Goal: Task Accomplishment & Management: Manage account settings

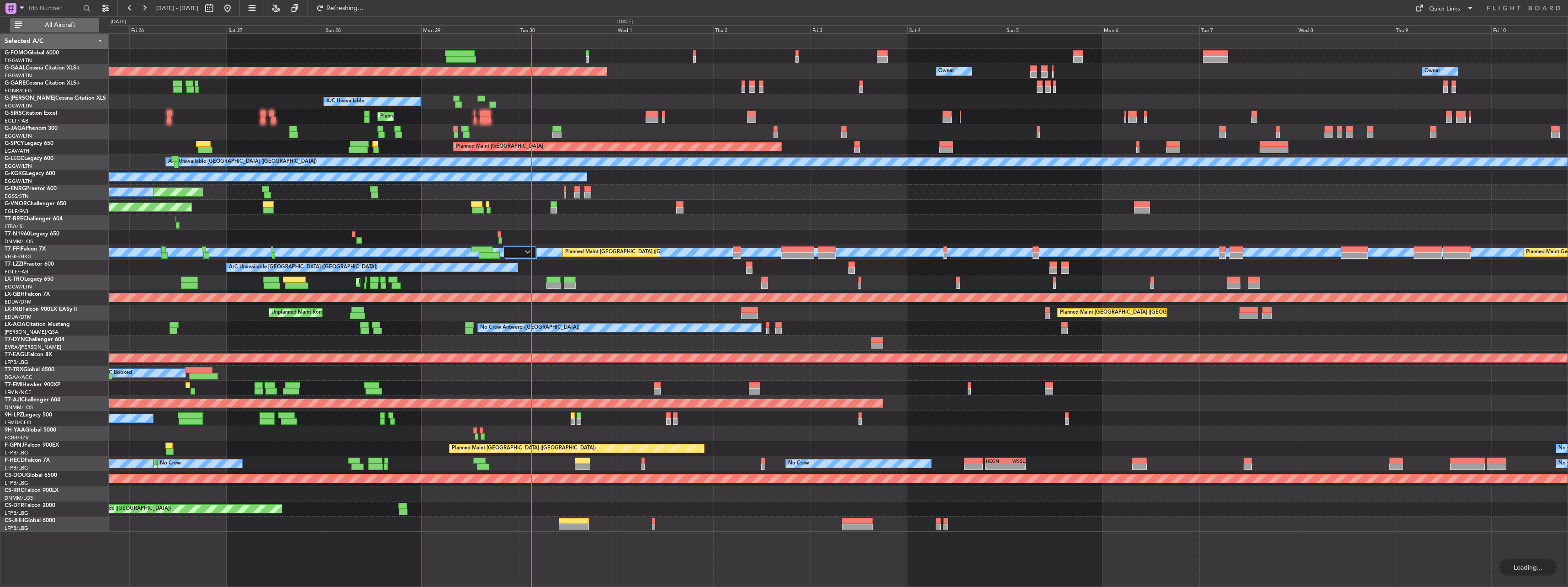
click at [80, 27] on span "All Aircraft" at bounding box center [60, 25] width 72 height 7
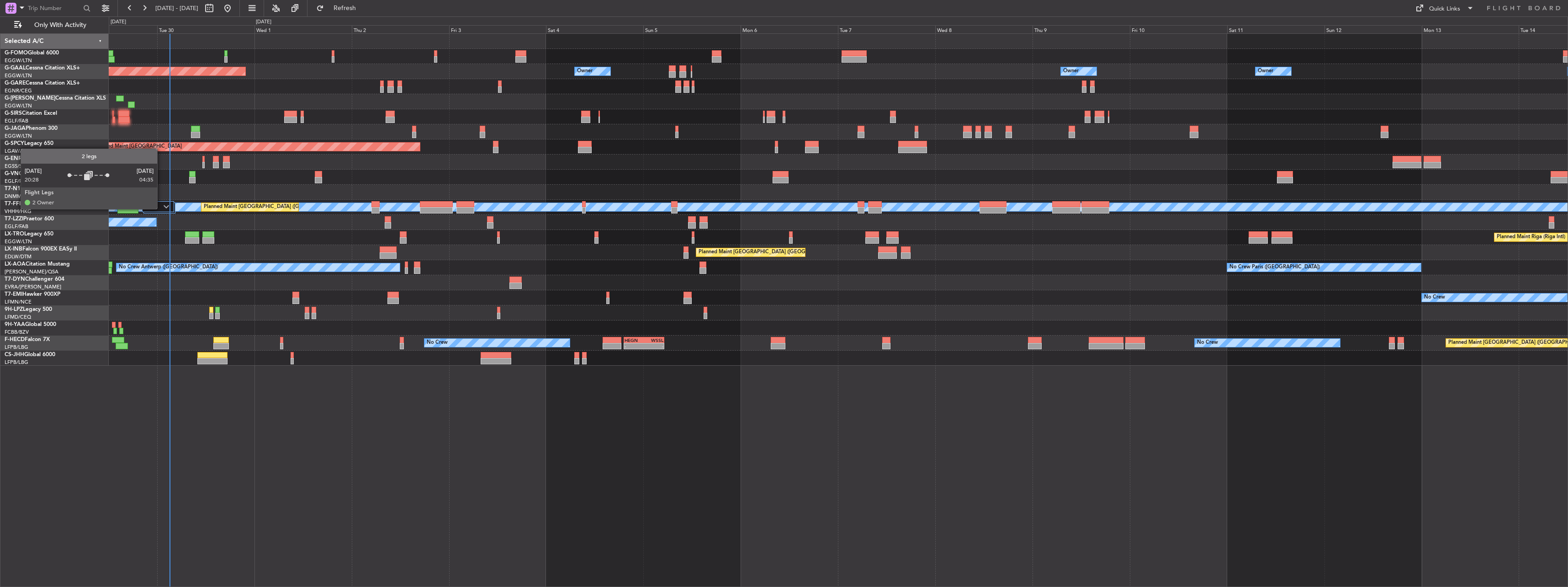
click at [161, 208] on div at bounding box center [158, 206] width 32 height 11
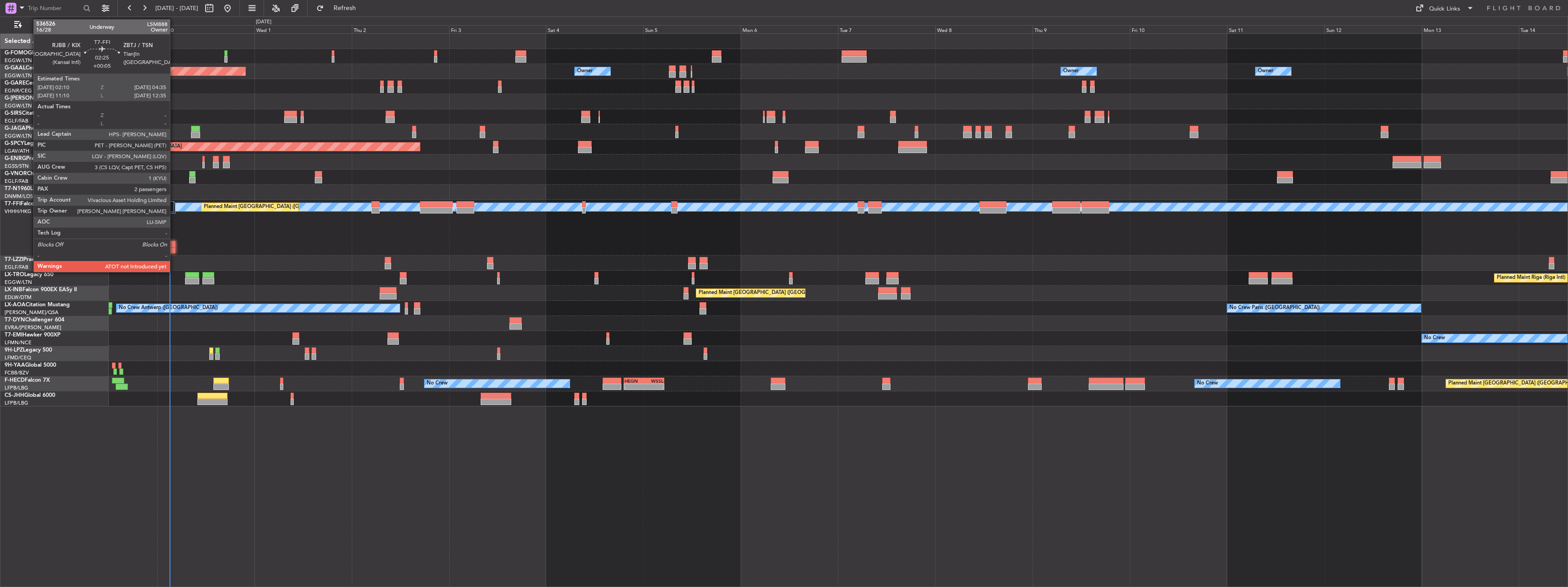
click at [173, 248] on div at bounding box center [170, 250] width 10 height 7
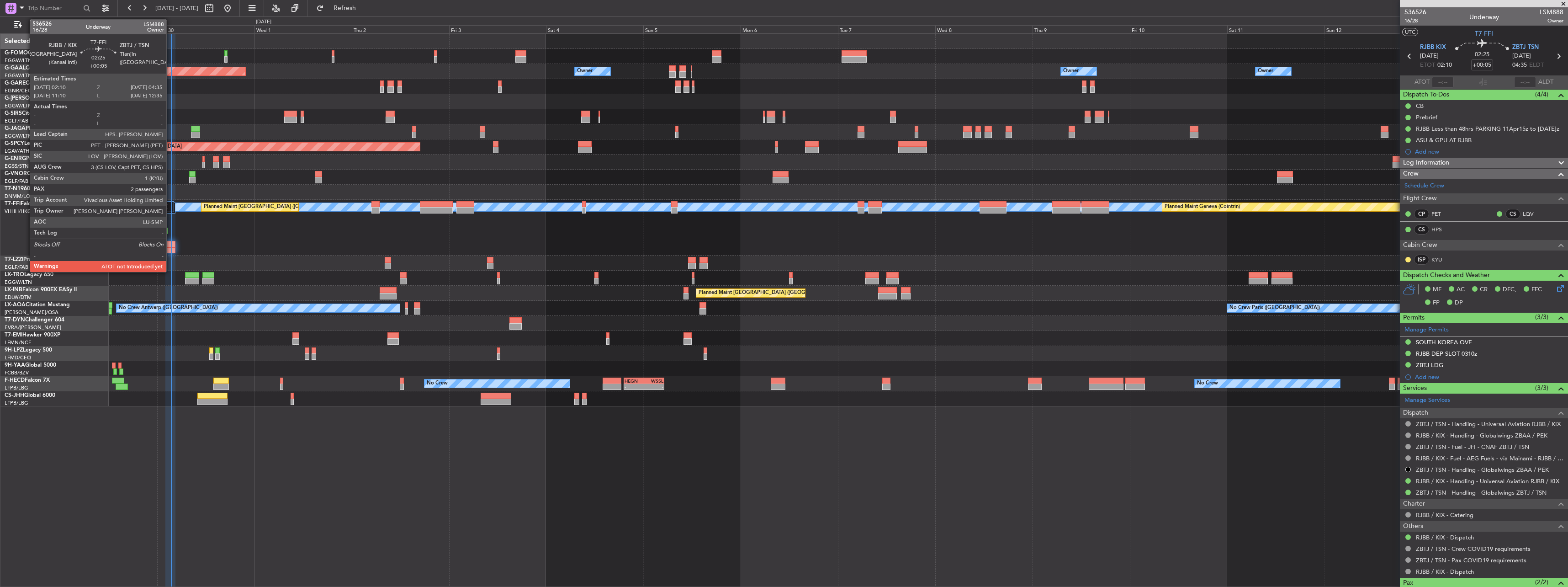
click at [170, 242] on div at bounding box center [170, 244] width 10 height 7
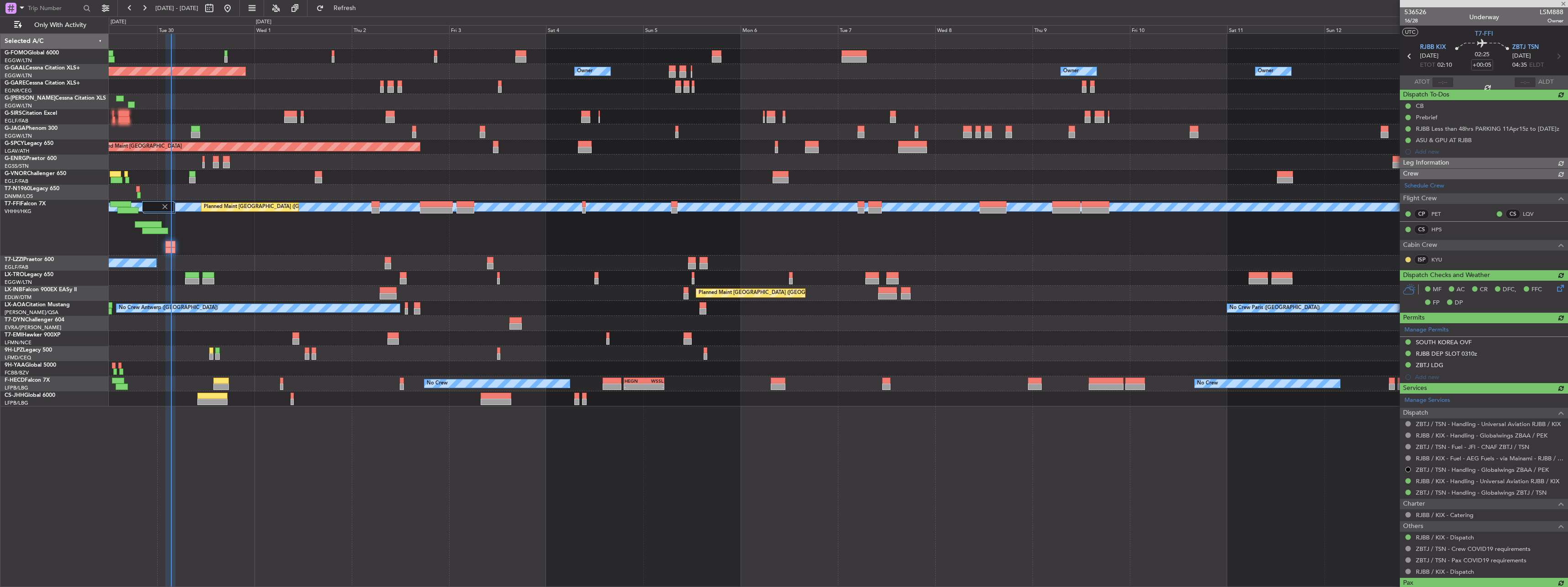
click at [1443, 83] on div at bounding box center [1443, 82] width 22 height 11
click at [1432, 85] on input "text" at bounding box center [1443, 82] width 22 height 11
type input "03:29"
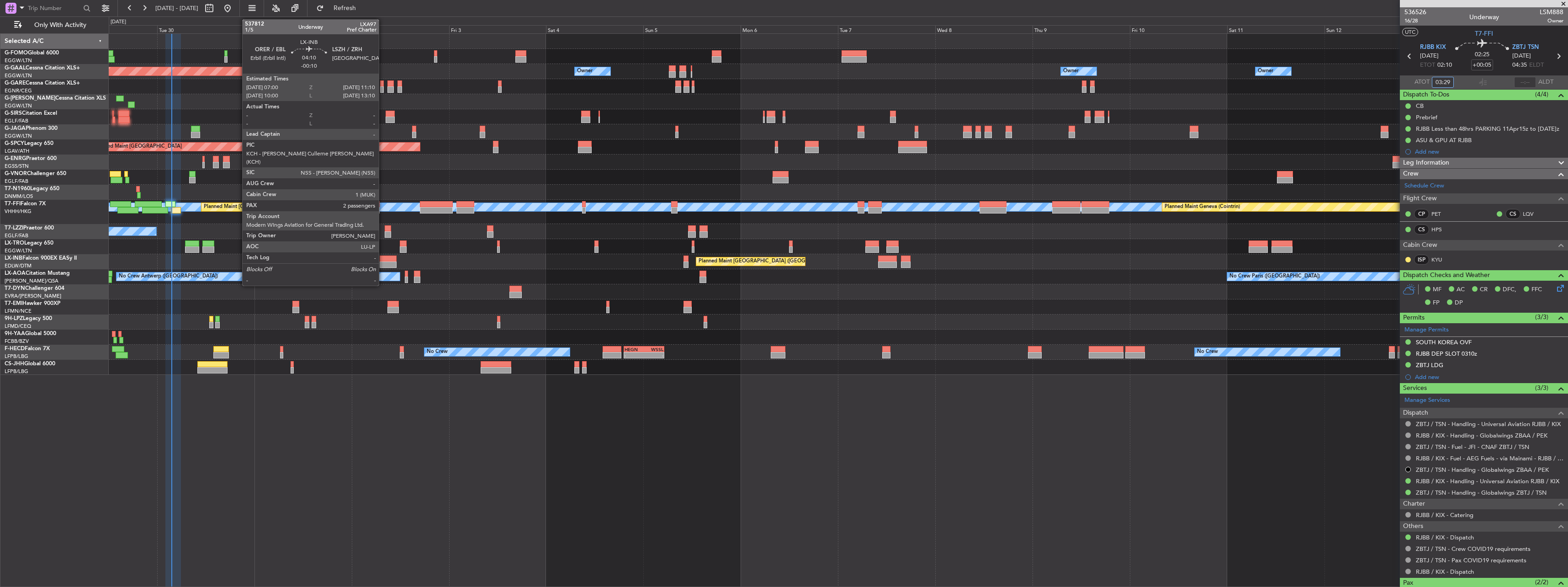
click at [383, 258] on div at bounding box center [388, 259] width 17 height 7
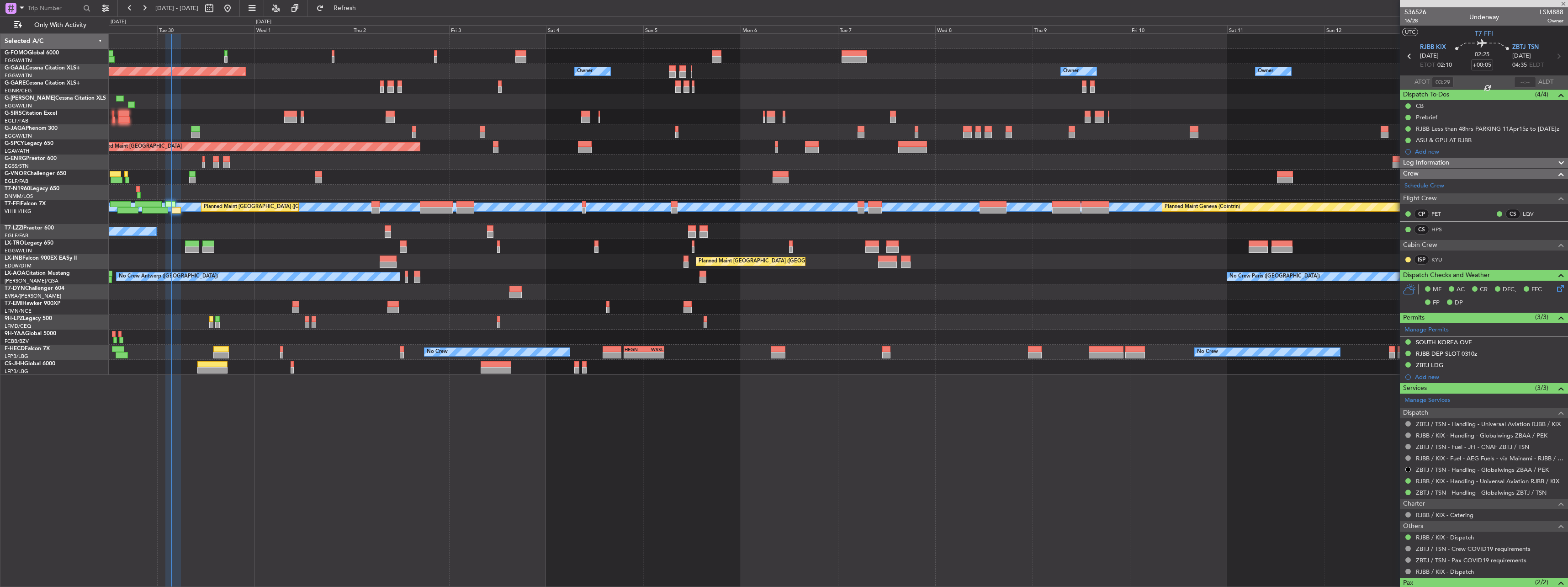
type input "-00:10"
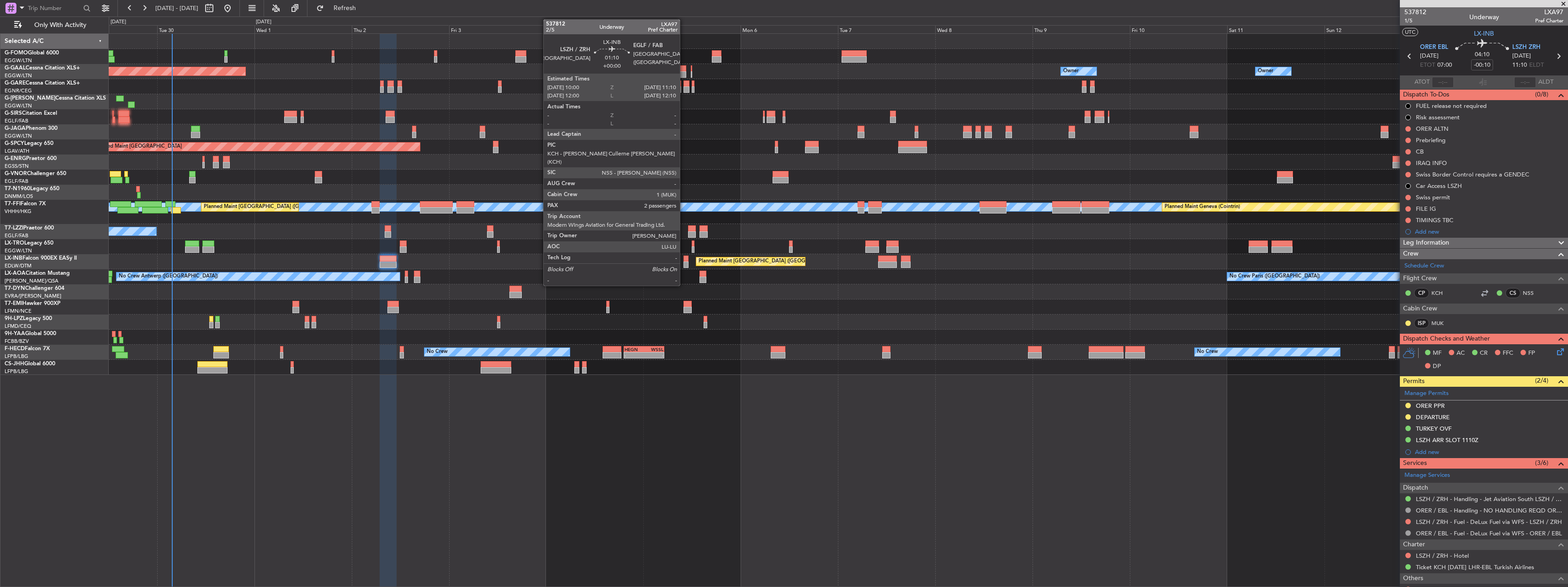
click at [684, 259] on div at bounding box center [686, 259] width 5 height 7
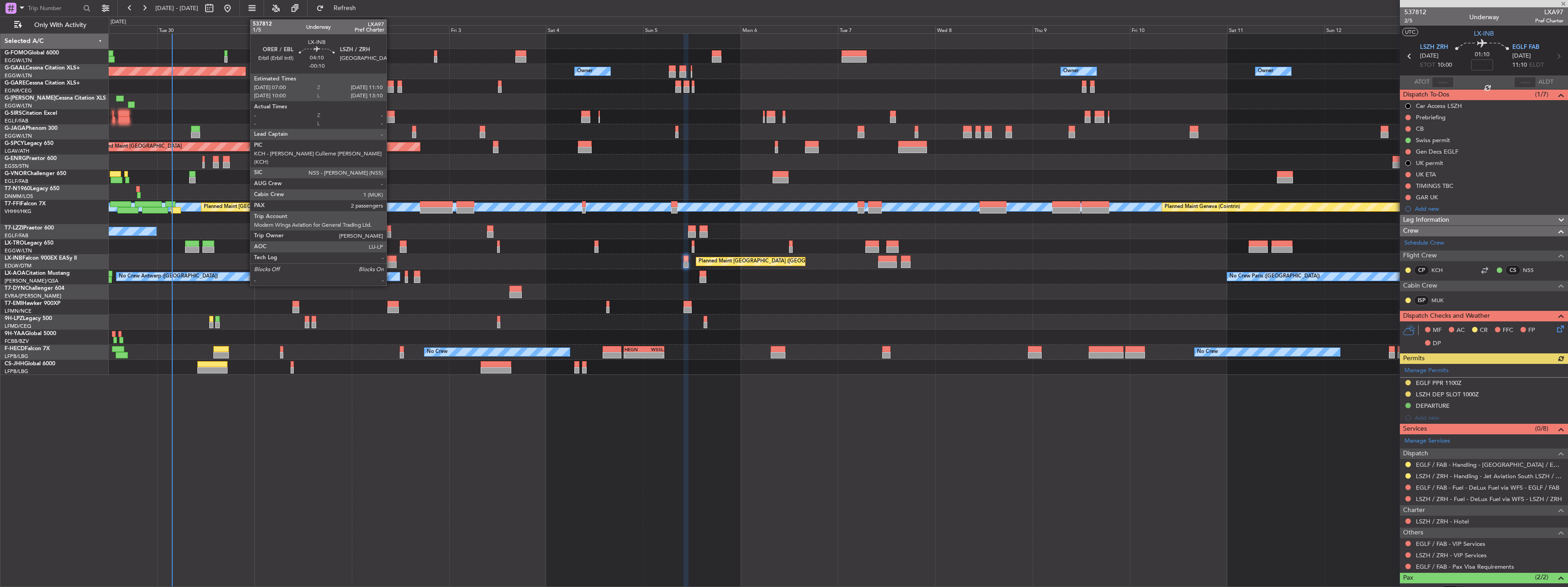
click at [391, 260] on div at bounding box center [388, 259] width 17 height 7
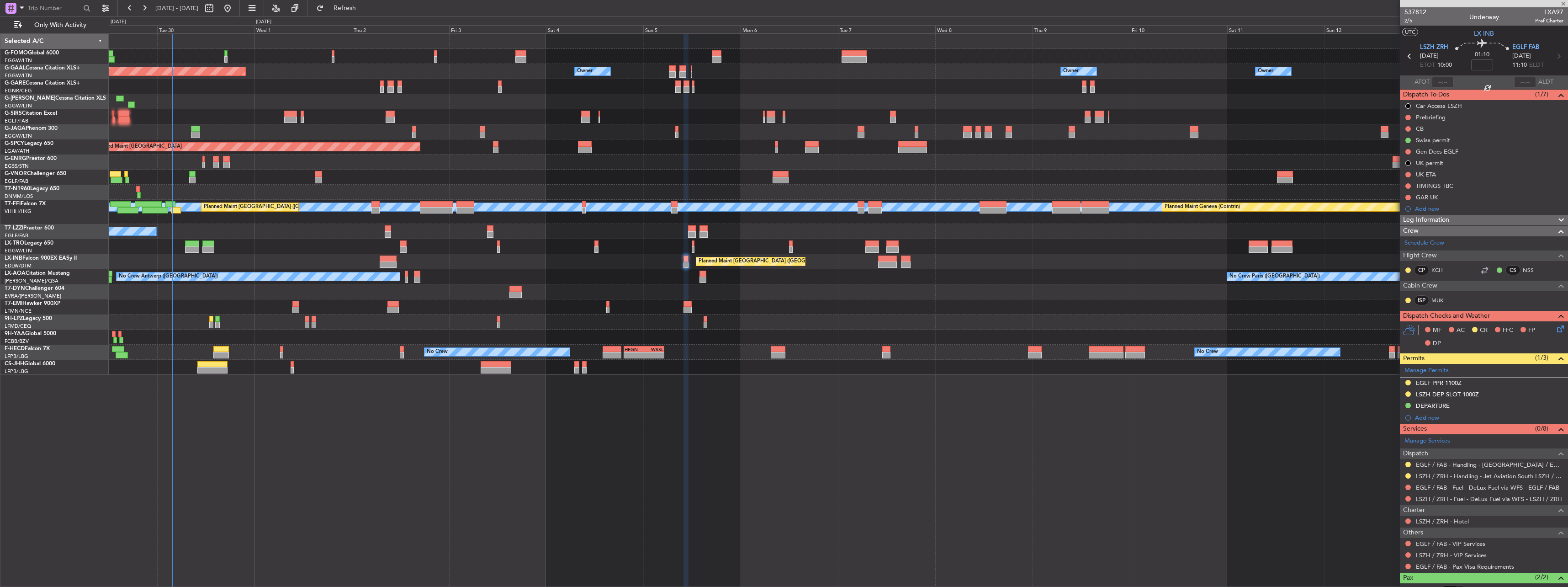
type input "-00:10"
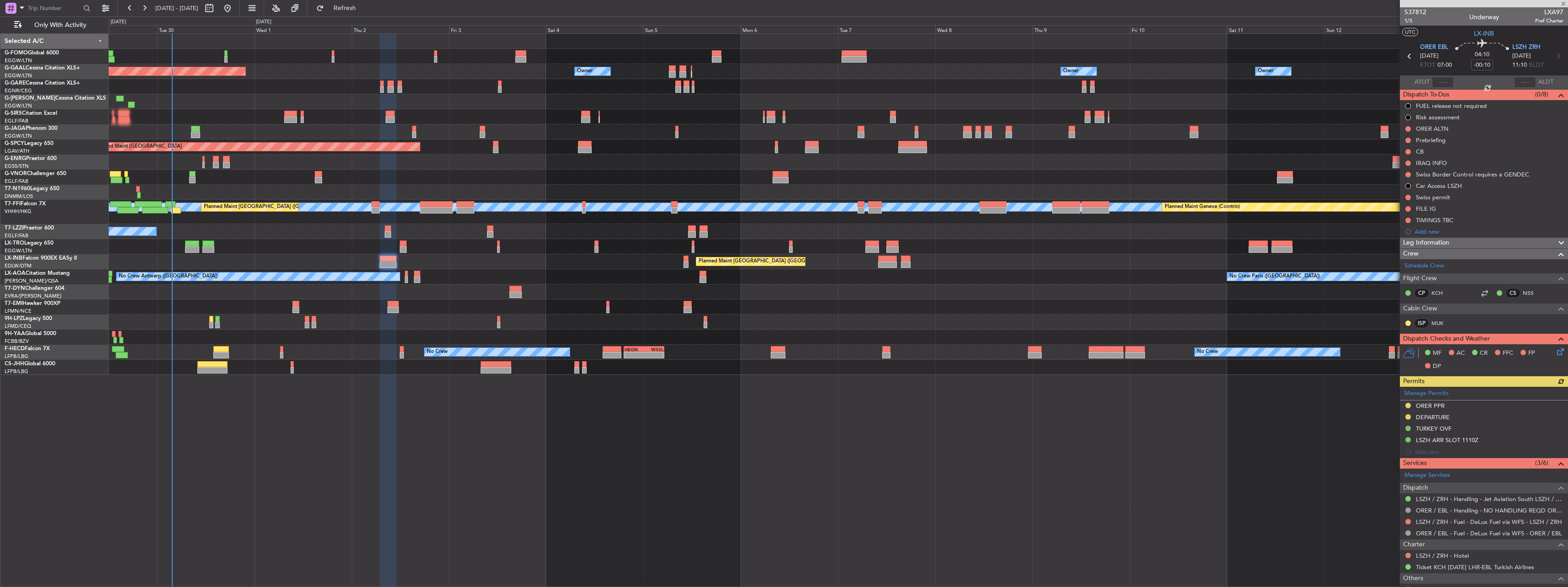
scroll to position [91, 0]
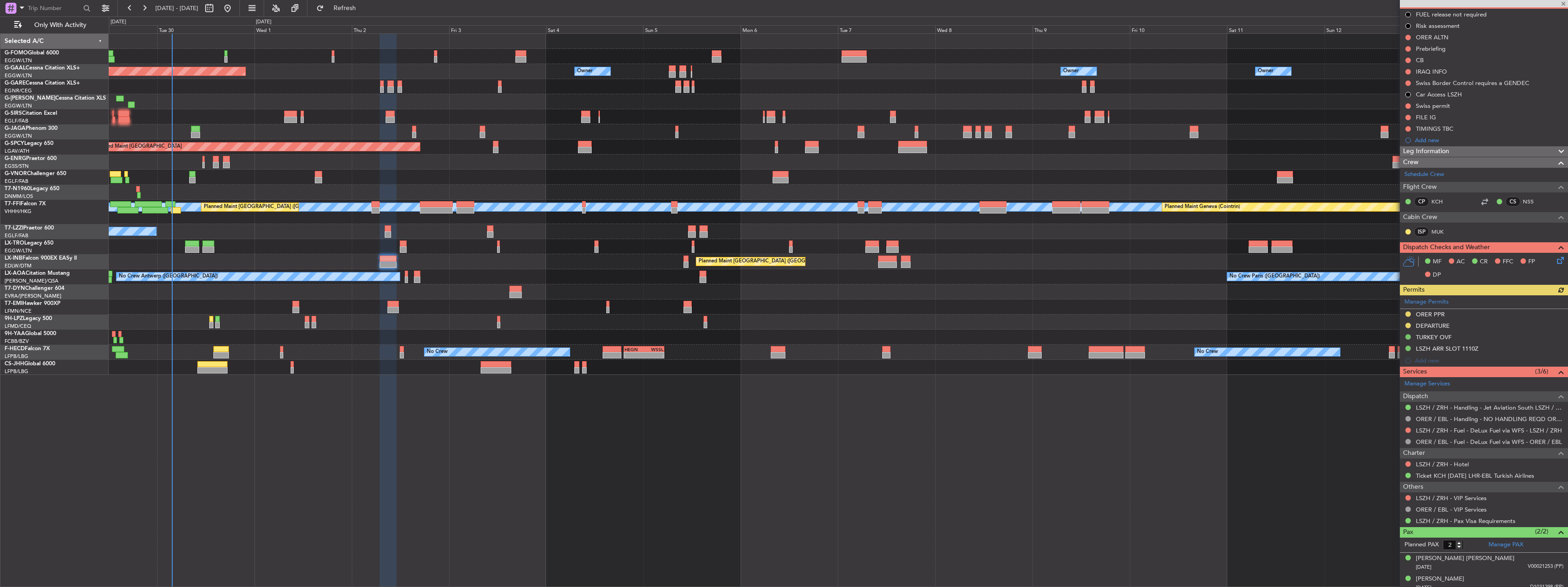
click at [1428, 358] on div "Manage Permits ORER PPR DEPARTURE TURKEY OVF LSZH ARR SLOT 1110Z Add new" at bounding box center [1484, 331] width 168 height 71
click at [1424, 407] on link "LSZH / ZRH - Handling - Jet Aviation South LSZH / ZRH" at bounding box center [1489, 407] width 147 height 8
click at [1424, 363] on div "Add new" at bounding box center [1485, 360] width 140 height 8
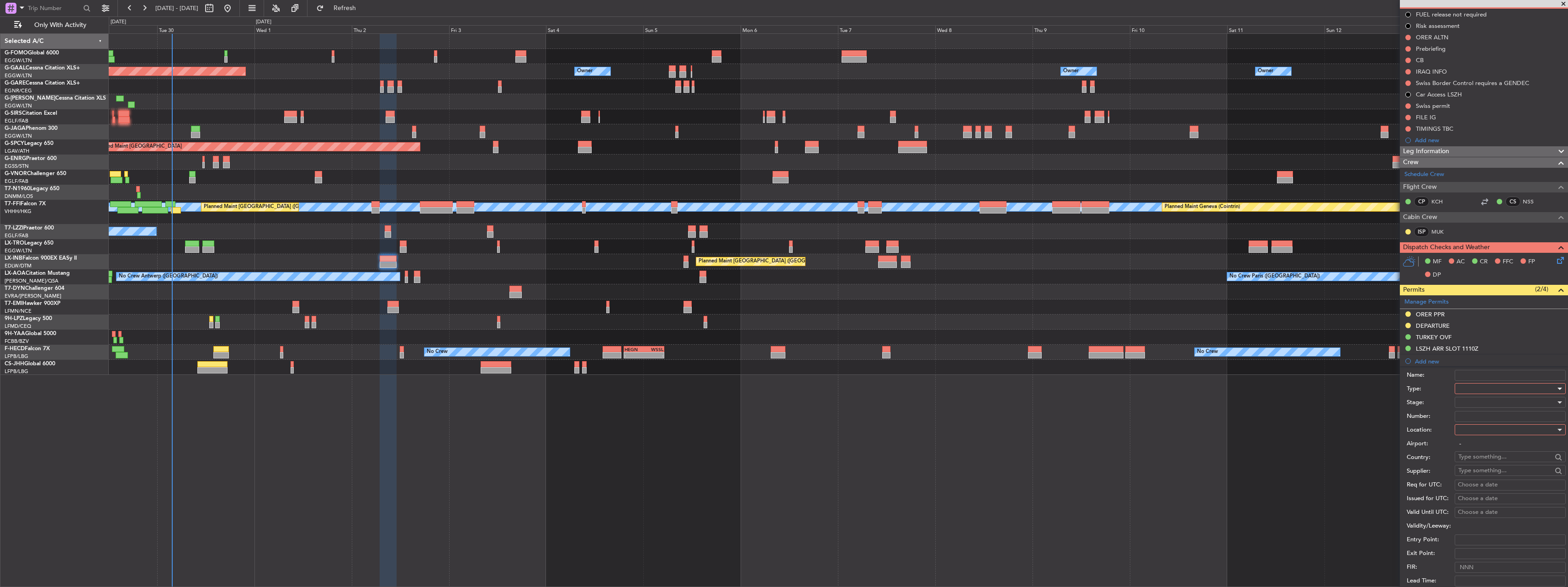
click at [1463, 386] on div at bounding box center [1507, 388] width 97 height 14
click at [1483, 441] on span "Landing" at bounding box center [1507, 443] width 96 height 14
click at [1481, 429] on div at bounding box center [1507, 429] width 97 height 14
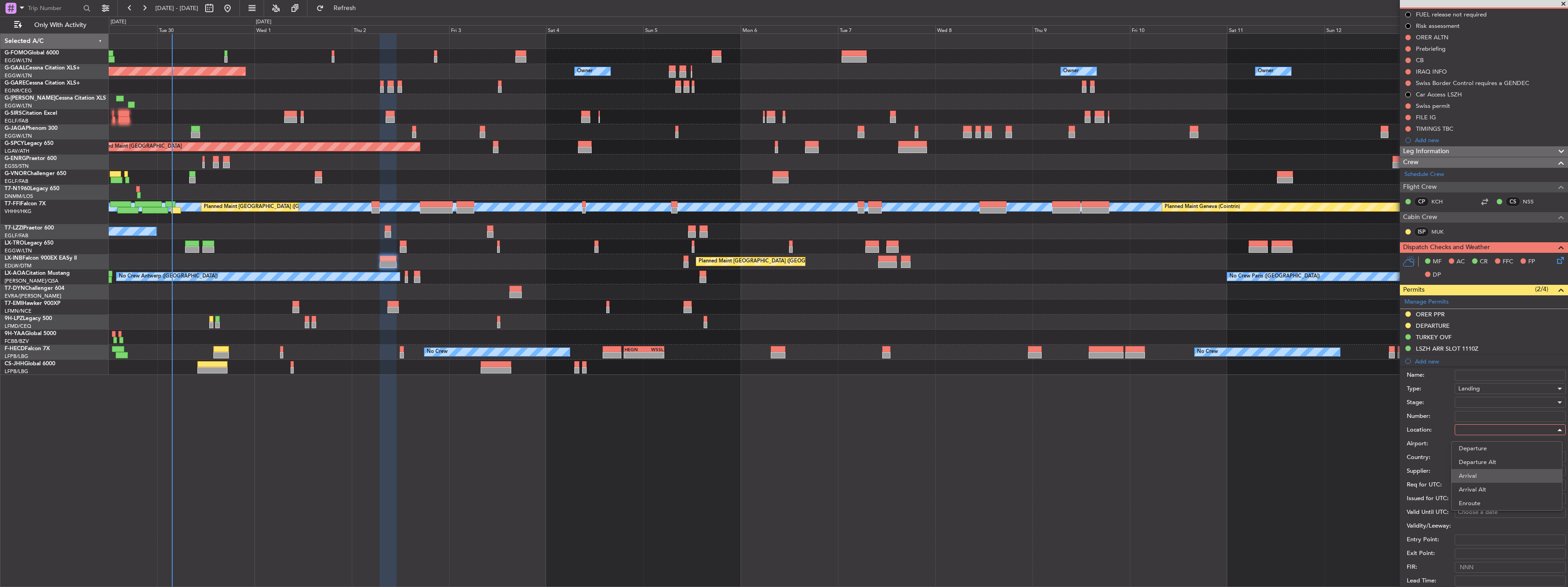
click at [1475, 474] on span "Arrival" at bounding box center [1507, 476] width 96 height 14
type input "LSZH / ZRH"
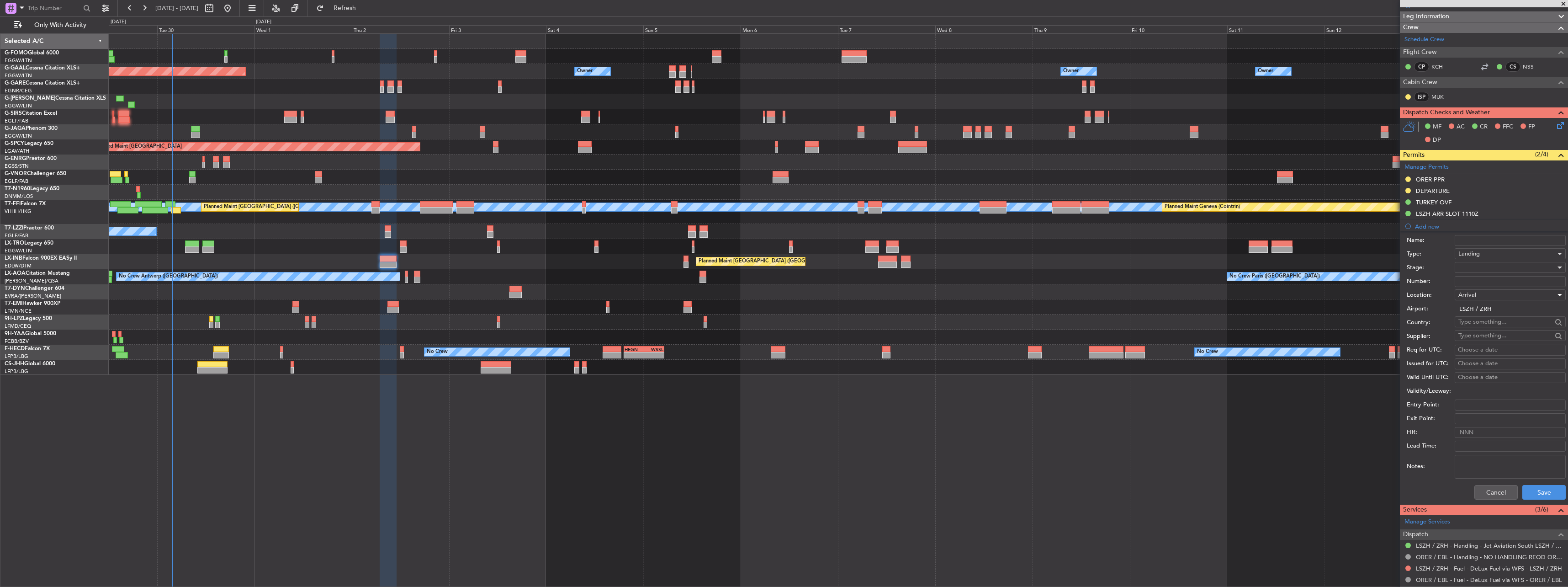
scroll to position [228, 0]
click at [1538, 490] on button "Save" at bounding box center [1544, 490] width 43 height 15
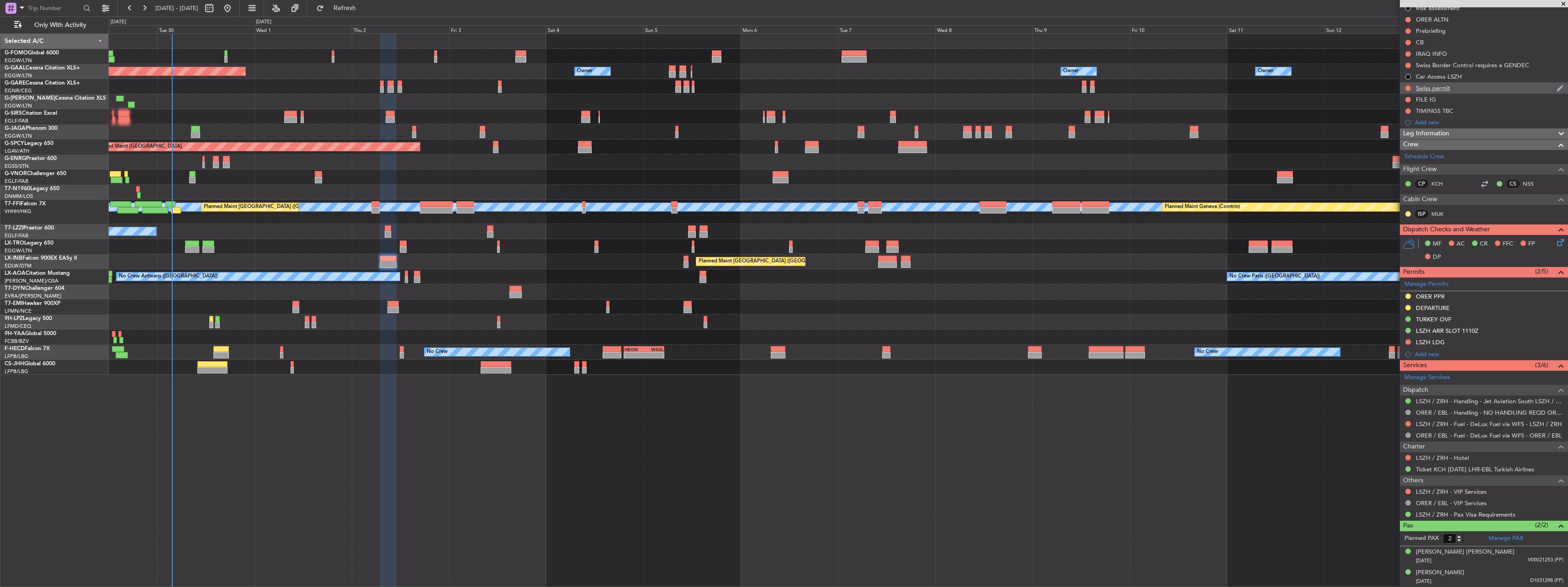
scroll to position [0, 0]
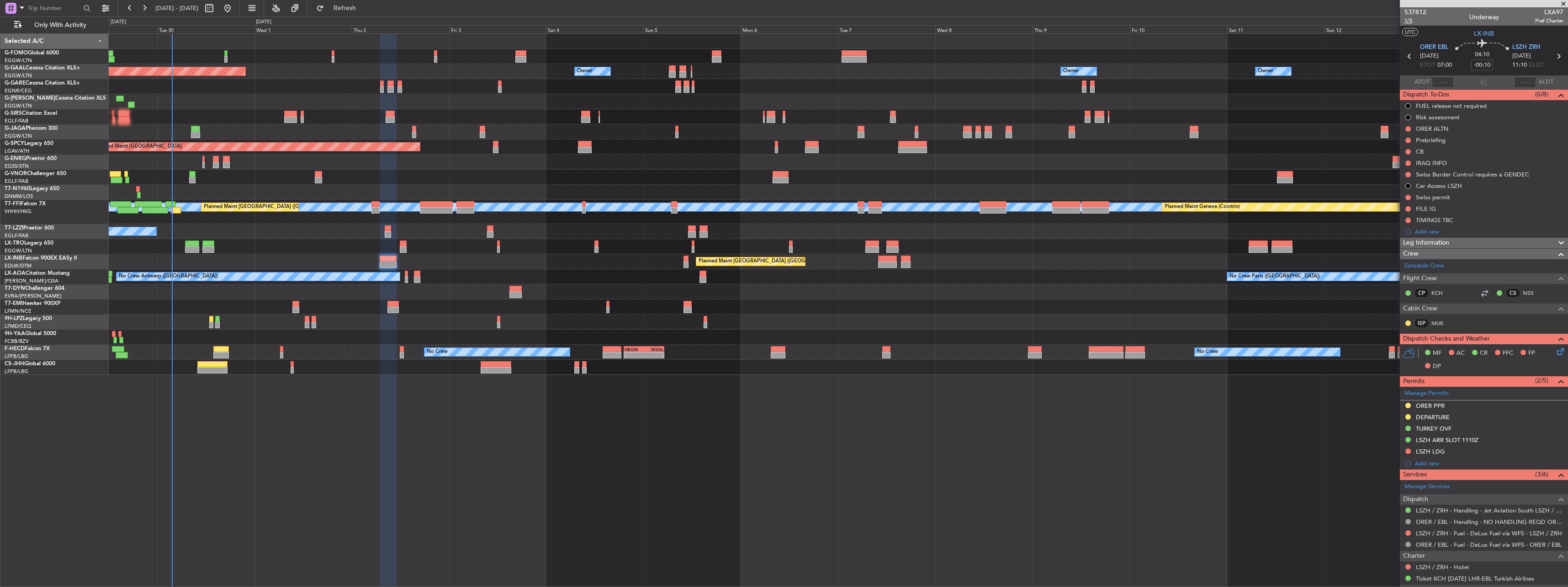
click at [1406, 21] on span "1/5" at bounding box center [1415, 21] width 22 height 8
click at [1406, 450] on button at bounding box center [1408, 451] width 5 height 5
click at [1387, 488] on span "Requested" at bounding box center [1382, 491] width 29 height 9
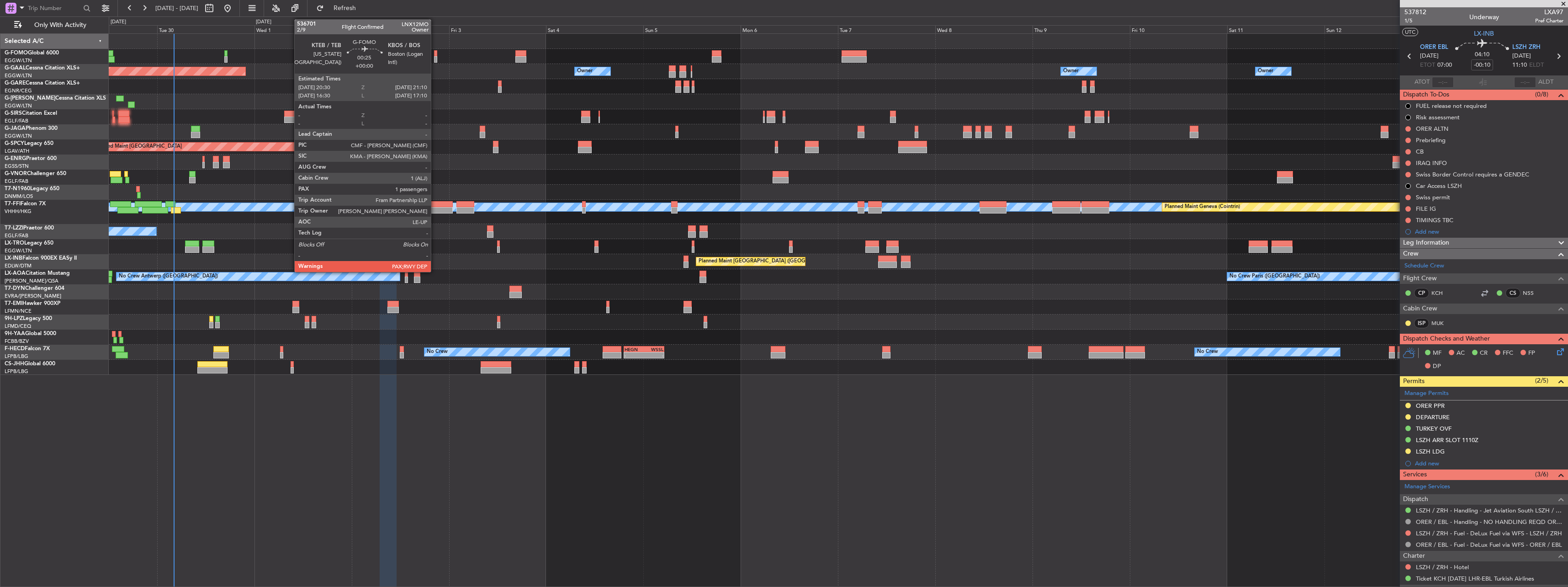
click at [435, 54] on div at bounding box center [435, 54] width 3 height 7
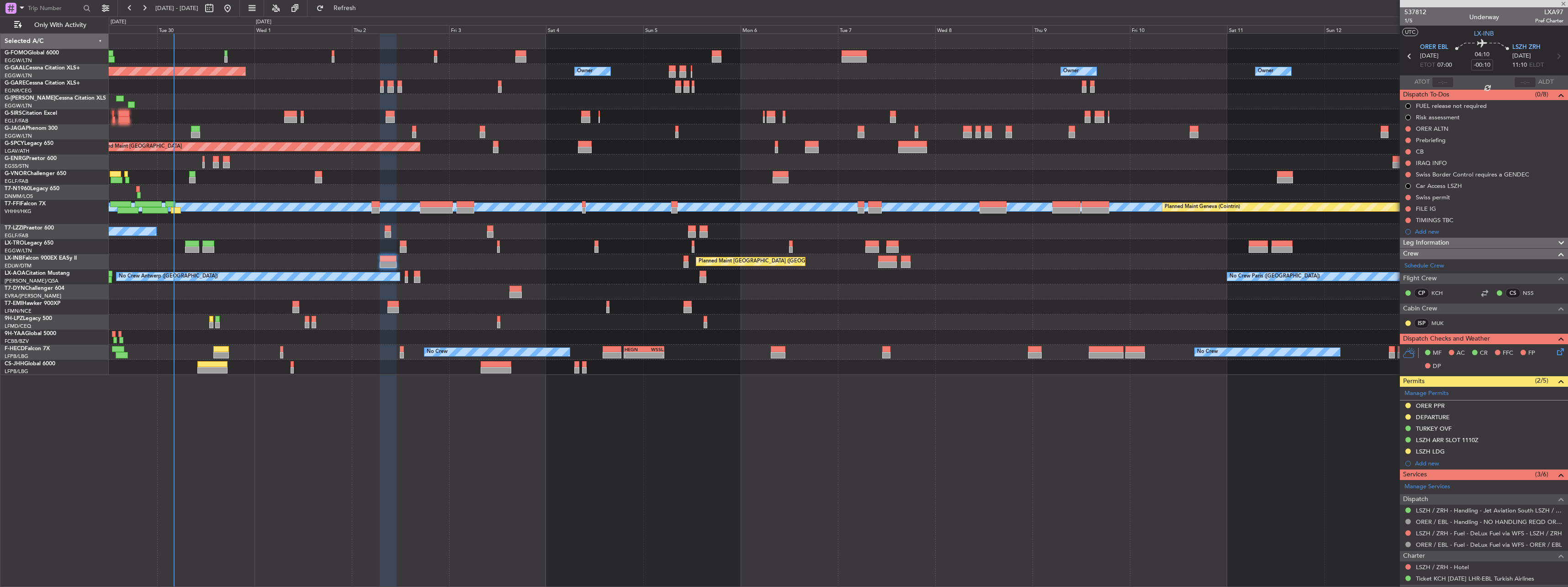
type input "1"
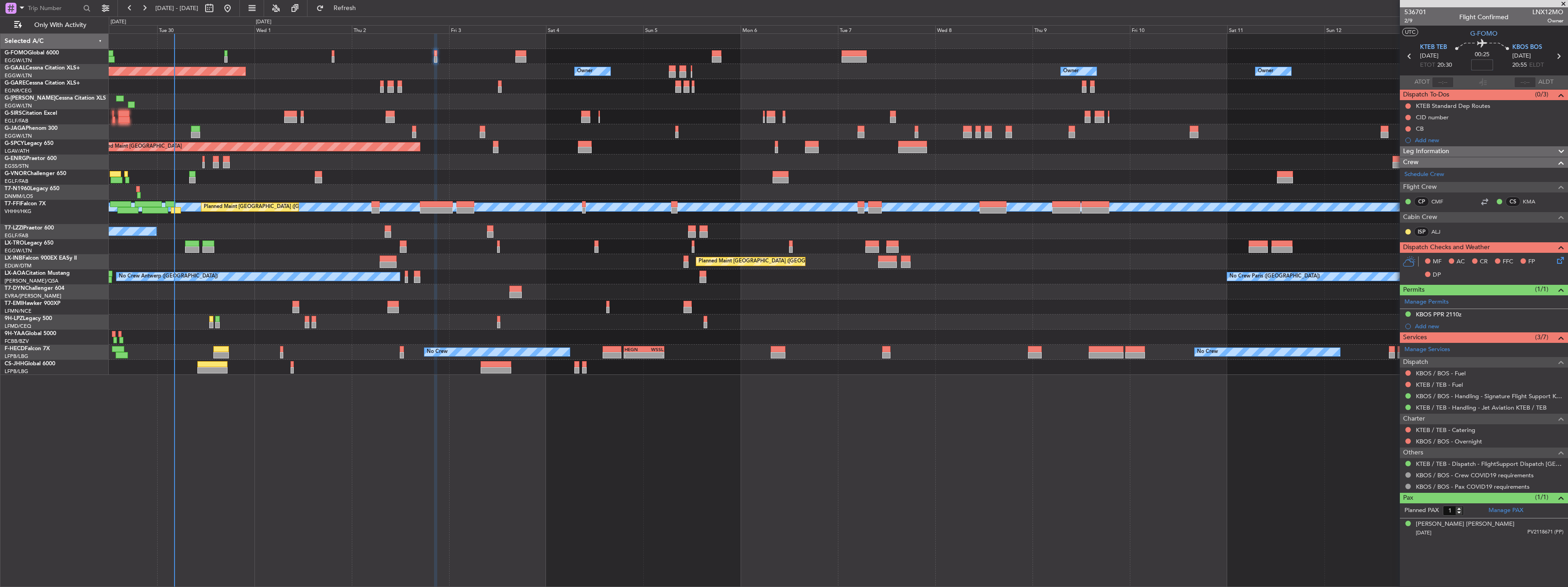
click at [1492, 65] on input at bounding box center [1482, 65] width 22 height 11
type input "+00:05"
click at [1466, 150] on div "Leg Information" at bounding box center [1484, 151] width 168 height 10
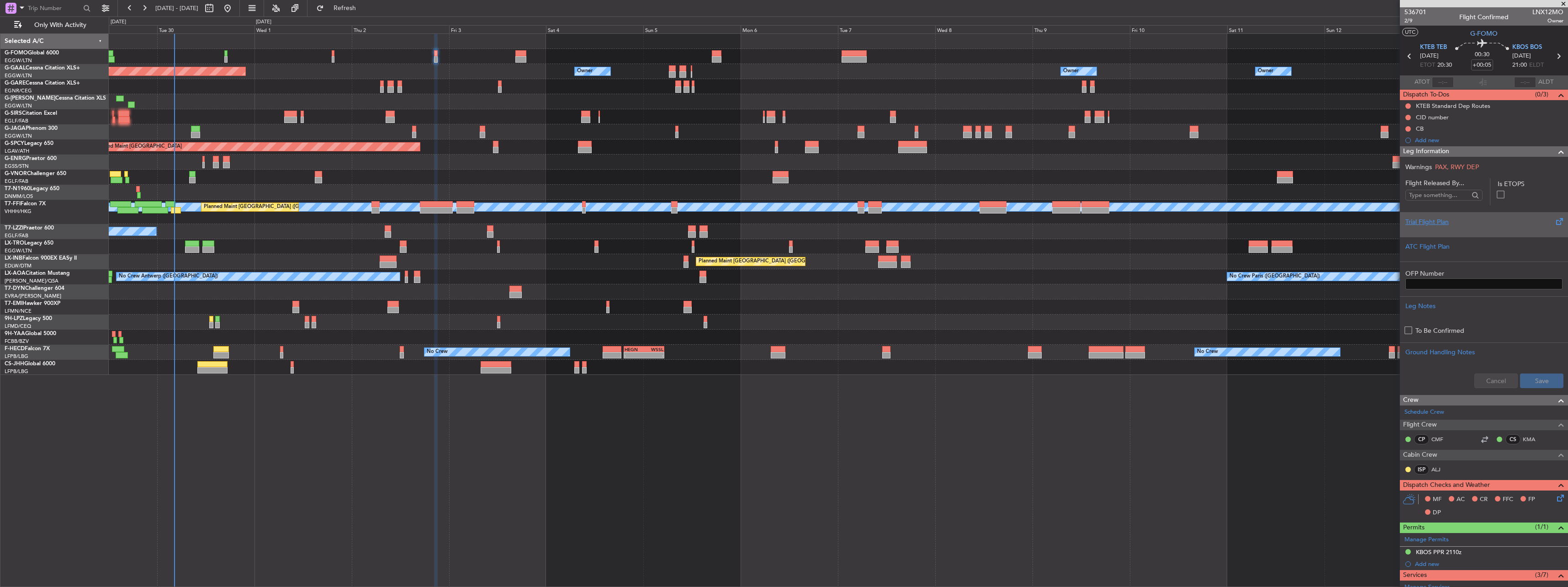
click at [1437, 220] on div "Trial Flight Plan" at bounding box center [1484, 222] width 157 height 10
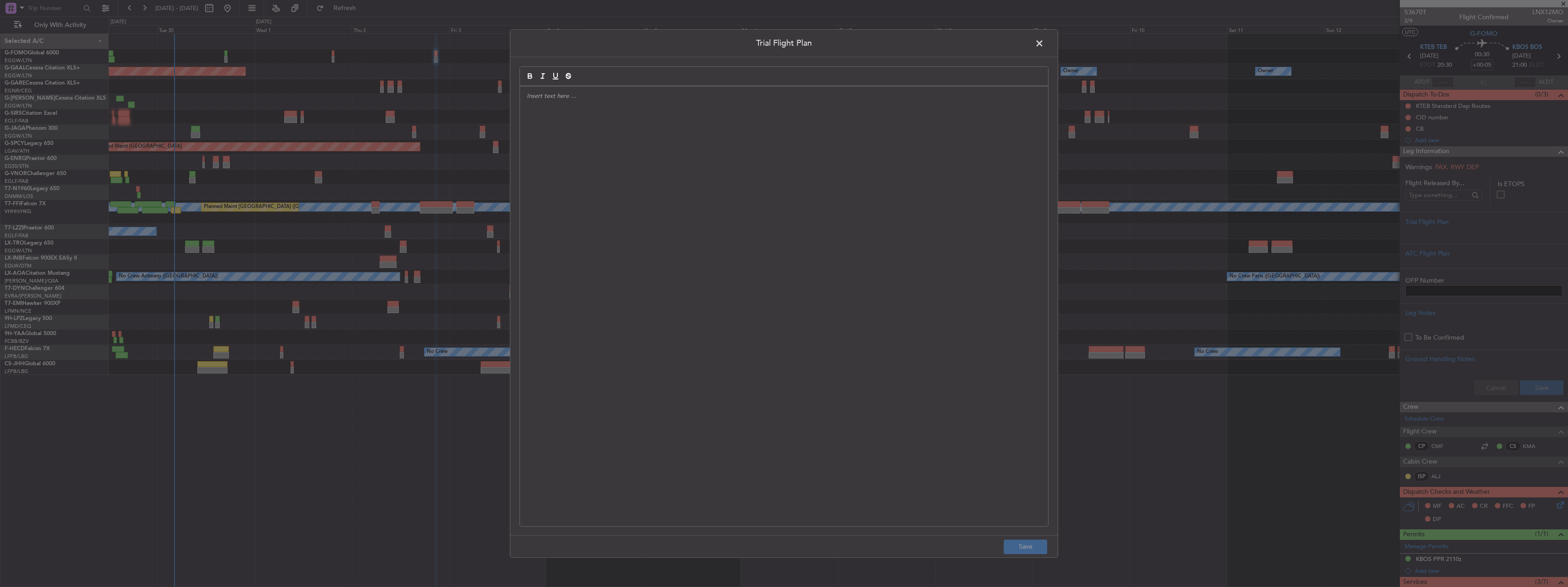
click at [875, 166] on div at bounding box center [784, 306] width 528 height 440
drag, startPoint x: 1023, startPoint y: 541, endPoint x: 1040, endPoint y: 532, distance: 19.2
click at [1023, 541] on button "Save" at bounding box center [1025, 547] width 43 height 15
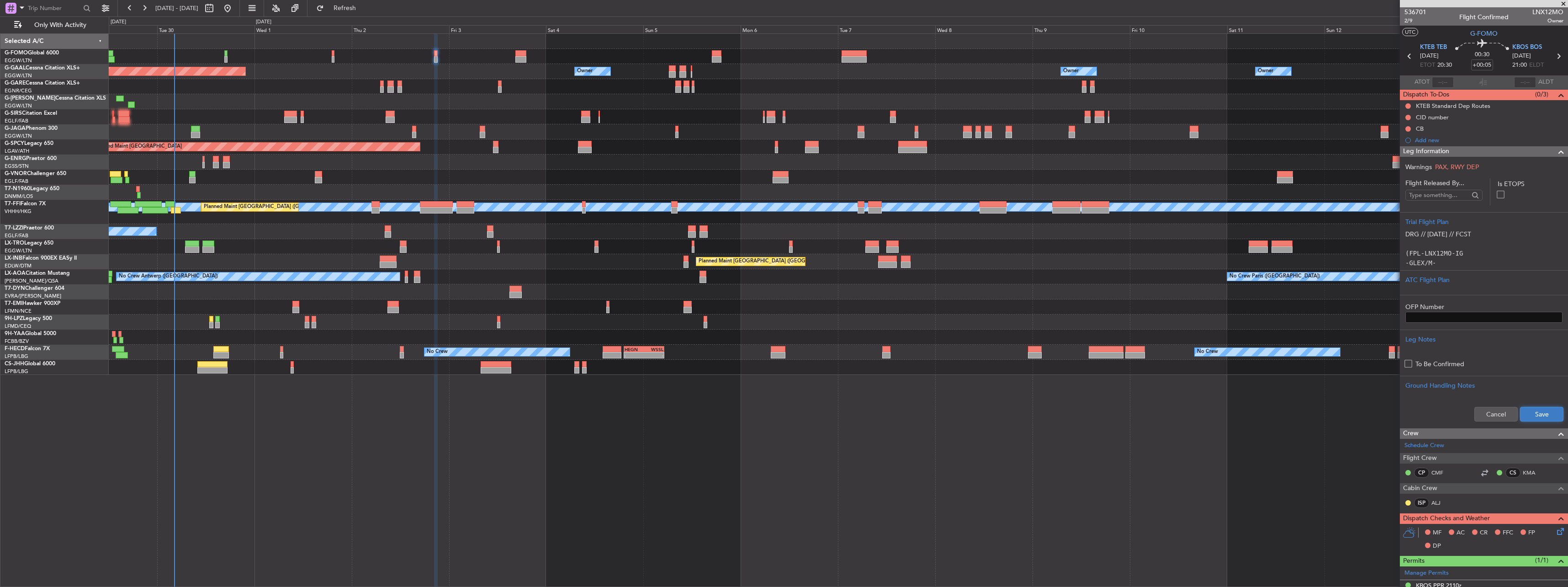
click at [1534, 412] on button "Save" at bounding box center [1541, 414] width 43 height 15
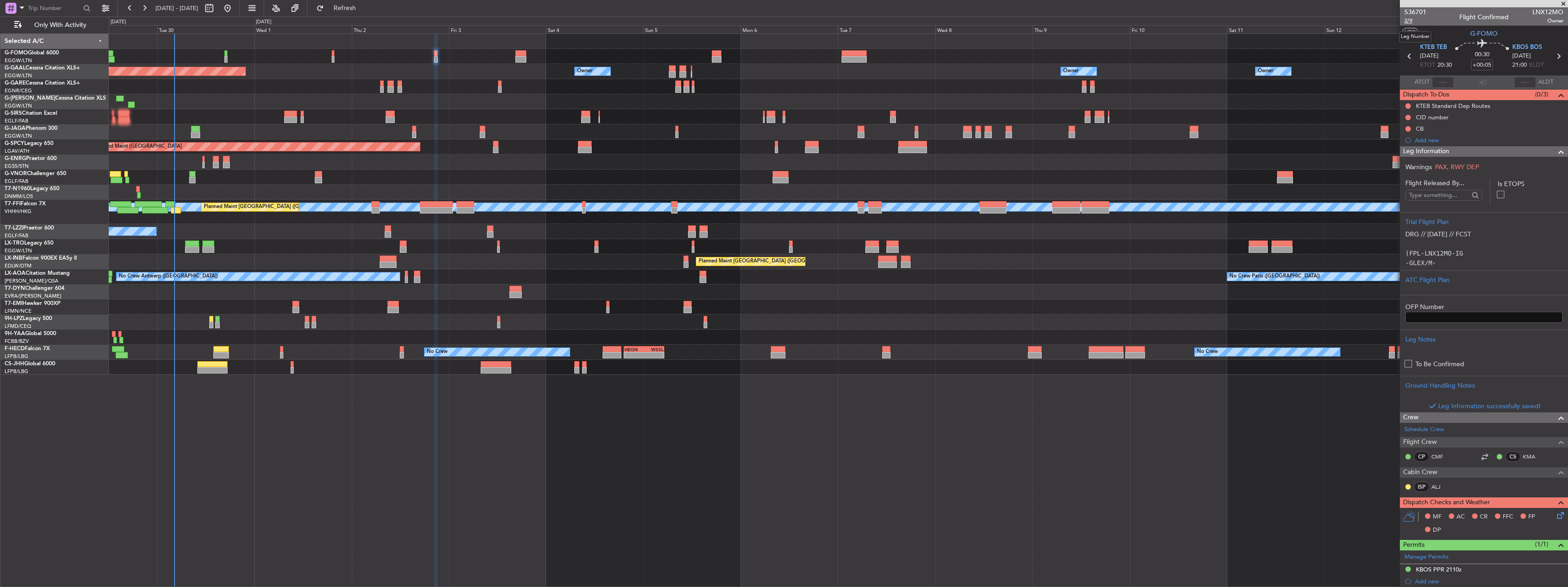
click at [1407, 21] on span "2/9" at bounding box center [1415, 21] width 22 height 8
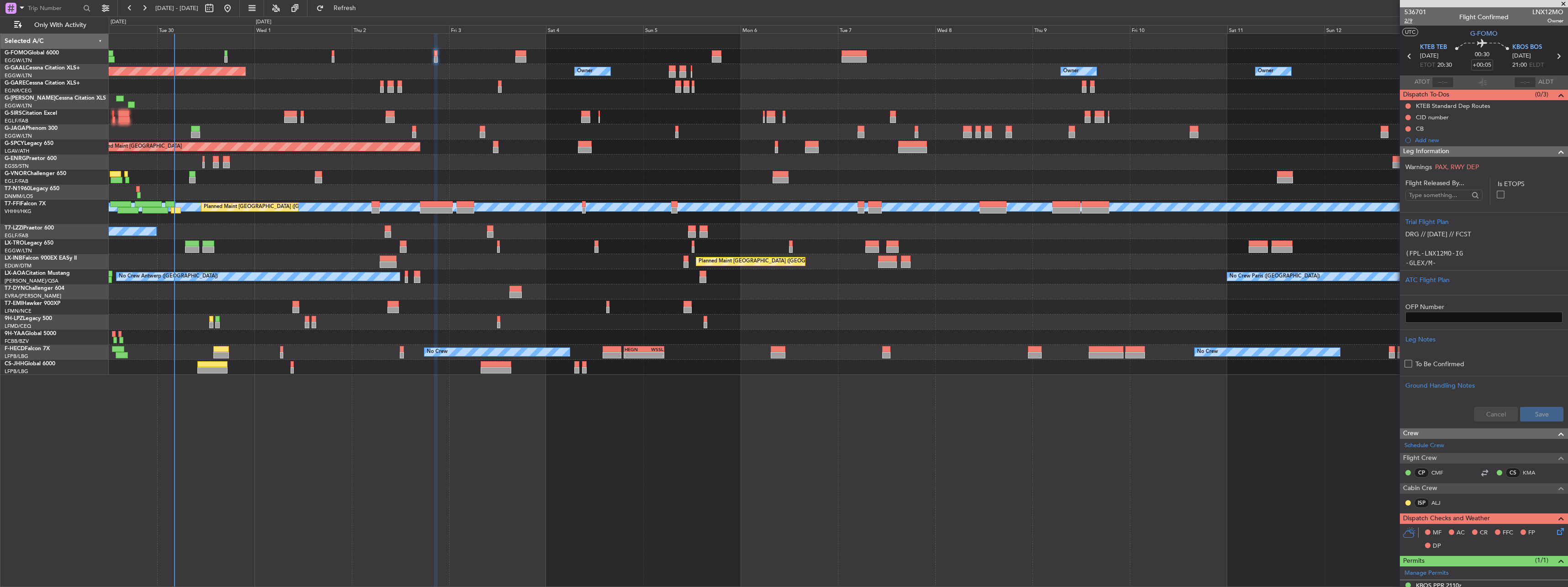
click at [1406, 22] on span "2/9" at bounding box center [1415, 21] width 22 height 8
click at [1407, 130] on button at bounding box center [1408, 128] width 5 height 5
click at [1401, 171] on span "Completed" at bounding box center [1412, 169] width 30 height 9
click at [1555, 530] on icon at bounding box center [1559, 530] width 7 height 7
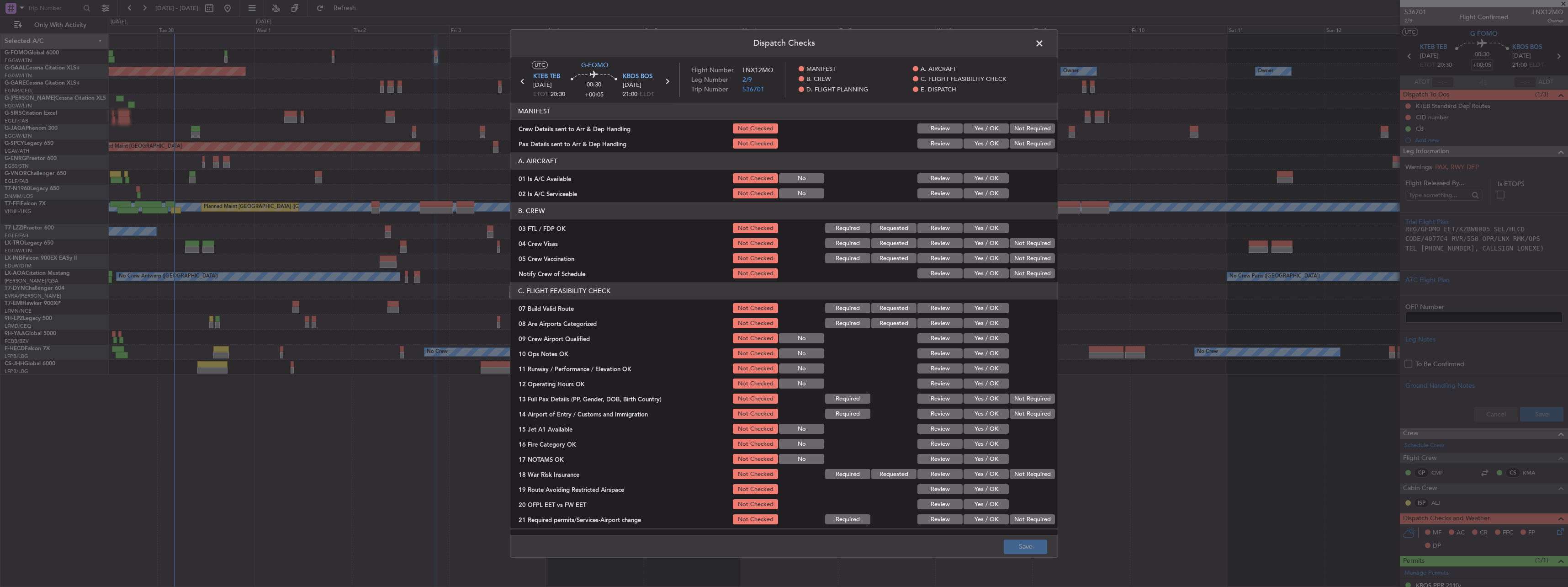
drag, startPoint x: 985, startPoint y: 173, endPoint x: 987, endPoint y: 183, distance: 10.2
click at [987, 180] on button "Yes / OK" at bounding box center [986, 178] width 45 height 10
click at [983, 201] on article "MANIFEST Crew Details sent to Arr & Dep Handling Not Checked Review Yes / OK No…" at bounding box center [783, 316] width 547 height 427
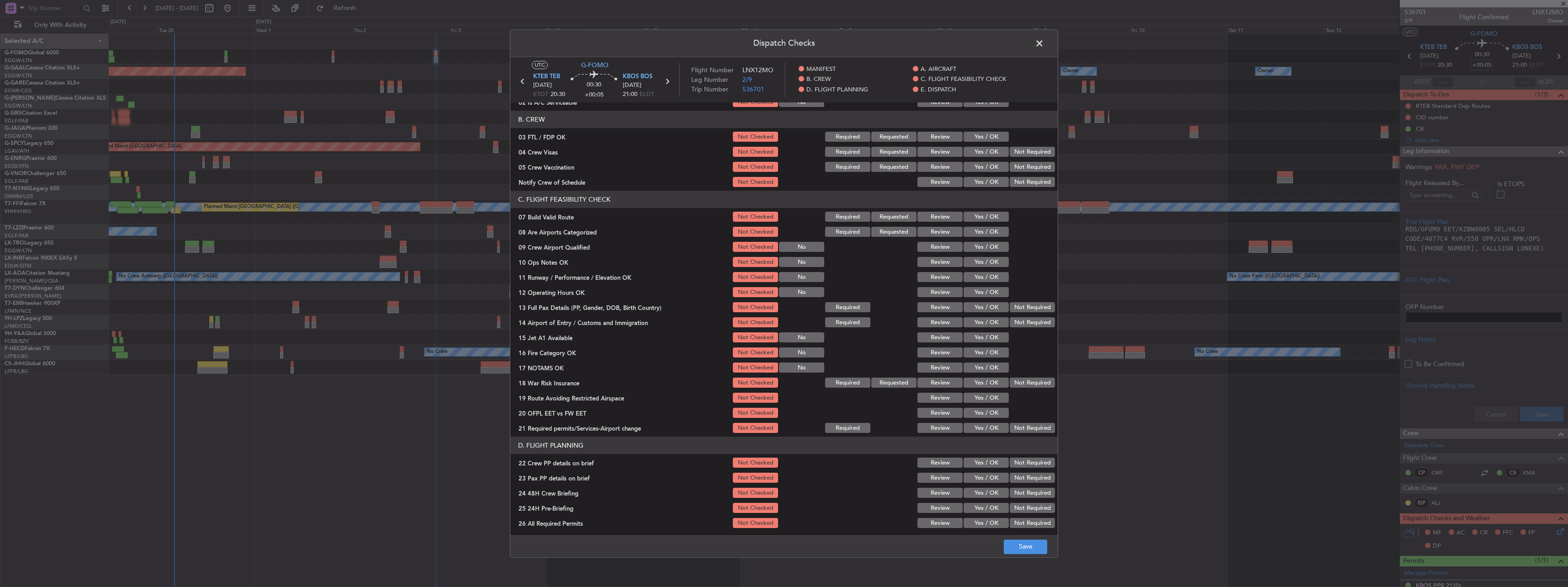
click at [990, 108] on article "MANIFEST Crew Details sent to Arr & Dep Handling Not Checked Review Yes / OK No…" at bounding box center [783, 316] width 547 height 427
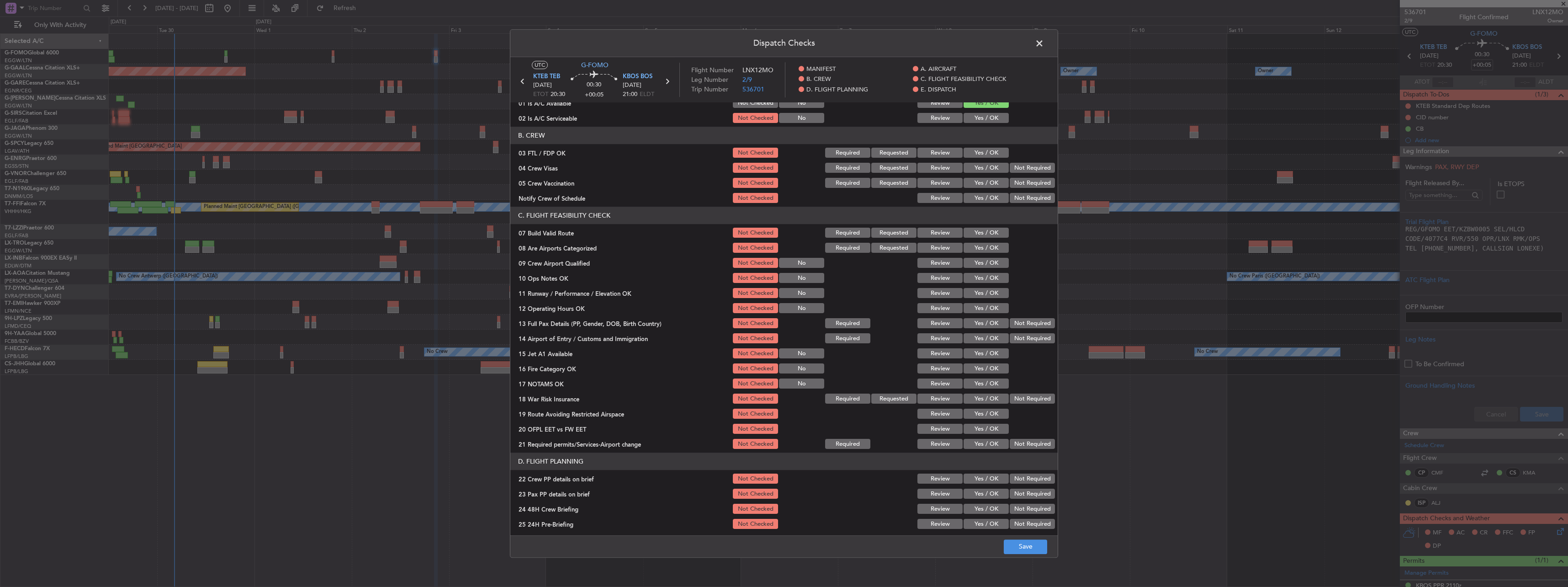
click at [989, 116] on button "Yes / OK" at bounding box center [986, 118] width 45 height 10
click at [975, 232] on button "Yes / OK" at bounding box center [986, 233] width 45 height 10
click at [976, 282] on button "Yes / OK" at bounding box center [986, 278] width 45 height 10
click at [977, 295] on button "Yes / OK" at bounding box center [986, 294] width 45 height 10
click at [985, 312] on button "Yes / OK" at bounding box center [986, 308] width 45 height 10
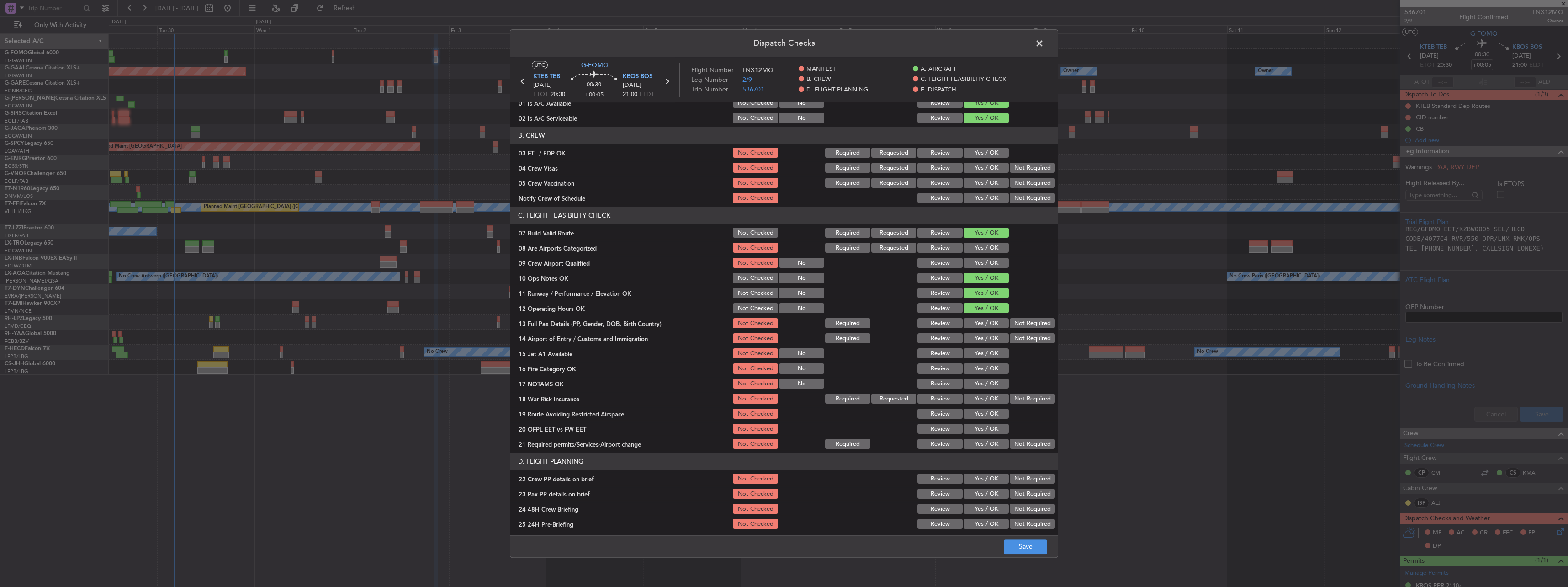
click at [985, 326] on button "Yes / OK" at bounding box center [986, 323] width 45 height 10
click at [986, 337] on button "Yes / OK" at bounding box center [986, 339] width 45 height 10
click at [985, 351] on button "Yes / OK" at bounding box center [986, 354] width 45 height 10
click at [989, 371] on button "Yes / OK" at bounding box center [986, 368] width 45 height 10
drag, startPoint x: 992, startPoint y: 383, endPoint x: 1032, endPoint y: 393, distance: 41.2
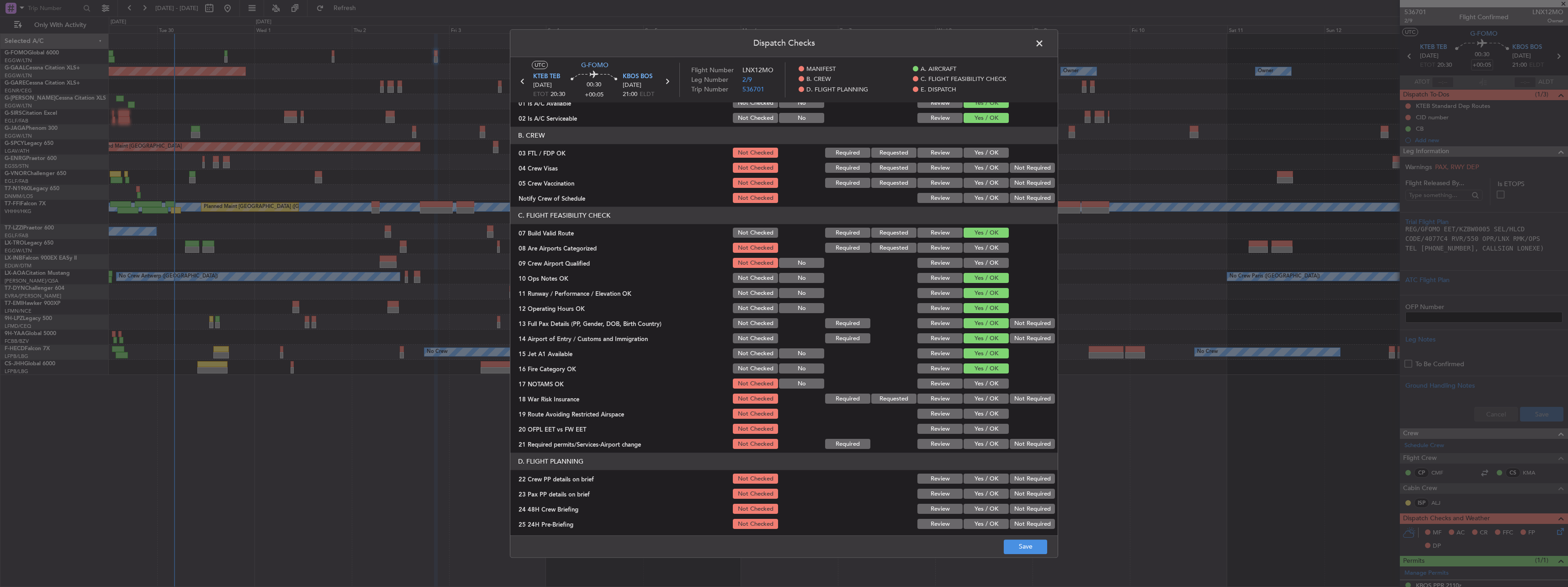
click at [994, 383] on button "Yes / OK" at bounding box center [986, 384] width 45 height 10
click at [1032, 393] on div "Not Required" at bounding box center [1032, 399] width 46 height 13
click at [1030, 395] on button "Not Required" at bounding box center [1032, 399] width 45 height 10
click at [964, 410] on button "Yes / OK" at bounding box center [986, 414] width 45 height 10
click at [968, 424] on button "Yes / OK" at bounding box center [986, 429] width 45 height 10
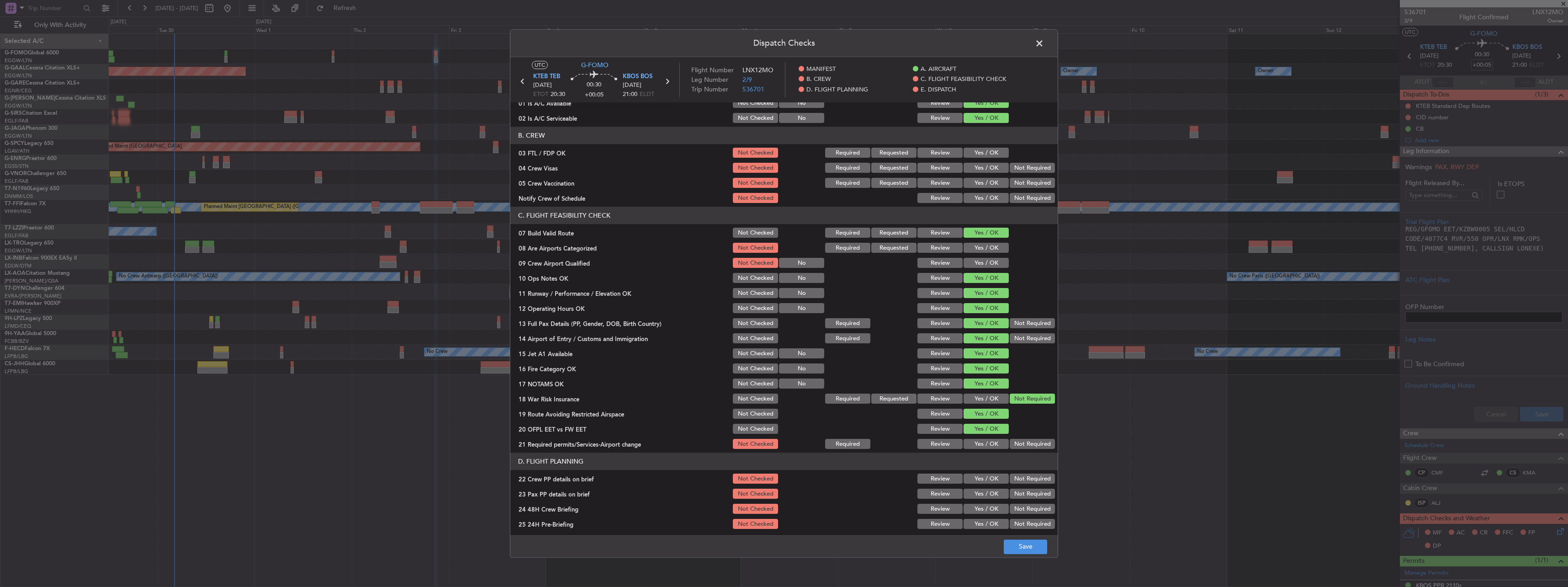
click at [977, 443] on button "Yes / OK" at bounding box center [986, 444] width 45 height 10
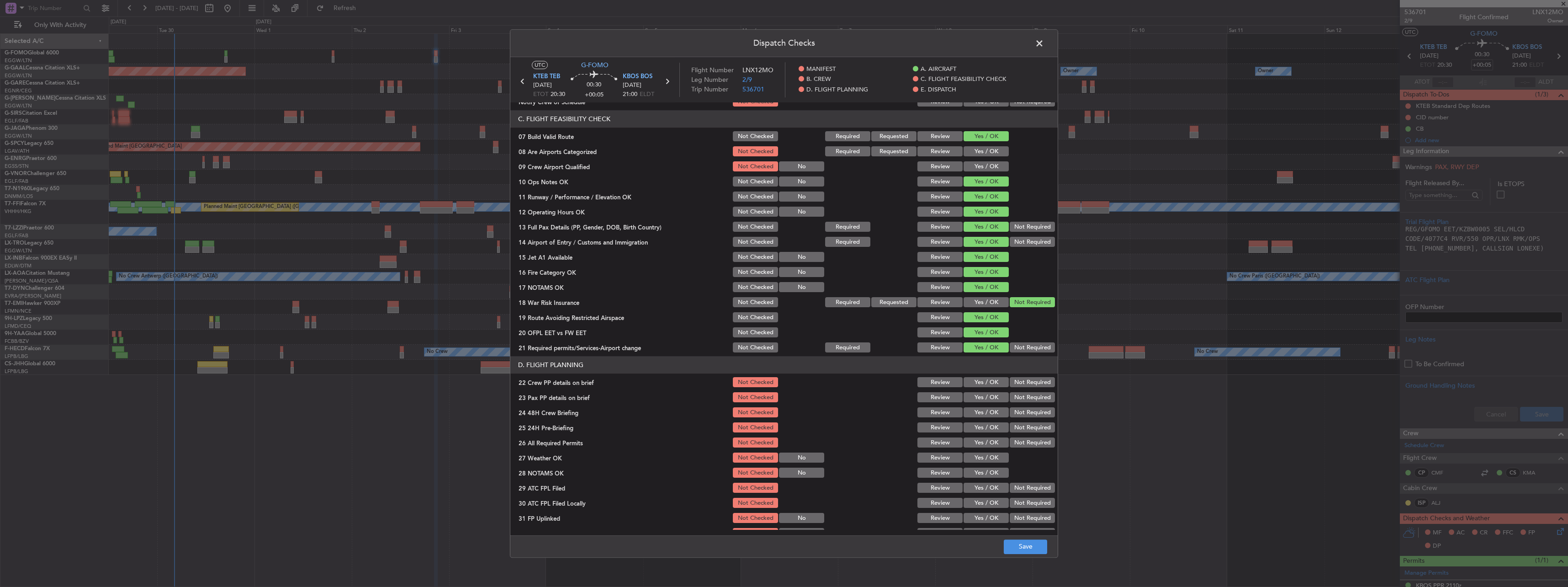
scroll to position [213, 0]
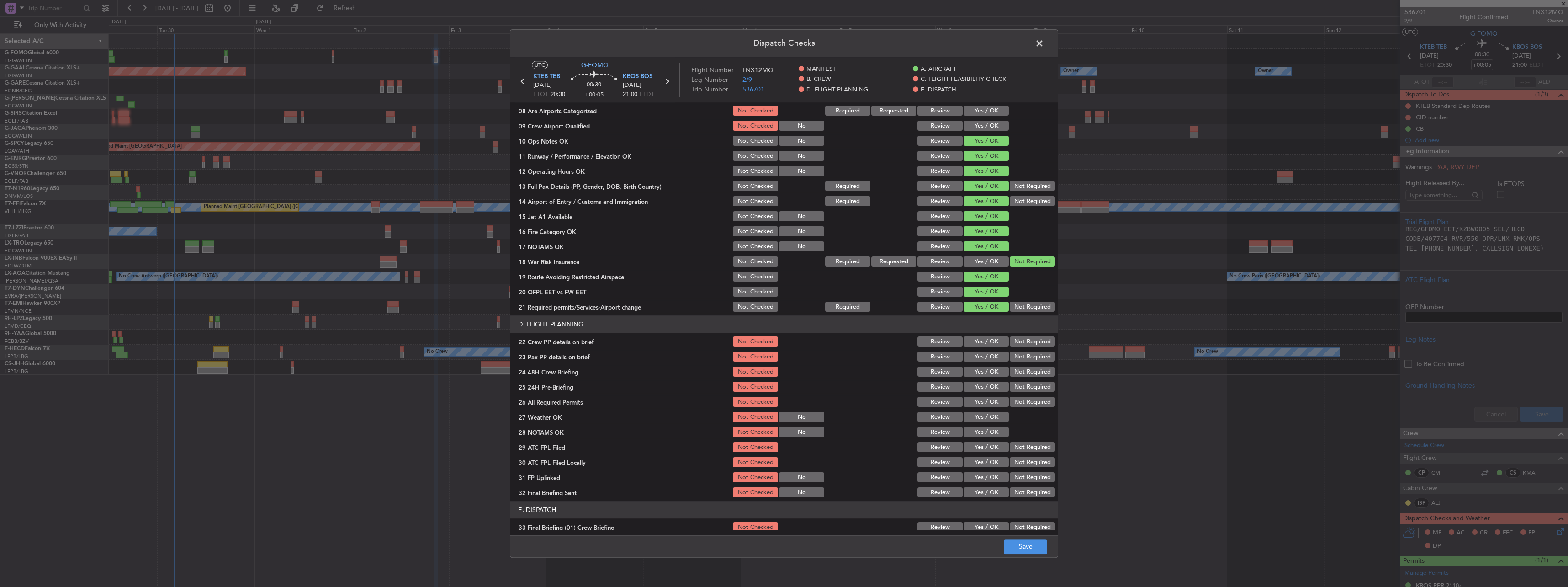
click at [986, 340] on button "Yes / OK" at bounding box center [986, 342] width 45 height 10
click at [985, 358] on button "Yes / OK" at bounding box center [986, 357] width 45 height 10
drag, startPoint x: 993, startPoint y: 370, endPoint x: 1018, endPoint y: 383, distance: 28.2
click at [994, 370] on button "Yes / OK" at bounding box center [986, 372] width 45 height 10
click at [1018, 383] on button "Not Required" at bounding box center [1032, 387] width 45 height 10
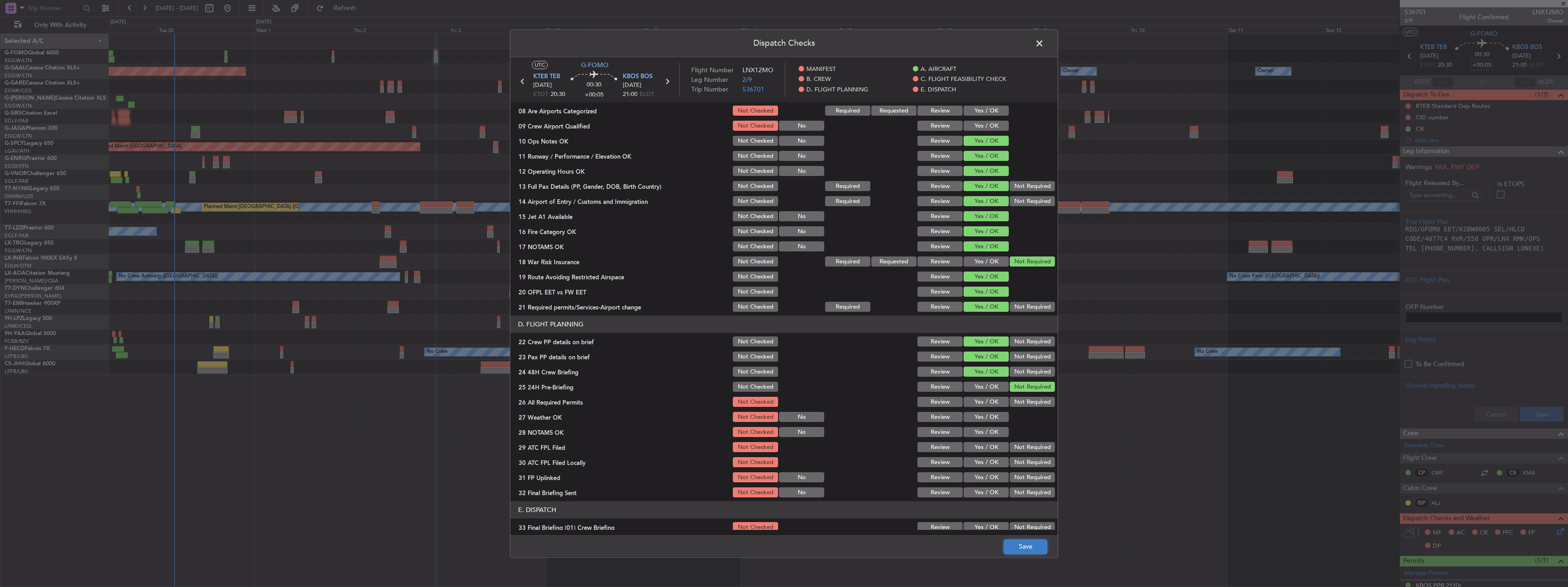
click at [1043, 546] on button "Save" at bounding box center [1025, 547] width 43 height 15
click at [1044, 40] on span at bounding box center [1044, 46] width 0 height 18
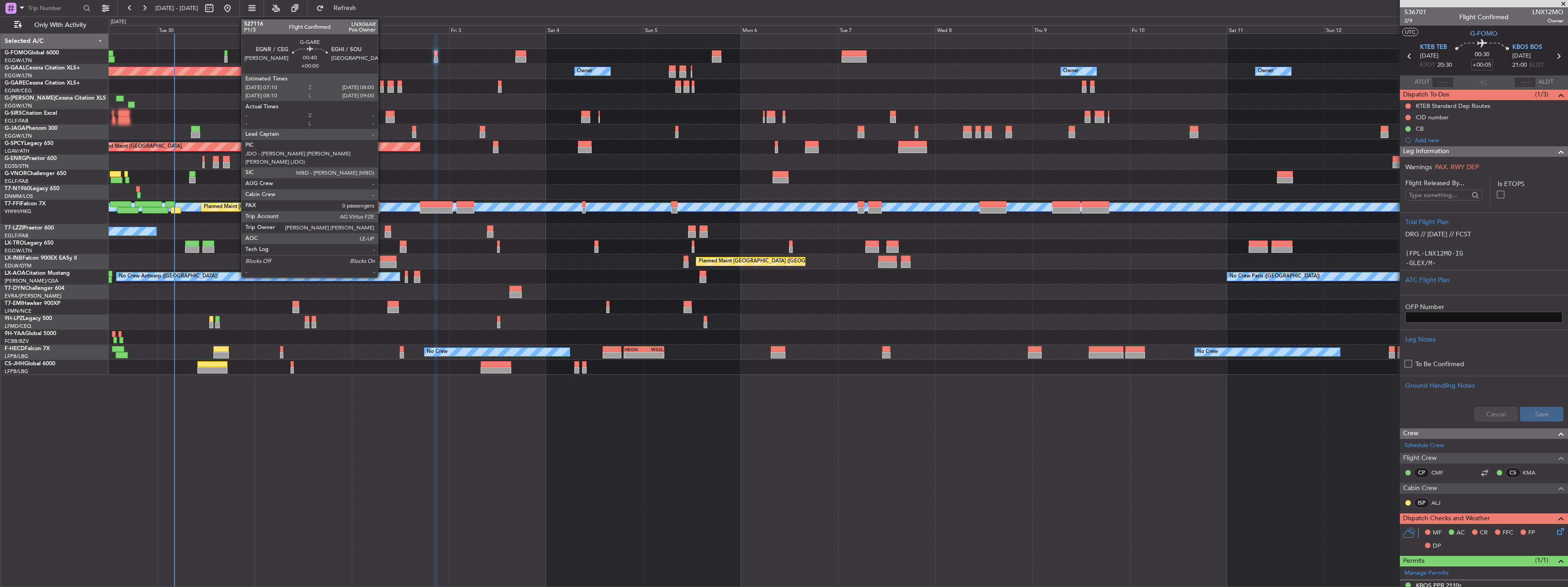
scroll to position [111, 0]
click at [380, 85] on div at bounding box center [382, 83] width 4 height 7
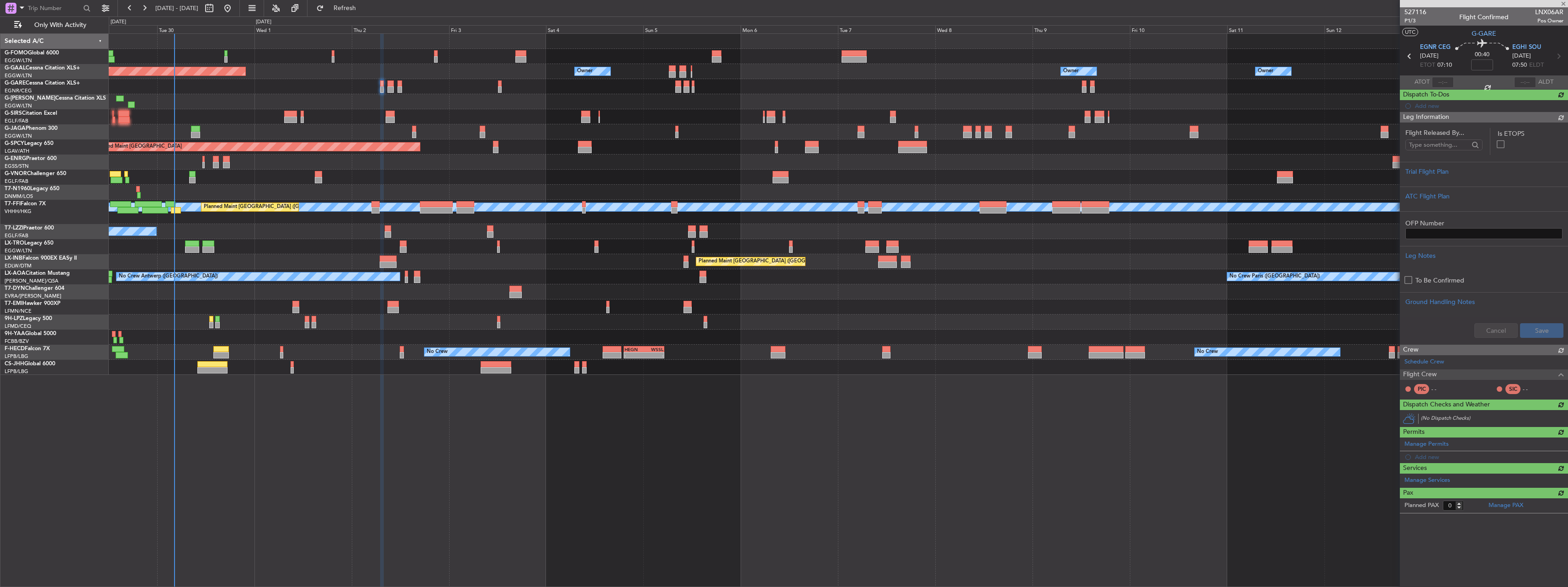
scroll to position [0, 0]
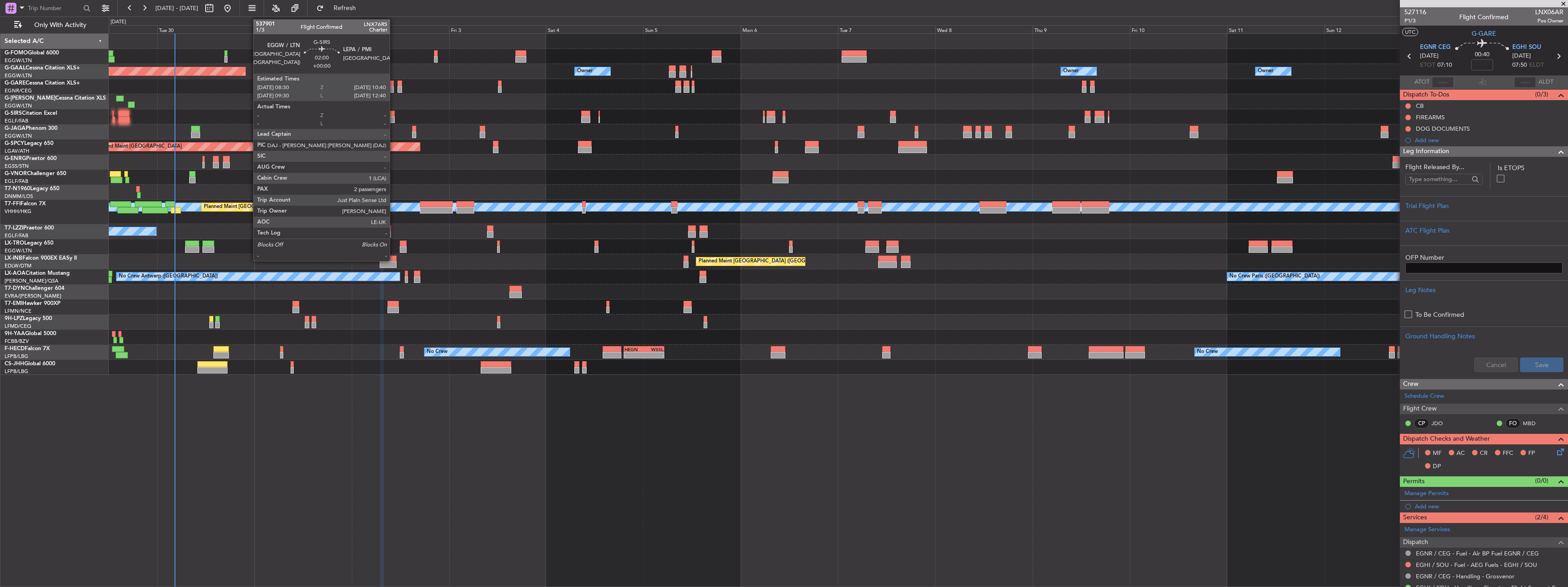
click at [394, 115] on div at bounding box center [390, 114] width 9 height 7
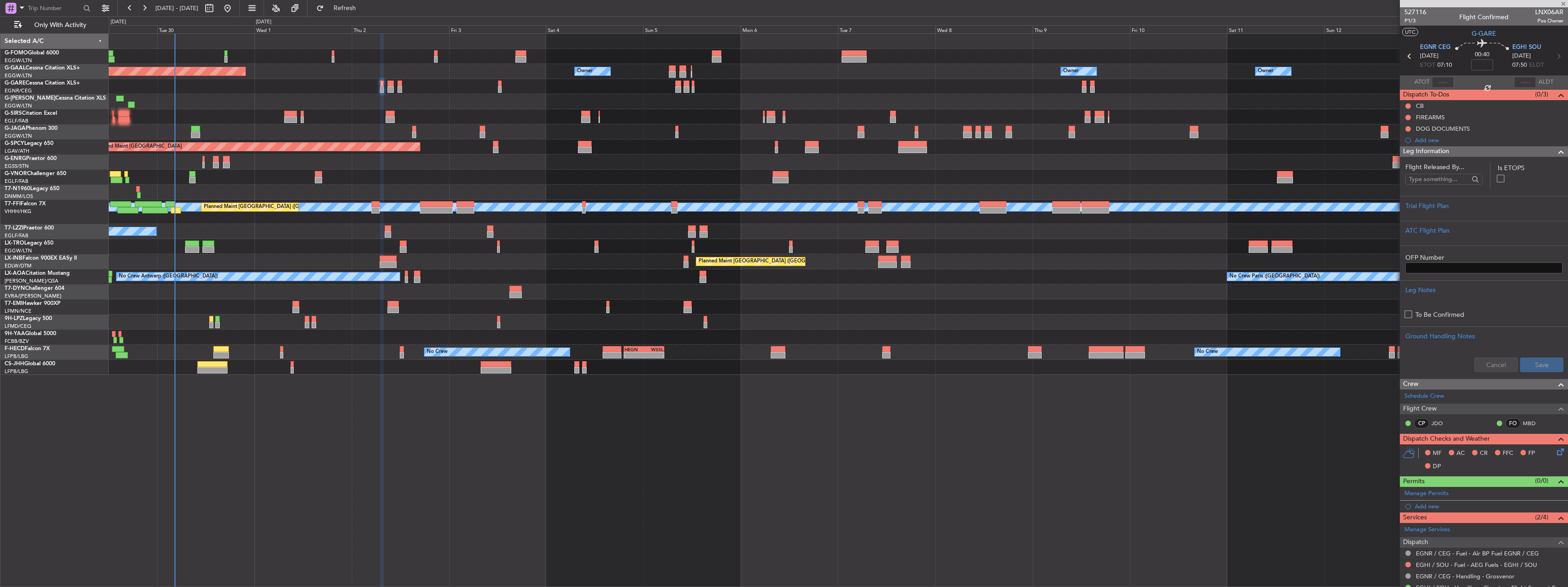
type input "2"
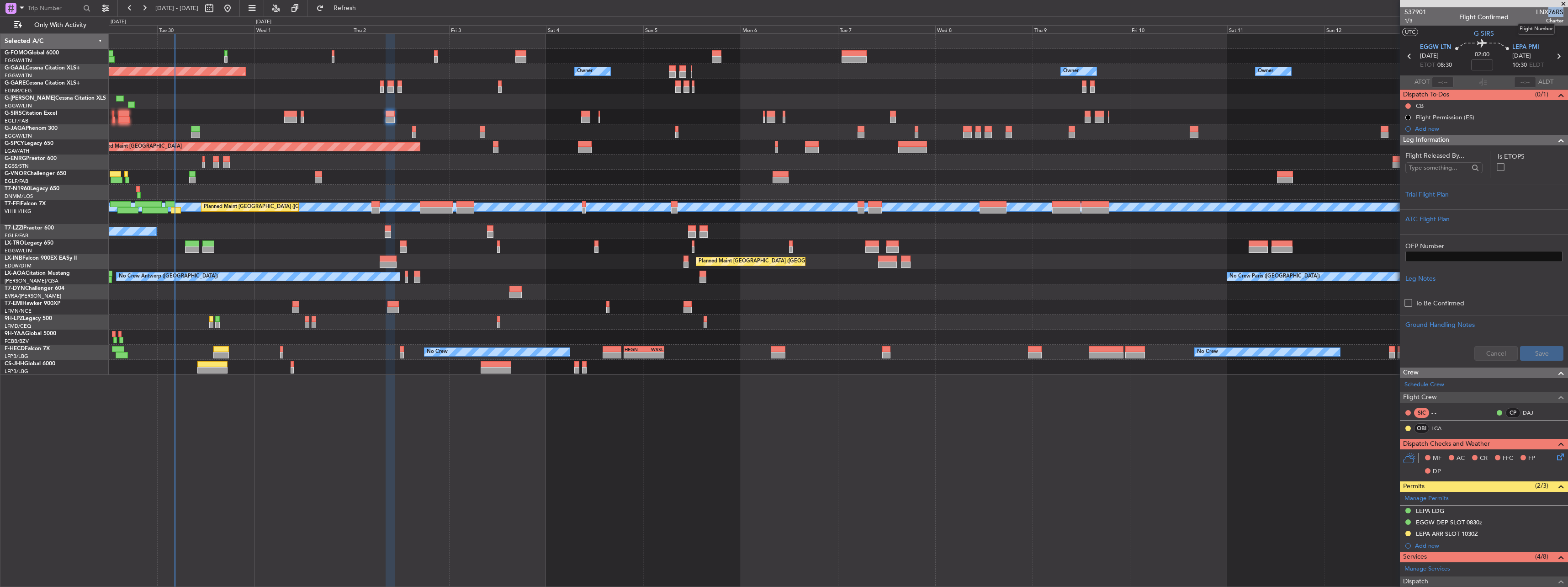
drag, startPoint x: 1541, startPoint y: 14, endPoint x: 1556, endPoint y: 12, distance: 15.1
click at [1556, 12] on span "LNX76RS" at bounding box center [1549, 12] width 27 height 10
copy span "76RS"
click at [1408, 199] on div at bounding box center [1484, 202] width 157 height 5
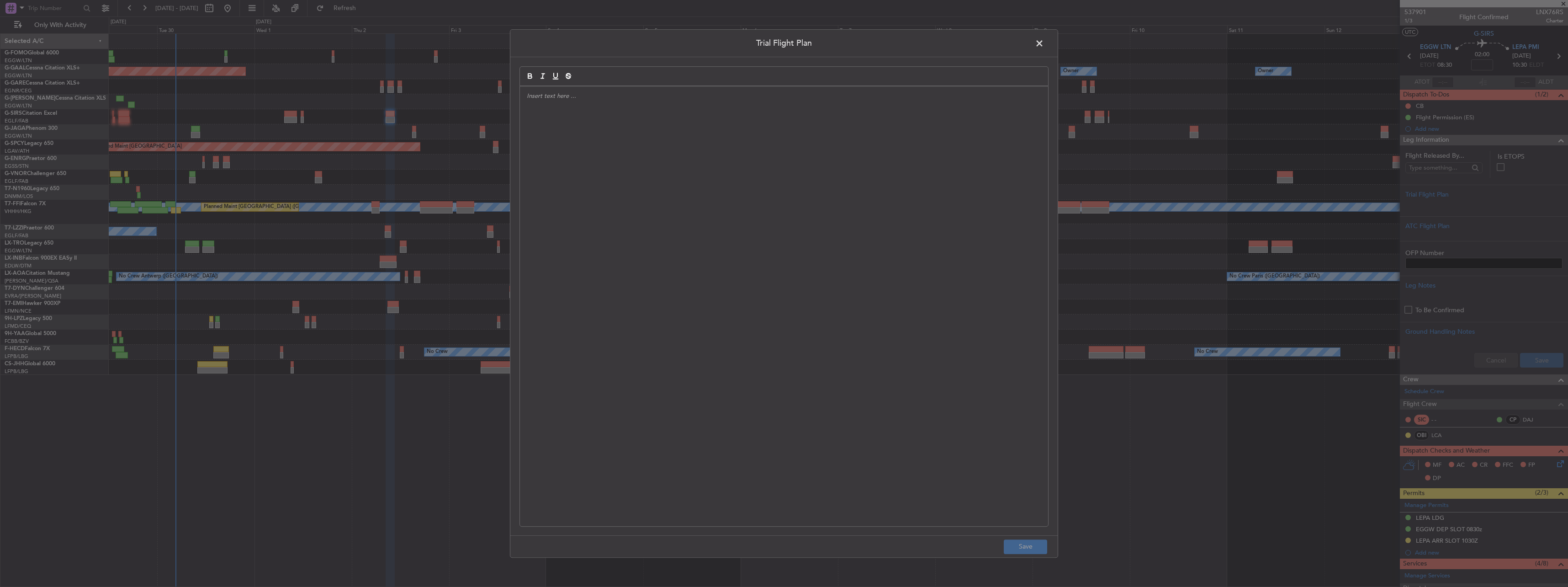
click at [740, 136] on div at bounding box center [784, 306] width 528 height 440
click at [740, 136] on div "DRG //30SEP // FCST" at bounding box center [784, 306] width 528 height 440
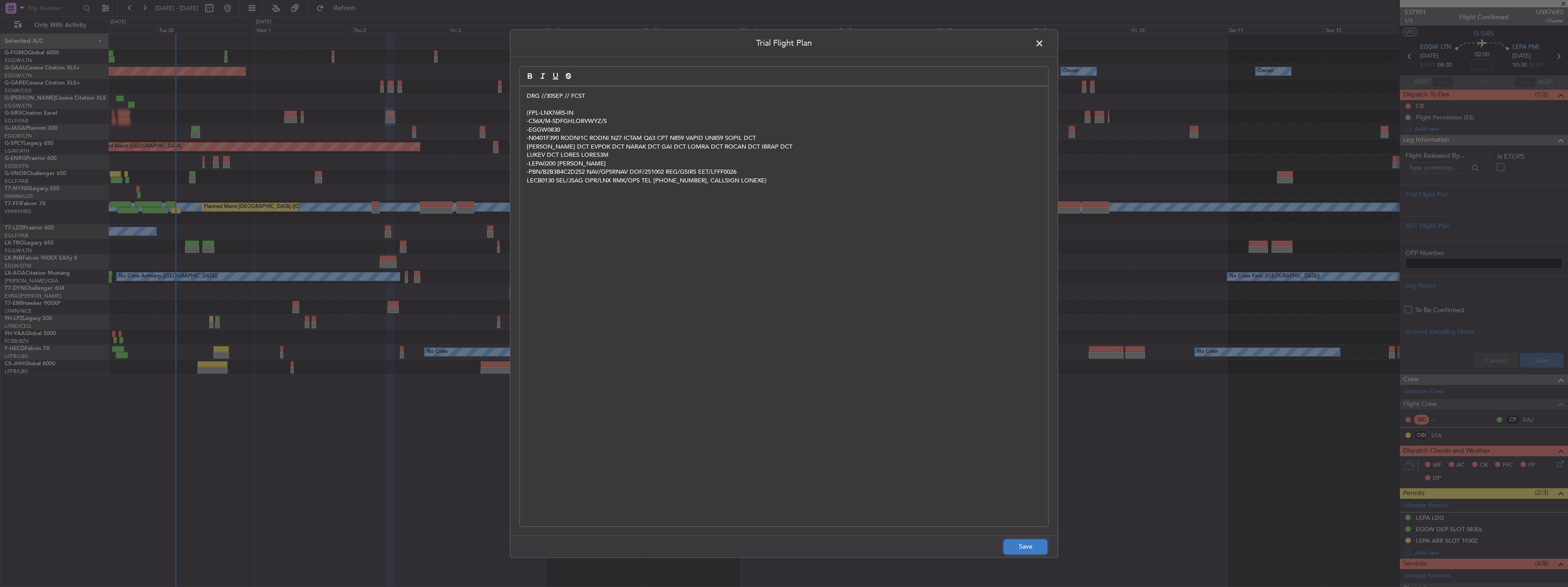
click at [1030, 543] on button "Save" at bounding box center [1025, 547] width 43 height 15
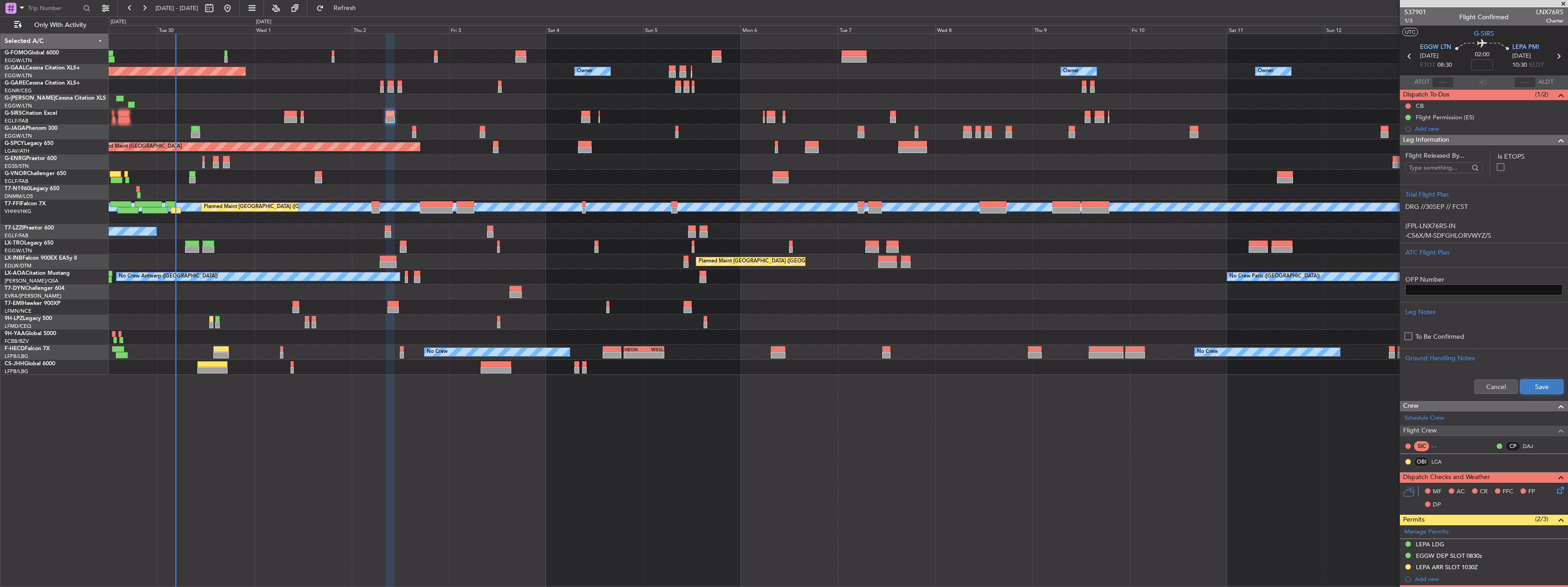
click at [1538, 383] on button "Save" at bounding box center [1541, 387] width 43 height 15
click at [1410, 18] on span "1/3" at bounding box center [1415, 21] width 22 height 8
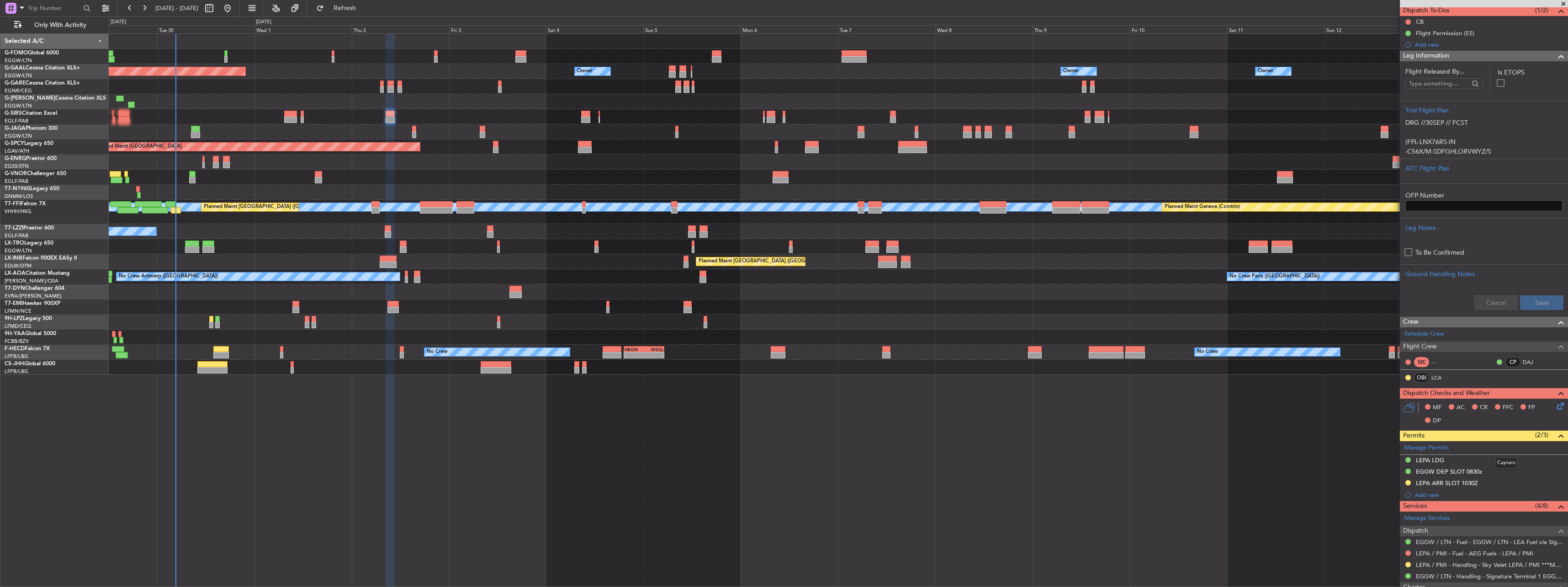
scroll to position [91, 0]
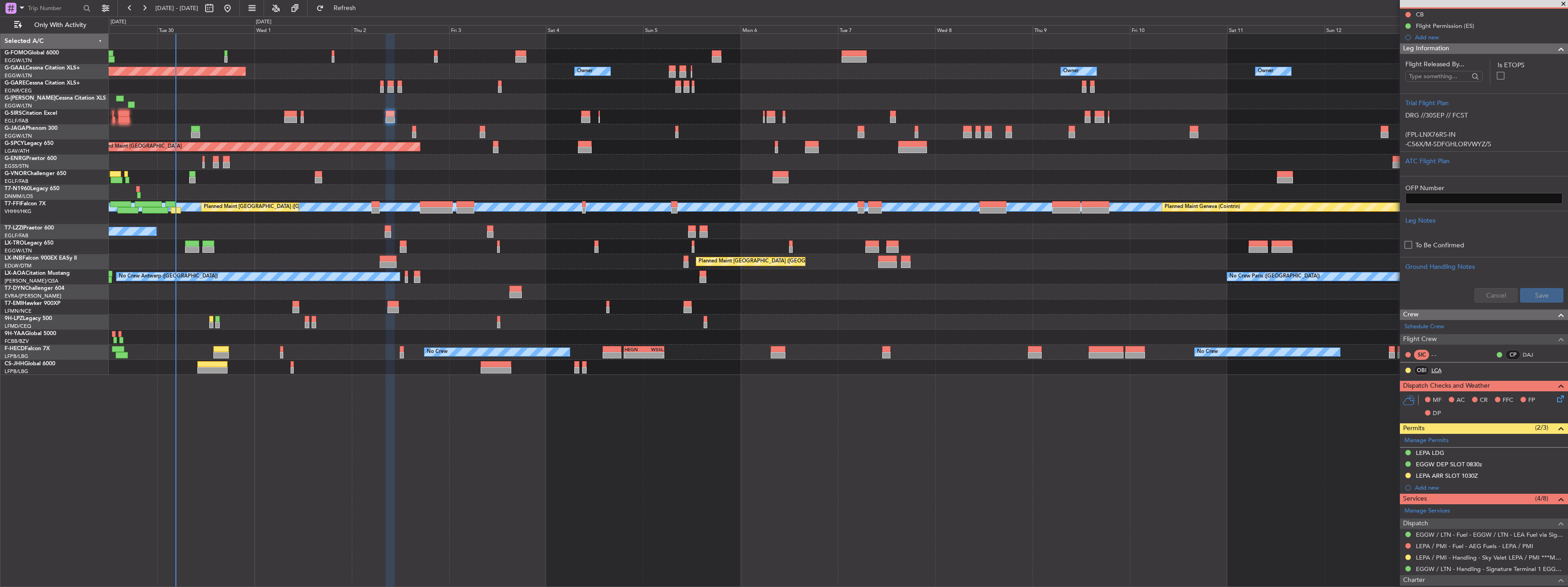
click at [1438, 370] on link "LCA" at bounding box center [1442, 370] width 21 height 9
click at [1408, 14] on button at bounding box center [1408, 15] width 5 height 5
click at [1405, 57] on span "Completed" at bounding box center [1412, 55] width 30 height 9
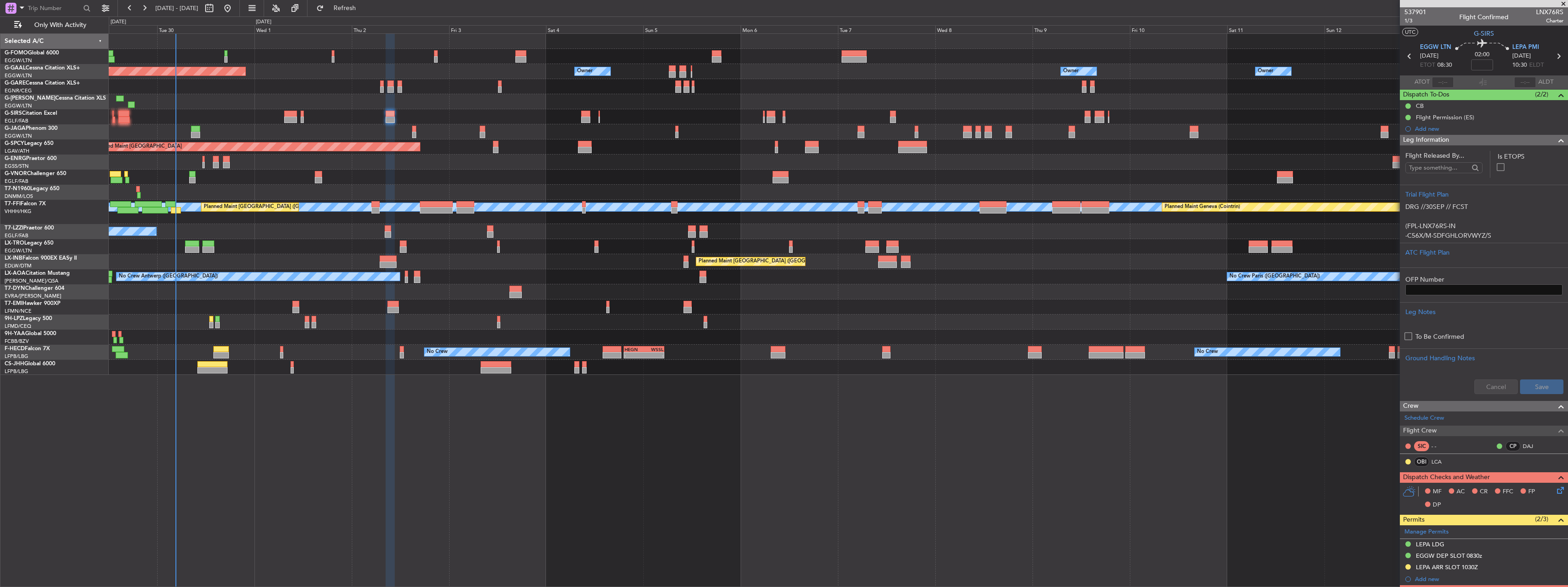
click at [1429, 136] on span "Leg Information" at bounding box center [1426, 139] width 46 height 10
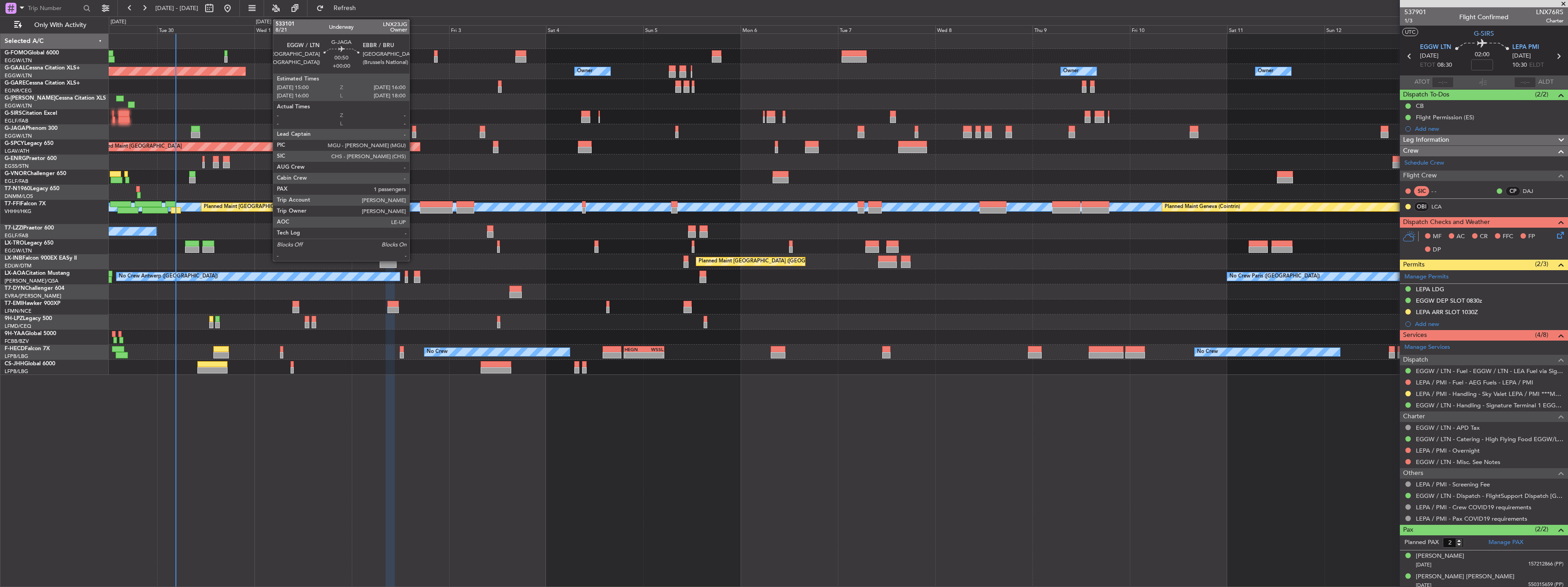
click at [413, 131] on div at bounding box center [414, 128] width 4 height 7
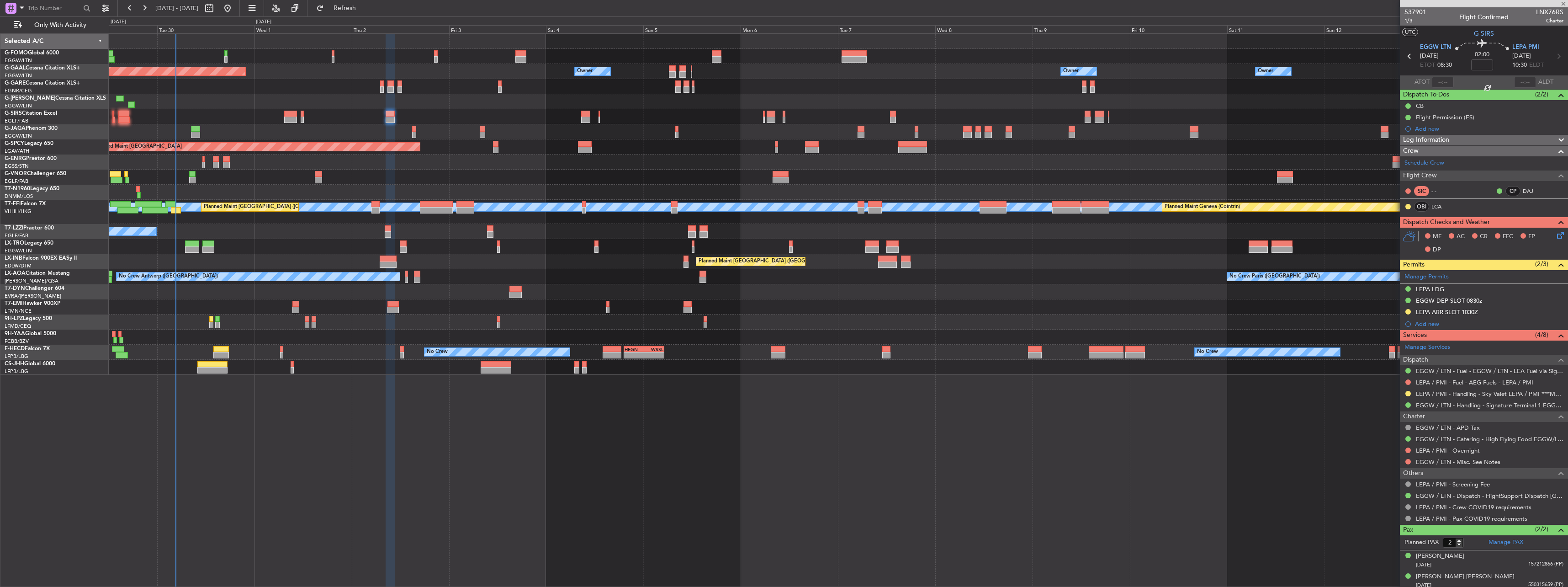
type input "1"
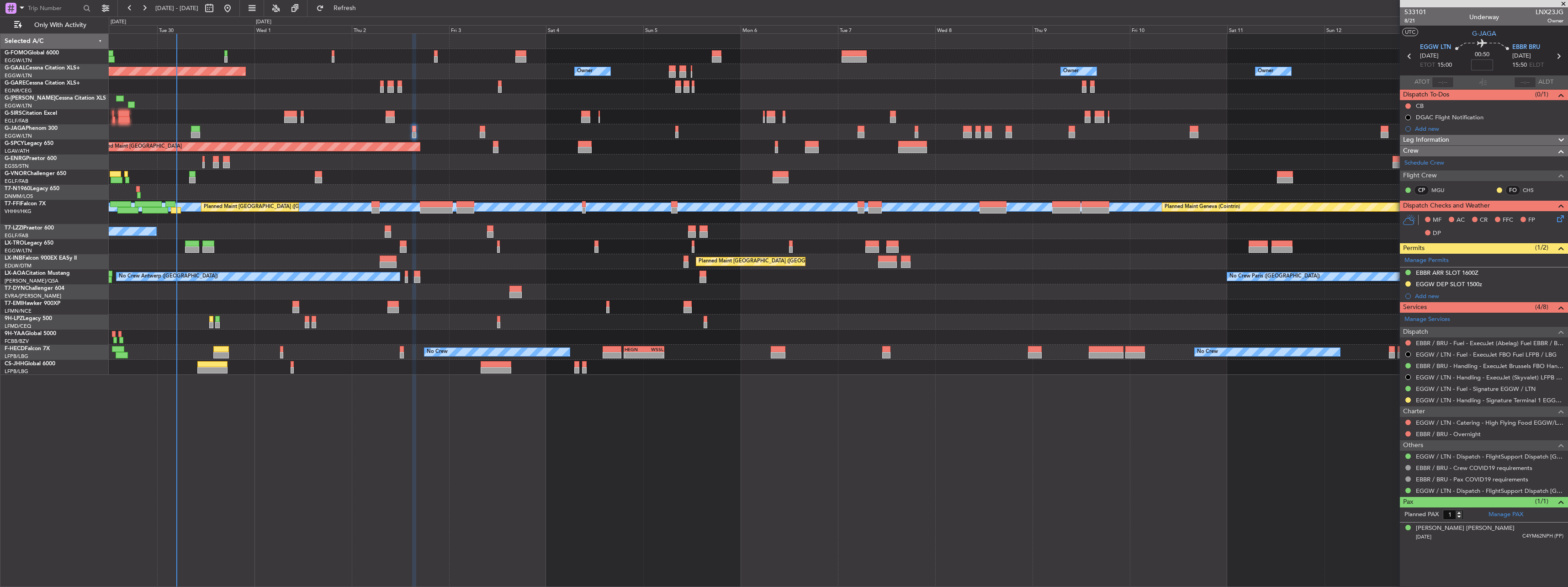
click at [1481, 64] on input at bounding box center [1482, 65] width 22 height 11
type input "-00:10"
click at [1447, 135] on span "Leg Information" at bounding box center [1426, 139] width 46 height 10
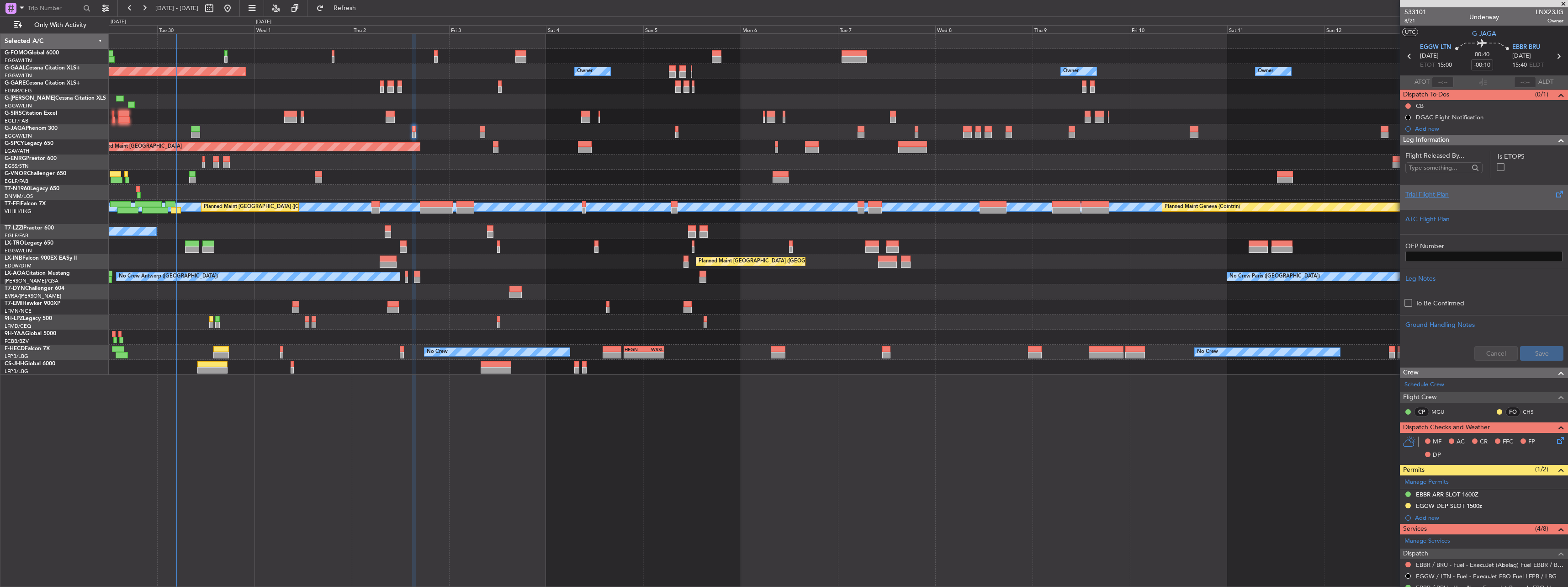
click at [1441, 205] on div "Trial Flight Plan" at bounding box center [1484, 197] width 168 height 25
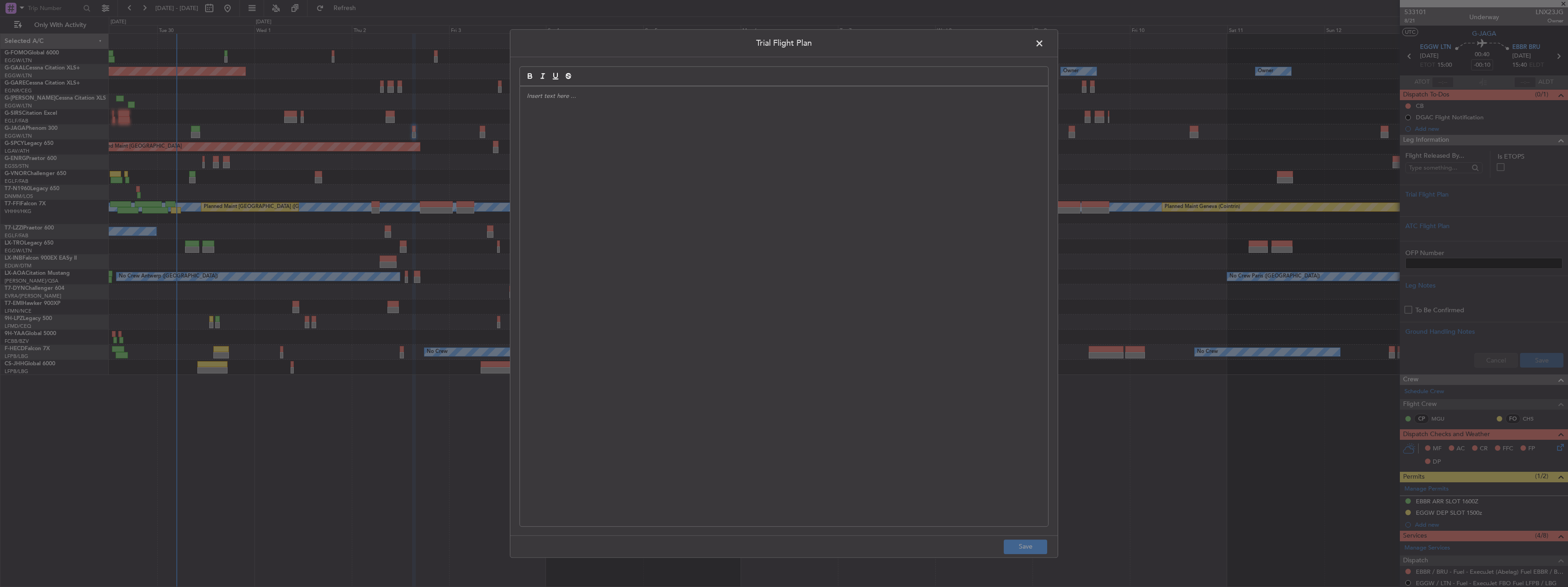
click at [791, 186] on div at bounding box center [784, 306] width 528 height 440
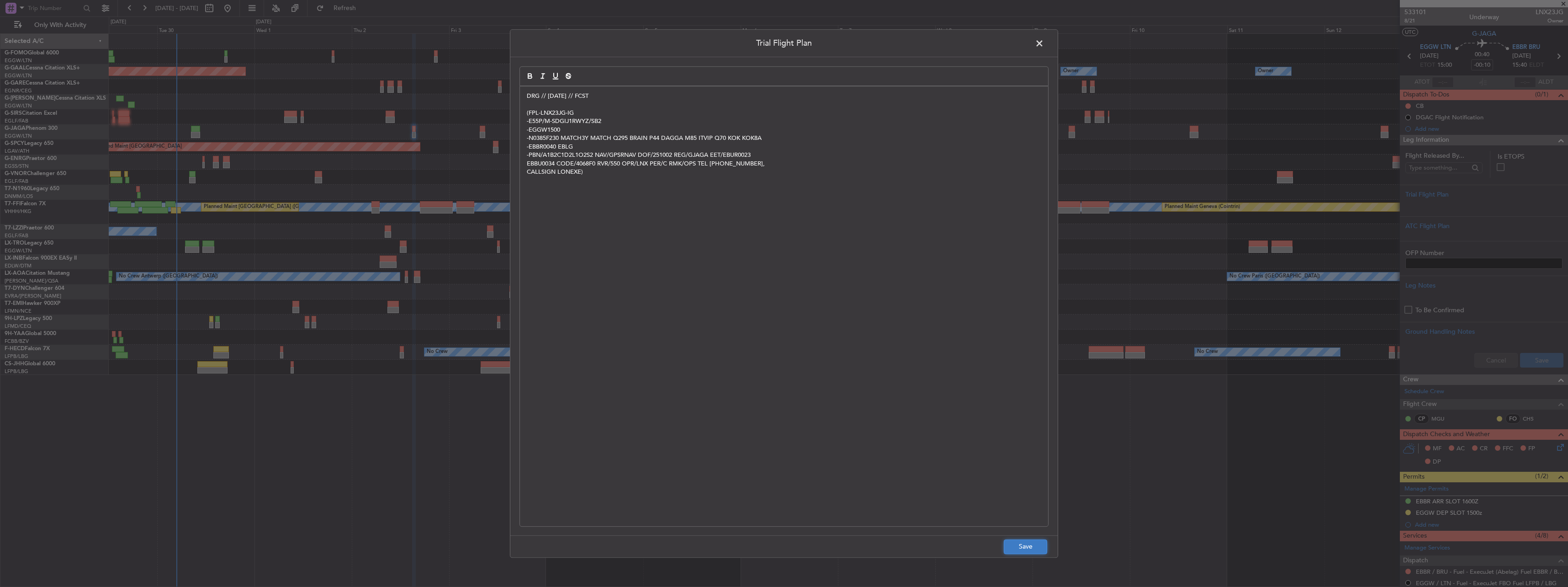
click at [1010, 547] on button "Save" at bounding box center [1025, 547] width 43 height 15
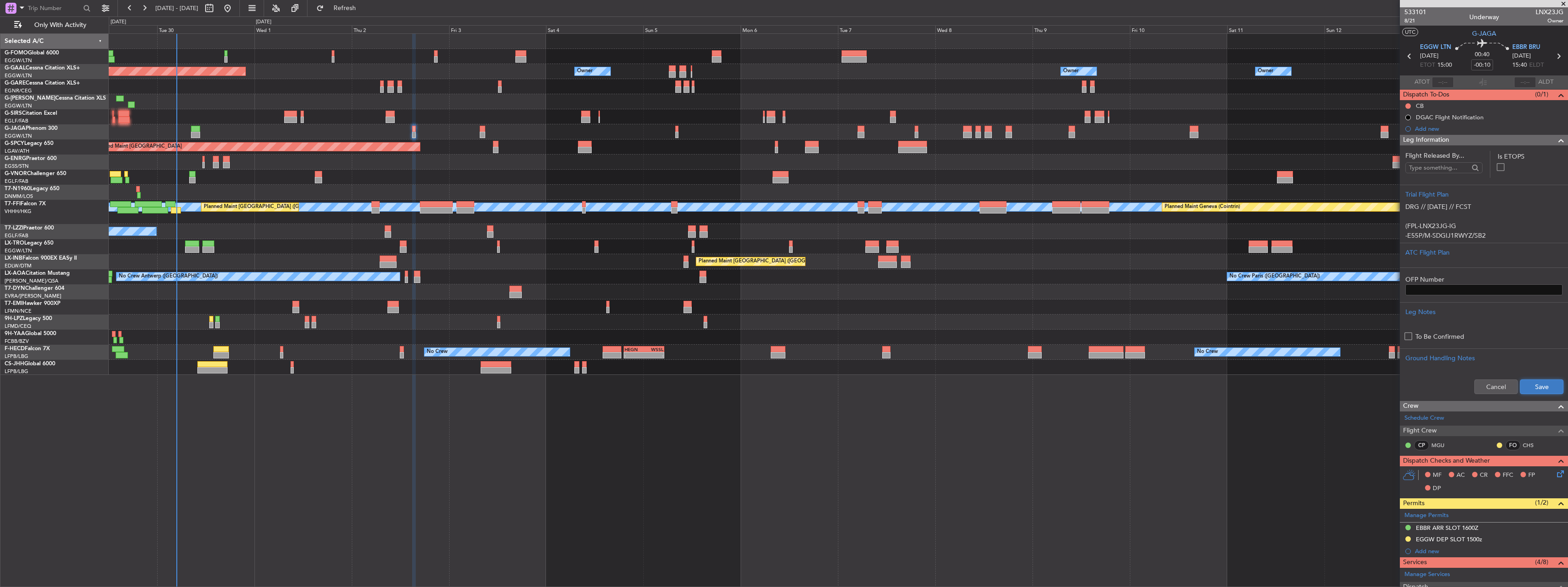
click at [1535, 388] on button "Save" at bounding box center [1541, 387] width 43 height 15
click at [1458, 141] on div "Leg Information" at bounding box center [1484, 139] width 168 height 10
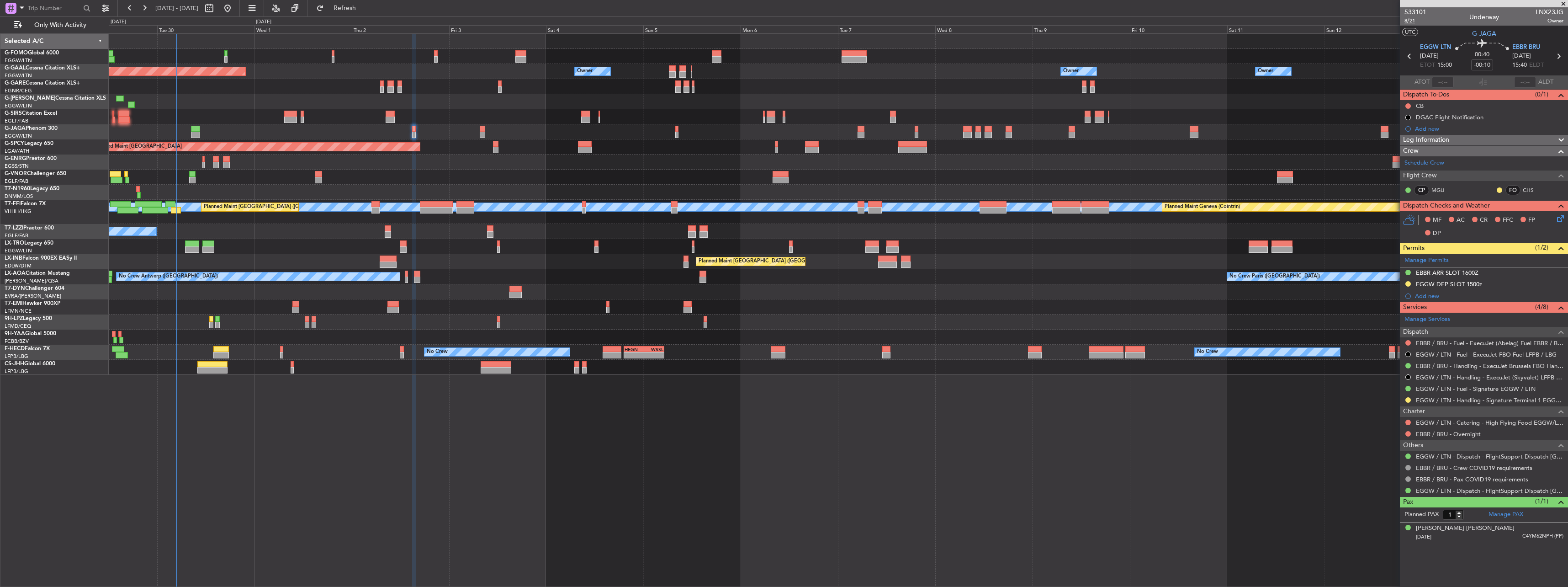
click at [1405, 21] on span "8/21" at bounding box center [1415, 21] width 22 height 8
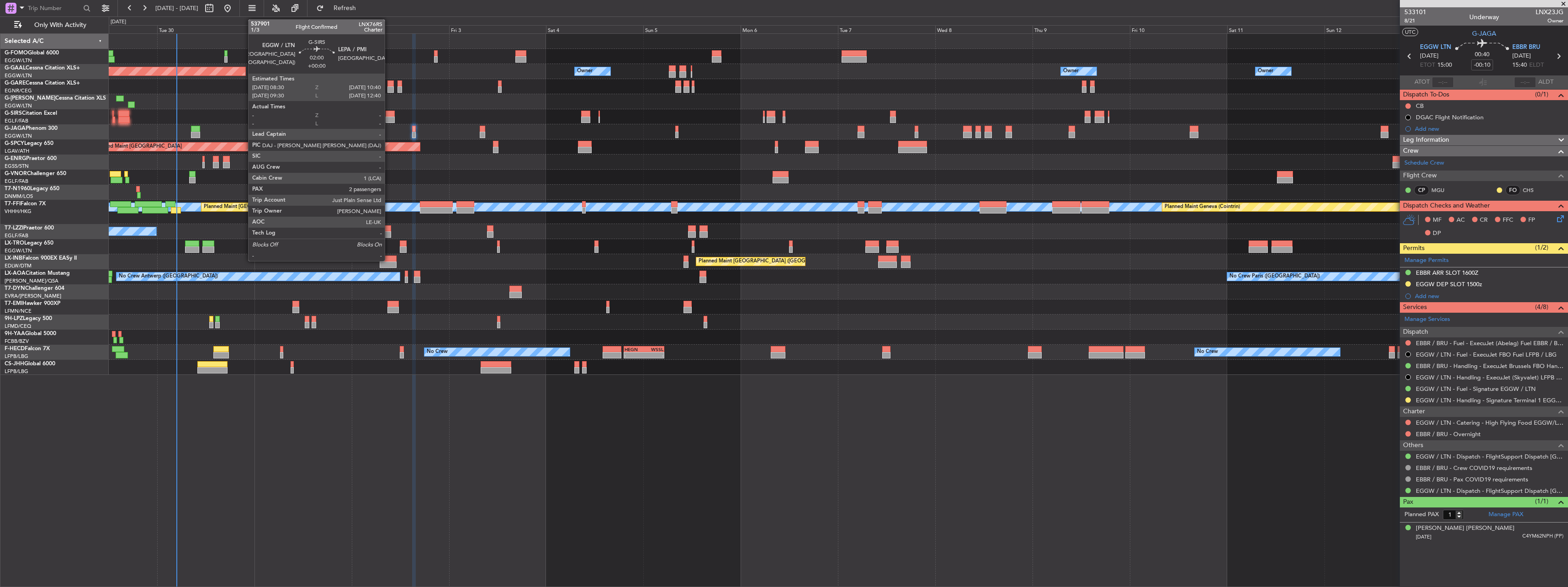
click at [389, 114] on div at bounding box center [390, 114] width 9 height 7
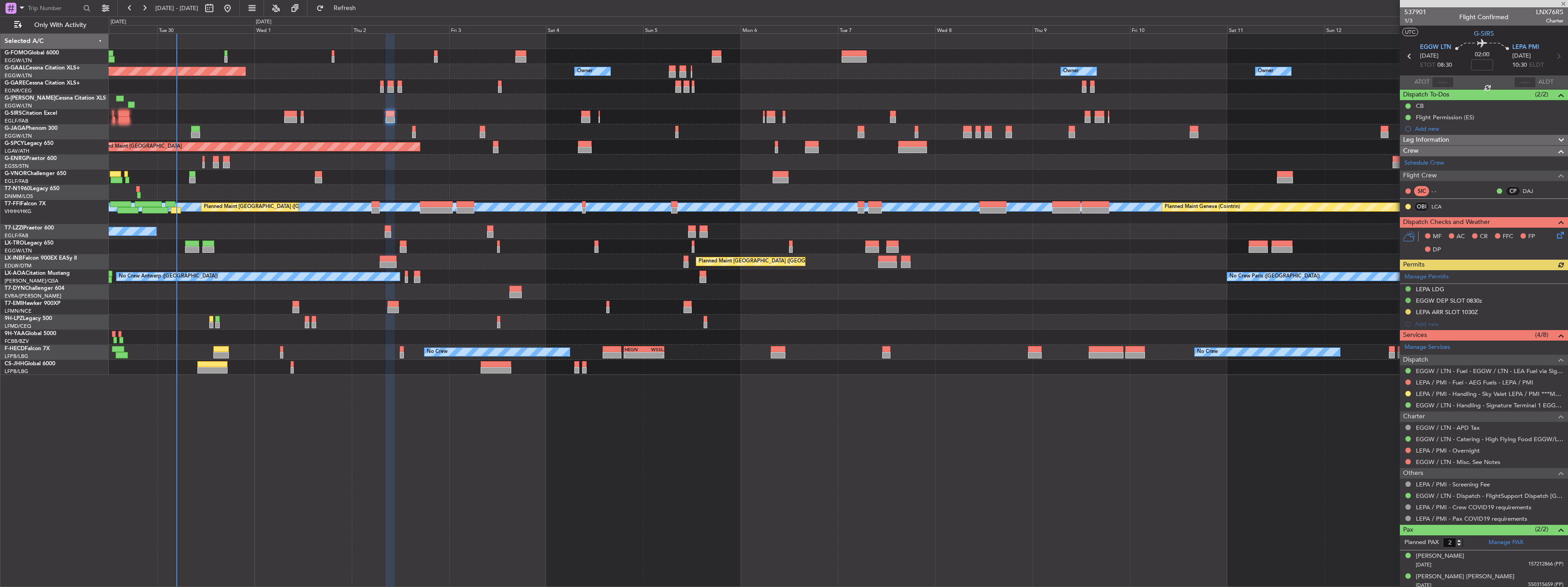
click at [1555, 234] on icon at bounding box center [1559, 234] width 7 height 7
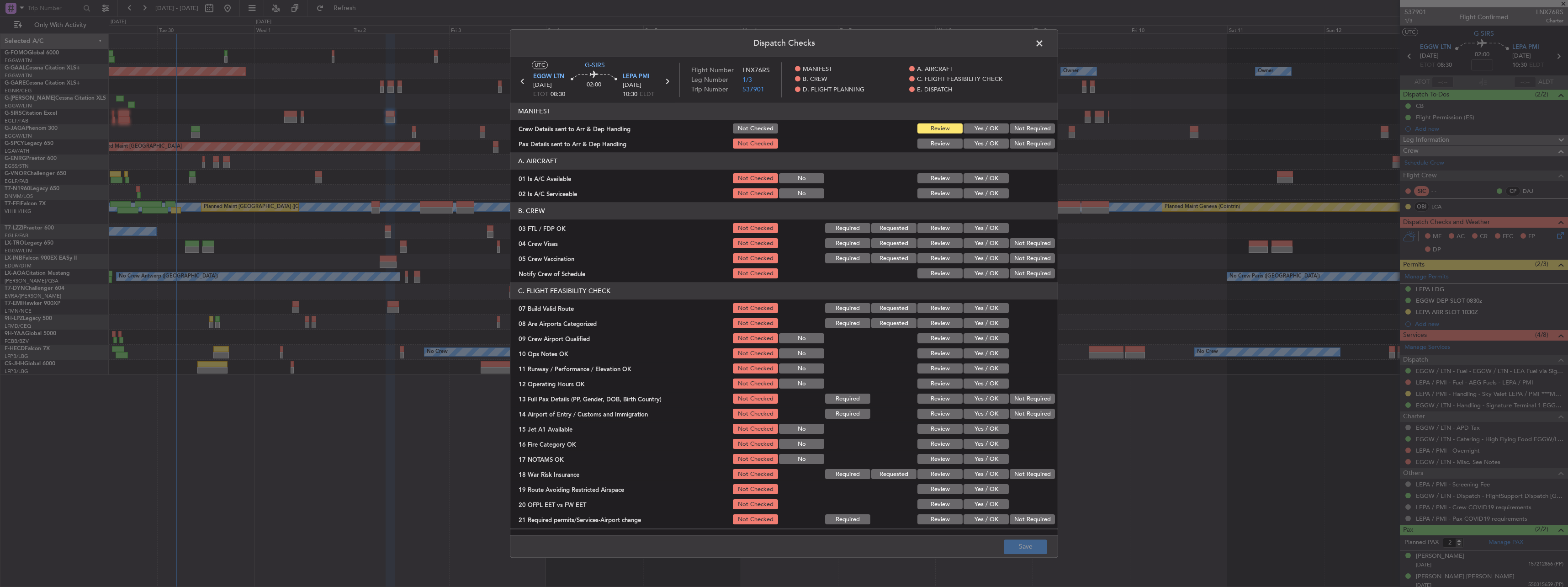
click at [989, 177] on button "Yes / OK" at bounding box center [986, 178] width 45 height 10
click at [985, 189] on button "Yes / OK" at bounding box center [986, 194] width 45 height 10
click at [768, 133] on button "Not Checked" at bounding box center [755, 128] width 45 height 10
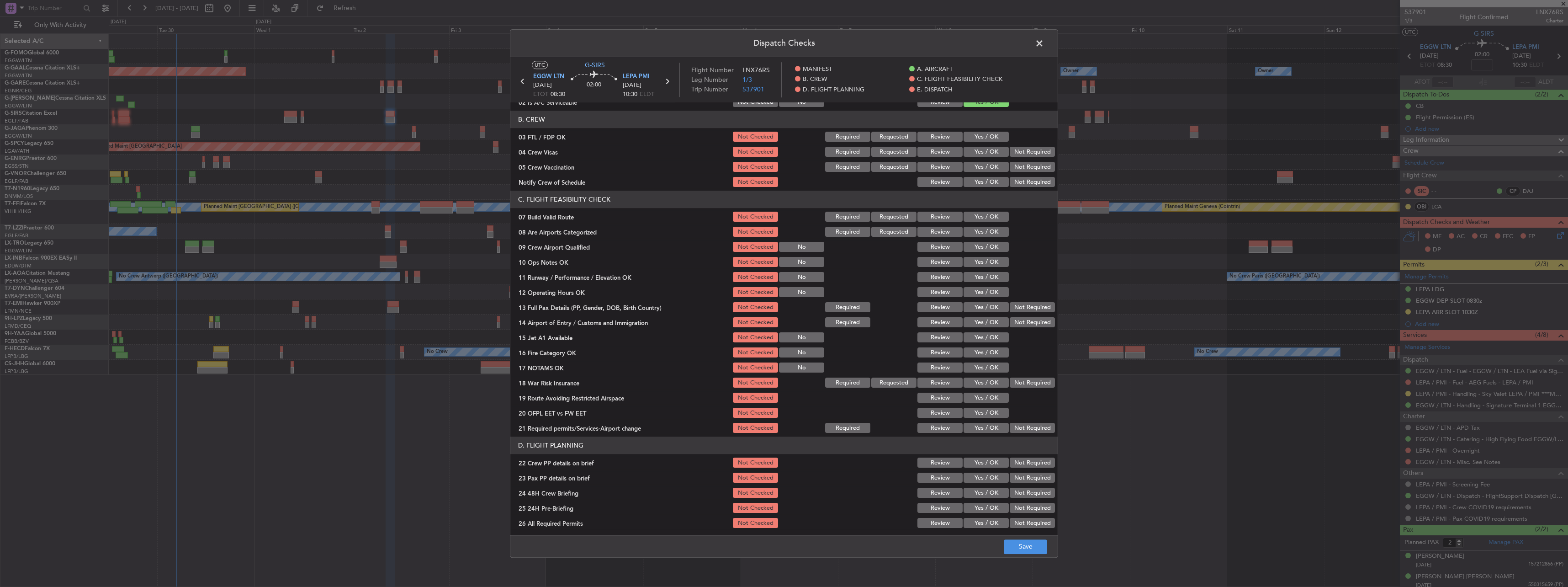
click at [981, 217] on button "Yes / OK" at bounding box center [986, 217] width 45 height 10
click at [1001, 262] on button "Yes / OK" at bounding box center [986, 262] width 45 height 10
click at [984, 281] on button "Yes / OK" at bounding box center [986, 277] width 45 height 10
drag, startPoint x: 983, startPoint y: 290, endPoint x: 985, endPoint y: 299, distance: 9.2
click at [983, 290] on button "Yes / OK" at bounding box center [986, 292] width 45 height 10
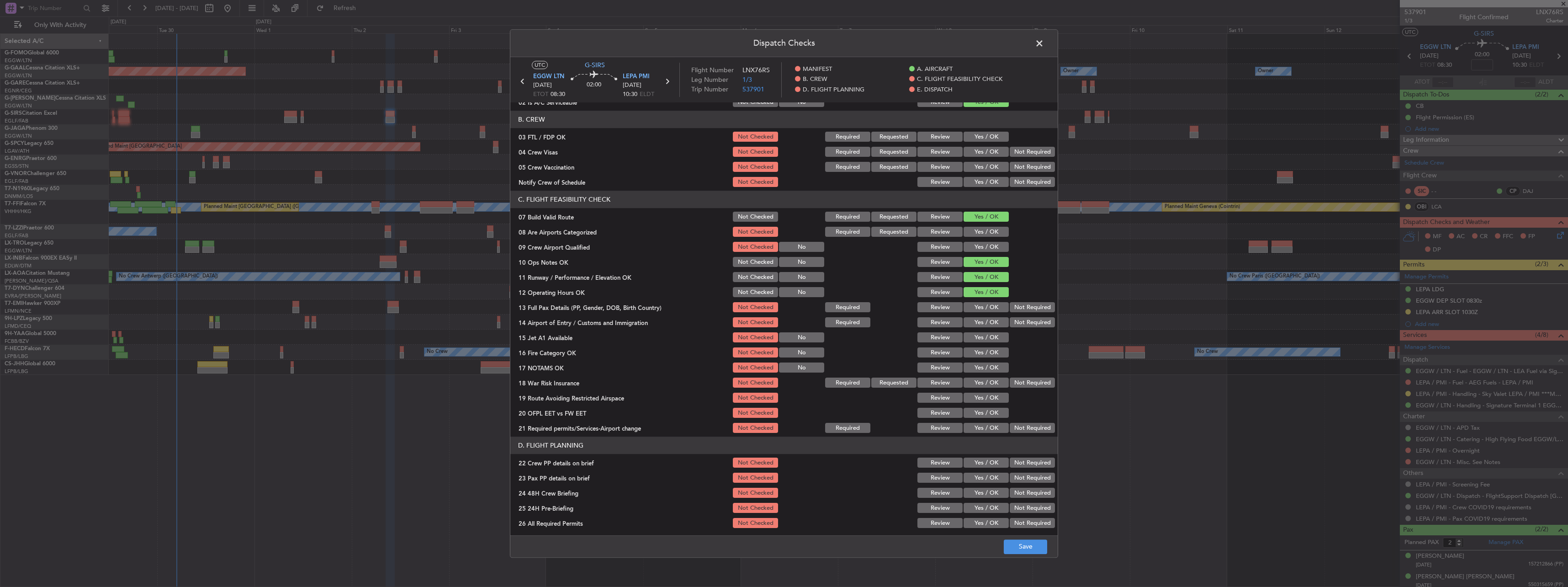
click at [987, 306] on button "Yes / OK" at bounding box center [986, 308] width 45 height 10
click at [992, 325] on button "Yes / OK" at bounding box center [986, 323] width 45 height 10
click at [990, 340] on button "Yes / OK" at bounding box center [986, 337] width 45 height 10
click at [995, 356] on button "Yes / OK" at bounding box center [986, 353] width 45 height 10
drag, startPoint x: 1020, startPoint y: 381, endPoint x: 994, endPoint y: 373, distance: 27.2
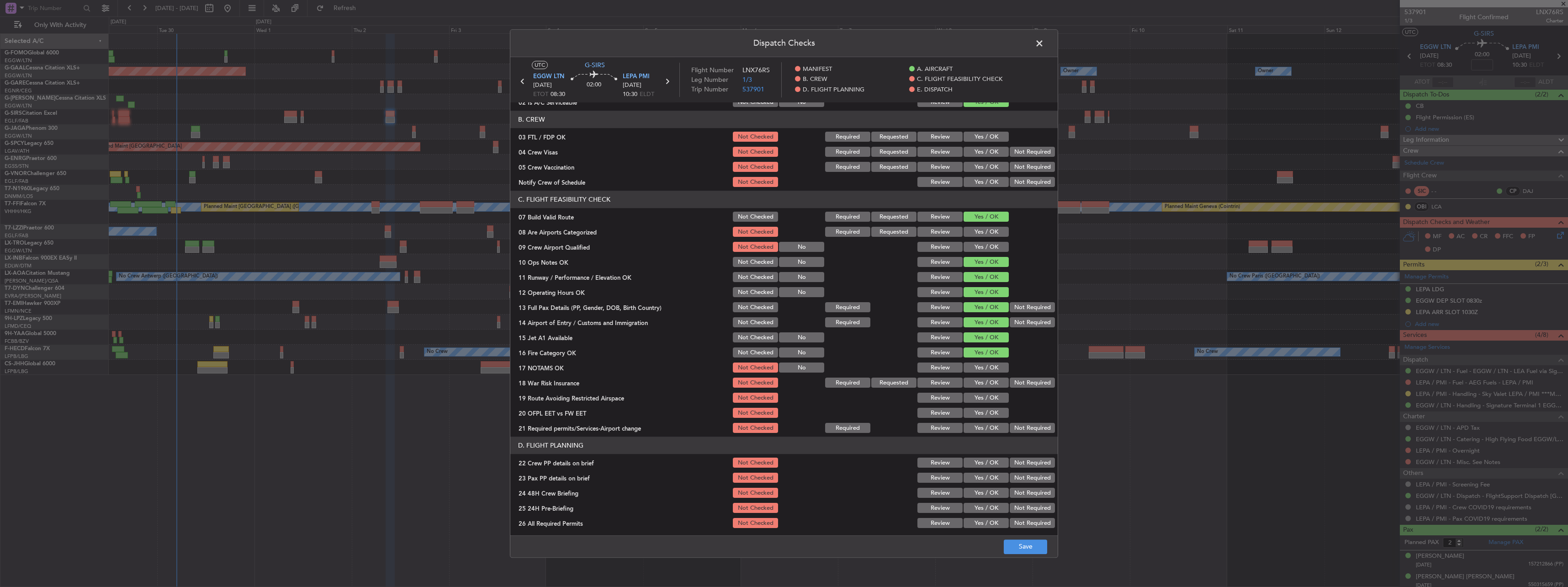
click at [1020, 380] on button "Not Required" at bounding box center [1032, 383] width 45 height 10
click at [992, 369] on button "Yes / OK" at bounding box center [986, 368] width 45 height 10
drag, startPoint x: 998, startPoint y: 395, endPoint x: 998, endPoint y: 401, distance: 6.0
click at [998, 396] on button "Yes / OK" at bounding box center [986, 398] width 45 height 10
drag, startPoint x: 996, startPoint y: 410, endPoint x: 996, endPoint y: 414, distance: 4.0
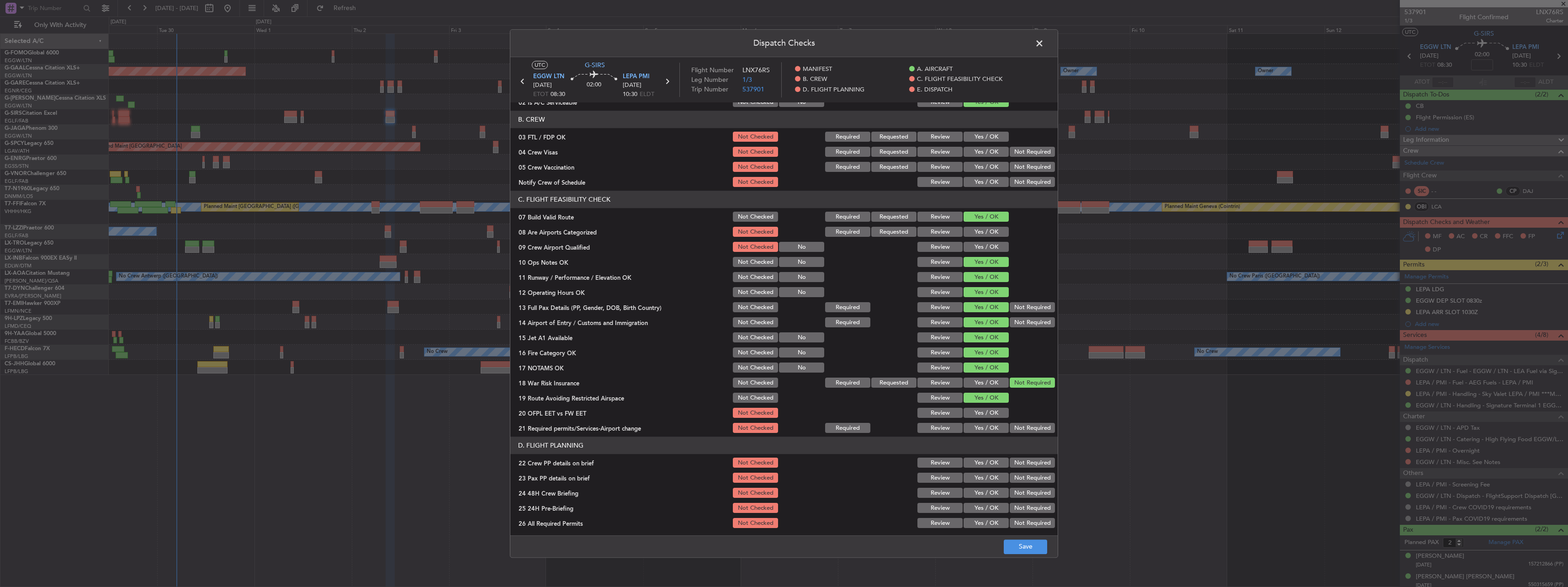
click at [996, 413] on button "Yes / OK" at bounding box center [986, 413] width 45 height 10
click at [990, 421] on section "C. FLIGHT FEASIBILITY CHECK 07 Build Valid Route Not Checked Required Requested…" at bounding box center [783, 313] width 547 height 244
click at [987, 426] on button "Yes / OK" at bounding box center [986, 428] width 45 height 10
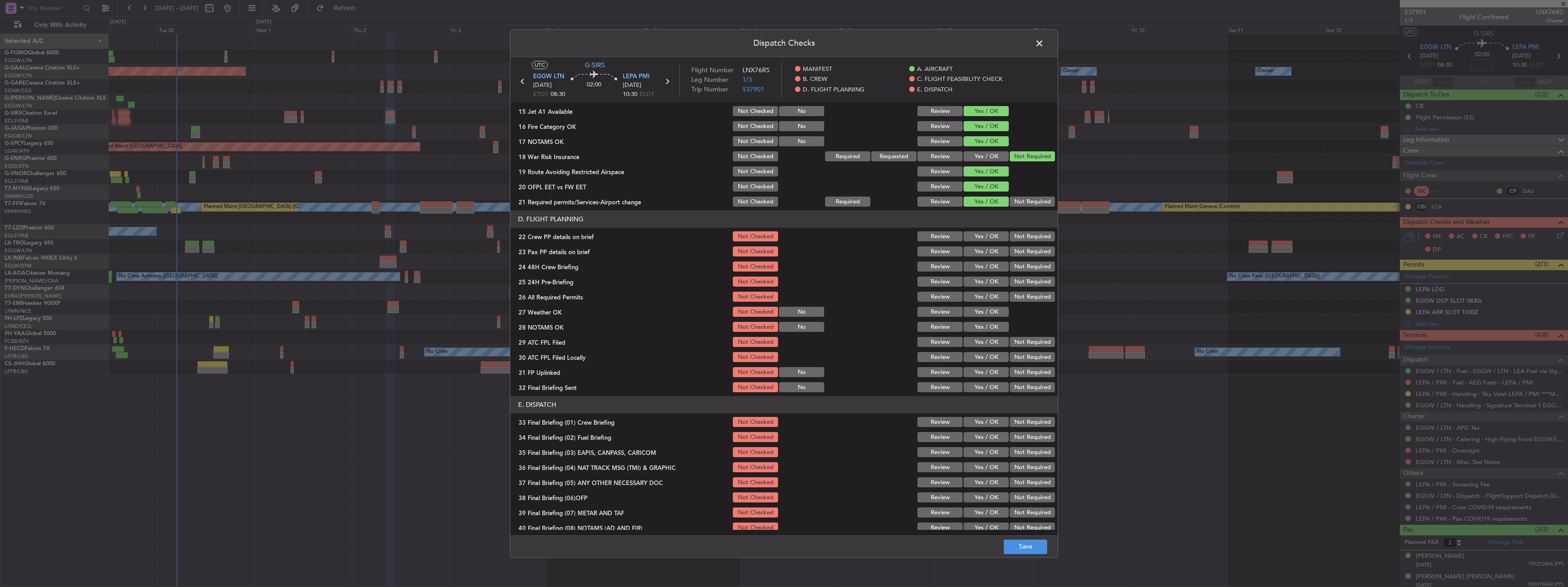
scroll to position [320, 0]
click at [970, 237] on button "Yes / OK" at bounding box center [986, 234] width 45 height 10
click at [974, 255] on div "Yes / OK" at bounding box center [985, 249] width 46 height 13
drag, startPoint x: 978, startPoint y: 251, endPoint x: 983, endPoint y: 264, distance: 13.9
click at [978, 252] on button "Yes / OK" at bounding box center [986, 250] width 45 height 10
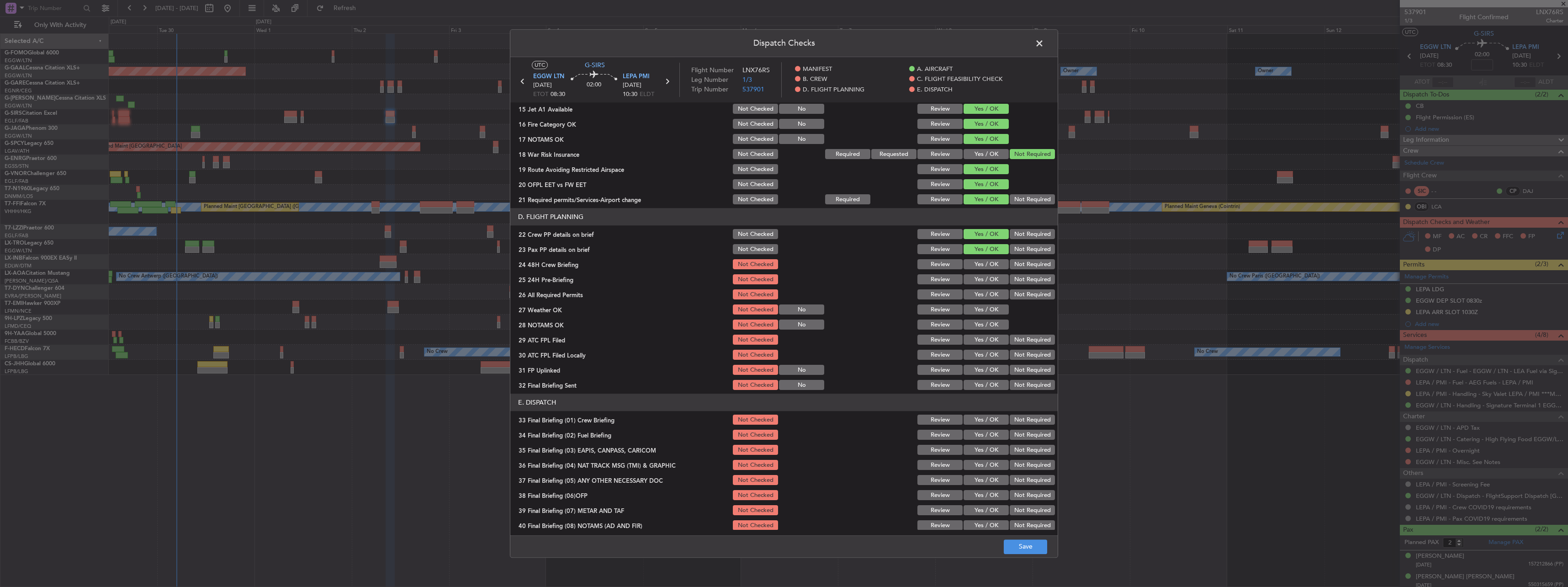
drag, startPoint x: 983, startPoint y: 264, endPoint x: 1021, endPoint y: 275, distance: 39.6
click at [986, 265] on button "Yes / OK" at bounding box center [986, 264] width 45 height 10
click at [1021, 275] on button "Not Required" at bounding box center [1032, 279] width 45 height 10
click at [1010, 545] on button "Save" at bounding box center [1025, 547] width 43 height 15
click at [1044, 45] on span at bounding box center [1044, 46] width 0 height 18
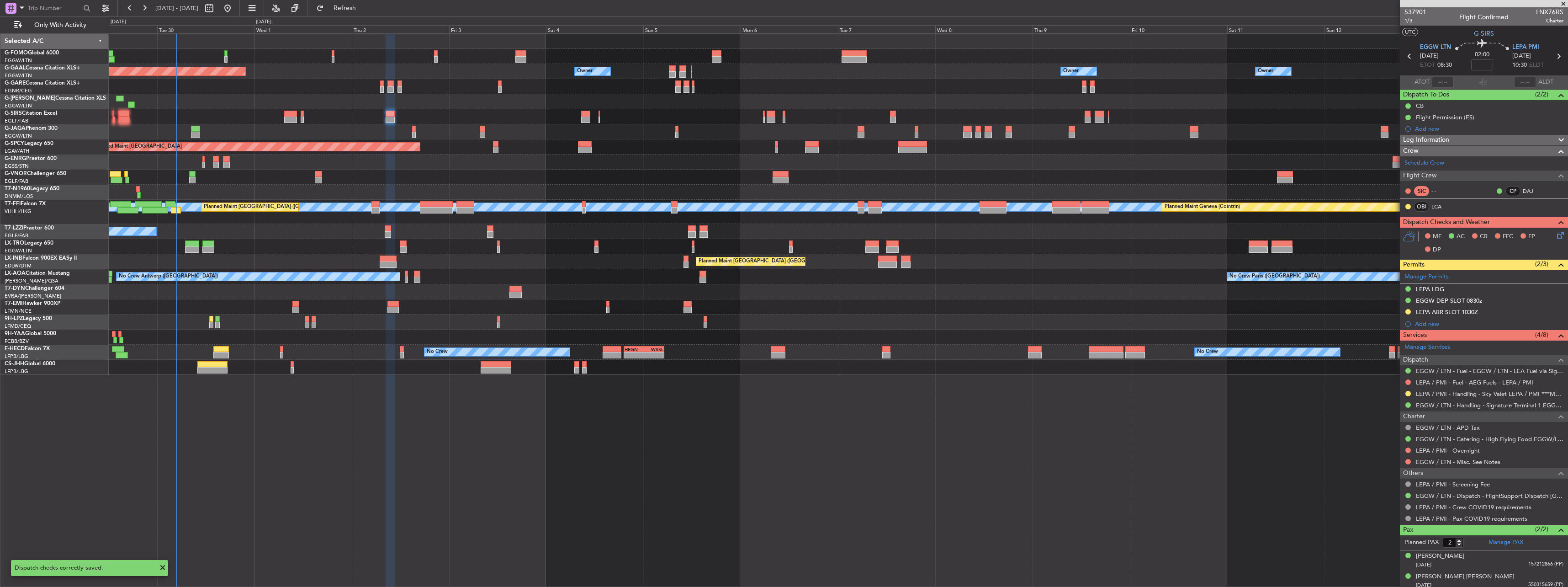
click at [418, 133] on div at bounding box center [838, 132] width 1459 height 15
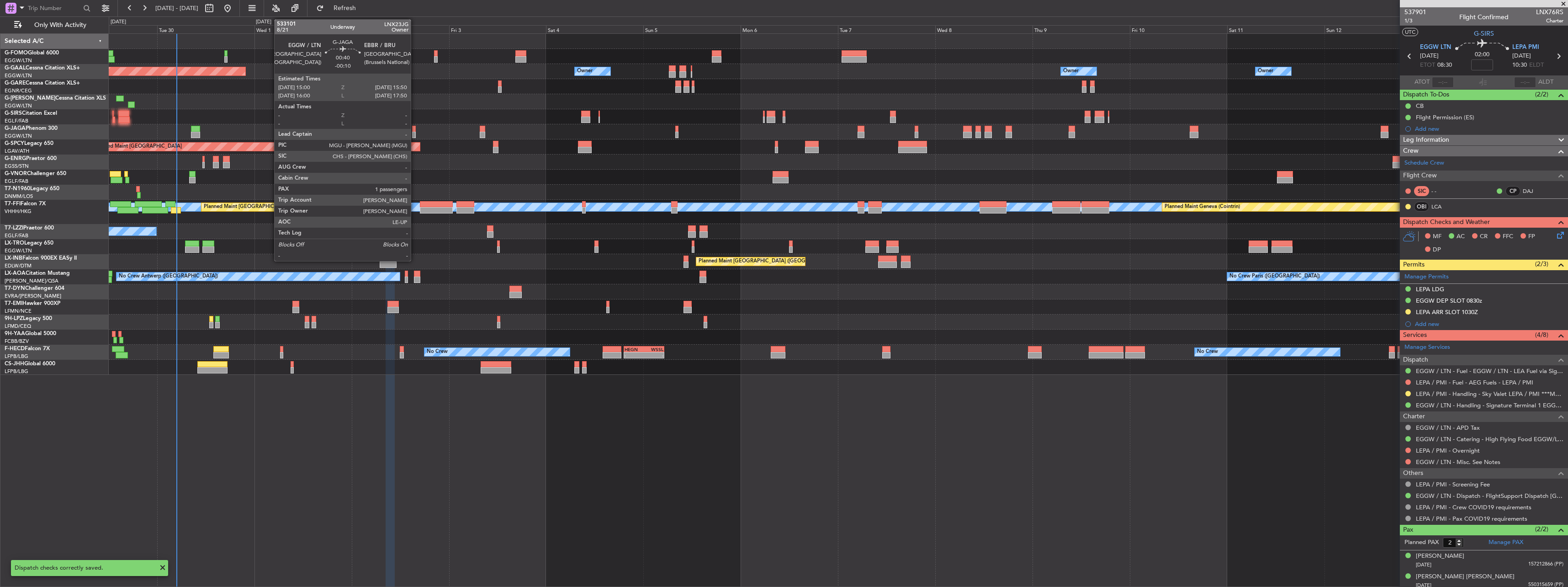
click at [415, 131] on div at bounding box center [414, 128] width 4 height 7
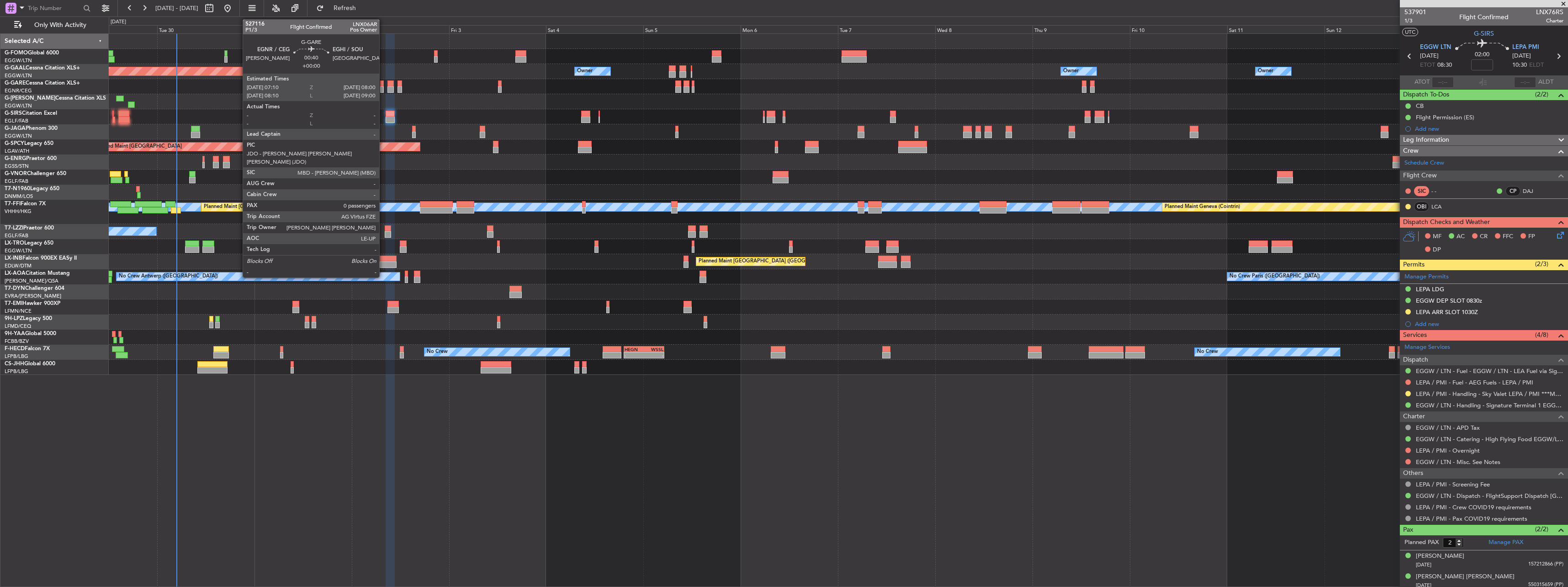
click at [383, 86] on div at bounding box center [382, 83] width 4 height 7
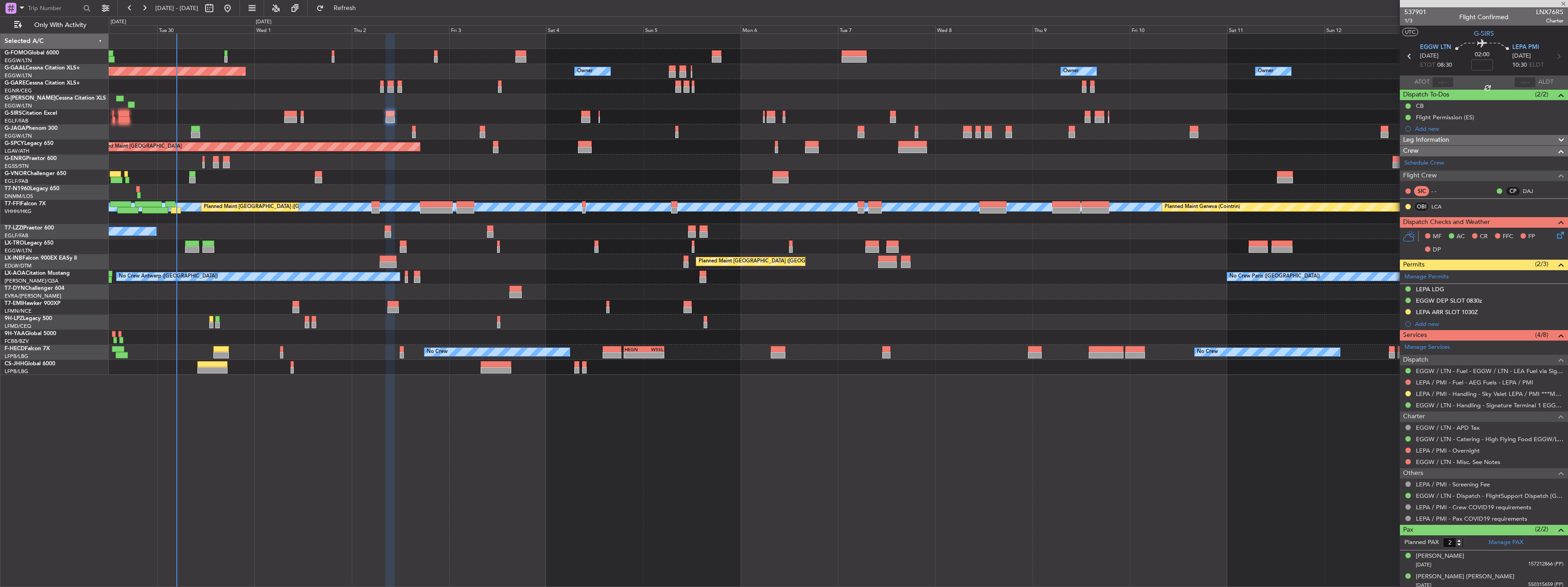
type input "0"
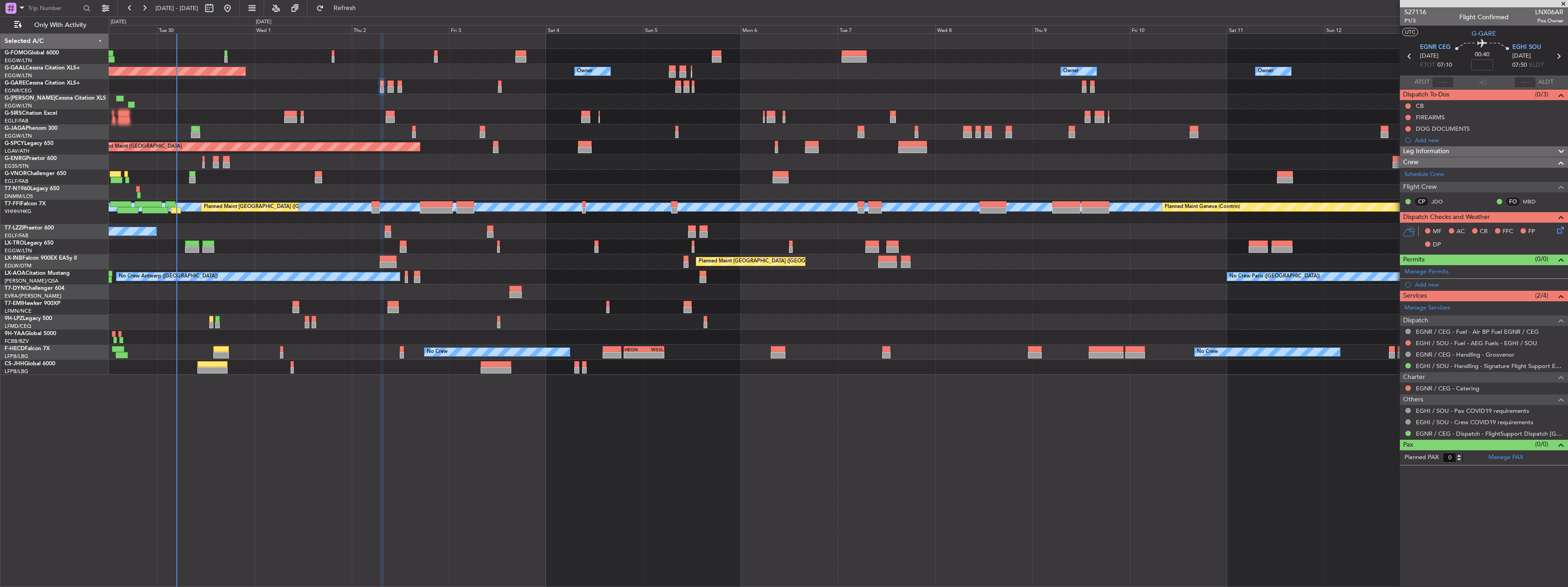
click at [1552, 12] on span "LNX06AR" at bounding box center [1549, 12] width 29 height 10
copy span "LNX06AR"
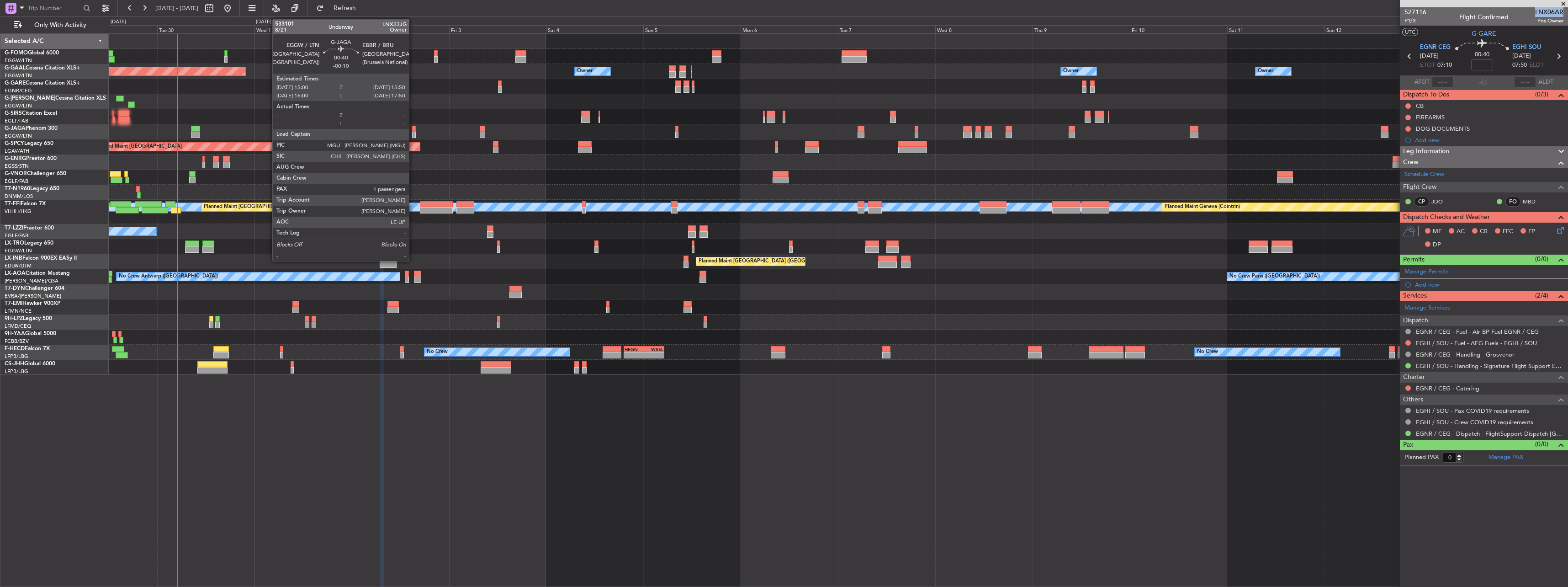
click at [413, 135] on div at bounding box center [414, 135] width 4 height 7
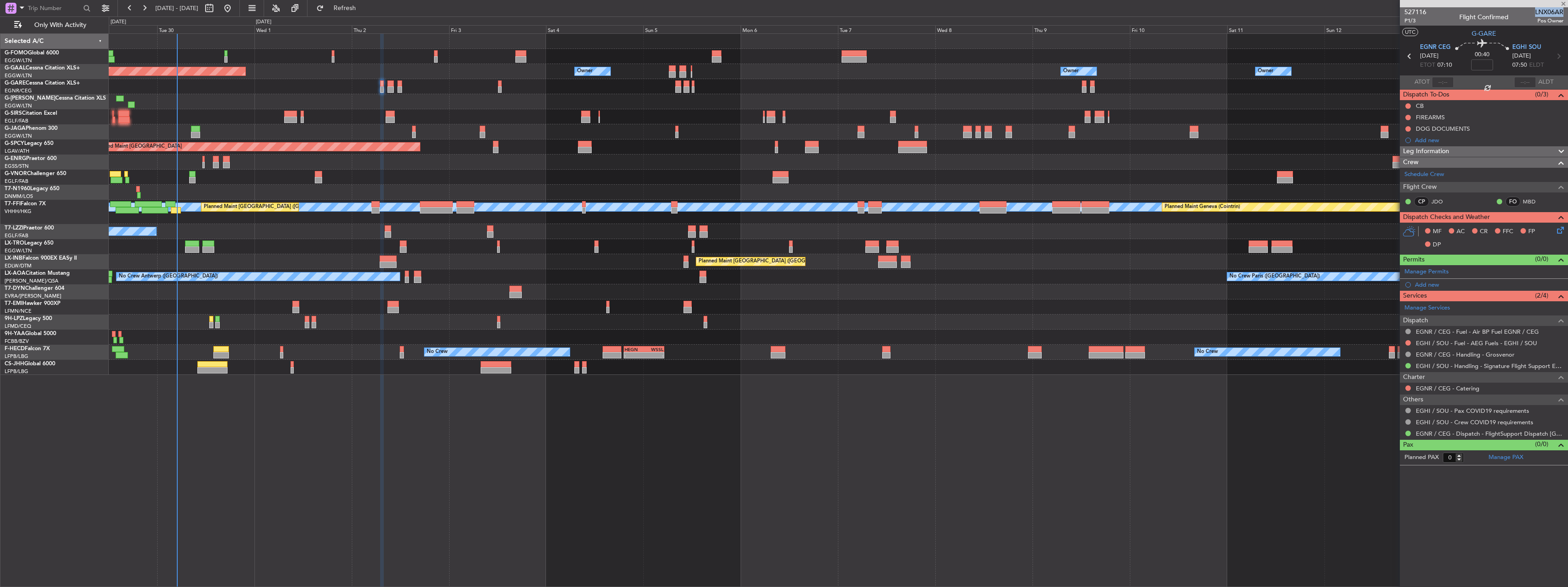
type input "-00:10"
type input "1"
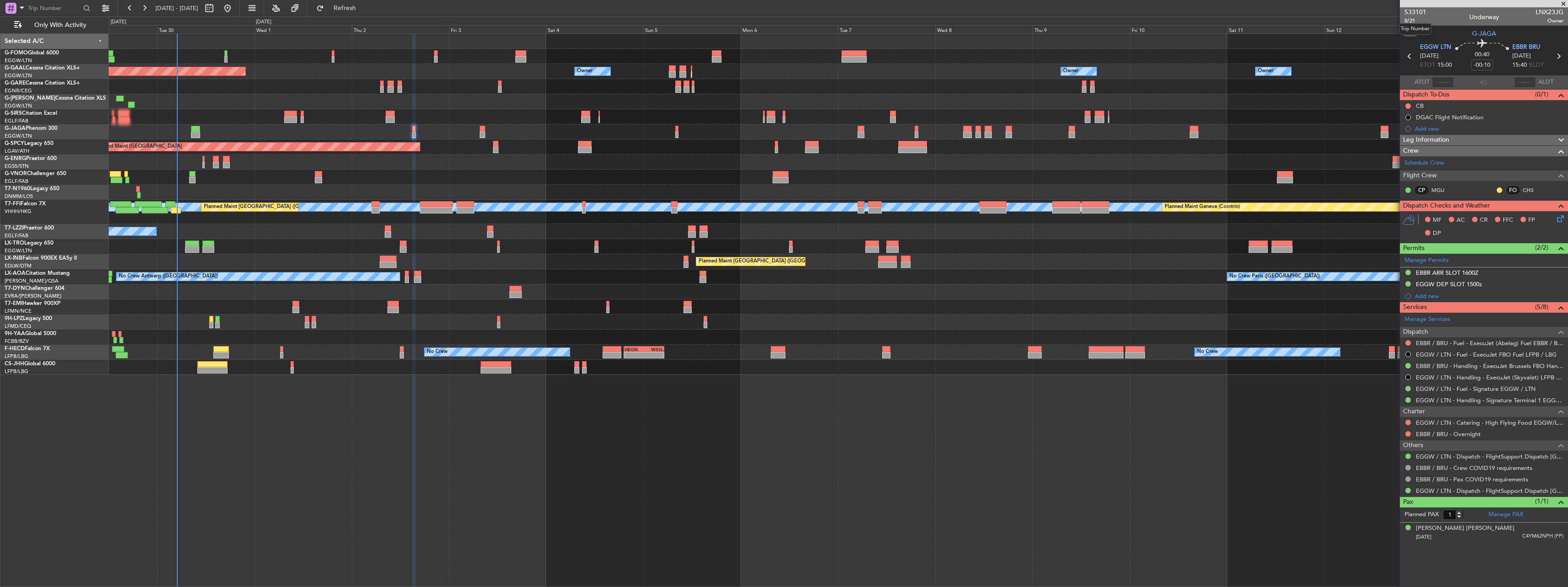
drag, startPoint x: 1411, startPoint y: 20, endPoint x: 1535, endPoint y: 18, distance: 124.0
click at [1412, 20] on mat-tooltip-component "Trip Number" at bounding box center [1415, 29] width 45 height 24
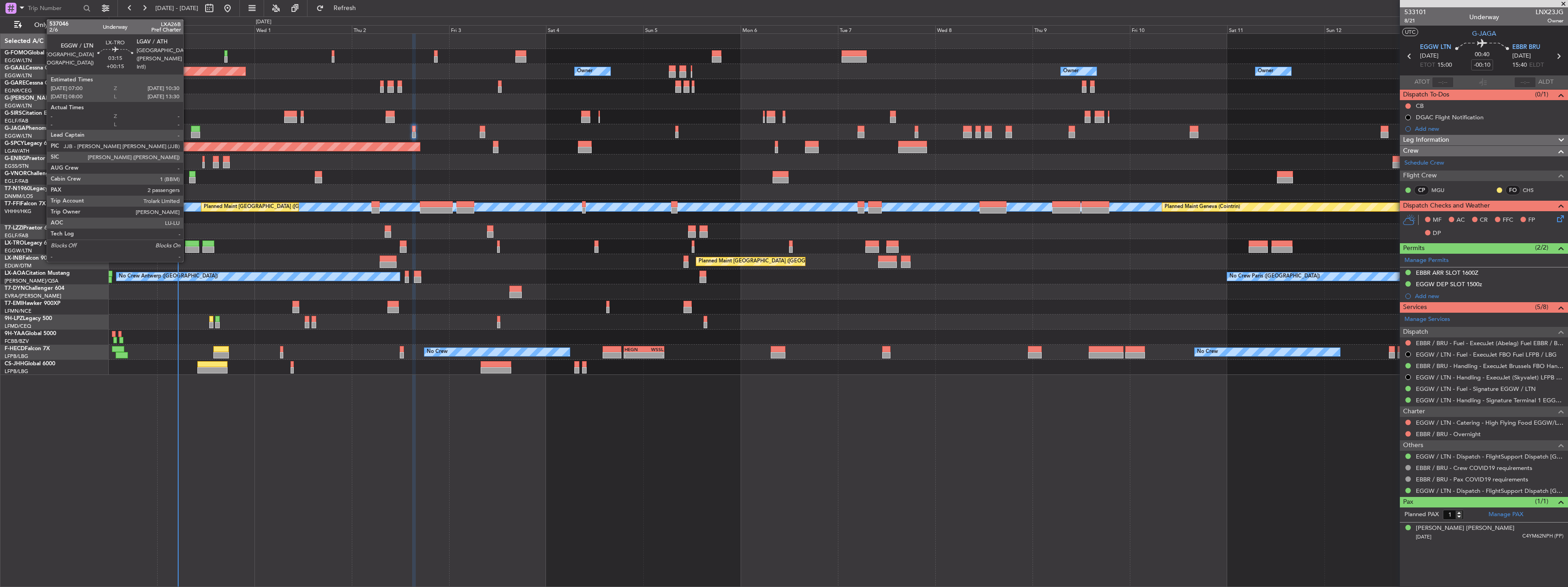
click at [187, 250] on div at bounding box center [192, 250] width 15 height 7
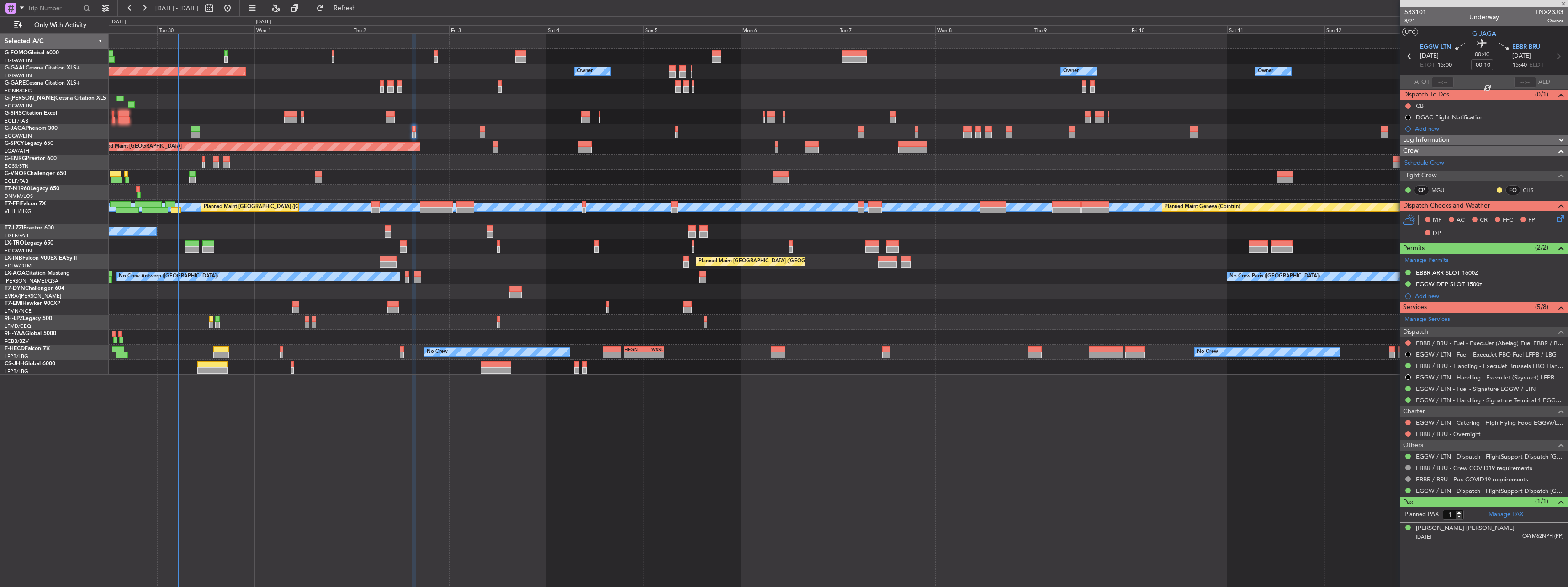
type input "+00:15"
type input "2"
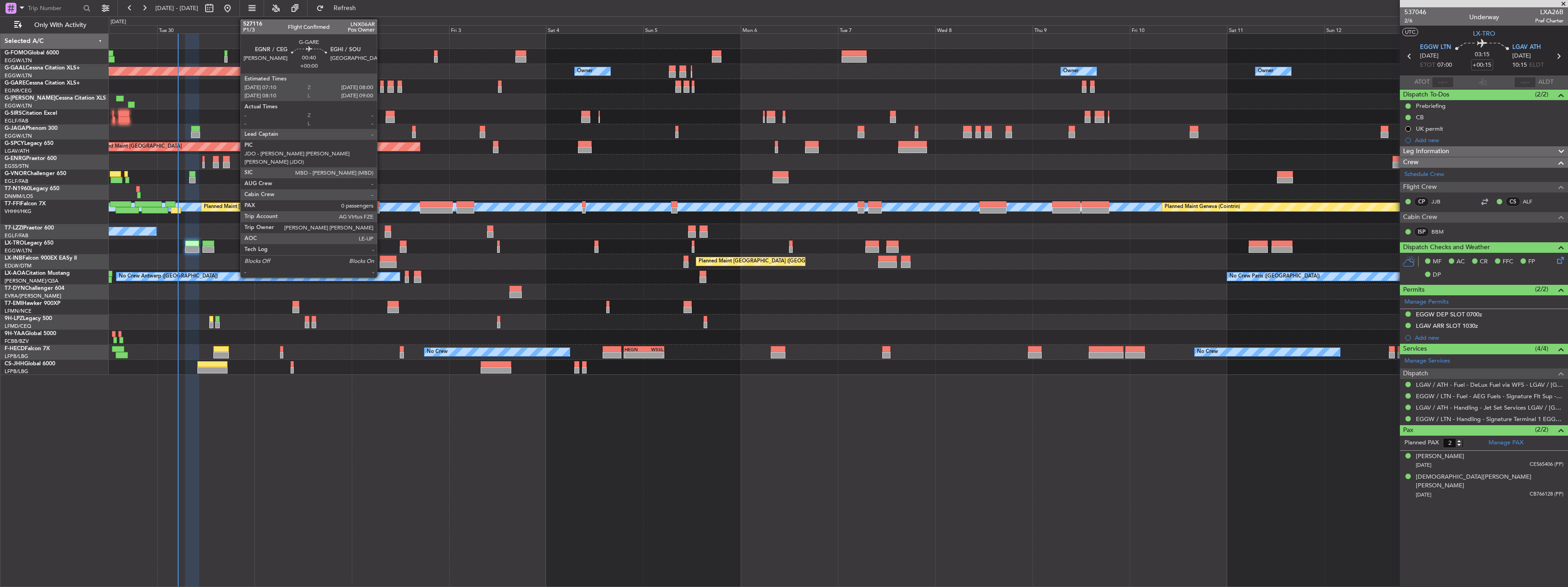
click at [381, 83] on div at bounding box center [382, 83] width 4 height 7
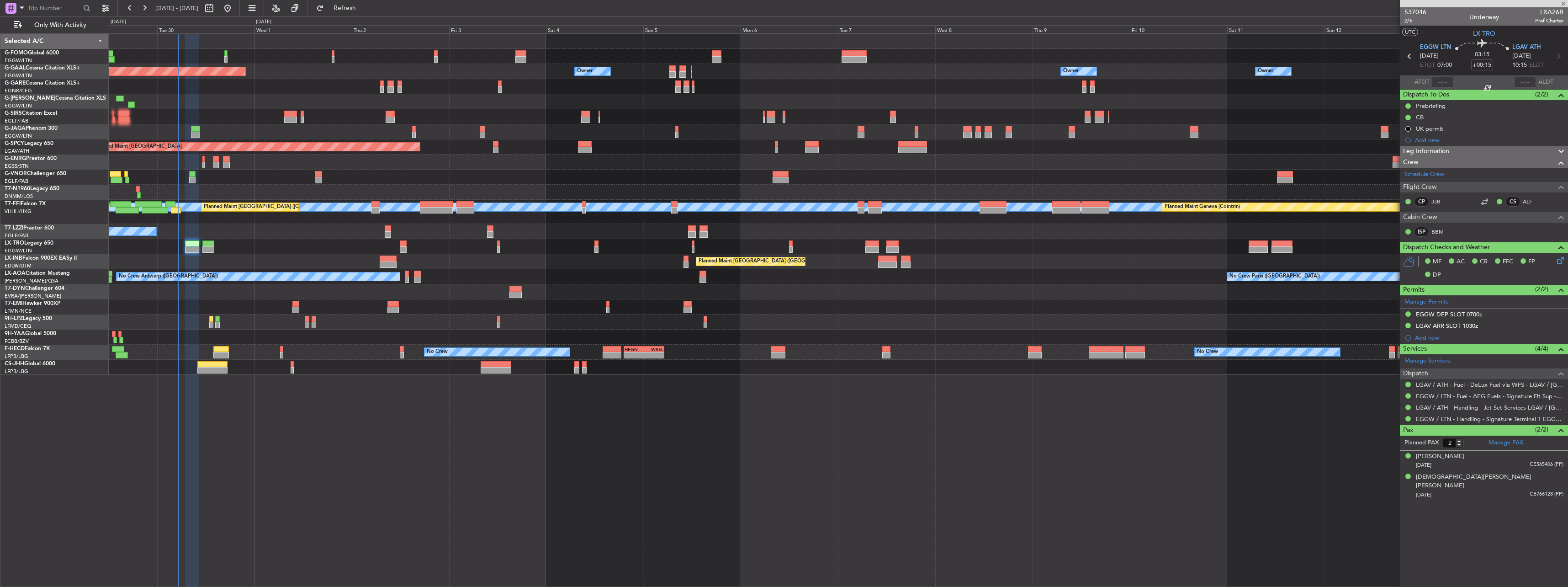
type input "0"
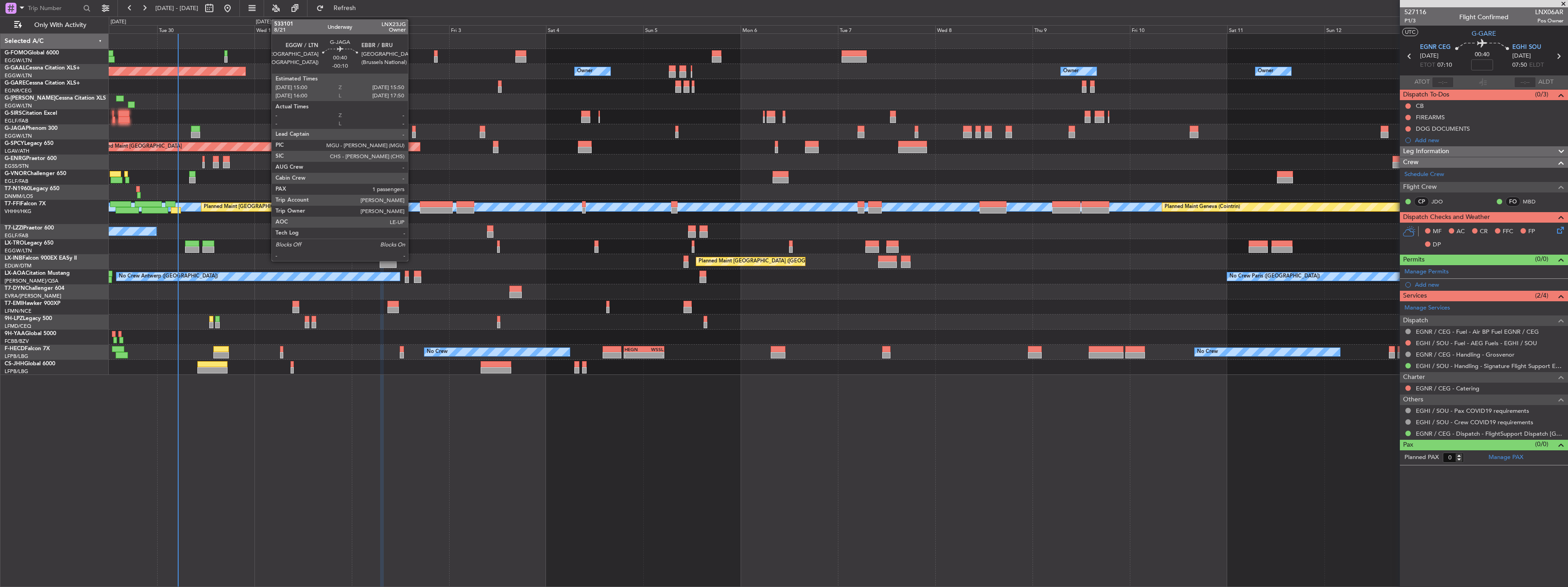
click at [413, 130] on div at bounding box center [414, 128] width 4 height 7
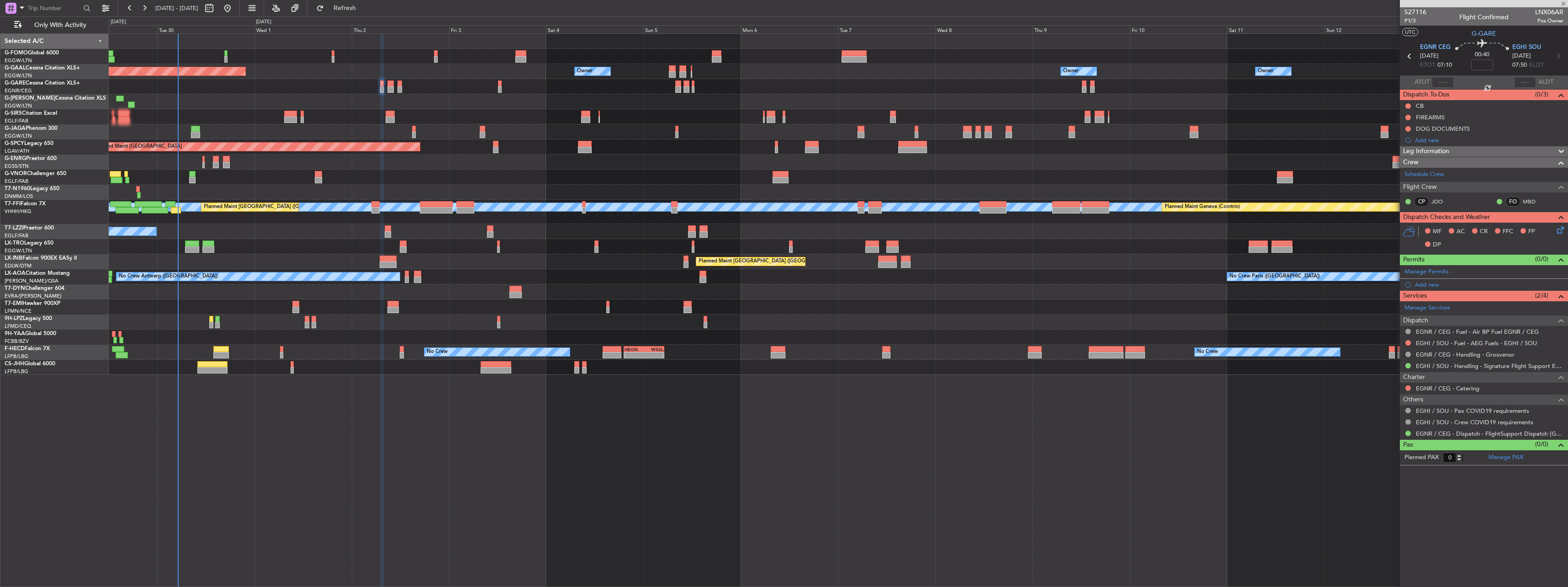
type input "-00:10"
type input "1"
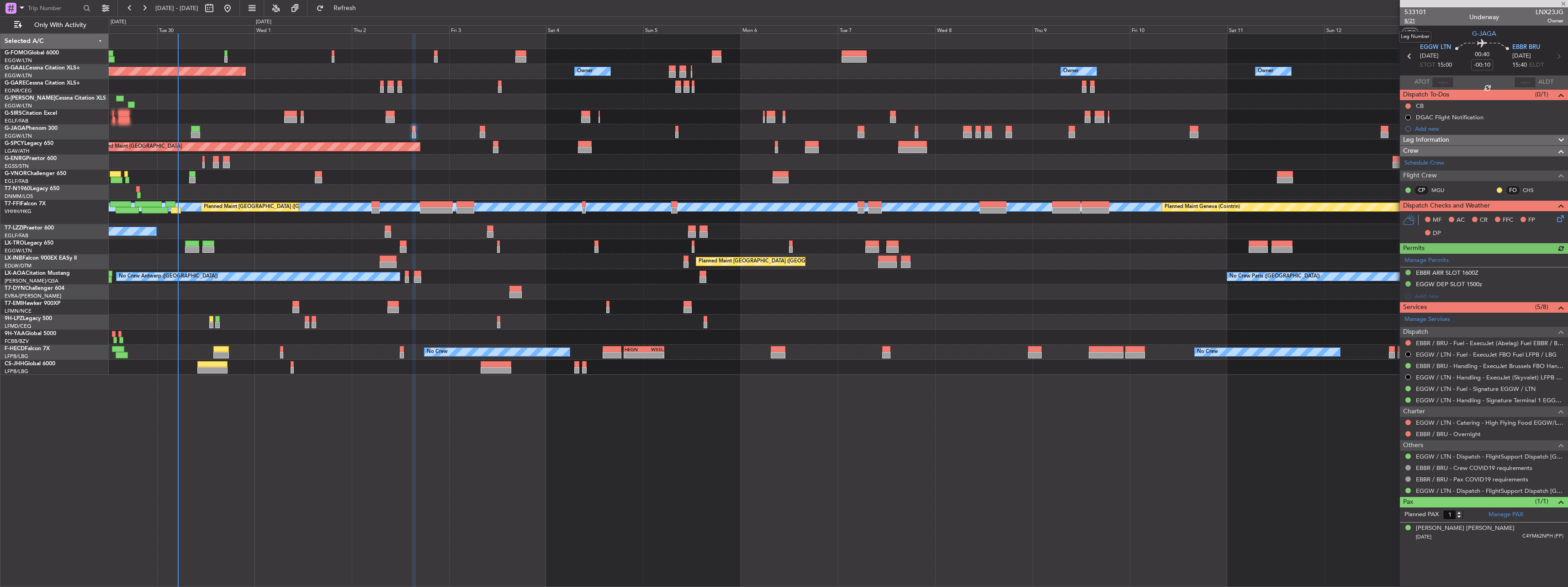
click at [1413, 21] on span "8/21" at bounding box center [1415, 21] width 22 height 8
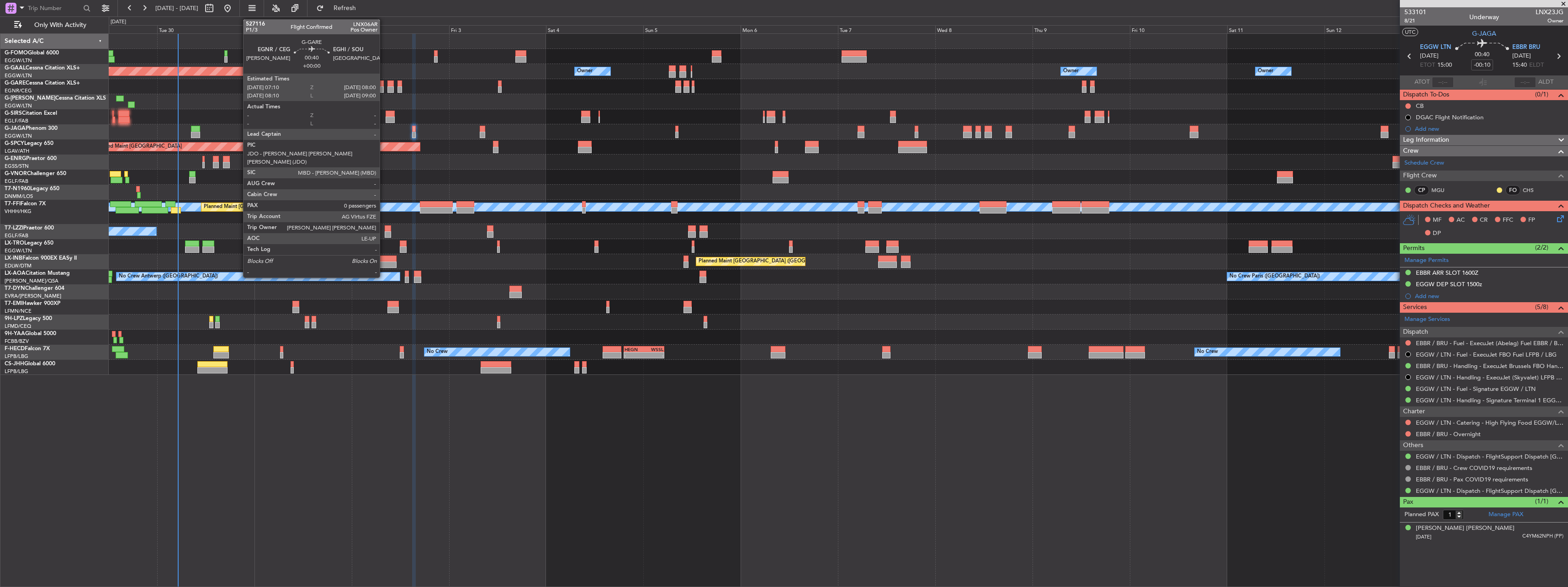
click at [383, 86] on div at bounding box center [382, 83] width 4 height 7
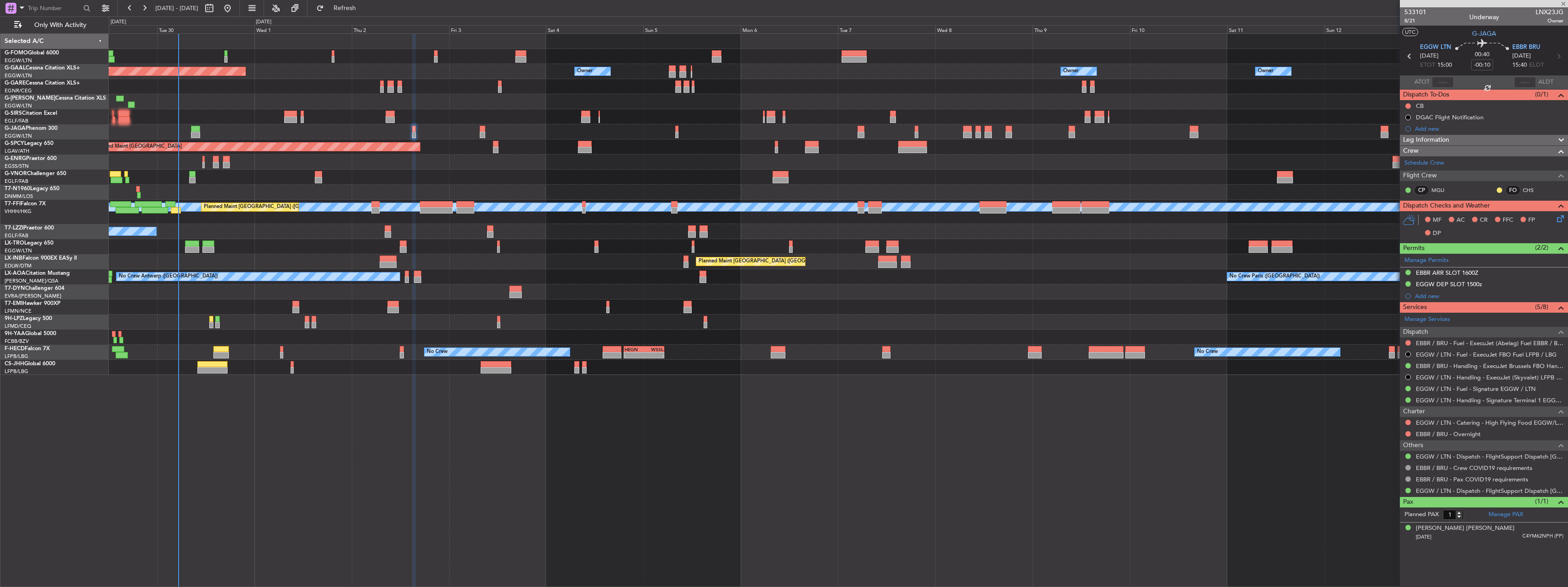
type input "0"
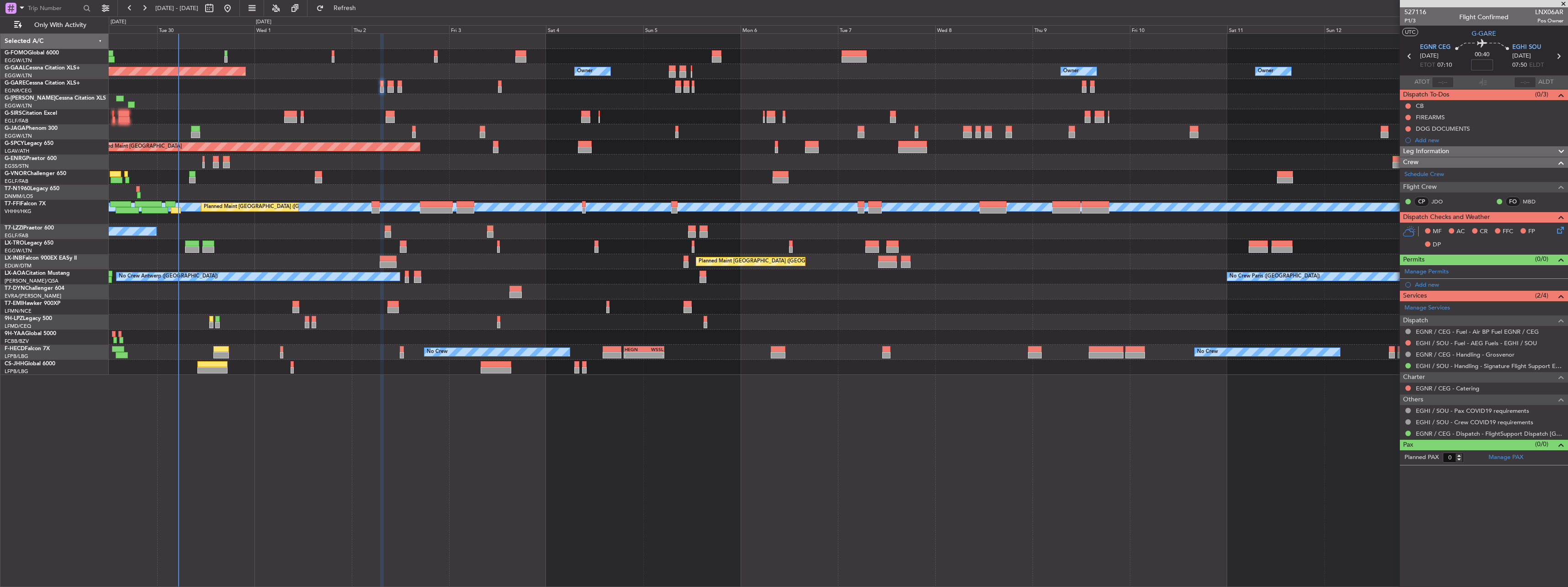
click at [1482, 65] on input at bounding box center [1482, 65] width 22 height 11
type input "-00:05"
click at [1437, 151] on span "Leg Information" at bounding box center [1426, 151] width 46 height 10
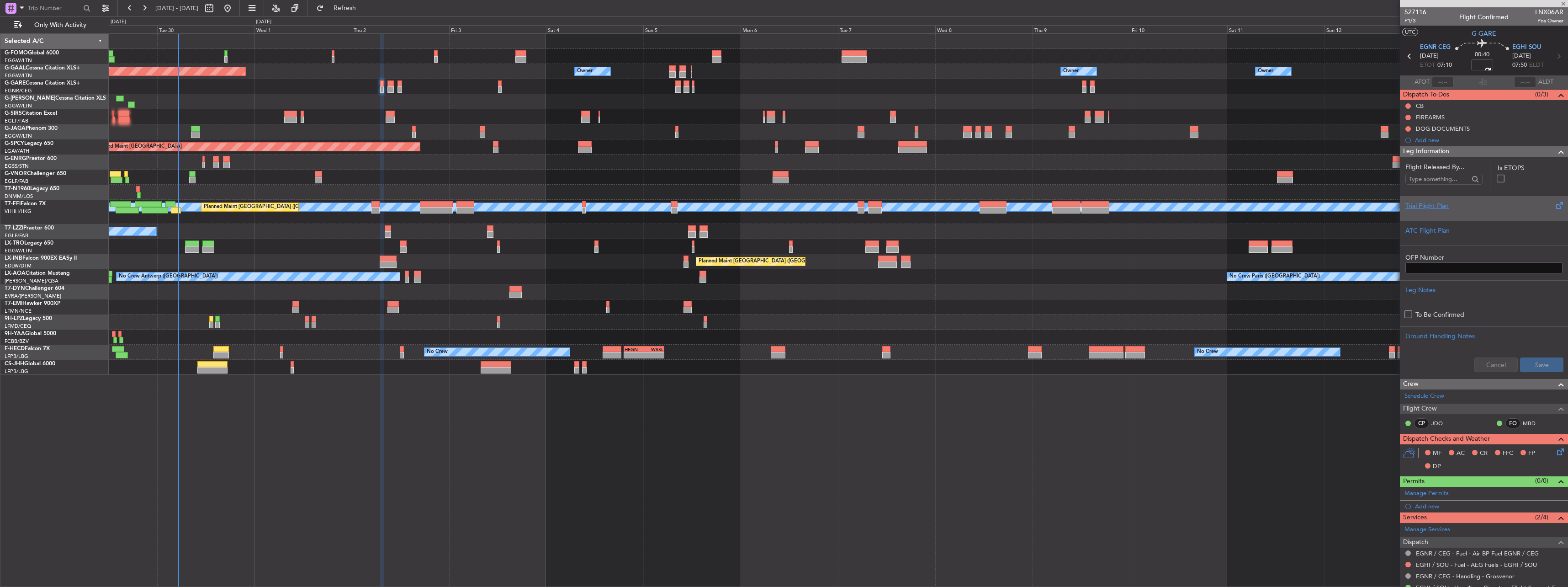
click at [1424, 203] on div "Trial Flight Plan" at bounding box center [1484, 206] width 157 height 10
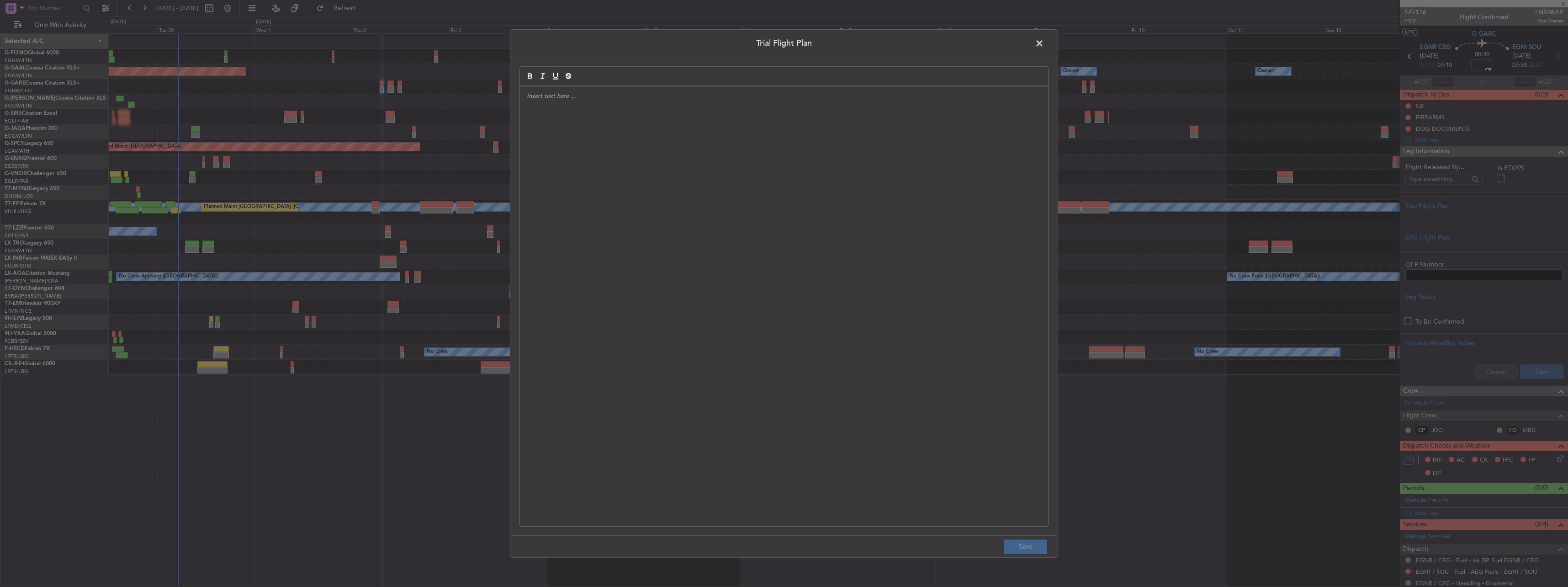
click at [940, 183] on div at bounding box center [784, 306] width 528 height 440
click at [542, 98] on p "DRG .. [DATE] // FCST" at bounding box center [783, 96] width 514 height 9
click at [1039, 549] on button "Save" at bounding box center [1025, 547] width 43 height 15
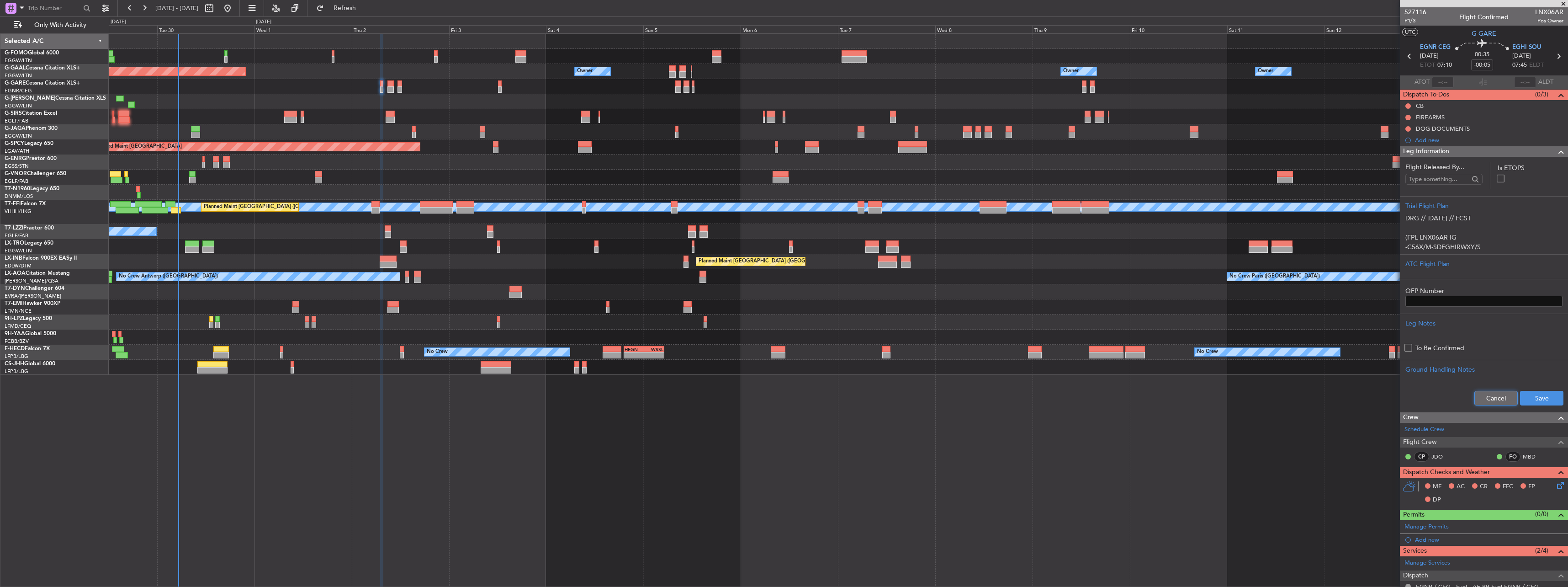
click at [1491, 397] on button "Cancel" at bounding box center [1496, 398] width 43 height 15
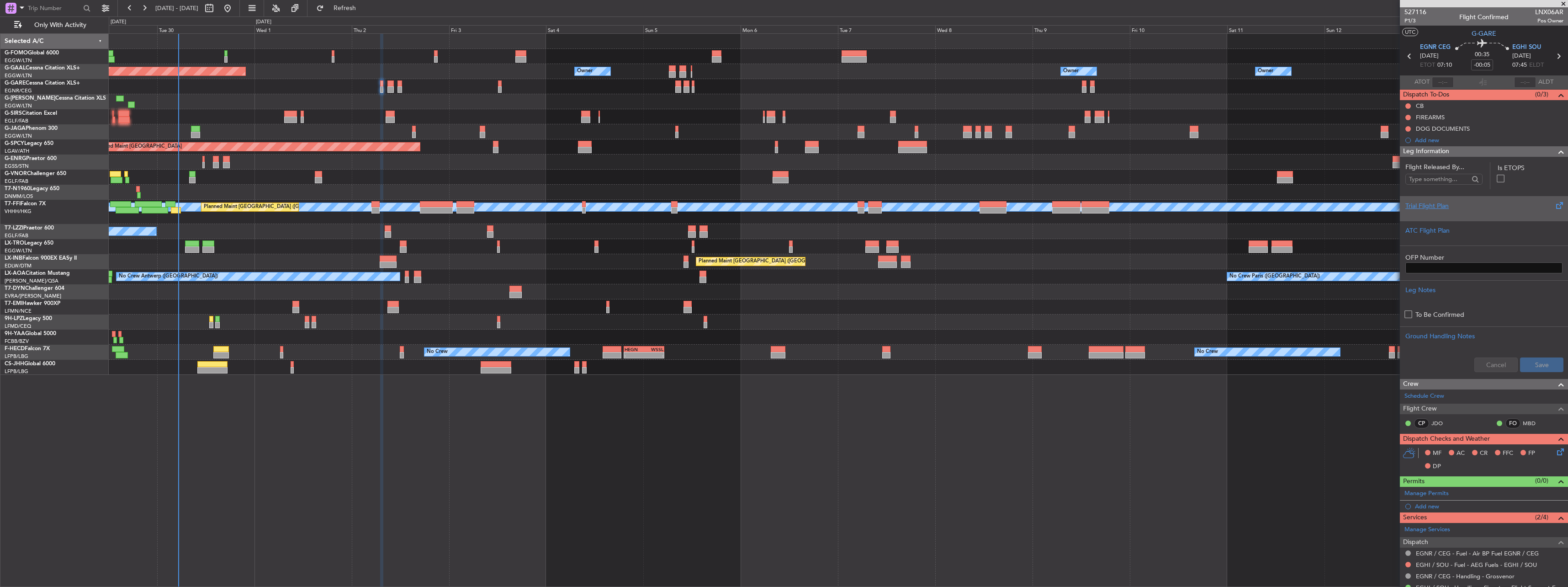
click at [1435, 206] on div "Trial Flight Plan" at bounding box center [1484, 206] width 157 height 10
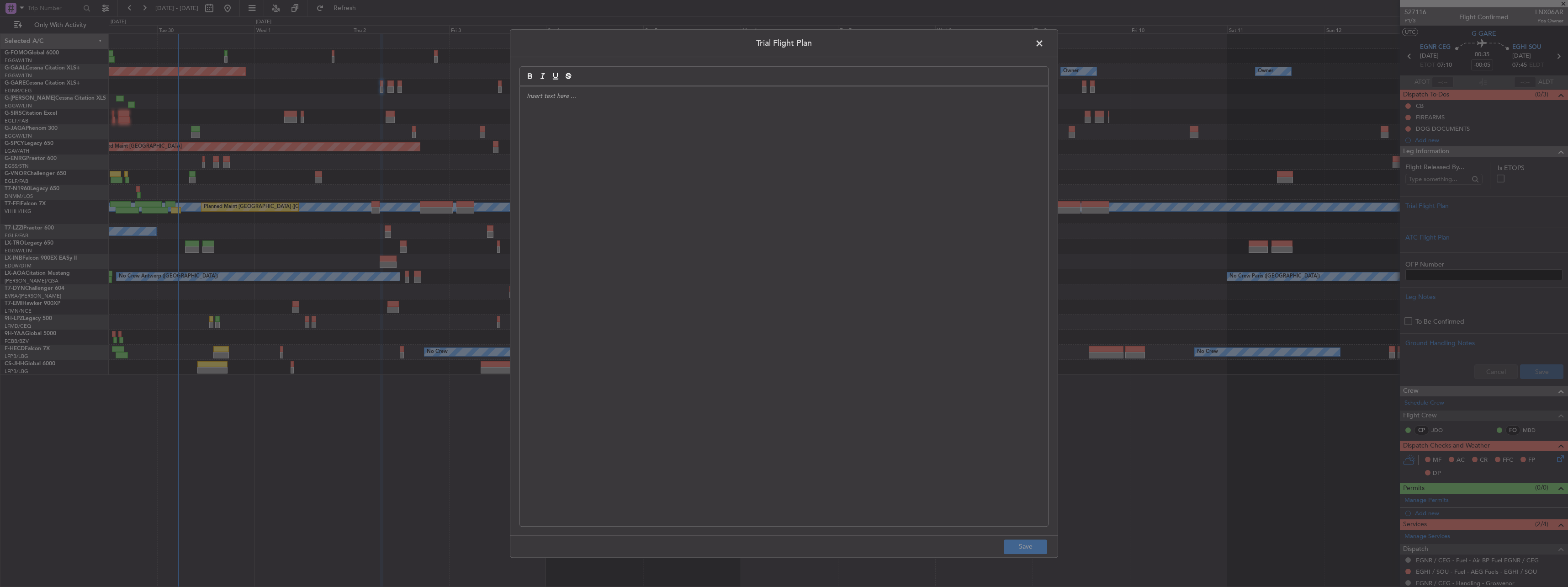
click at [726, 211] on div at bounding box center [784, 306] width 528 height 440
click at [1024, 543] on button "Save" at bounding box center [1025, 547] width 43 height 15
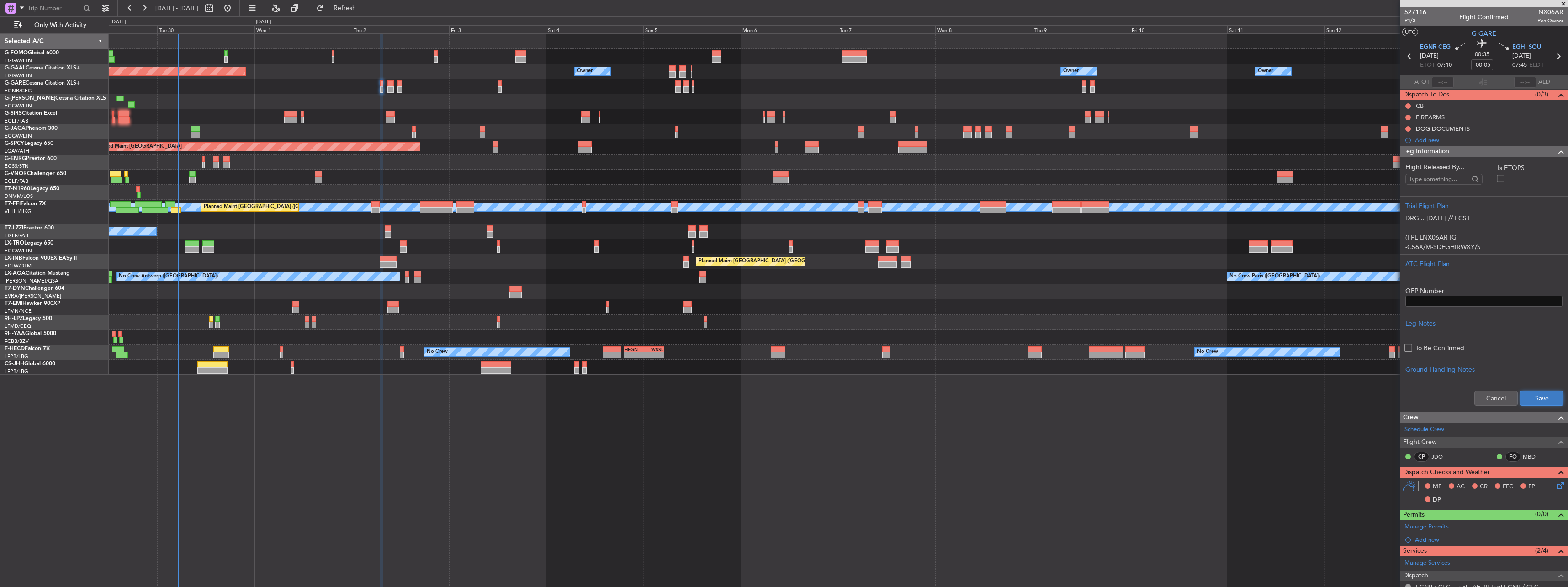
click at [1542, 397] on button "Save" at bounding box center [1541, 398] width 43 height 15
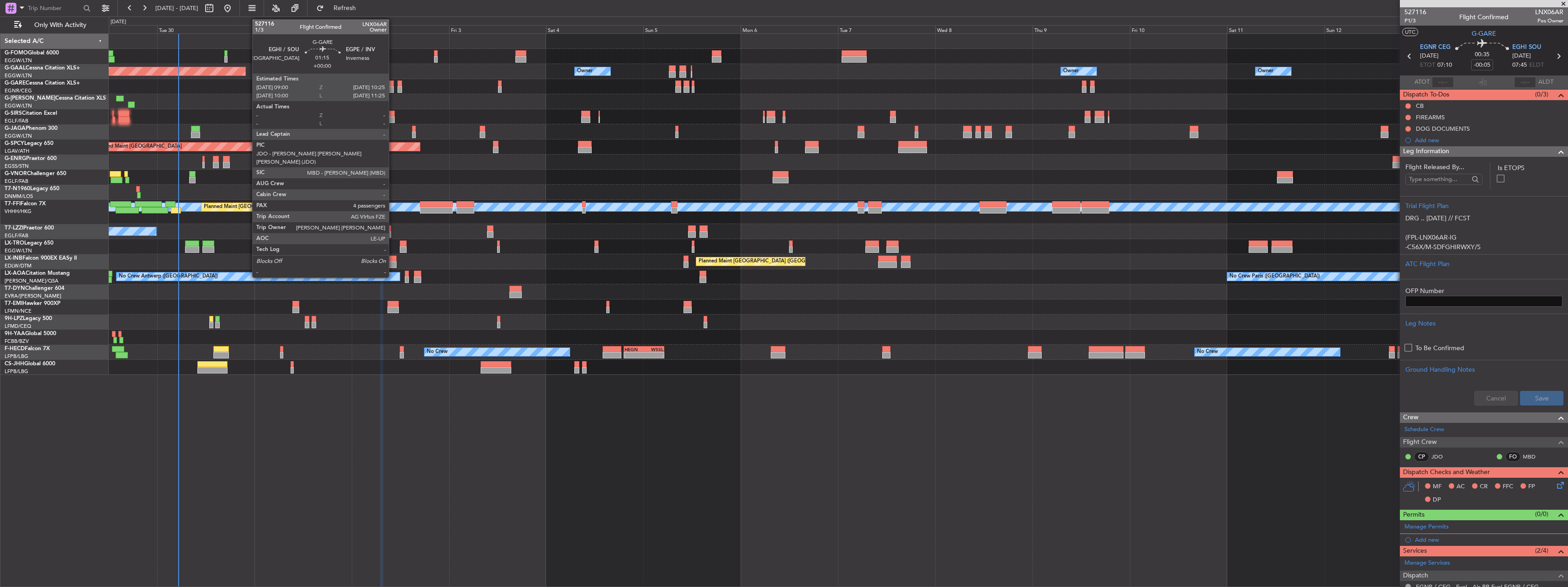
click at [393, 84] on div at bounding box center [390, 83] width 6 height 7
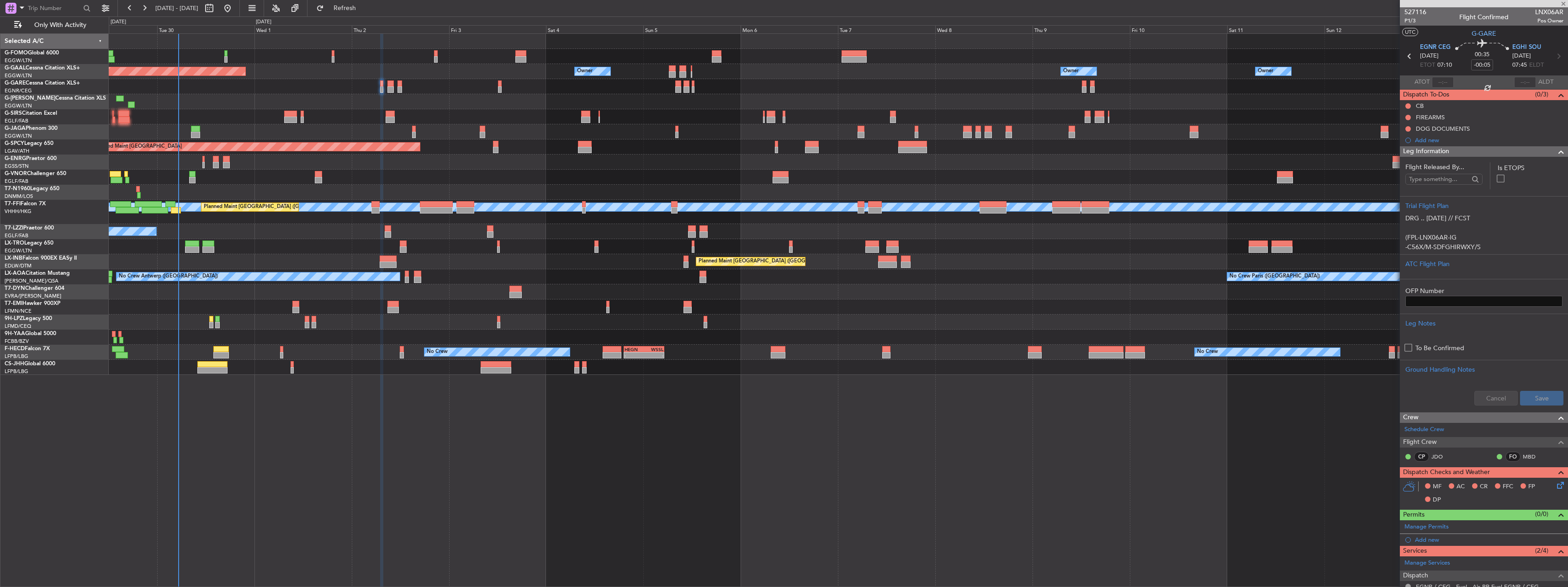
type input "4"
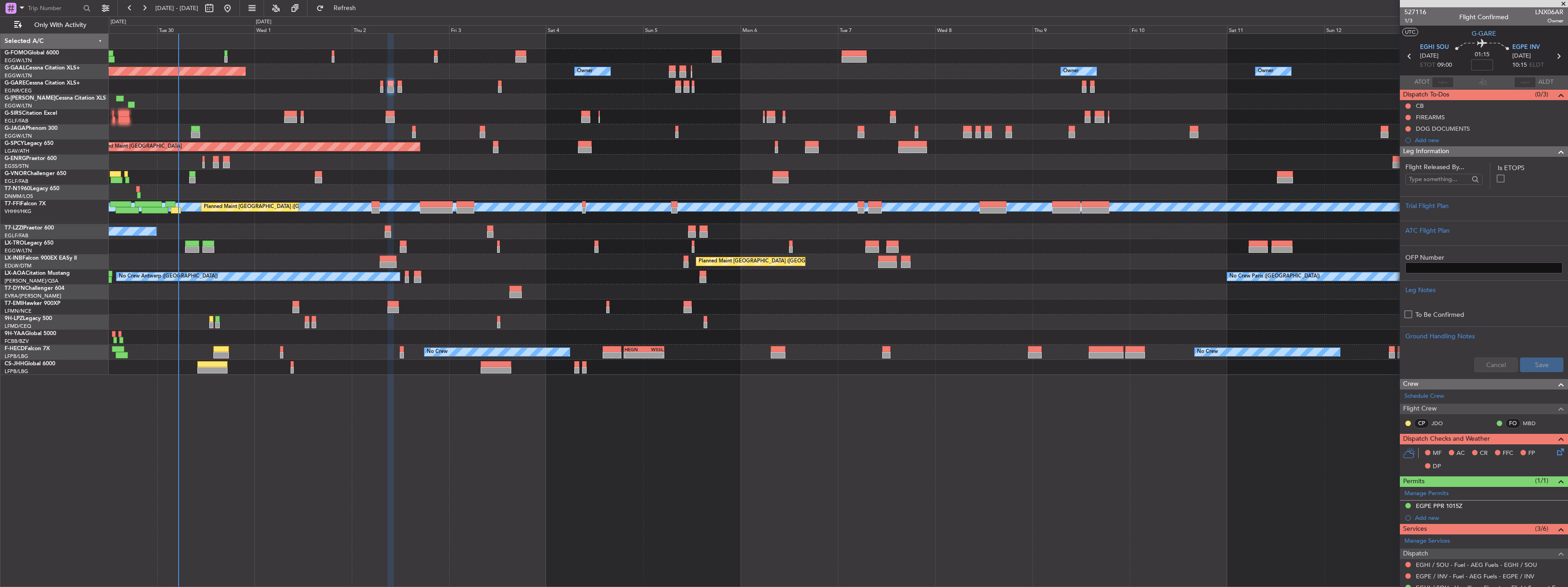
click at [1478, 66] on input at bounding box center [1482, 65] width 22 height 11
type input "-00:05"
click at [1433, 155] on span "Leg Information" at bounding box center [1426, 151] width 46 height 10
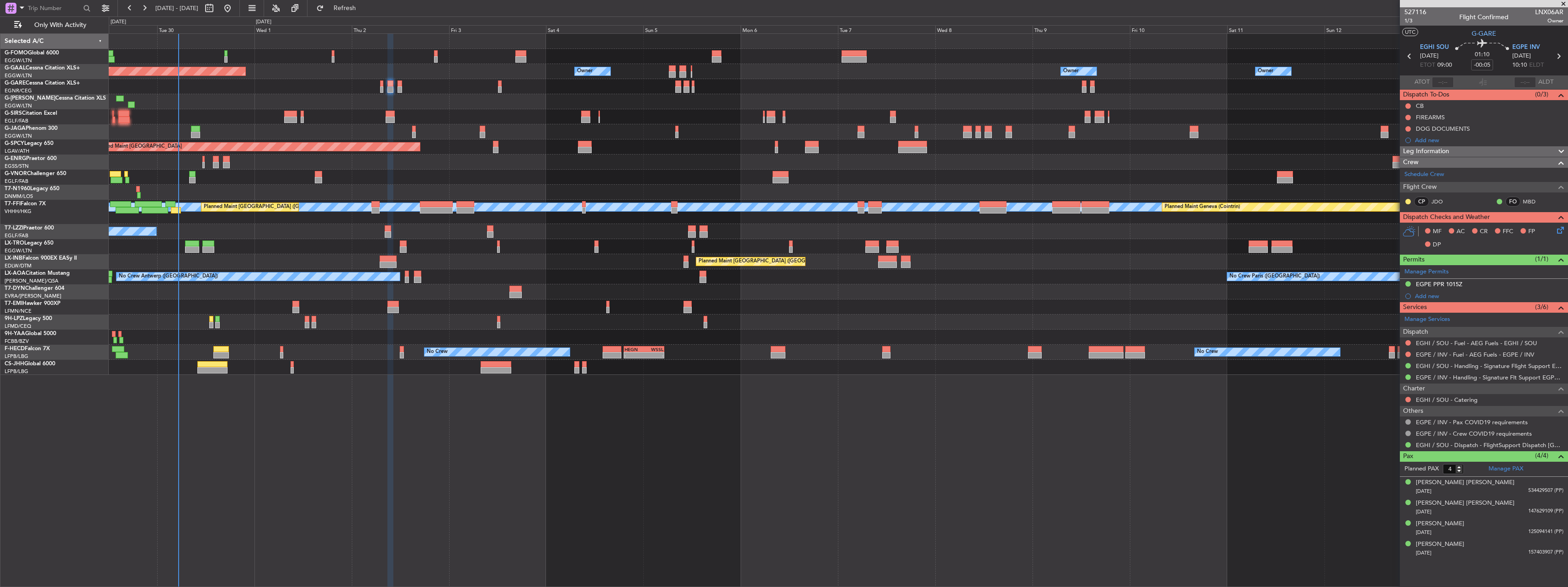
click at [1433, 155] on span "Leg Information" at bounding box center [1426, 151] width 46 height 10
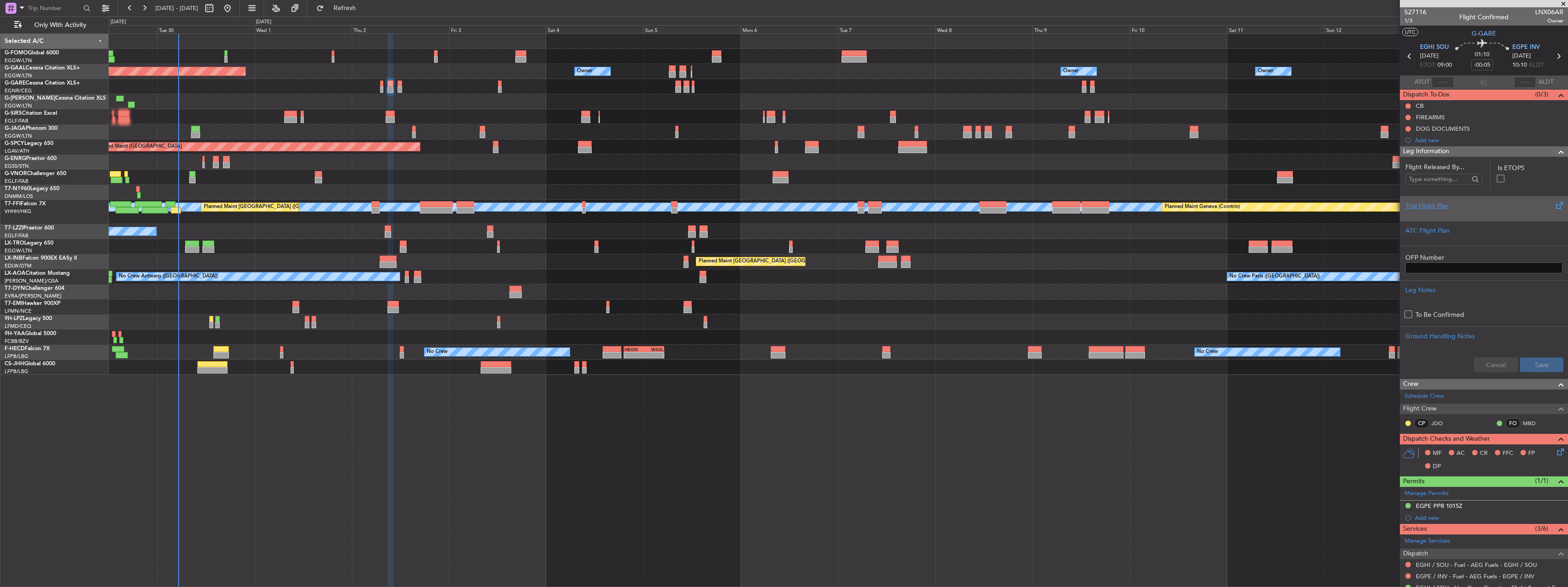
click at [1429, 203] on div "Trial Flight Plan" at bounding box center [1484, 206] width 157 height 10
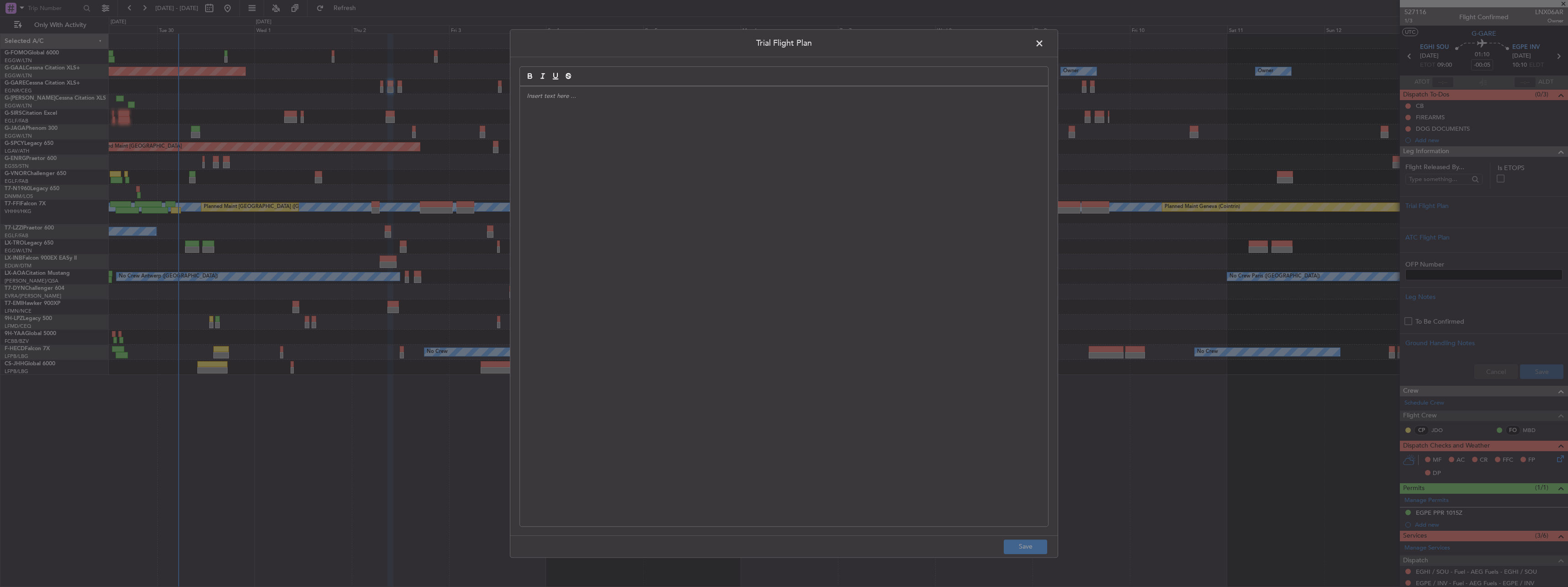
click at [716, 118] on div at bounding box center [784, 306] width 528 height 440
click at [1033, 546] on button "Save" at bounding box center [1025, 547] width 43 height 15
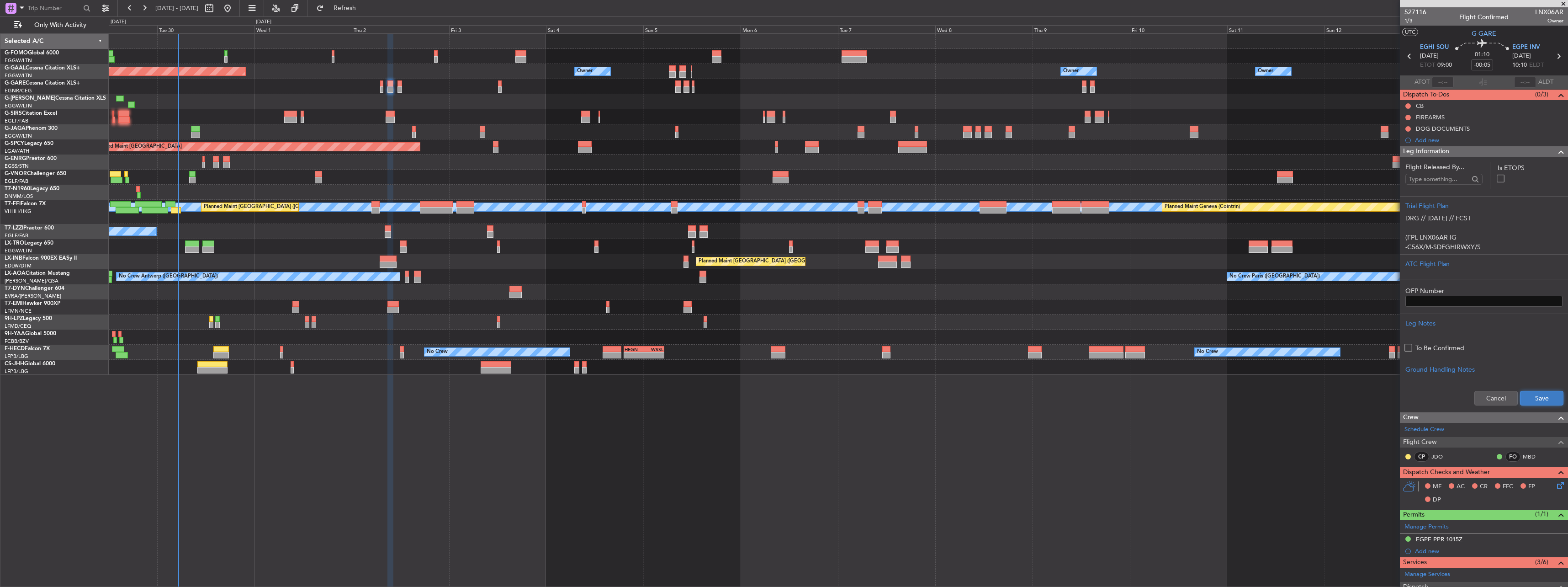
click at [1527, 398] on button "Save" at bounding box center [1541, 398] width 43 height 15
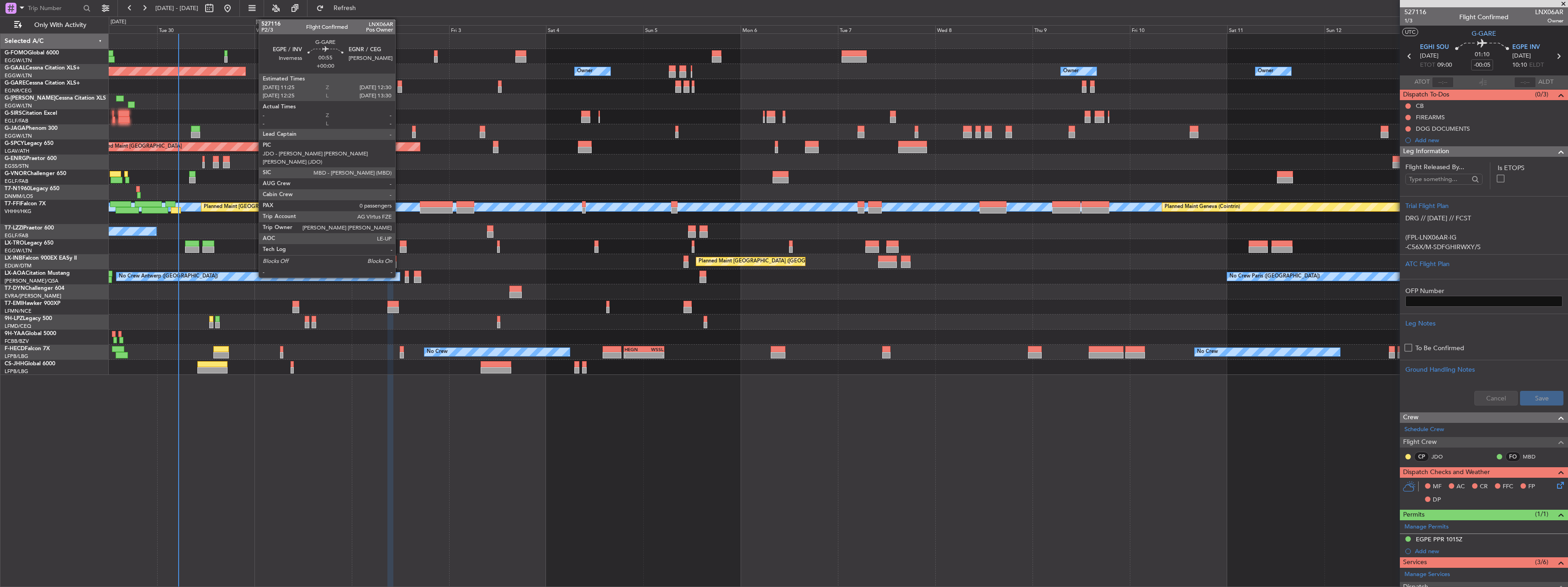
click at [399, 87] on div at bounding box center [400, 90] width 5 height 7
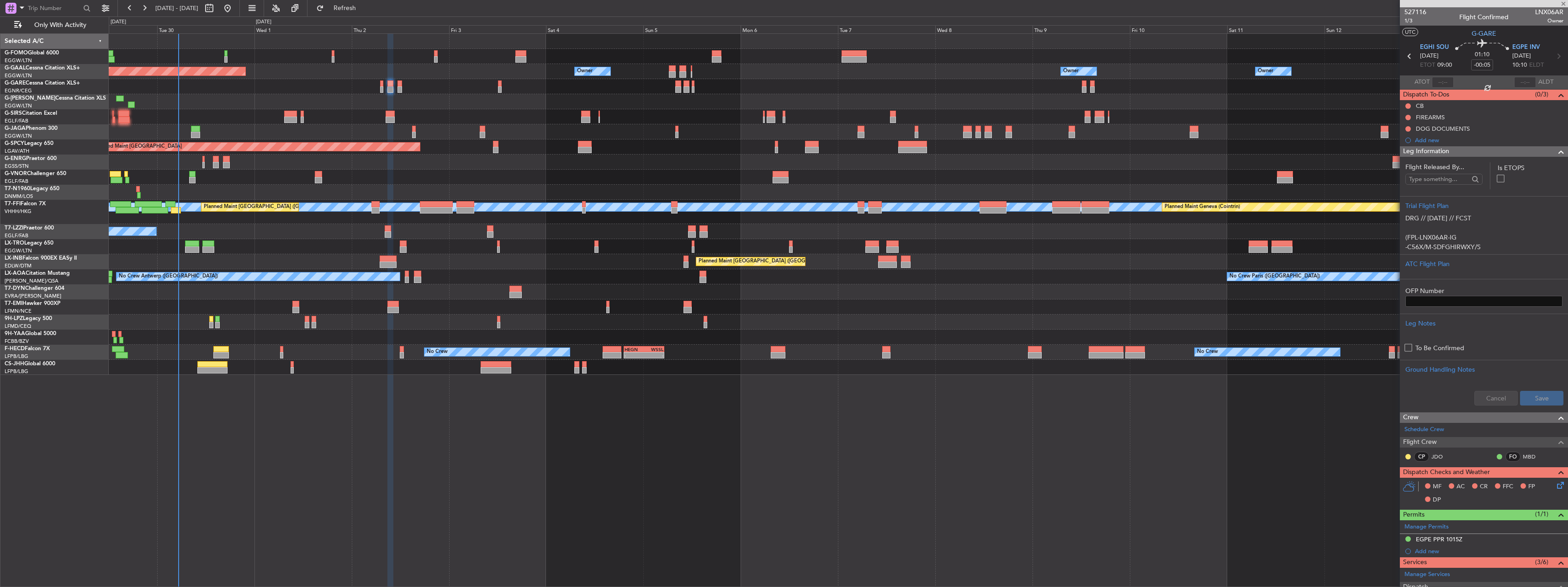
type input "0"
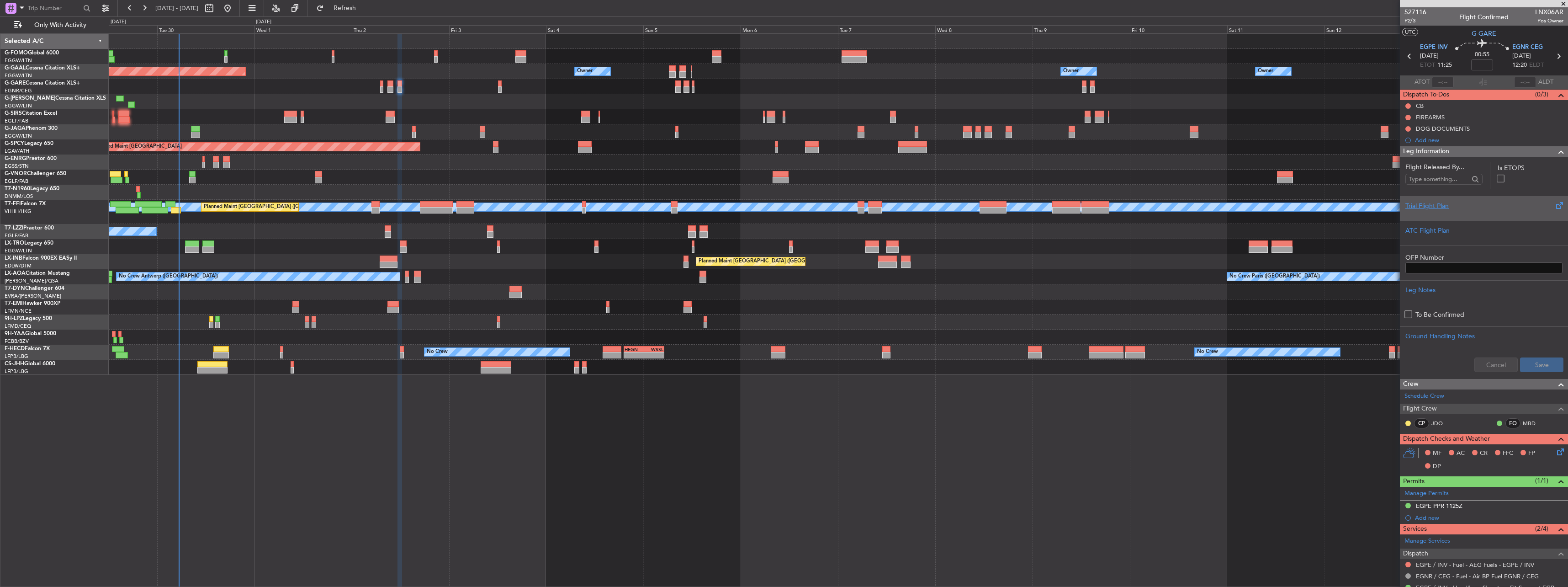
click at [1438, 202] on div "Trial Flight Plan" at bounding box center [1484, 206] width 157 height 10
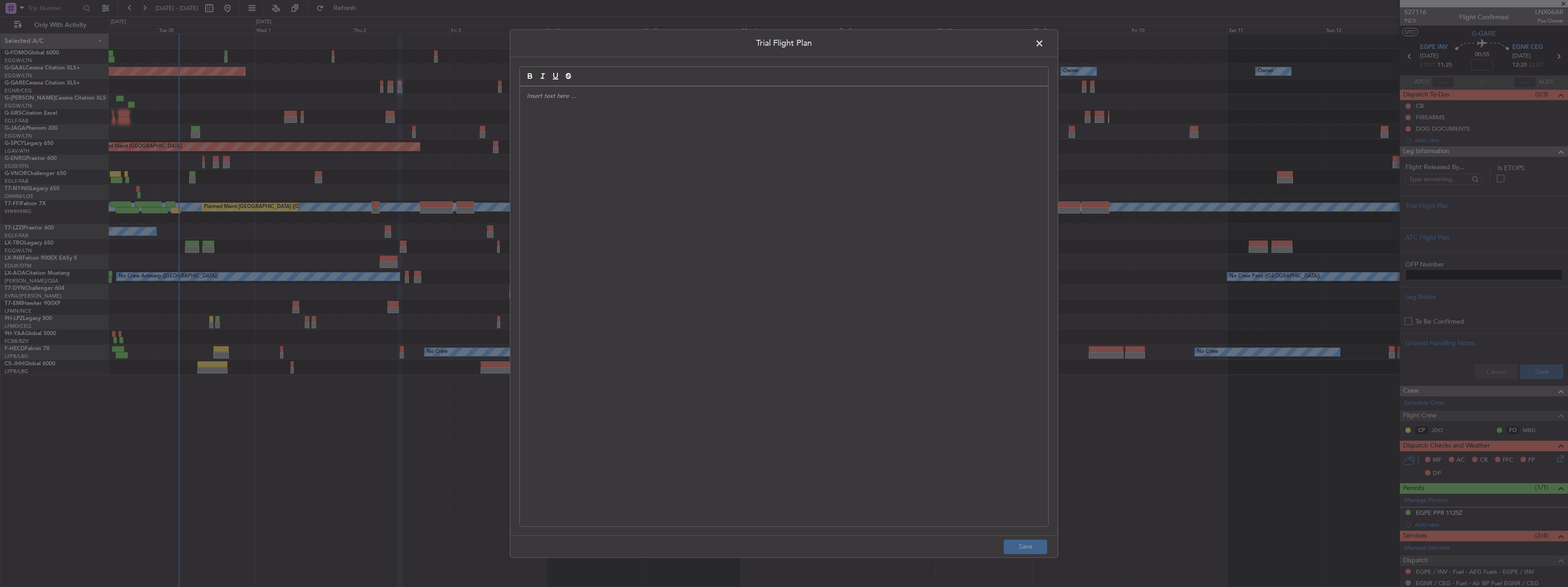
click at [849, 174] on div at bounding box center [784, 306] width 528 height 440
click at [1032, 550] on button "Save" at bounding box center [1025, 547] width 43 height 15
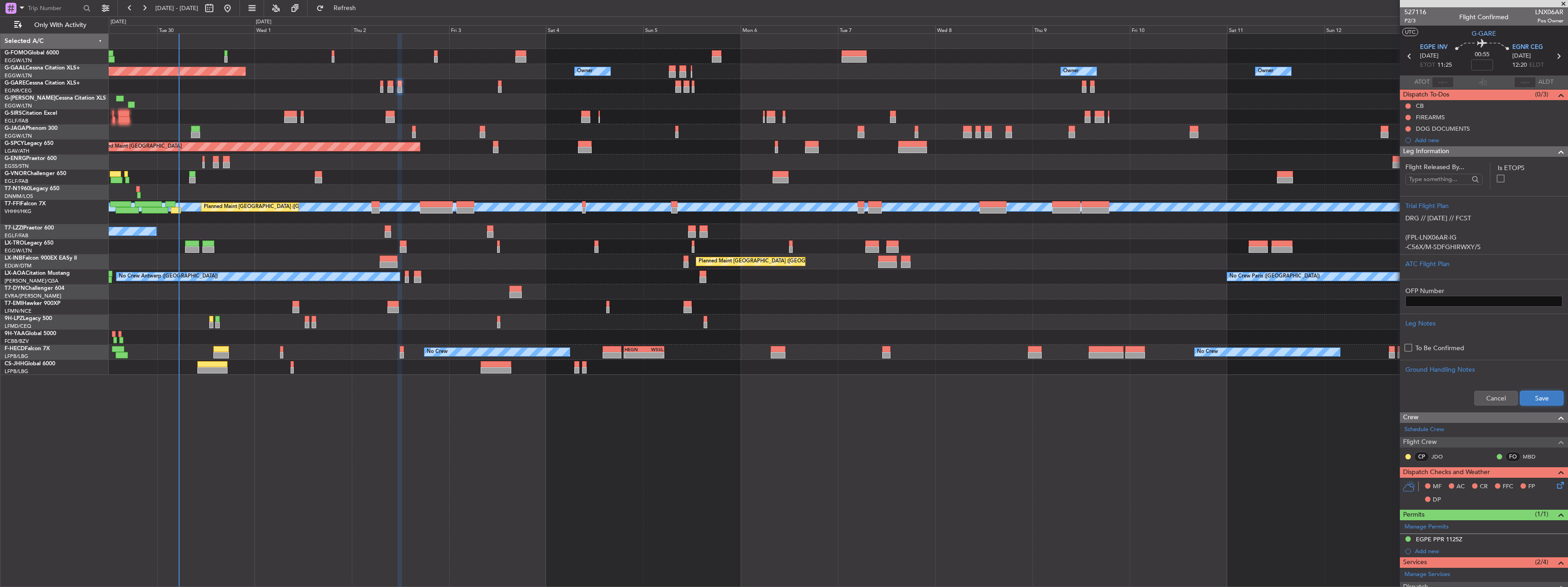
click at [1521, 395] on button "Save" at bounding box center [1541, 398] width 43 height 15
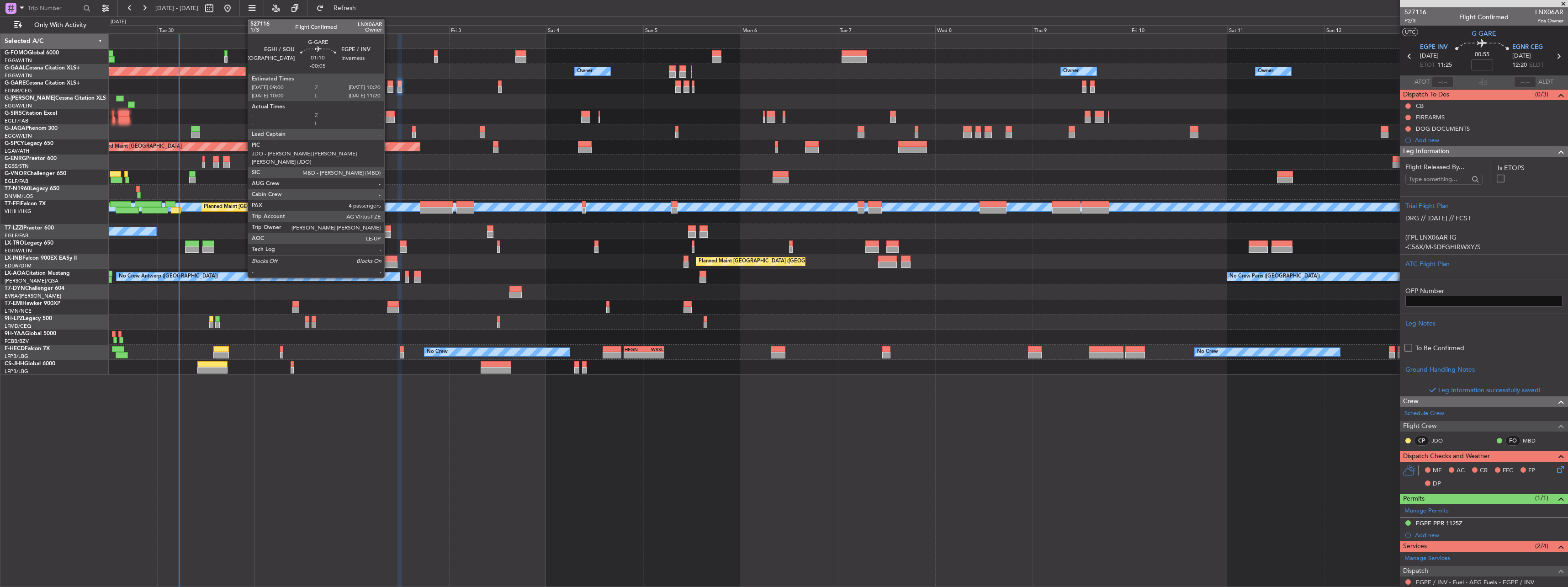
click at [388, 86] on div at bounding box center [390, 90] width 5 height 7
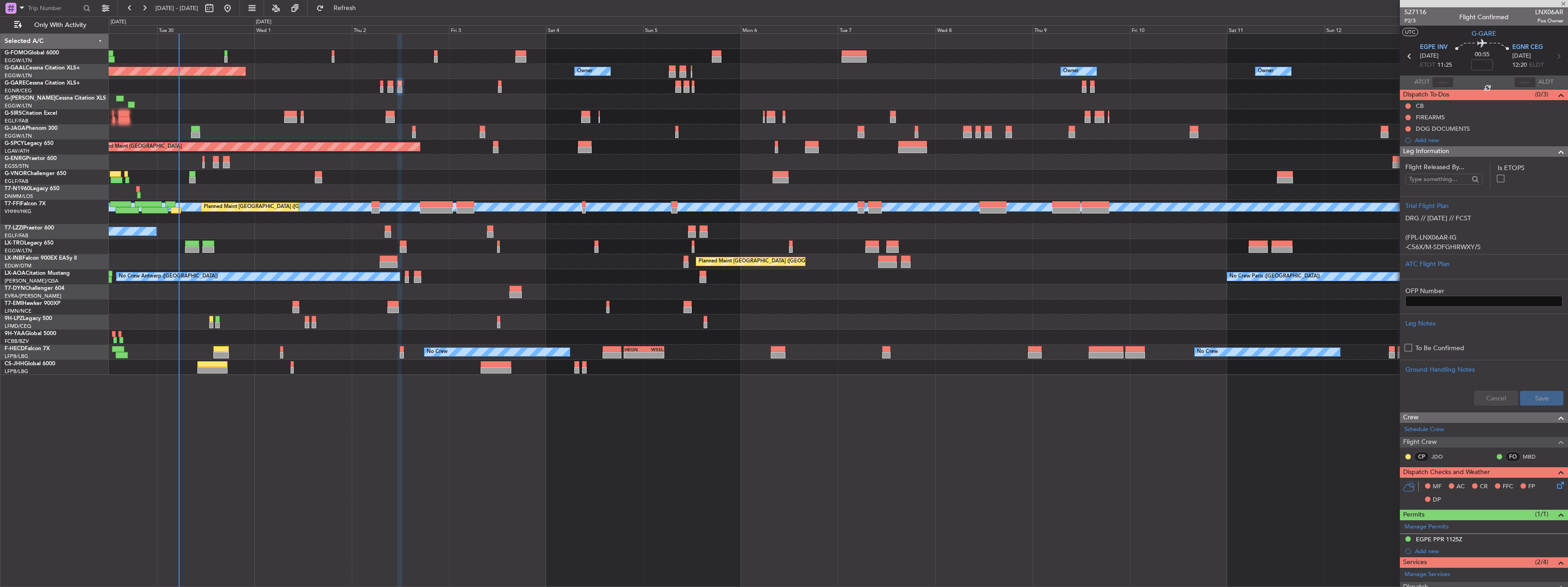
type input "-00:05"
type input "4"
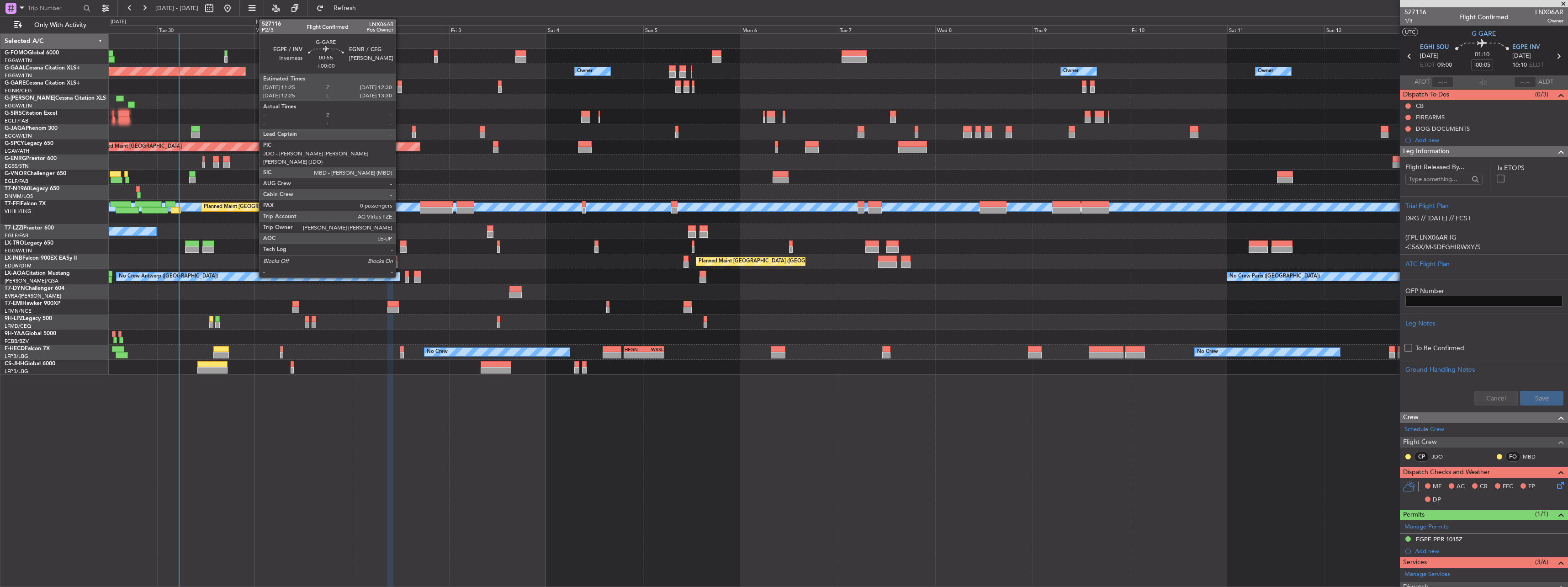
click at [400, 82] on div at bounding box center [400, 83] width 5 height 7
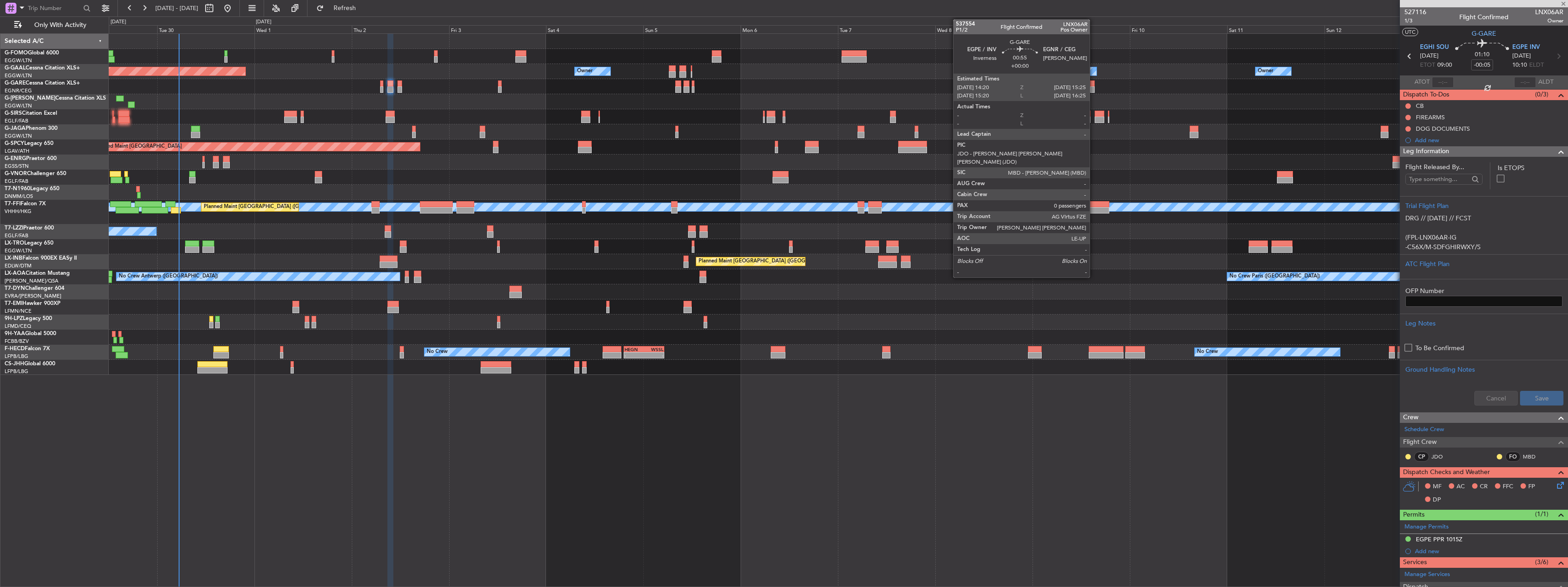
type input "0"
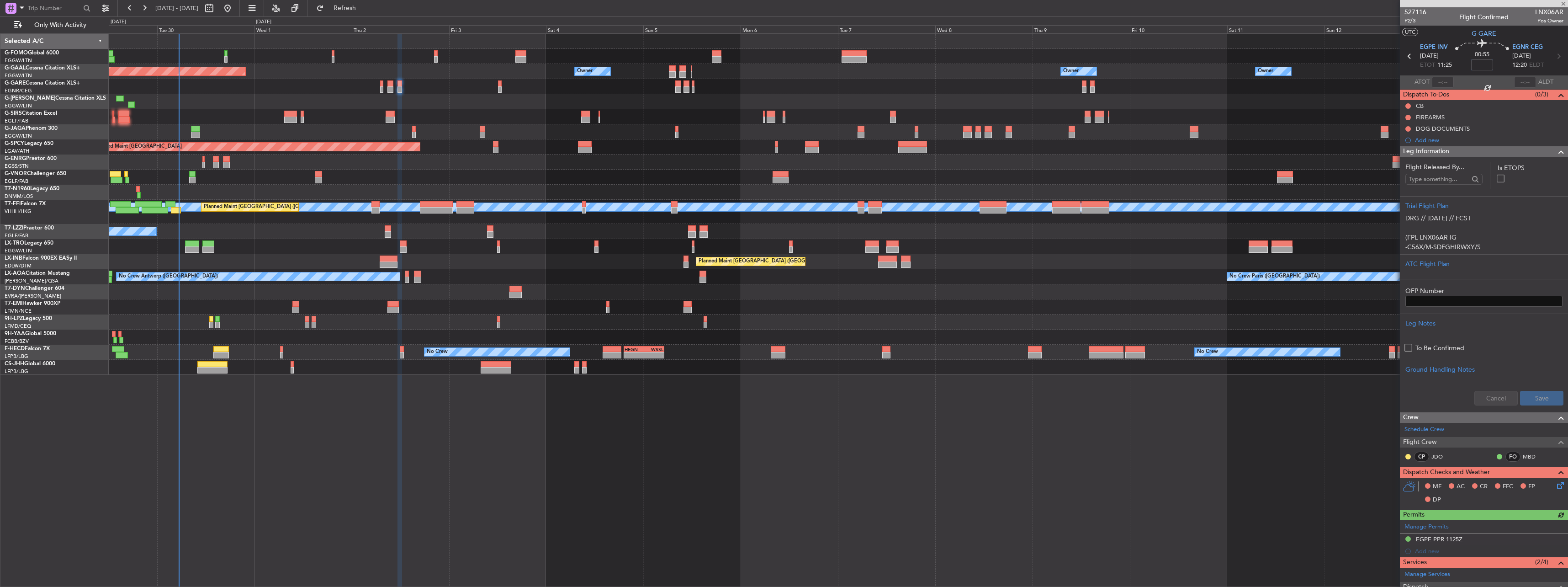
click at [1477, 69] on input at bounding box center [1482, 65] width 22 height 11
click at [1410, 22] on span "P2/3" at bounding box center [1415, 21] width 22 height 8
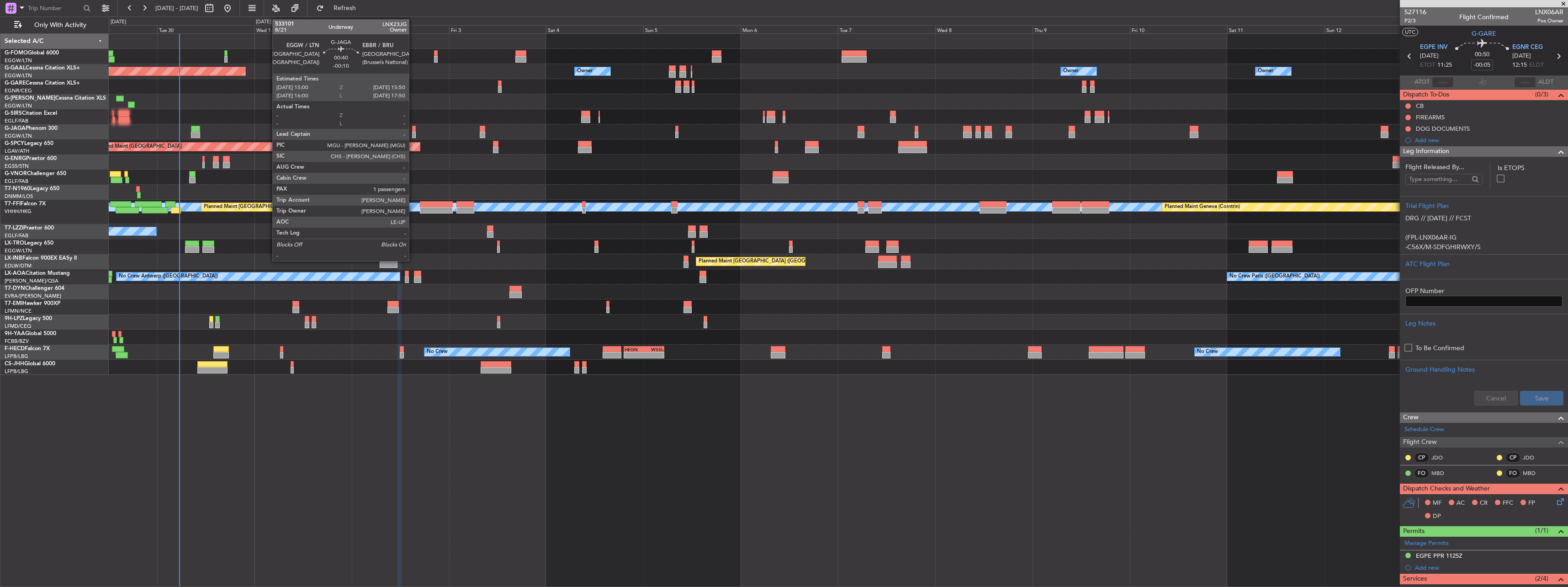
click at [413, 131] on div at bounding box center [414, 128] width 4 height 7
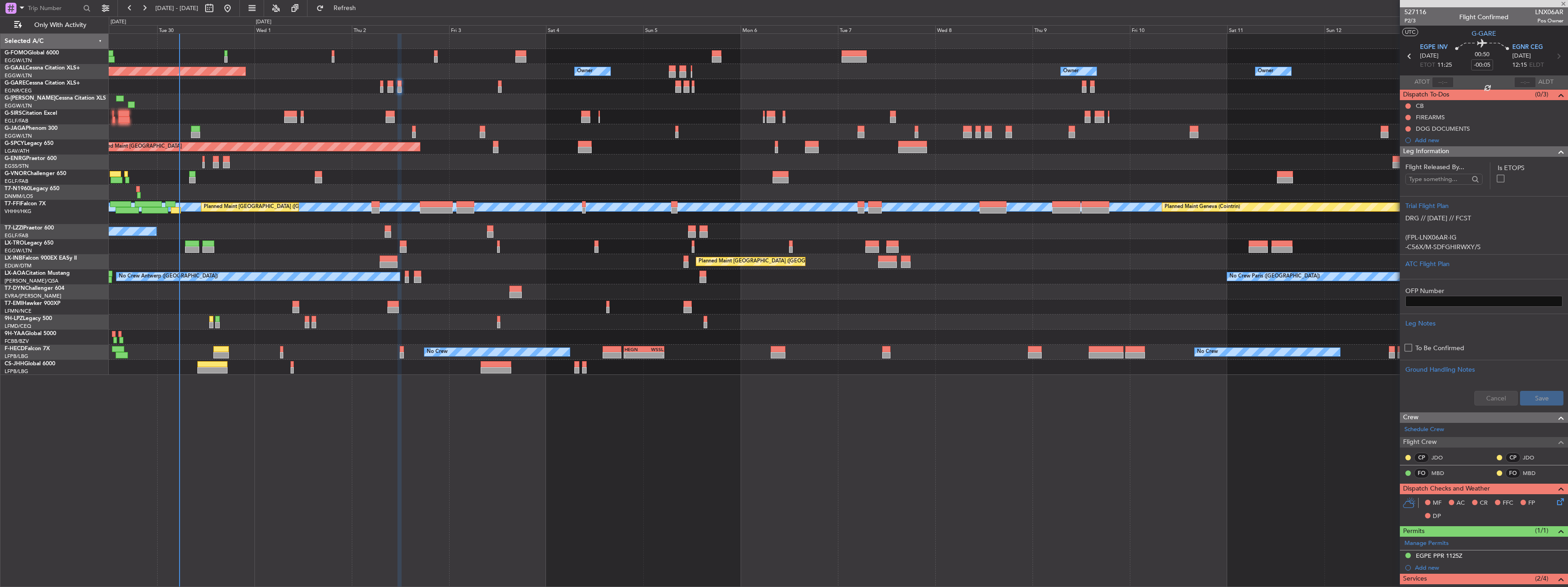
type input "-00:10"
type input "1"
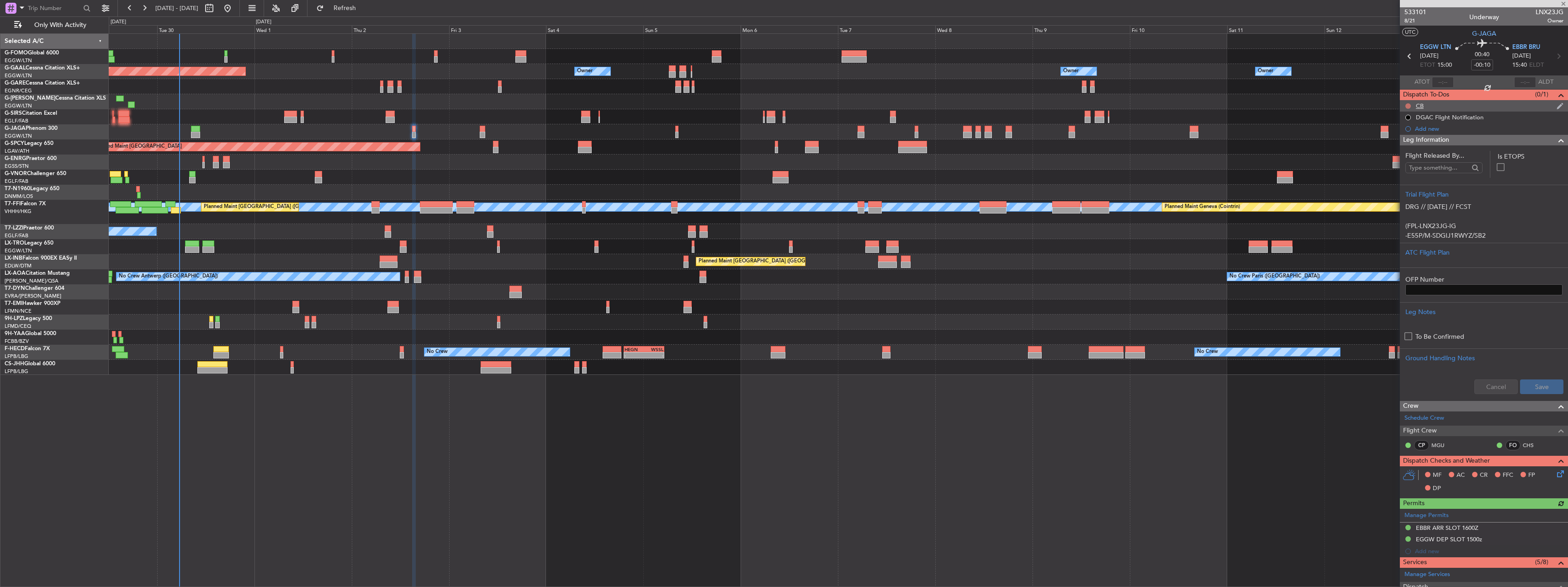
click at [1408, 104] on button at bounding box center [1408, 106] width 5 height 5
click at [1405, 149] on span "Completed" at bounding box center [1412, 146] width 30 height 9
click at [1470, 136] on div "Leg Information" at bounding box center [1484, 139] width 168 height 10
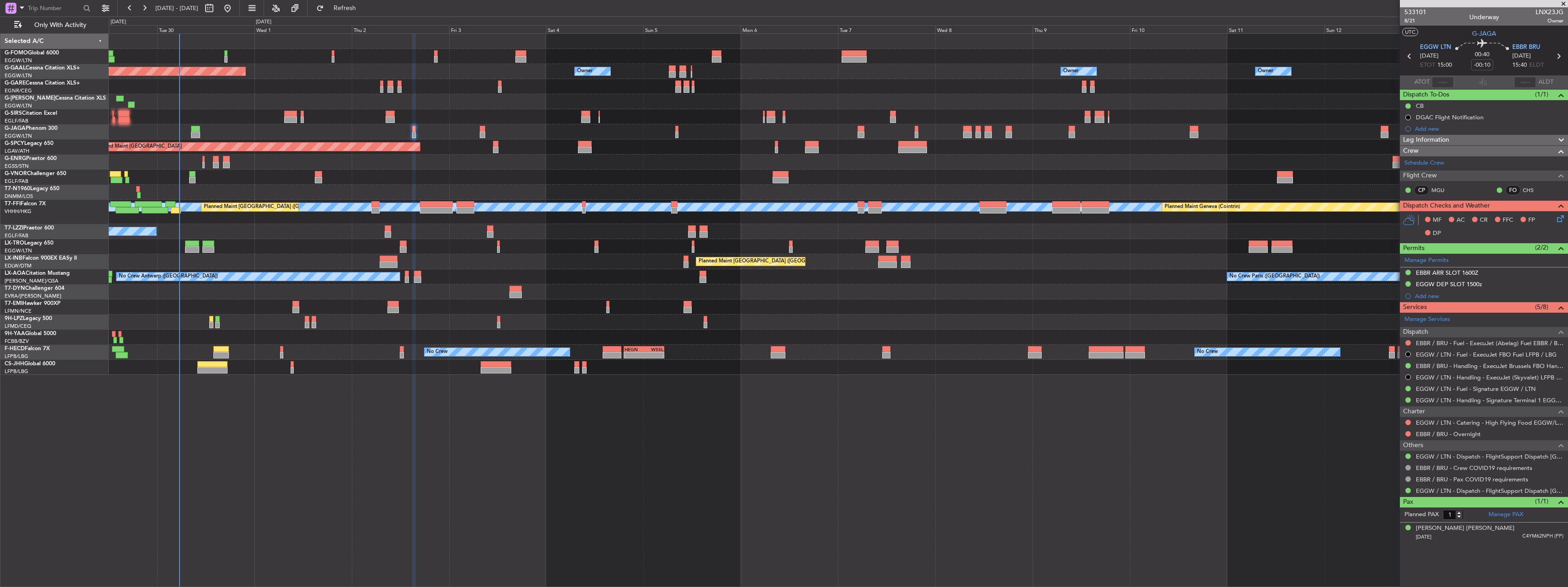
click at [1559, 216] on icon at bounding box center [1559, 217] width 7 height 7
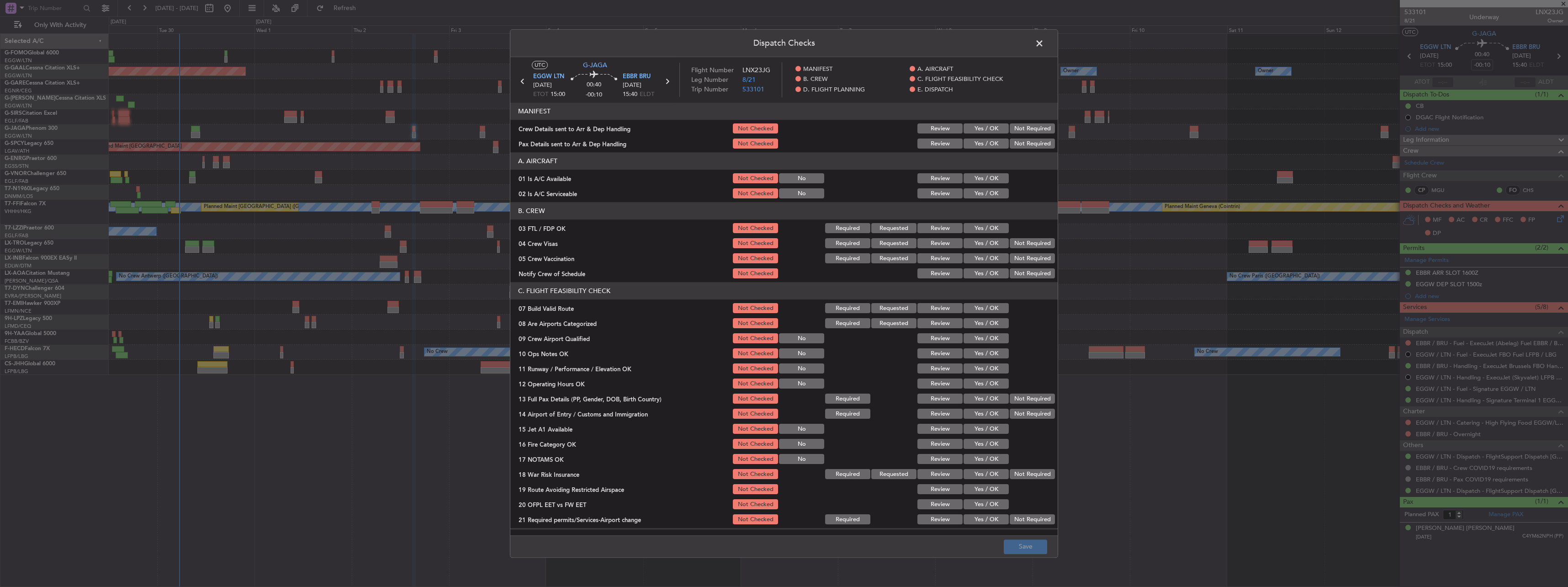
click at [985, 178] on button "Yes / OK" at bounding box center [986, 178] width 45 height 10
click at [982, 193] on button "Yes / OK" at bounding box center [986, 194] width 45 height 10
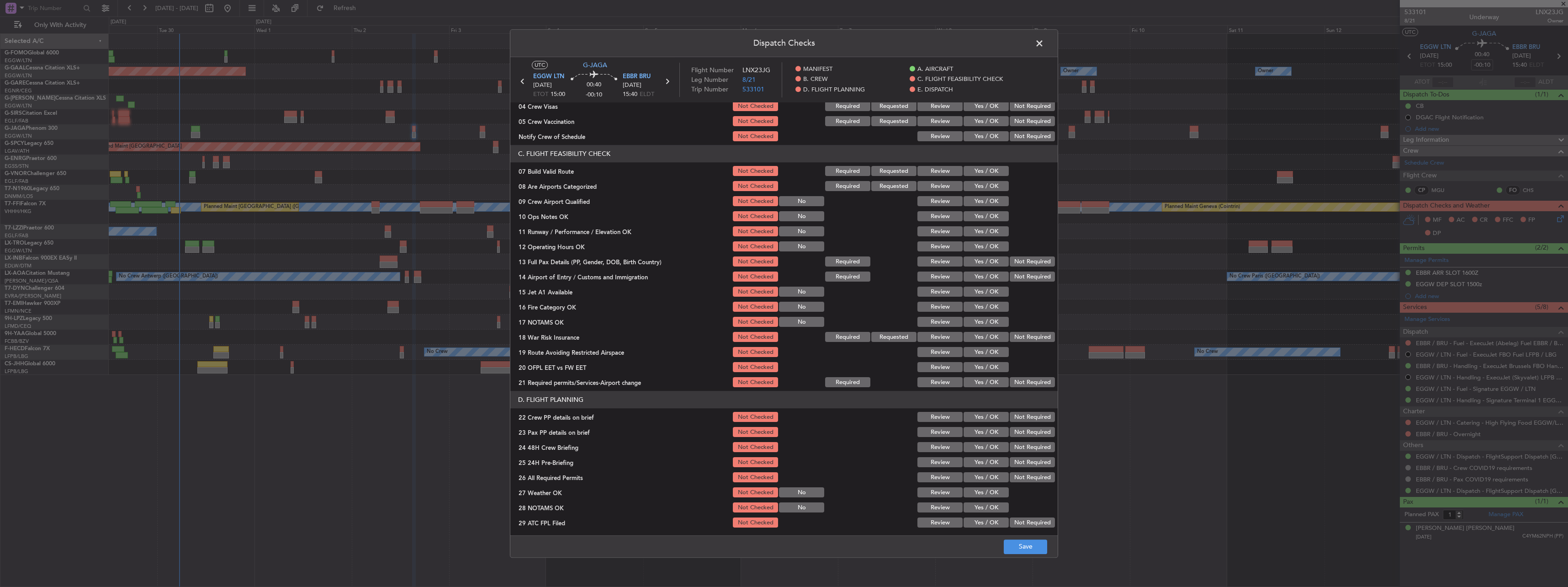
click at [973, 171] on button "Yes / OK" at bounding box center [986, 171] width 45 height 10
click at [989, 215] on button "Yes / OK" at bounding box center [986, 217] width 45 height 10
drag, startPoint x: 986, startPoint y: 228, endPoint x: 984, endPoint y: 236, distance: 8.2
click at [986, 228] on button "Yes / OK" at bounding box center [986, 231] width 45 height 10
click at [982, 242] on button "Yes / OK" at bounding box center [986, 247] width 45 height 10
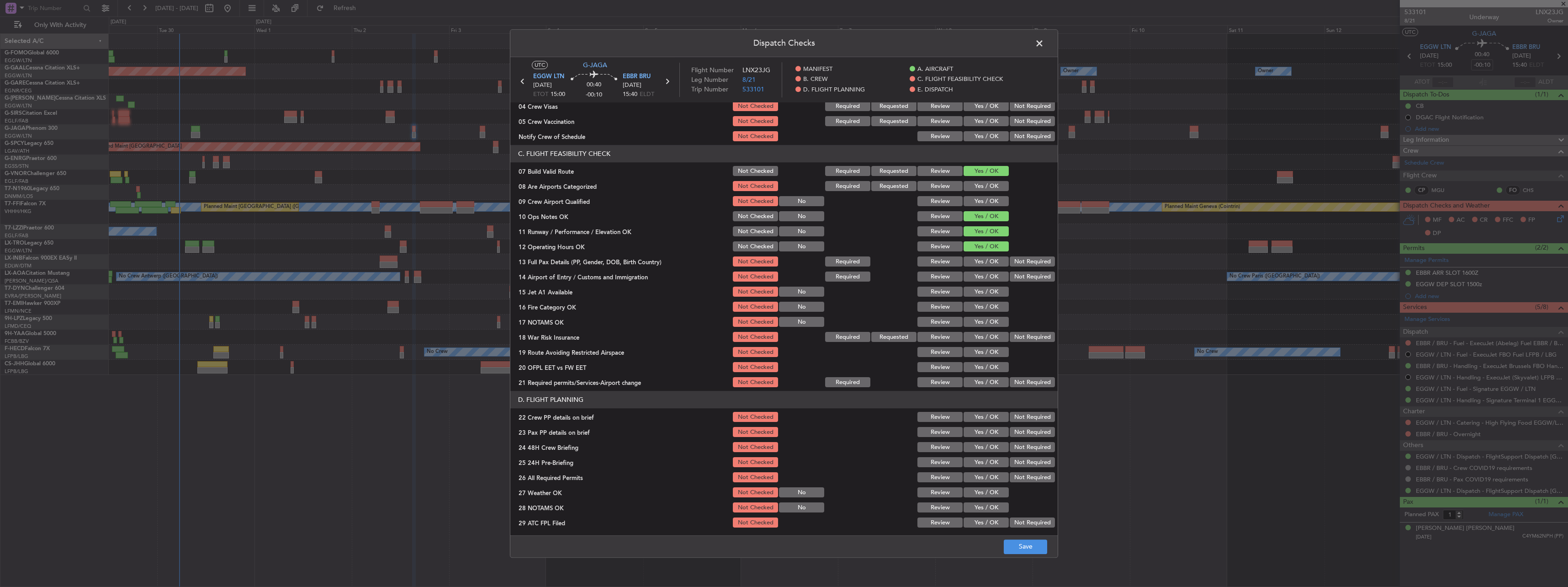
click at [981, 258] on button "Yes / OK" at bounding box center [986, 262] width 45 height 10
click at [992, 273] on button "Yes / OK" at bounding box center [986, 277] width 45 height 10
click at [979, 298] on div "Yes / OK" at bounding box center [985, 292] width 46 height 13
drag, startPoint x: 989, startPoint y: 290, endPoint x: 990, endPoint y: 296, distance: 6.1
click at [989, 290] on button "Yes / OK" at bounding box center [986, 292] width 45 height 10
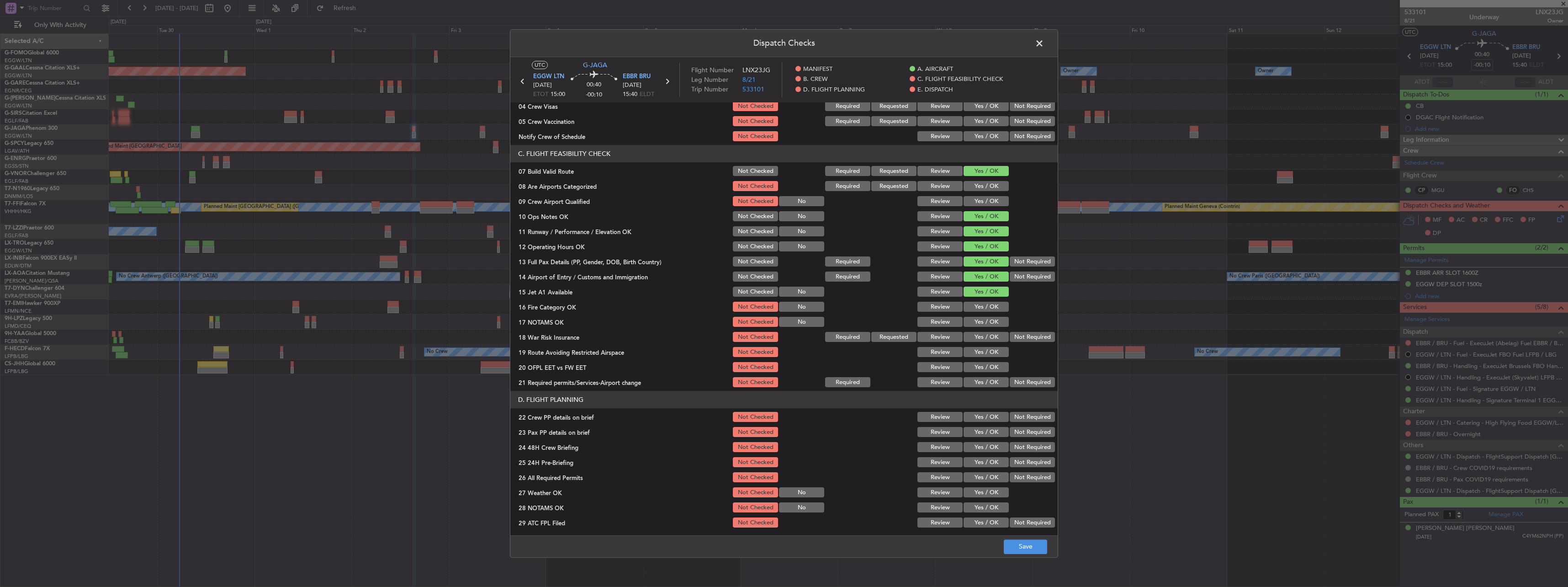
click at [992, 308] on button "Yes / OK" at bounding box center [986, 307] width 45 height 10
click at [994, 323] on button "Yes / OK" at bounding box center [986, 322] width 45 height 10
click at [1024, 336] on button "Not Required" at bounding box center [1032, 337] width 45 height 10
click at [981, 347] on section "C. FLIGHT FEASIBILITY CHECK 07 Build Valid Route Not Checked Required Requested…" at bounding box center [783, 267] width 547 height 244
drag, startPoint x: 982, startPoint y: 362, endPoint x: 983, endPoint y: 356, distance: 6.1
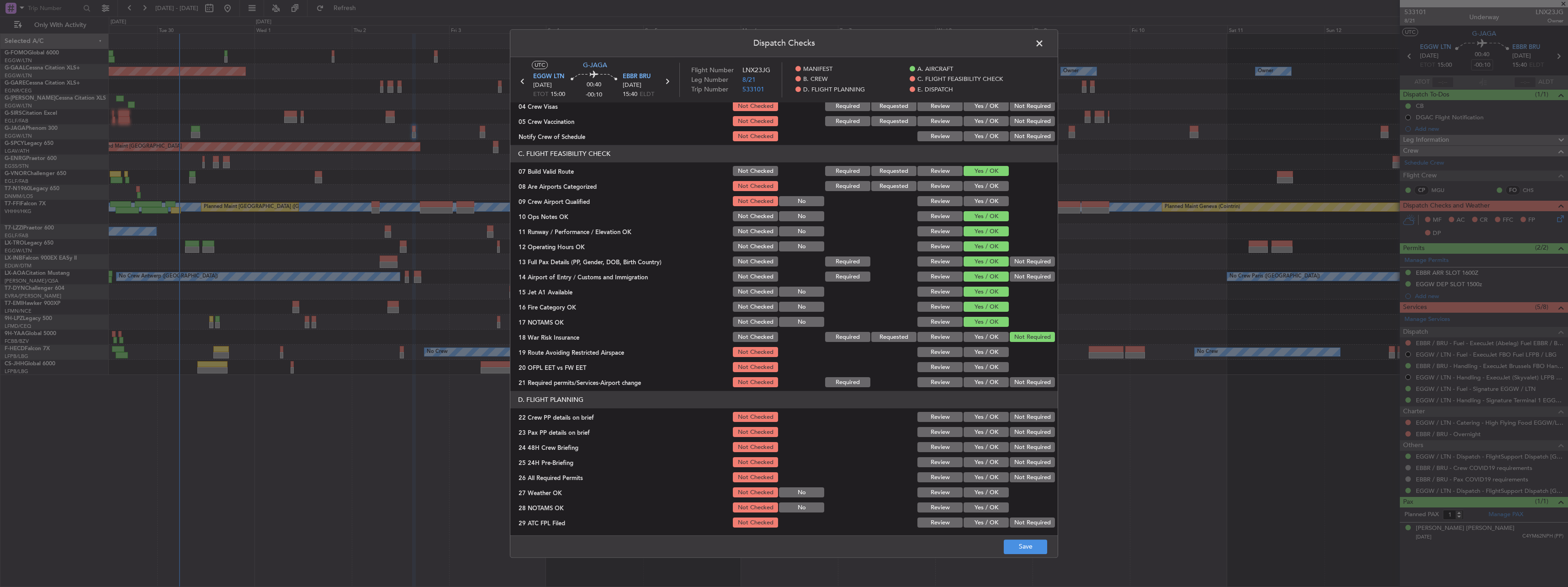
click at [982, 361] on div "Yes / OK" at bounding box center [985, 367] width 46 height 13
click at [983, 356] on button "Yes / OK" at bounding box center [986, 352] width 45 height 10
click at [983, 370] on button "Yes / OK" at bounding box center [986, 367] width 45 height 10
click at [981, 385] on button "Yes / OK" at bounding box center [986, 382] width 45 height 10
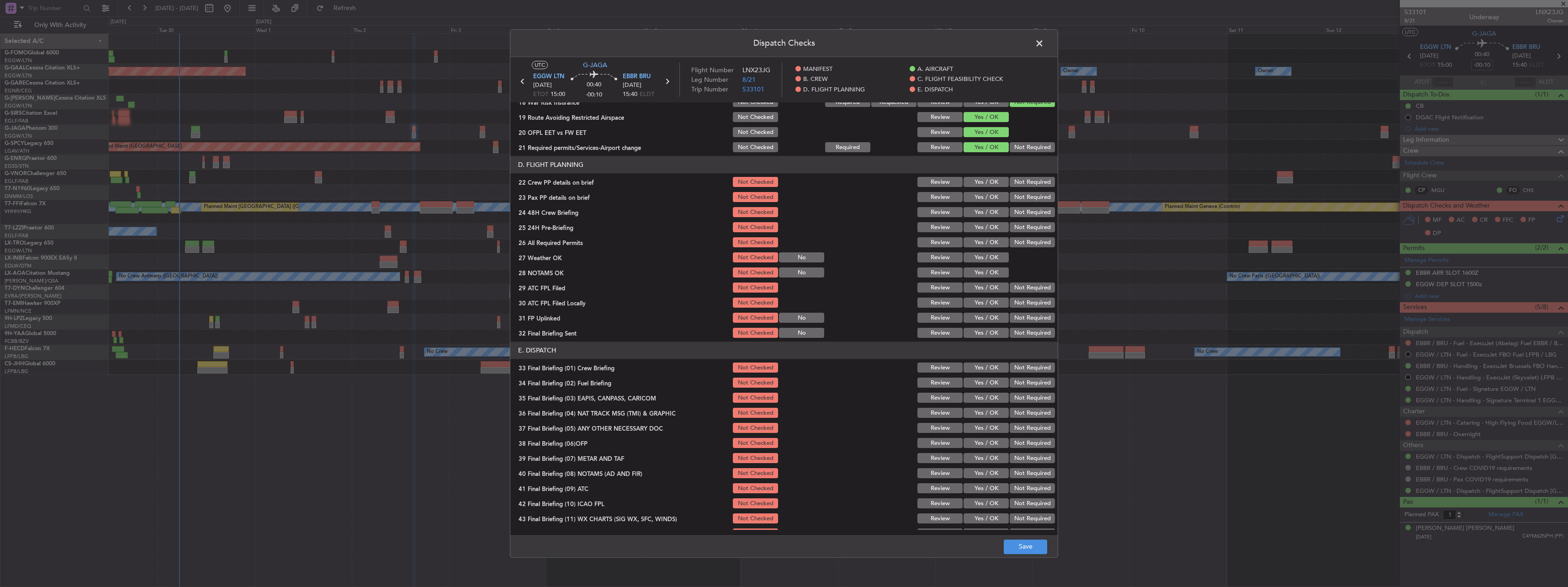
scroll to position [385, 0]
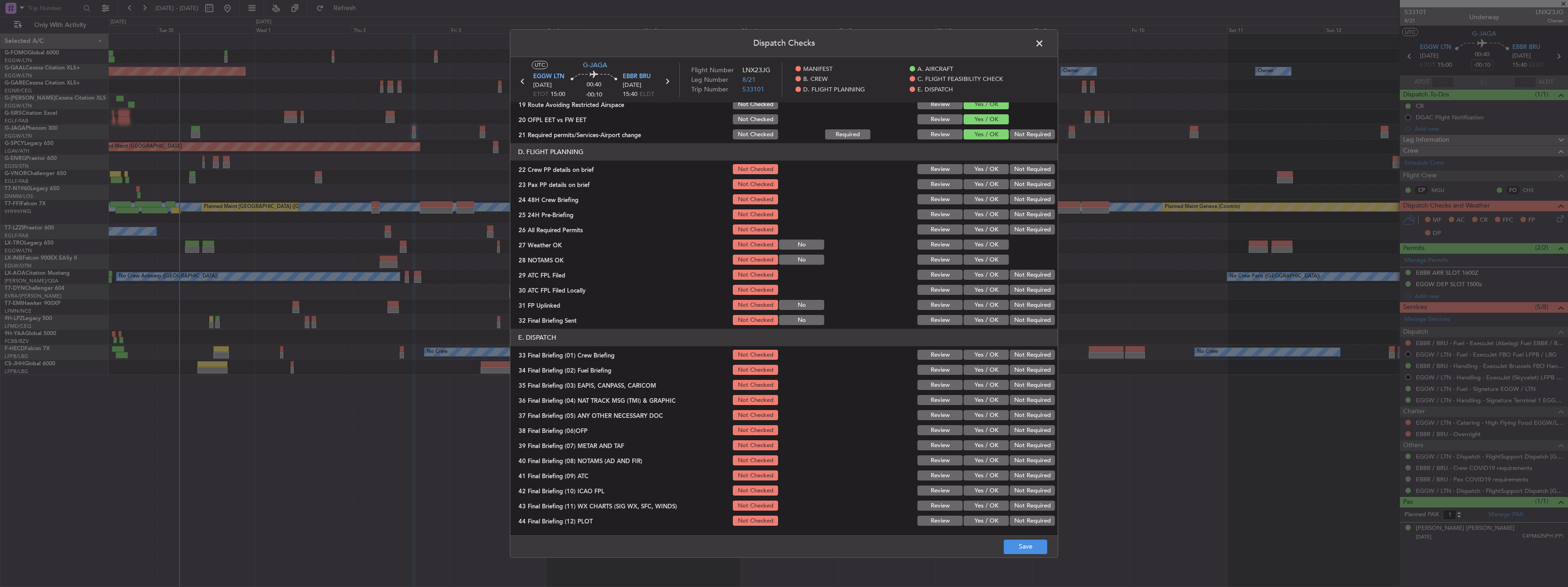
drag, startPoint x: 986, startPoint y: 173, endPoint x: 988, endPoint y: 180, distance: 7.3
click at [985, 173] on button "Yes / OK" at bounding box center [986, 169] width 45 height 10
drag, startPoint x: 994, startPoint y: 191, endPoint x: 989, endPoint y: 186, distance: 7.1
click at [993, 191] on section "D. FLIGHT PLANNING 22 Crew PP details on brief Not Checked Review Yes / OK Not …" at bounding box center [783, 235] width 547 height 183
click at [988, 185] on button "Yes / OK" at bounding box center [986, 185] width 45 height 10
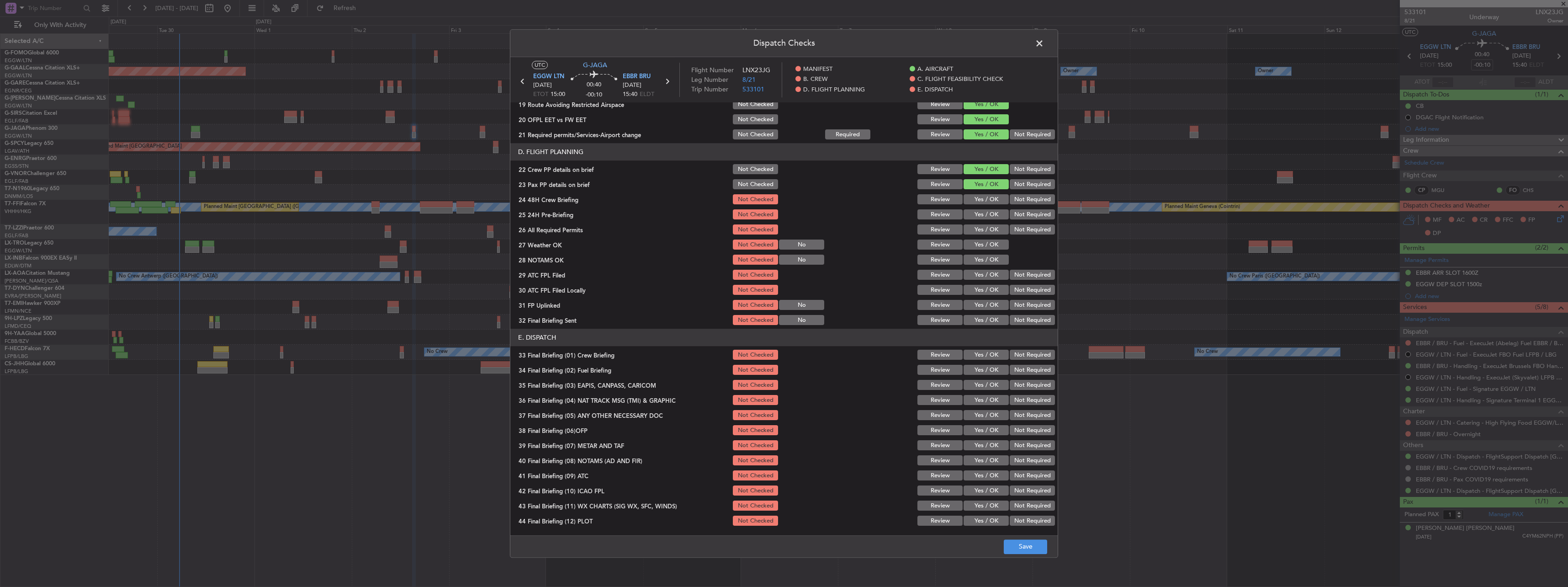
click at [995, 197] on button "Yes / OK" at bounding box center [986, 200] width 45 height 10
click at [1014, 214] on button "Not Required" at bounding box center [1032, 215] width 45 height 10
click at [1023, 541] on button "Save" at bounding box center [1025, 547] width 43 height 15
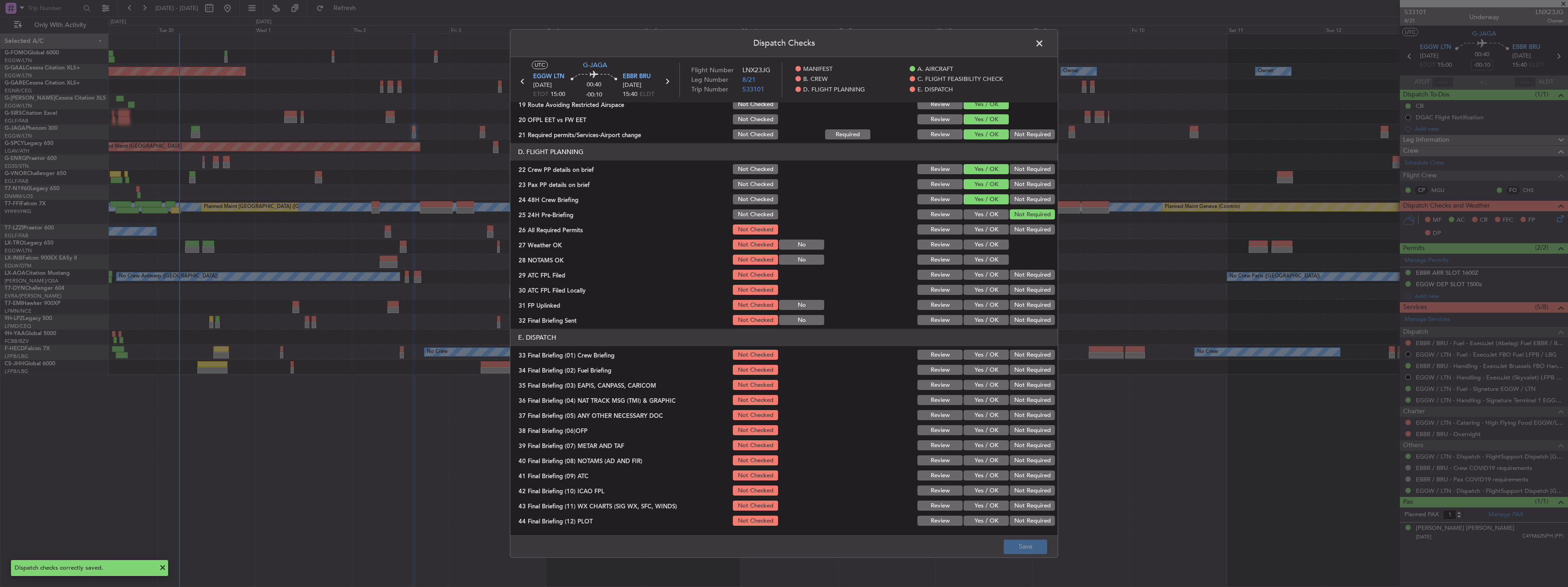
click at [1044, 41] on span at bounding box center [1044, 46] width 0 height 18
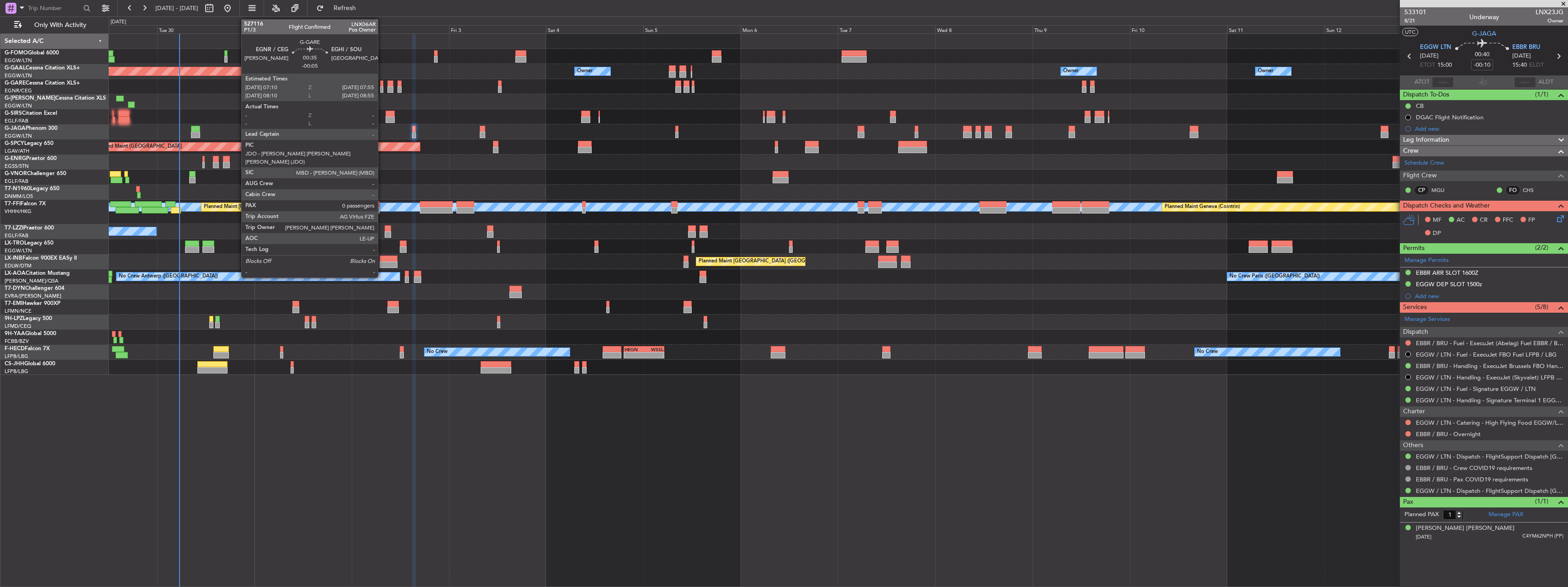
click at [382, 87] on div at bounding box center [381, 90] width 3 height 7
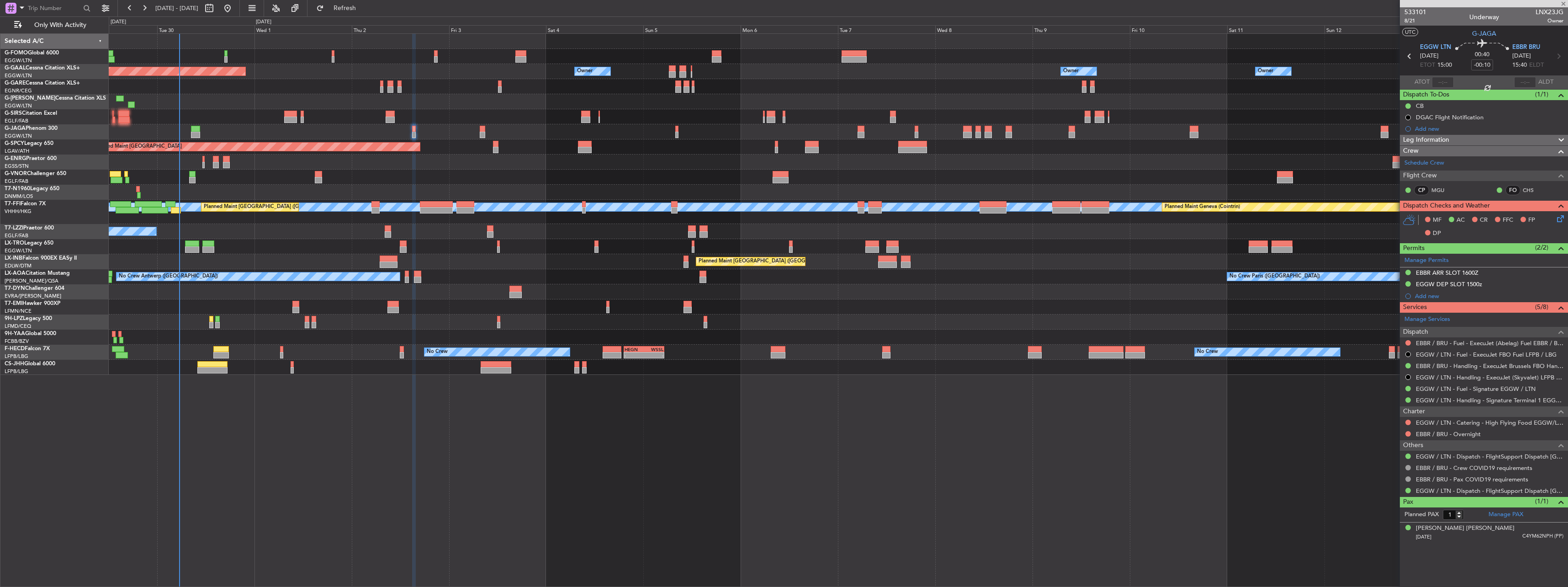
type input "-00:05"
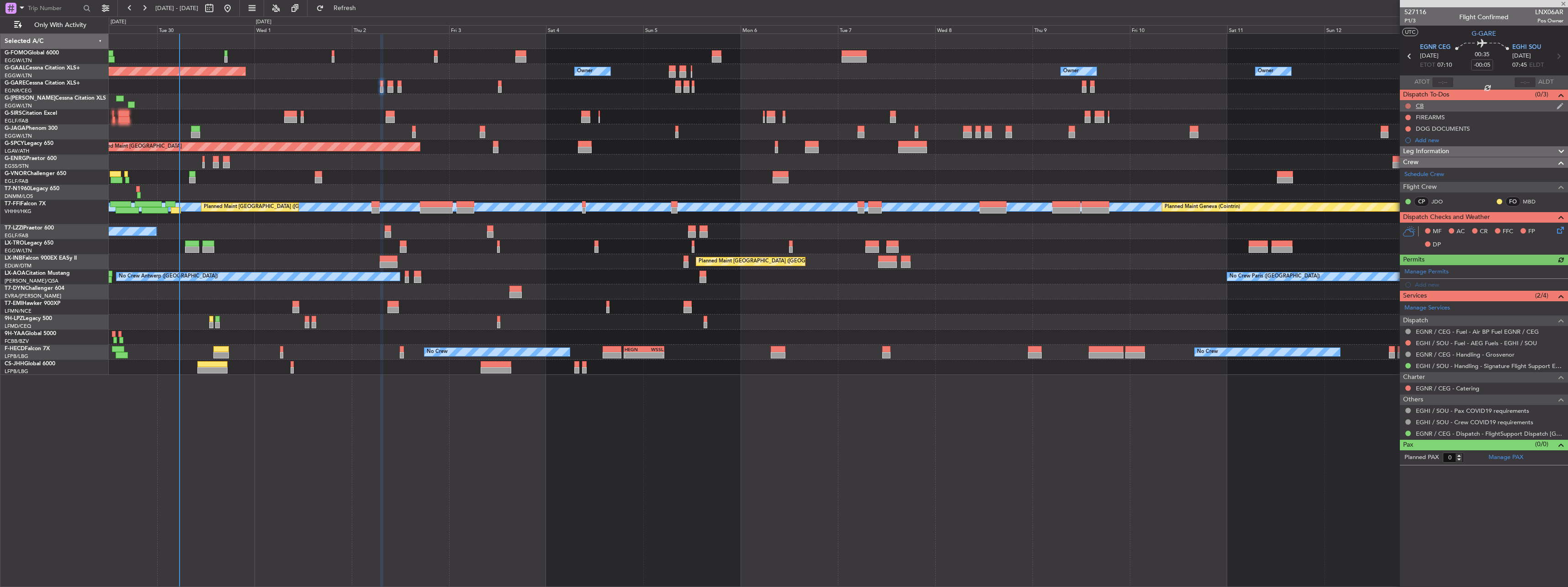
click at [1407, 105] on button at bounding box center [1408, 106] width 5 height 5
click at [1402, 143] on span "Completed" at bounding box center [1412, 146] width 30 height 9
click at [1563, 227] on icon at bounding box center [1559, 228] width 7 height 7
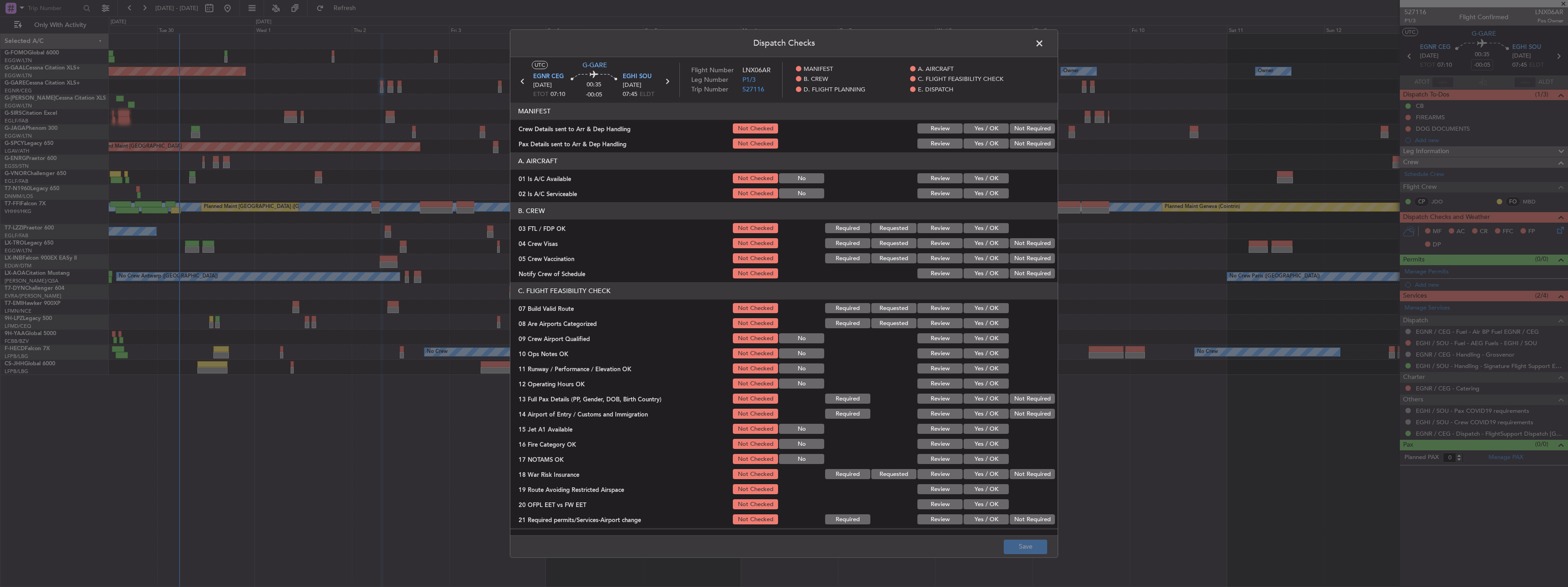
click at [992, 180] on button "Yes / OK" at bounding box center [986, 178] width 45 height 10
click at [987, 189] on button "Yes / OK" at bounding box center [986, 194] width 45 height 10
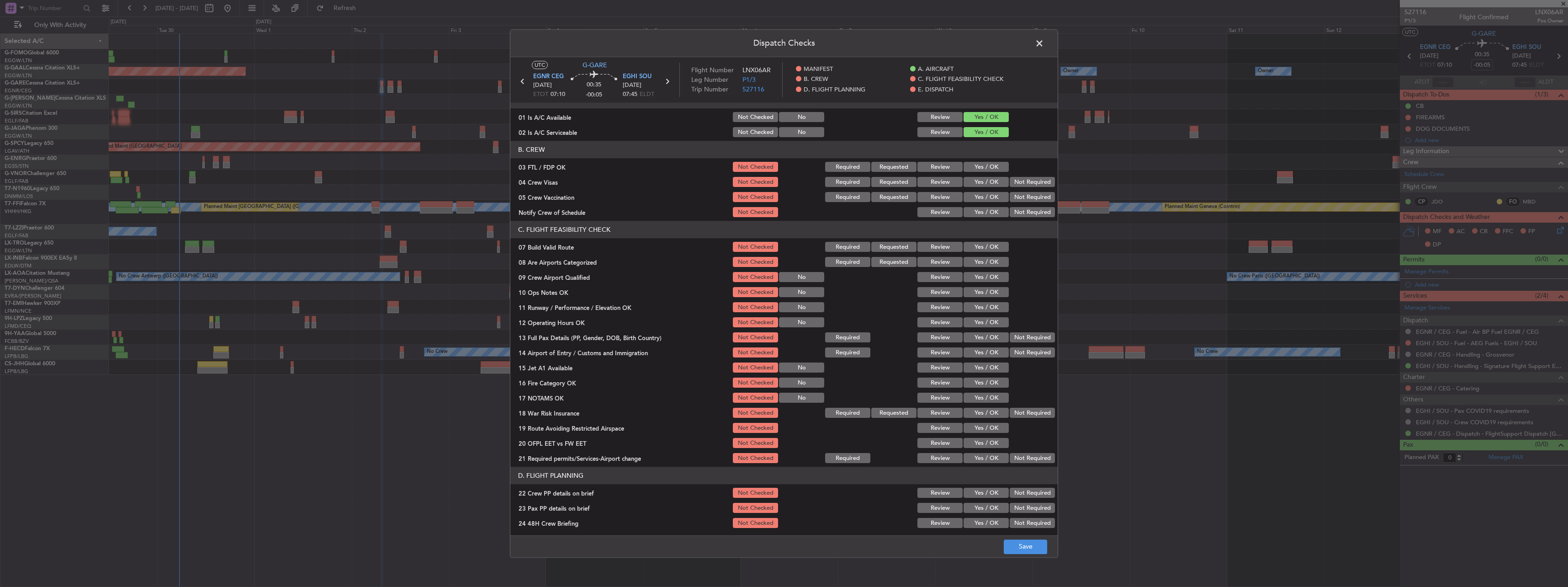
scroll to position [137, 0]
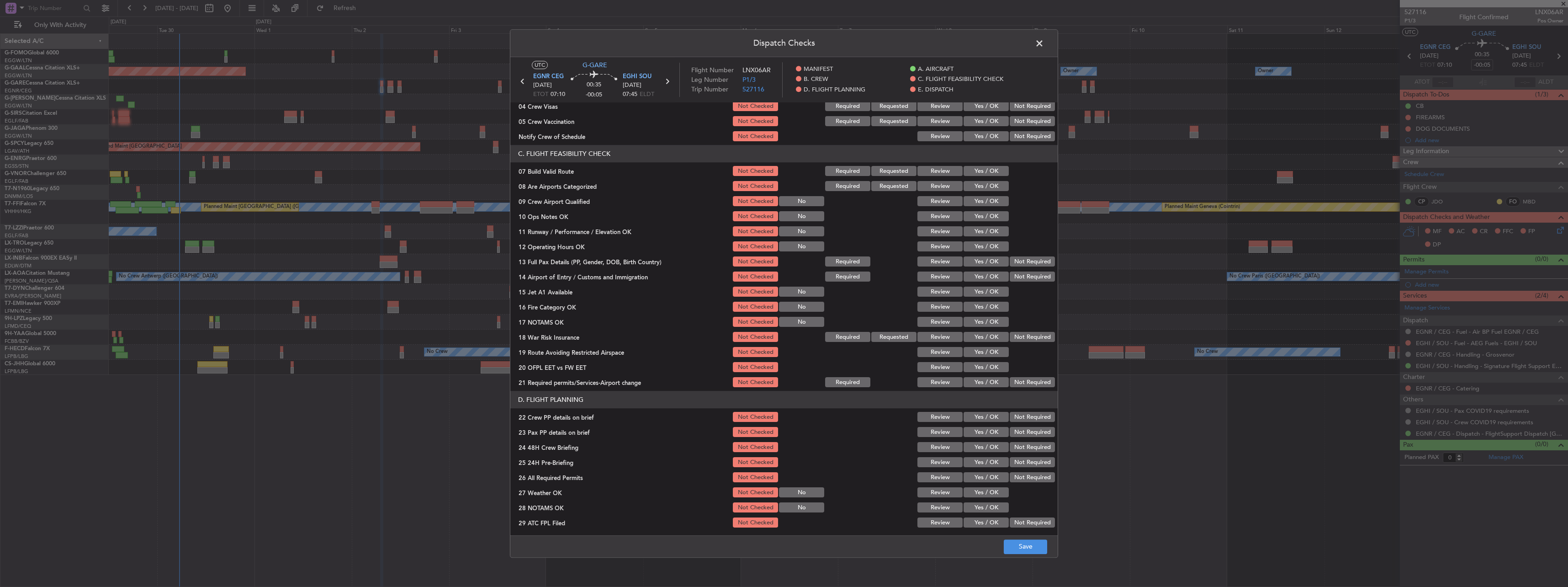
click at [987, 173] on button "Yes / OK" at bounding box center [986, 171] width 45 height 10
click at [990, 216] on button "Yes / OK" at bounding box center [986, 217] width 45 height 10
click at [985, 232] on button "Yes / OK" at bounding box center [986, 231] width 45 height 10
click at [992, 247] on button "Yes / OK" at bounding box center [986, 247] width 45 height 10
click at [989, 257] on button "Yes / OK" at bounding box center [986, 262] width 45 height 10
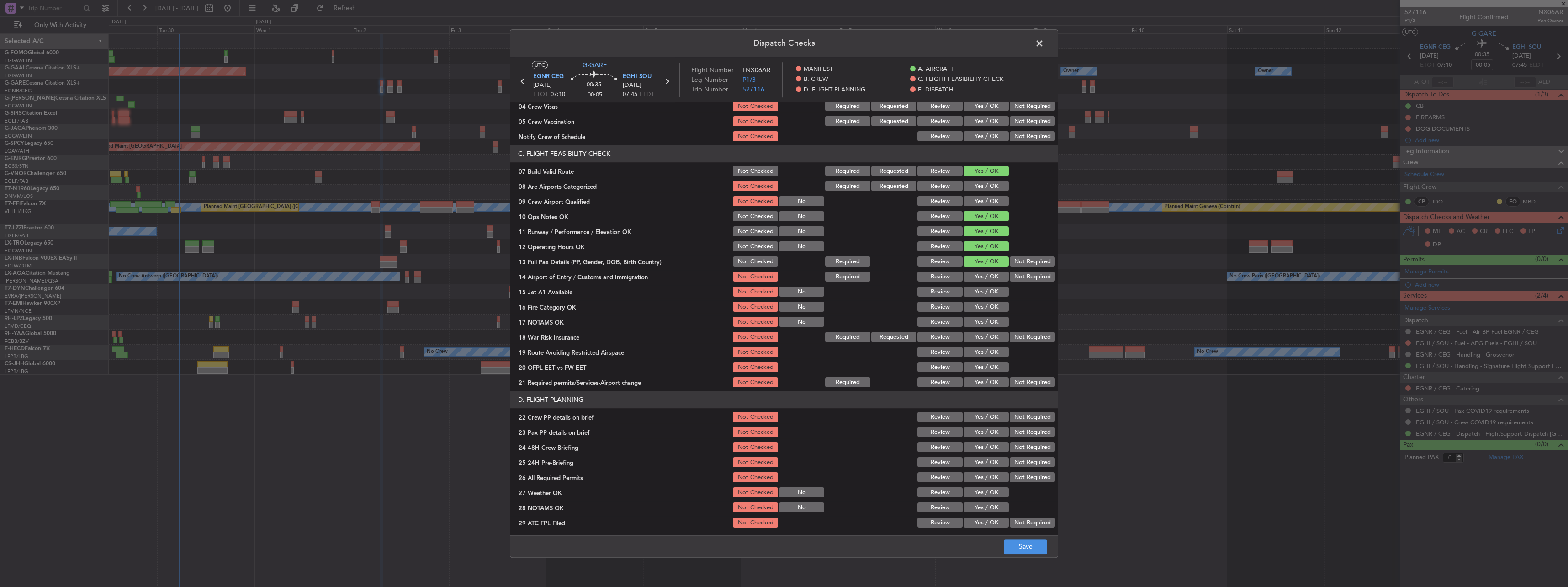
click at [981, 277] on button "Yes / OK" at bounding box center [986, 277] width 45 height 10
click at [985, 291] on button "Yes / OK" at bounding box center [986, 292] width 45 height 10
click at [985, 306] on button "Yes / OK" at bounding box center [986, 307] width 45 height 10
click at [986, 316] on div "Yes / OK" at bounding box center [985, 322] width 46 height 13
drag, startPoint x: 990, startPoint y: 315, endPoint x: 1020, endPoint y: 329, distance: 33.1
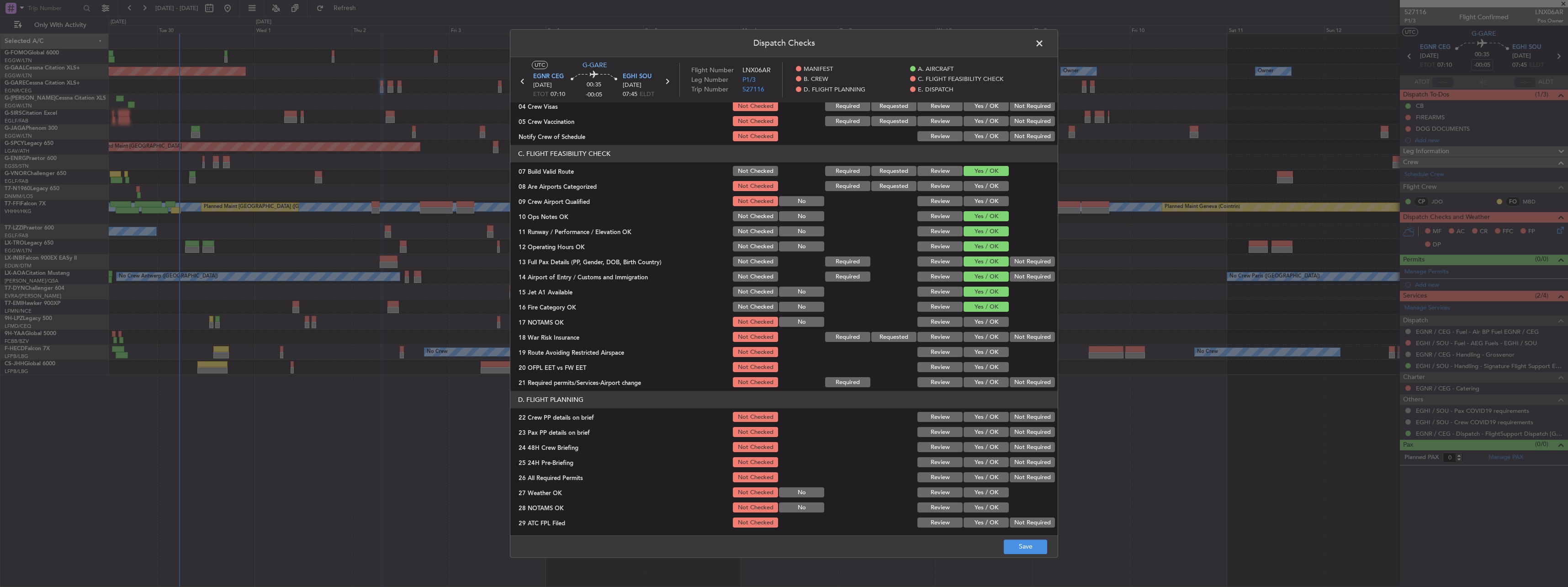
click at [992, 317] on div "Yes / OK" at bounding box center [985, 322] width 46 height 13
drag, startPoint x: 981, startPoint y: 323, endPoint x: 989, endPoint y: 327, distance: 8.9
click at [982, 325] on button "Yes / OK" at bounding box center [986, 322] width 45 height 10
click at [1021, 341] on button "Not Required" at bounding box center [1032, 337] width 45 height 10
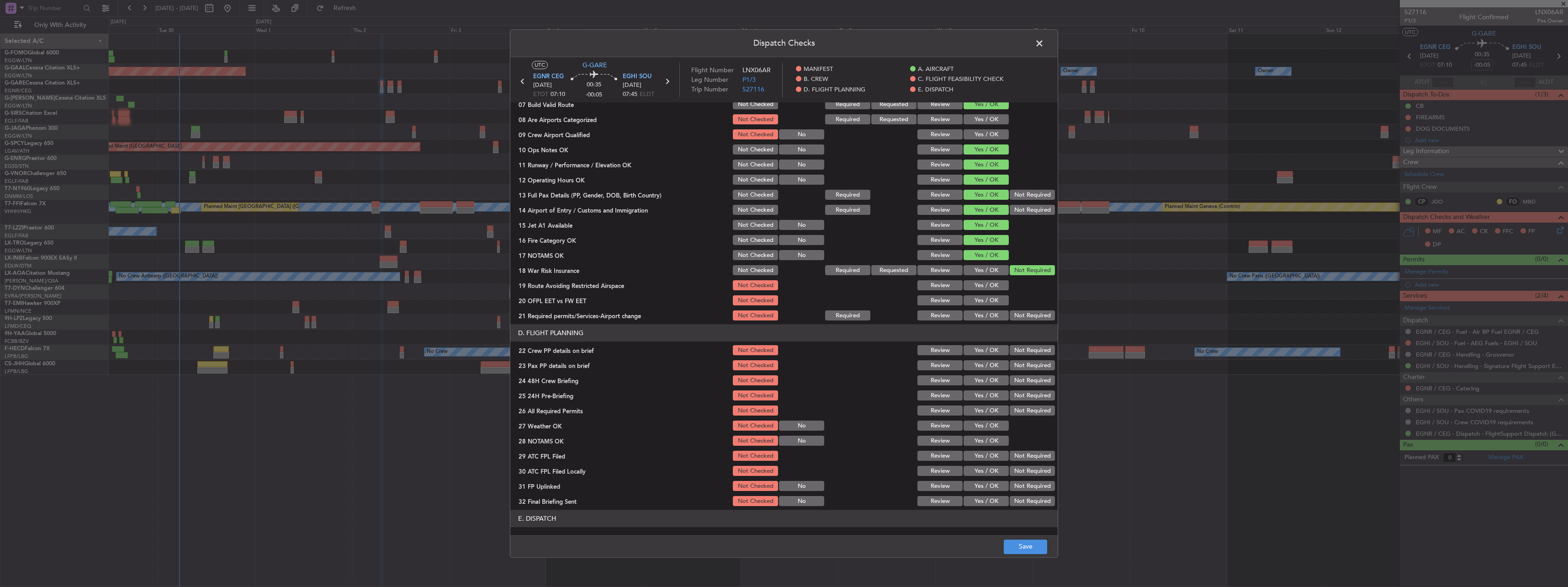
scroll to position [274, 0]
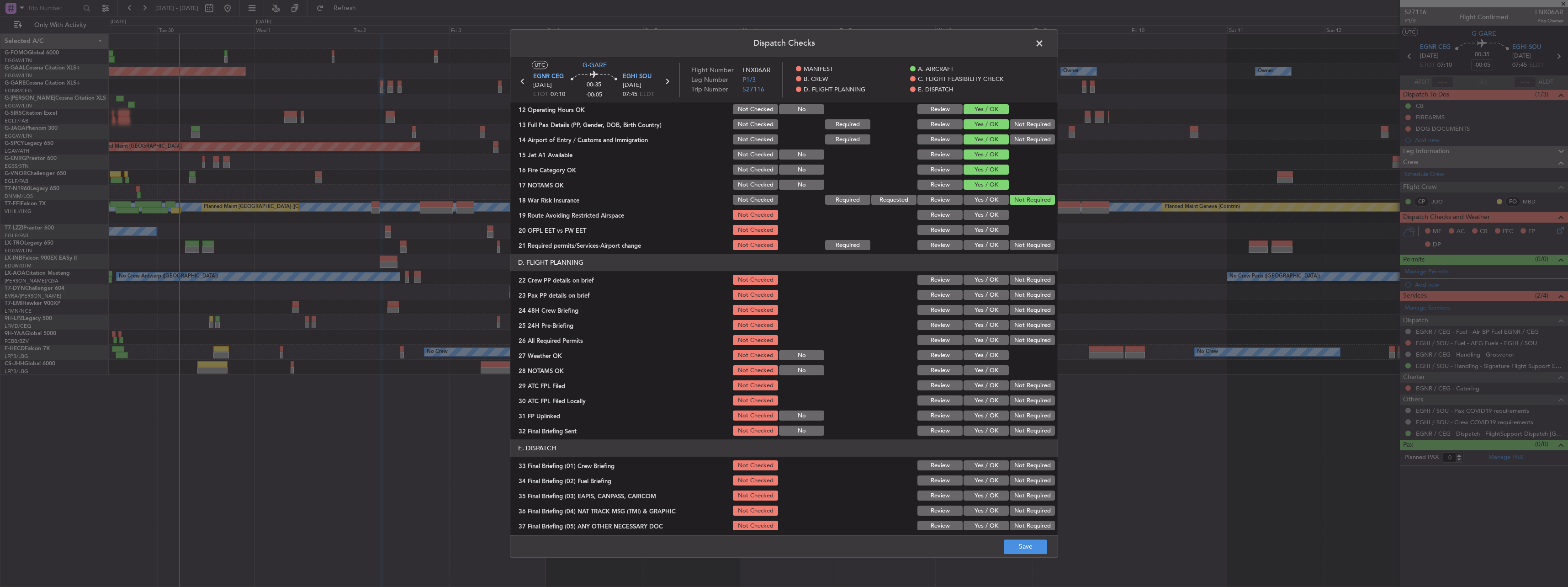
click at [979, 221] on div "Yes / OK" at bounding box center [985, 215] width 46 height 13
drag, startPoint x: 980, startPoint y: 217, endPoint x: 984, endPoint y: 231, distance: 14.6
click at [981, 220] on div "Yes / OK" at bounding box center [985, 215] width 46 height 13
click at [984, 231] on button "Yes / OK" at bounding box center [986, 230] width 45 height 10
click at [989, 241] on button "Yes / OK" at bounding box center [986, 245] width 45 height 10
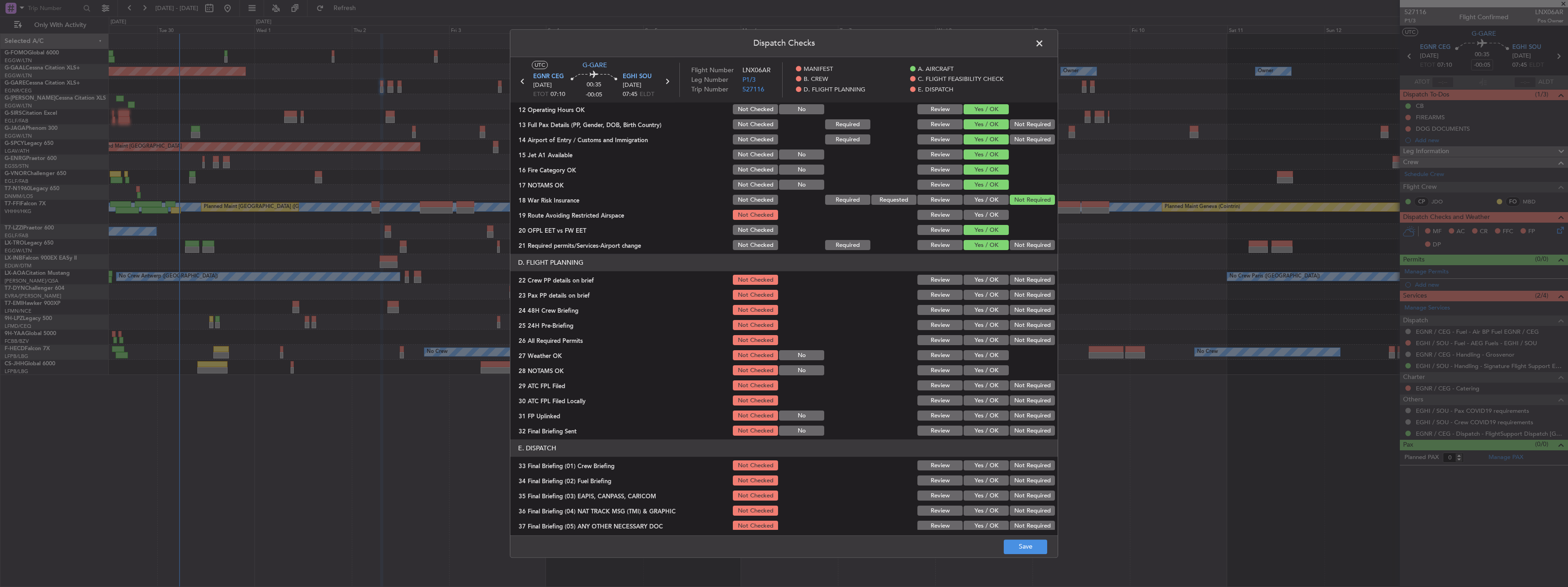
click at [985, 214] on button "Yes / OK" at bounding box center [986, 215] width 45 height 10
click at [990, 281] on button "Yes / OK" at bounding box center [986, 280] width 45 height 10
click at [984, 300] on button "Yes / OK" at bounding box center [986, 295] width 45 height 10
drag, startPoint x: 987, startPoint y: 311, endPoint x: 998, endPoint y: 317, distance: 12.5
click at [987, 311] on button "Yes / OK" at bounding box center [986, 310] width 45 height 10
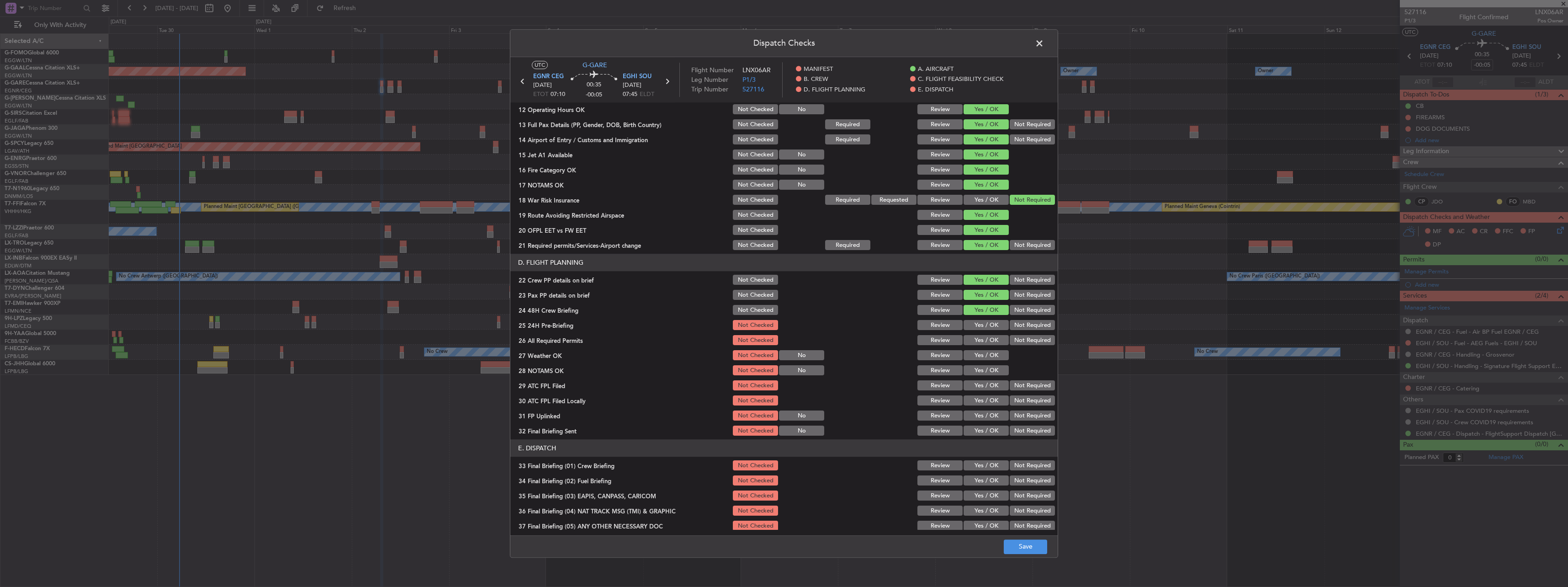
click at [1010, 320] on button "Not Required" at bounding box center [1032, 325] width 45 height 10
click at [1023, 545] on button "Save" at bounding box center [1025, 547] width 43 height 15
click at [1044, 39] on span at bounding box center [1044, 46] width 0 height 18
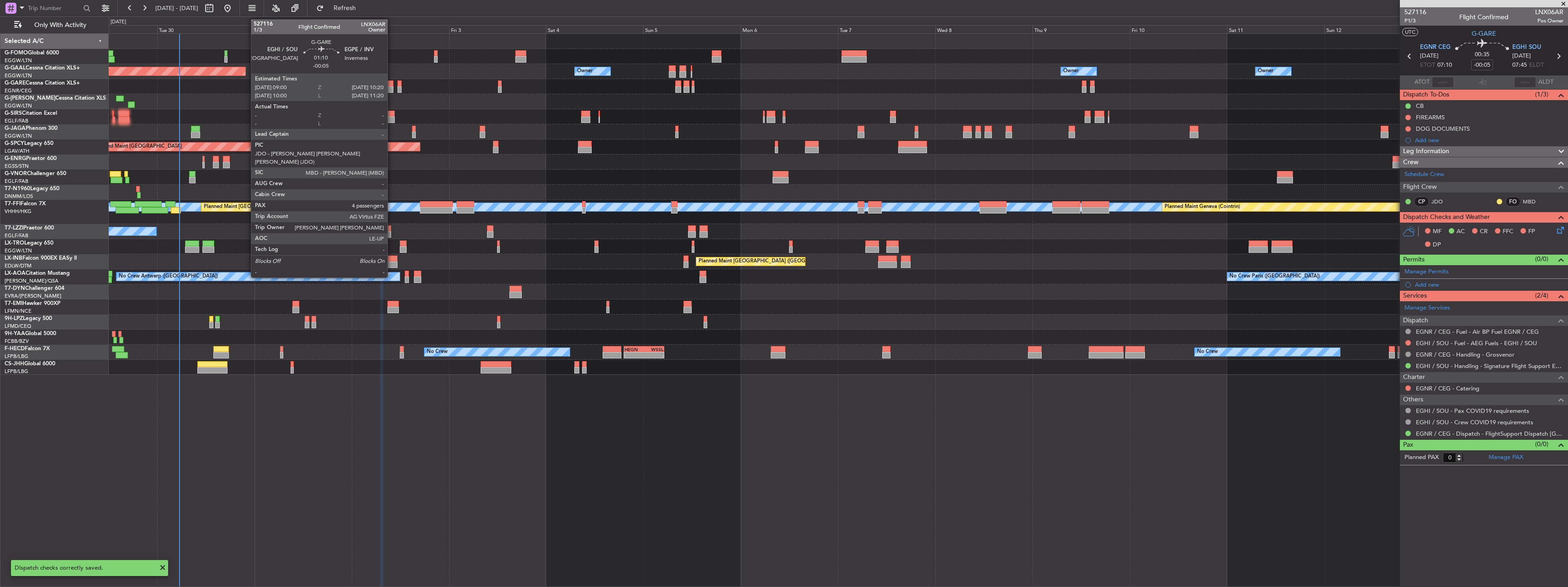
click at [389, 88] on div at bounding box center [390, 90] width 5 height 7
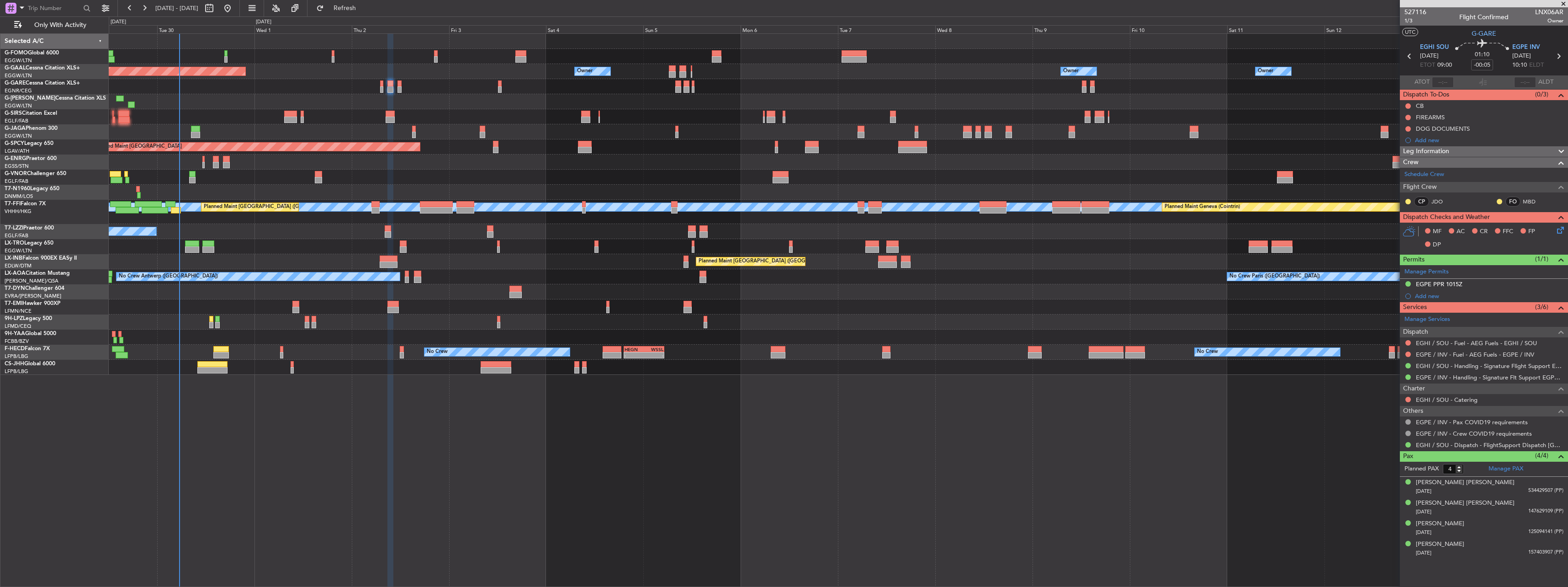
click at [1560, 230] on icon at bounding box center [1559, 228] width 7 height 7
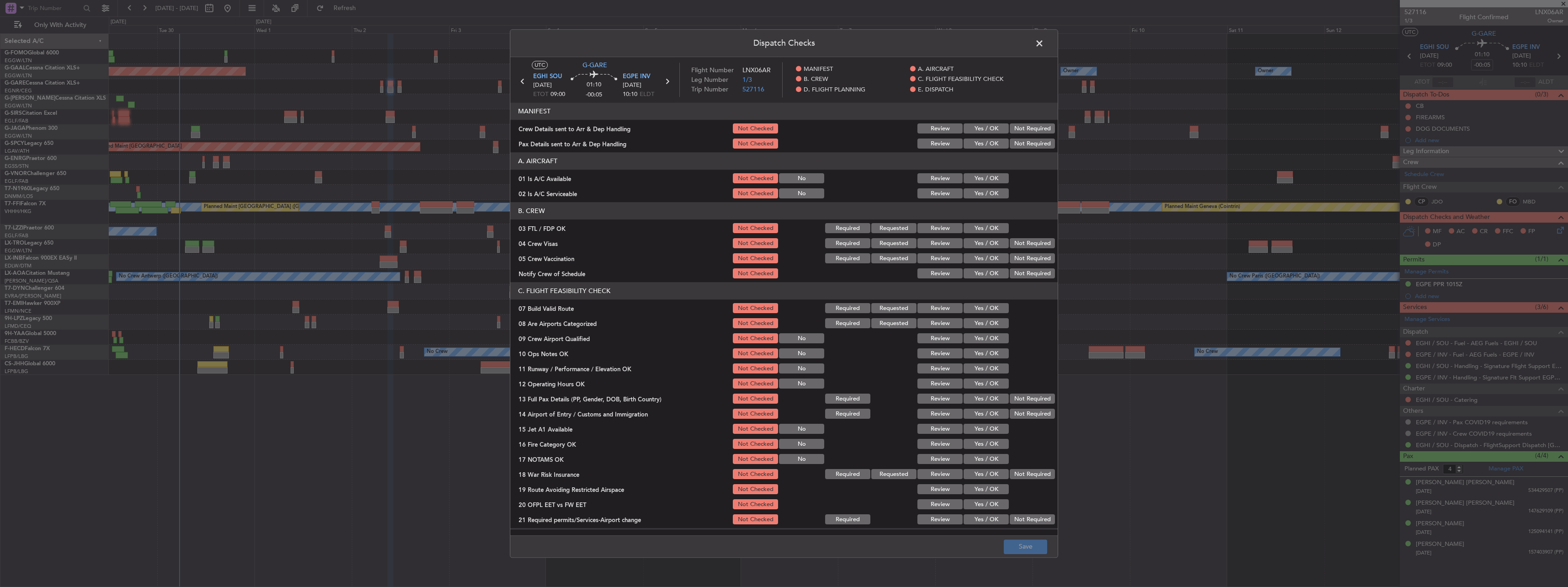
click at [984, 178] on button "Yes / OK" at bounding box center [986, 178] width 45 height 10
click at [987, 198] on button "Yes / OK" at bounding box center [986, 194] width 45 height 10
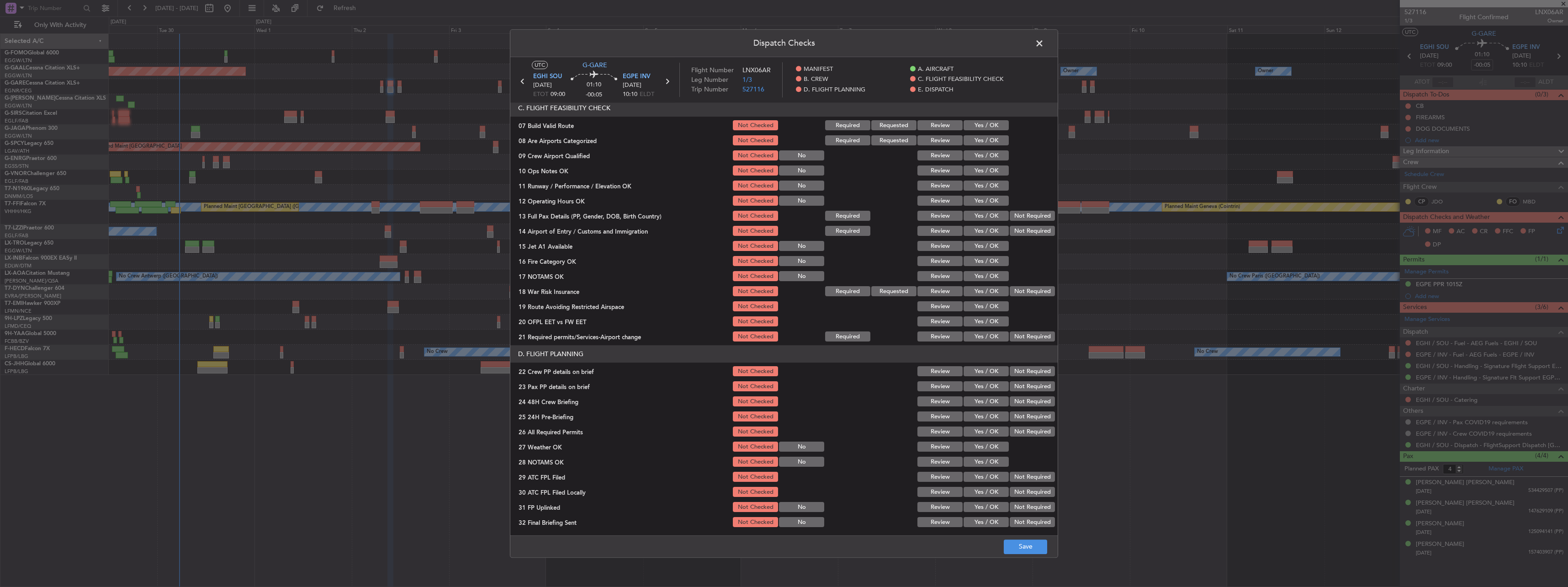
click at [990, 125] on button "Yes / OK" at bounding box center [986, 125] width 45 height 10
click at [988, 172] on button "Yes / OK" at bounding box center [986, 170] width 45 height 10
click at [989, 189] on button "Yes / OK" at bounding box center [986, 186] width 45 height 10
click at [993, 202] on button "Yes / OK" at bounding box center [986, 201] width 45 height 10
click at [985, 216] on button "Yes / OK" at bounding box center [986, 216] width 45 height 10
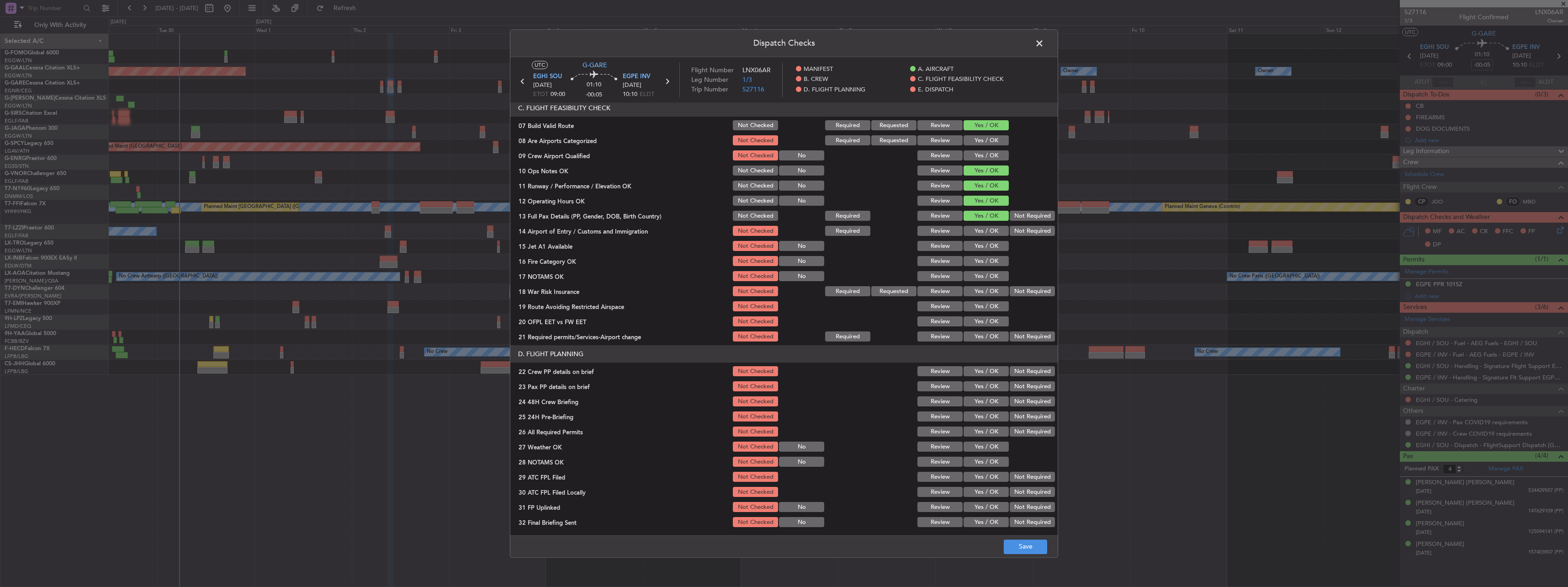
click at [983, 233] on button "Yes / OK" at bounding box center [986, 231] width 45 height 10
click at [983, 249] on button "Yes / OK" at bounding box center [986, 246] width 45 height 10
click at [983, 262] on button "Yes / OK" at bounding box center [986, 261] width 45 height 10
click at [986, 274] on button "Yes / OK" at bounding box center [986, 276] width 45 height 10
click at [1019, 292] on button "Not Required" at bounding box center [1032, 292] width 45 height 10
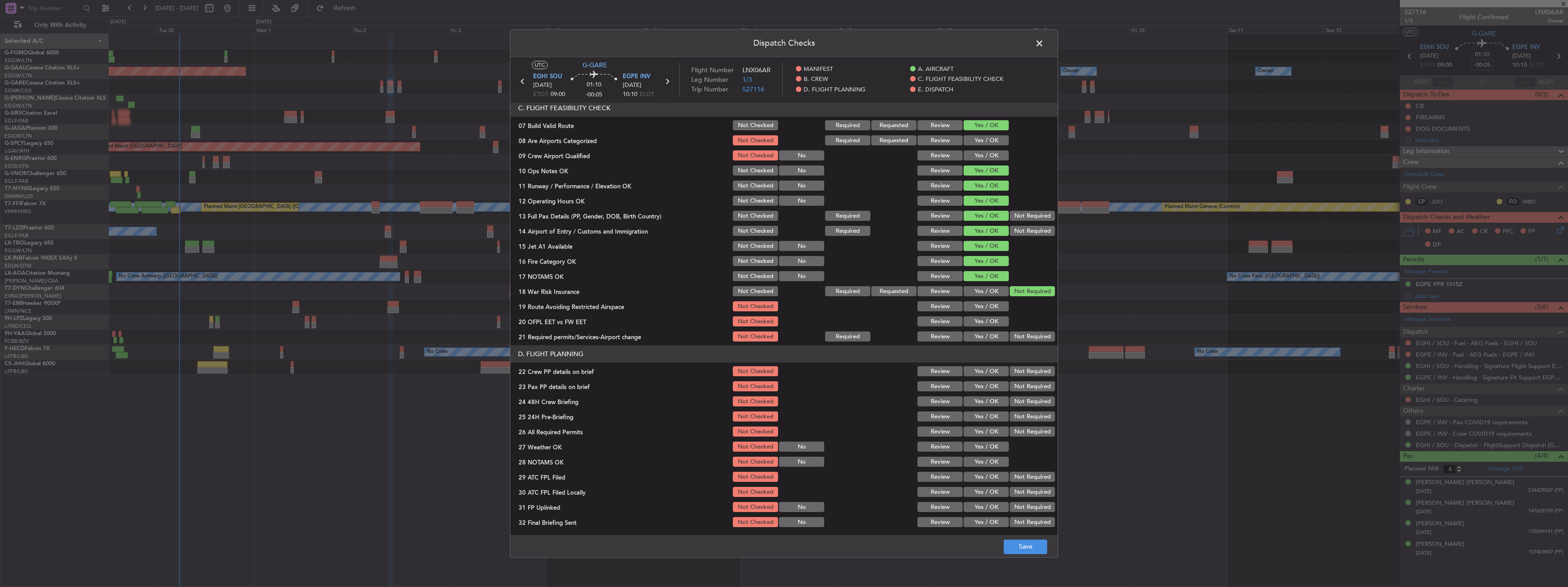
click at [990, 307] on button "Yes / OK" at bounding box center [986, 306] width 45 height 10
click at [984, 324] on button "Yes / OK" at bounding box center [986, 322] width 45 height 10
click at [988, 331] on div "Yes / OK" at bounding box center [985, 337] width 46 height 13
click at [991, 342] on div "Yes / OK" at bounding box center [985, 337] width 46 height 13
click at [993, 332] on button "Yes / OK" at bounding box center [986, 337] width 45 height 10
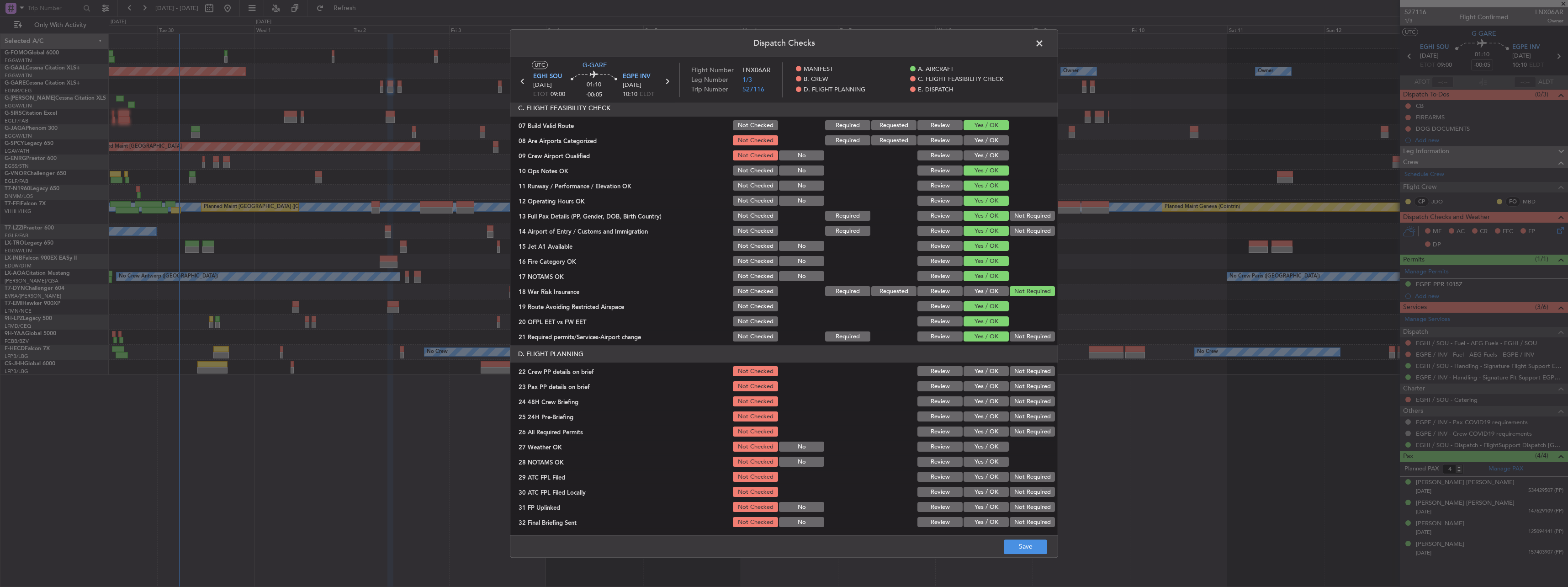
click at [973, 376] on button "Yes / OK" at bounding box center [986, 371] width 45 height 10
drag, startPoint x: 981, startPoint y: 384, endPoint x: 985, endPoint y: 393, distance: 9.8
click at [981, 384] on button "Yes / OK" at bounding box center [986, 387] width 45 height 10
click at [987, 398] on button "Yes / OK" at bounding box center [986, 402] width 45 height 10
click at [1020, 399] on button "Not Required" at bounding box center [1032, 402] width 45 height 10
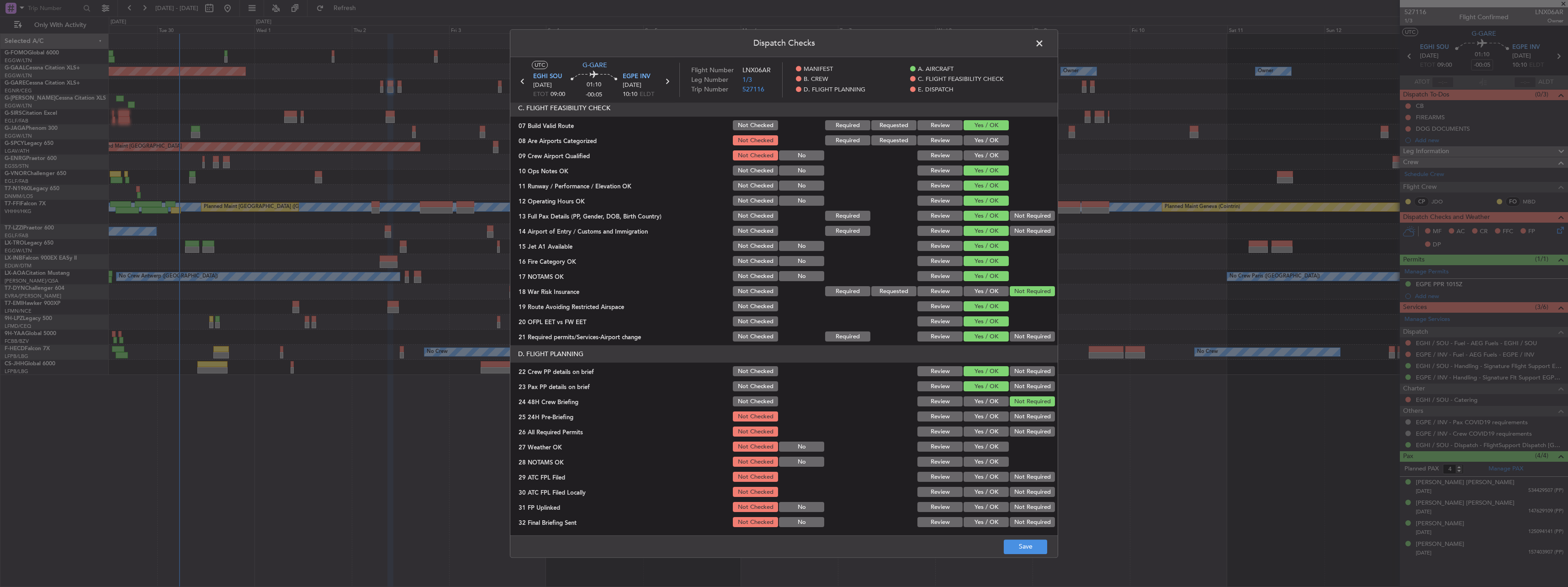
click at [1021, 410] on div "Not Required" at bounding box center [1032, 417] width 46 height 13
click at [1021, 416] on button "Not Required" at bounding box center [1032, 417] width 45 height 10
click at [989, 404] on button "Yes / OK" at bounding box center [986, 402] width 45 height 10
click at [1027, 541] on button "Save" at bounding box center [1025, 547] width 43 height 15
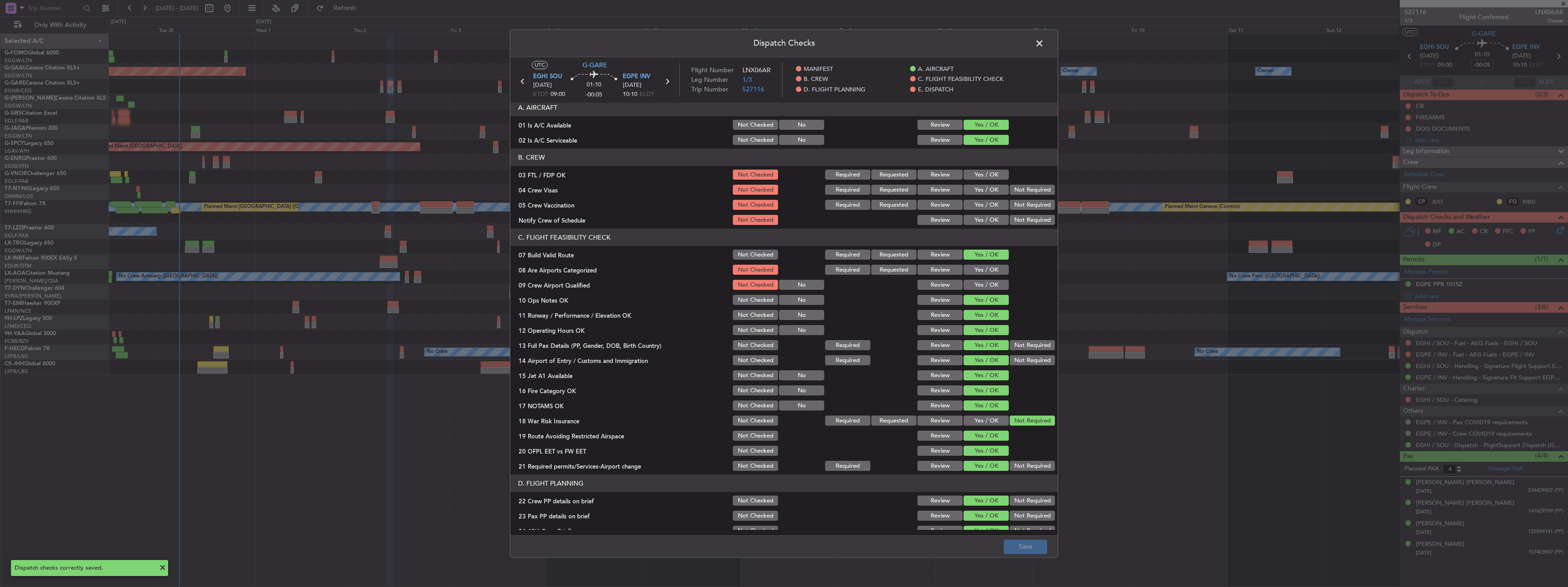
scroll to position [0, 0]
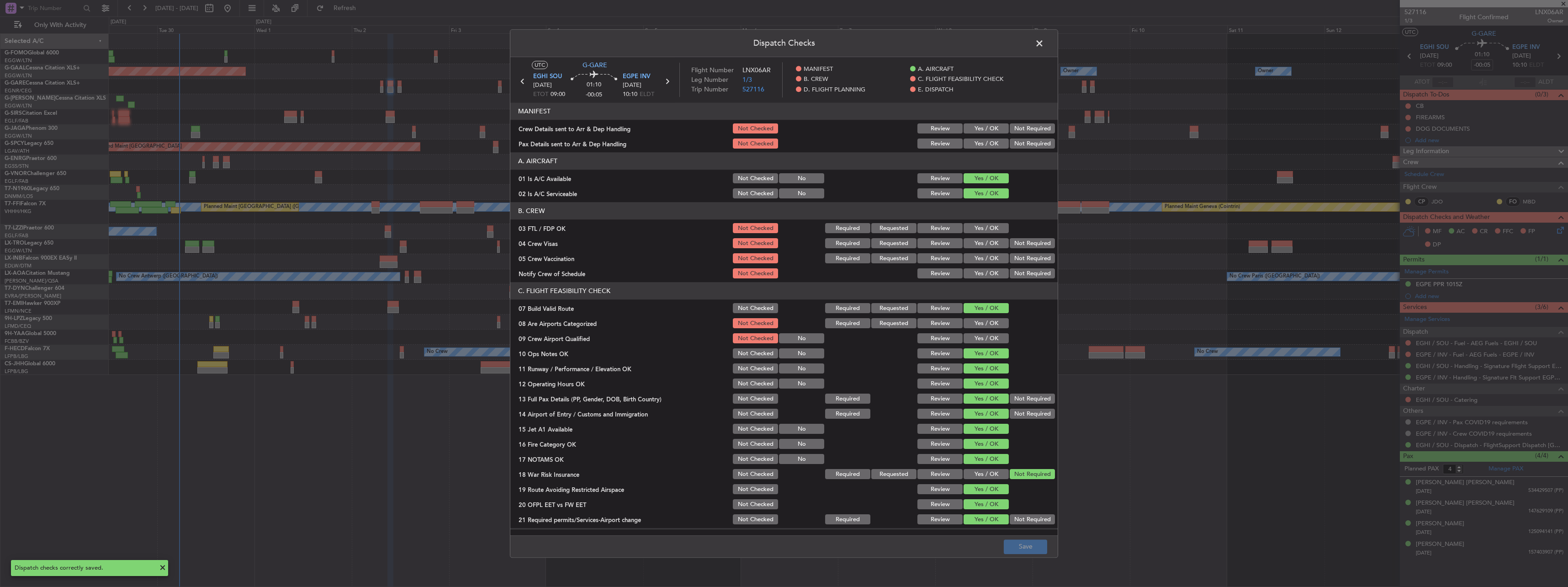
click at [1044, 49] on span at bounding box center [1044, 46] width 0 height 18
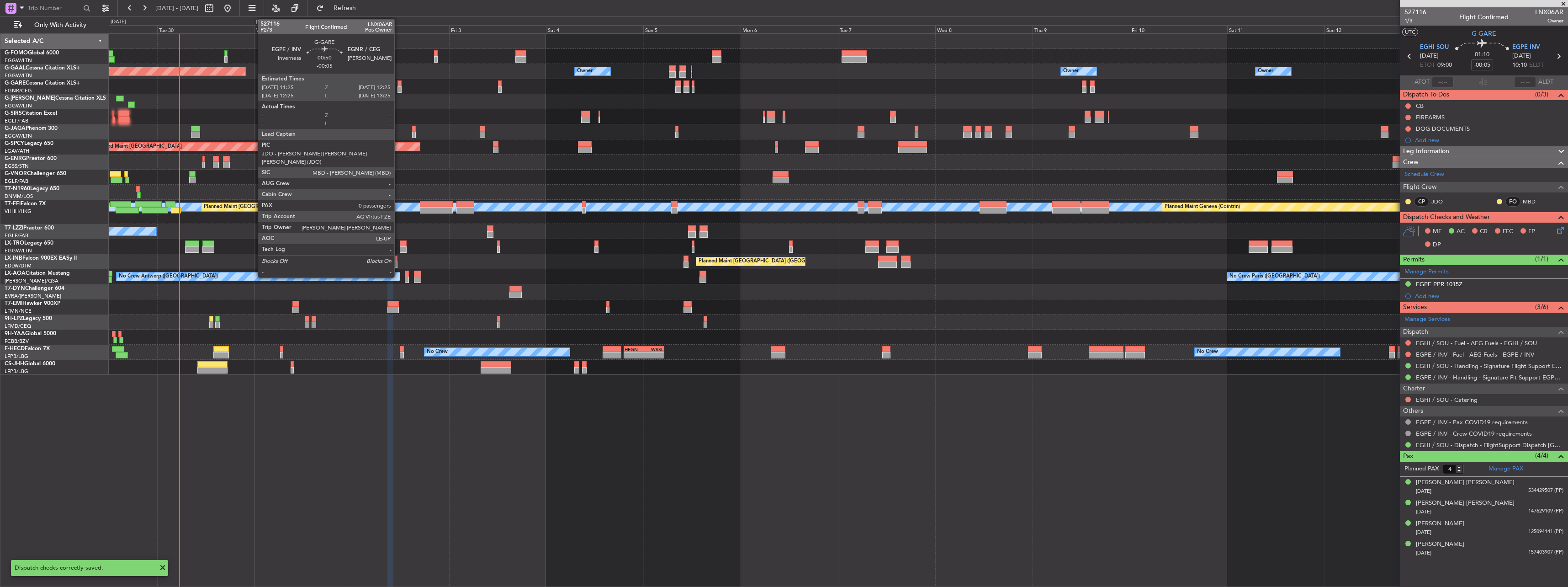
click at [399, 89] on div at bounding box center [399, 90] width 4 height 7
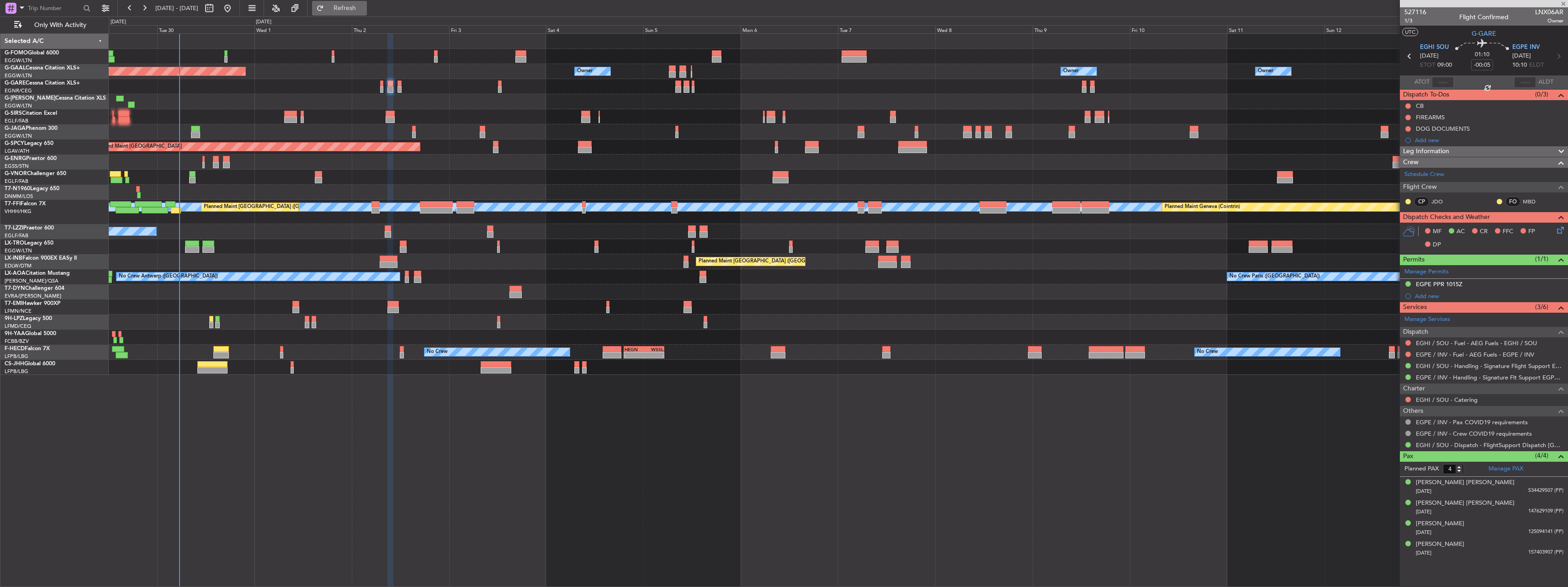
type input "0"
click at [1559, 230] on icon at bounding box center [1559, 228] width 7 height 7
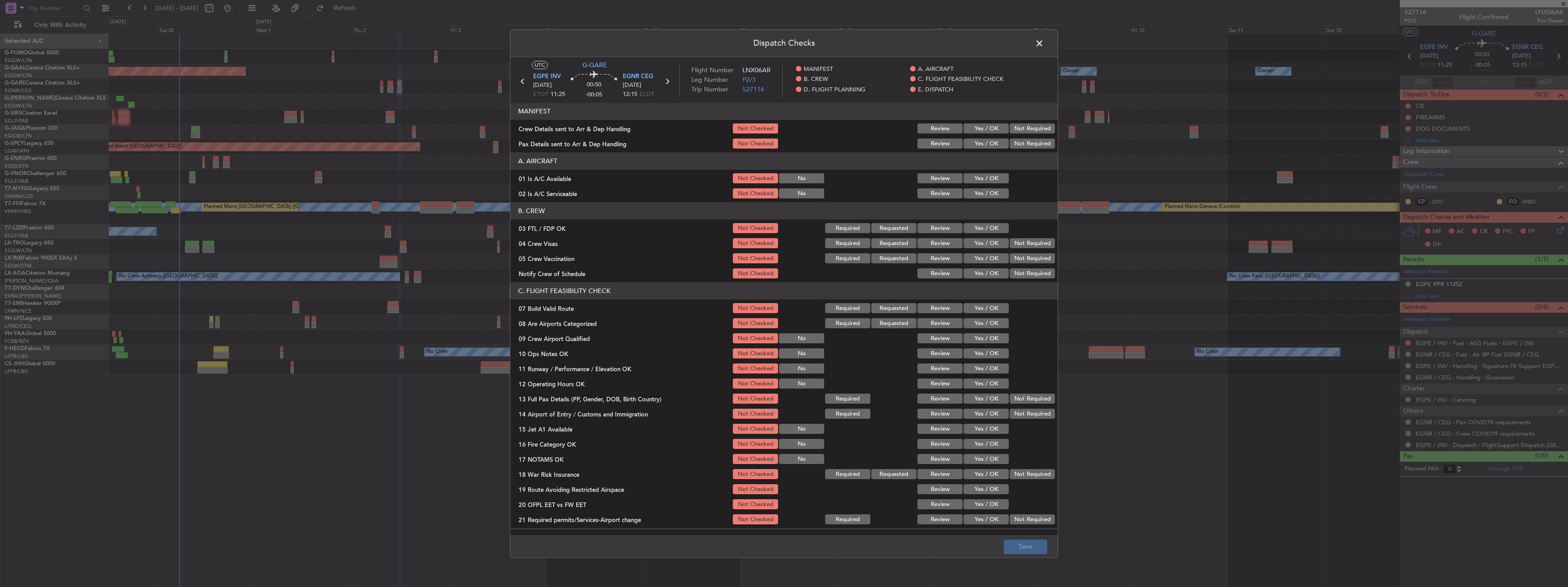
click at [986, 180] on button "Yes / OK" at bounding box center [986, 178] width 45 height 10
click at [979, 197] on button "Yes / OK" at bounding box center [986, 194] width 45 height 10
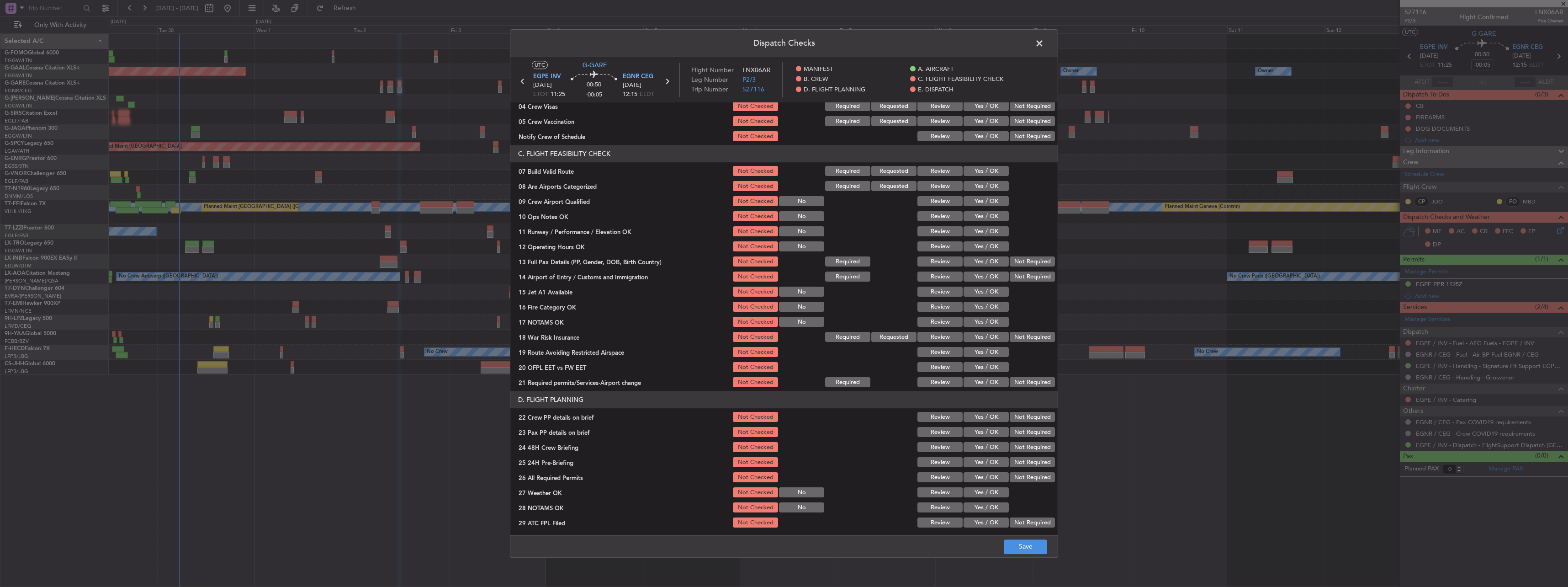
click at [978, 178] on section "C. FLIGHT FEASIBILITY CHECK 07 Build Valid Route Not Checked Required Requested…" at bounding box center [783, 267] width 547 height 244
click at [979, 175] on button "Yes / OK" at bounding box center [986, 171] width 45 height 10
click at [980, 217] on button "Yes / OK" at bounding box center [986, 217] width 45 height 10
click at [990, 233] on button "Yes / OK" at bounding box center [986, 231] width 45 height 10
click at [986, 245] on button "Yes / OK" at bounding box center [986, 247] width 45 height 10
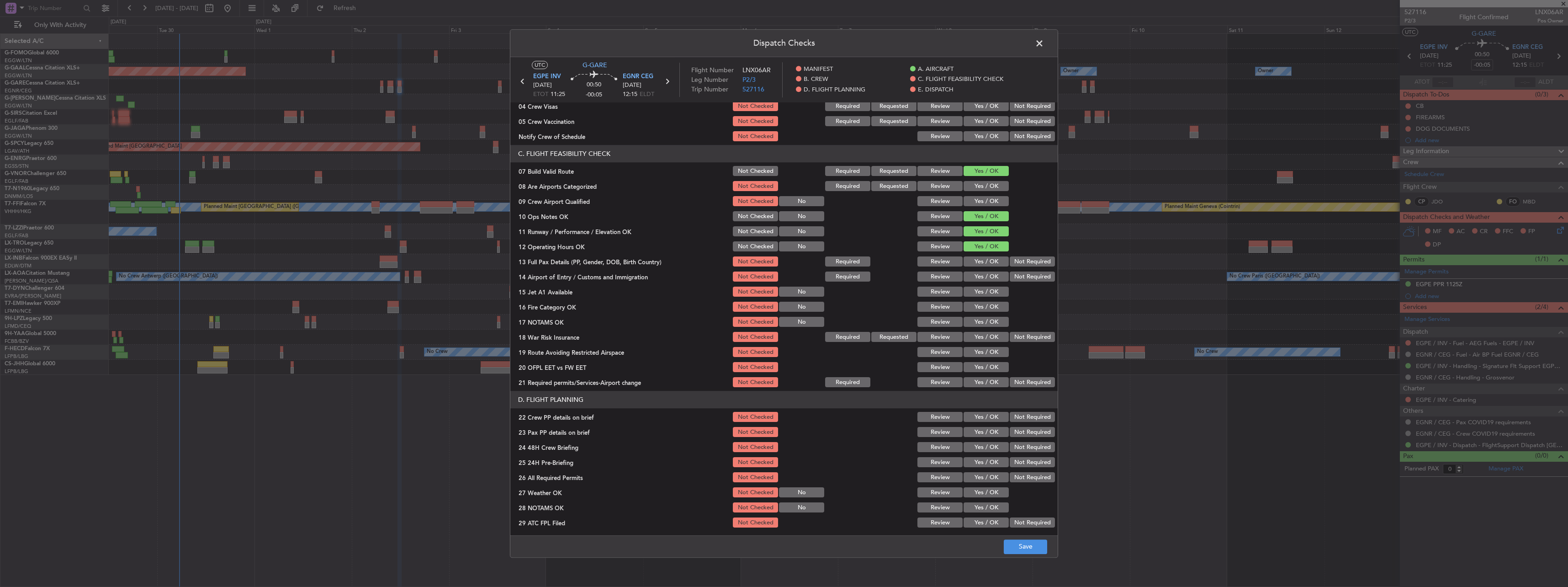
click at [991, 261] on button "Yes / OK" at bounding box center [986, 262] width 45 height 10
click at [991, 278] on button "Yes / OK" at bounding box center [986, 277] width 45 height 10
click at [987, 301] on div "Yes / OK" at bounding box center [985, 307] width 46 height 13
click at [979, 293] on button "Yes / OK" at bounding box center [986, 292] width 45 height 10
click at [981, 304] on button "Yes / OK" at bounding box center [986, 307] width 45 height 10
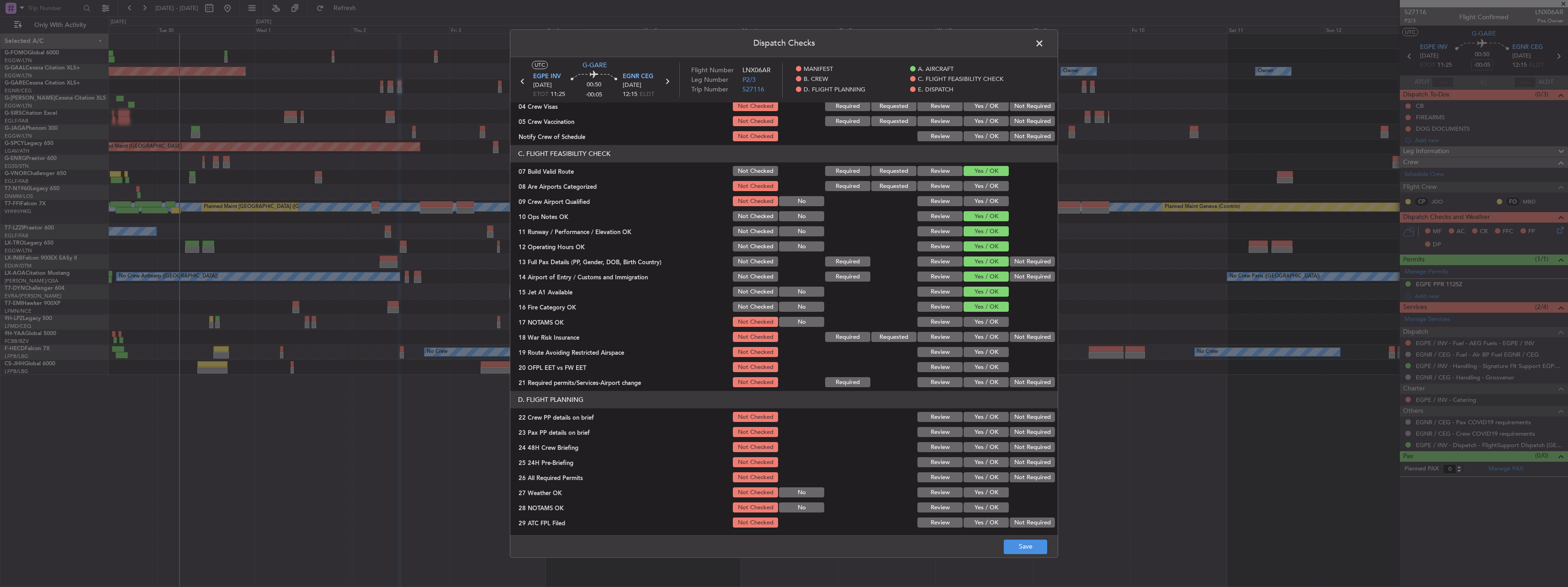
drag, startPoint x: 986, startPoint y: 313, endPoint x: 997, endPoint y: 322, distance: 14.2
click at [986, 314] on section "C. FLIGHT FEASIBILITY CHECK 07 Build Valid Route Not Checked Required Requested…" at bounding box center [783, 267] width 547 height 244
click at [1018, 331] on div "Not Required" at bounding box center [1032, 337] width 46 height 13
click at [1012, 336] on button "Not Required" at bounding box center [1032, 337] width 45 height 10
click at [996, 321] on button "Yes / OK" at bounding box center [986, 322] width 45 height 10
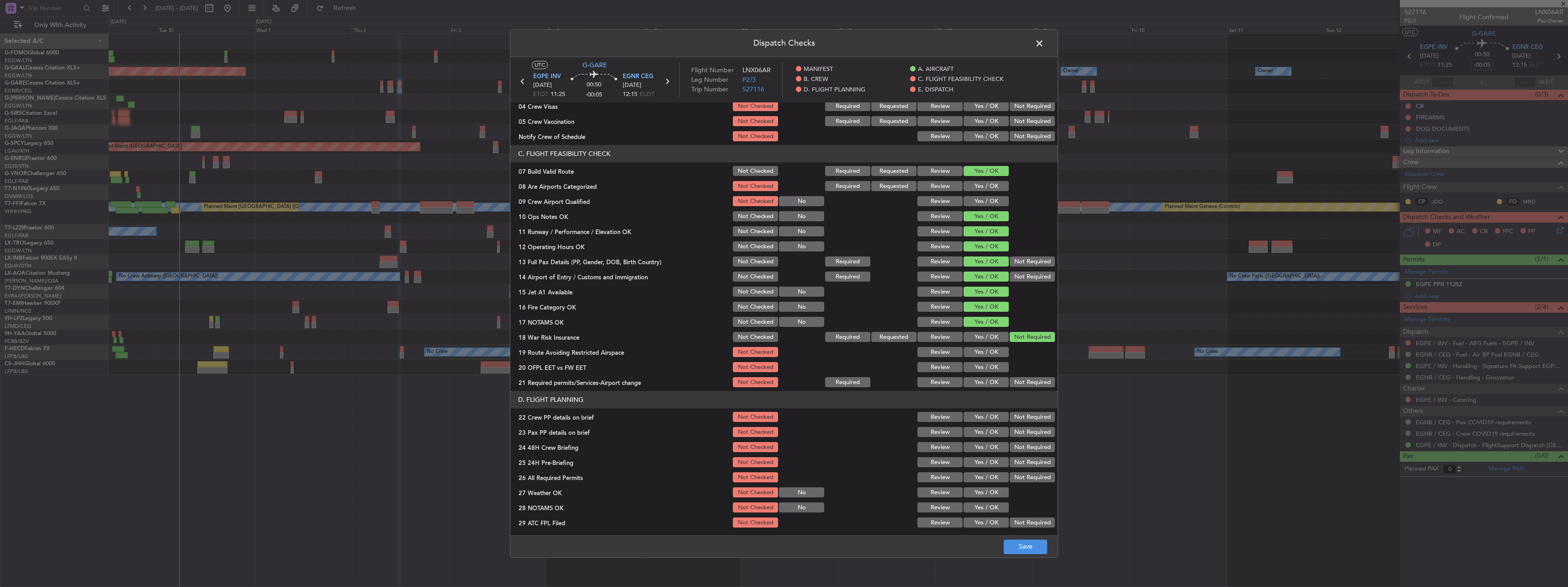
click at [986, 352] on button "Yes / OK" at bounding box center [986, 352] width 45 height 10
click at [989, 370] on button "Yes / OK" at bounding box center [986, 367] width 45 height 10
click at [989, 381] on button "Yes / OK" at bounding box center [986, 382] width 45 height 10
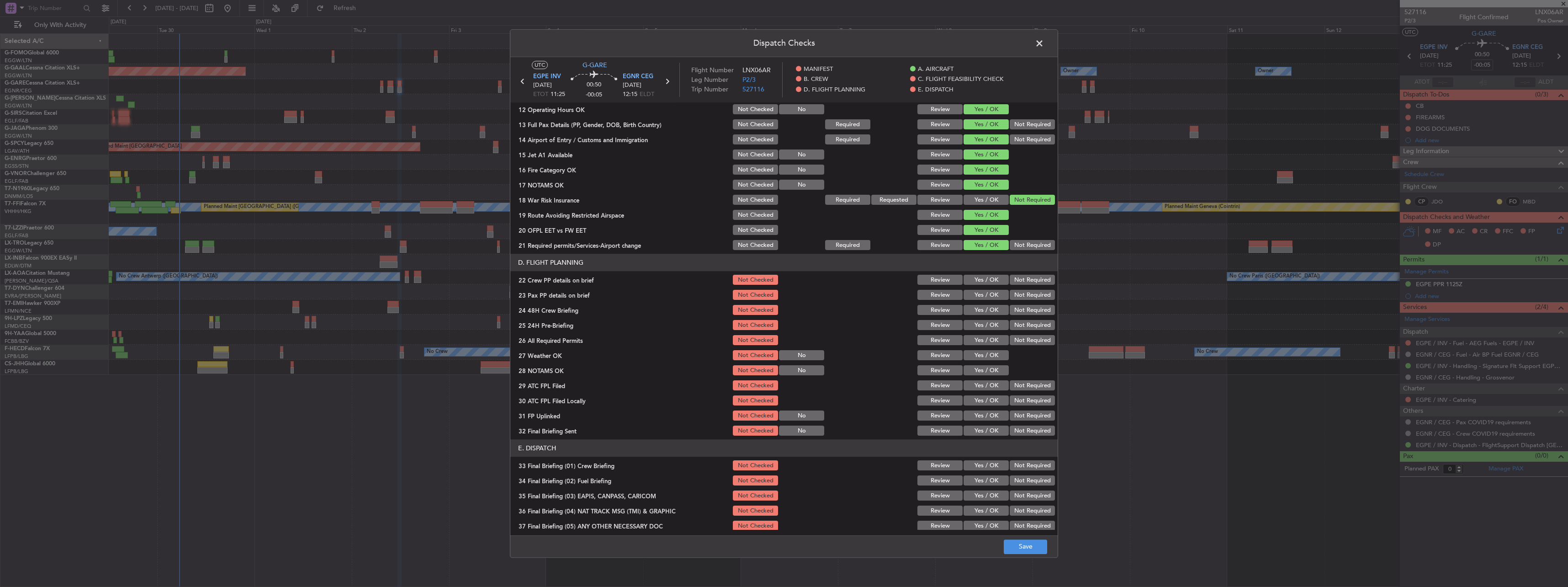
click at [996, 270] on header "D. FLIGHT PLANNING" at bounding box center [783, 262] width 547 height 18
click at [996, 277] on button "Yes / OK" at bounding box center [986, 280] width 45 height 10
click at [990, 294] on button "Yes / OK" at bounding box center [986, 295] width 45 height 10
drag, startPoint x: 995, startPoint y: 309, endPoint x: 1012, endPoint y: 322, distance: 21.4
click at [995, 311] on button "Yes / OK" at bounding box center [986, 310] width 45 height 10
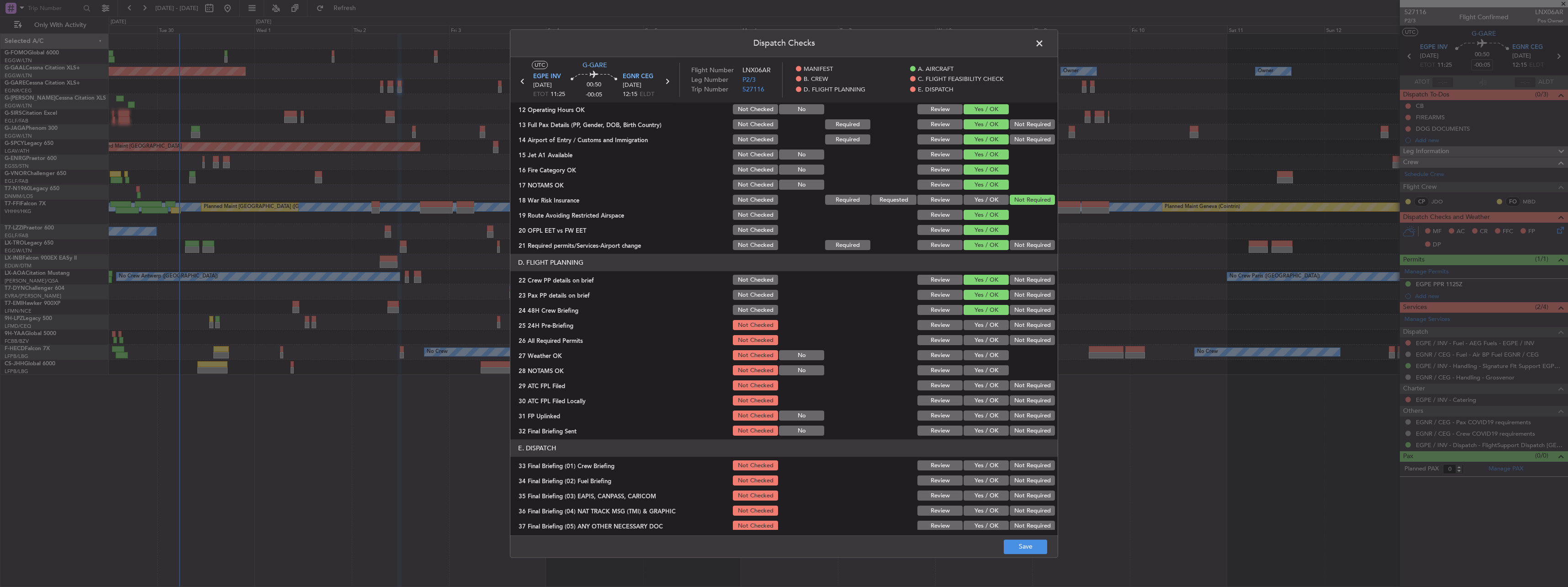
drag, startPoint x: 1015, startPoint y: 323, endPoint x: 1013, endPoint y: 388, distance: 65.0
click at [1015, 324] on button "Not Required" at bounding box center [1032, 325] width 45 height 10
click at [1030, 529] on button "Not Required" at bounding box center [1032, 526] width 45 height 10
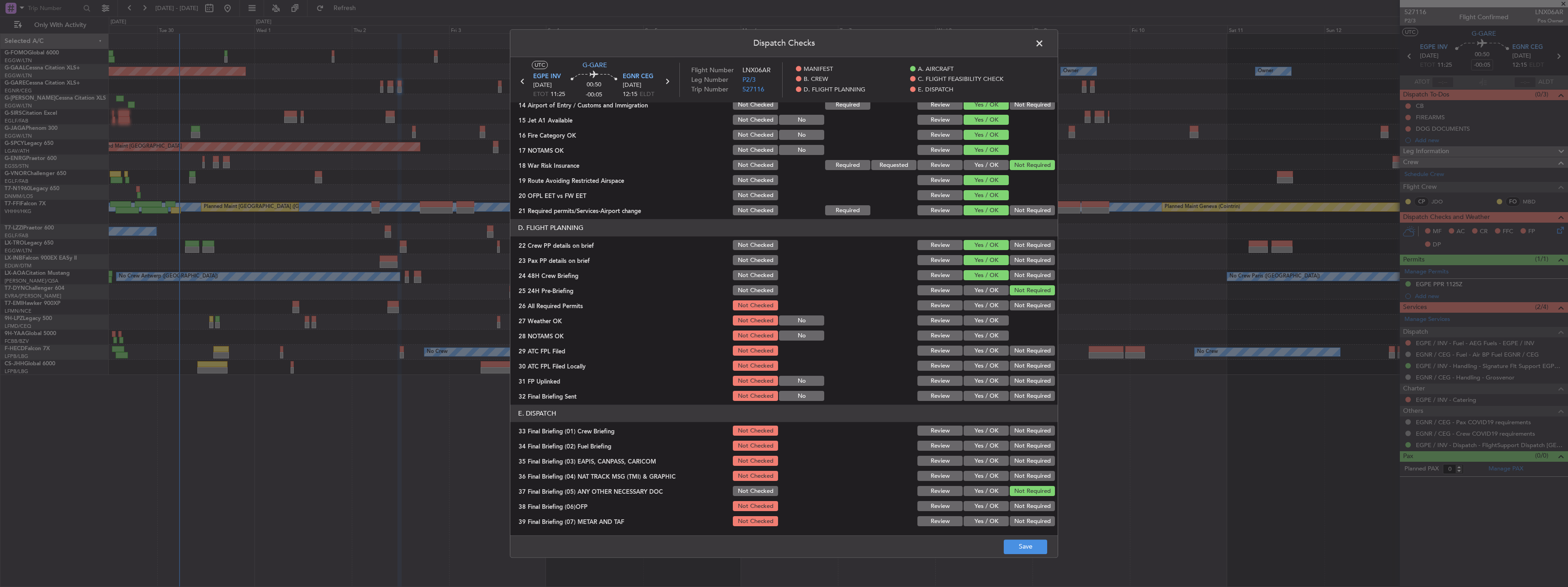
scroll to position [365, 0]
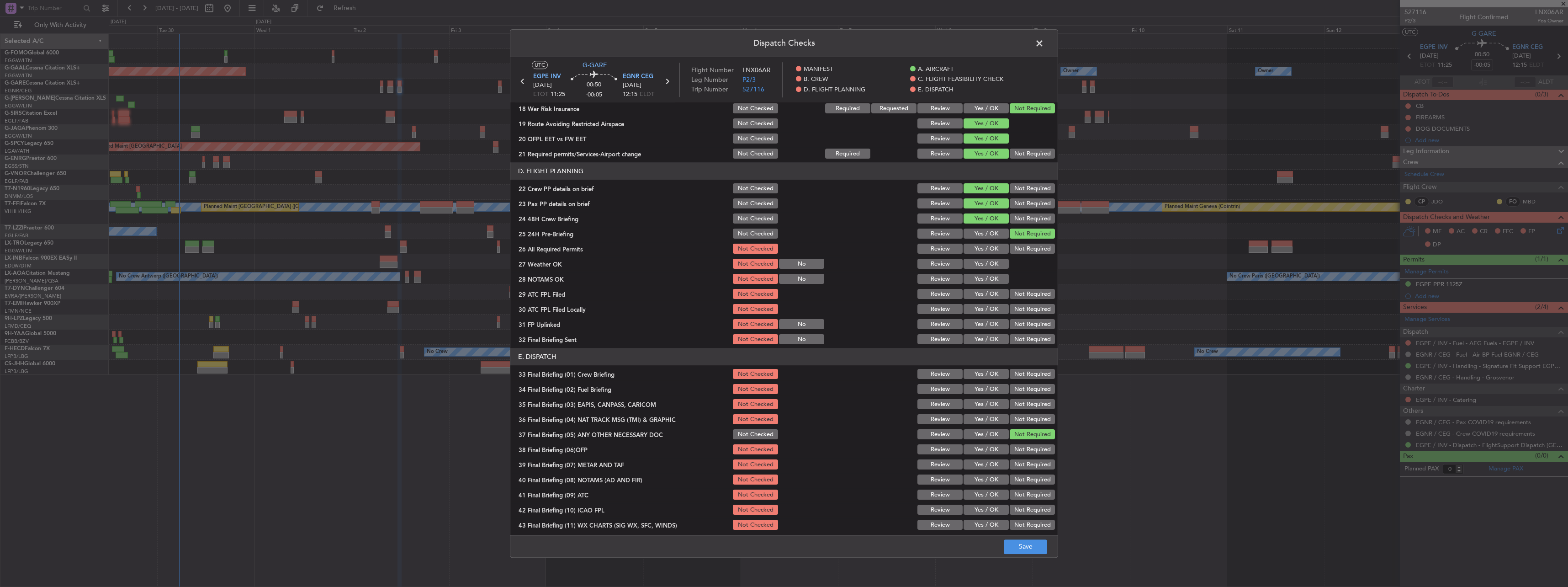
click at [764, 427] on section "E. DISPATCH 33 Final Briefing (01) Crew Briefing Not Checked Review Yes / OK No…" at bounding box center [783, 448] width 547 height 199
click at [766, 434] on button "Not Checked" at bounding box center [755, 435] width 45 height 10
click at [1021, 546] on button "Save" at bounding box center [1025, 547] width 43 height 15
click at [1044, 40] on span at bounding box center [1044, 46] width 0 height 18
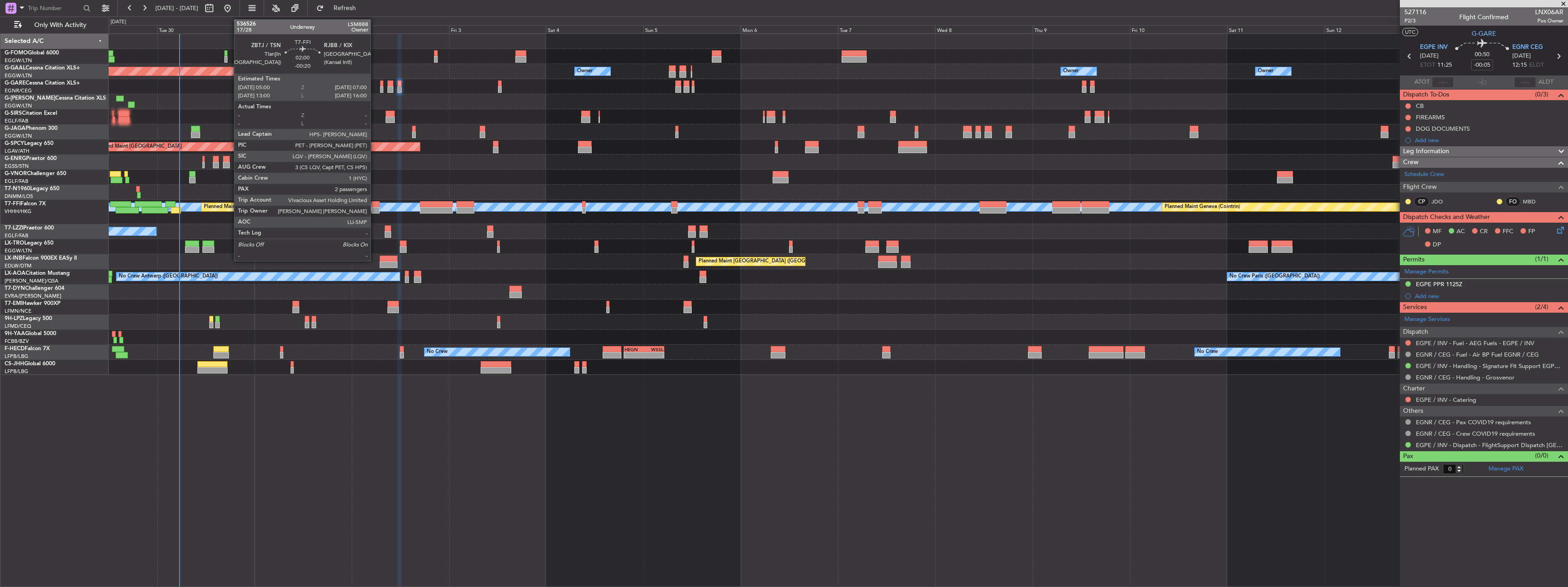
click at [374, 205] on div at bounding box center [376, 204] width 9 height 7
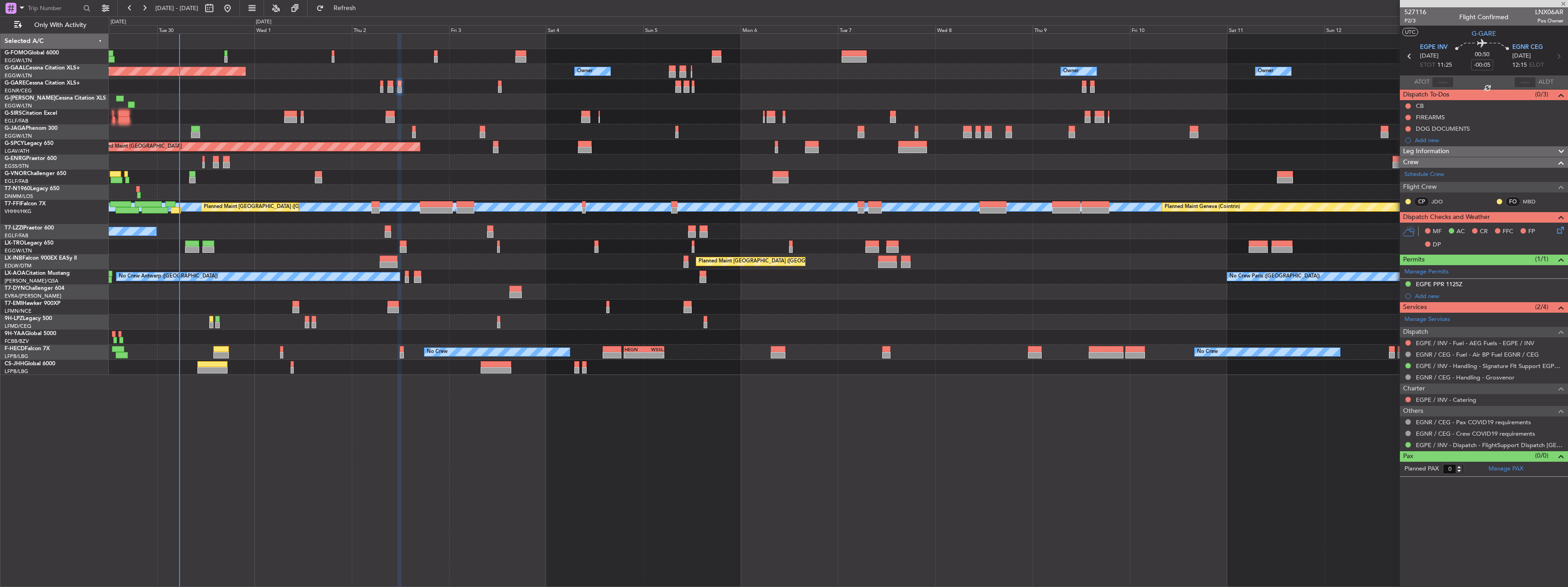
type input "-00:20"
type input "2"
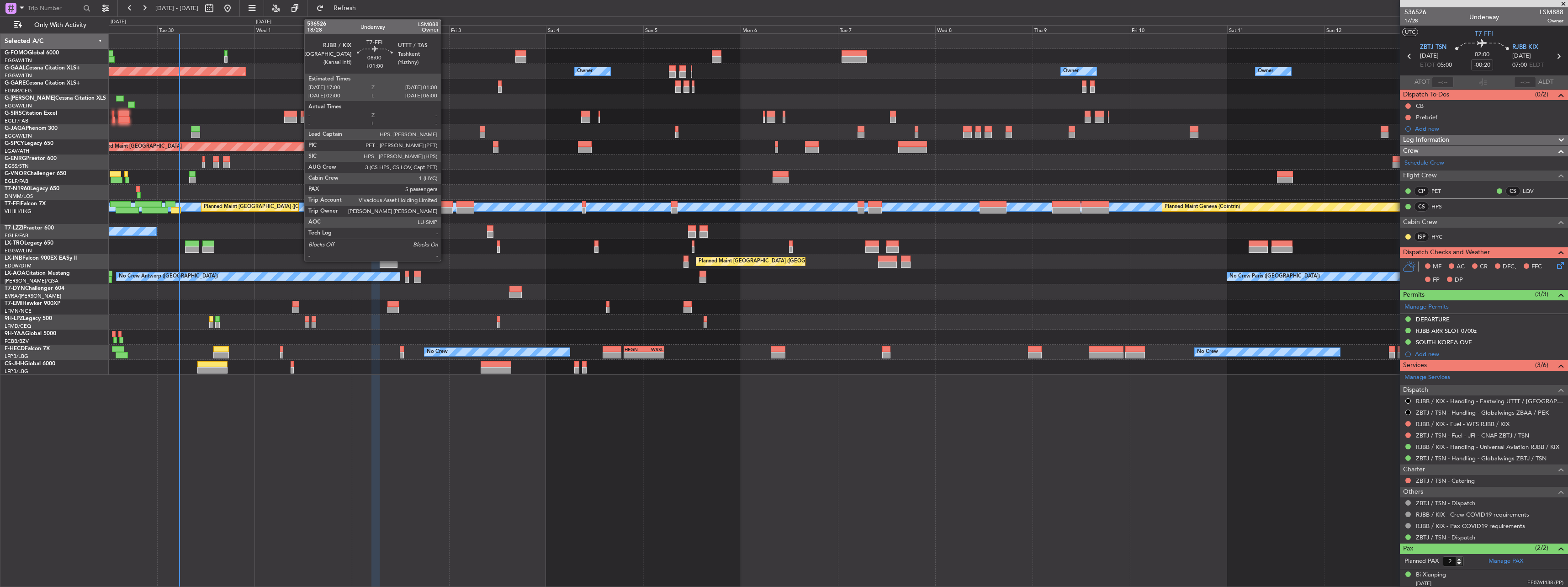
click at [445, 208] on div at bounding box center [436, 210] width 32 height 7
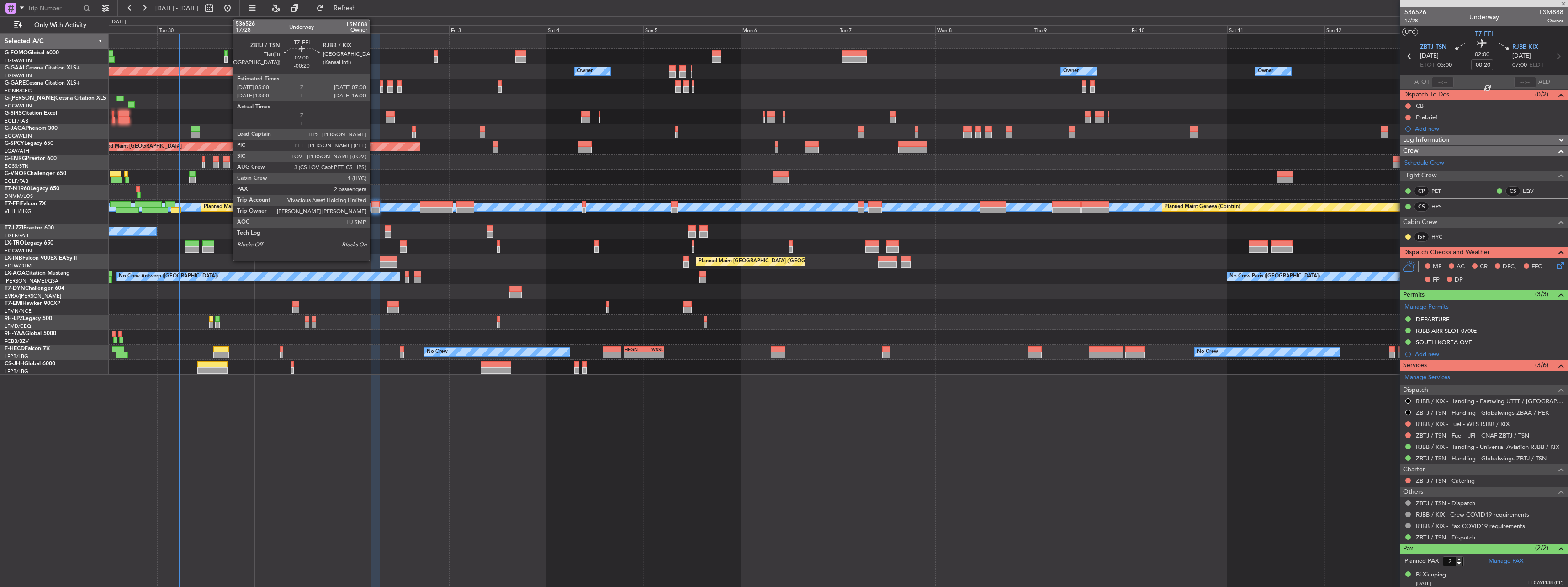
type input "+01:00"
type input "5"
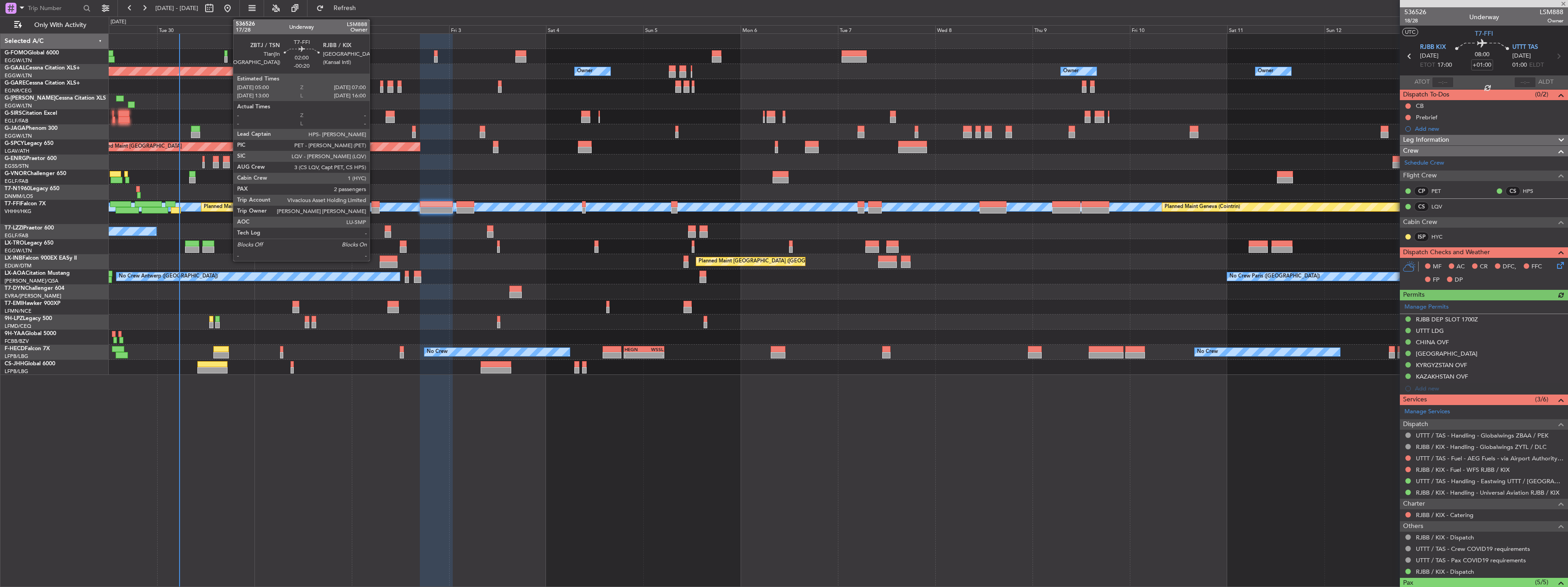
click at [374, 206] on div at bounding box center [376, 204] width 9 height 7
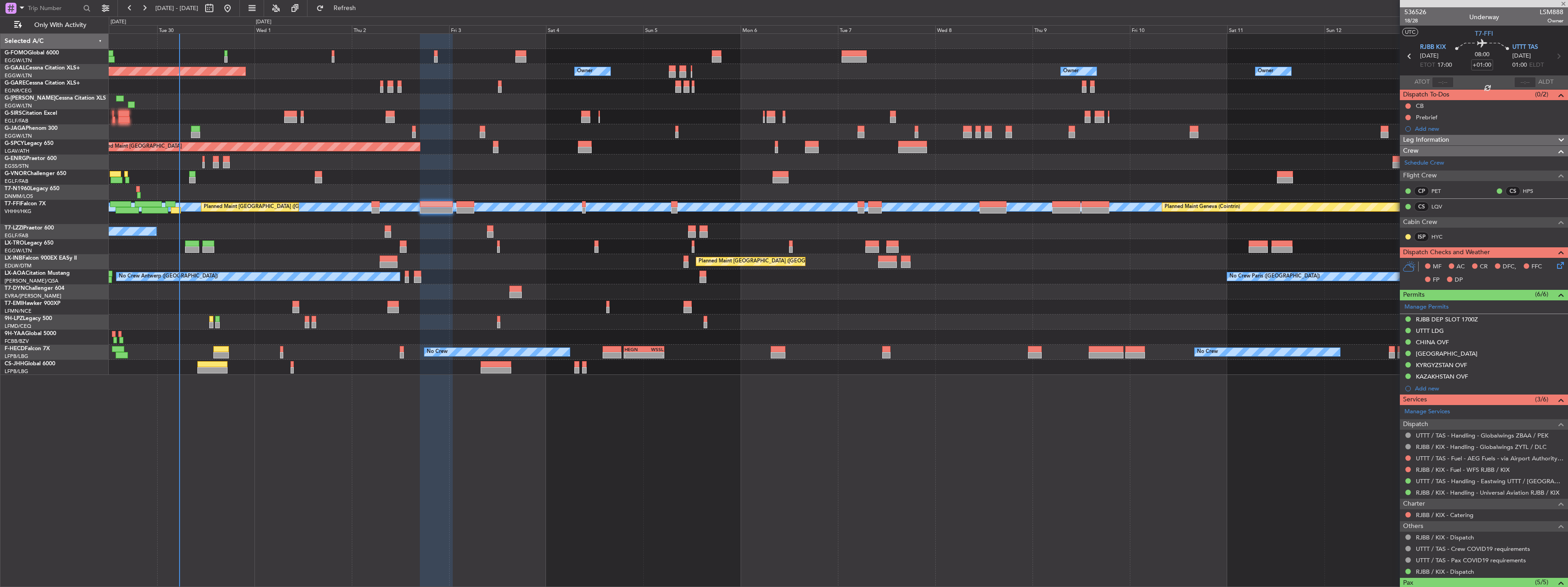
type input "-00:20"
type input "2"
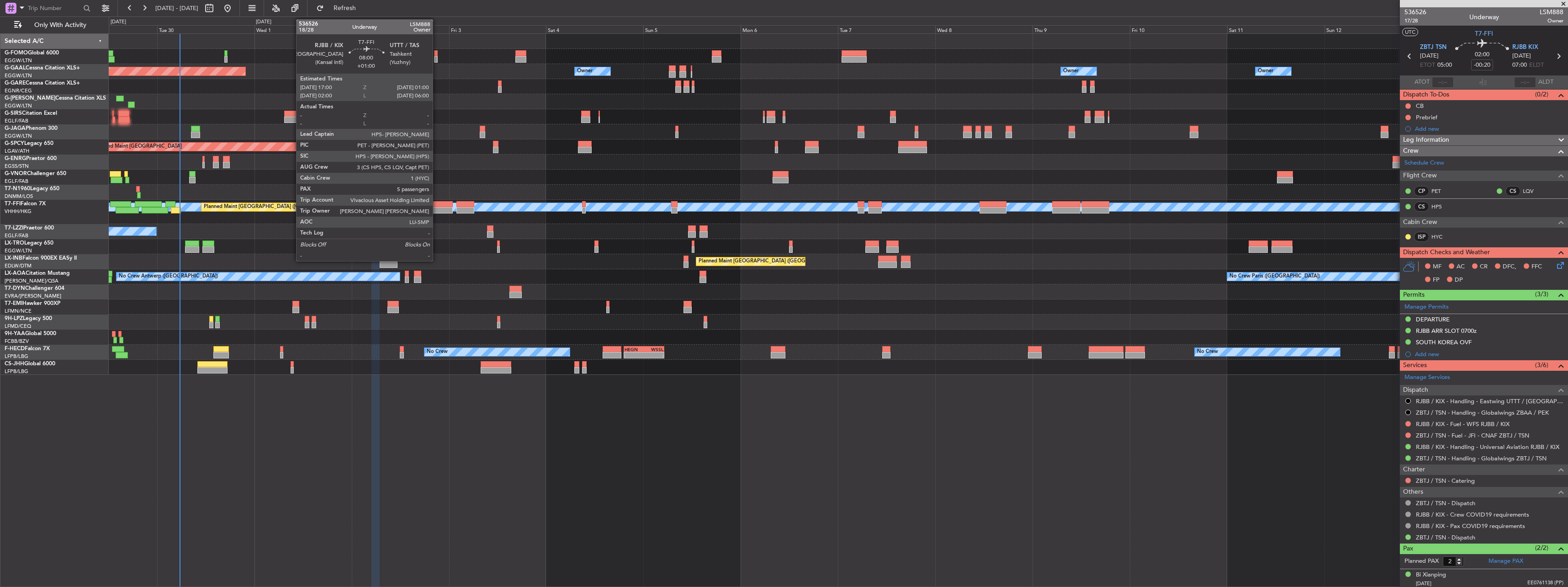
click at [437, 209] on div at bounding box center [436, 210] width 32 height 7
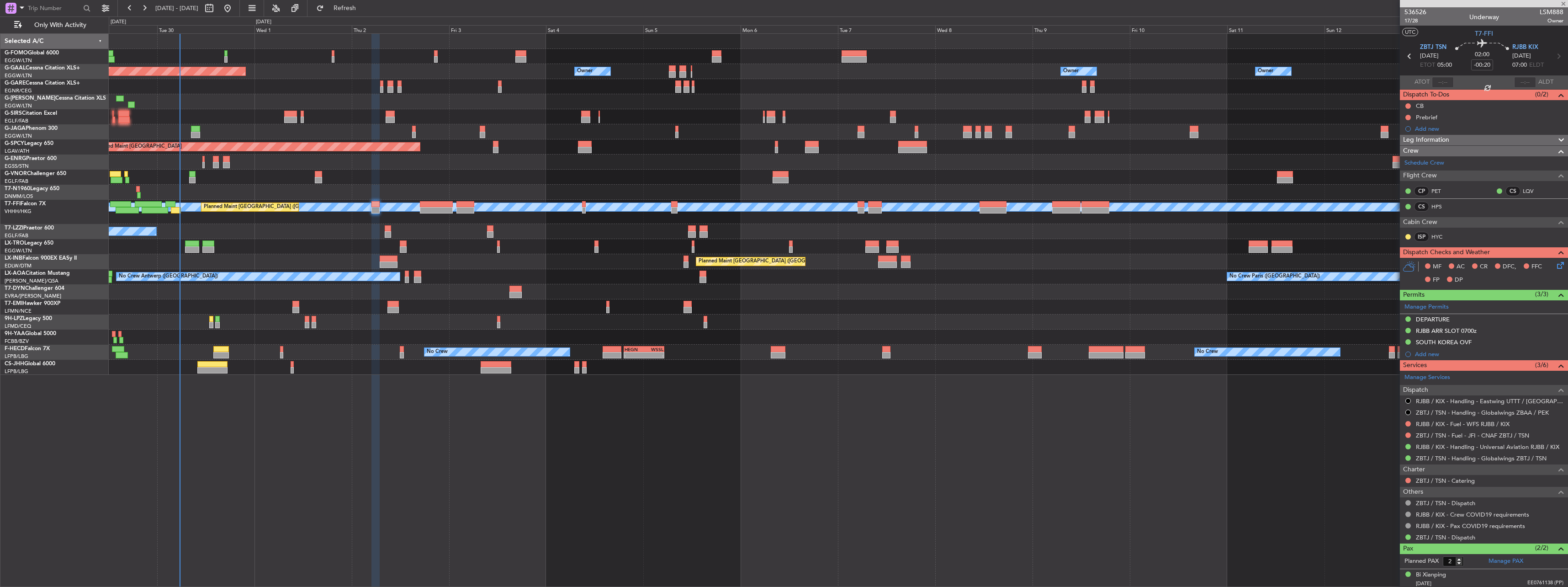
type input "+01:00"
type input "5"
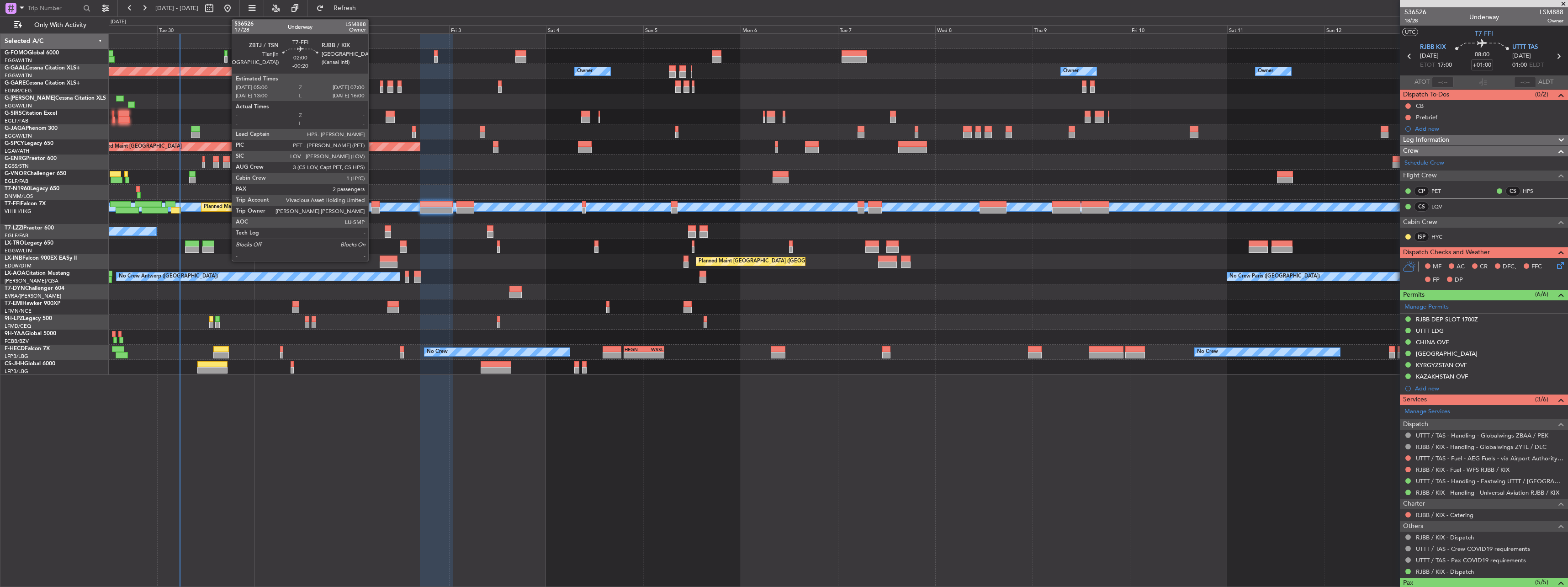
click at [373, 206] on div at bounding box center [376, 204] width 9 height 7
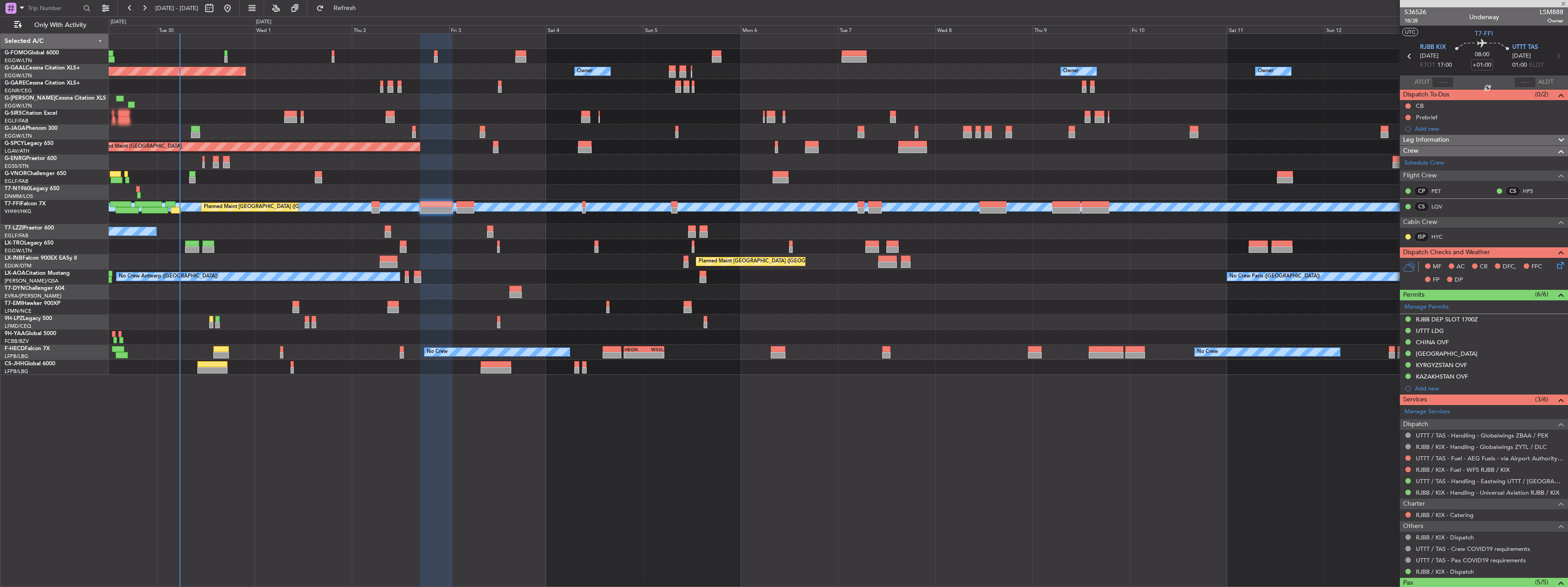
type input "-00:20"
type input "2"
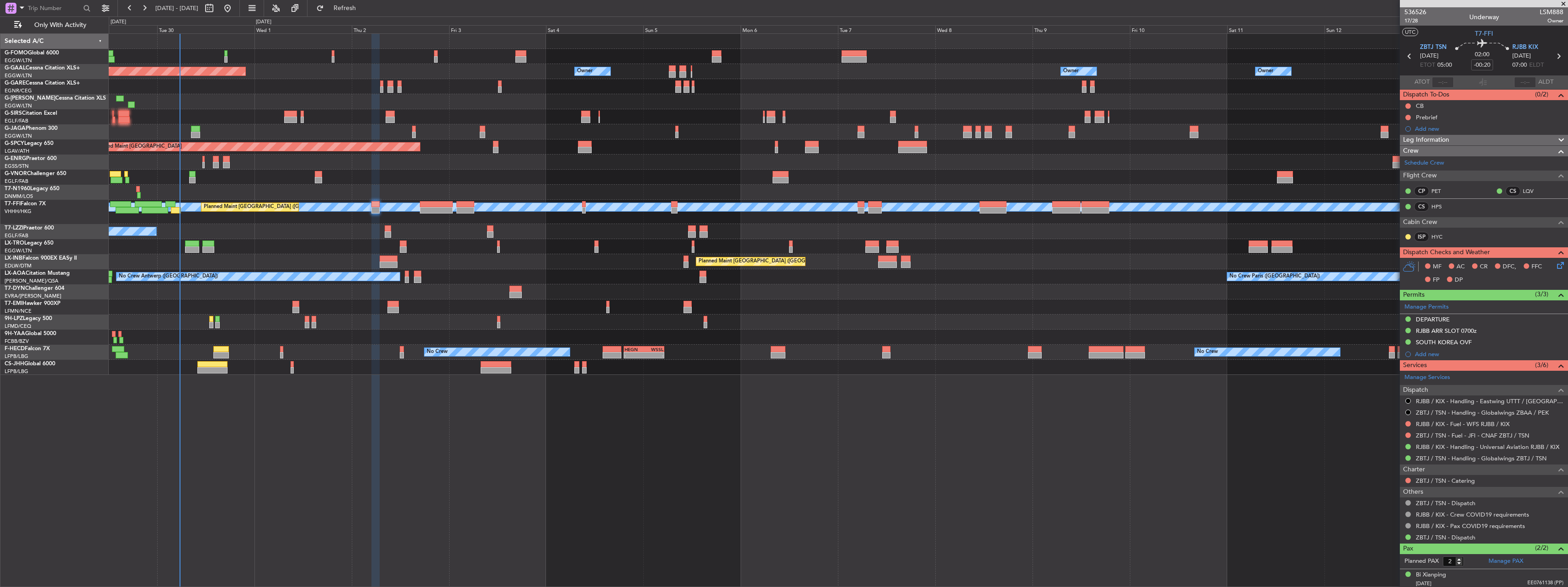
click at [1456, 140] on div "Leg Information" at bounding box center [1484, 139] width 168 height 10
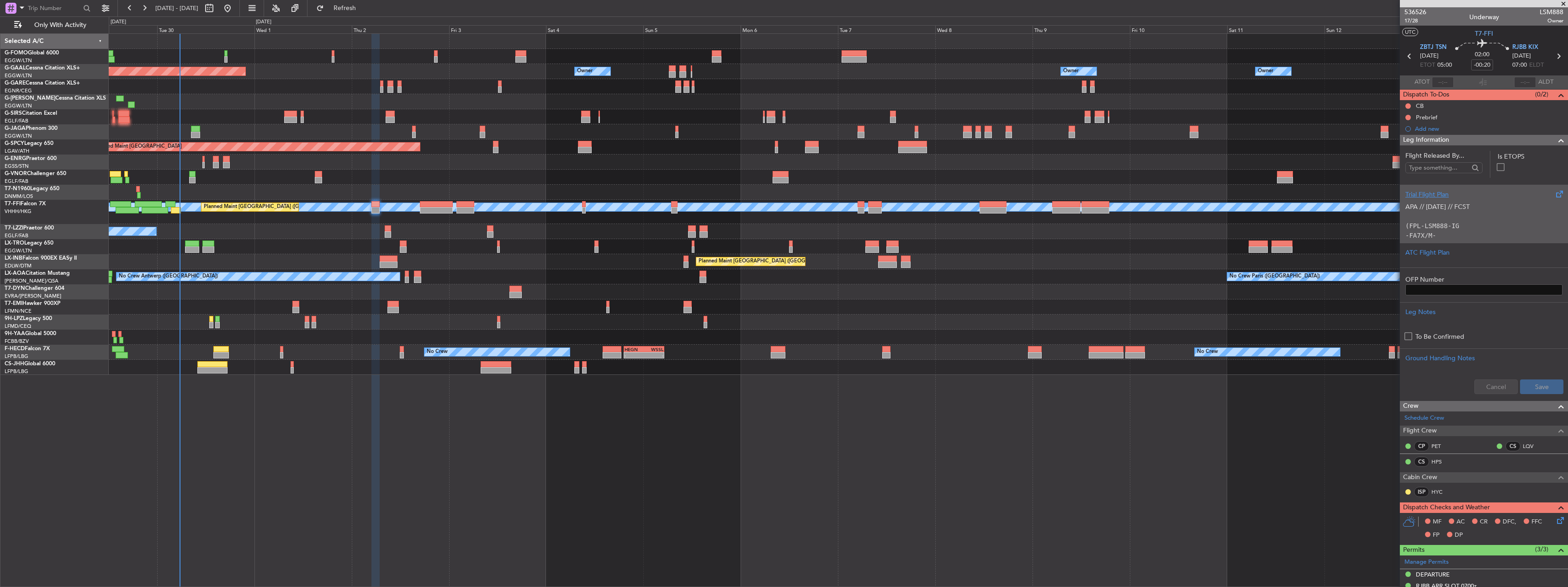
click at [1468, 207] on p "APA // [DATE] // FCST" at bounding box center [1484, 207] width 157 height 10
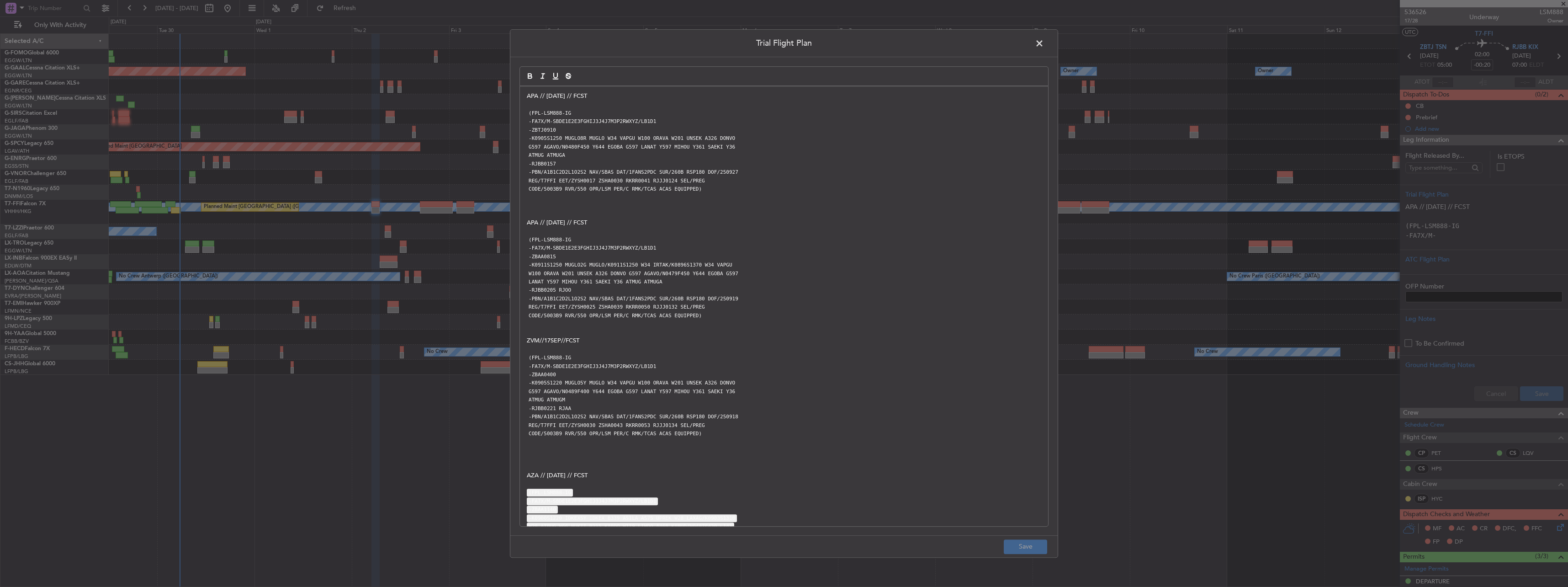
click at [1044, 48] on span at bounding box center [1044, 46] width 0 height 18
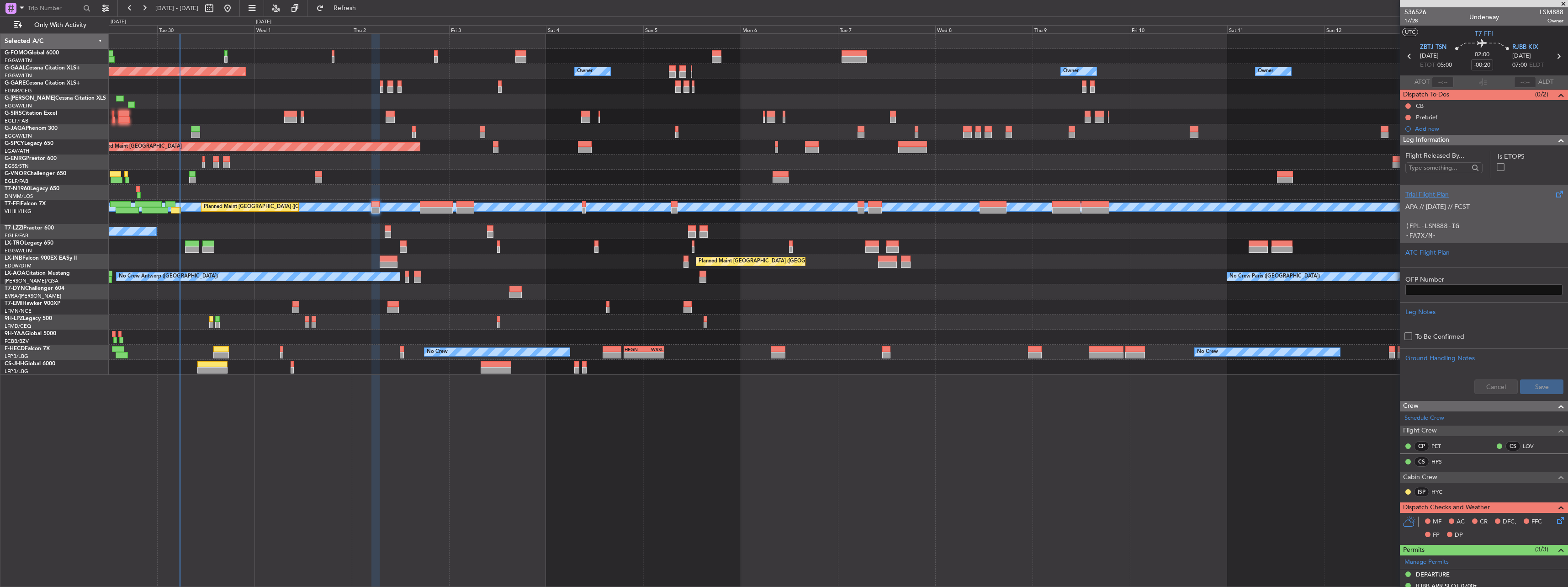
click at [1428, 203] on p "APA // [DATE] // FCST" at bounding box center [1484, 207] width 157 height 10
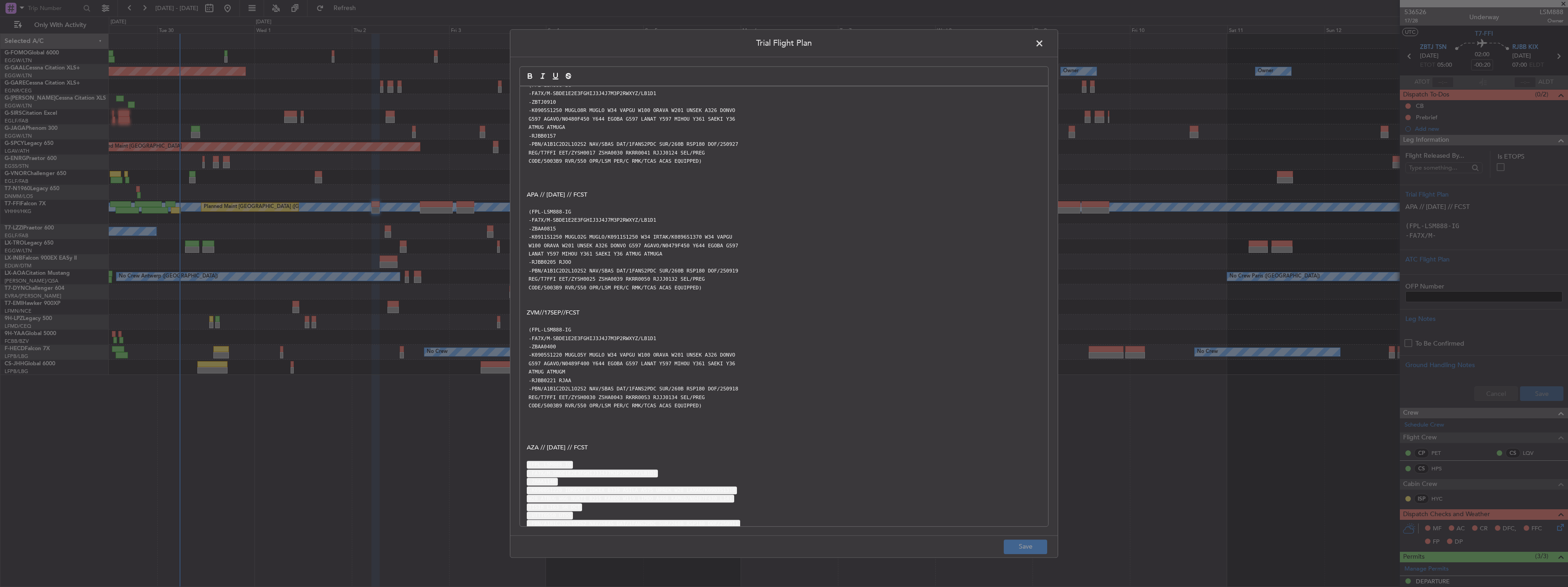
scroll to position [52, 0]
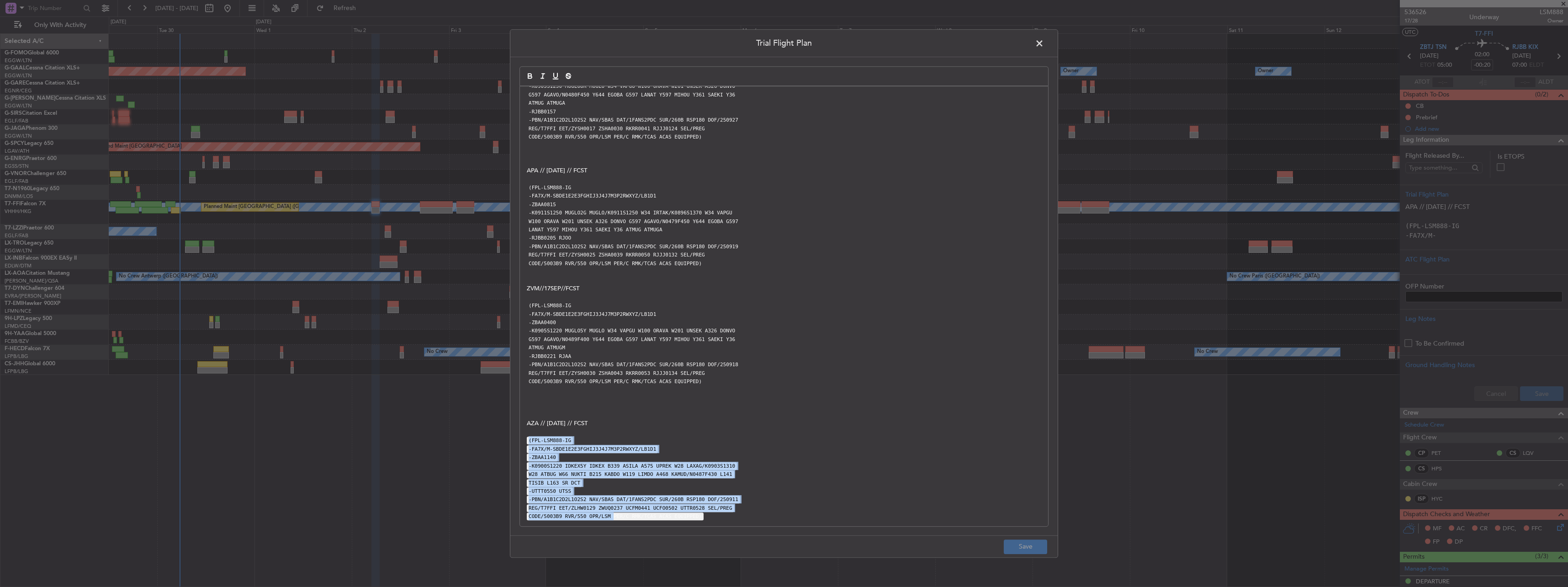
drag, startPoint x: 525, startPoint y: 440, endPoint x: 607, endPoint y: 516, distance: 111.8
click at [607, 516] on div "APA // 27SEP // FCST (FPL-LSM888-IG -FA7X/M-SBDE1E2E3FGHIJ3J4J7M3P2RWXYZ/LB1D1 …" at bounding box center [784, 306] width 528 height 440
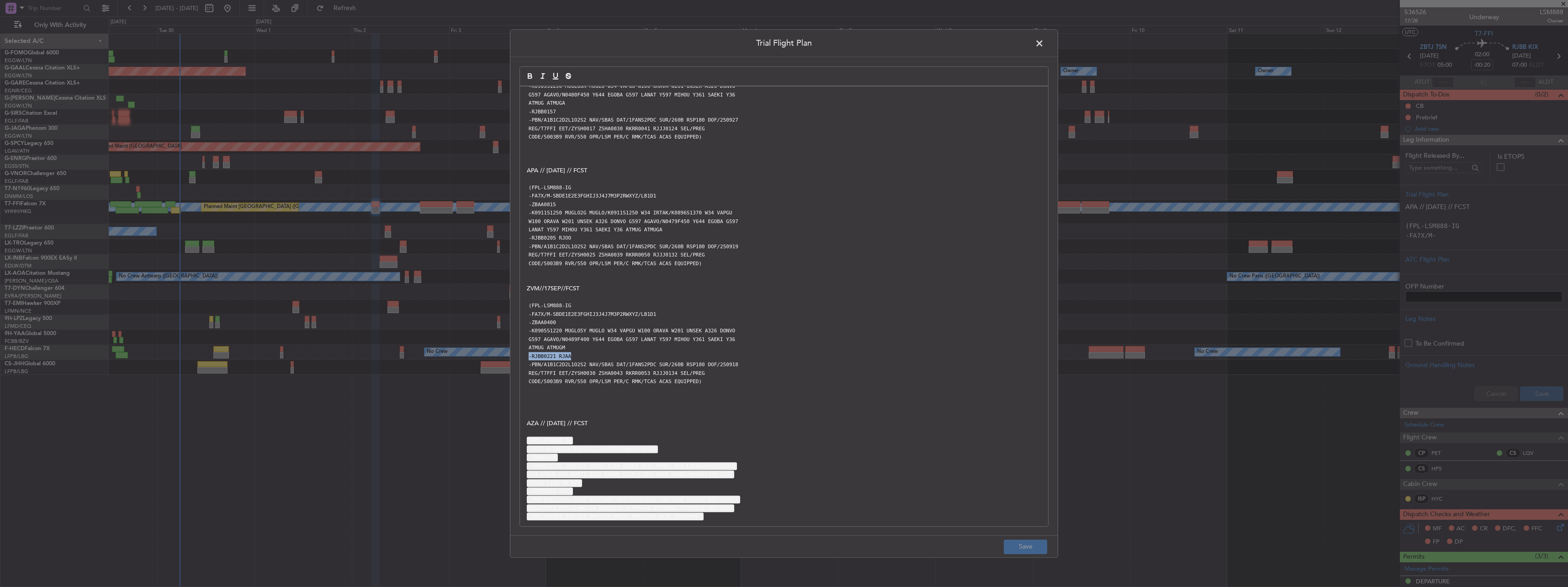
drag, startPoint x: 530, startPoint y: 353, endPoint x: 575, endPoint y: 355, distance: 45.0
click at [575, 355] on p "-RJBB0221 RJAA" at bounding box center [783, 356] width 514 height 9
click at [1044, 44] on span at bounding box center [1044, 46] width 0 height 18
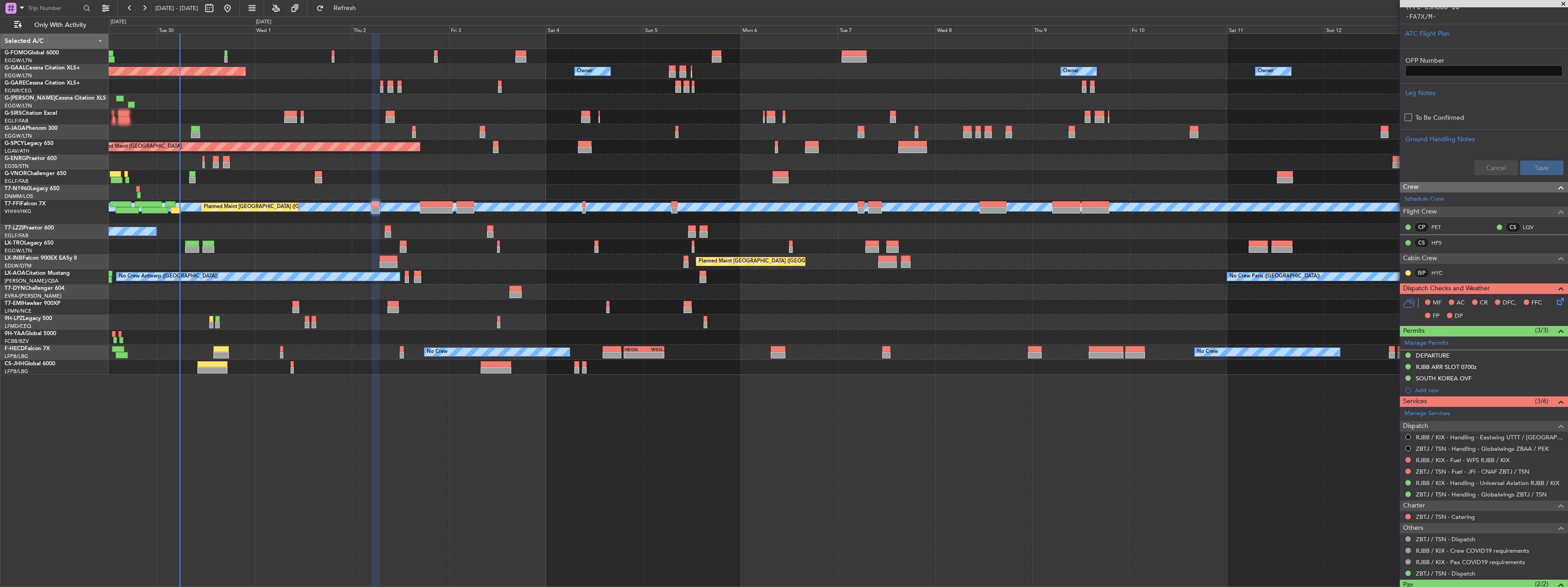
scroll to position [278, 0]
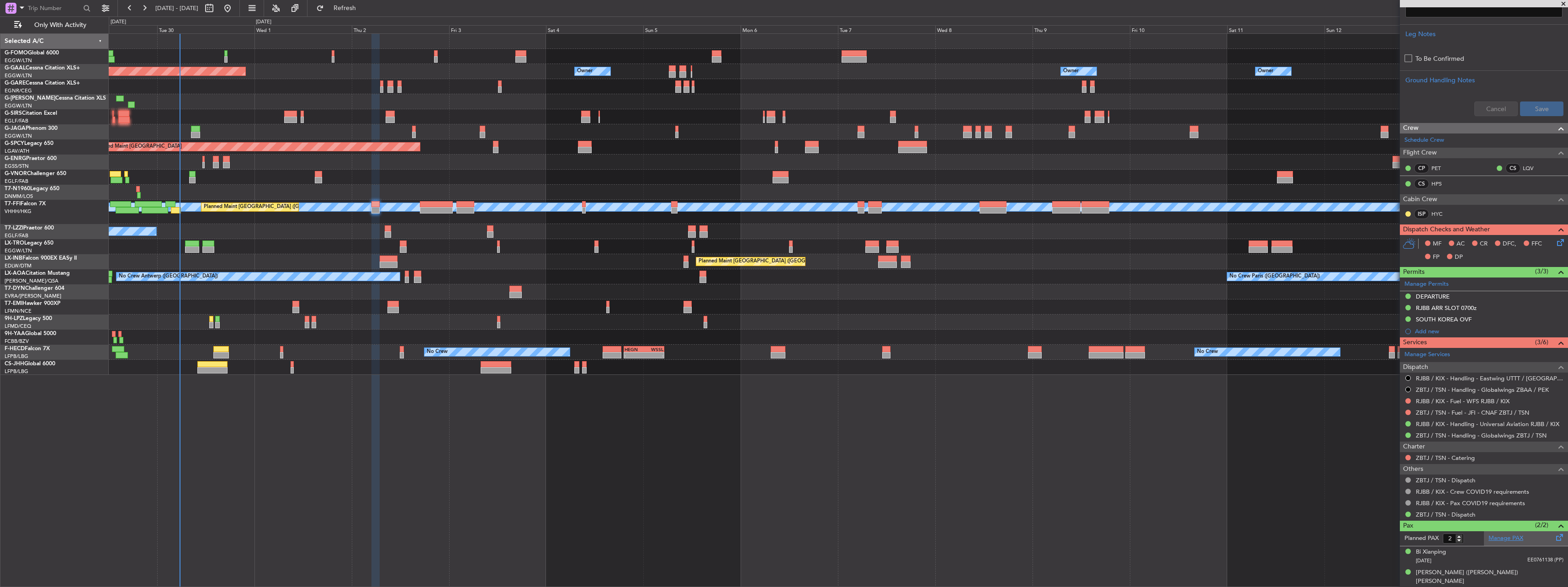
click at [1501, 537] on link "Manage PAX" at bounding box center [1505, 538] width 35 height 9
click at [1232, 455] on div "Owner Owner Owner Planned Maint Dusseldorf Owner Owner No Crew A/C Unavailable …" at bounding box center [838, 310] width 1459 height 554
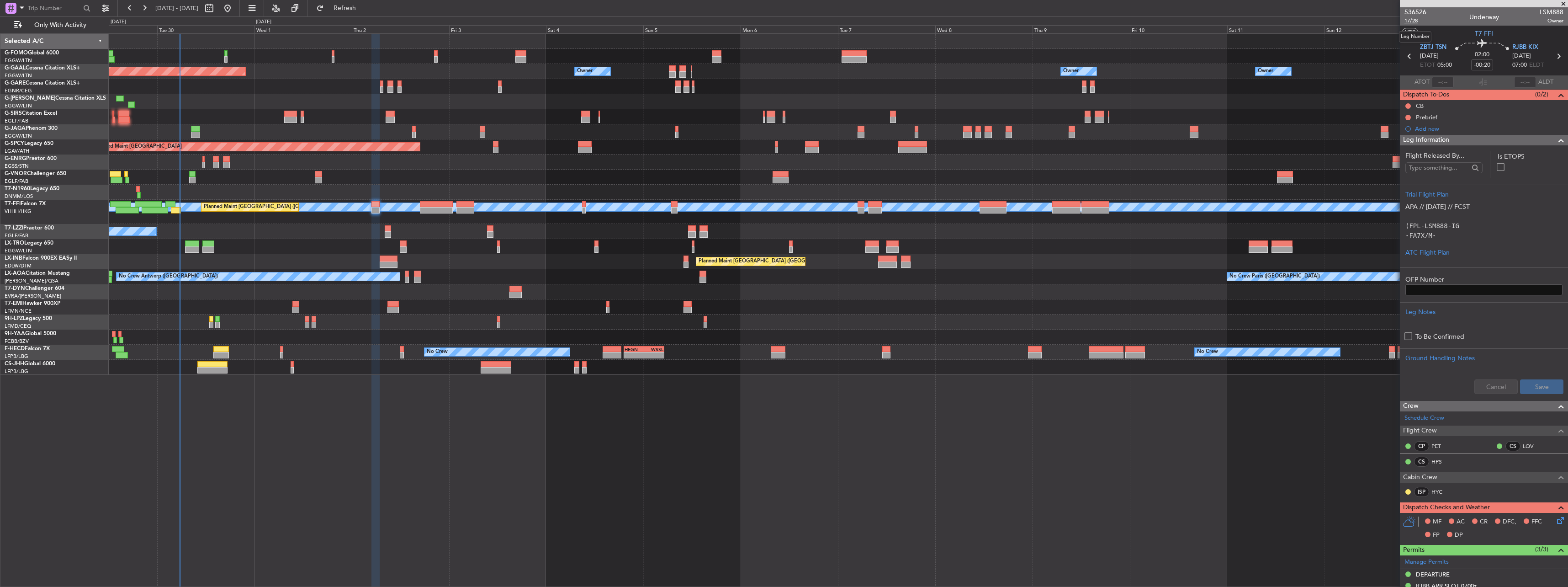
click at [1410, 21] on span "17/28" at bounding box center [1415, 21] width 22 height 8
click at [1410, 21] on span "17/28" at bounding box center [1415, 21] width 22 height 8
click at [1408, 21] on span "17/28" at bounding box center [1415, 21] width 22 height 8
click at [1486, 65] on input "-00:20" at bounding box center [1482, 65] width 22 height 11
type input "+00:00"
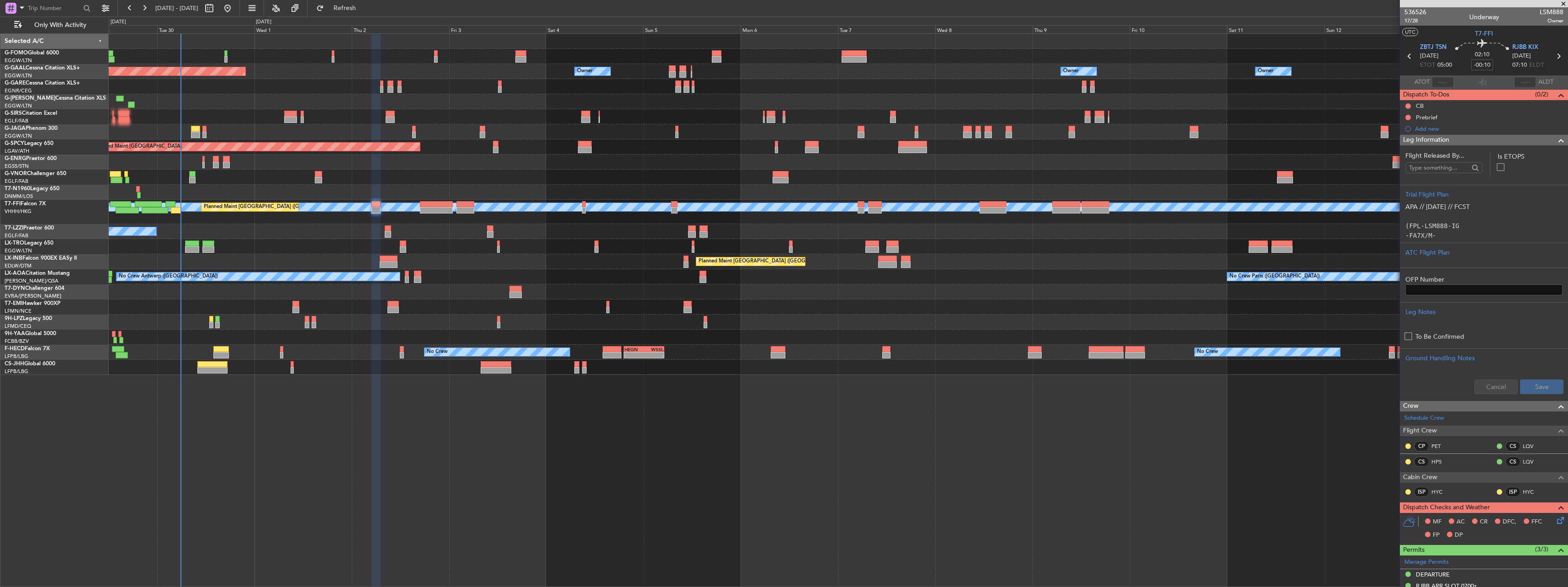
click at [1311, 108] on div "A/C Unavailable" at bounding box center [838, 102] width 1459 height 15
type input "-00:10"
click at [1435, 217] on p at bounding box center [1484, 217] width 157 height 10
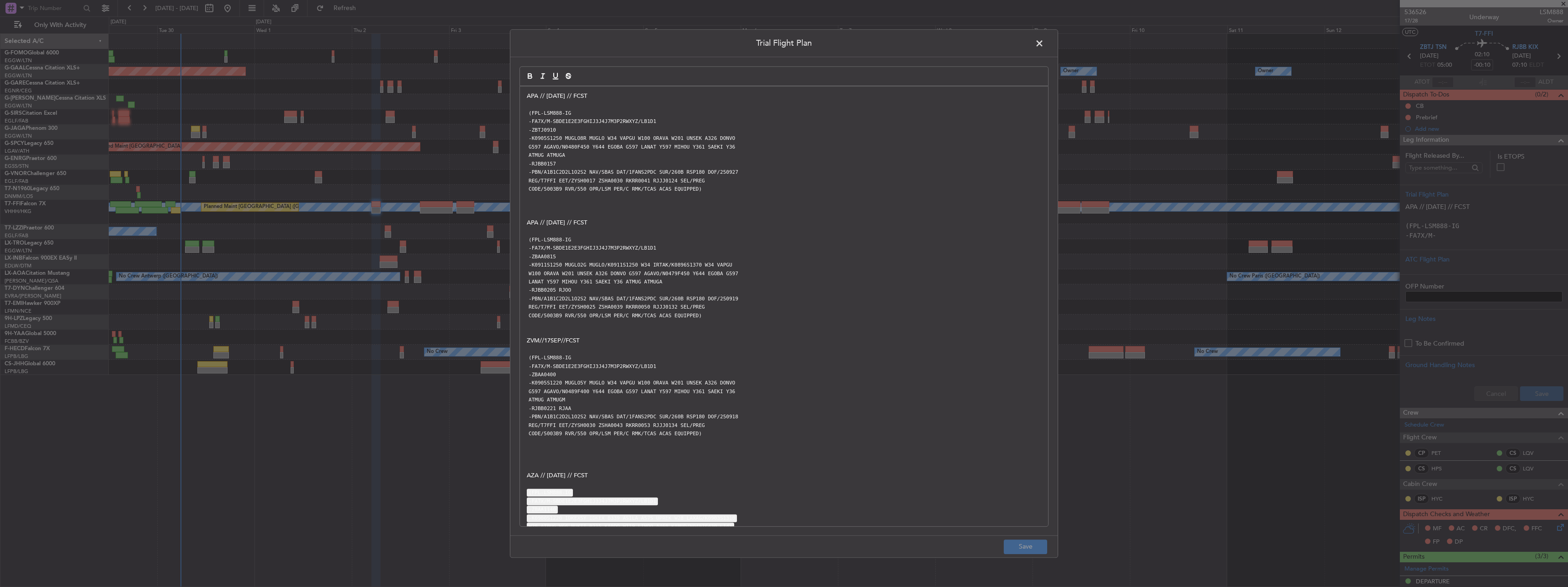
click at [525, 94] on div "APA // 27SEP // FCST (FPL-LSM888-IG -FA7X/M-SBDE1E2E3FGHIJ3J4J7M3P2RWXYZ/LB1D1 …" at bounding box center [784, 306] width 528 height 440
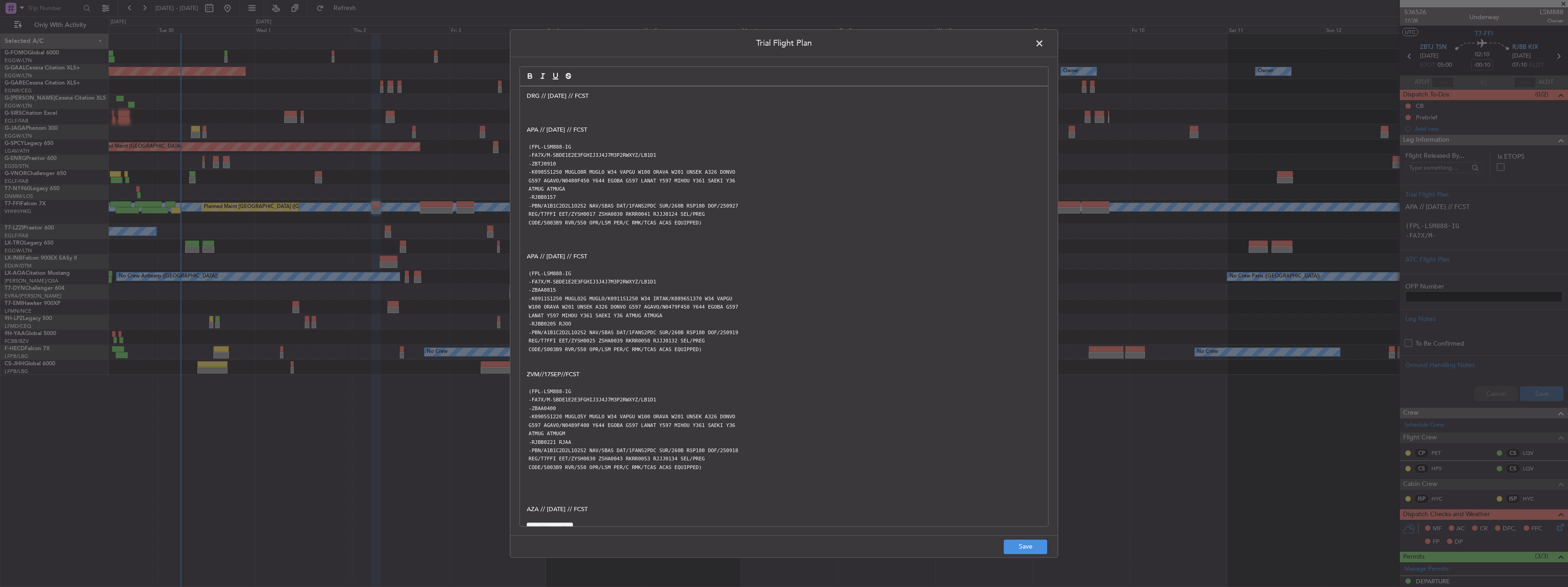
click at [1044, 44] on span at bounding box center [1044, 46] width 0 height 18
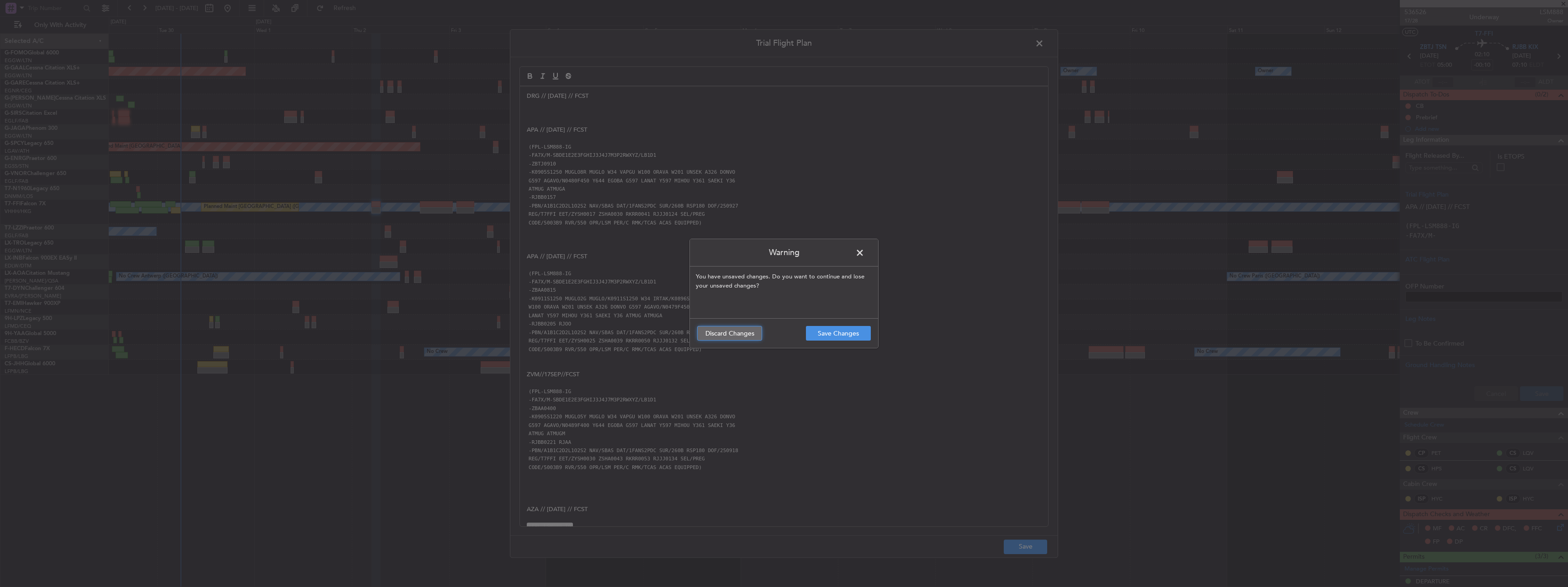
click at [729, 336] on button "Discard Changes" at bounding box center [729, 333] width 65 height 15
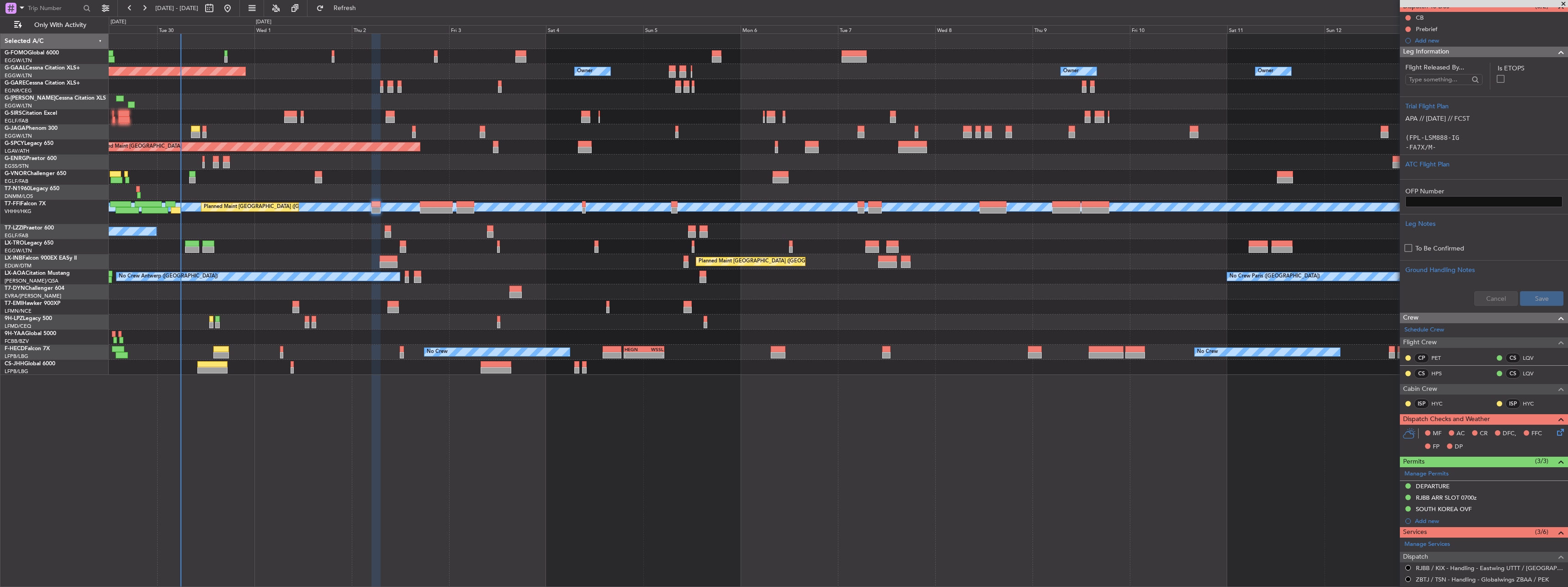
scroll to position [91, 0]
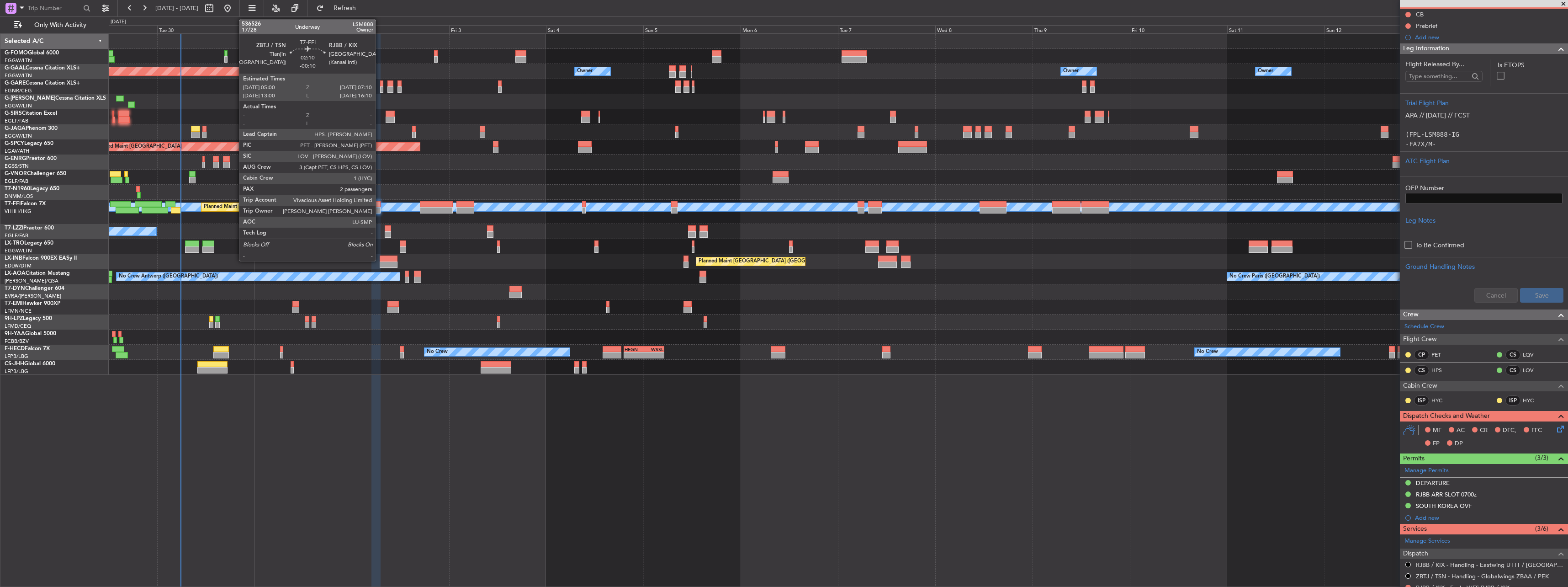
click at [380, 208] on div at bounding box center [376, 210] width 9 height 7
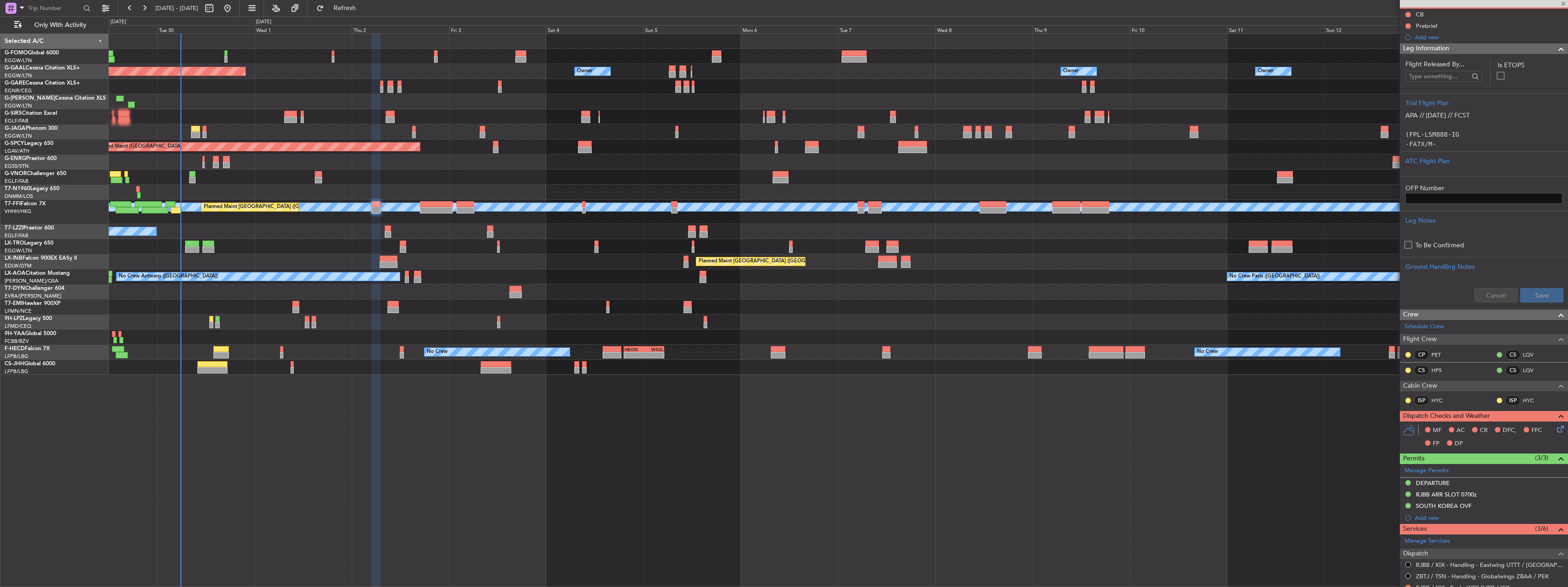
scroll to position [0, 0]
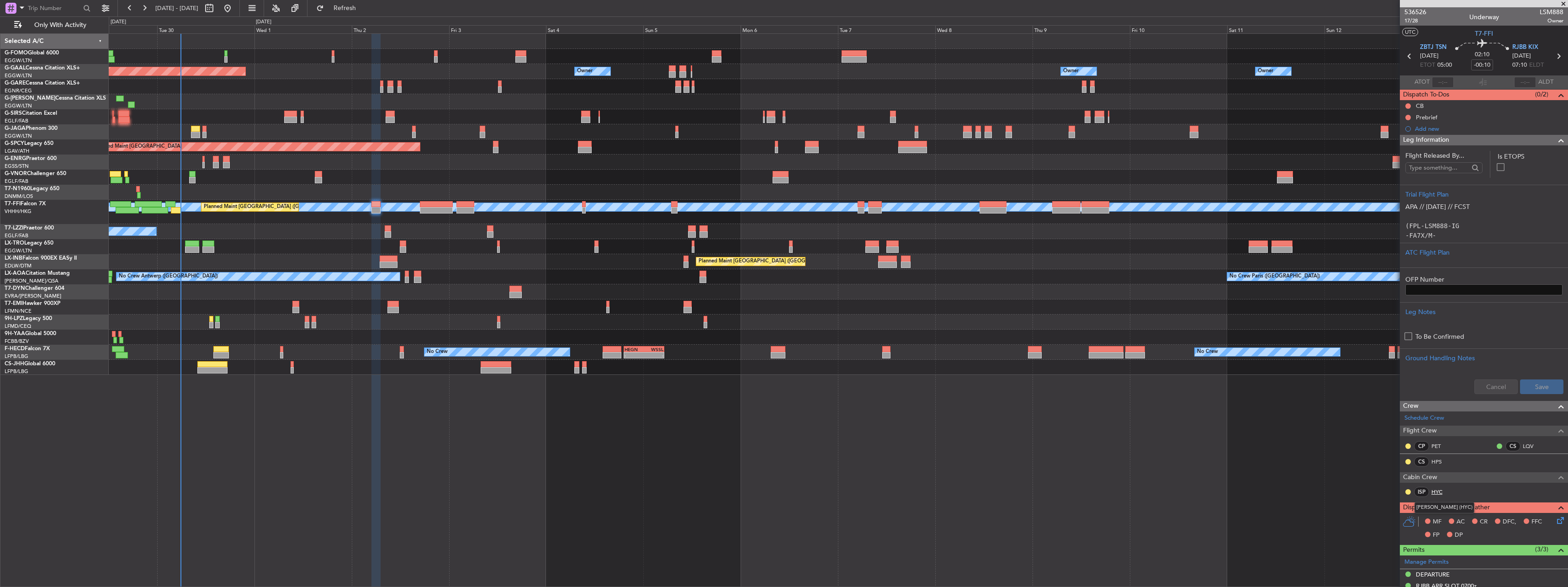
click at [1438, 488] on link "HYC" at bounding box center [1442, 492] width 21 height 9
click at [1567, 385] on html "29 Sep 2025 - 14 Oct 2025 Refresh Quick Links Only With Activity Owner Owner Ow…" at bounding box center [784, 294] width 1568 height 587
click at [439, 214] on div "Planned Maint Geneva (Cointrin) MEL MEL Planned Maint Beijing (Beijing Capital)" at bounding box center [838, 212] width 1459 height 24
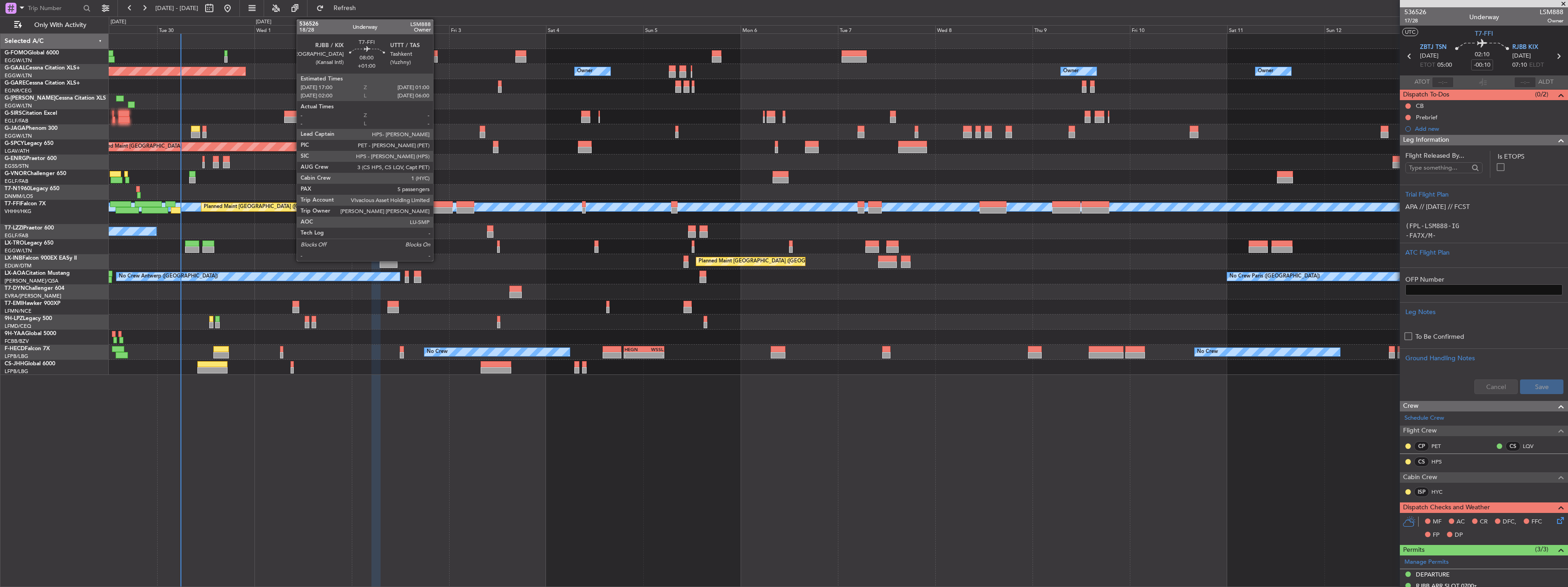
click at [435, 209] on div at bounding box center [436, 210] width 32 height 7
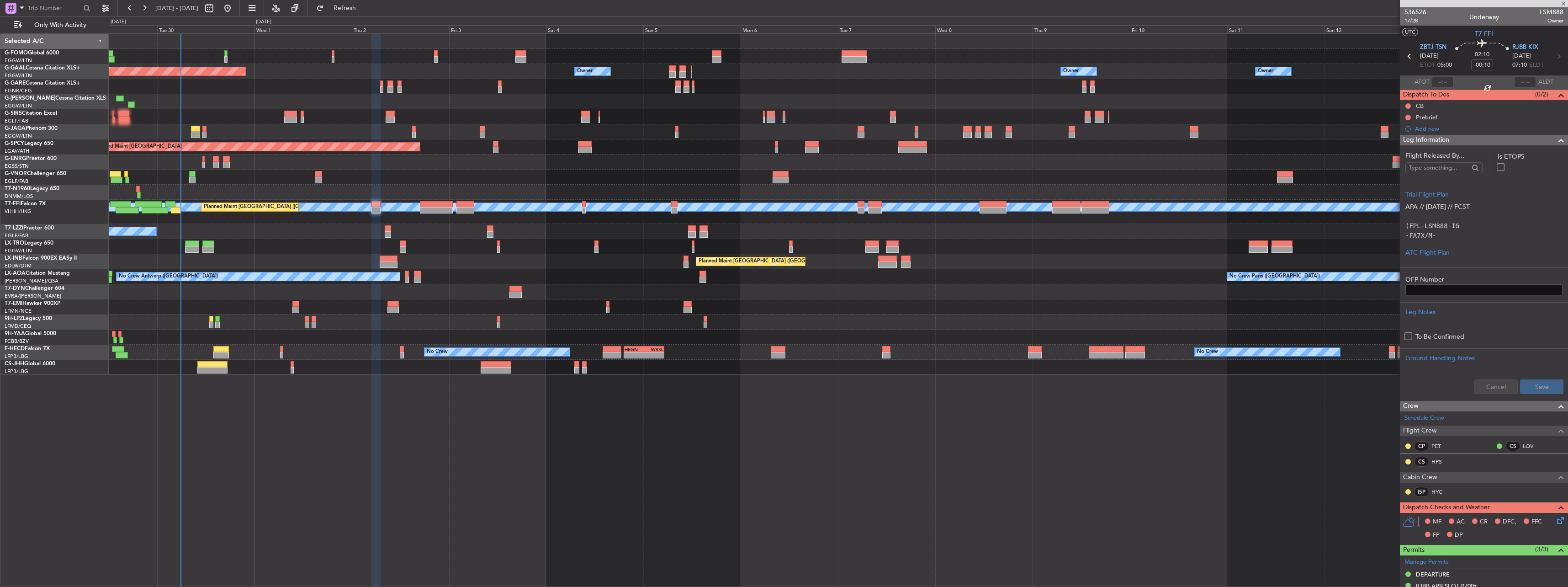
type input "+01:00"
type input "5"
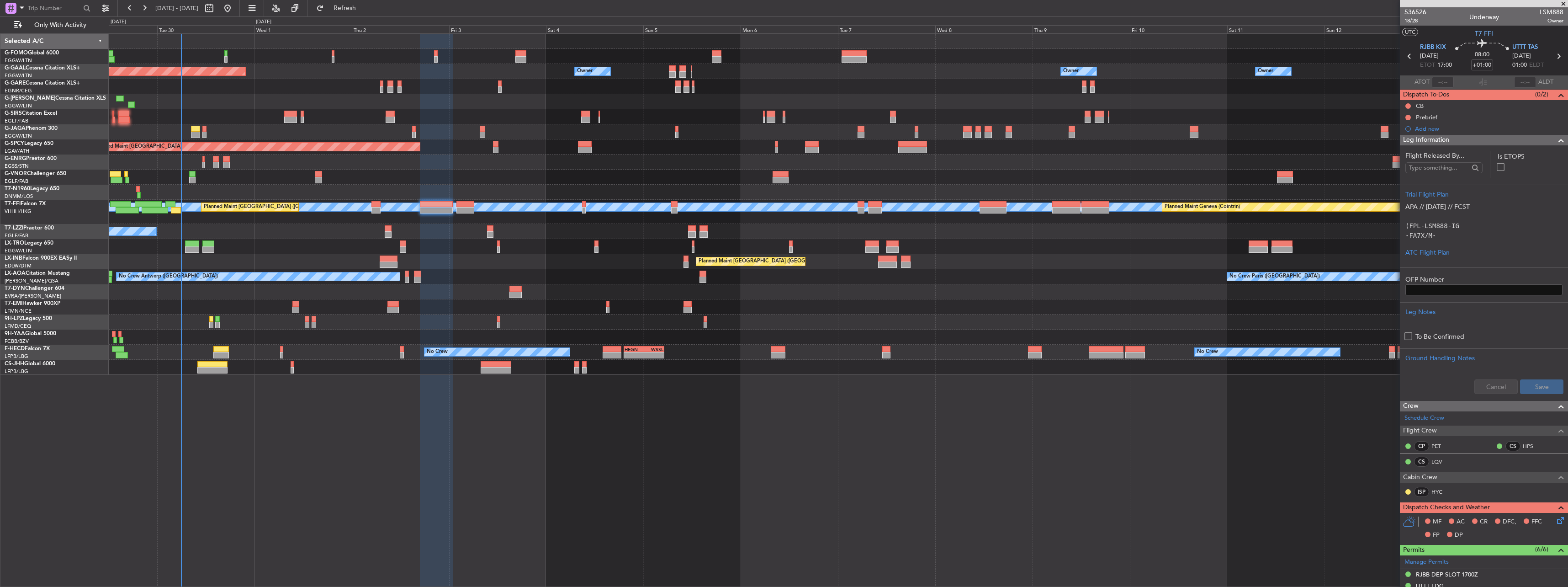
click at [519, 164] on div "Unplanned Maint London (Stansted) A/C Unavailable" at bounding box center [838, 162] width 1459 height 15
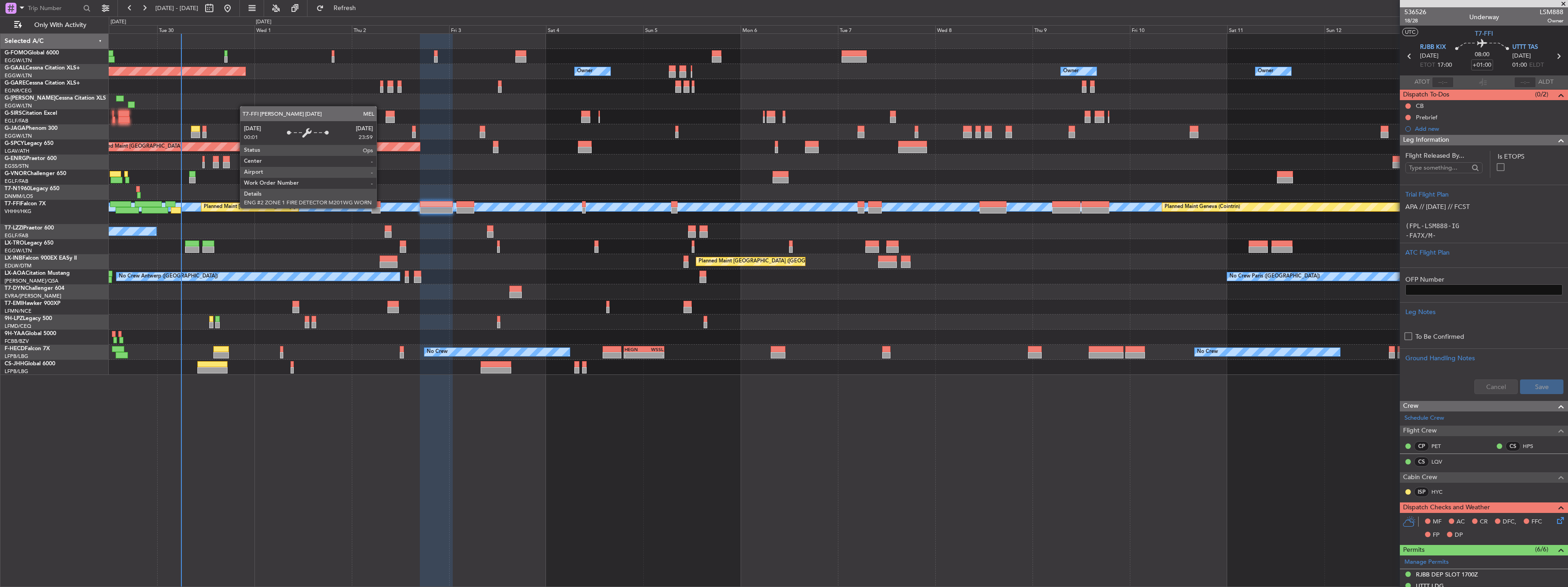
click at [380, 208] on div "MEL MEL Planned Maint Geneva (Cointrin) Planned Maint Beijing (Beijing Capital)" at bounding box center [838, 212] width 1459 height 24
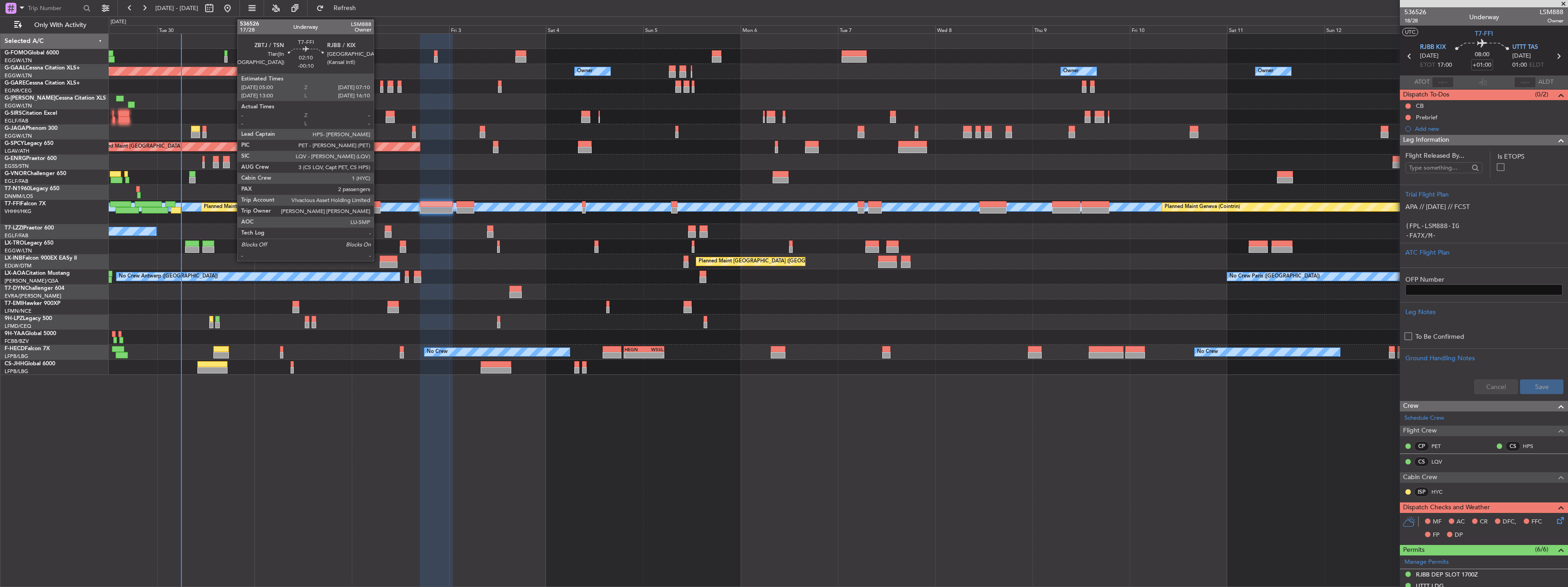
click at [378, 207] on div at bounding box center [376, 210] width 9 height 7
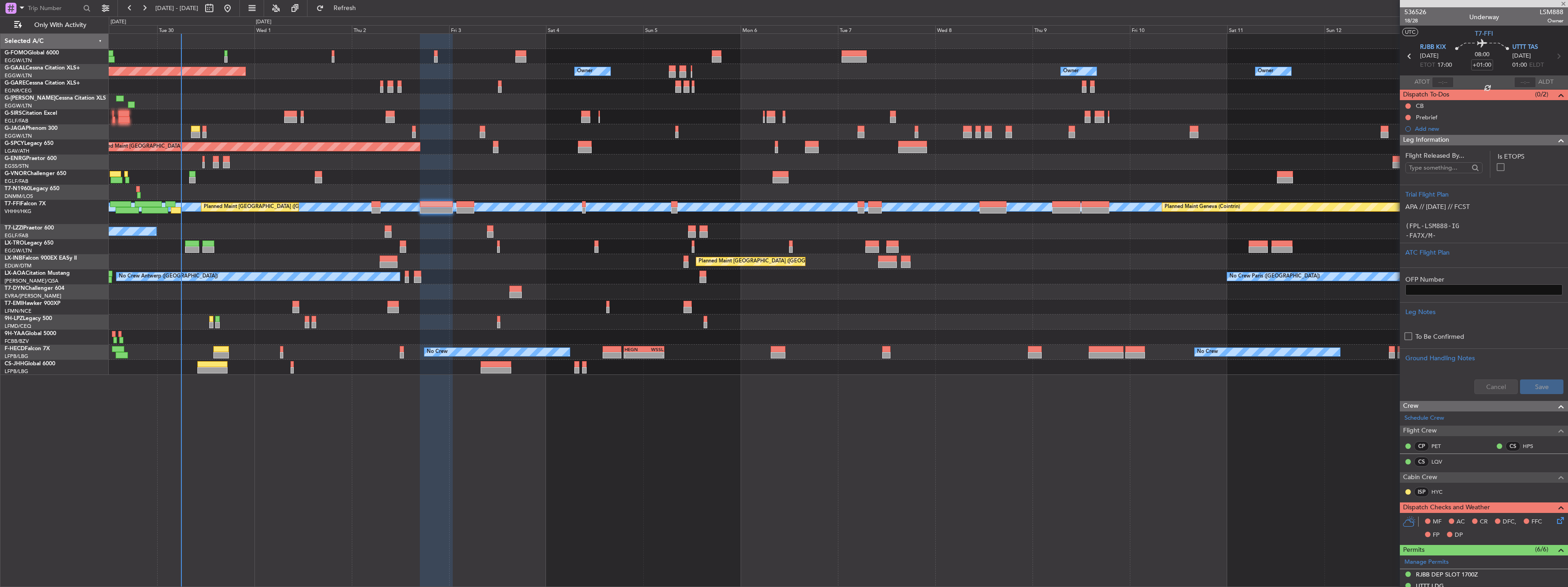
type input "-00:10"
type input "2"
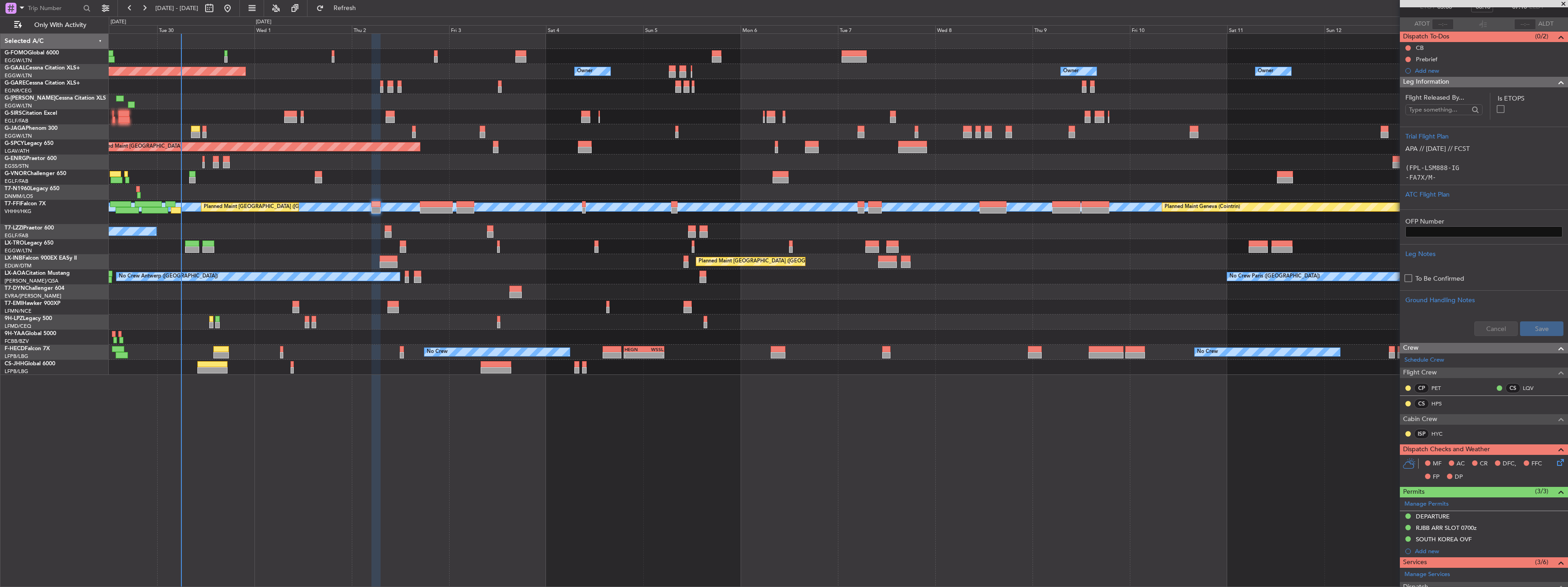
scroll to position [91, 0]
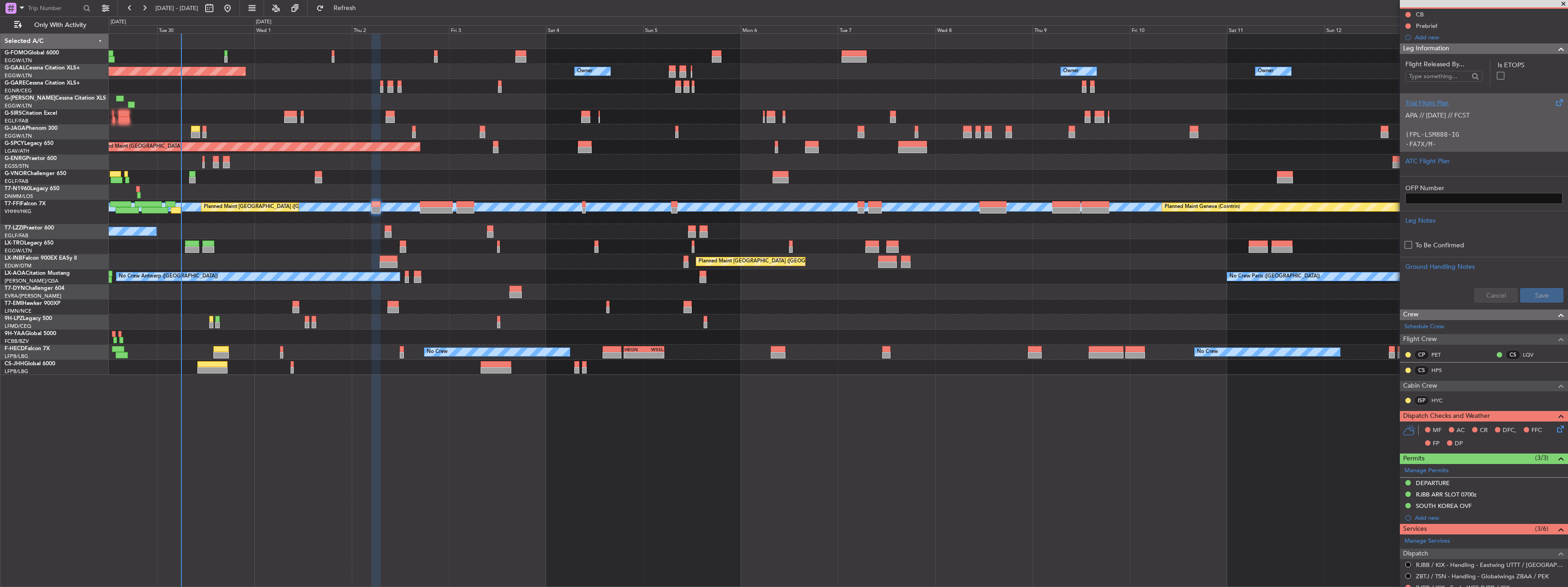
click at [1444, 123] on p at bounding box center [1484, 125] width 157 height 10
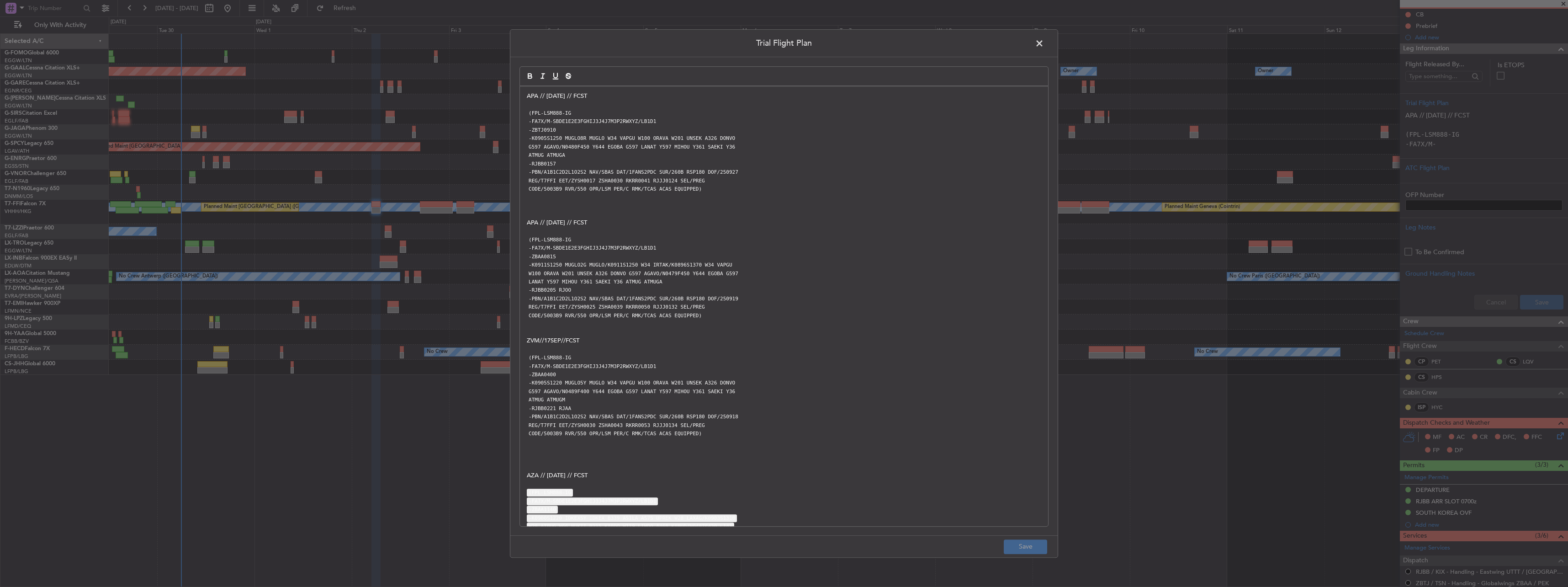
click at [1044, 43] on span at bounding box center [1044, 46] width 0 height 18
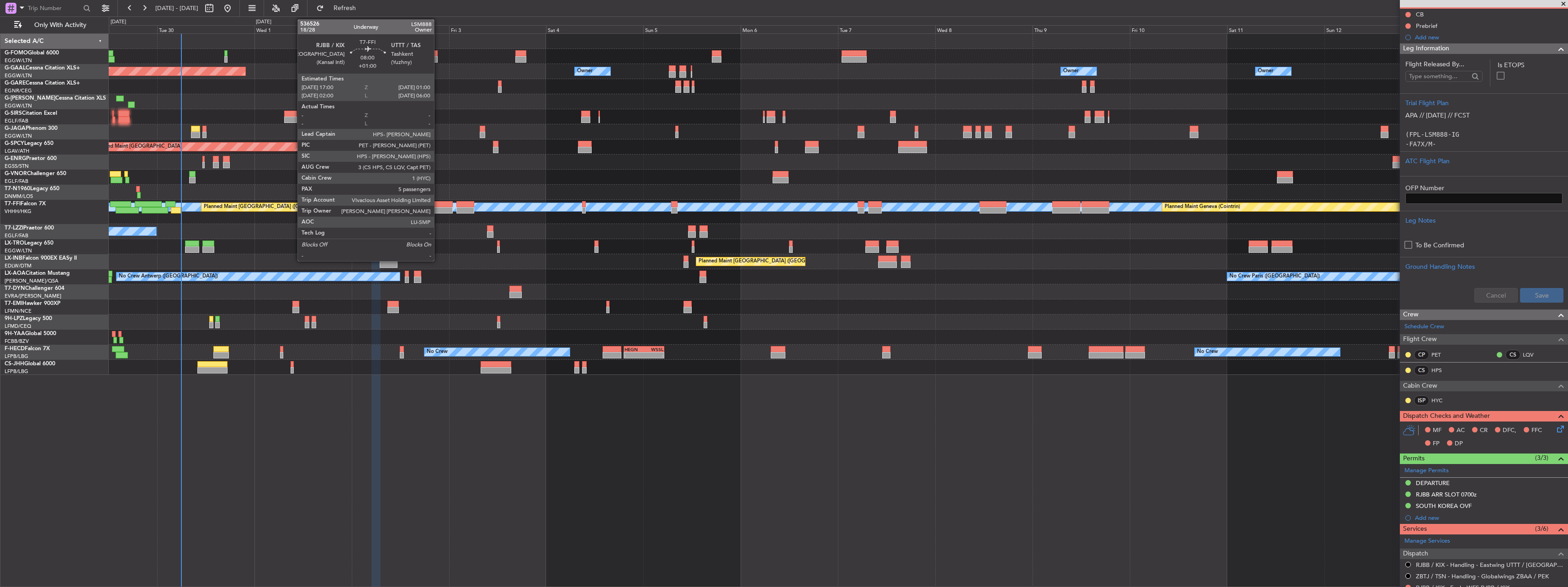
click at [438, 202] on div at bounding box center [436, 204] width 32 height 7
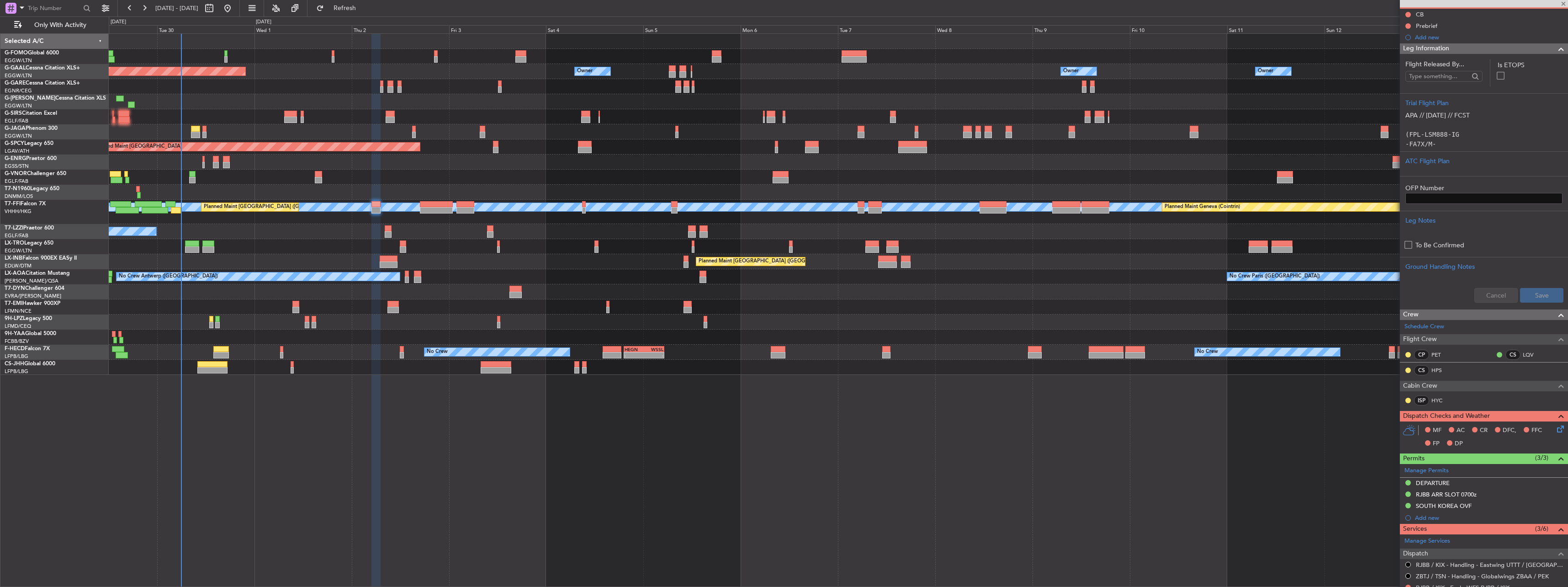
type input "+01:00"
type input "5"
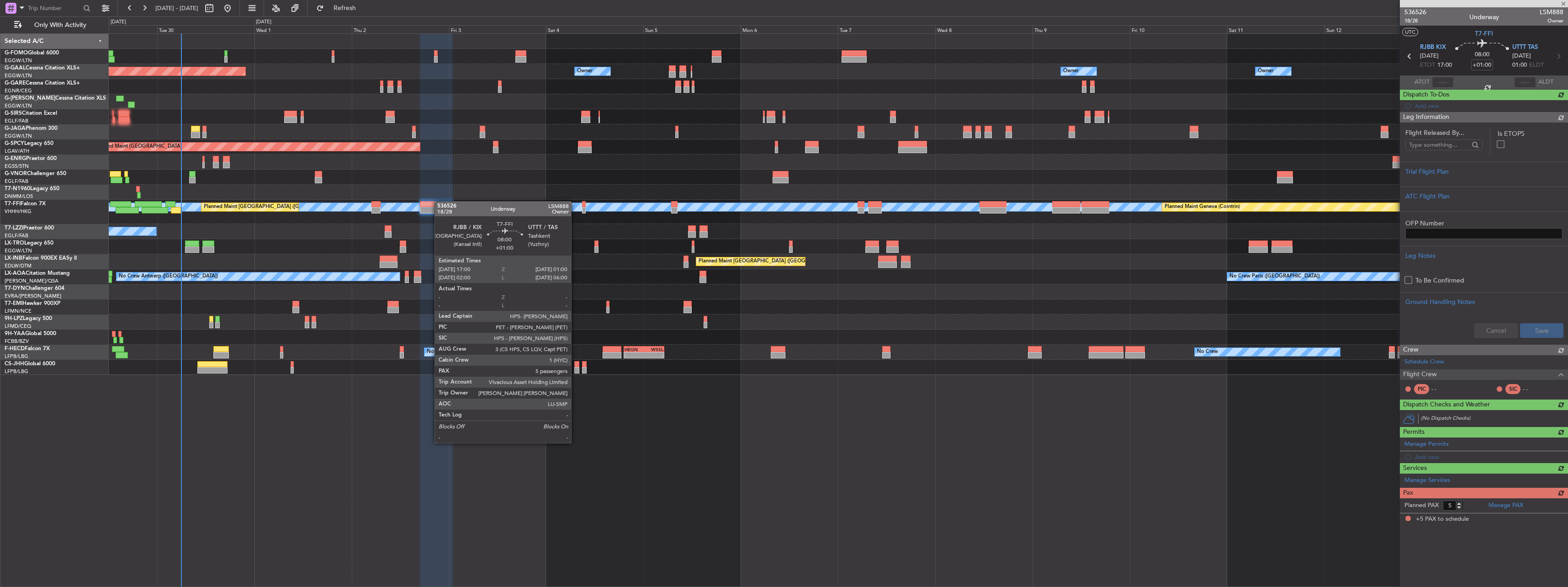
scroll to position [0, 0]
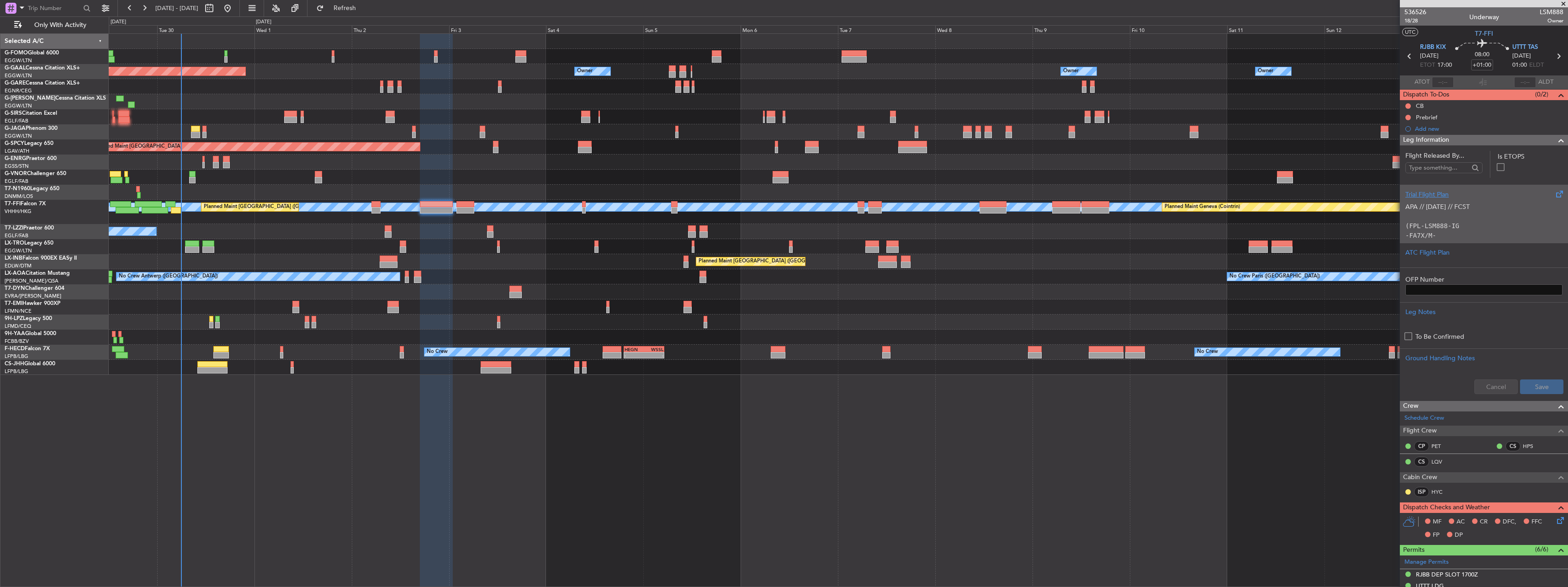
click at [1496, 223] on p "(FPL-LSM888-IG" at bounding box center [1484, 226] width 157 height 10
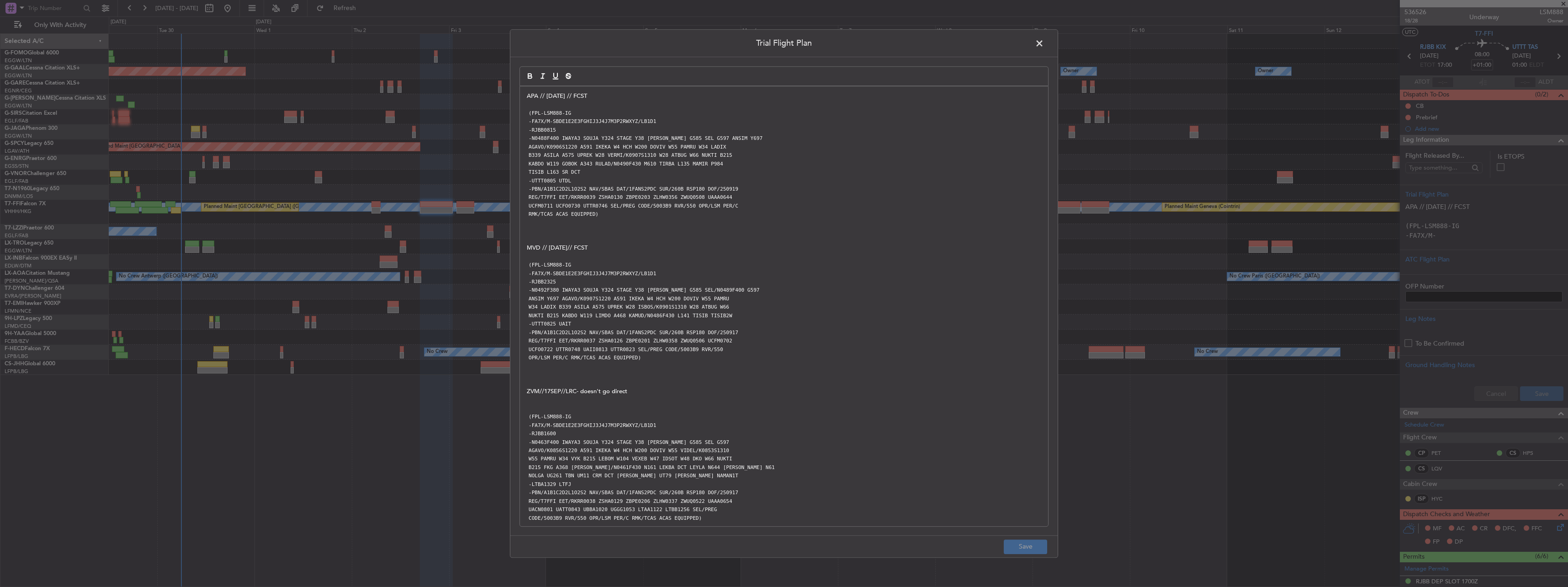
scroll to position [1, 0]
click at [1044, 49] on span at bounding box center [1044, 46] width 0 height 18
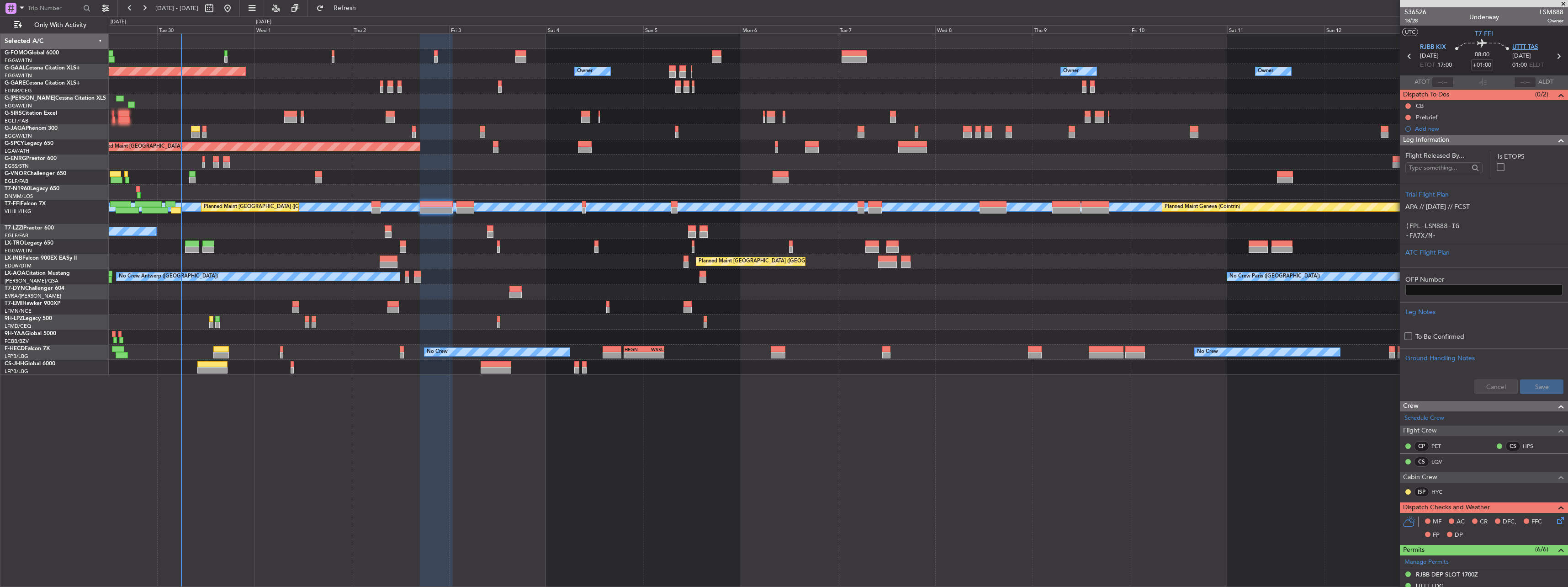
click at [1532, 44] on span "UTTT TAS" at bounding box center [1525, 47] width 26 height 9
click at [1414, 21] on span "18/28" at bounding box center [1415, 21] width 22 height 8
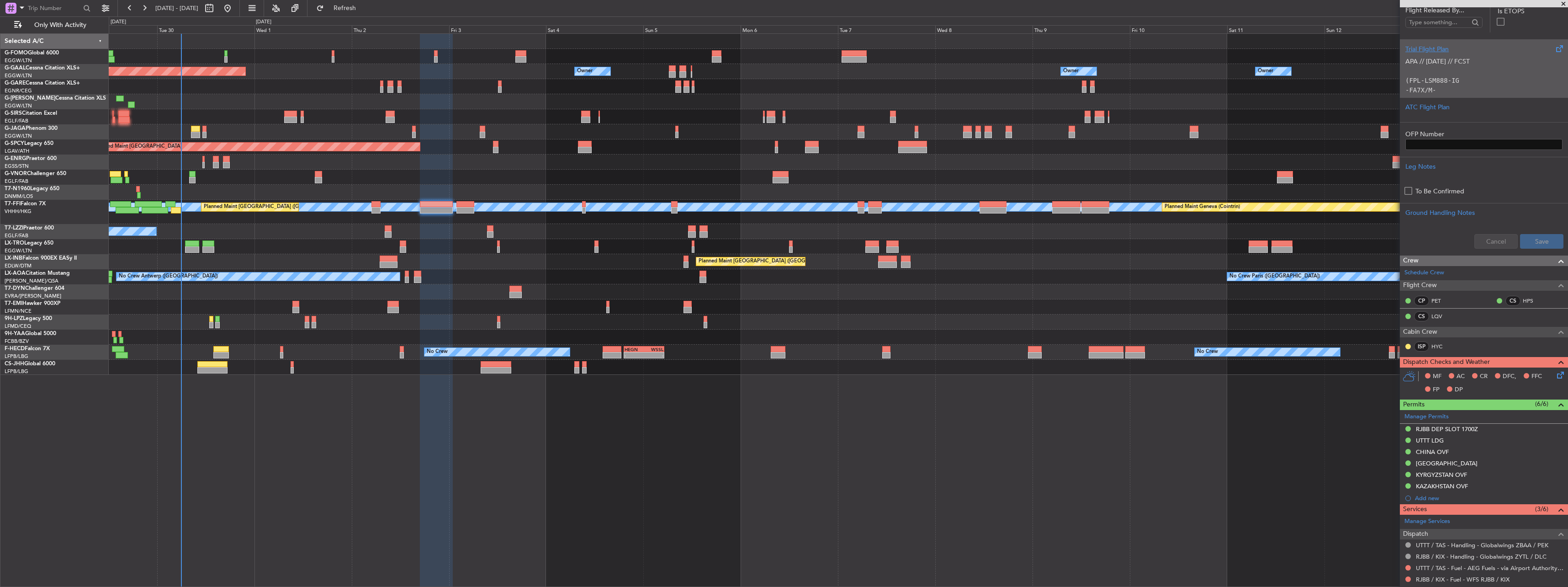
scroll to position [0, 0]
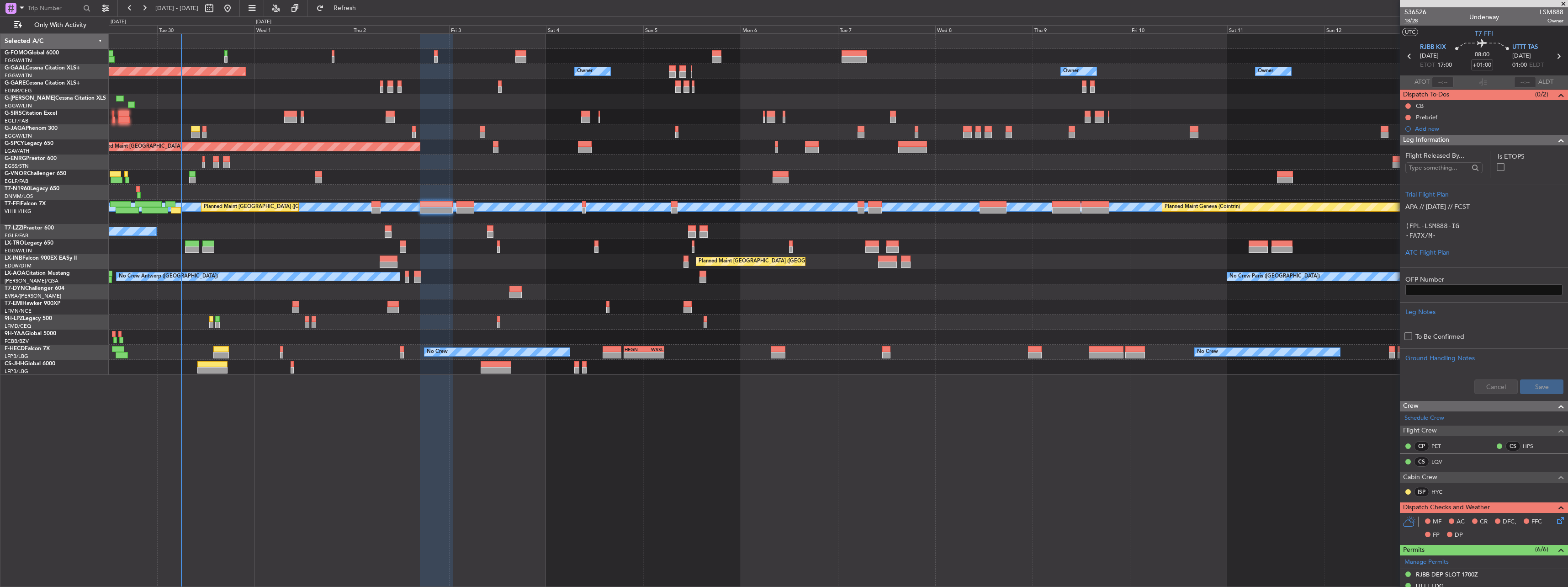
click at [1418, 20] on span "18/28" at bounding box center [1415, 21] width 22 height 8
click at [1477, 227] on p "(FPL-LSM888-IG" at bounding box center [1484, 226] width 157 height 10
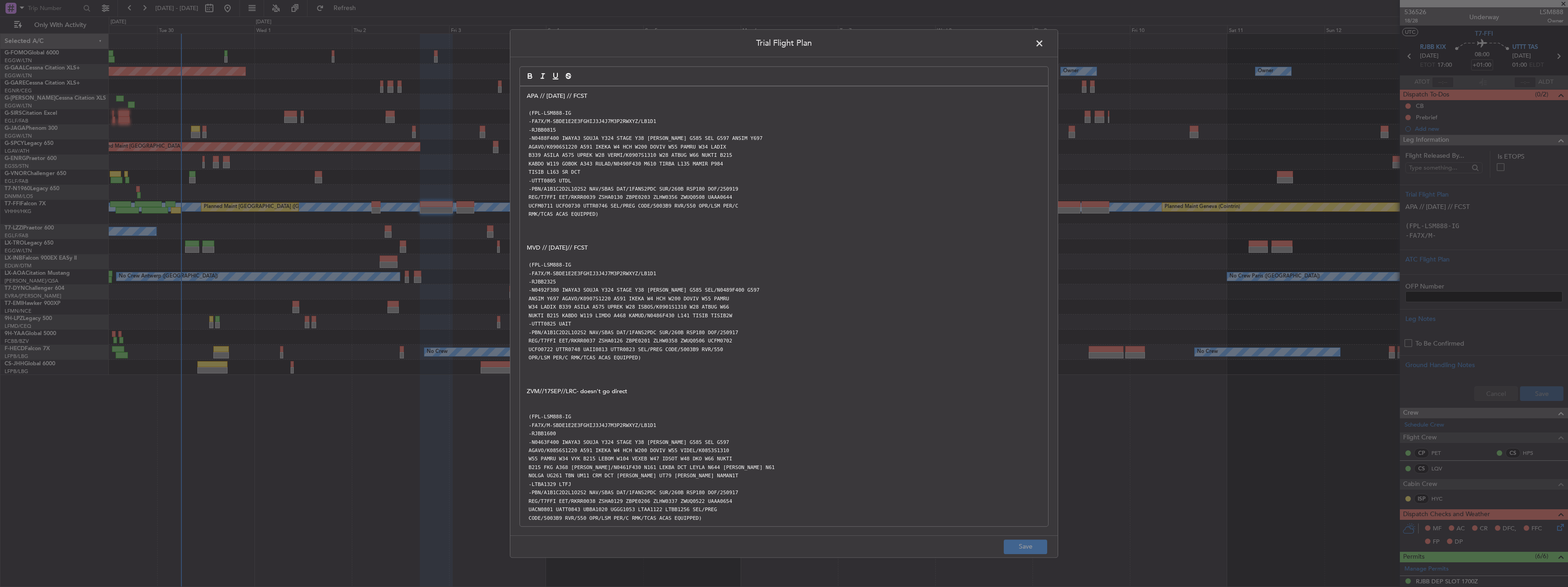
click at [1044, 44] on span at bounding box center [1044, 46] width 0 height 18
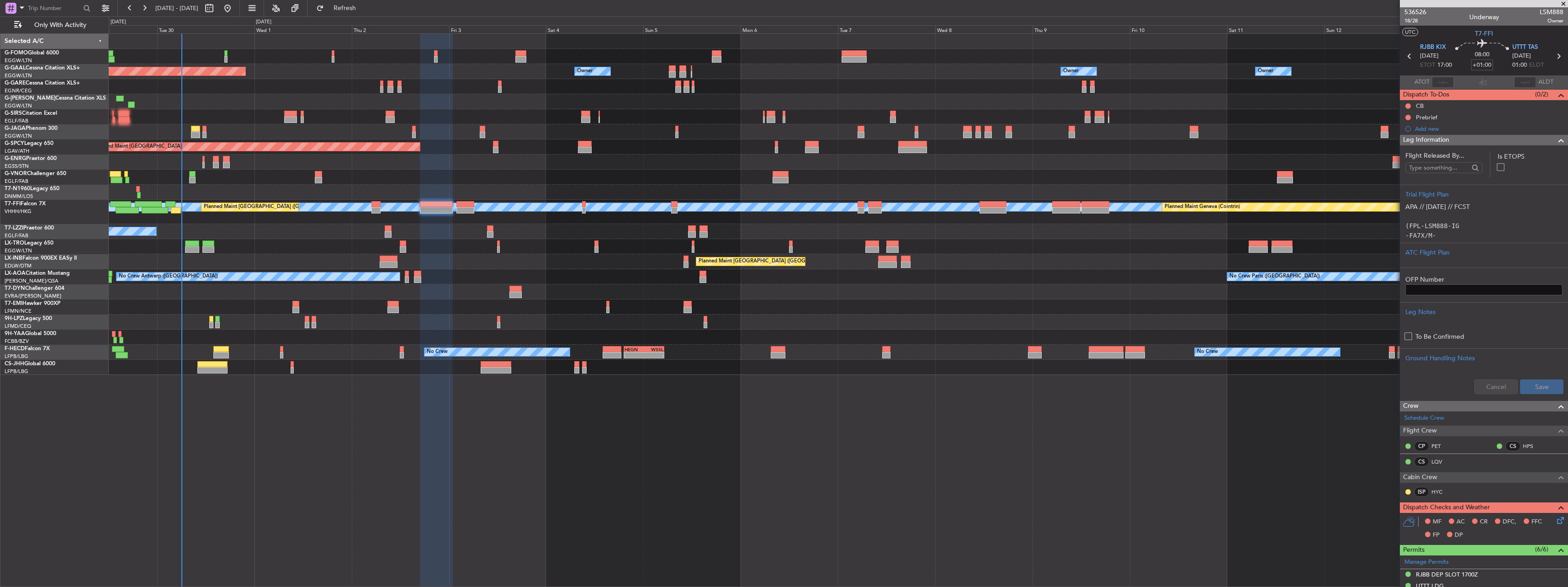
click at [1485, 66] on input "+01:00" at bounding box center [1482, 65] width 22 height 11
type input "+00:00"
click at [1440, 36] on section "UTC T7-FFI" at bounding box center [1484, 32] width 168 height 14
click at [1413, 21] on span "18/28" at bounding box center [1415, 21] width 22 height 8
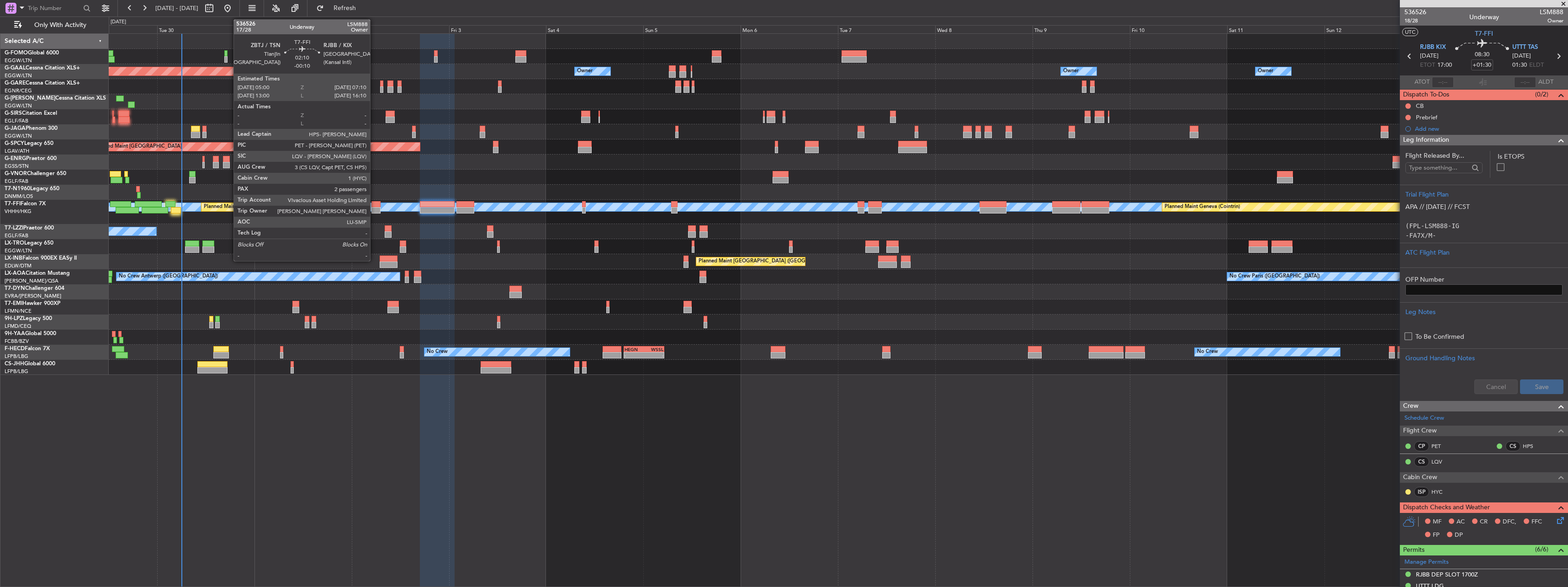
click at [374, 205] on div at bounding box center [376, 204] width 9 height 7
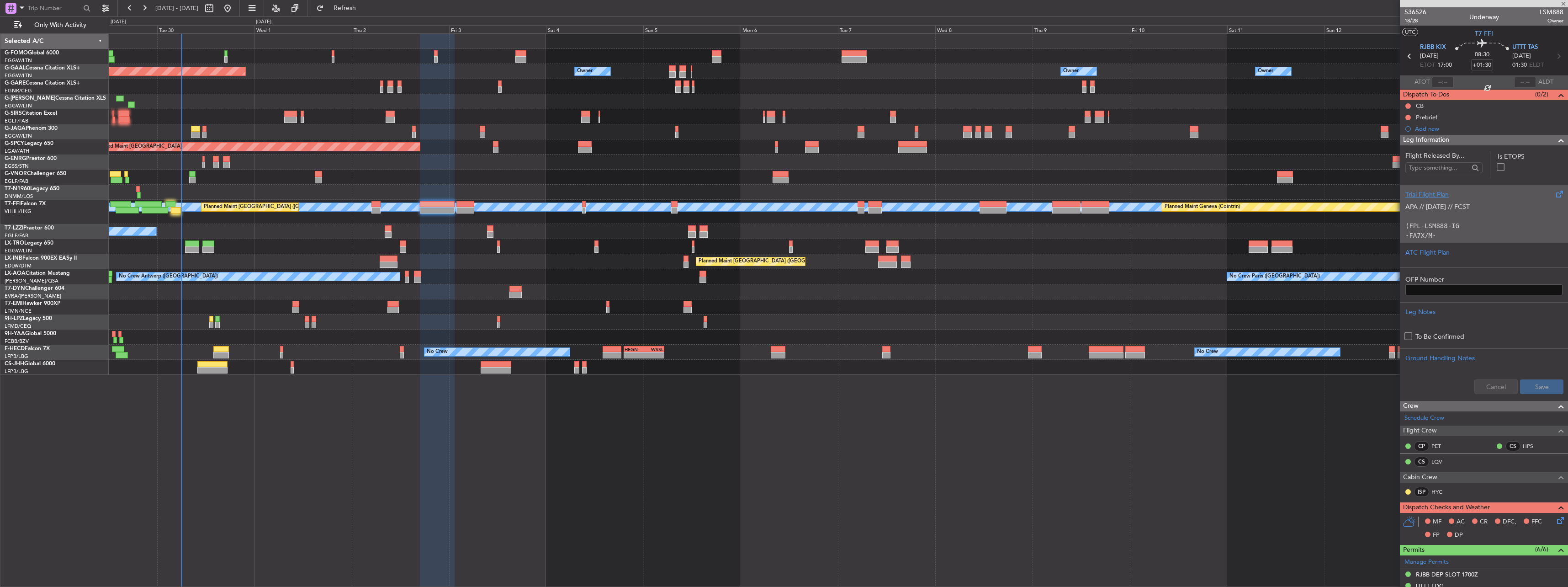
type input "-00:10"
type input "2"
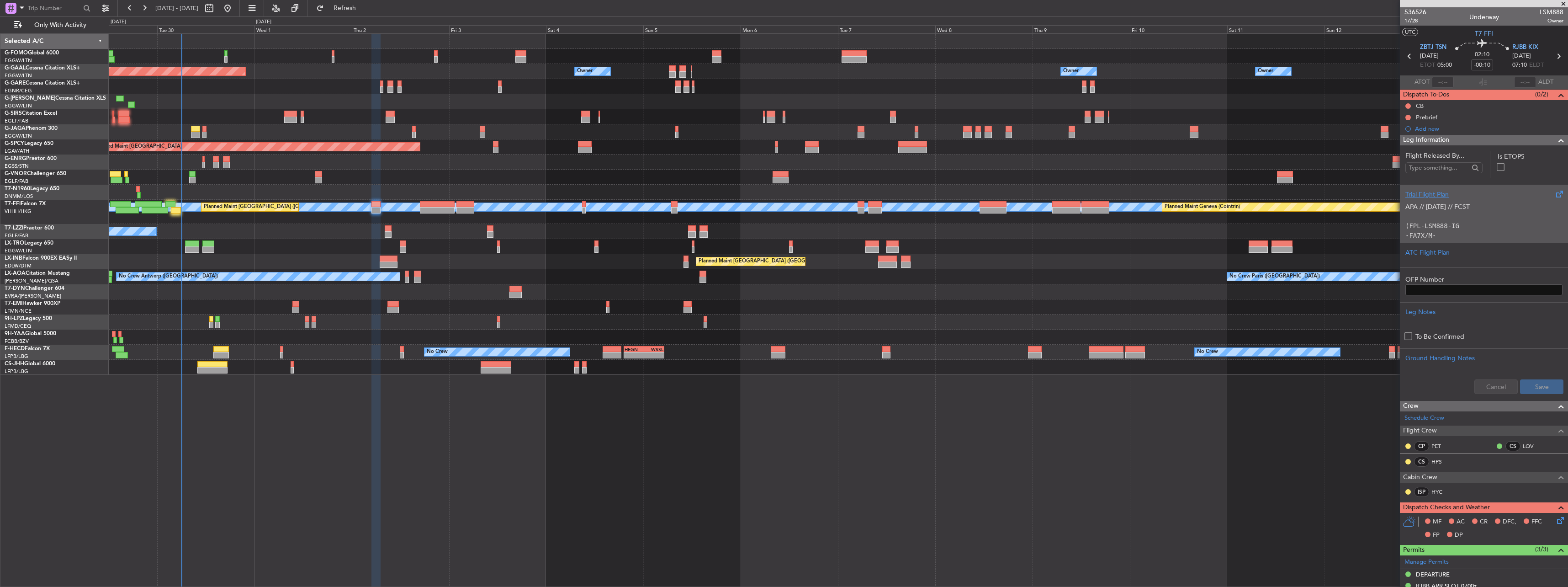
click at [1455, 213] on p at bounding box center [1484, 217] width 157 height 10
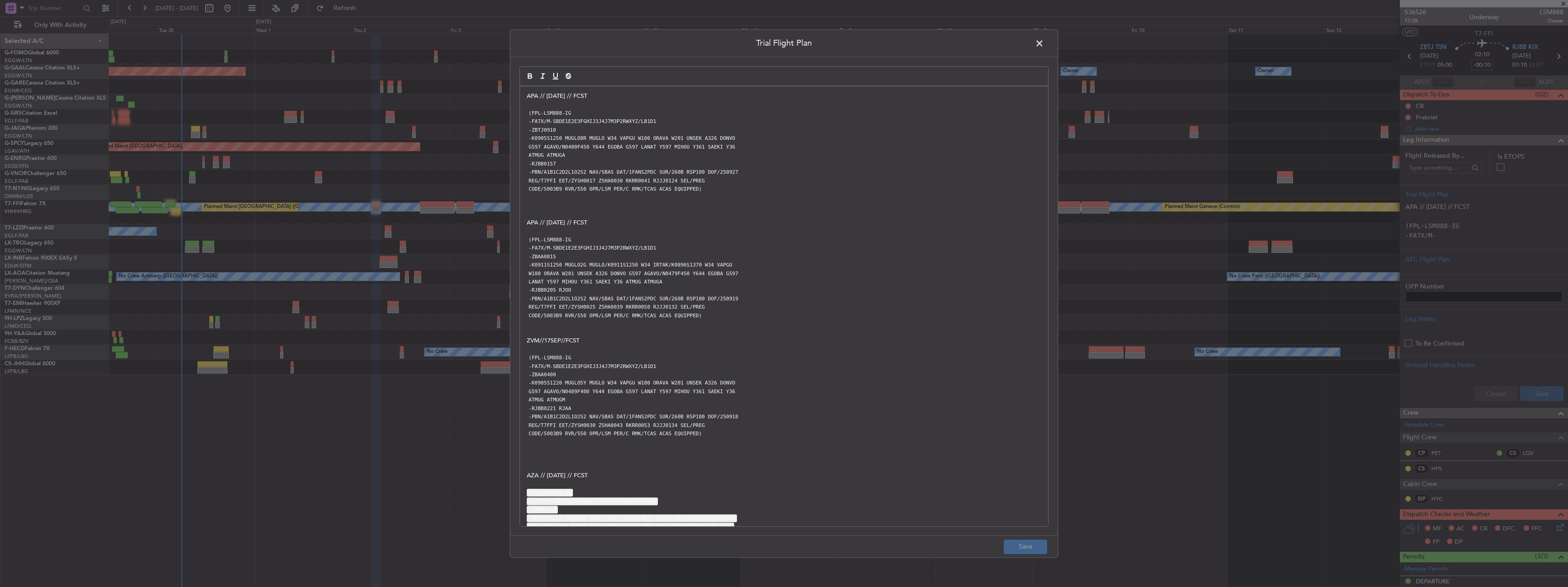
click at [527, 94] on div "APA // 27SEP // FCST (FPL-LSM888-IG -FA7X/M-SBDE1E2E3FGHIJ3J4J7M3P2RWXYZ/LB1D1 …" at bounding box center [784, 306] width 528 height 440
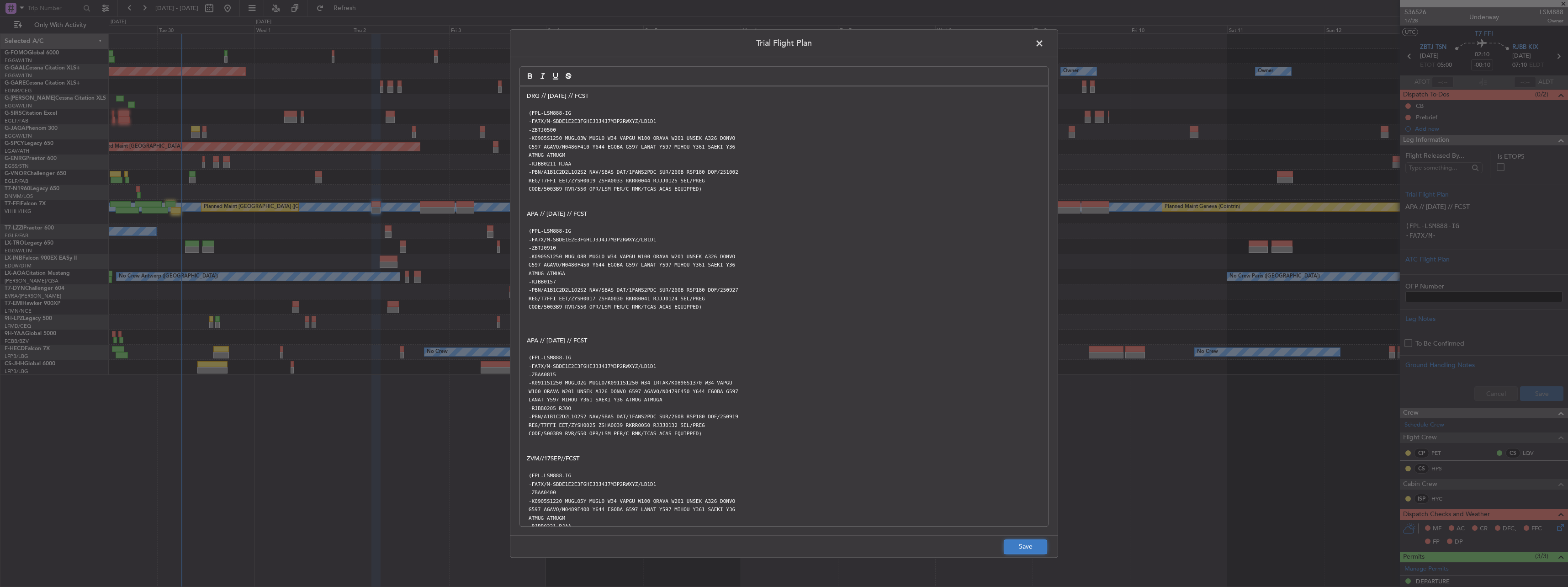
click at [1032, 540] on button "Save" at bounding box center [1025, 547] width 43 height 15
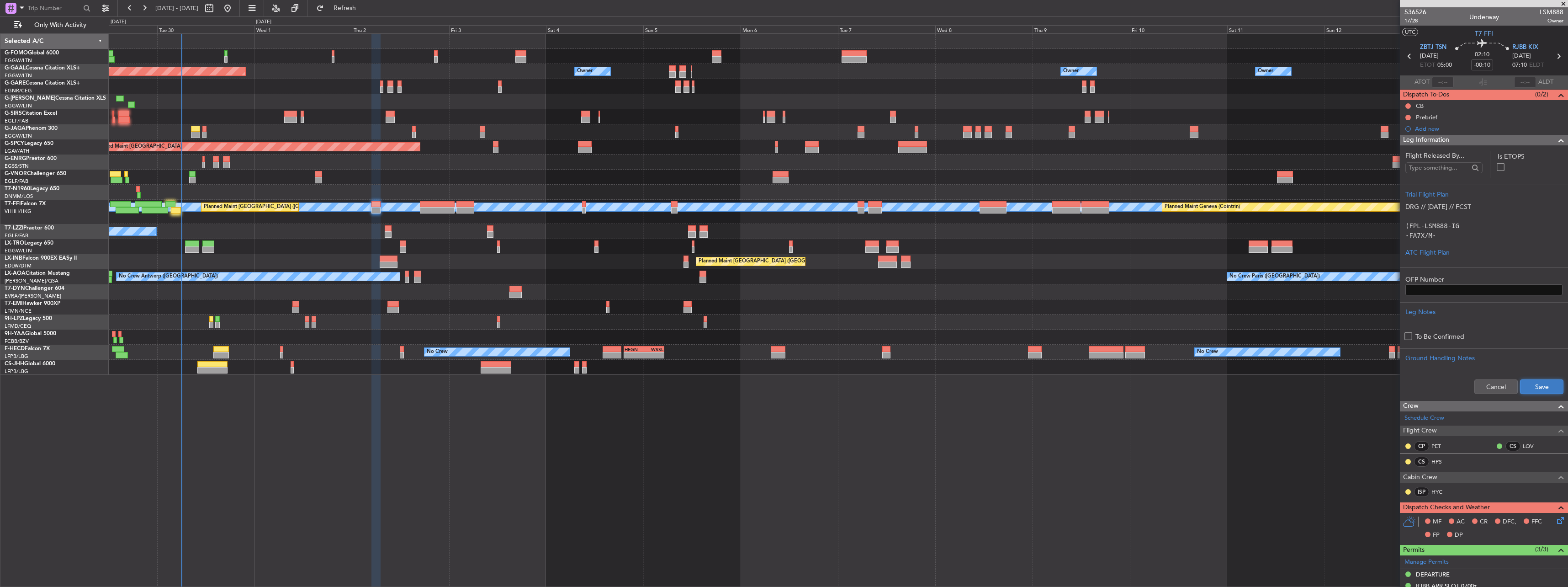
click at [1529, 384] on button "Save" at bounding box center [1541, 387] width 43 height 15
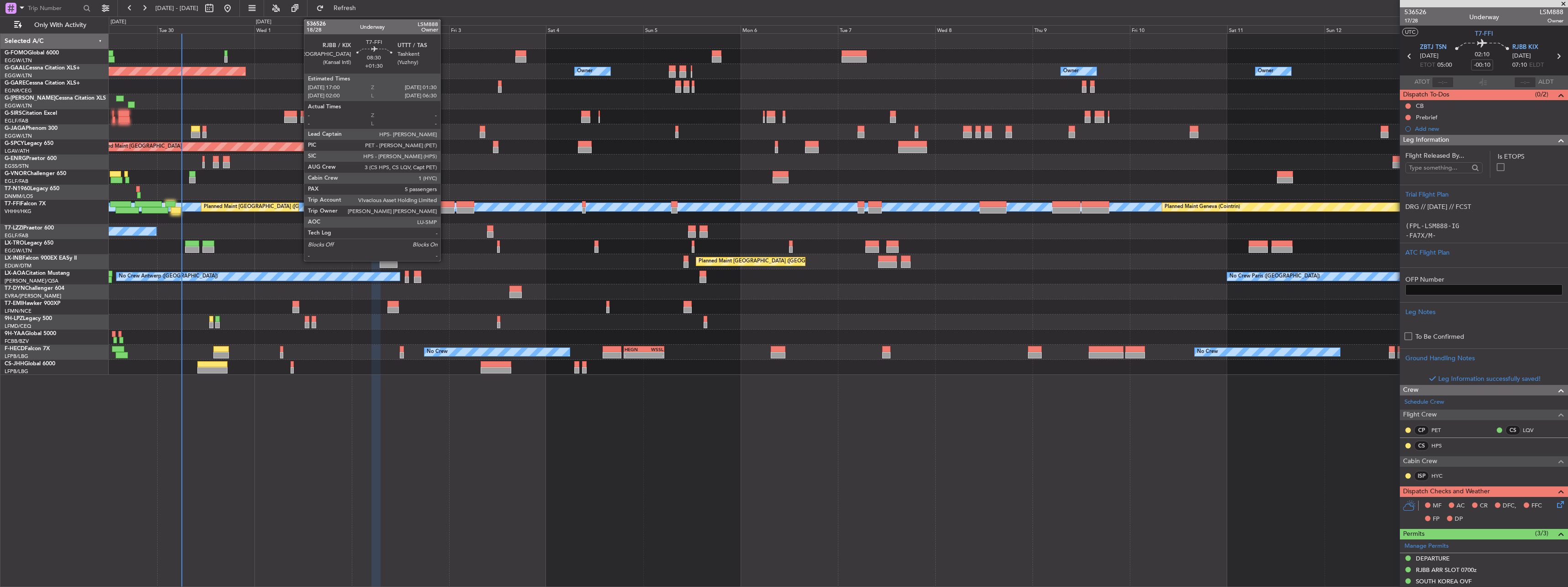
click at [444, 207] on div at bounding box center [437, 210] width 35 height 7
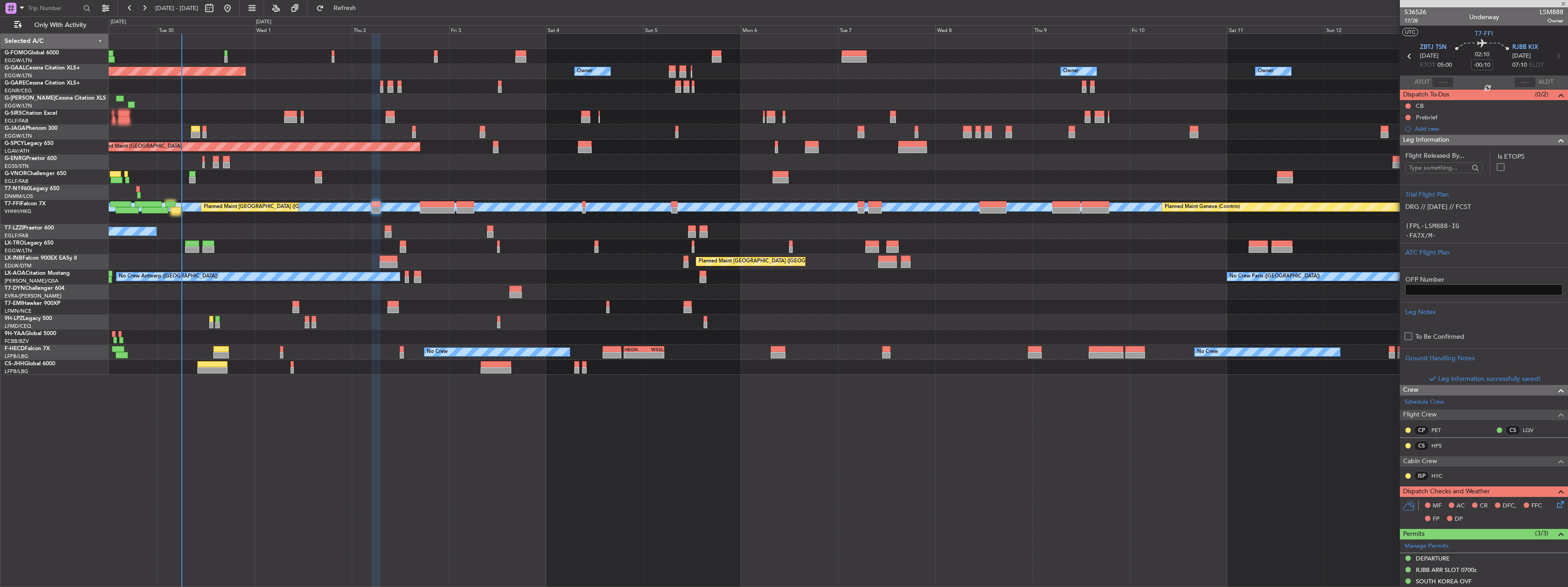
type input "+01:30"
type input "5"
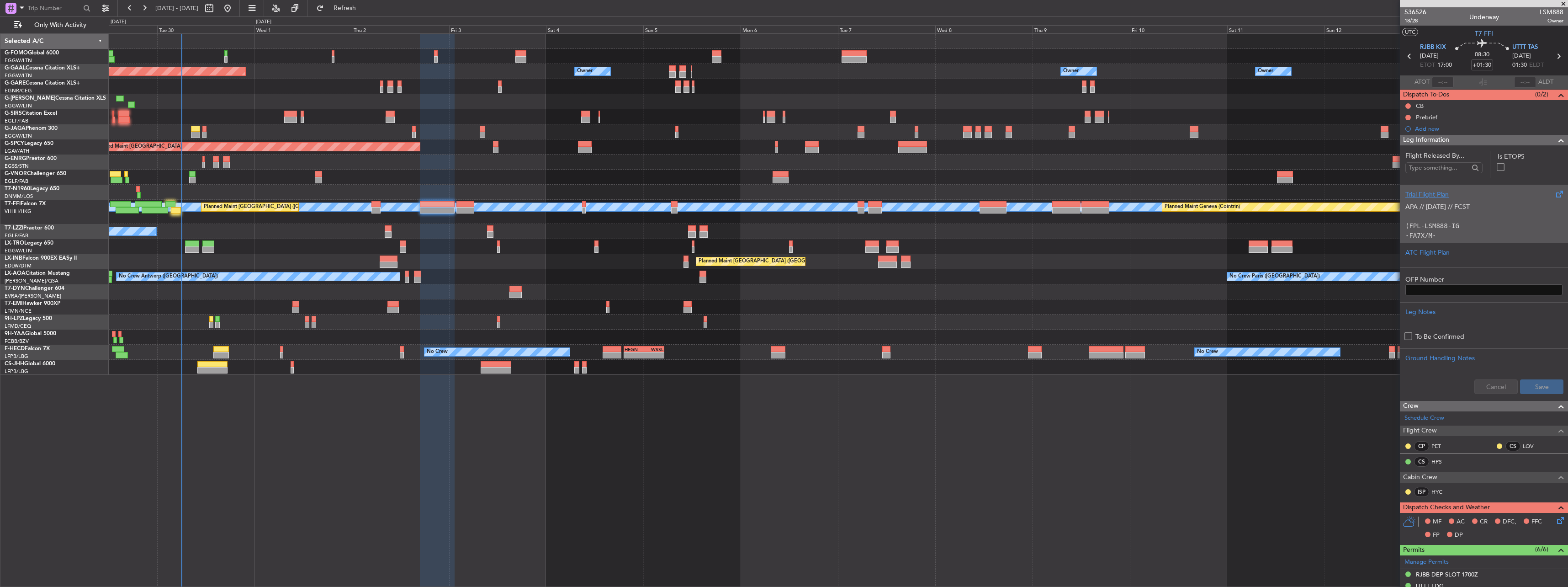
click at [1437, 219] on p at bounding box center [1484, 217] width 157 height 10
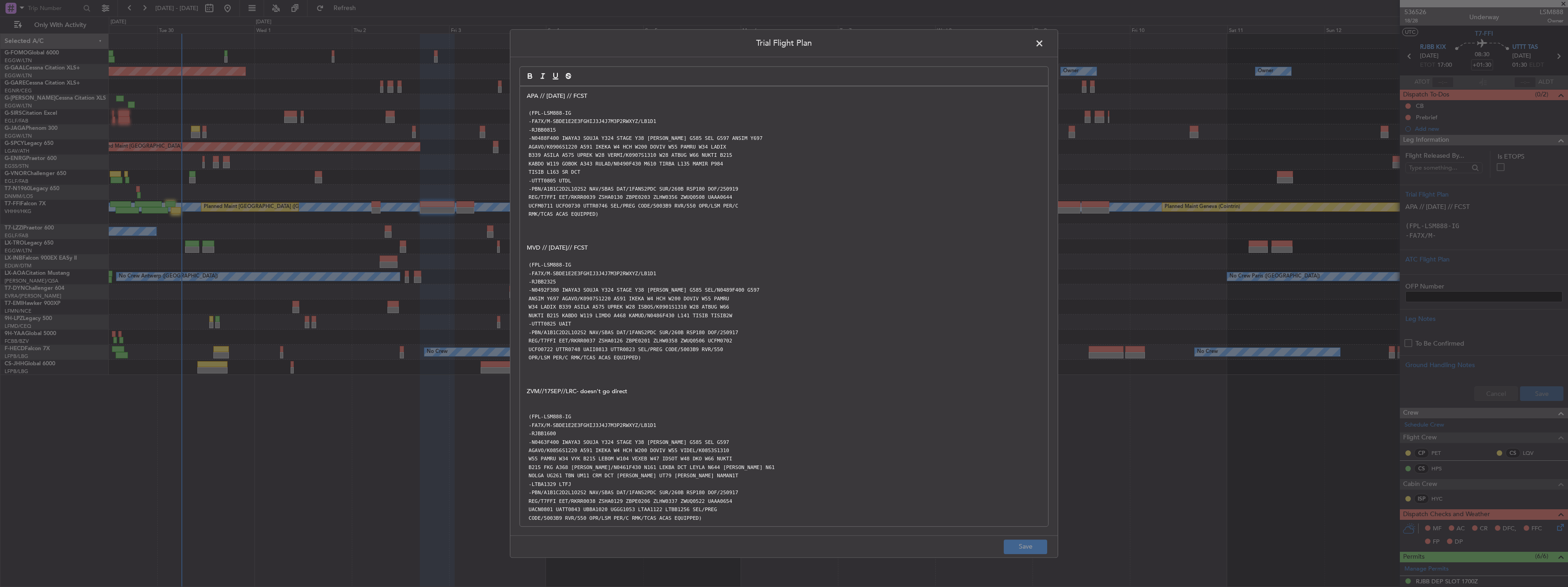
click at [527, 95] on div "APA // 19SEP // FCST (FPL-LSM888-IG -FA7X/M-SBDE1E2E3FGHIJ3J4J7M3P2RWXYZ/LB1D1 …" at bounding box center [784, 306] width 528 height 440
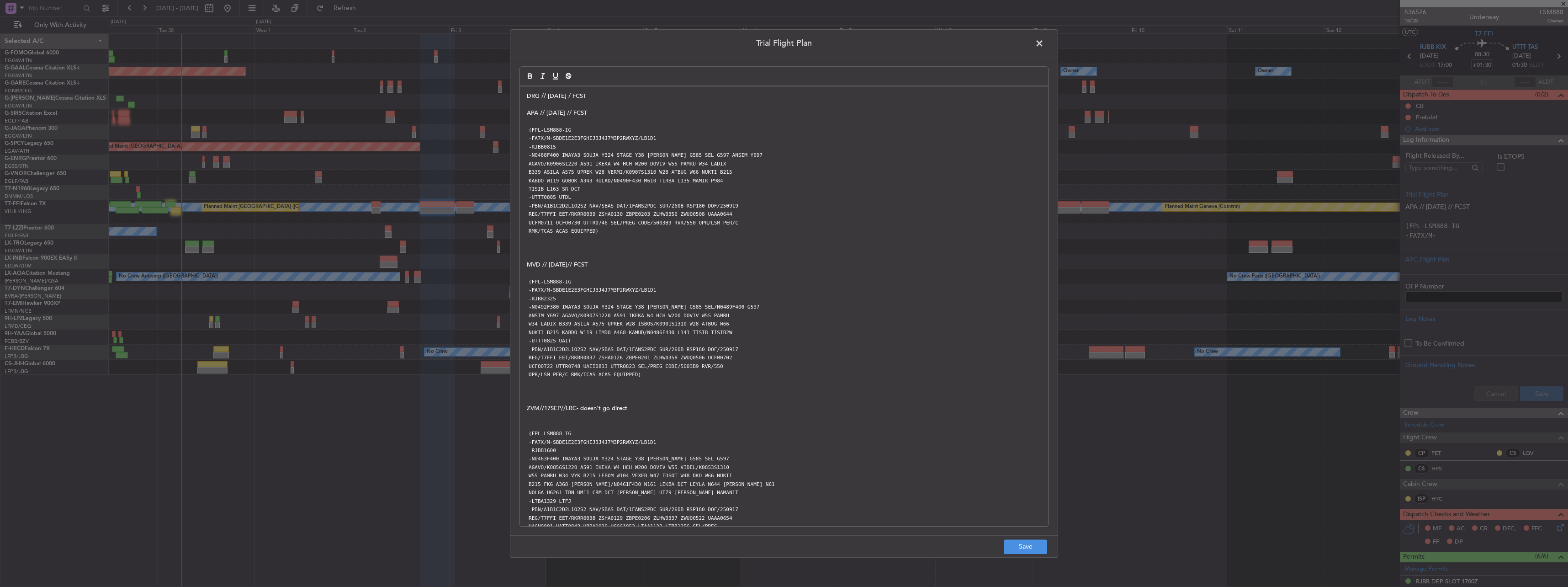
click at [636, 94] on p "DRG // 30SEP / FCST" at bounding box center [783, 96] width 514 height 9
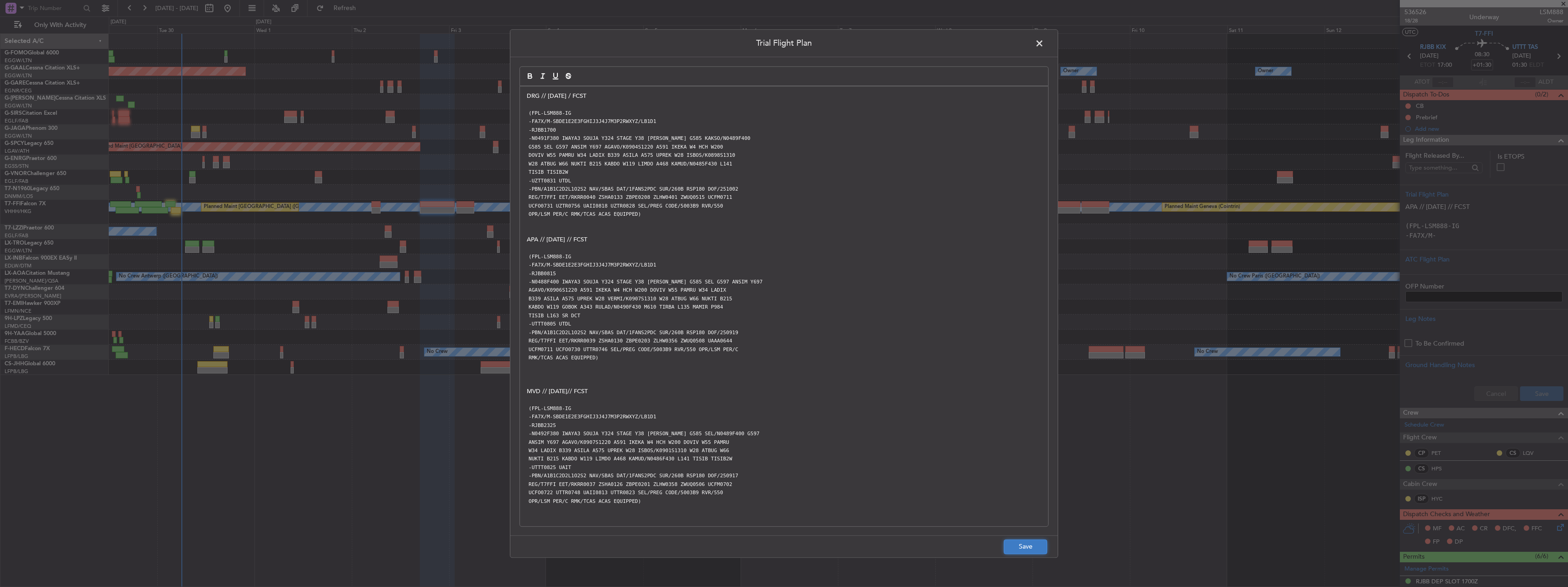
click at [1043, 549] on button "Save" at bounding box center [1025, 547] width 43 height 15
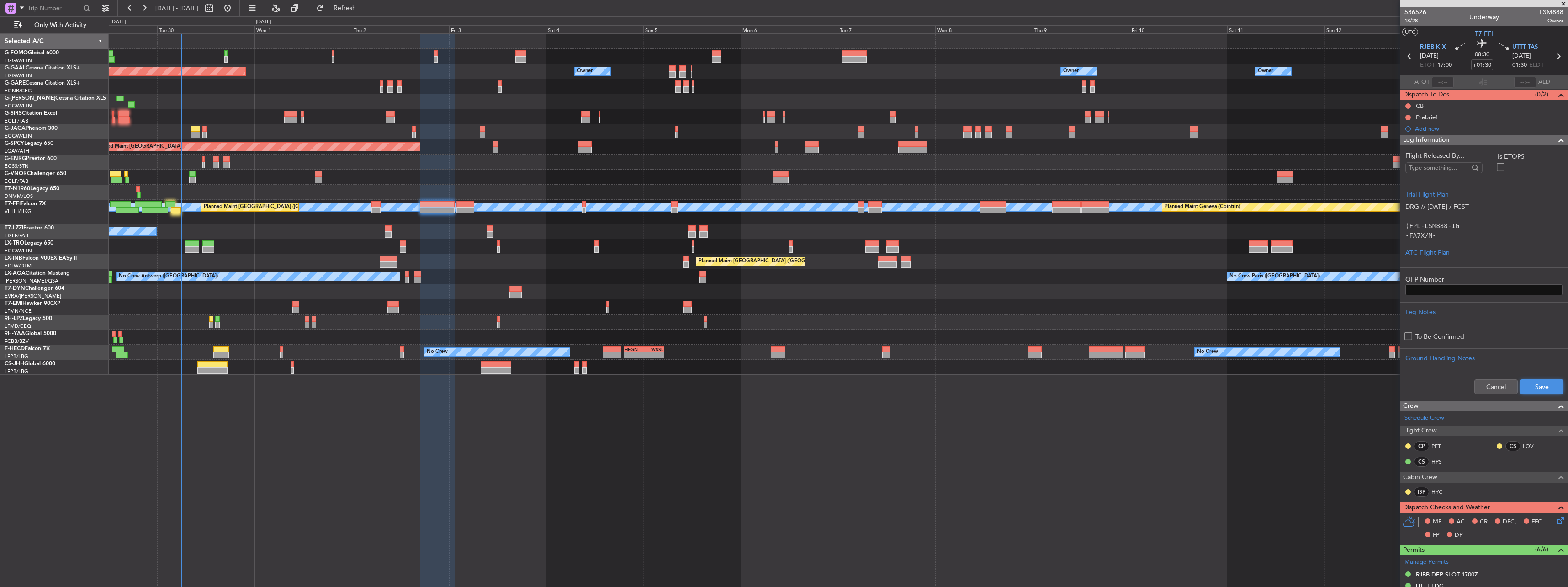
click at [1545, 387] on button "Save" at bounding box center [1541, 387] width 43 height 15
click at [1412, 21] on span "18/28" at bounding box center [1415, 21] width 22 height 8
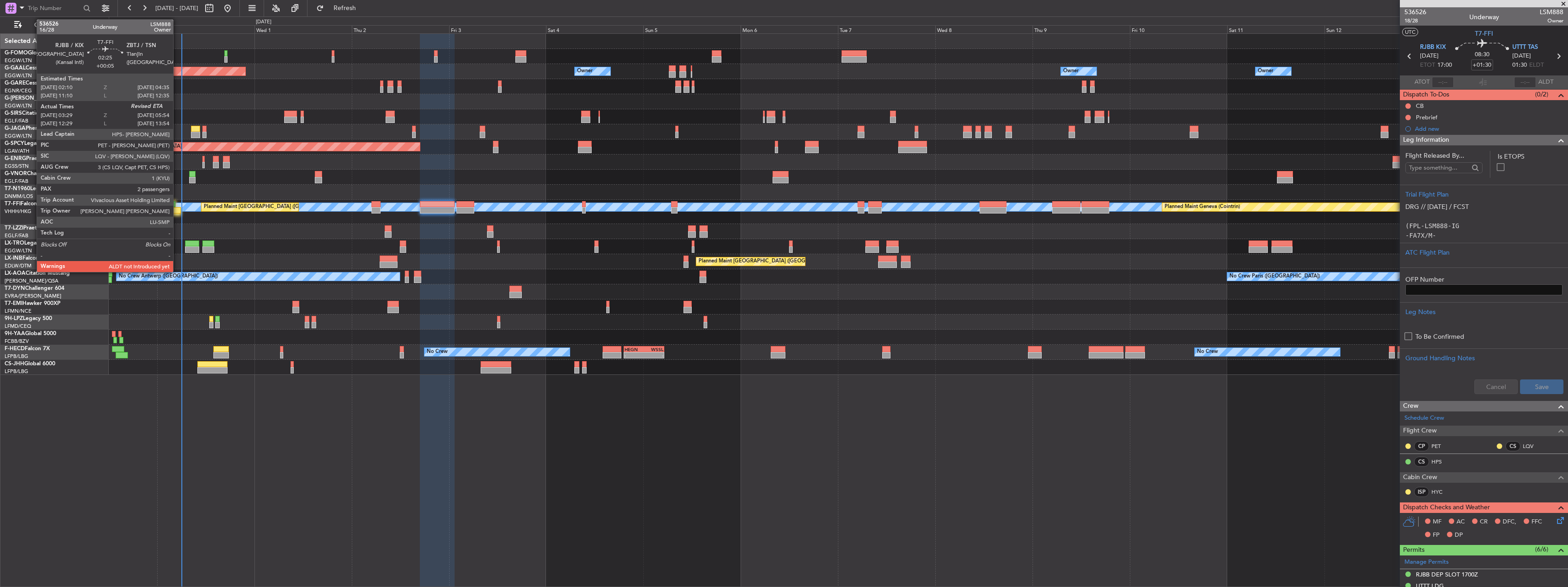
click at [177, 210] on div at bounding box center [176, 210] width 10 height 7
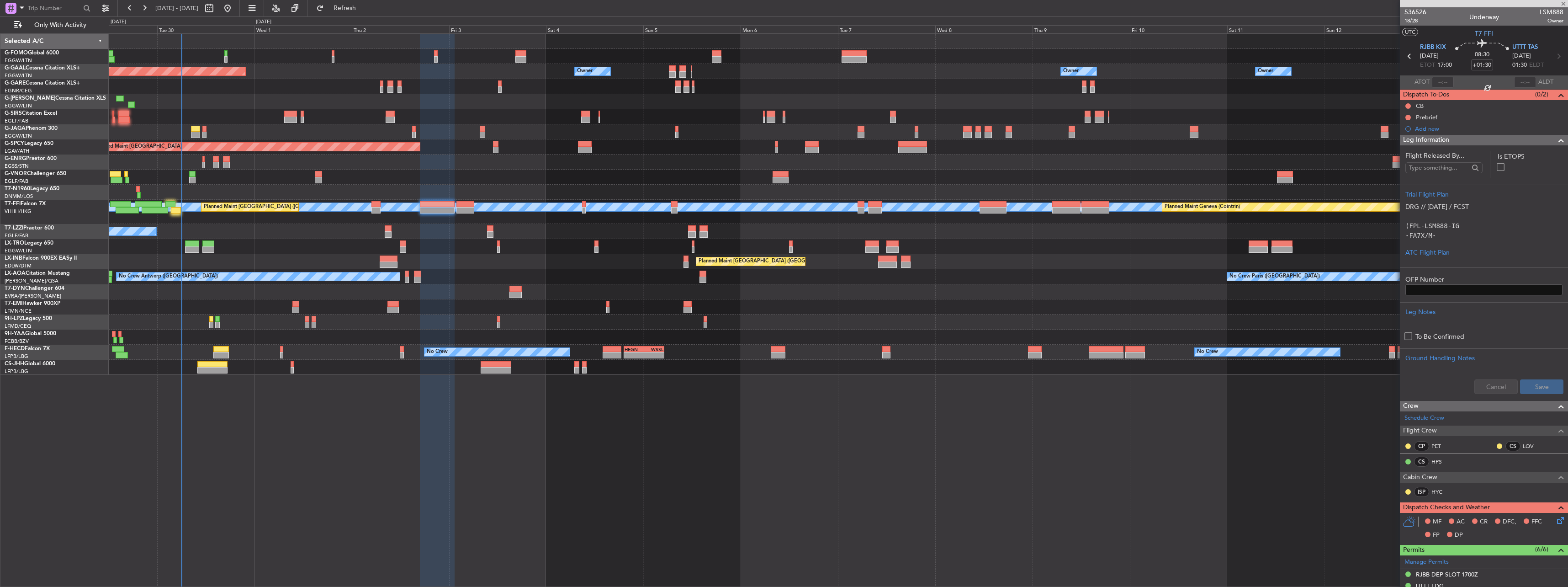
type input "+00:05"
type input "03:29"
type input "2"
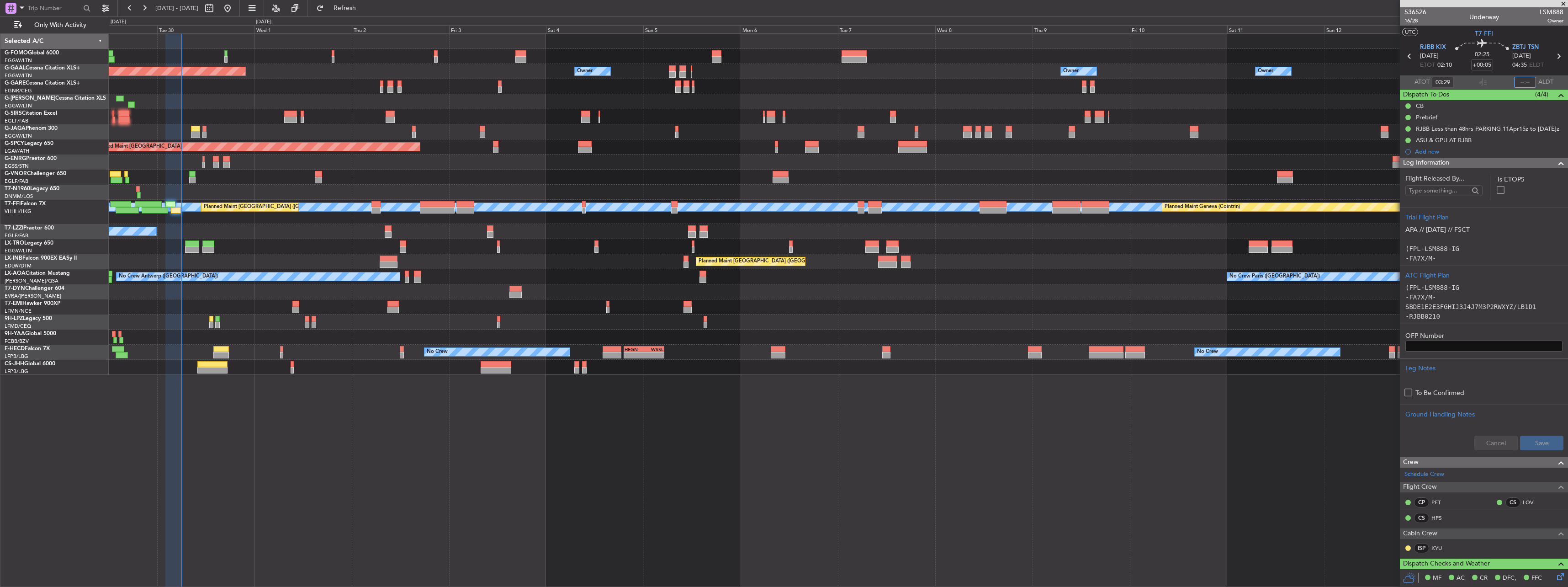
click at [1517, 83] on input "text" at bounding box center [1525, 82] width 22 height 11
type input "06:03"
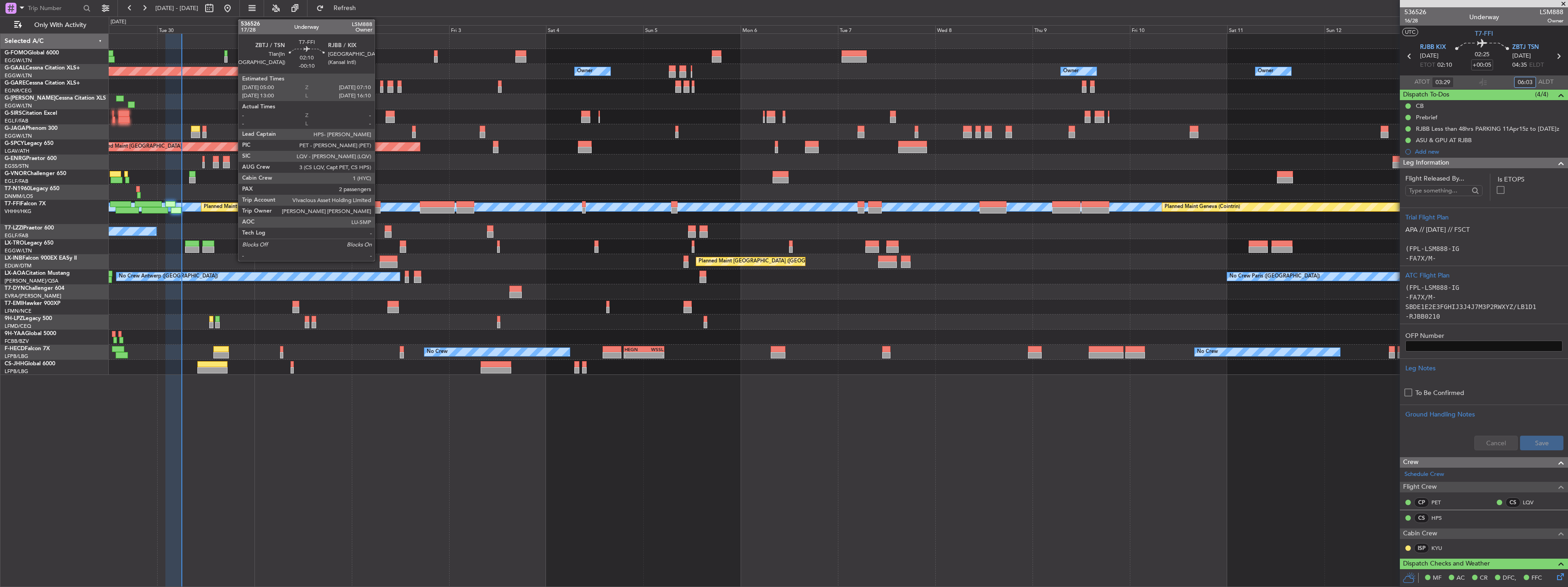
click at [379, 209] on div at bounding box center [376, 210] width 9 height 7
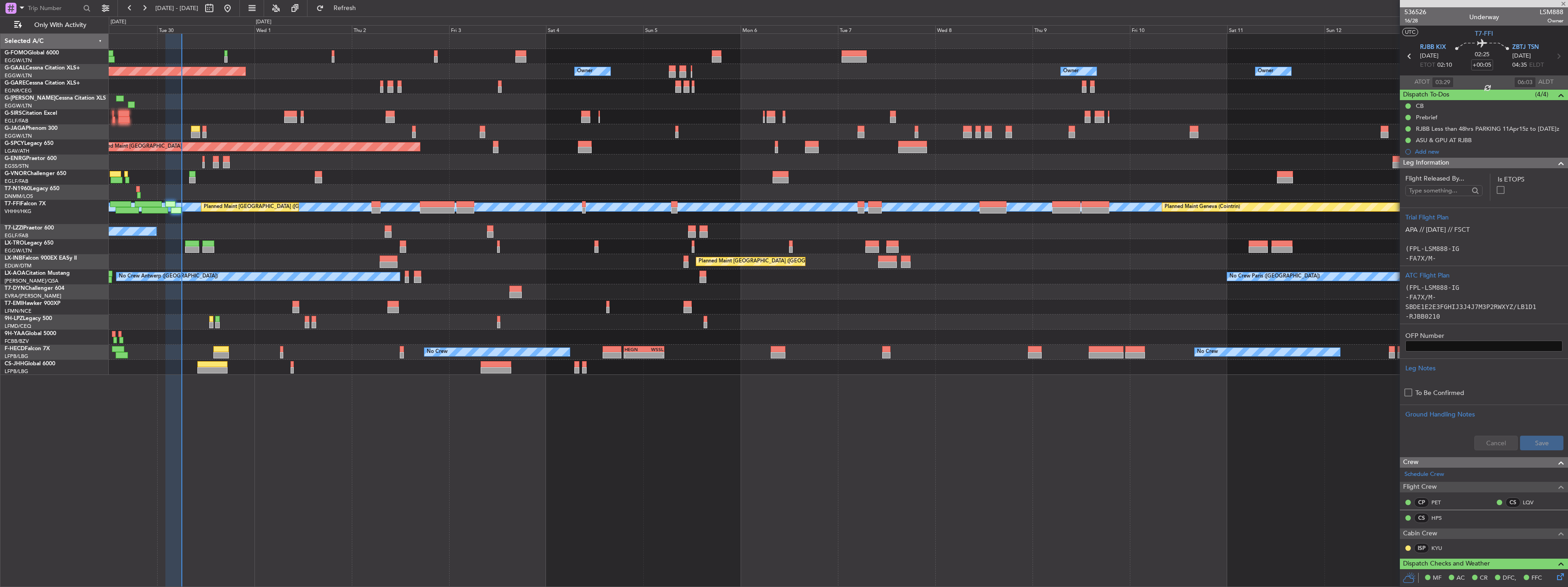
type input "-00:10"
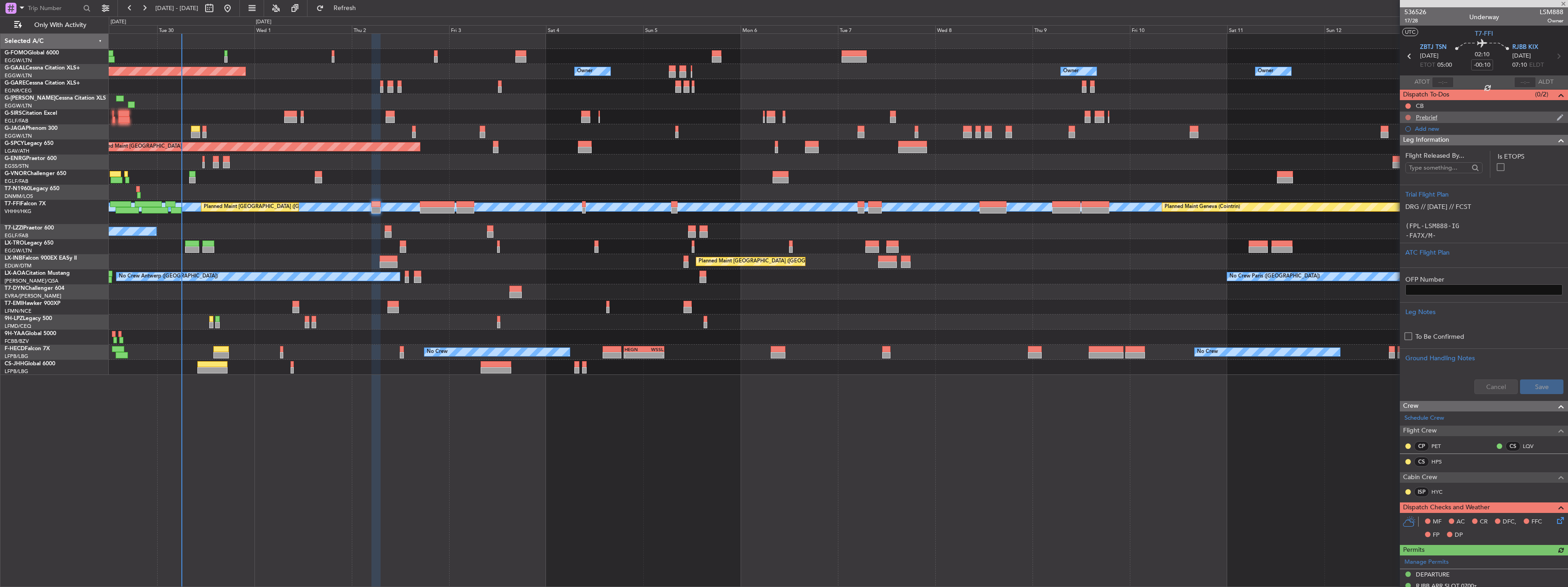
click at [1408, 116] on button at bounding box center [1408, 117] width 5 height 5
click at [1397, 146] on span "In Progress" at bounding box center [1412, 144] width 31 height 9
click at [1410, 105] on button at bounding box center [1408, 106] width 5 height 5
click at [1413, 140] on li "Completed" at bounding box center [1409, 146] width 49 height 14
click at [1458, 142] on div "Leg Information" at bounding box center [1484, 139] width 168 height 10
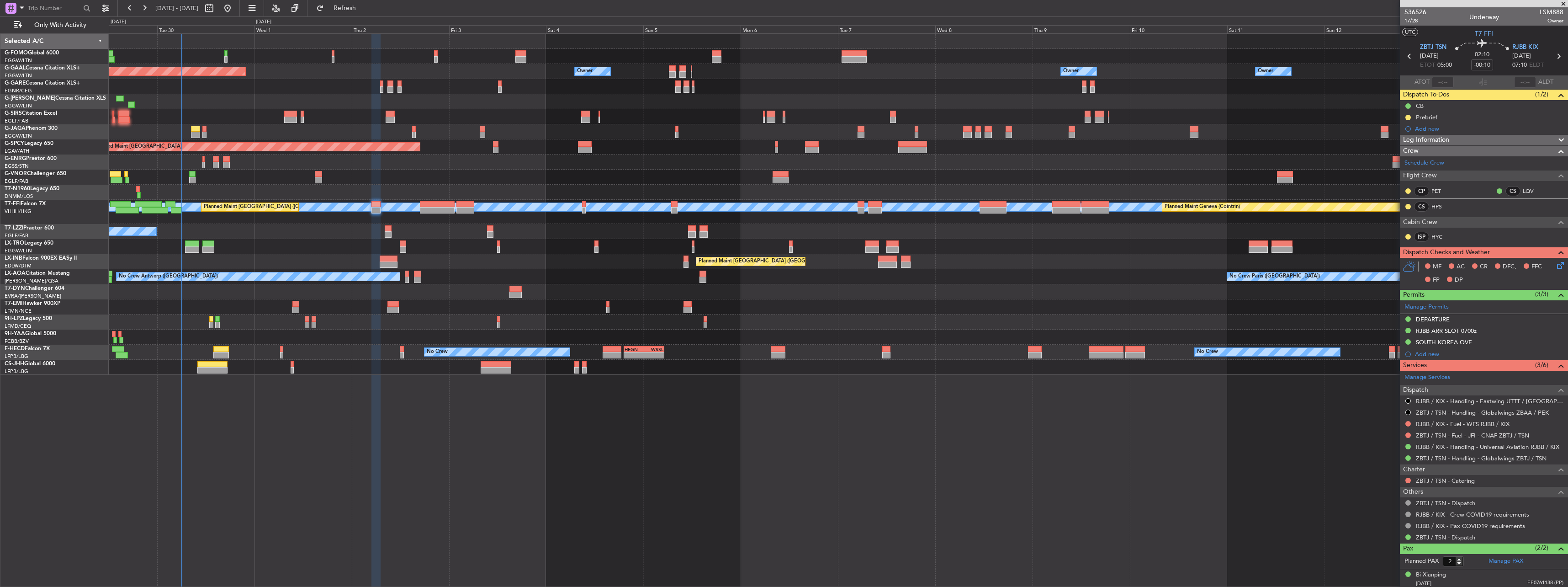
click at [1555, 265] on icon at bounding box center [1559, 264] width 7 height 7
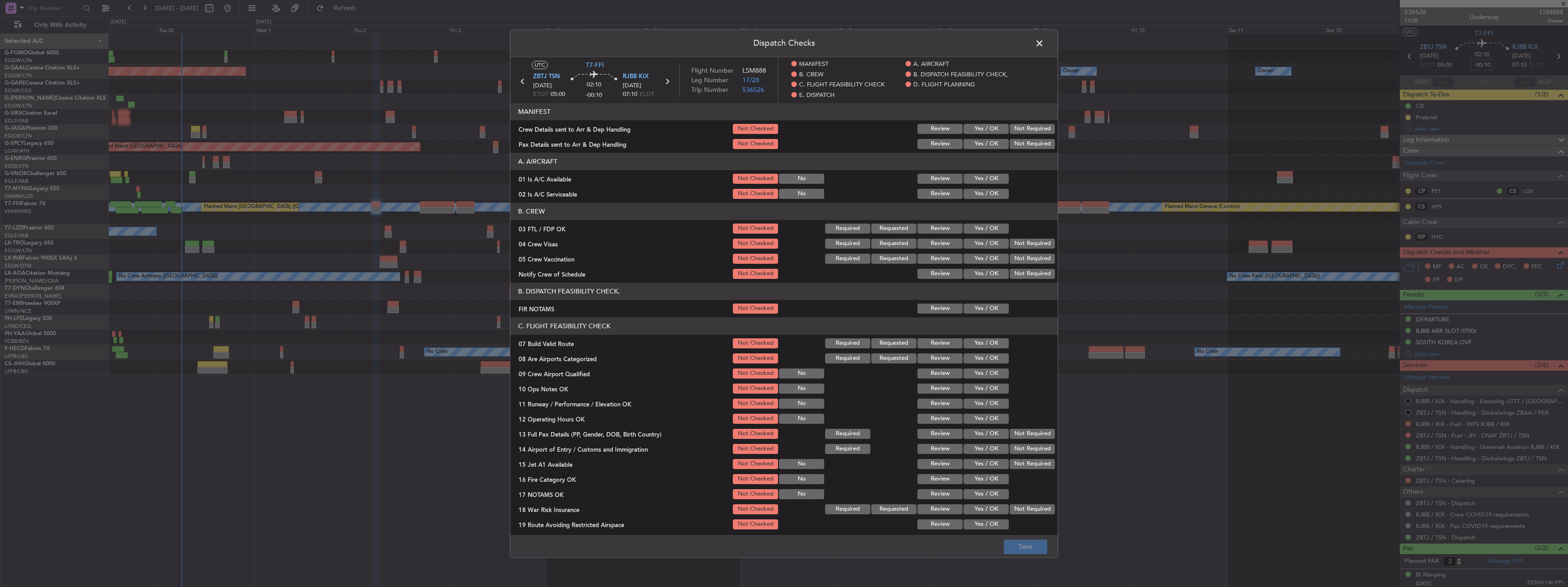
drag, startPoint x: 963, startPoint y: 182, endPoint x: 962, endPoint y: 188, distance: 6.1
click at [964, 182] on button "Yes / OK" at bounding box center [986, 178] width 45 height 10
click at [964, 193] on button "Yes / OK" at bounding box center [986, 194] width 45 height 10
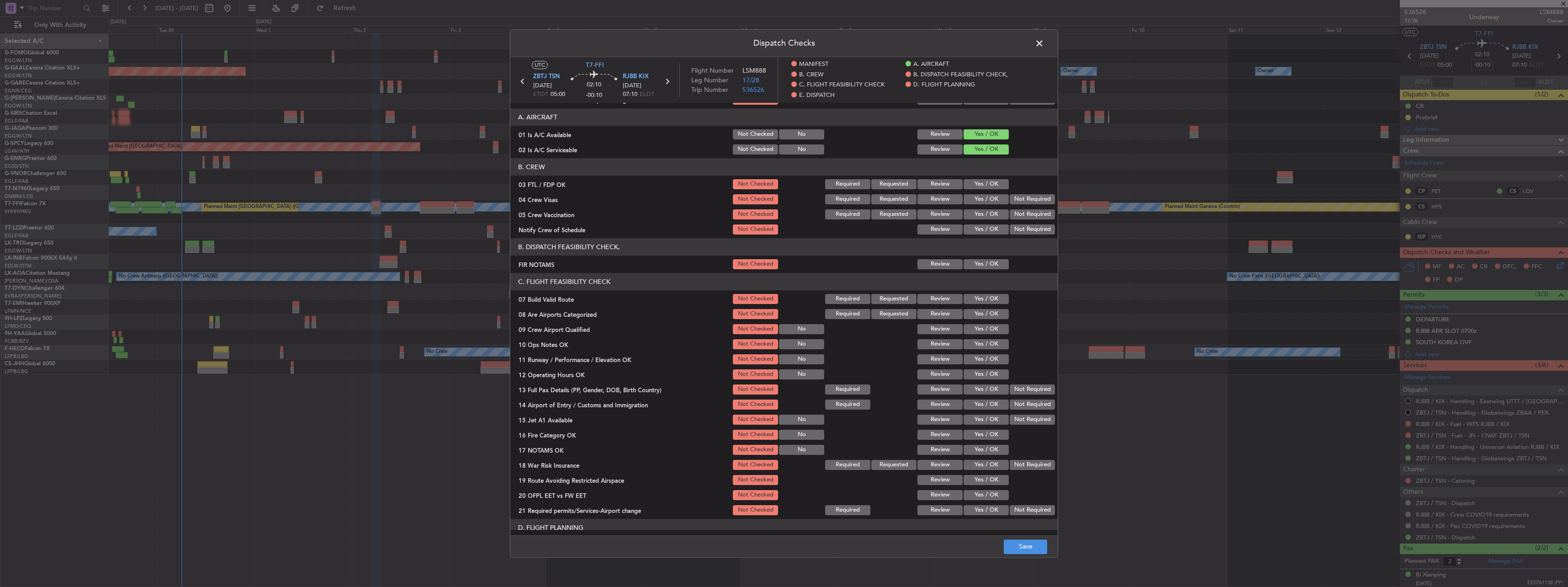
scroll to position [91, 0]
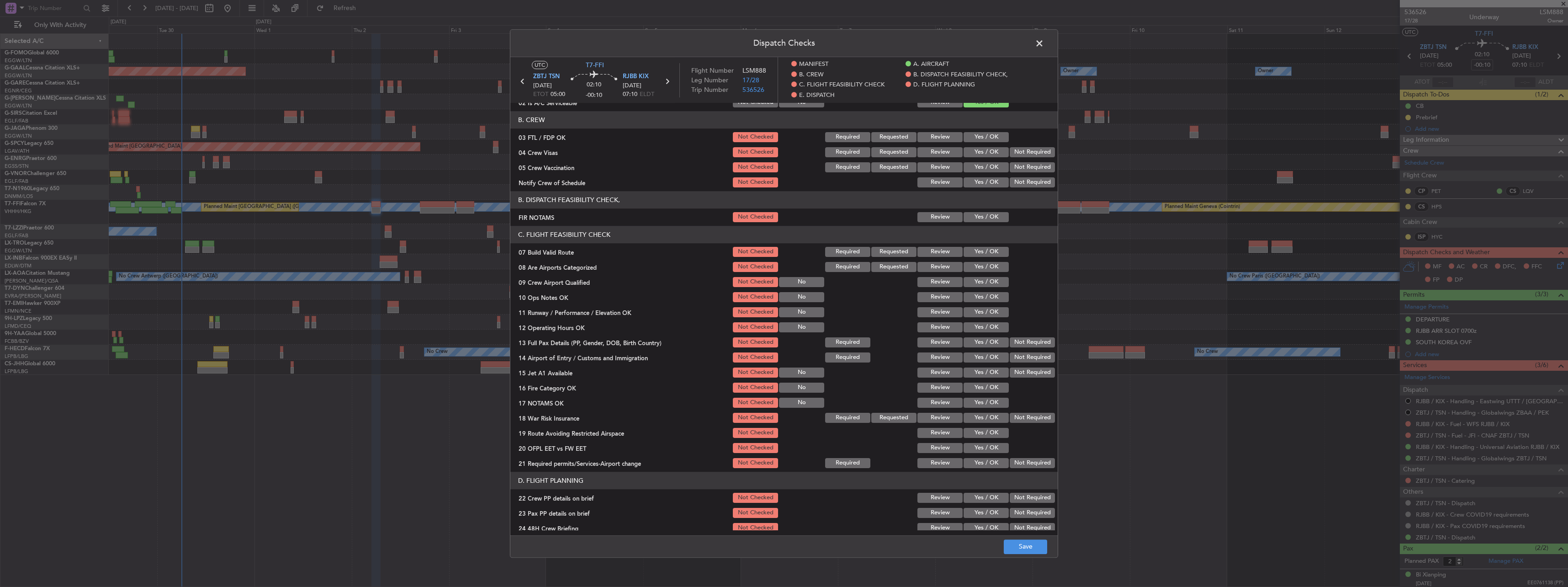
click at [977, 252] on button "Yes / OK" at bounding box center [986, 251] width 45 height 10
click at [979, 222] on button "Yes / OK" at bounding box center [986, 217] width 45 height 10
click at [975, 293] on button "Yes / OK" at bounding box center [986, 297] width 45 height 10
click at [981, 316] on button "Yes / OK" at bounding box center [986, 312] width 45 height 10
click at [982, 323] on button "Yes / OK" at bounding box center [986, 327] width 45 height 10
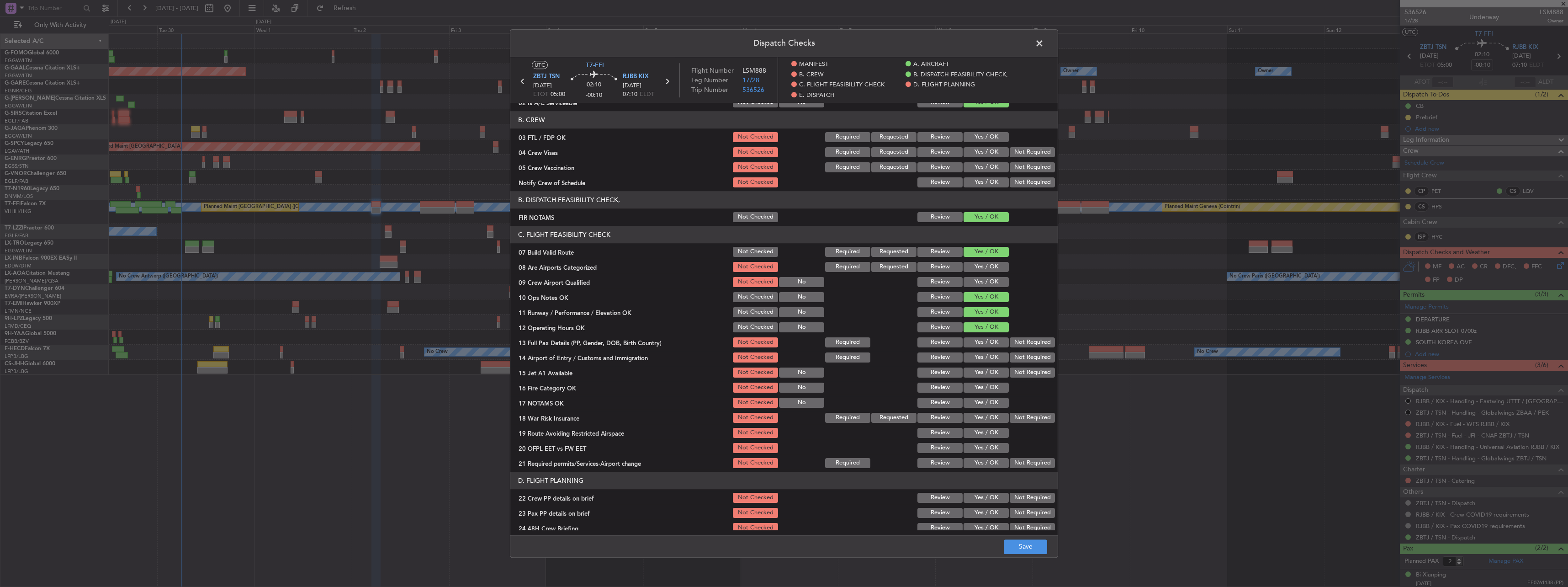
click at [983, 340] on button "Yes / OK" at bounding box center [986, 342] width 45 height 10
click at [1010, 360] on button "Not Required" at bounding box center [1032, 357] width 45 height 10
drag, startPoint x: 992, startPoint y: 356, endPoint x: 992, endPoint y: 373, distance: 17.0
click at [992, 356] on button "Yes / OK" at bounding box center [986, 357] width 45 height 10
click at [992, 376] on button "Yes / OK" at bounding box center [986, 372] width 45 height 10
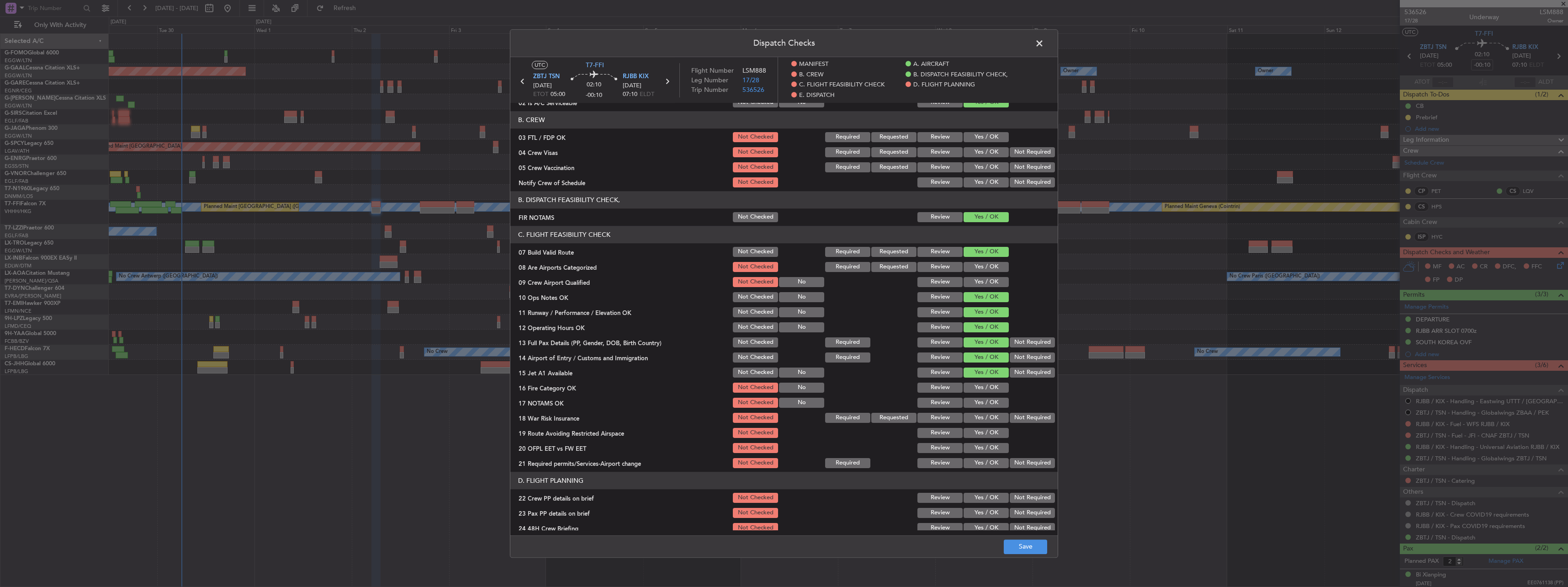
drag, startPoint x: 990, startPoint y: 374, endPoint x: 994, endPoint y: 390, distance: 16.5
click at [990, 380] on section "C. FLIGHT FEASIBILITY CHECK 07 Build Valid Route Not Checked Required Requested…" at bounding box center [783, 348] width 547 height 244
click at [995, 392] on button "Yes / OK" at bounding box center [986, 387] width 45 height 10
drag, startPoint x: 993, startPoint y: 401, endPoint x: 1003, endPoint y: 406, distance: 11.2
click at [995, 402] on button "Yes / OK" at bounding box center [986, 402] width 45 height 10
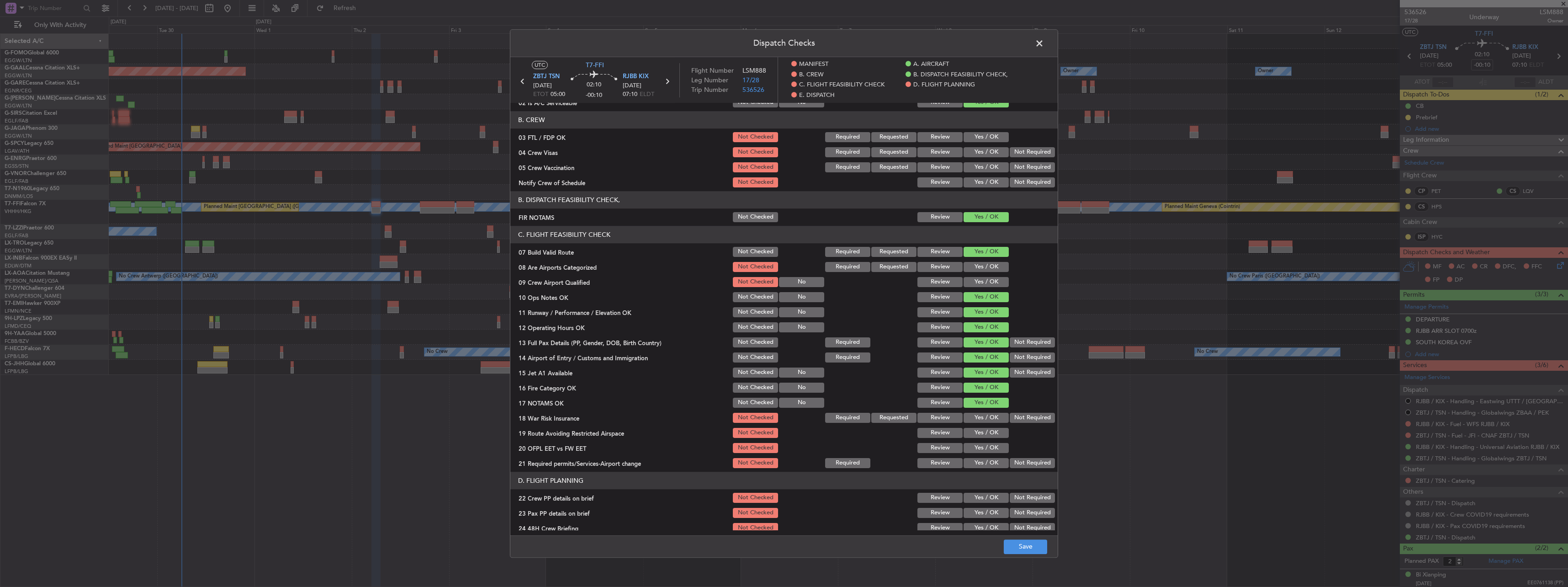
drag, startPoint x: 1018, startPoint y: 416, endPoint x: 999, endPoint y: 434, distance: 26.2
click at [1018, 417] on button "Not Required" at bounding box center [1032, 418] width 45 height 10
click at [983, 439] on div "Yes / OK" at bounding box center [985, 432] width 46 height 13
drag, startPoint x: 981, startPoint y: 433, endPoint x: 983, endPoint y: 455, distance: 22.1
click at [981, 437] on button "Yes / OK" at bounding box center [986, 433] width 45 height 10
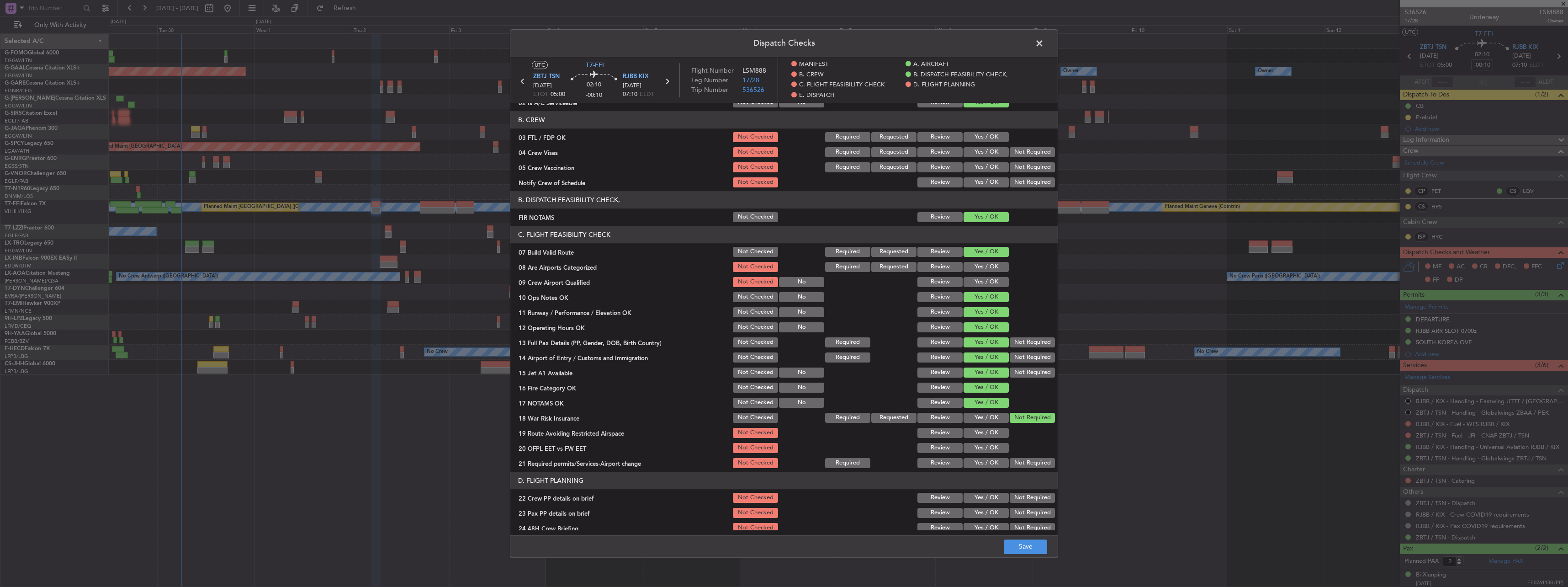
click at [983, 455] on section "C. FLIGHT FEASIBILITY CHECK 07 Build Valid Route Not Checked Required Requested…" at bounding box center [783, 348] width 547 height 244
click at [981, 443] on button "Yes / OK" at bounding box center [986, 448] width 45 height 10
click at [981, 463] on button "Yes / OK" at bounding box center [986, 463] width 45 height 10
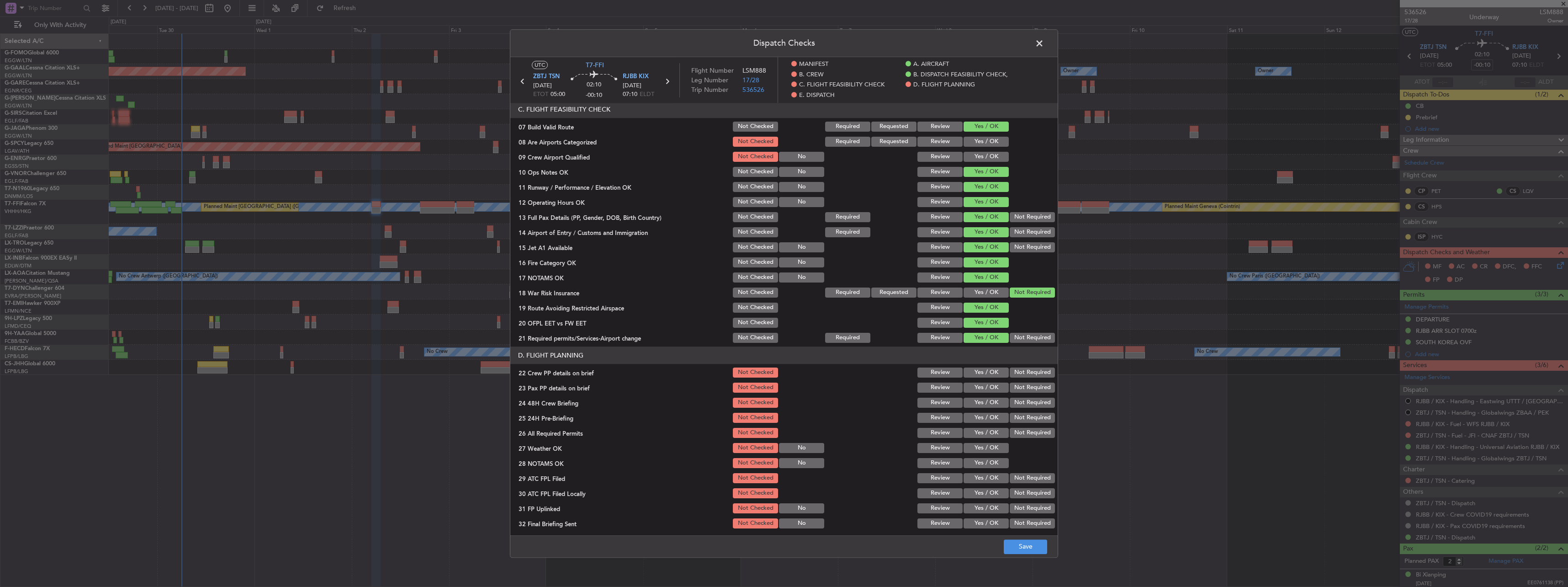
scroll to position [320, 0]
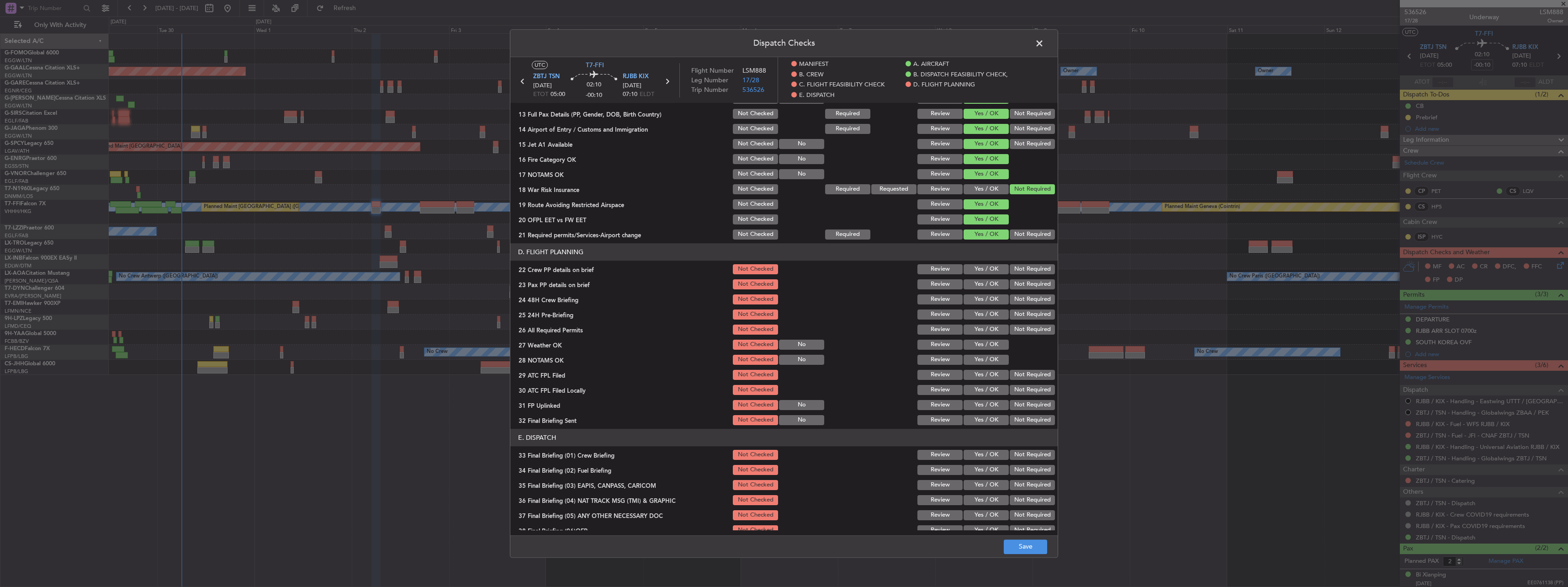
click at [983, 270] on button "Yes / OK" at bounding box center [986, 269] width 45 height 10
click at [987, 289] on button "Yes / OK" at bounding box center [986, 284] width 45 height 10
drag, startPoint x: 989, startPoint y: 298, endPoint x: 1008, endPoint y: 312, distance: 23.6
click at [990, 298] on button "Yes / OK" at bounding box center [986, 299] width 45 height 10
click at [1010, 312] on button "Not Required" at bounding box center [1032, 314] width 45 height 10
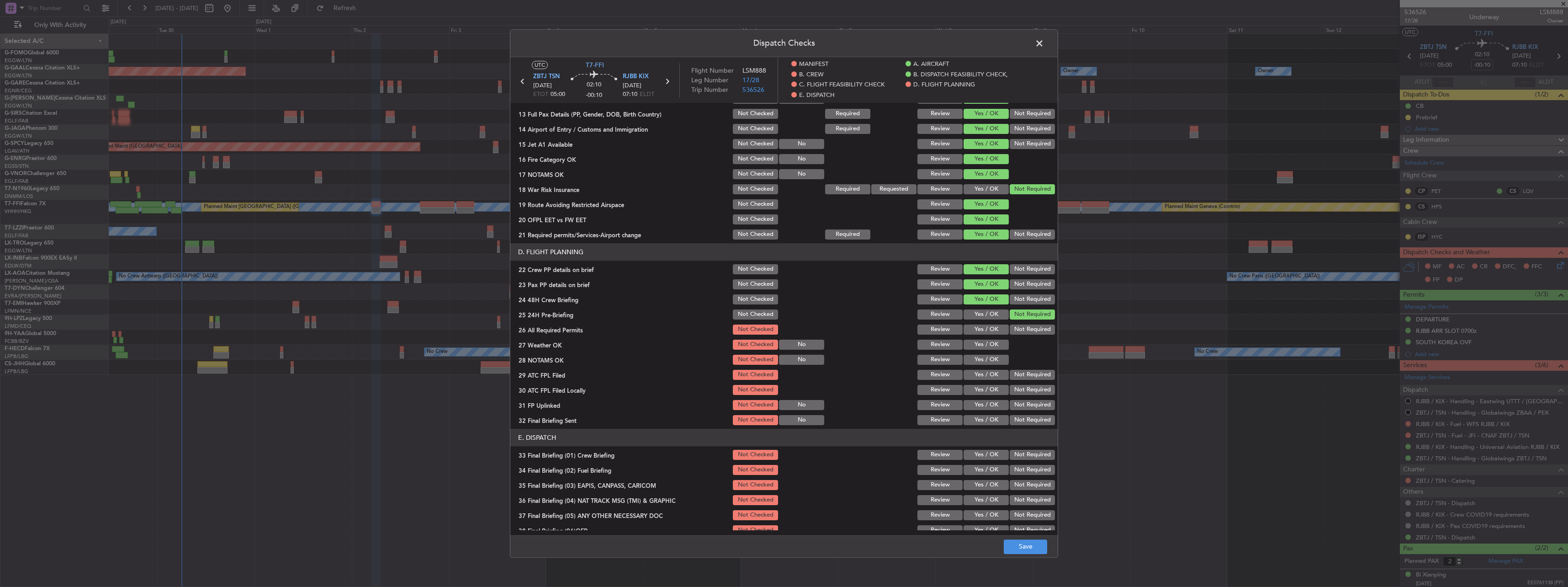
click at [1020, 554] on footer "Save" at bounding box center [783, 546] width 547 height 22
click at [1018, 548] on button "Save" at bounding box center [1025, 547] width 43 height 15
click at [1044, 43] on span at bounding box center [1044, 46] width 0 height 18
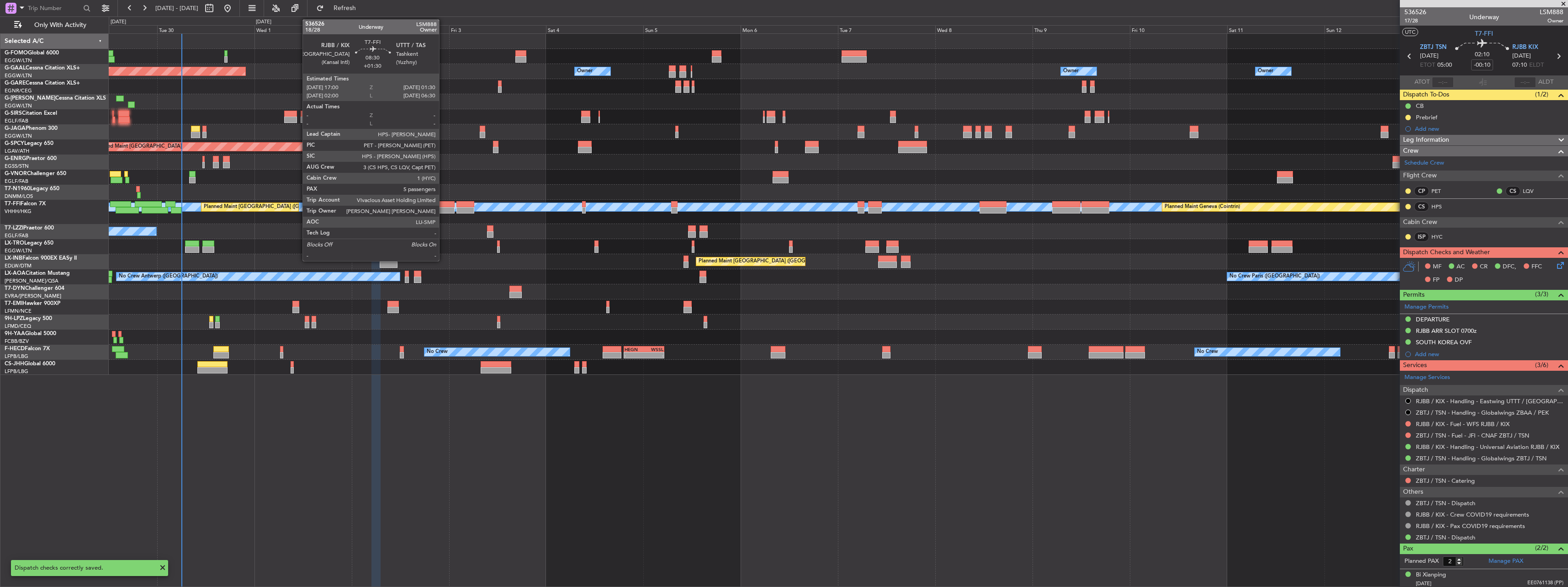
click at [443, 206] on div at bounding box center [437, 204] width 35 height 7
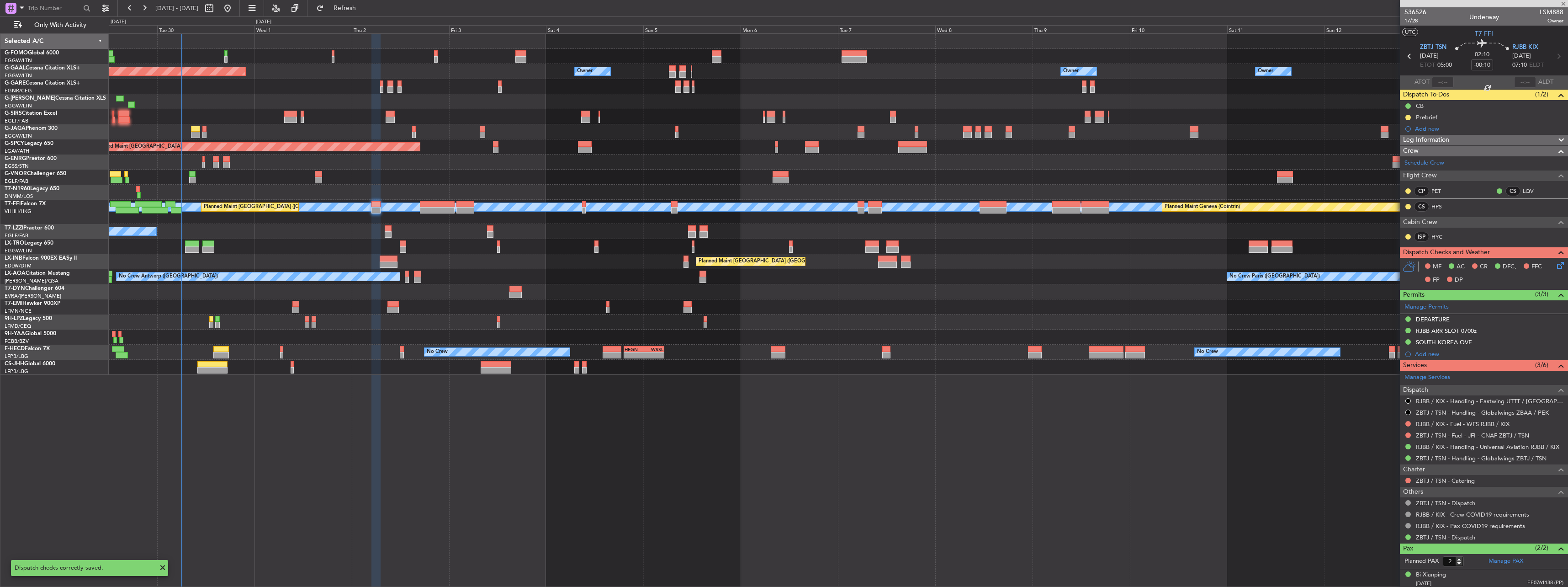
type input "+01:30"
type input "5"
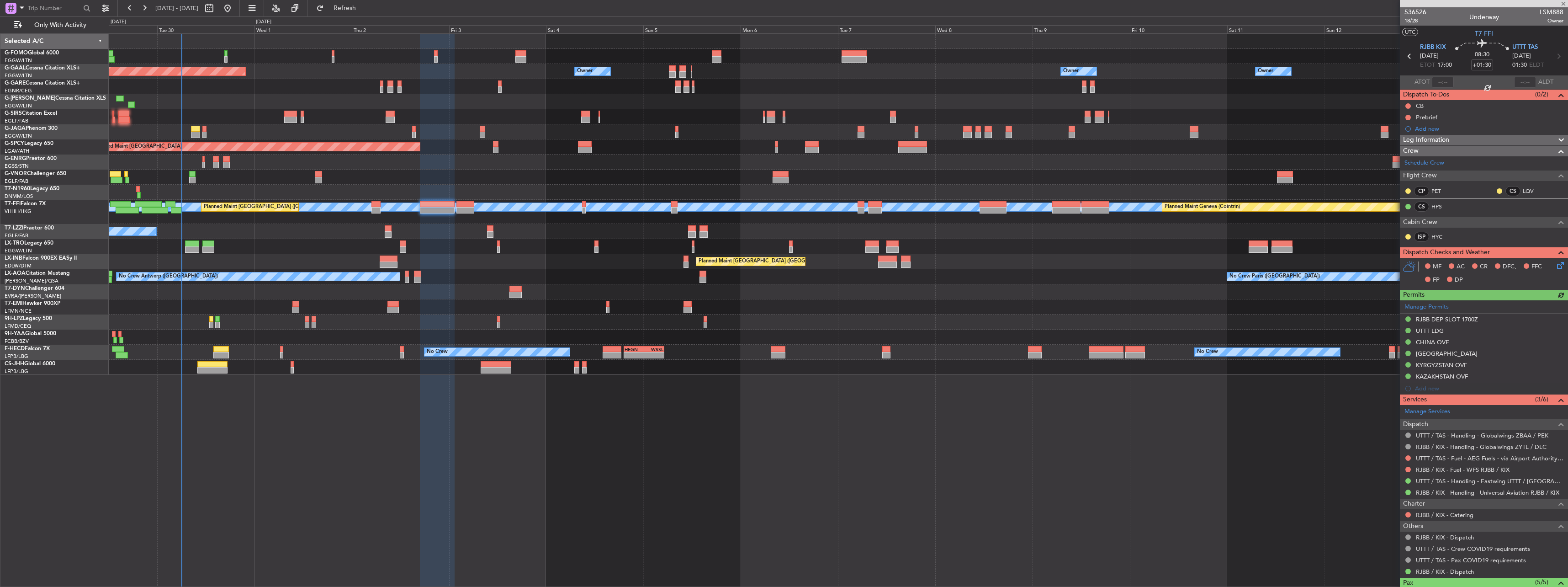
click at [1555, 266] on icon at bounding box center [1559, 264] width 7 height 7
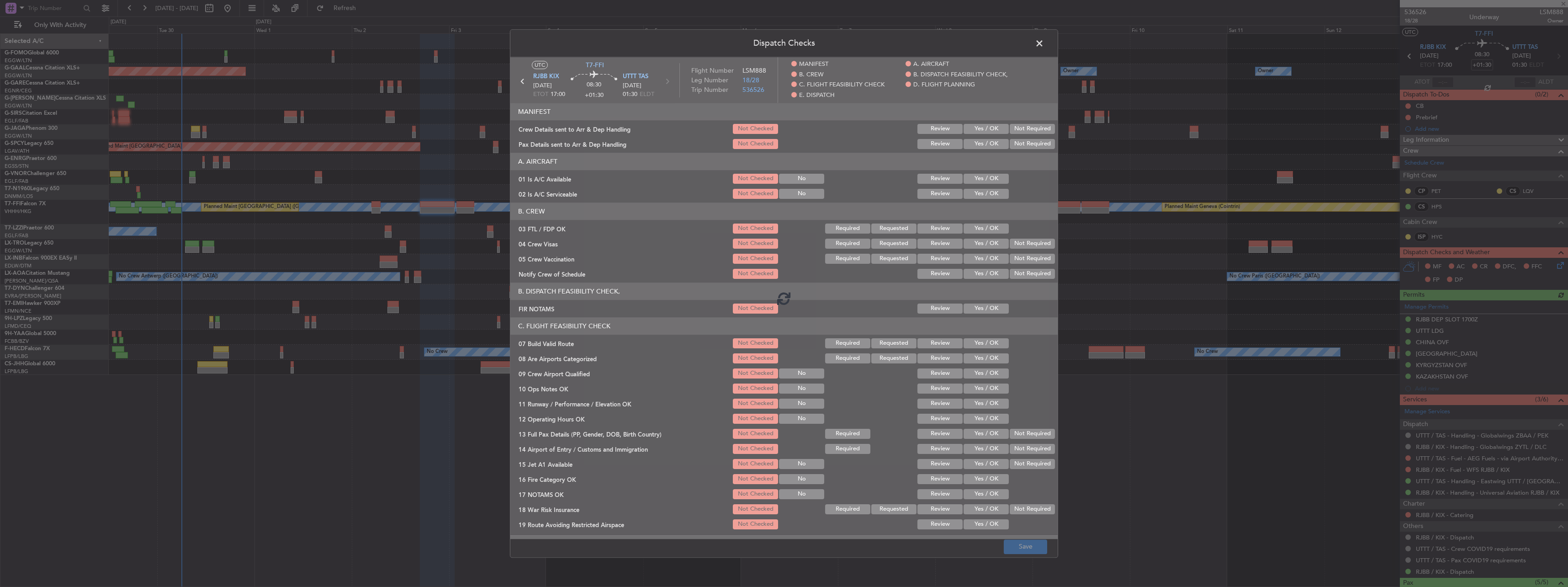
click at [984, 181] on div at bounding box center [783, 298] width 547 height 482
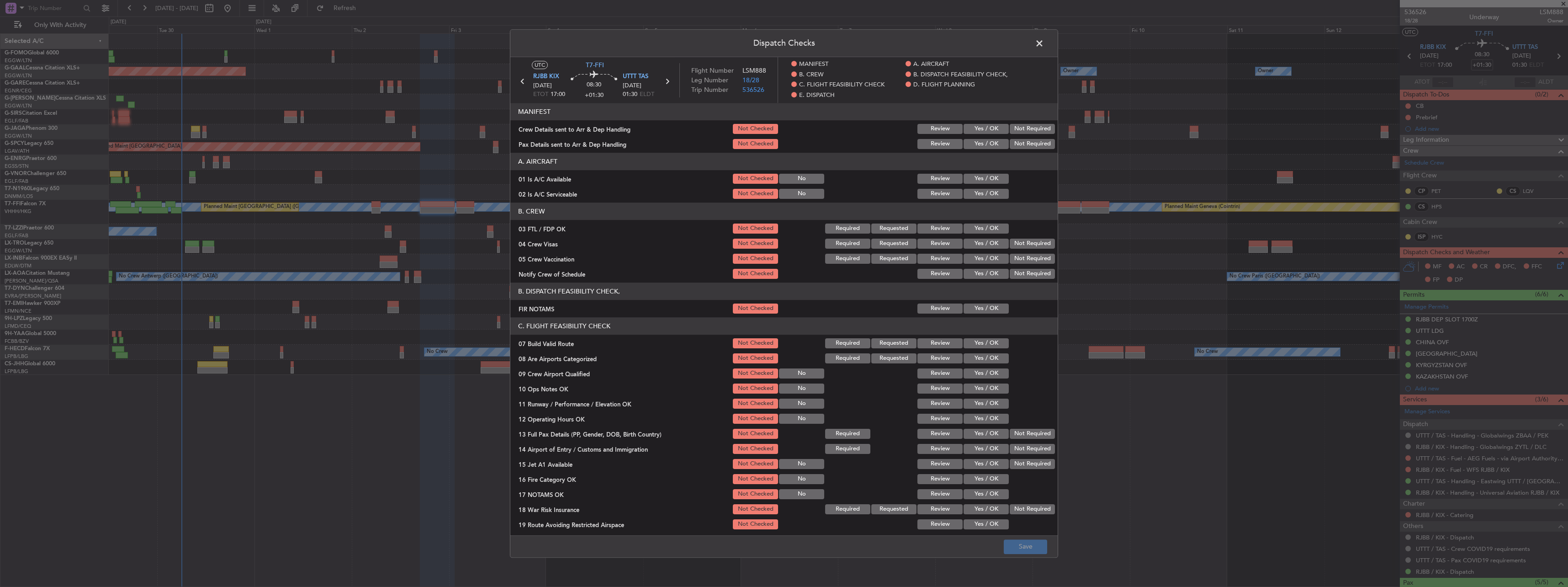
click at [979, 180] on button "Yes / OK" at bounding box center [986, 178] width 45 height 10
click at [981, 199] on div "Yes / OK" at bounding box center [985, 194] width 46 height 13
click at [971, 194] on button "Yes / OK" at bounding box center [986, 194] width 45 height 10
click at [983, 309] on button "Yes / OK" at bounding box center [986, 308] width 45 height 10
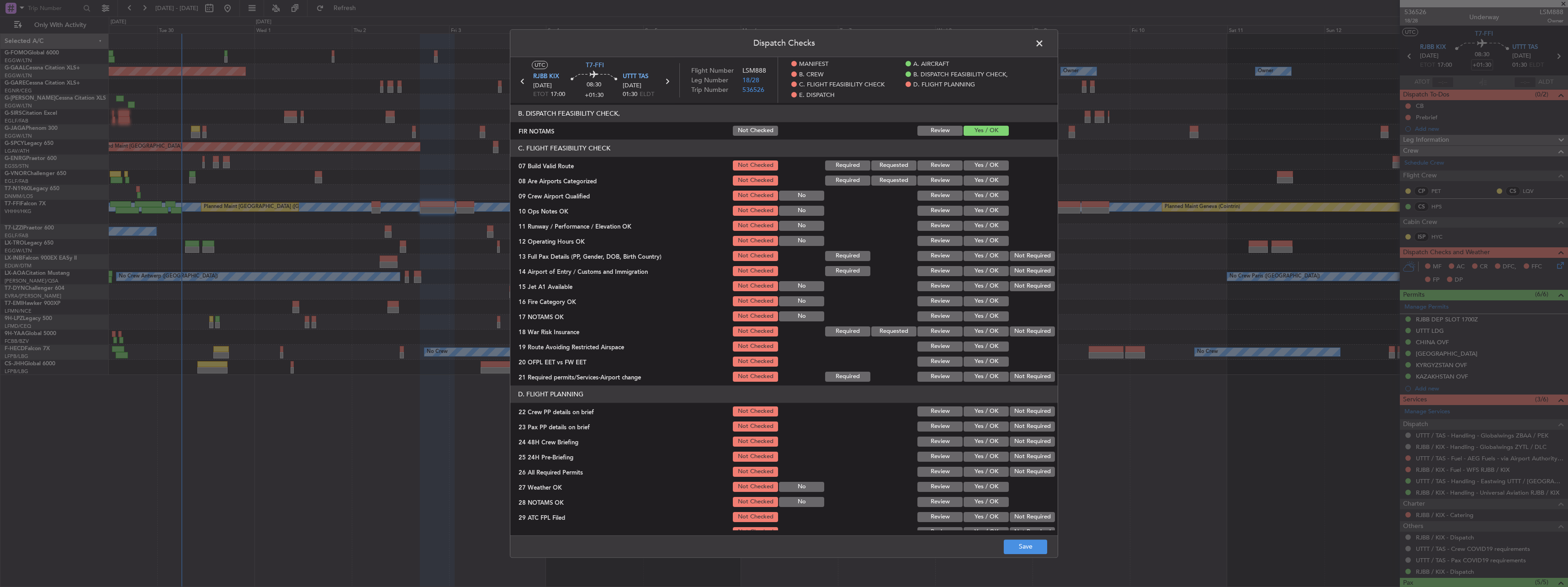
scroll to position [183, 0]
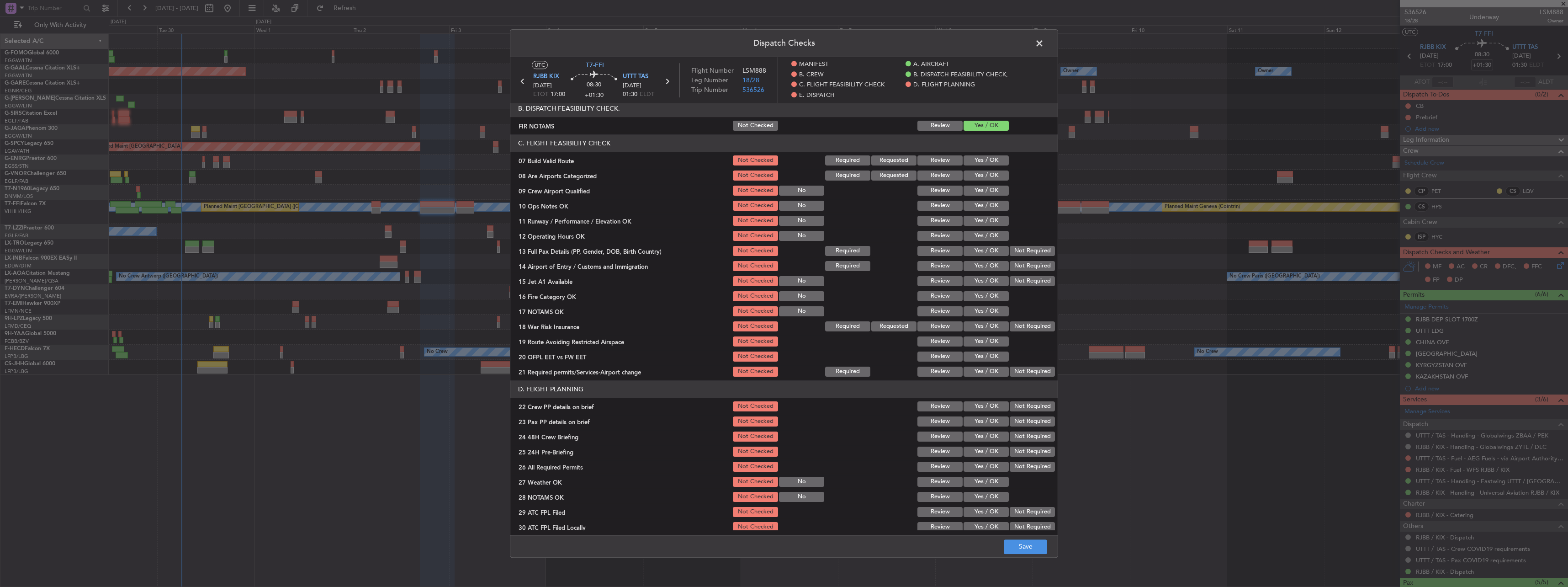
click at [984, 161] on button "Yes / OK" at bounding box center [986, 160] width 45 height 10
click at [987, 212] on div "Yes / OK" at bounding box center [985, 205] width 46 height 13
click at [981, 205] on button "Yes / OK" at bounding box center [986, 206] width 45 height 10
drag, startPoint x: 985, startPoint y: 220, endPoint x: 987, endPoint y: 237, distance: 17.1
click at [985, 221] on button "Yes / OK" at bounding box center [986, 220] width 45 height 10
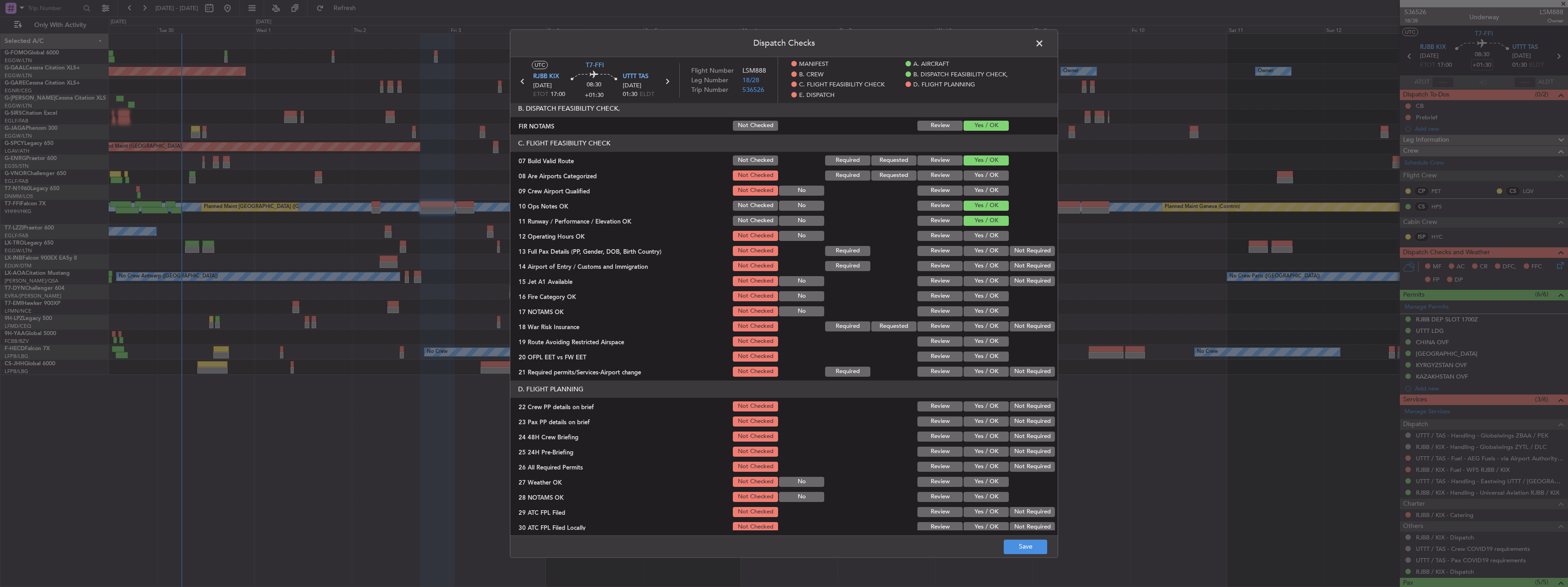
click at [987, 239] on button "Yes / OK" at bounding box center [986, 236] width 45 height 10
click at [989, 255] on button "Yes / OK" at bounding box center [986, 251] width 45 height 10
click at [991, 269] on button "Yes / OK" at bounding box center [986, 266] width 45 height 10
click at [993, 278] on button "Yes / OK" at bounding box center [986, 281] width 45 height 10
click at [993, 292] on button "Yes / OK" at bounding box center [986, 296] width 45 height 10
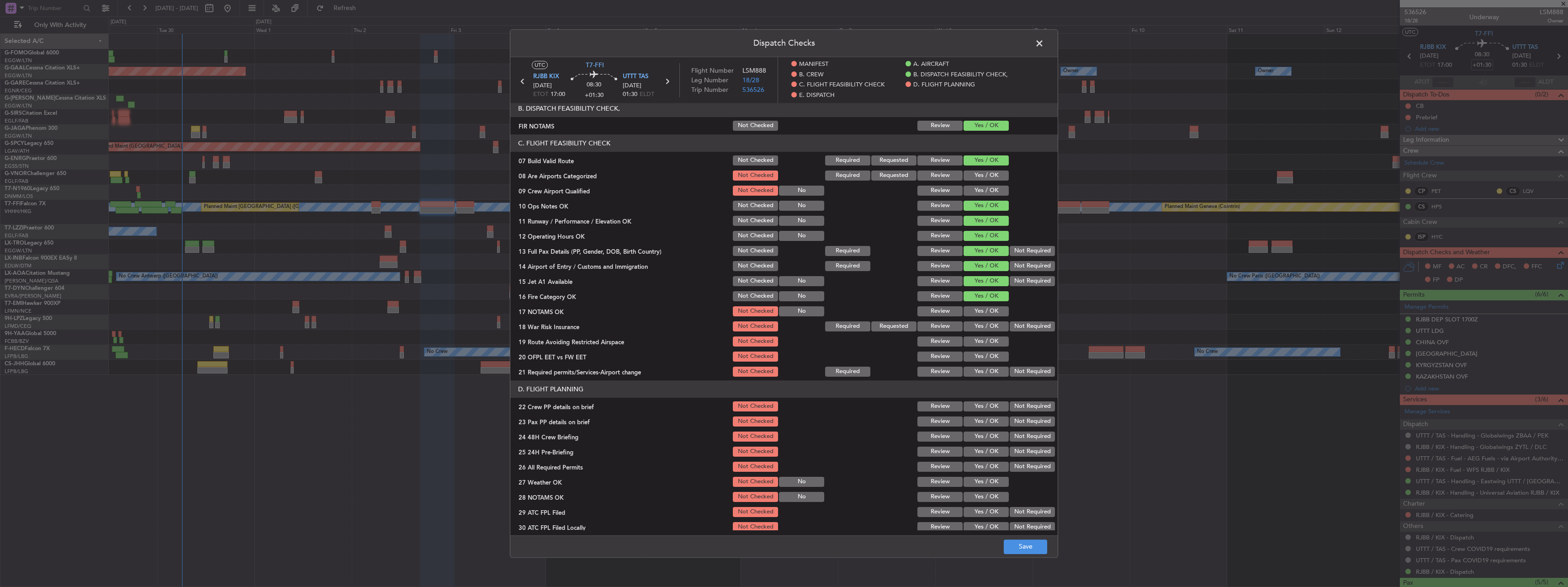
click at [992, 303] on section "C. FLIGHT FEASIBILITY CHECK 07 Build Valid Route Not Checked Required Requested…" at bounding box center [783, 256] width 547 height 244
click at [993, 309] on button "Yes / OK" at bounding box center [986, 311] width 45 height 10
click at [1021, 321] on div "Not Required" at bounding box center [1032, 326] width 46 height 13
drag, startPoint x: 1018, startPoint y: 325, endPoint x: 1005, endPoint y: 334, distance: 15.8
click at [1017, 325] on button "Not Required" at bounding box center [1032, 326] width 45 height 10
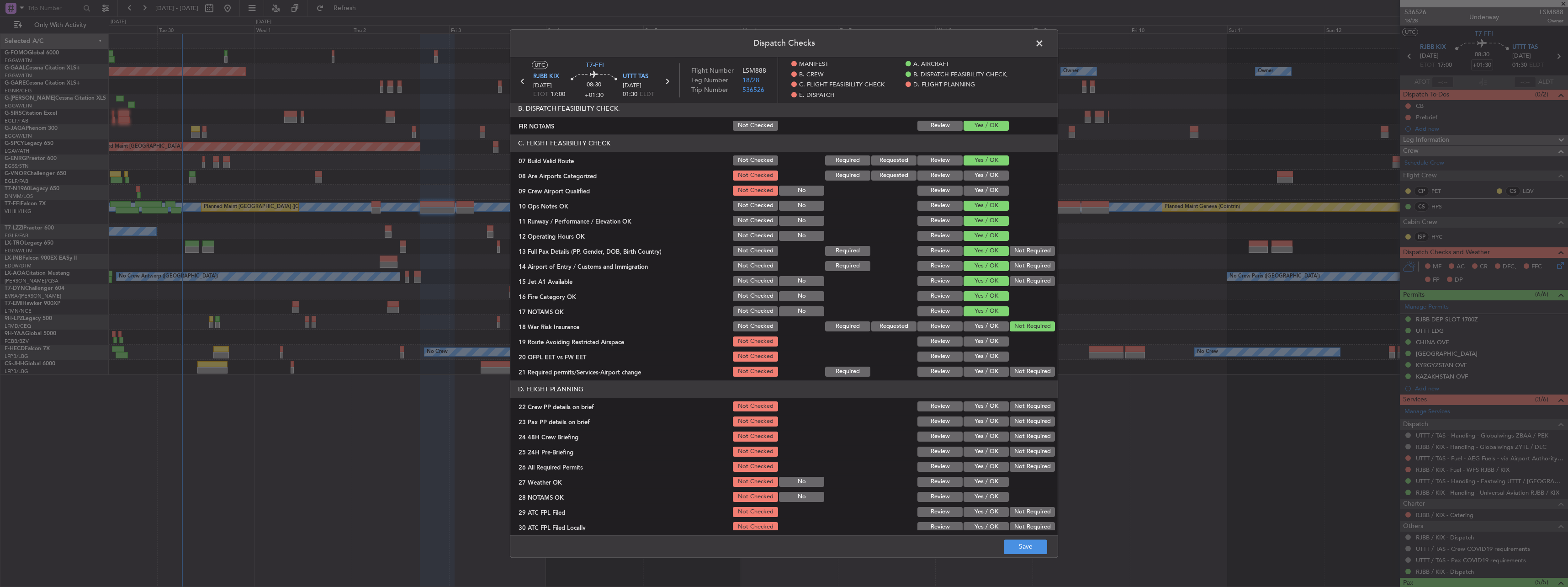
drag, startPoint x: 988, startPoint y: 349, endPoint x: 984, endPoint y: 341, distance: 8.9
click at [987, 349] on section "C. FLIGHT FEASIBILITY CHECK 07 Build Valid Route Not Checked Required Requested…" at bounding box center [783, 256] width 547 height 244
drag, startPoint x: 984, startPoint y: 341, endPoint x: 982, endPoint y: 349, distance: 8.2
click at [982, 345] on button "Yes / OK" at bounding box center [986, 341] width 45 height 10
click at [982, 356] on button "Yes / OK" at bounding box center [986, 356] width 45 height 10
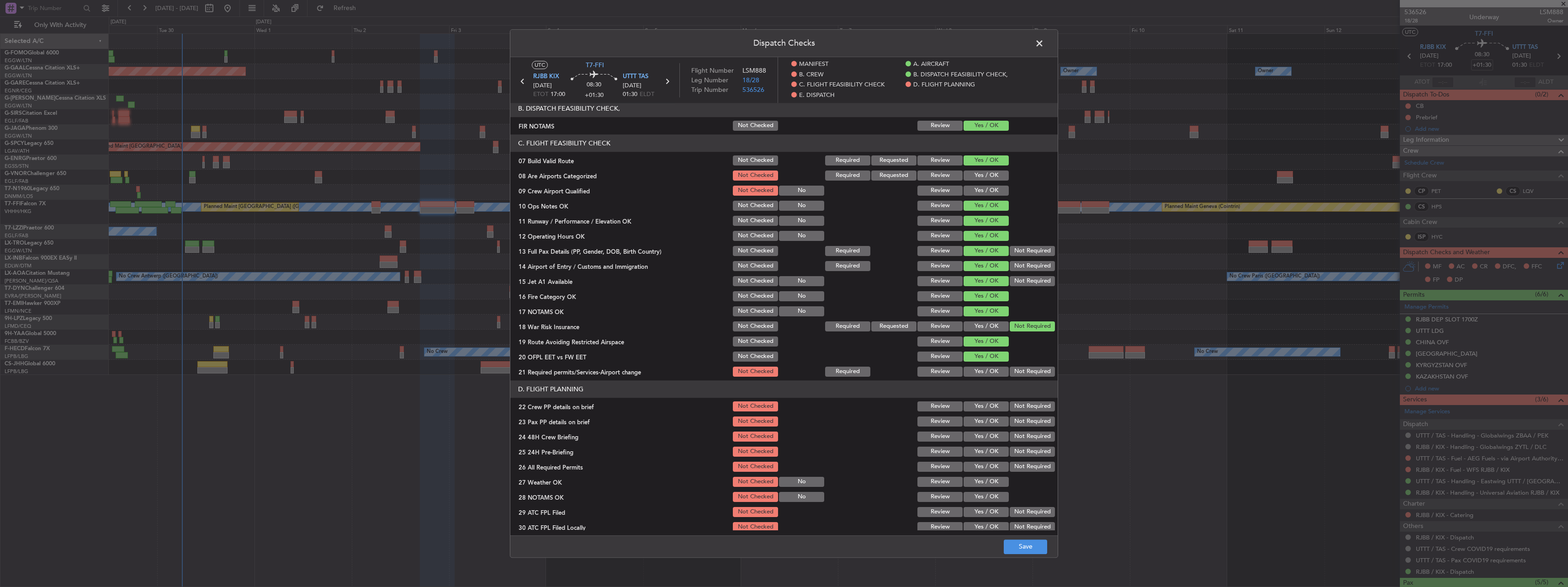
click at [982, 366] on div "Yes / OK" at bounding box center [985, 371] width 46 height 13
click at [985, 365] on div "Yes / OK" at bounding box center [985, 371] width 46 height 13
click at [985, 371] on button "Yes / OK" at bounding box center [986, 371] width 45 height 10
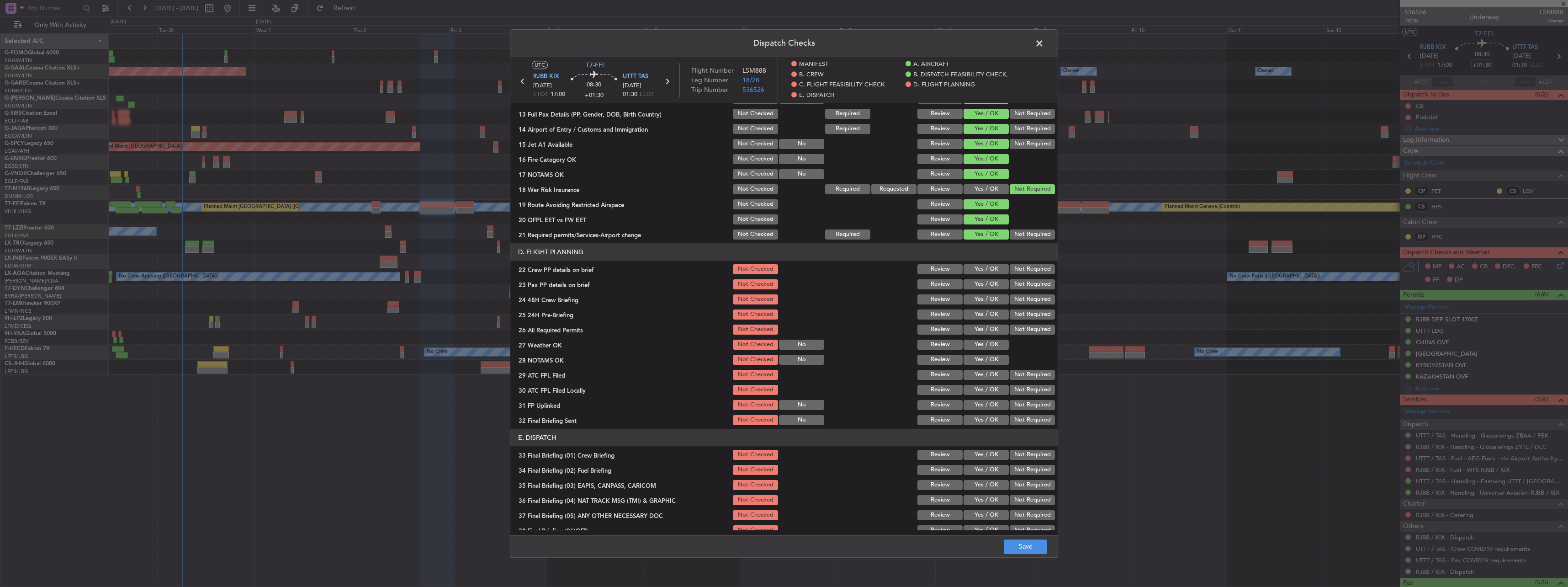
click at [974, 269] on button "Yes / OK" at bounding box center [986, 269] width 45 height 10
click at [979, 285] on button "Yes / OK" at bounding box center [986, 284] width 45 height 10
click at [982, 298] on button "Yes / OK" at bounding box center [986, 299] width 45 height 10
click at [1010, 310] on button "Not Required" at bounding box center [1032, 314] width 45 height 10
click at [1036, 550] on button "Save" at bounding box center [1025, 547] width 43 height 15
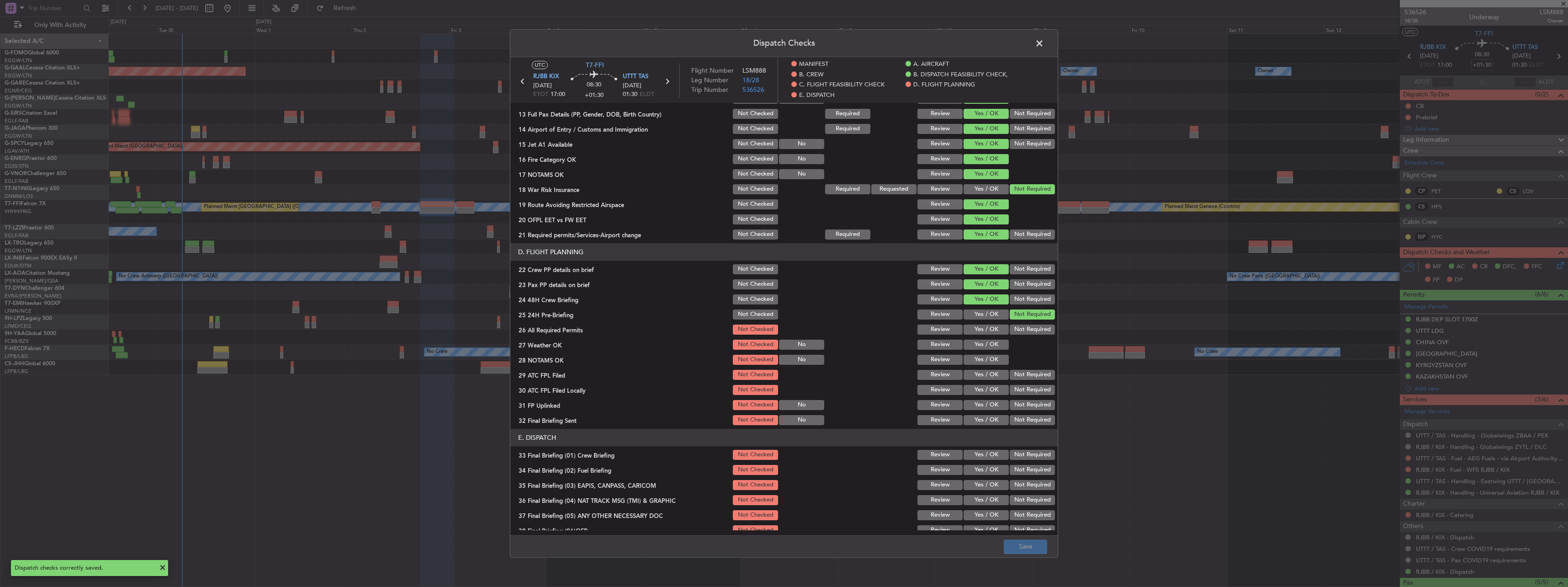
click at [1044, 44] on span at bounding box center [1044, 46] width 0 height 18
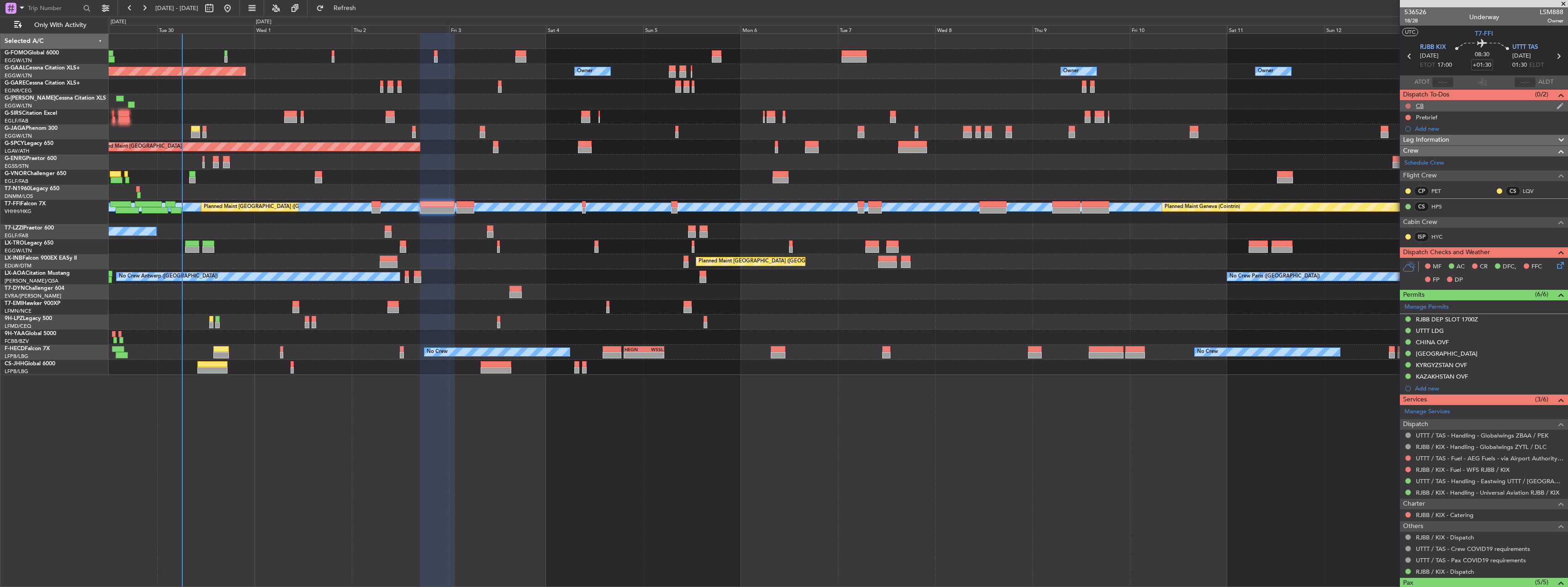
click at [1409, 104] on button at bounding box center [1408, 106] width 5 height 5
click at [1410, 148] on span "Completed" at bounding box center [1412, 146] width 30 height 9
click at [1408, 116] on button at bounding box center [1408, 117] width 5 height 5
click at [1410, 144] on span "In Progress" at bounding box center [1412, 144] width 31 height 9
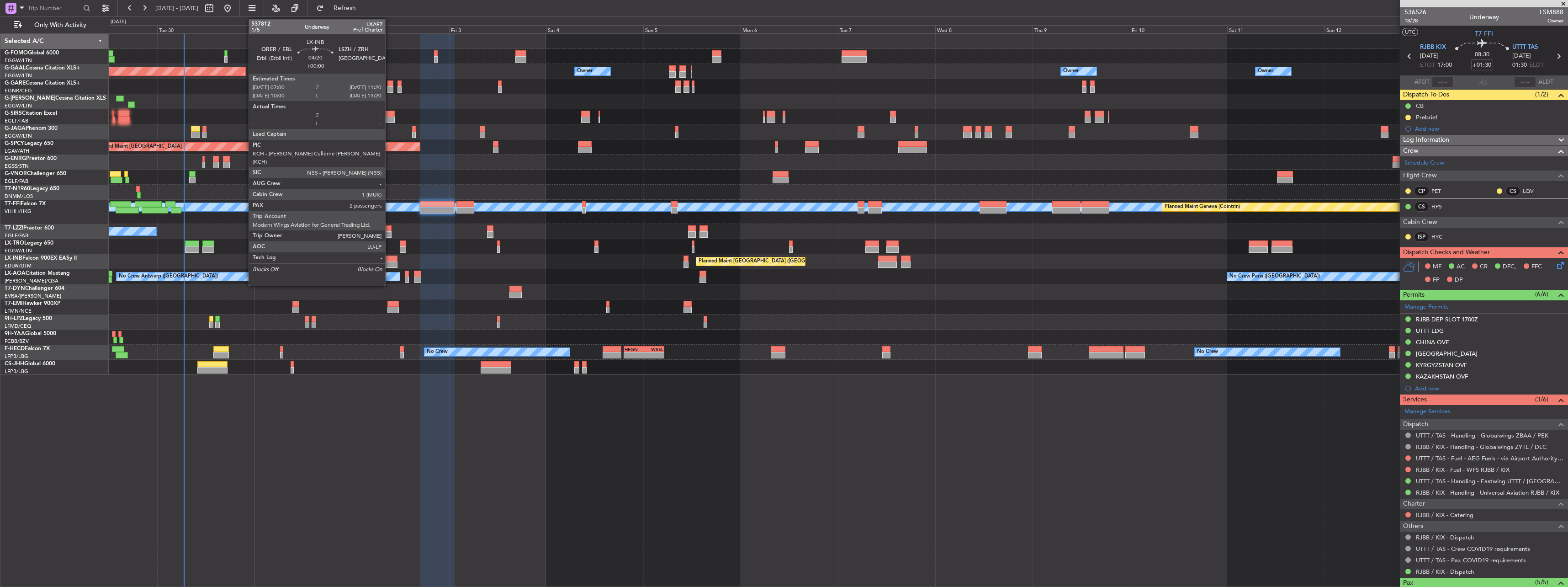
click at [389, 259] on div at bounding box center [388, 259] width 18 height 7
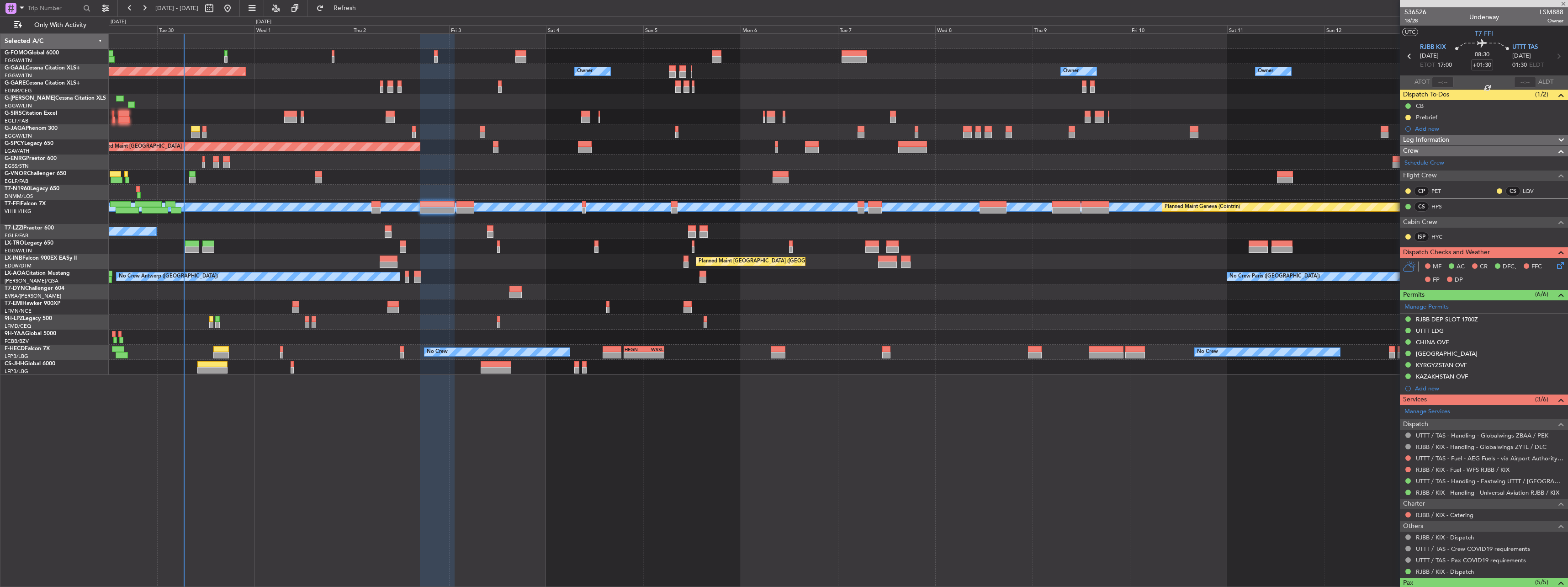
type input "2"
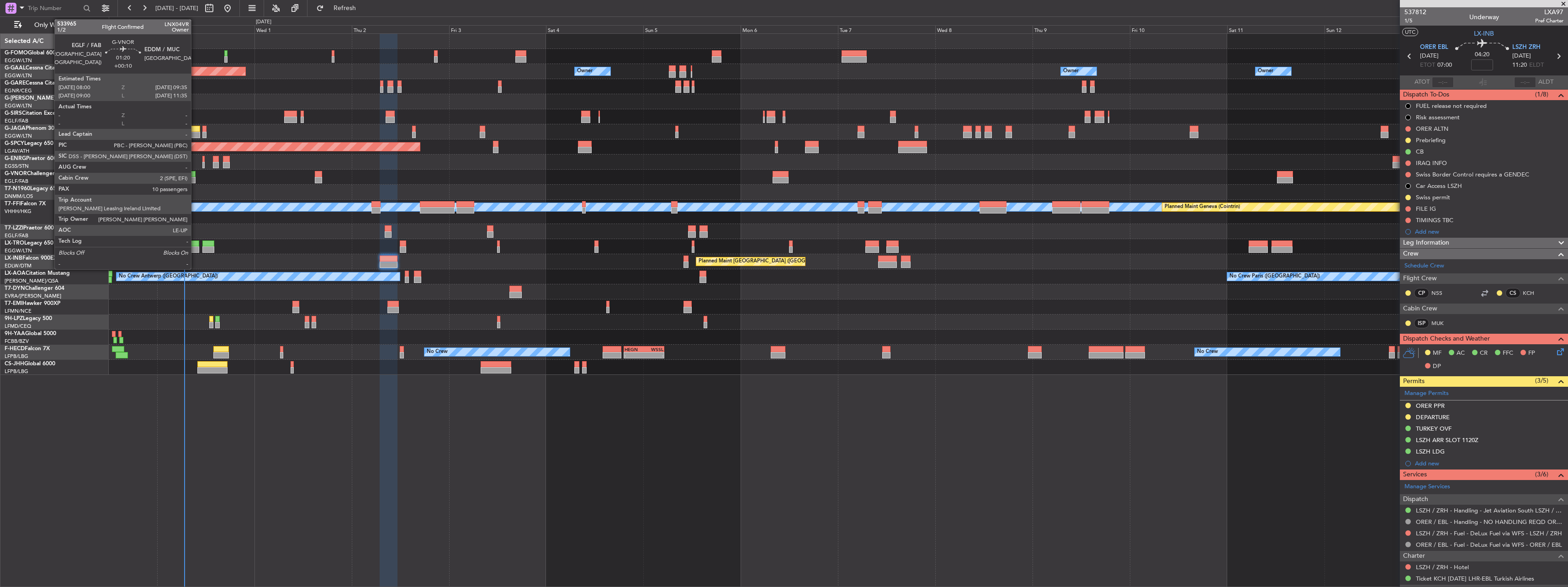
click at [195, 177] on div at bounding box center [192, 180] width 7 height 7
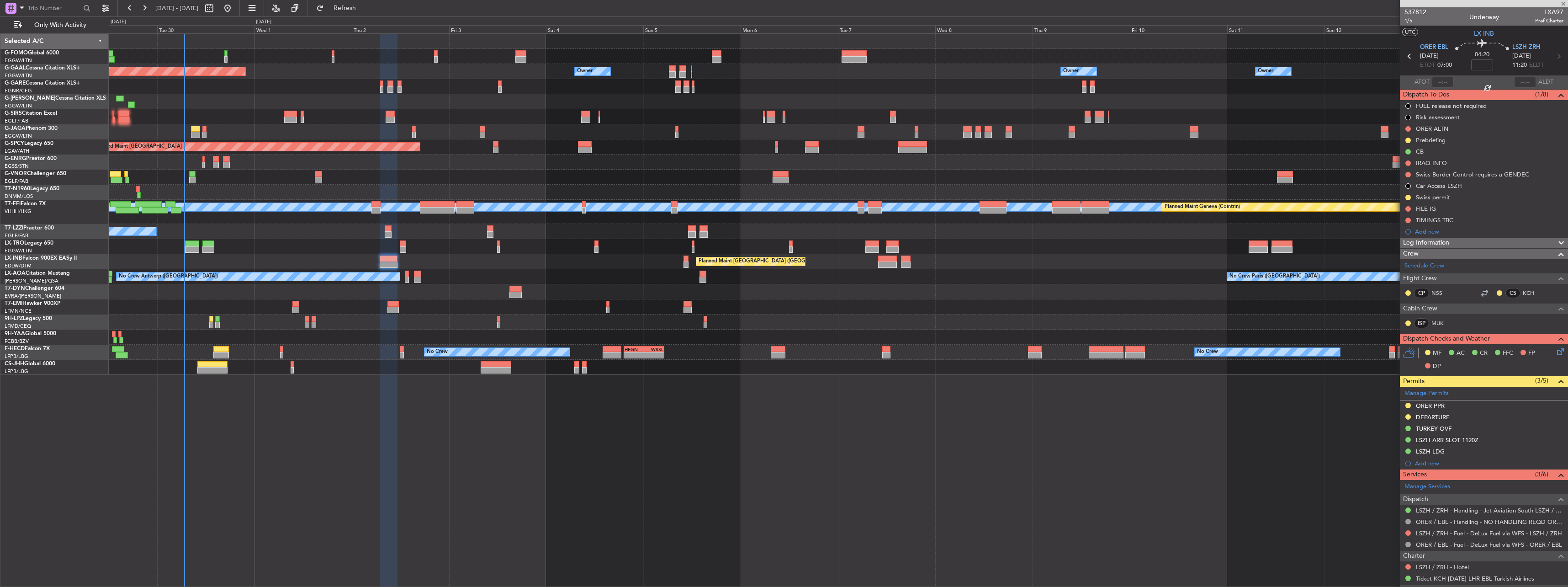
type input "+00:10"
type input "10"
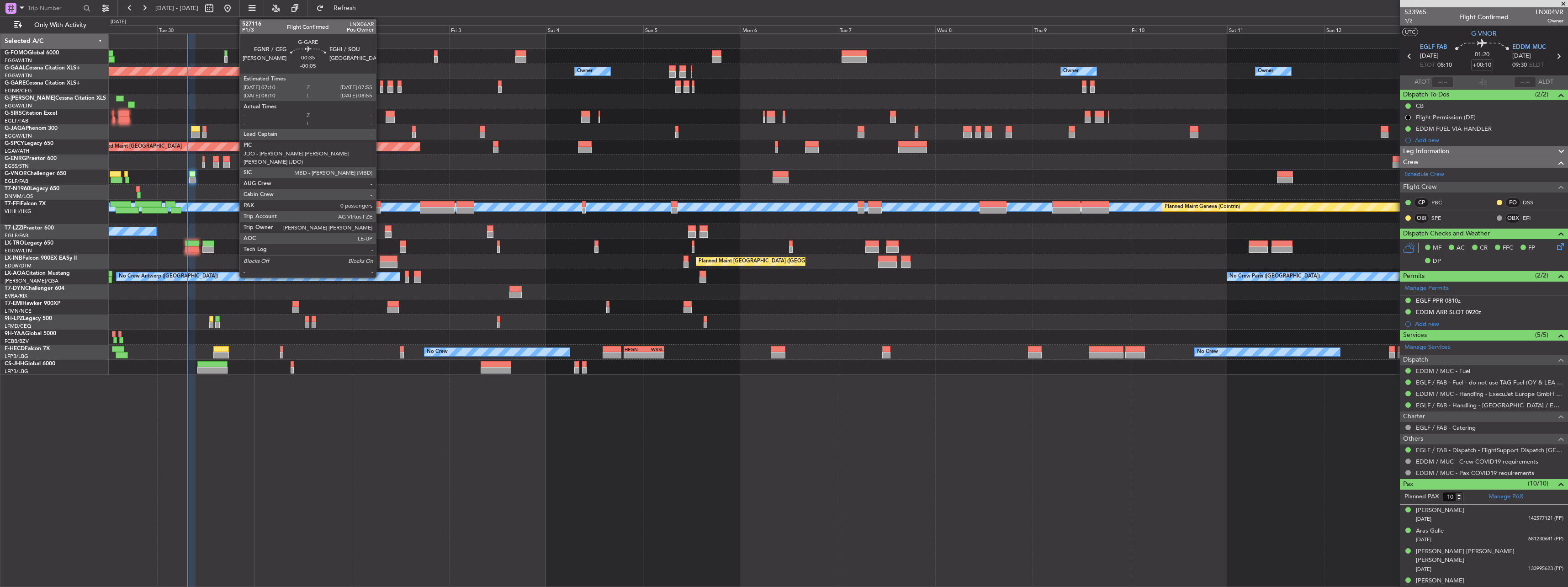
click at [380, 85] on div at bounding box center [381, 83] width 3 height 7
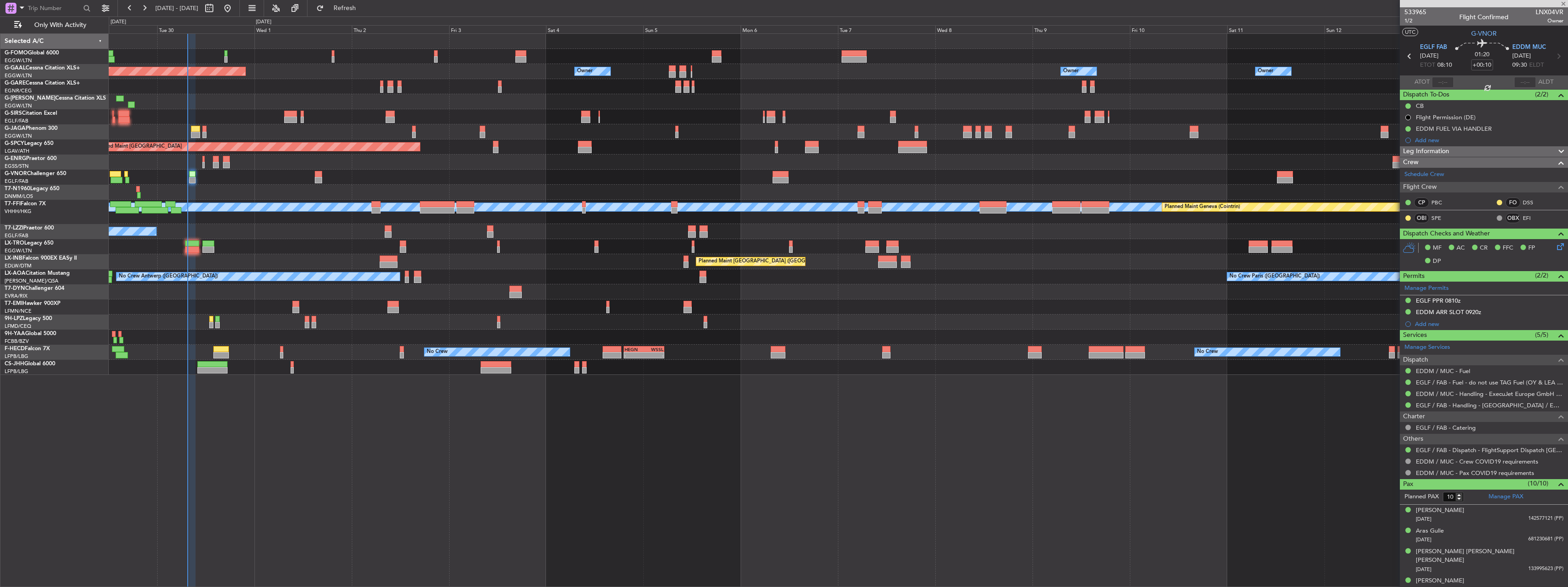
type input "-00:05"
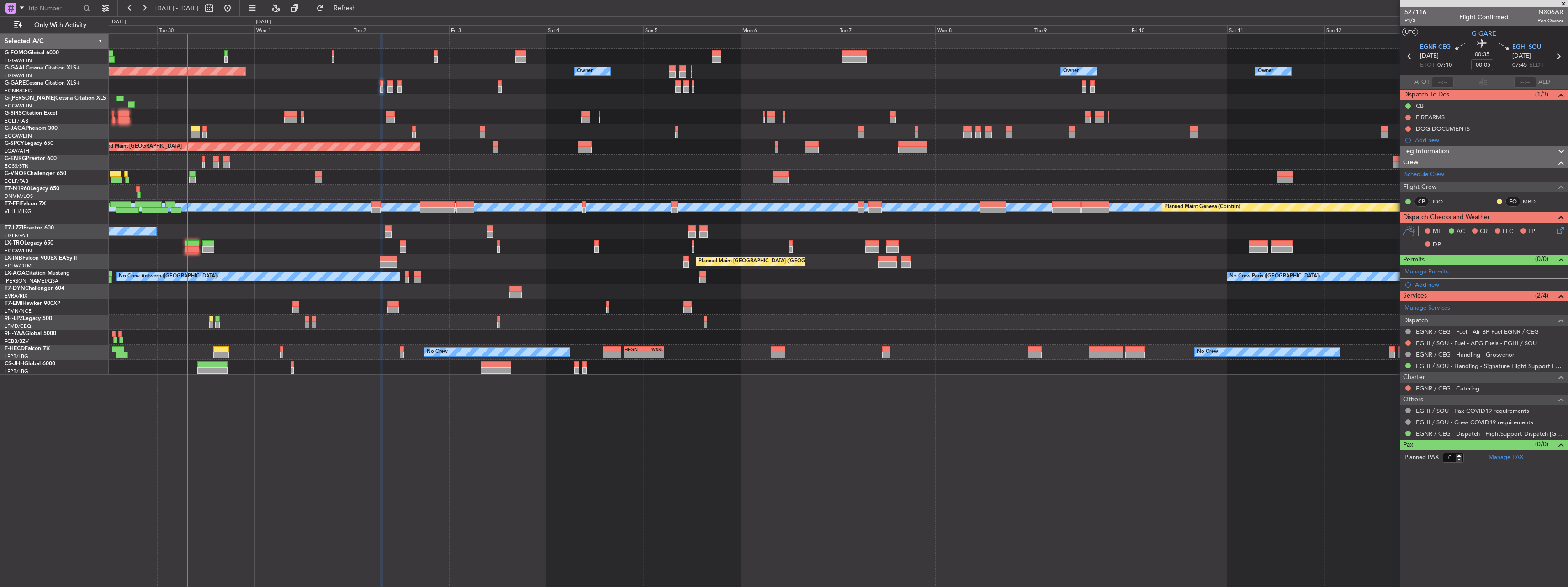
click at [1559, 231] on icon at bounding box center [1559, 228] width 7 height 7
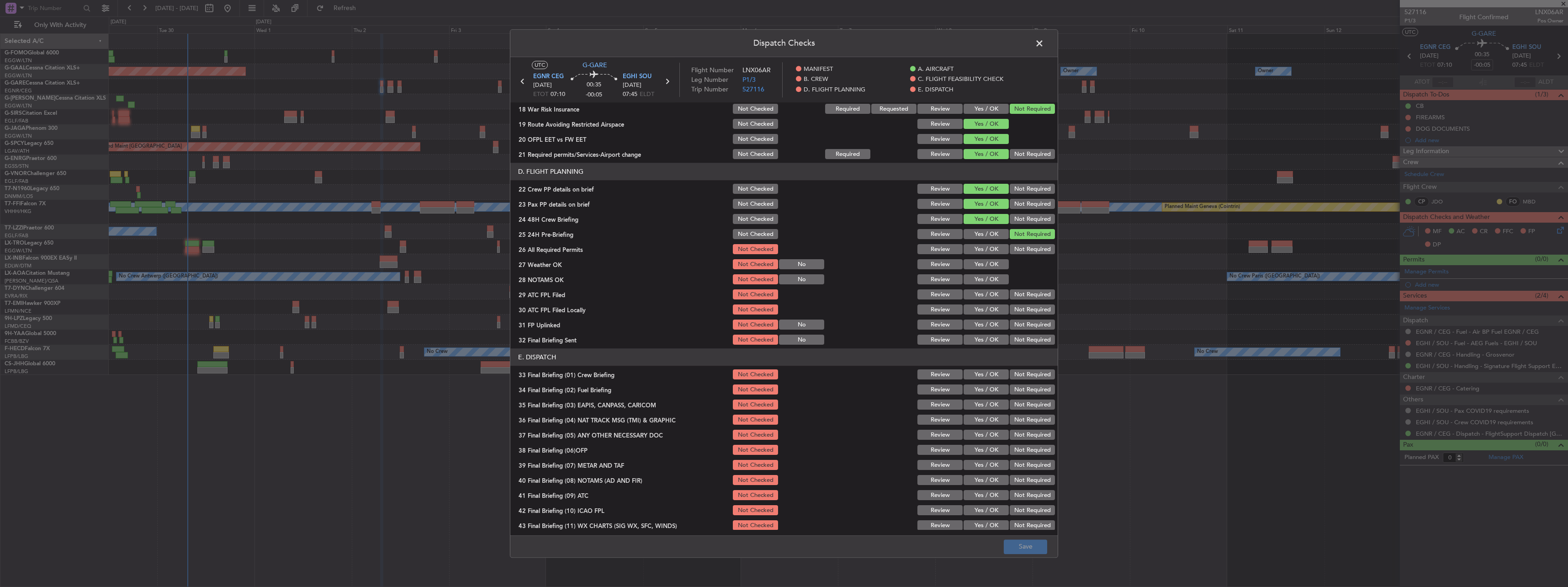
scroll to position [385, 0]
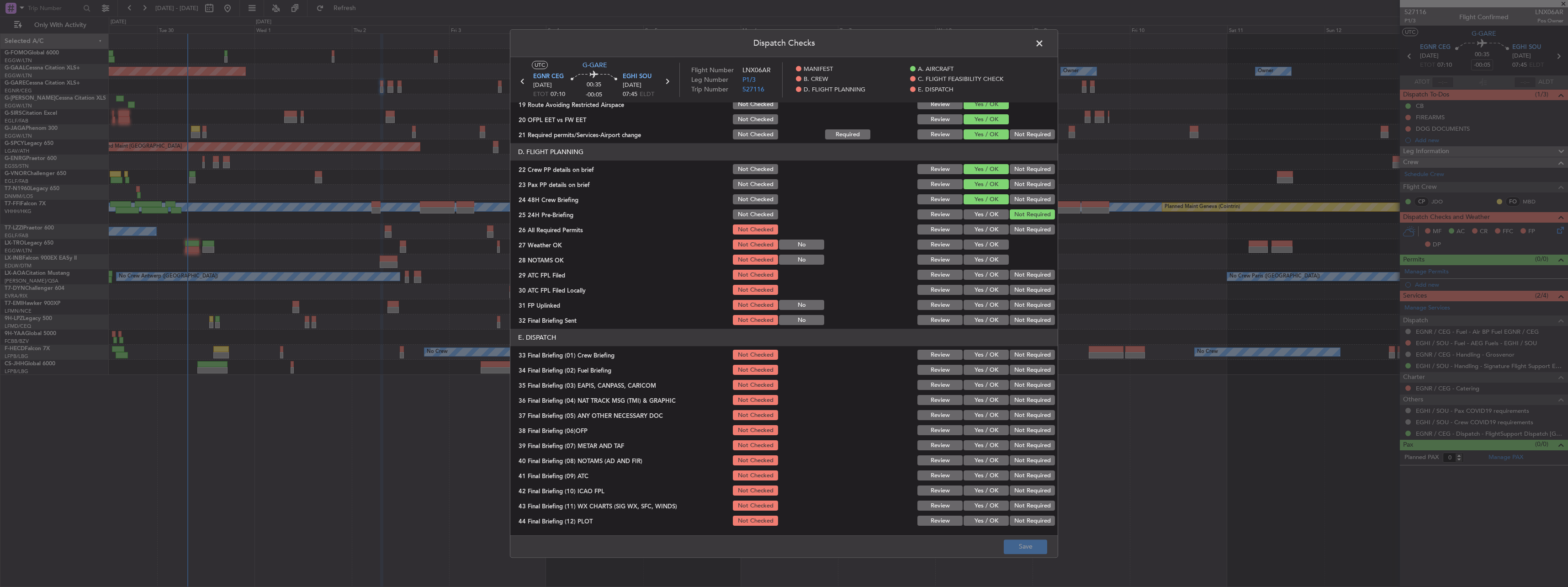
click at [1044, 45] on span at bounding box center [1044, 46] width 0 height 18
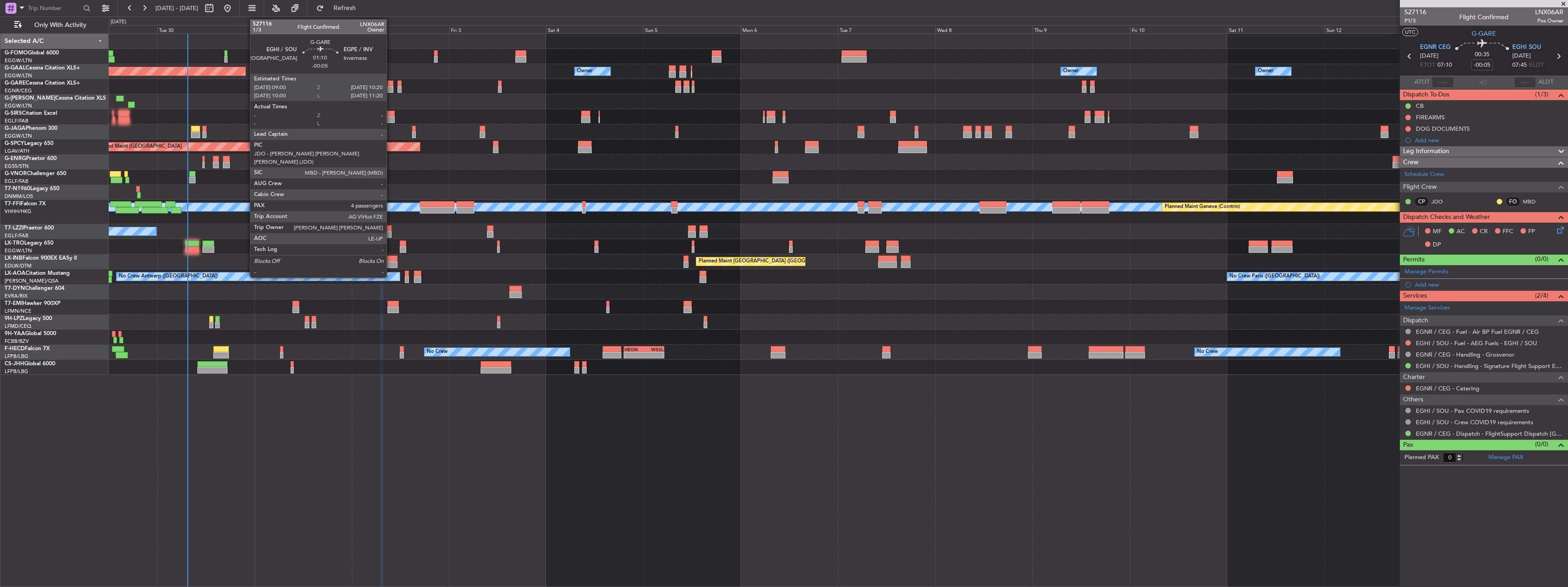
click at [391, 89] on div at bounding box center [390, 90] width 5 height 7
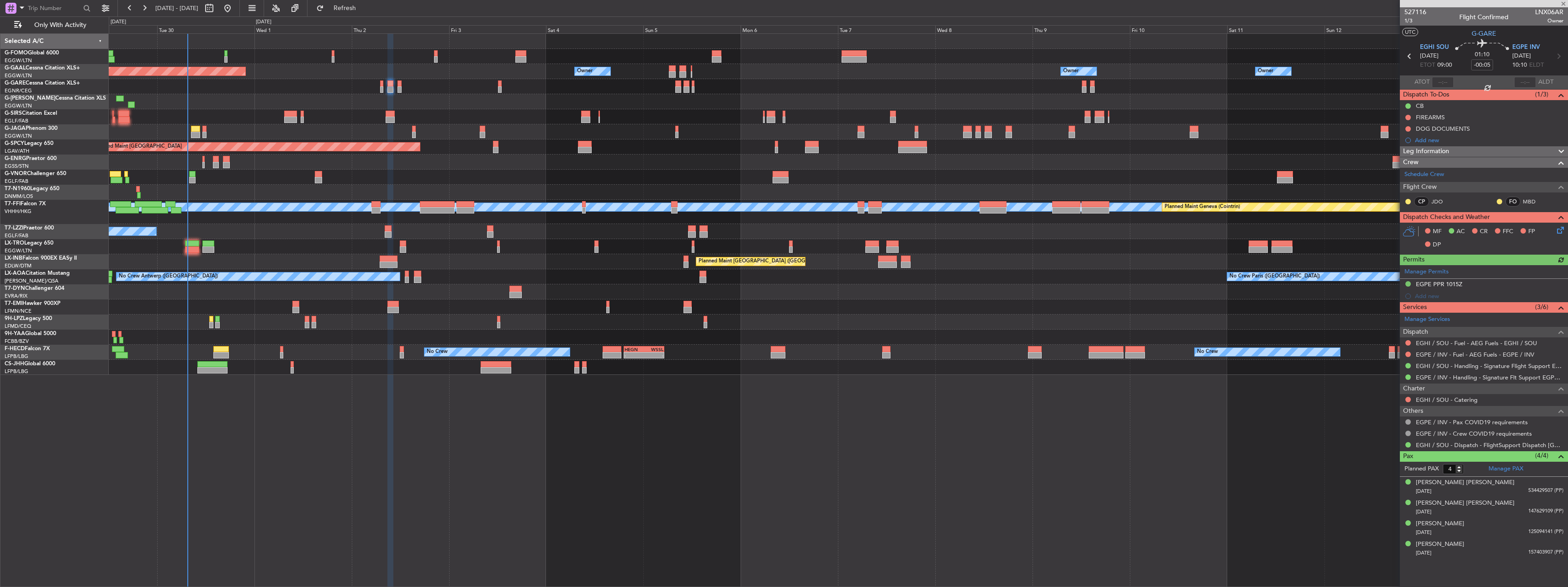
click at [1558, 232] on icon at bounding box center [1559, 228] width 7 height 7
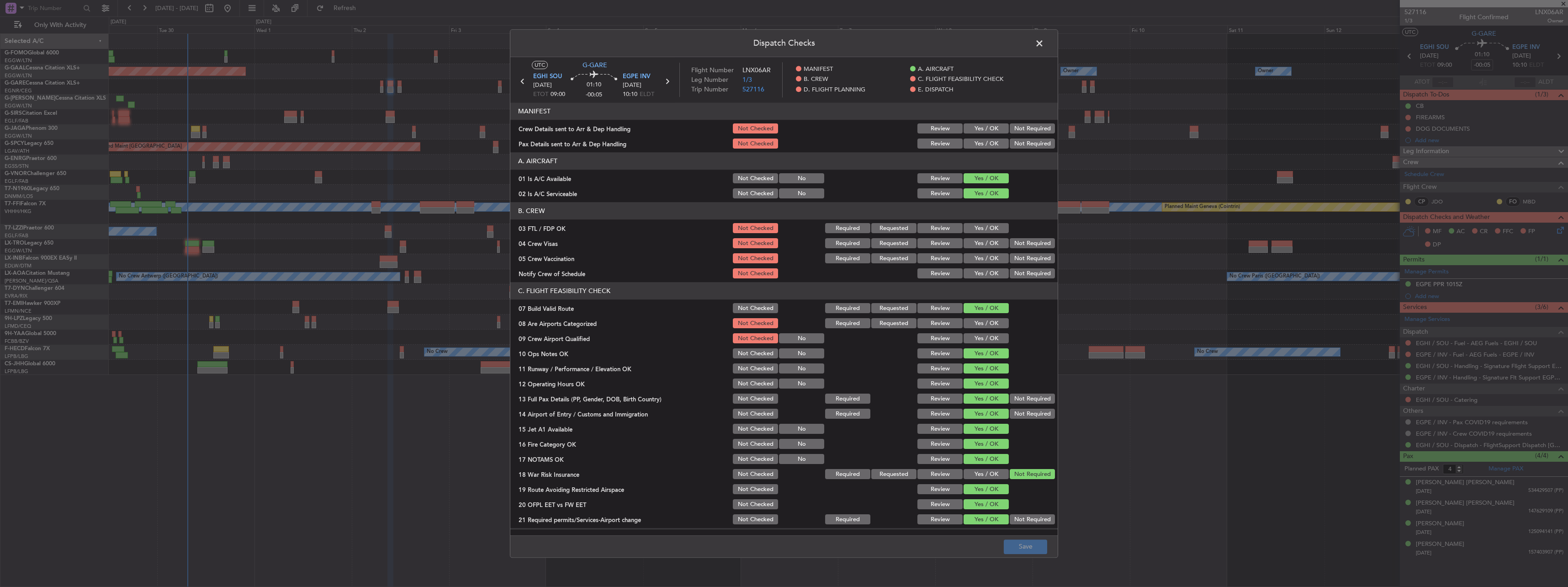
click at [1044, 40] on span at bounding box center [1044, 46] width 0 height 18
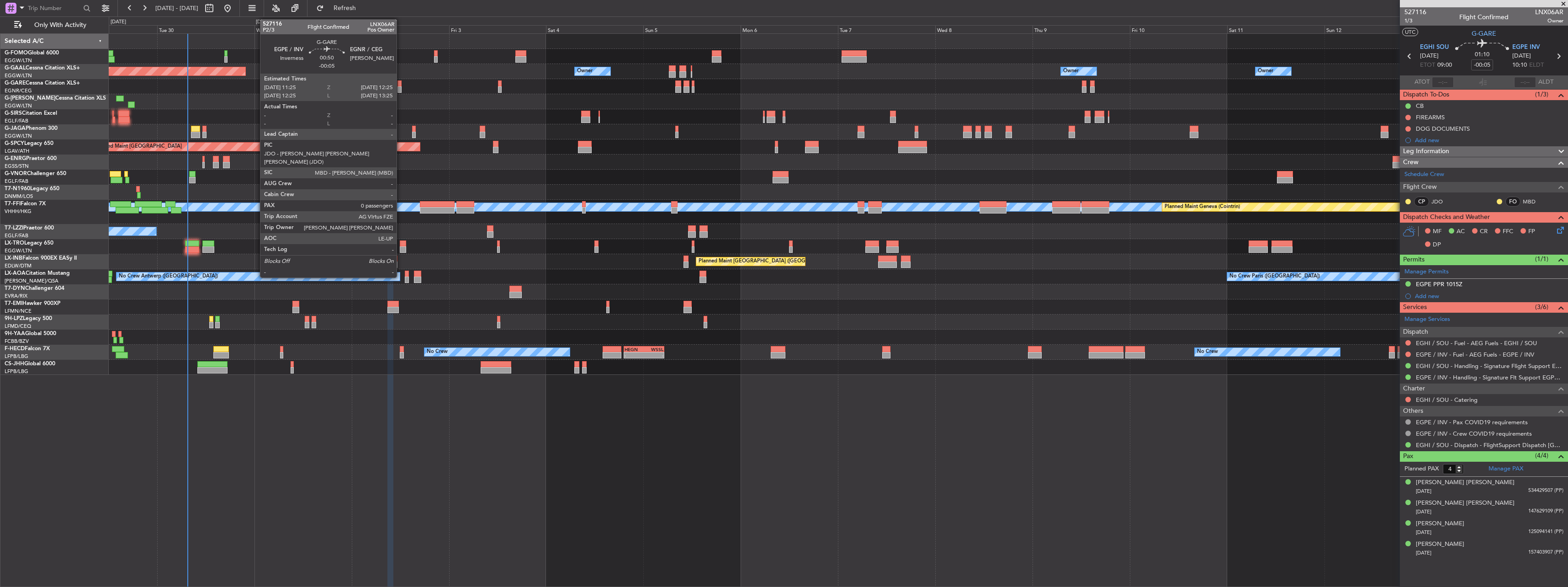
click at [401, 85] on div at bounding box center [399, 83] width 4 height 7
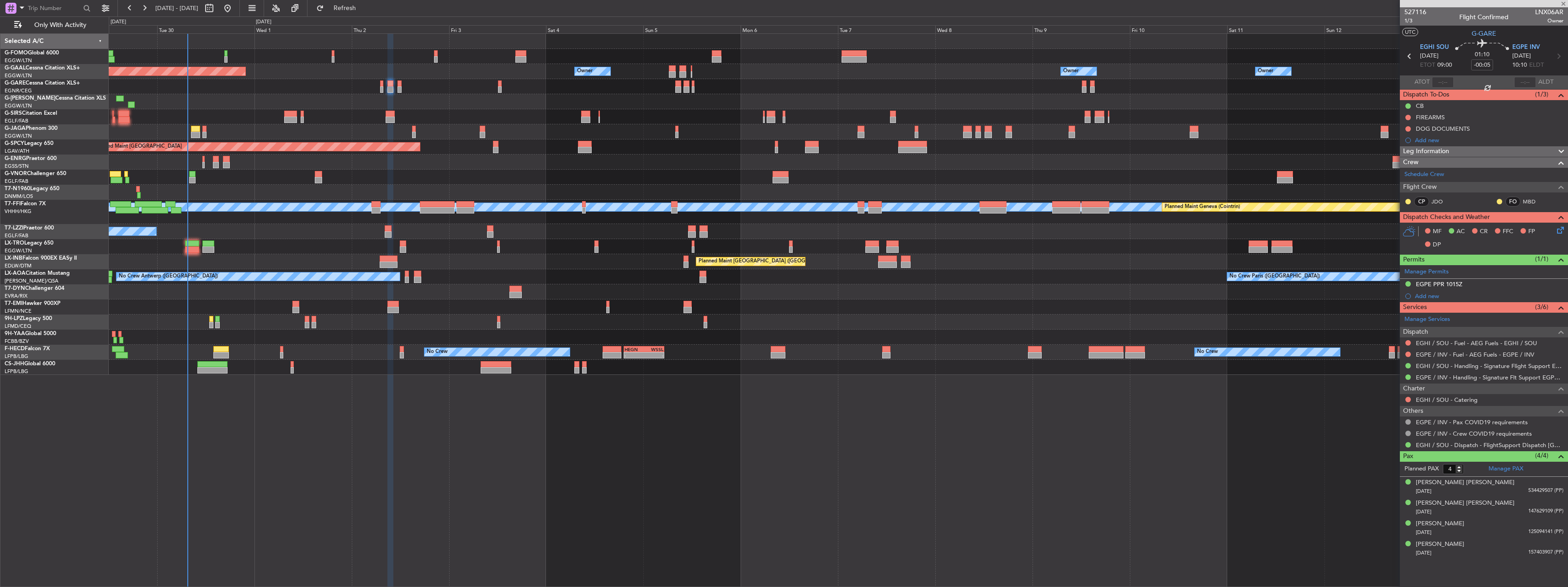
type input "0"
click at [1567, 223] on html "[DATE] - [DATE] Refresh Quick Links Only With Activity Planned [GEOGRAPHIC_DATA…" at bounding box center [784, 294] width 1568 height 587
click at [1563, 225] on icon at bounding box center [1559, 228] width 7 height 7
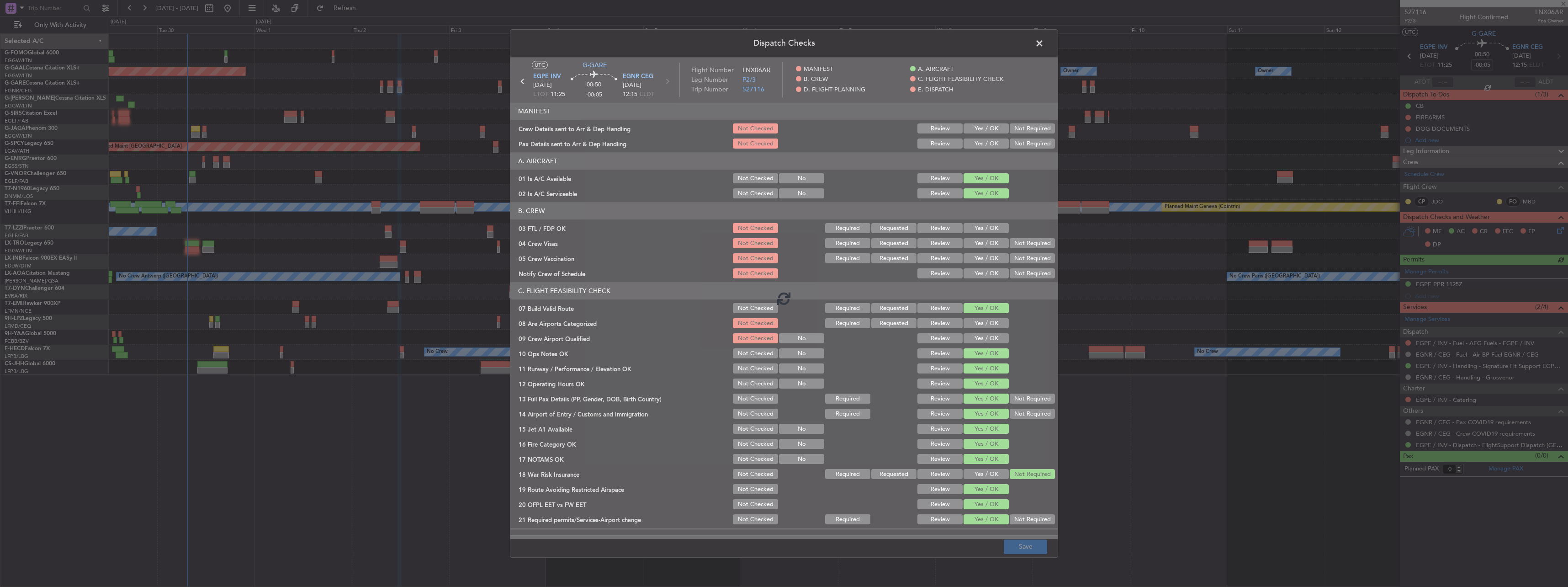
click at [1044, 43] on span at bounding box center [1044, 46] width 0 height 18
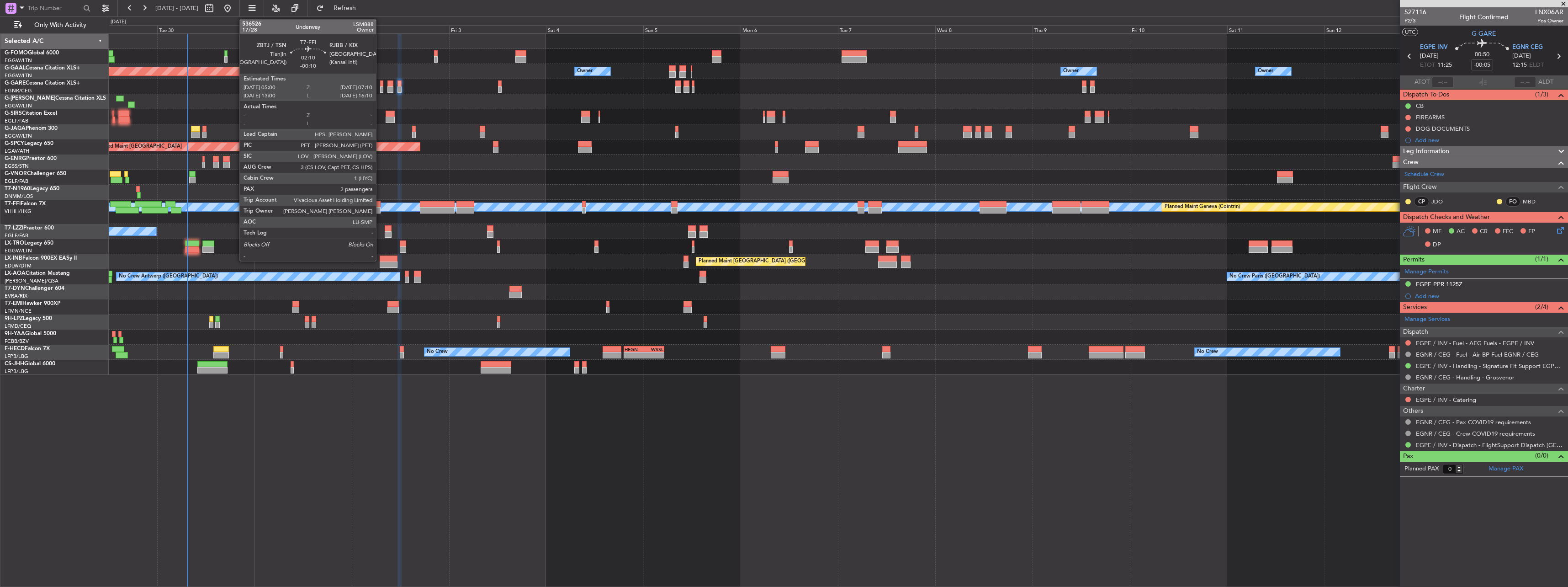
click at [380, 209] on div at bounding box center [376, 210] width 9 height 7
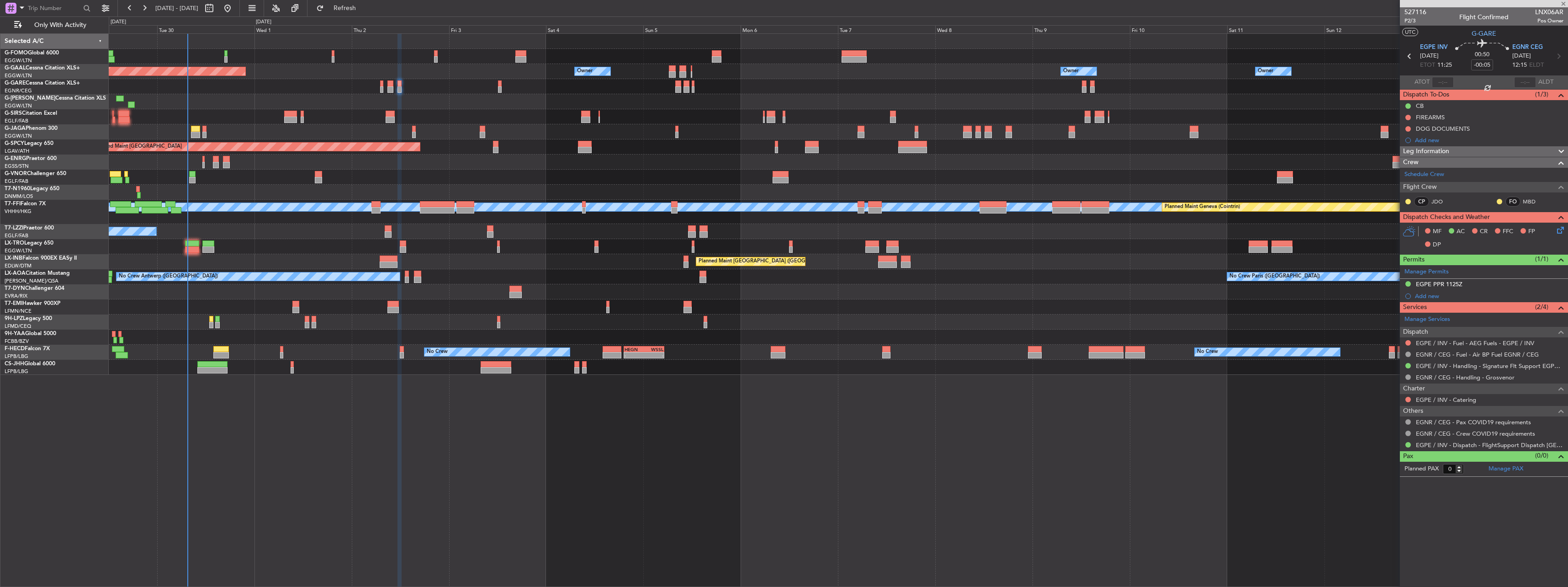
type input "-00:10"
type input "2"
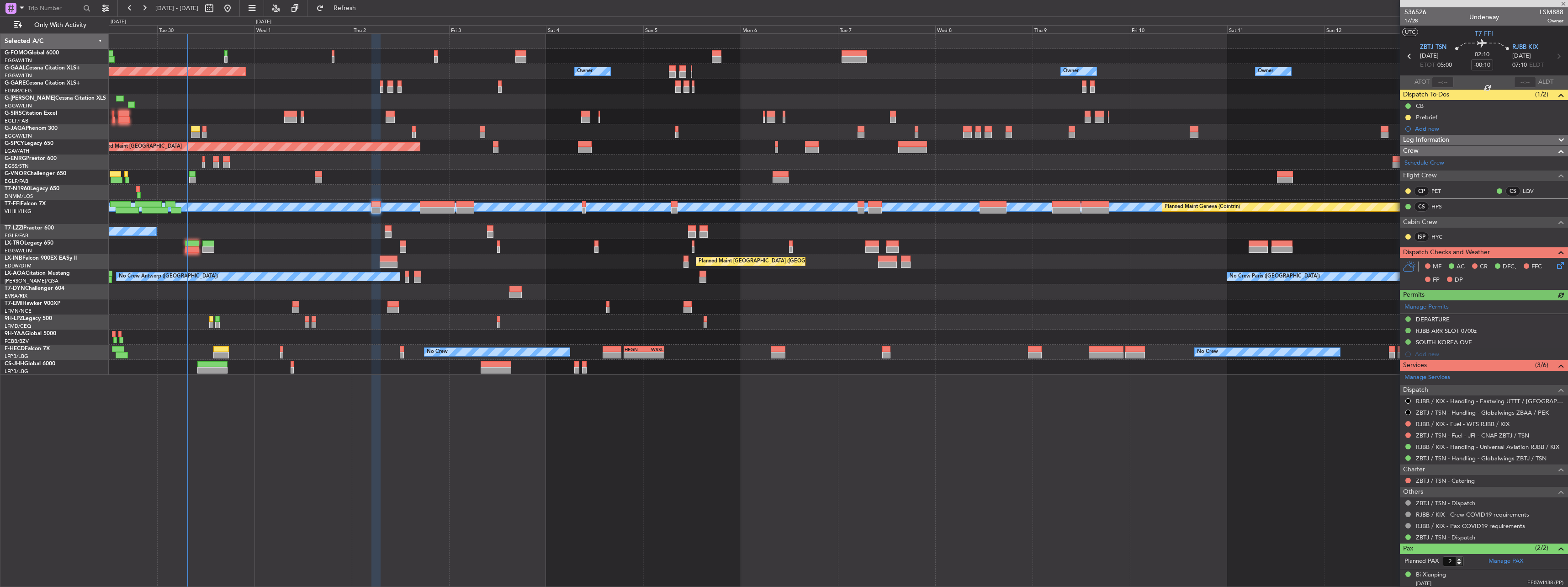
drag, startPoint x: 1554, startPoint y: 160, endPoint x: 1231, endPoint y: 162, distance: 323.0
click at [1231, 162] on fb-app "[DATE] - [DATE] Refresh Quick Links Only With Activity Planned [GEOGRAPHIC_DATA…" at bounding box center [784, 297] width 1568 height 580
click at [1555, 261] on icon at bounding box center [1559, 264] width 7 height 7
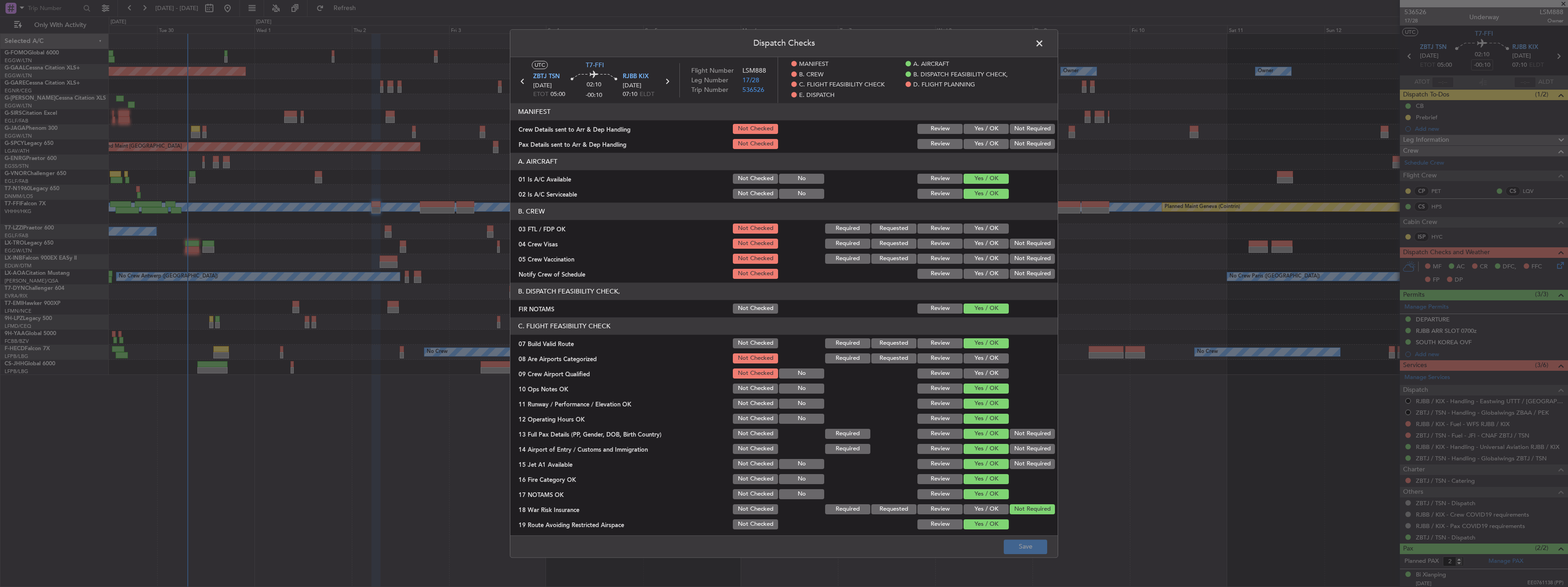
click at [1044, 46] on span at bounding box center [1044, 46] width 0 height 18
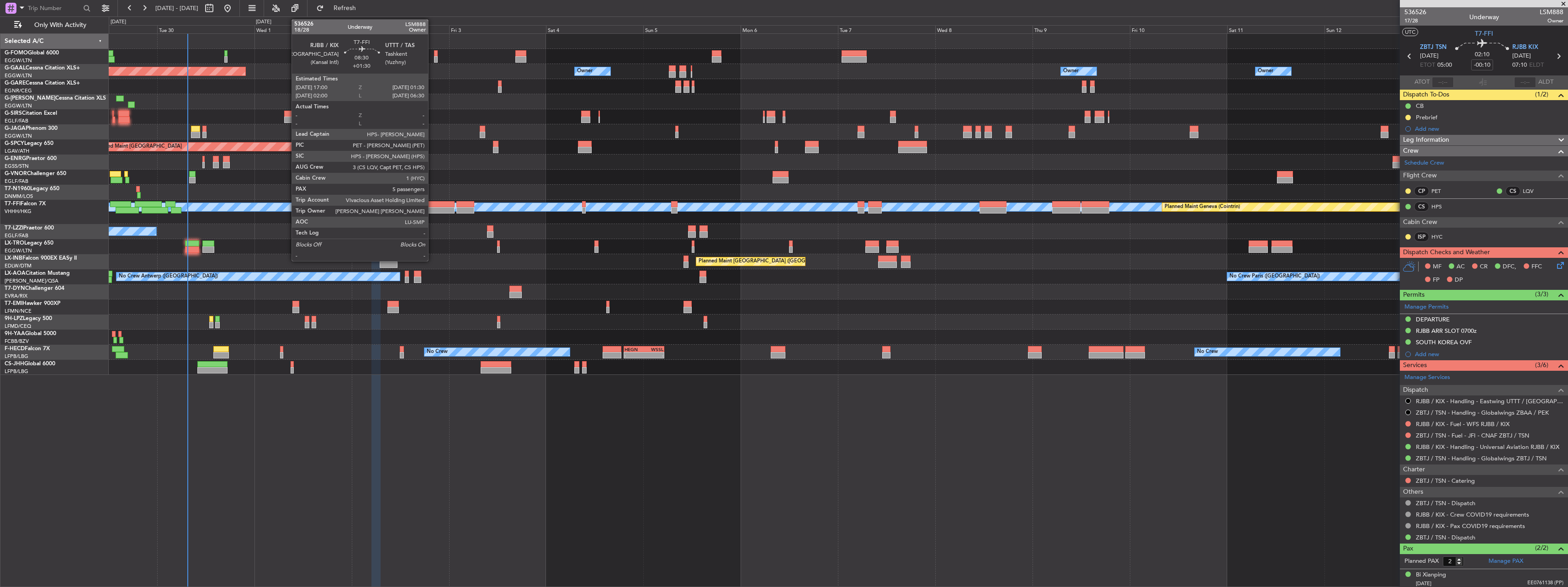
click at [447, 206] on div at bounding box center [437, 204] width 35 height 7
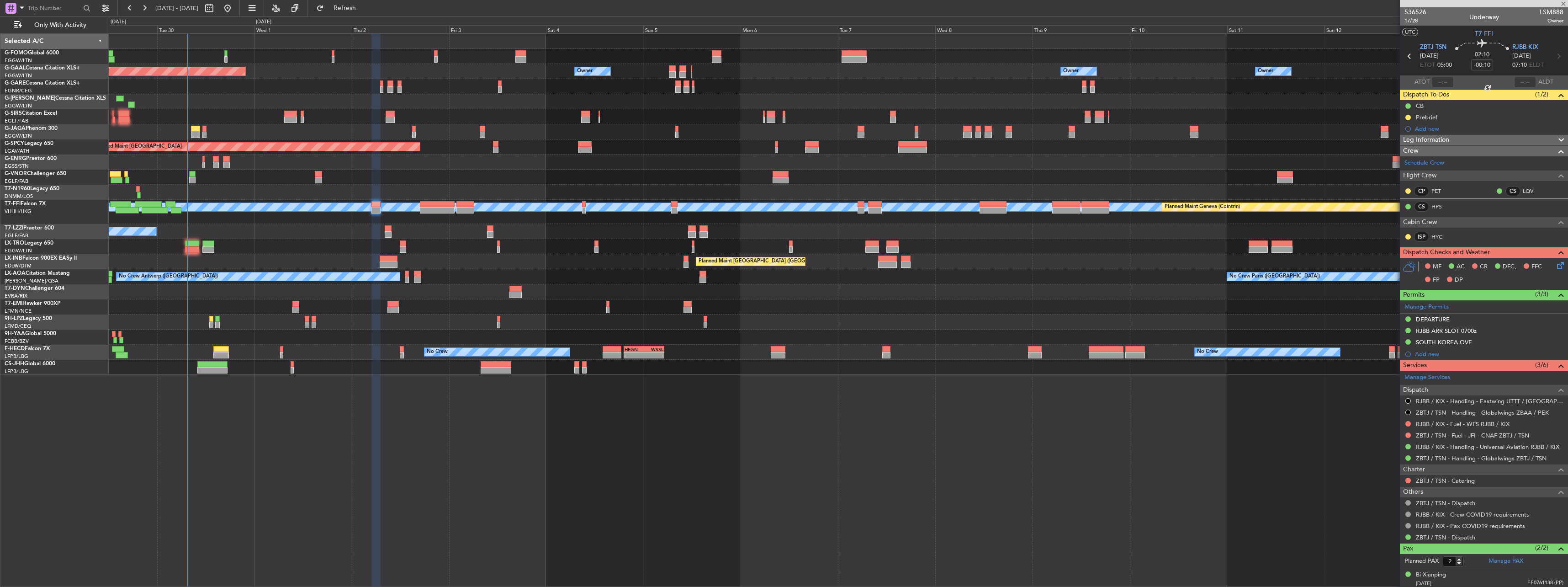
type input "+01:30"
type input "5"
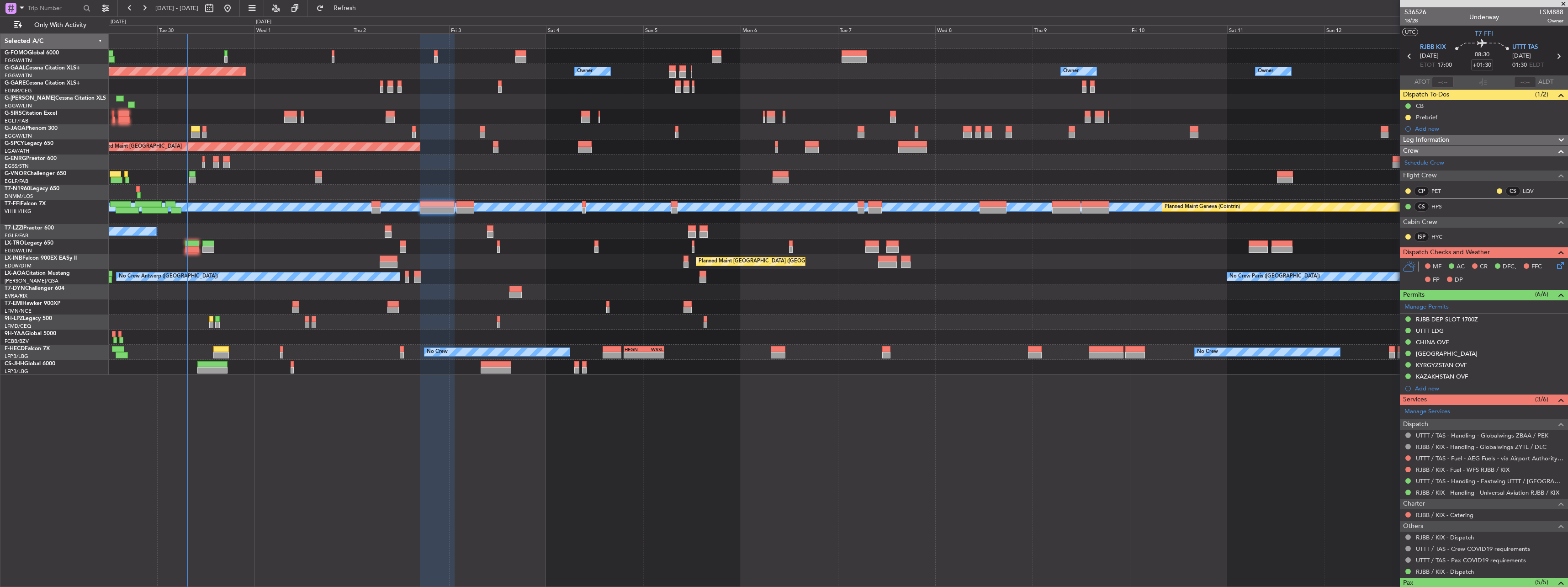
click at [1555, 263] on icon at bounding box center [1559, 264] width 7 height 7
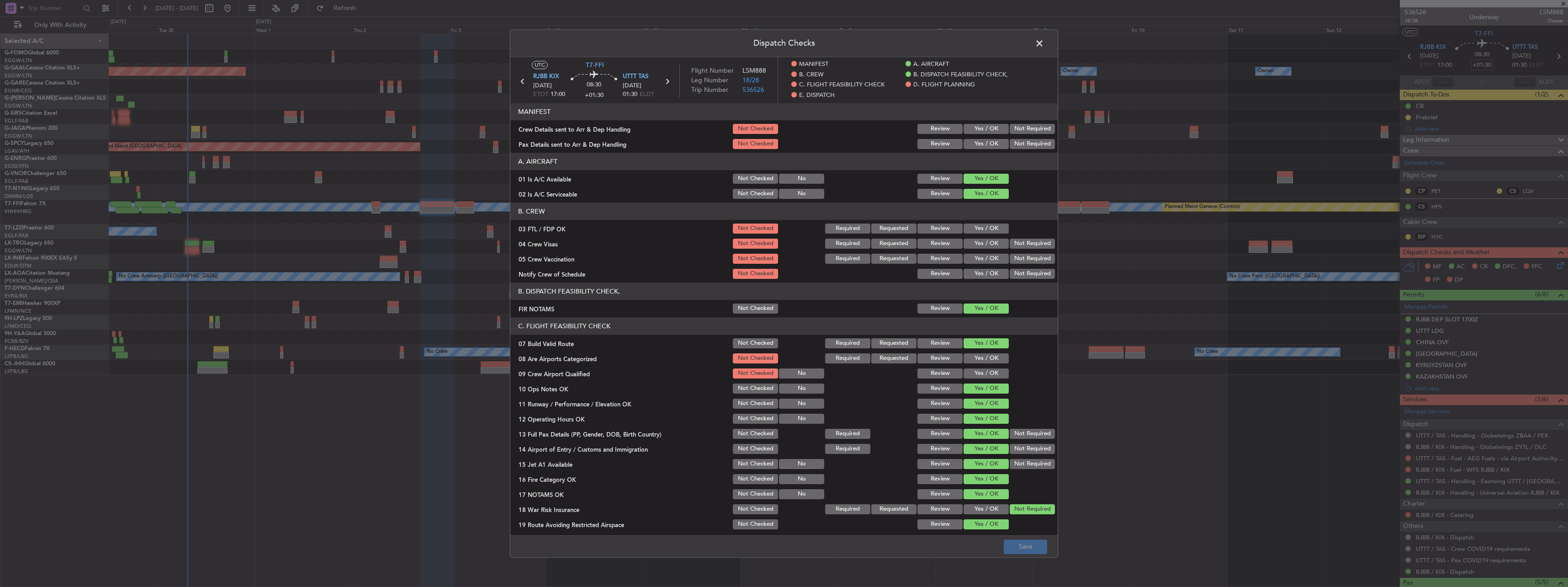
click at [1044, 43] on span at bounding box center [1044, 46] width 0 height 18
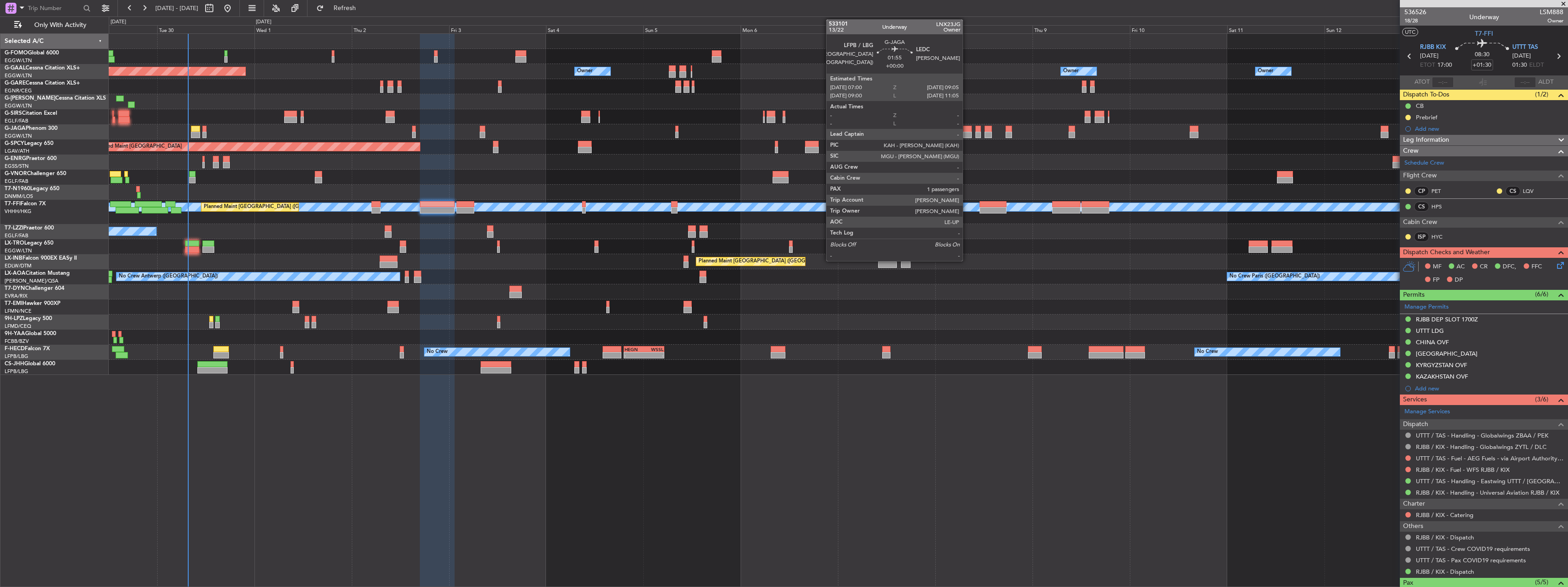
click at [967, 131] on div at bounding box center [967, 128] width 9 height 7
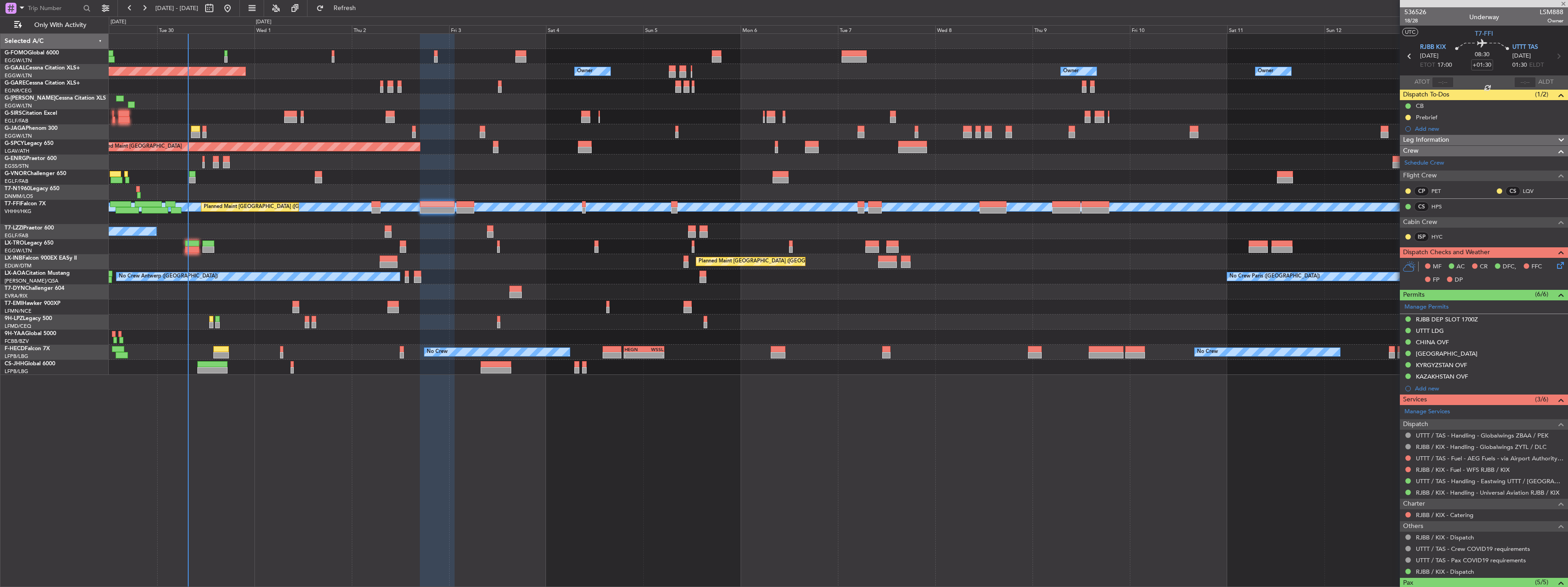
type input "1"
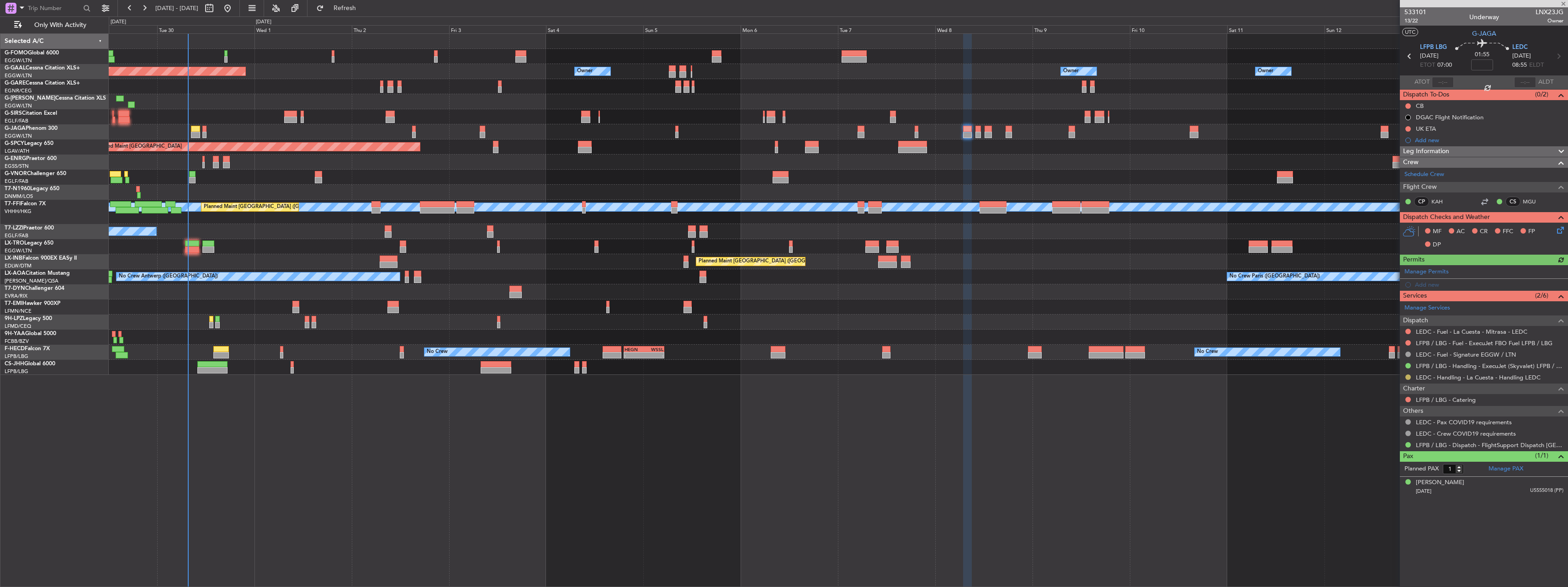
click at [1410, 378] on button at bounding box center [1408, 377] width 5 height 5
click at [1388, 485] on span "Confirmed" at bounding box center [1382, 485] width 29 height 9
click at [1426, 283] on div "Add new" at bounding box center [1485, 284] width 140 height 8
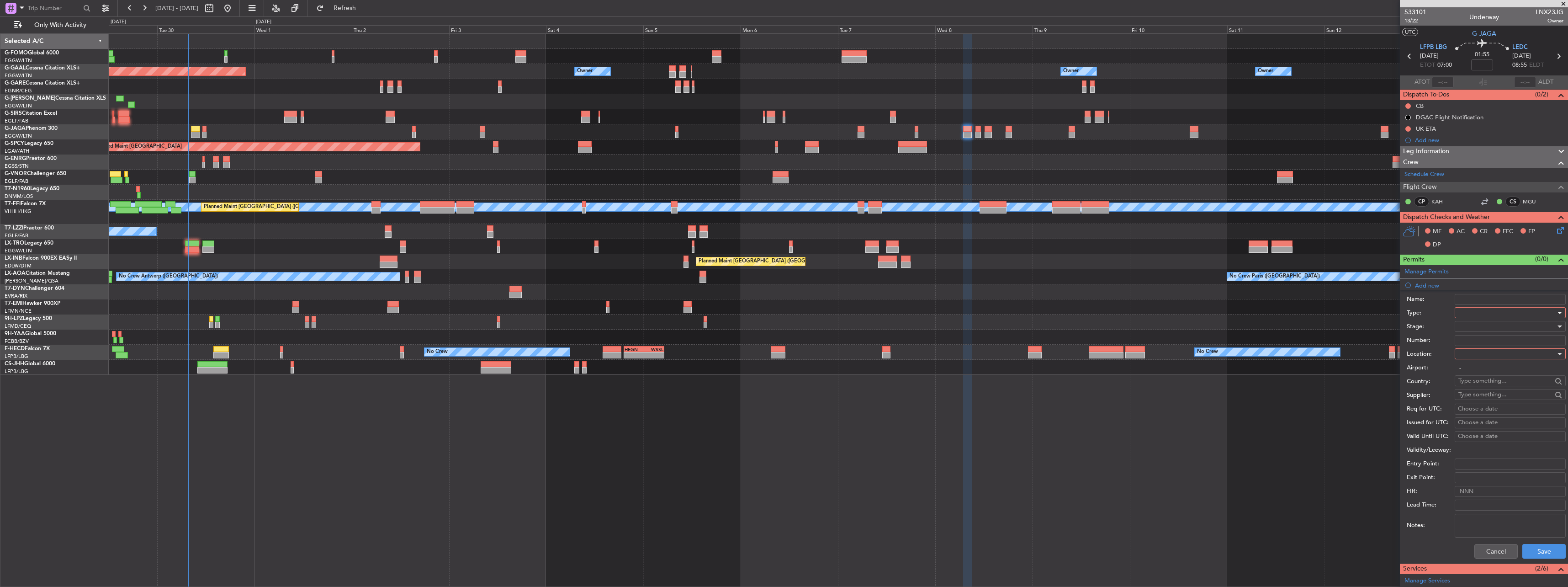
click at [1466, 312] on div at bounding box center [1507, 312] width 97 height 14
click at [1485, 357] on span "PPR" at bounding box center [1507, 357] width 96 height 14
click at [1484, 357] on div at bounding box center [1507, 354] width 97 height 14
click at [1479, 401] on span "Arrival" at bounding box center [1507, 400] width 96 height 14
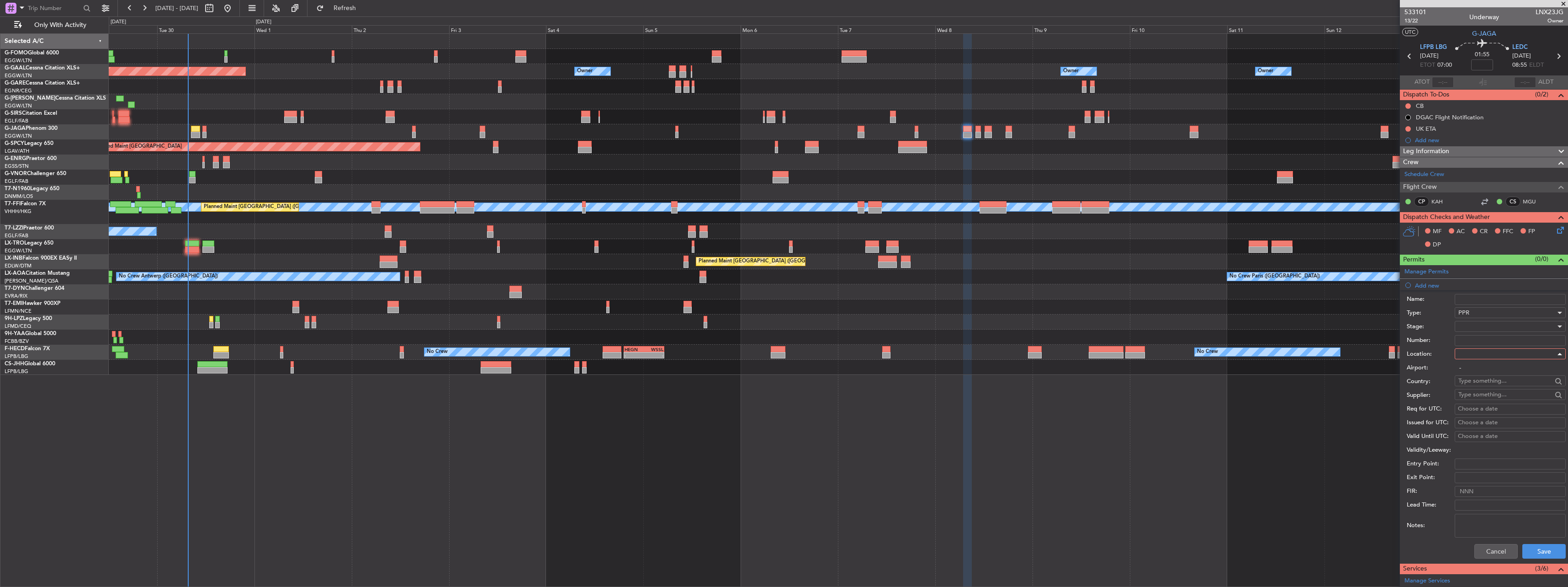
type input "LEDC"
click at [1488, 335] on input "Number:" at bounding box center [1510, 340] width 111 height 11
click at [1489, 329] on div at bounding box center [1507, 326] width 97 height 14
click at [1485, 326] on div at bounding box center [784, 294] width 1568 height 587
click at [1485, 327] on div at bounding box center [1507, 326] width 97 height 14
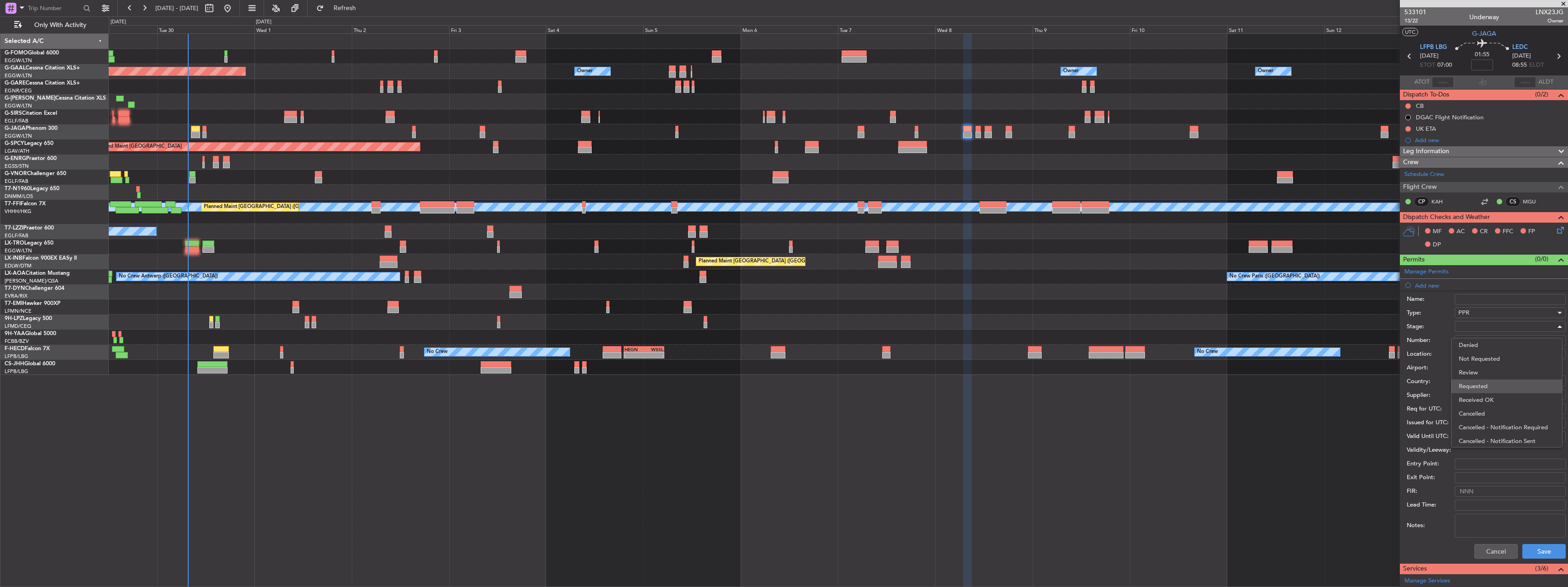
click at [1494, 390] on span "Requested" at bounding box center [1507, 386] width 96 height 14
click at [1544, 547] on button "Save" at bounding box center [1544, 551] width 43 height 15
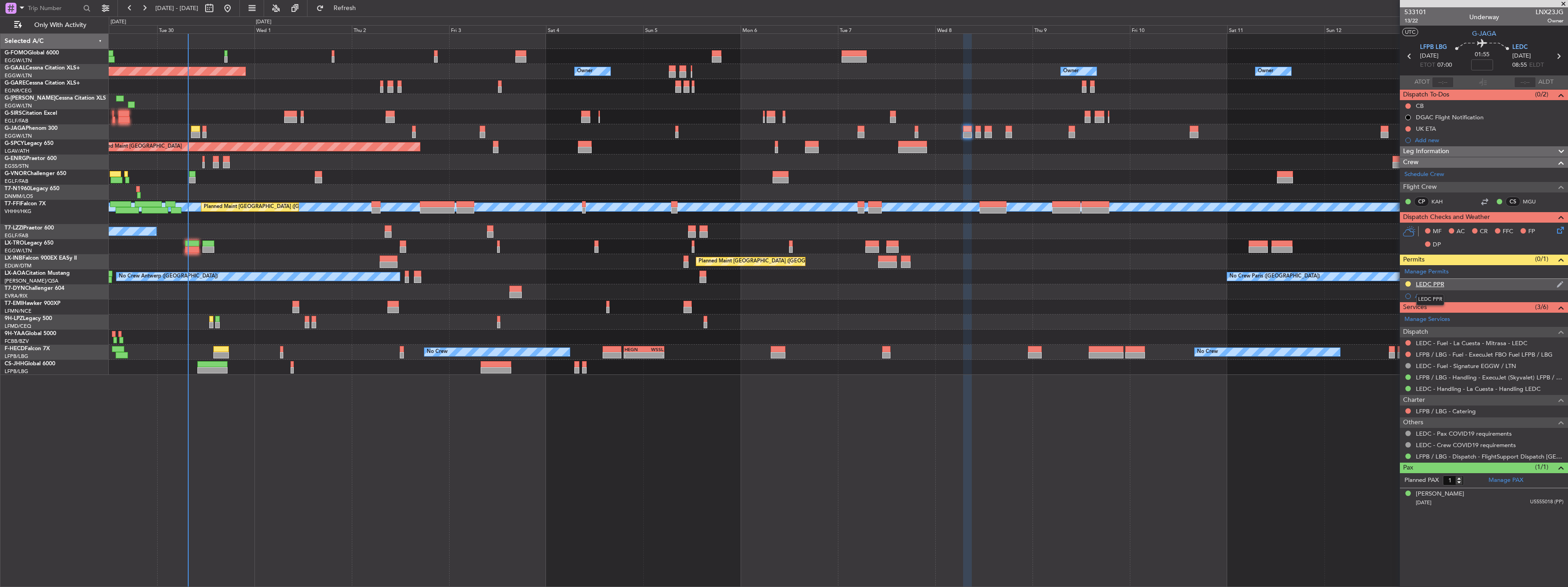
click at [1426, 284] on div "LEDC PPR" at bounding box center [1430, 284] width 29 height 8
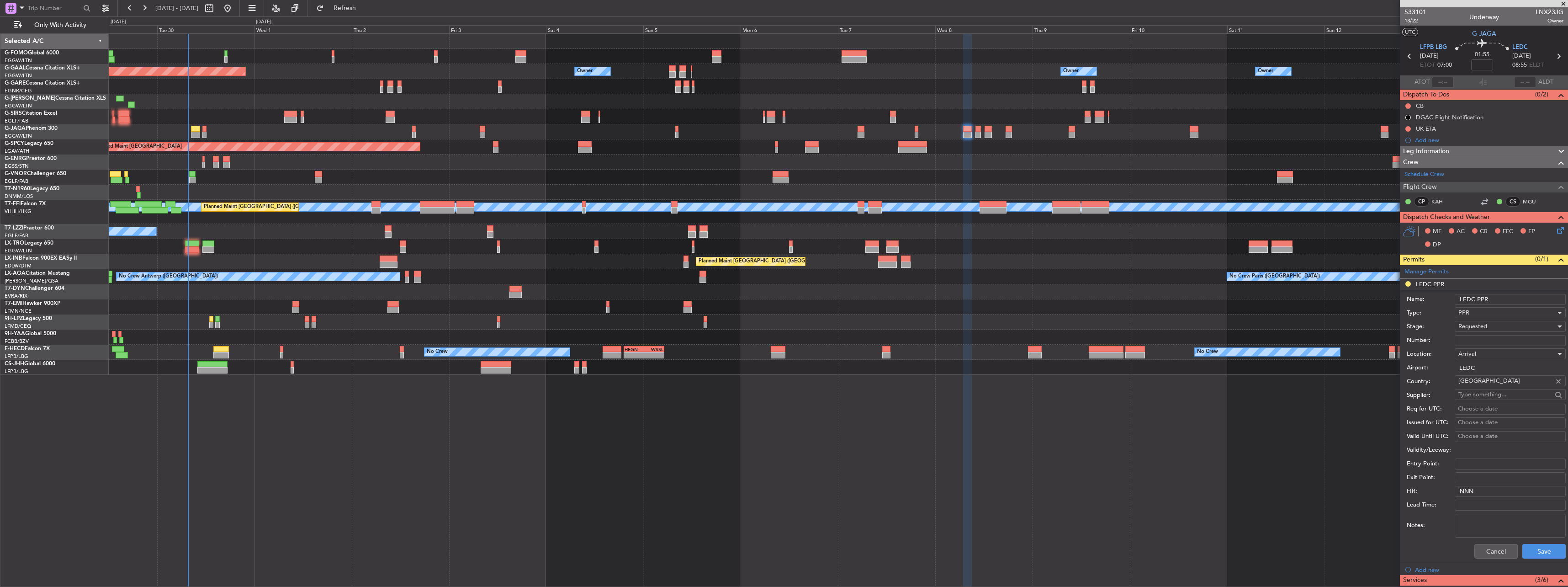
click at [1521, 296] on input "LEDC PPR" at bounding box center [1510, 300] width 111 height 11
type input "LEDC PPR 0855z"
click at [1544, 547] on button "Save" at bounding box center [1544, 551] width 43 height 15
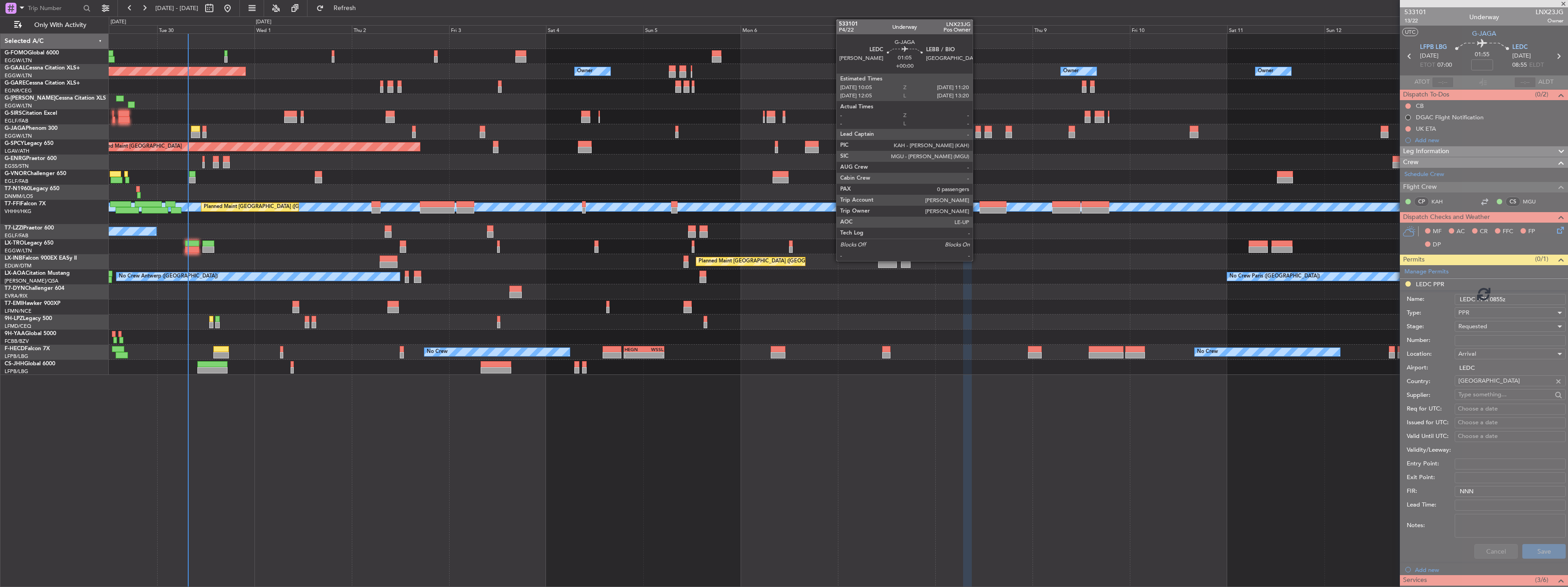
click at [977, 129] on div at bounding box center [978, 128] width 5 height 7
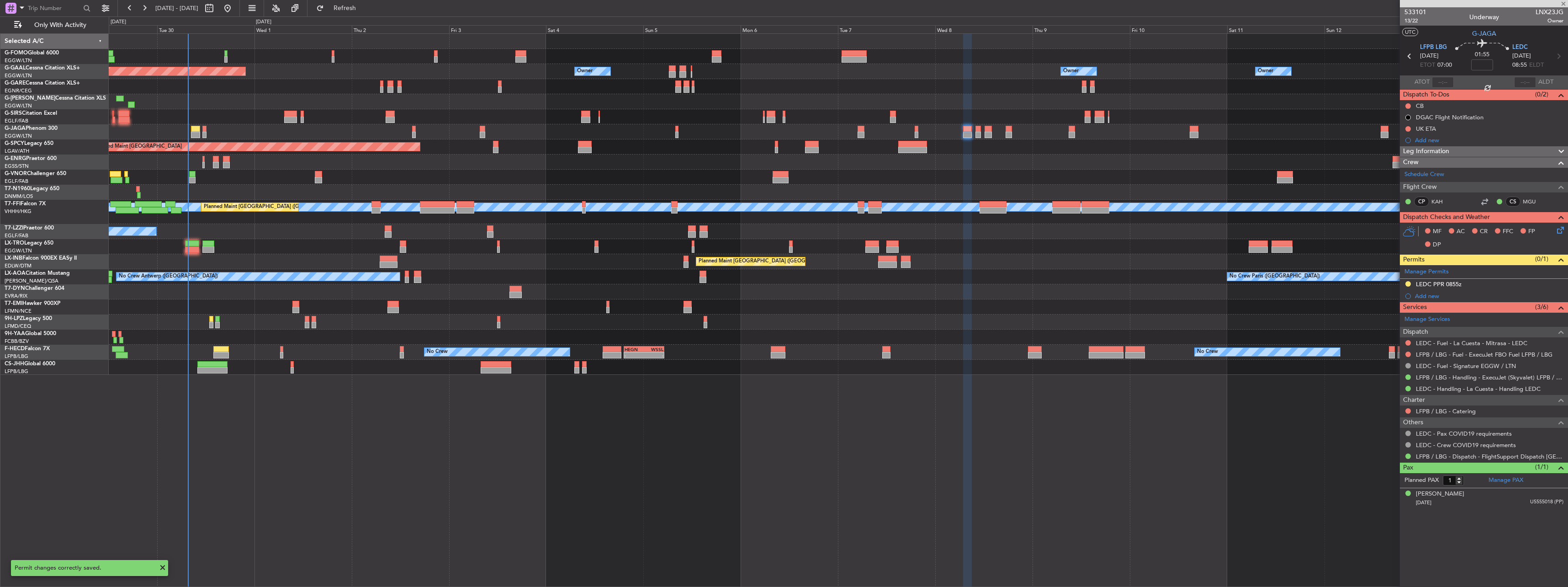
type input "0"
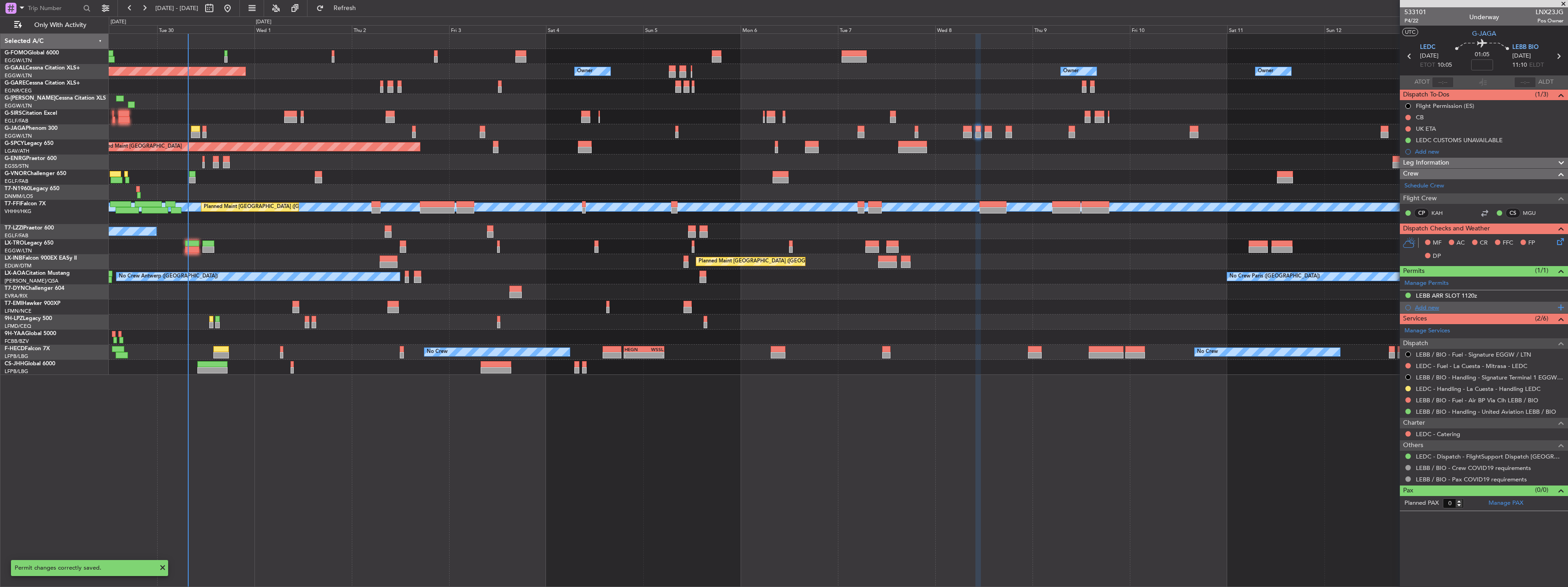
click at [1427, 308] on div "Add new" at bounding box center [1485, 307] width 140 height 8
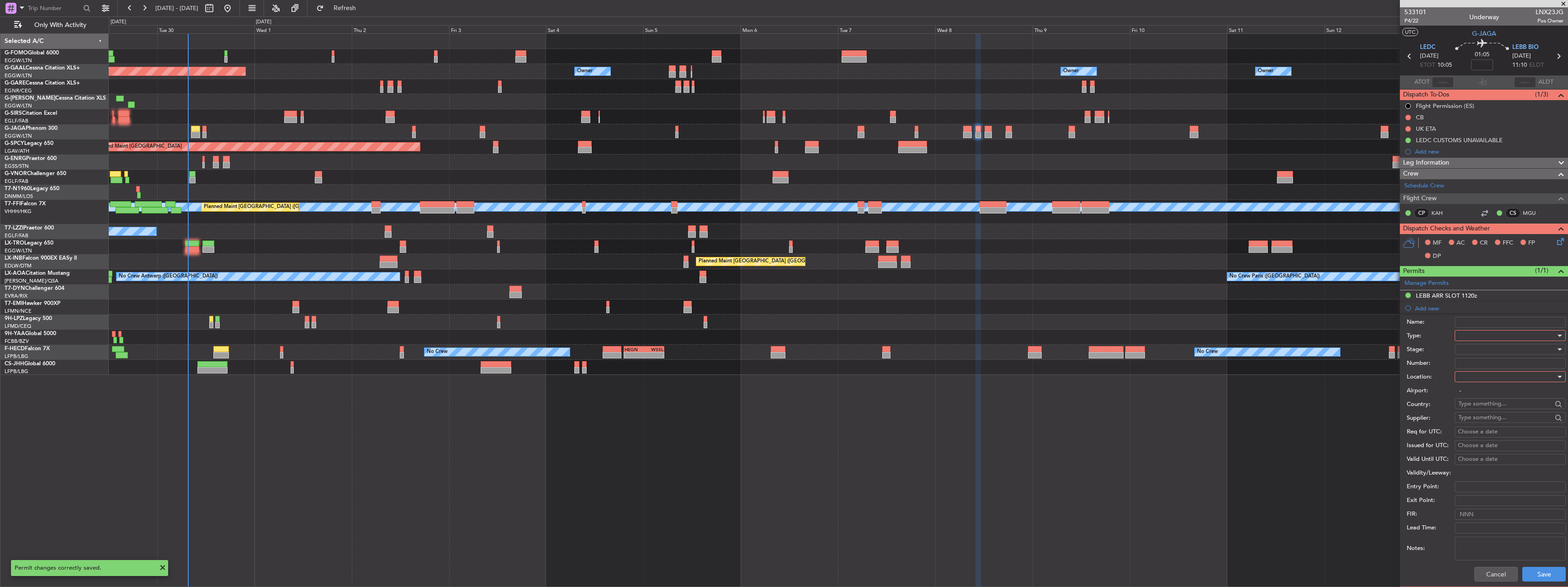
click at [1473, 333] on div at bounding box center [1507, 336] width 97 height 14
click at [1477, 374] on span "PPR" at bounding box center [1507, 381] width 96 height 14
click at [1481, 376] on div at bounding box center [1507, 376] width 97 height 14
drag, startPoint x: 1494, startPoint y: 393, endPoint x: 1486, endPoint y: 380, distance: 15.3
click at [1493, 393] on span "Departure" at bounding box center [1507, 395] width 96 height 14
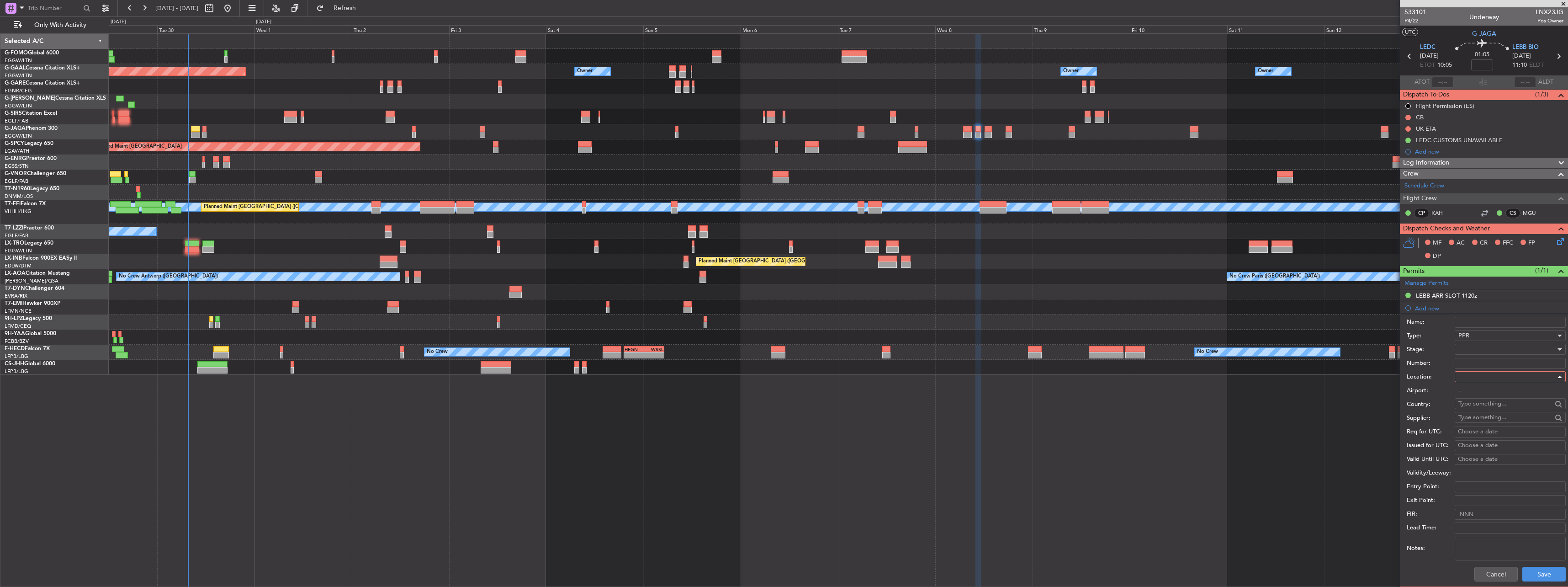
type input "LEDC"
click at [1473, 351] on div at bounding box center [1507, 349] width 97 height 14
click at [1490, 406] on span "Requested" at bounding box center [1507, 409] width 96 height 14
click at [1538, 566] on div "Cancel Save" at bounding box center [1486, 574] width 159 height 24
click at [1545, 576] on button "Save" at bounding box center [1544, 574] width 43 height 15
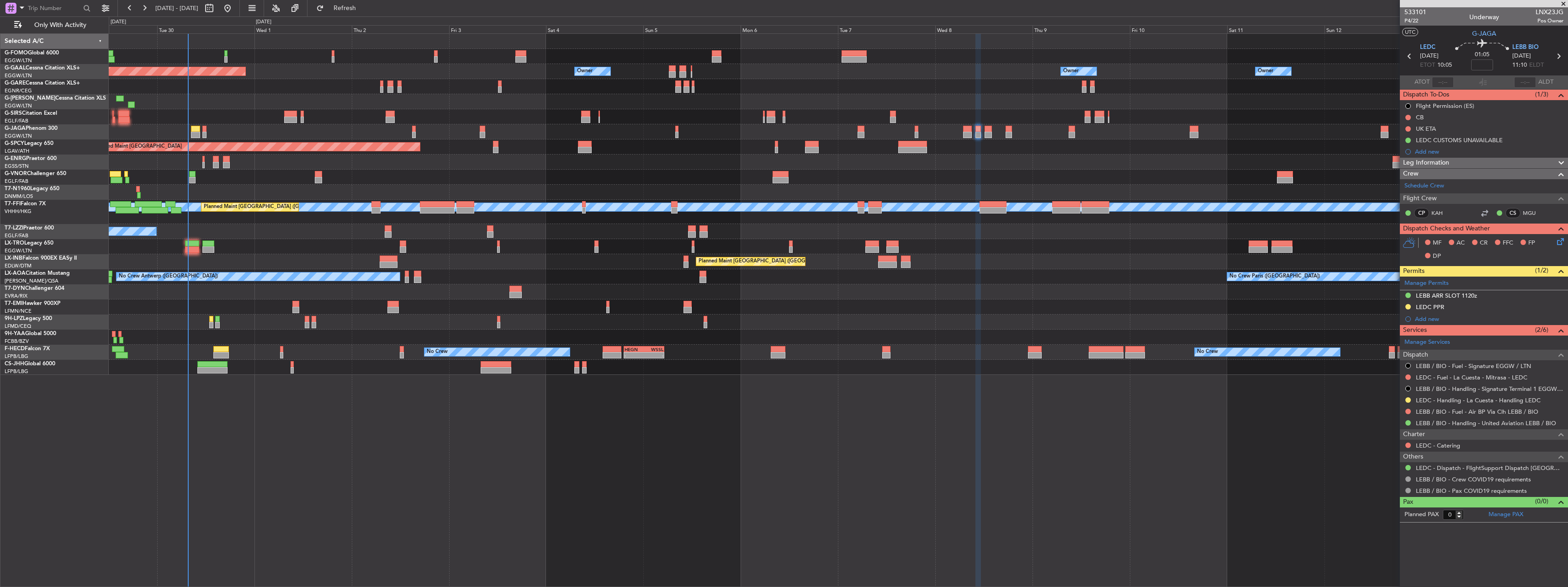
drag, startPoint x: 1430, startPoint y: 307, endPoint x: 1435, endPoint y: 309, distance: 5.4
click at [1430, 307] on div "LEDC PPR" at bounding box center [1430, 307] width 29 height 8
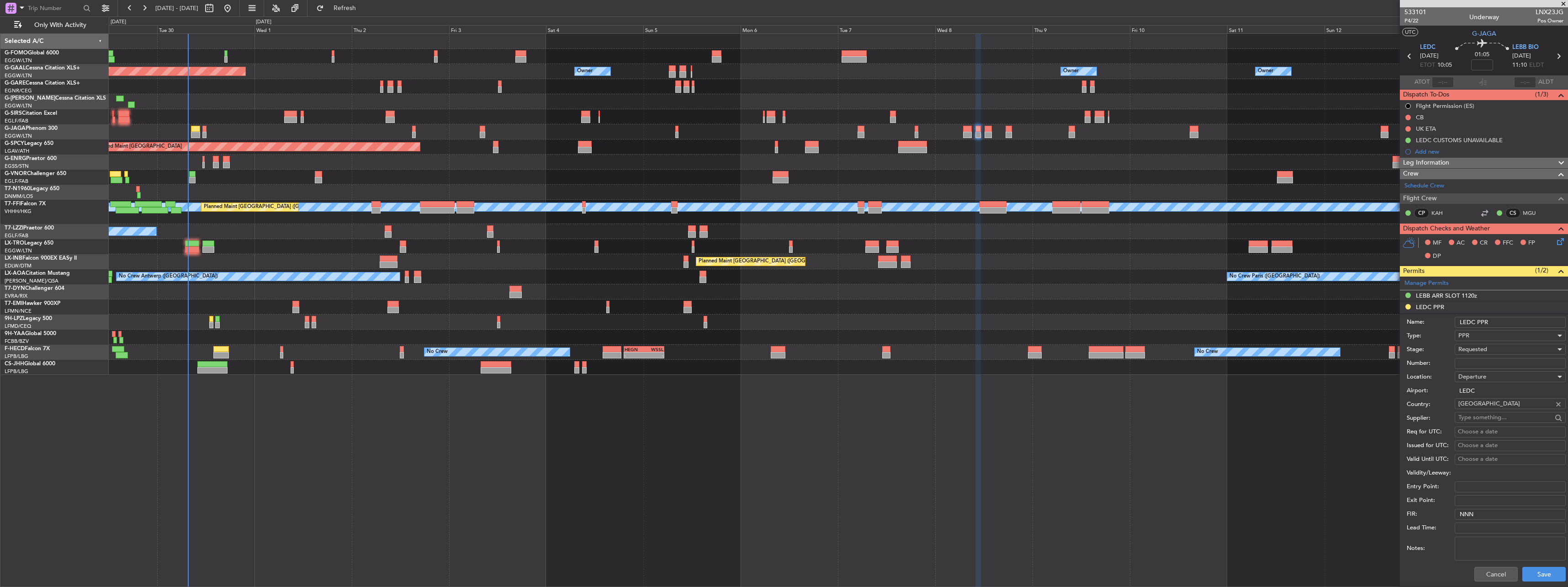
click at [1496, 322] on input "LEDC PPR" at bounding box center [1510, 322] width 111 height 11
type input "LEDC PPR 1005z"
click at [1547, 572] on button "Save" at bounding box center [1544, 574] width 43 height 15
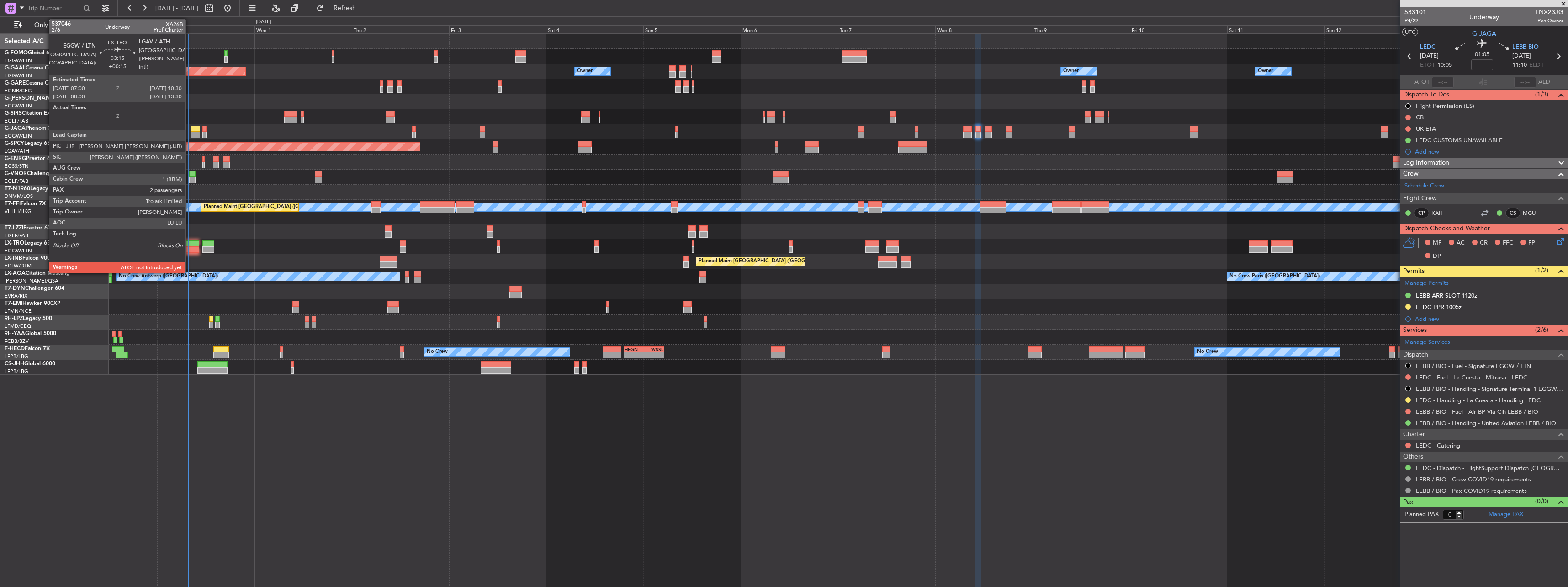
click at [189, 249] on div at bounding box center [192, 250] width 15 height 7
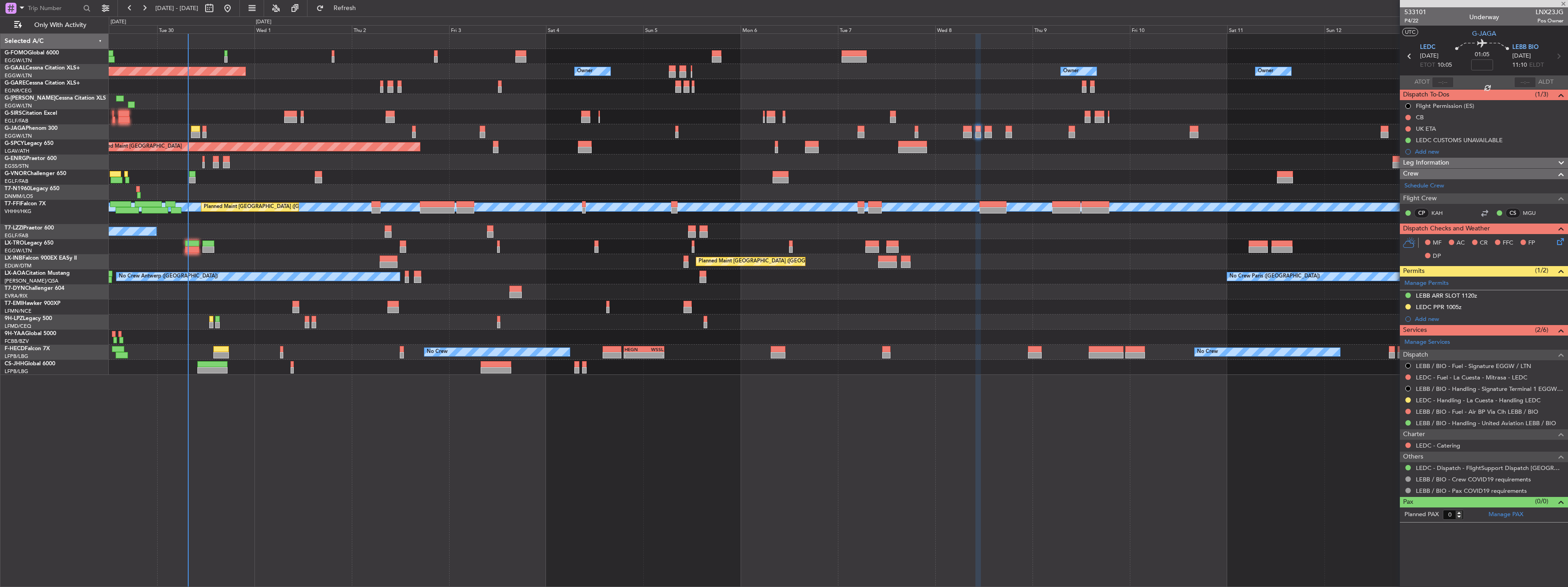
type input "+00:15"
type input "2"
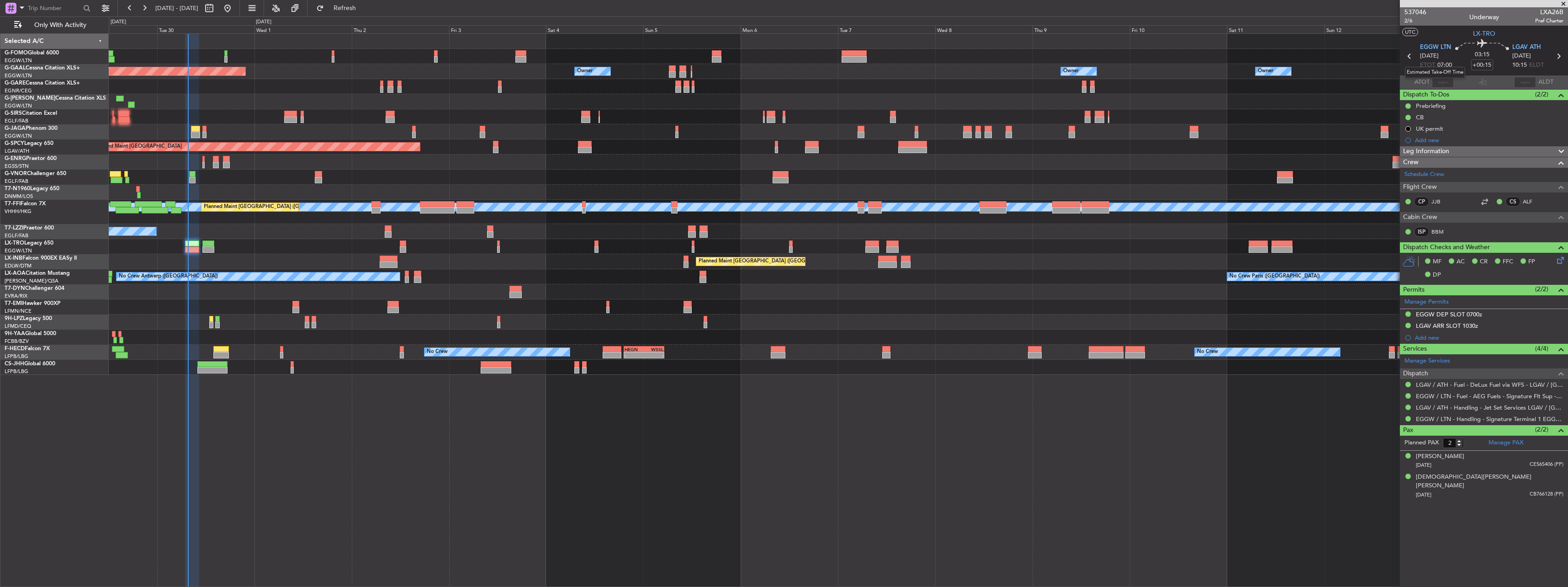
click at [1444, 83] on mat-tooltip-component "Estimated Take-Off Time" at bounding box center [1435, 72] width 73 height 24
click at [1452, 83] on input "text" at bounding box center [1443, 82] width 22 height 11
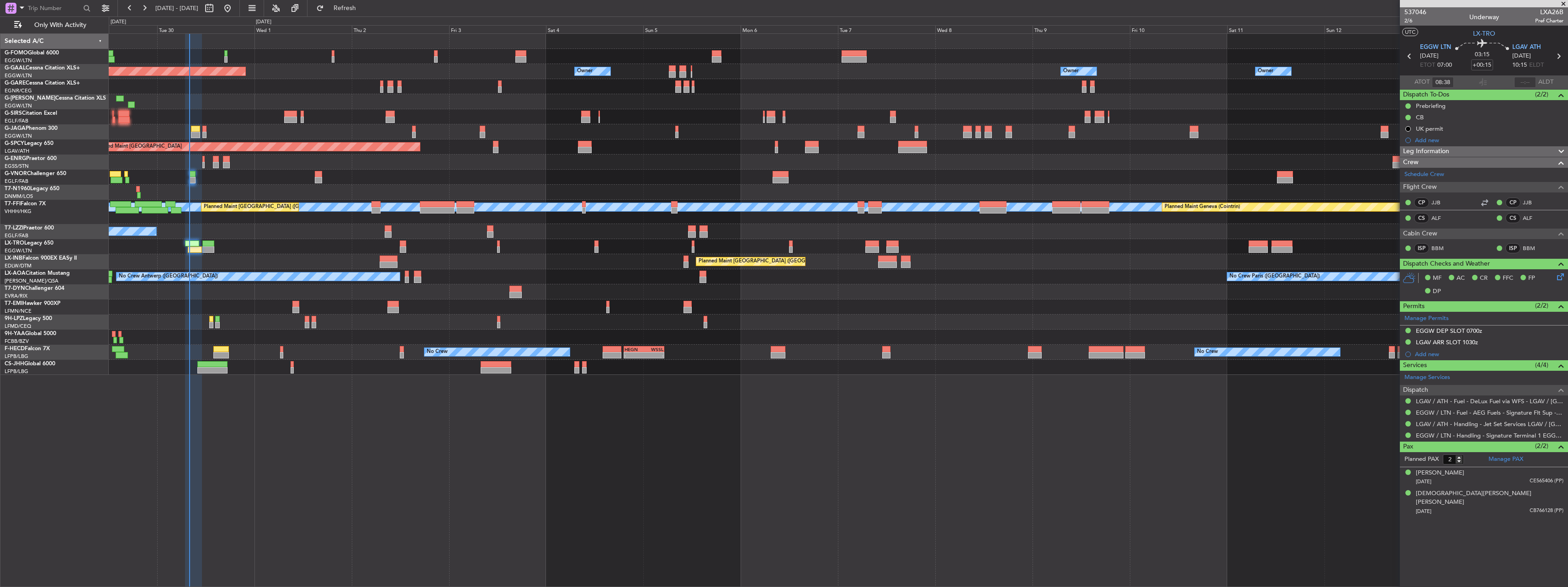
type input "07:38"
click at [345, 8] on button "Refresh" at bounding box center [340, 9] width 55 height 15
click at [345, 8] on button "Refreshing..." at bounding box center [340, 9] width 55 height 15
click at [345, 8] on button "Refresh" at bounding box center [340, 9] width 55 height 15
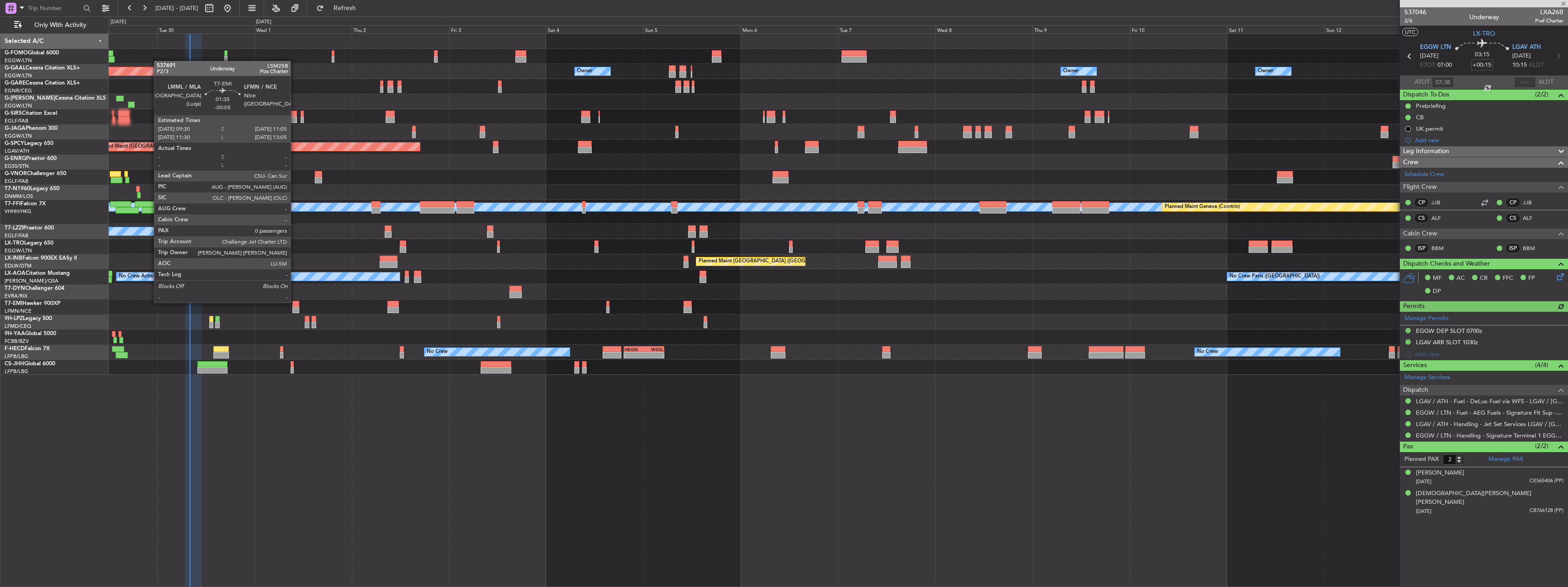
click at [295, 301] on div at bounding box center [295, 304] width 7 height 7
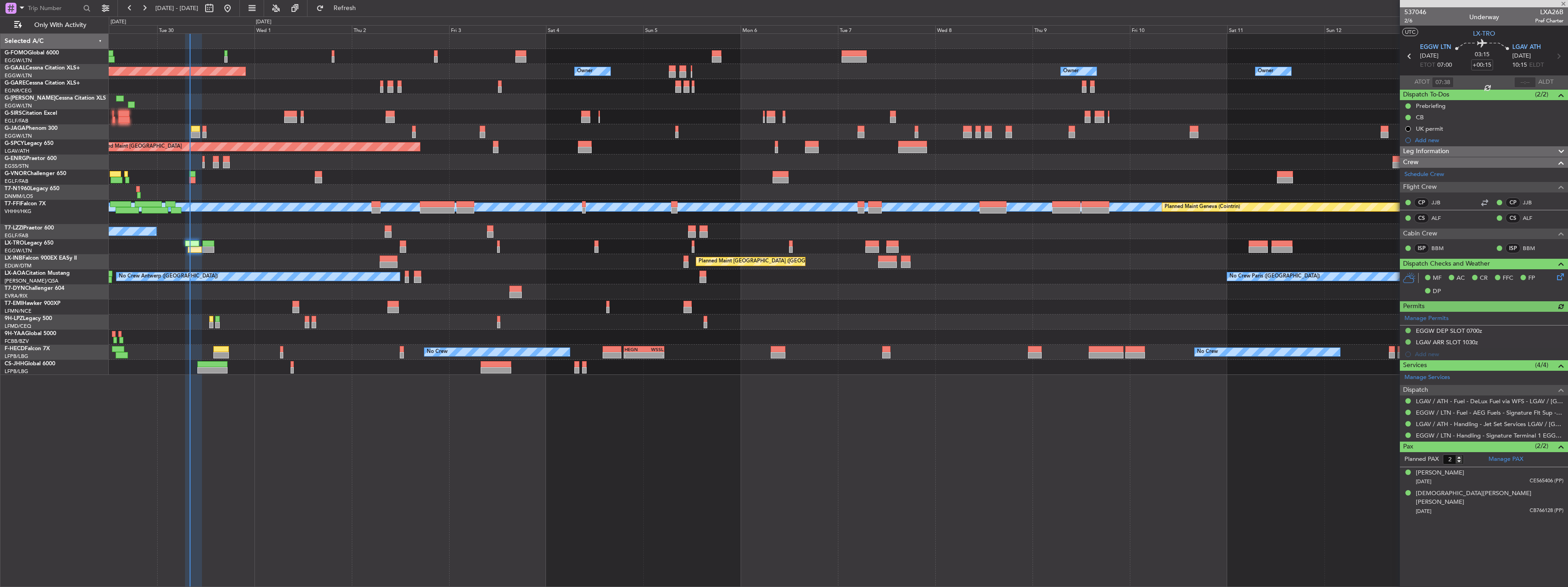
type input "-00:05"
type input "0"
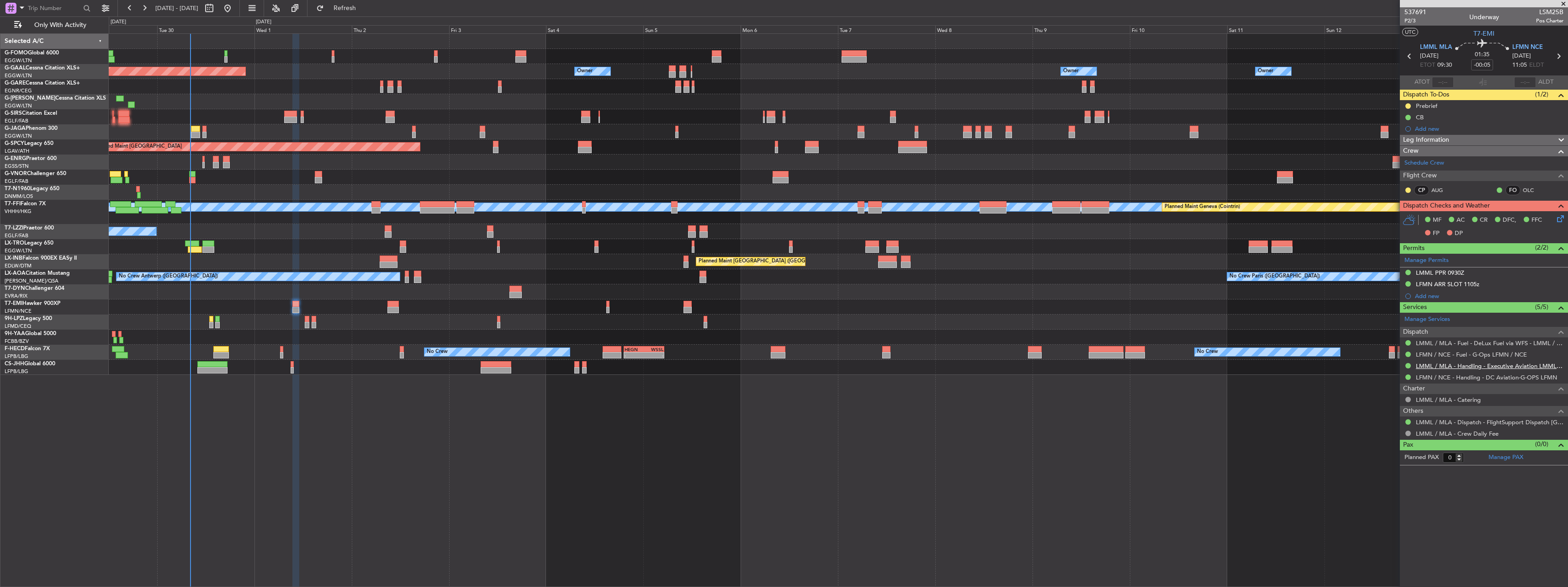
click at [1437, 367] on link "LMML / MLA - Handling - Executive Aviation LMML / MLA" at bounding box center [1489, 365] width 147 height 8
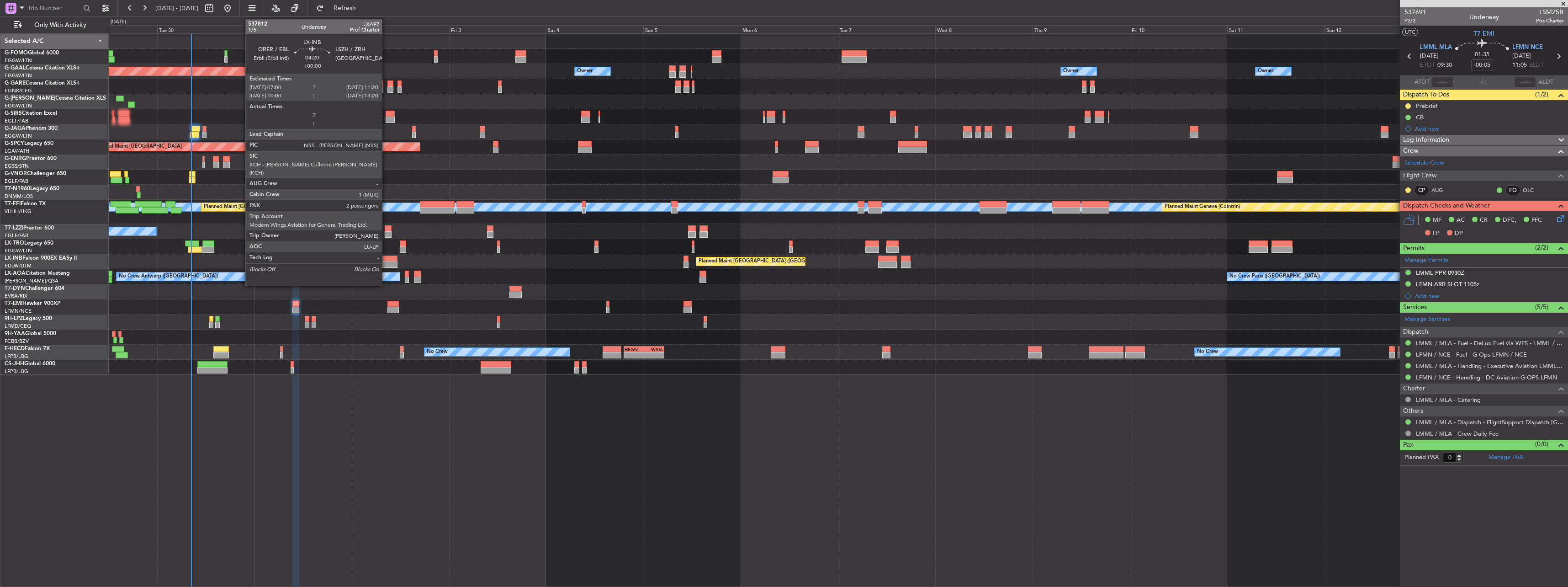
click at [386, 258] on div at bounding box center [388, 259] width 18 height 7
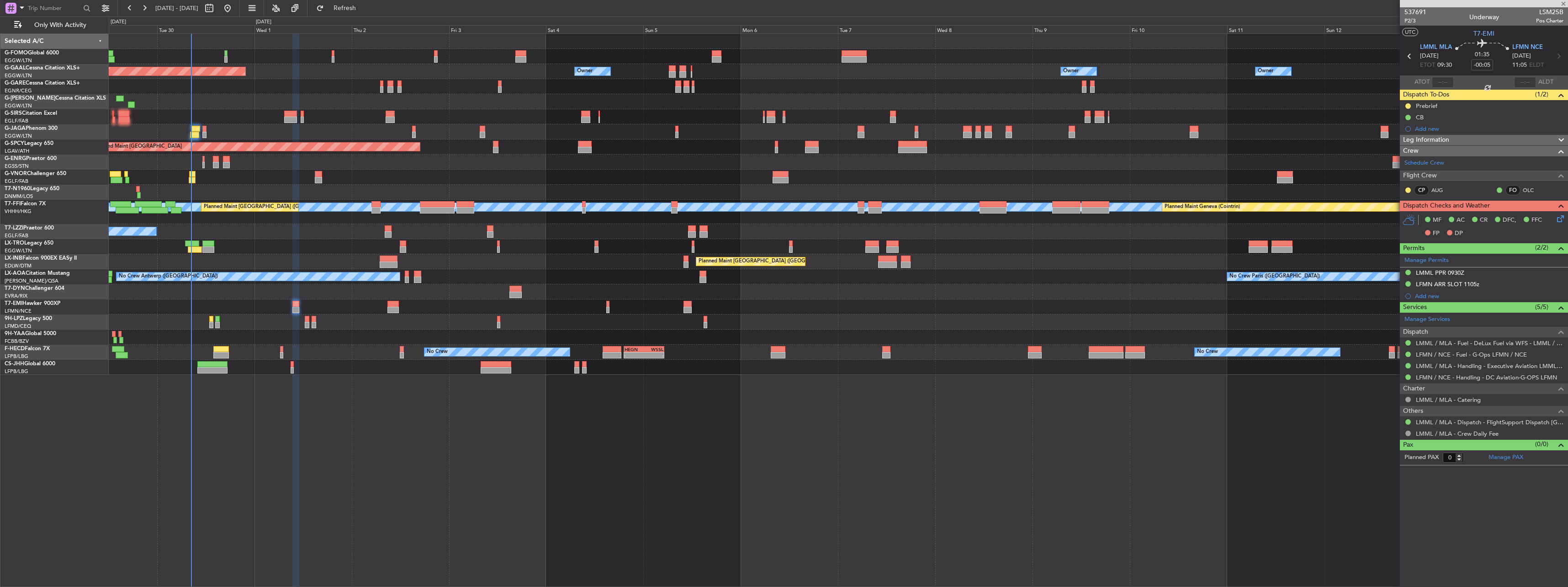
type input "2"
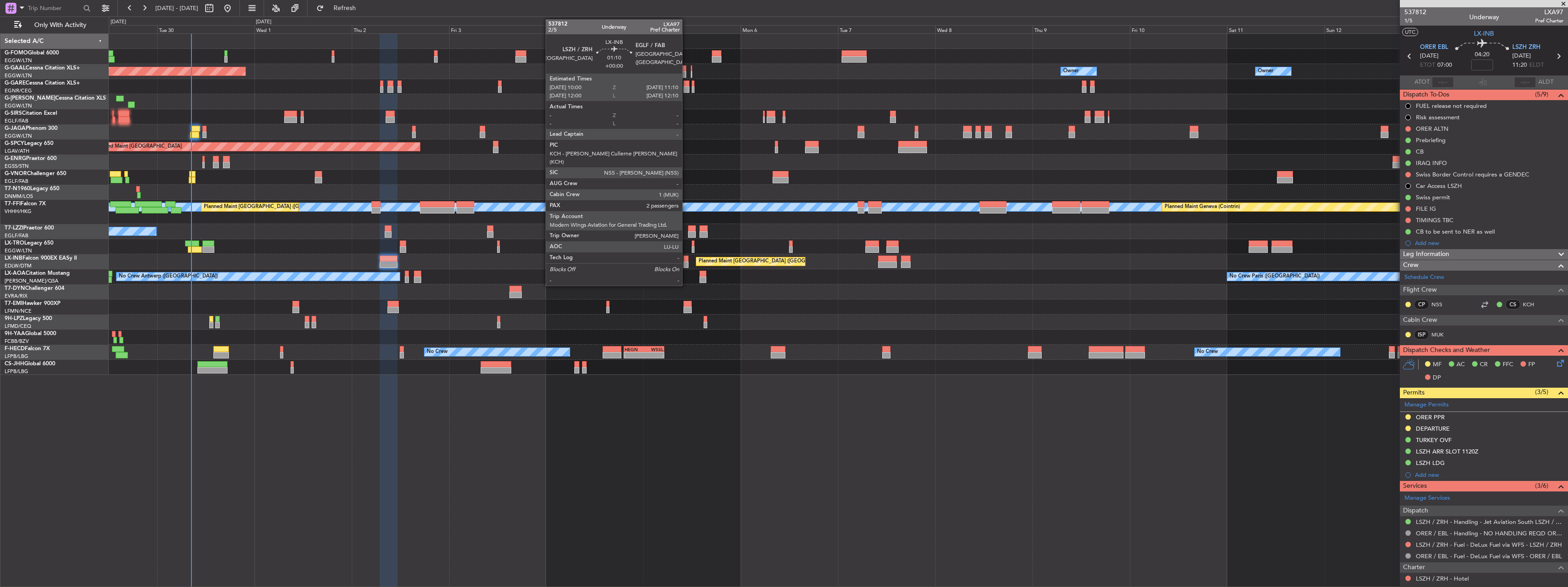
click at [686, 263] on div at bounding box center [686, 264] width 5 height 7
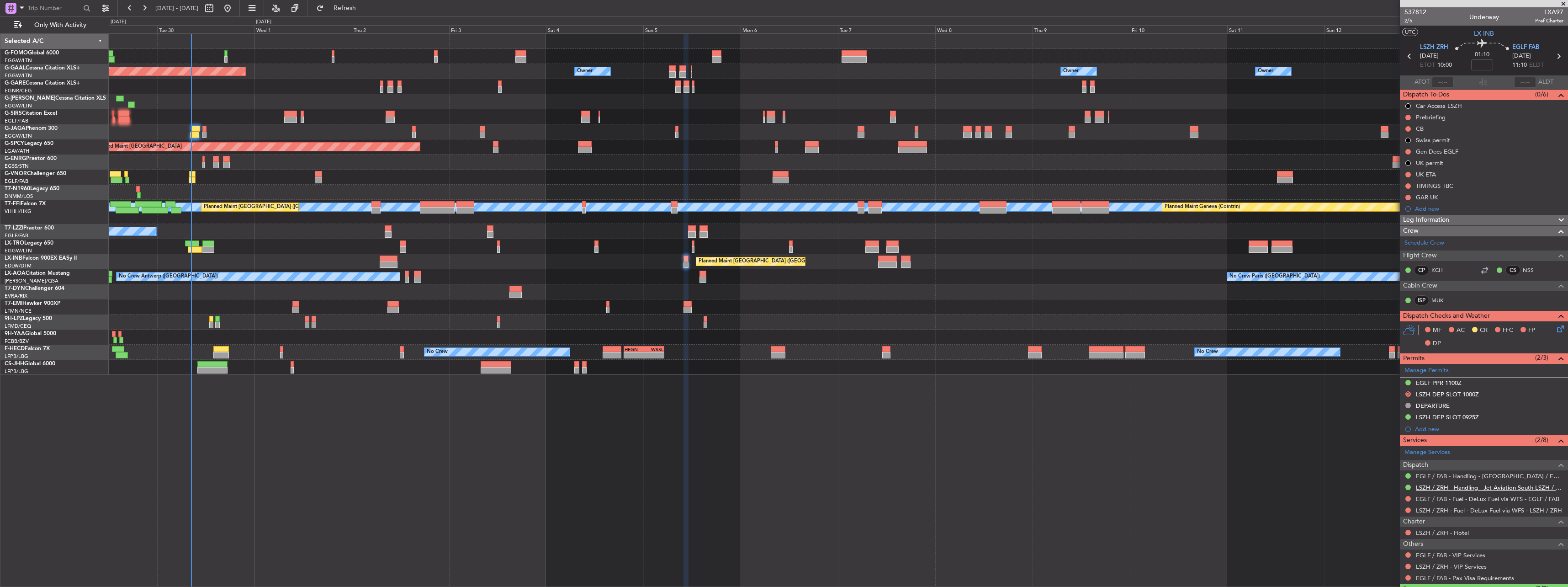
click at [1454, 488] on link "LSZH / ZRH - Handling - Jet Aviation South LSZH / ZRH" at bounding box center [1489, 487] width 147 height 8
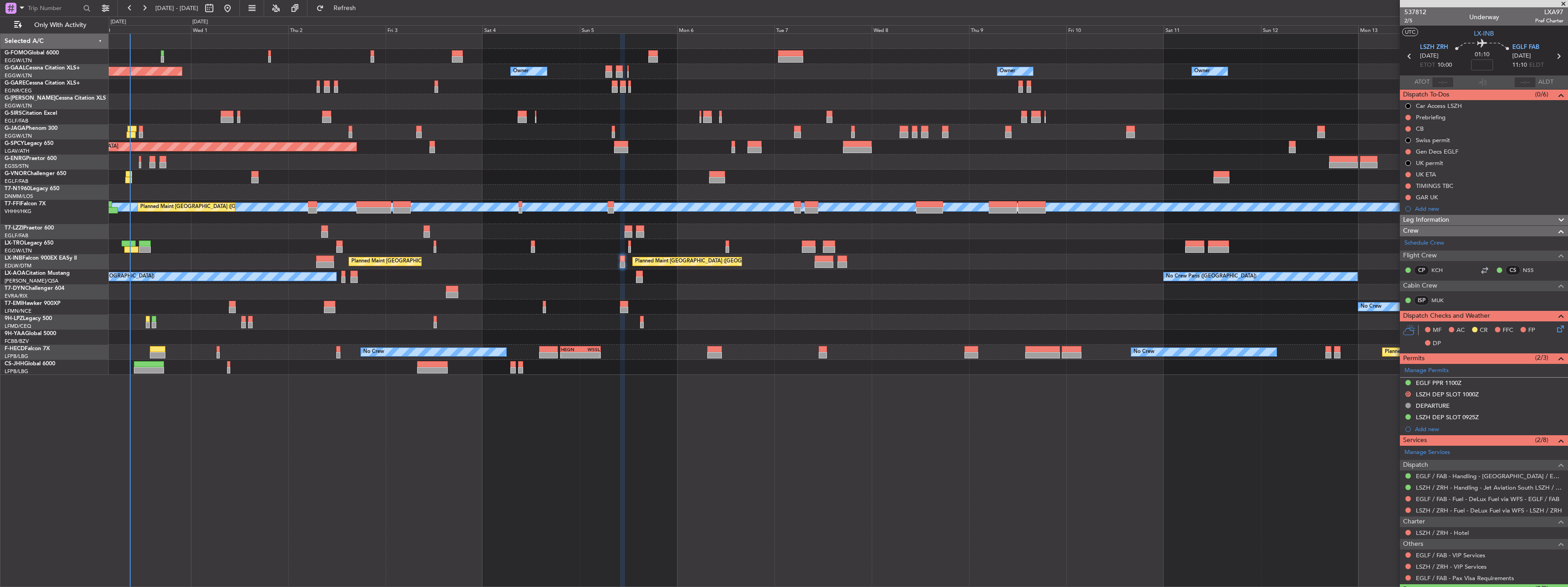
click at [855, 425] on div "Owner Owner Owner Planned [GEOGRAPHIC_DATA] Owner Owner No Crew Owner A/C Unava…" at bounding box center [838, 310] width 1459 height 554
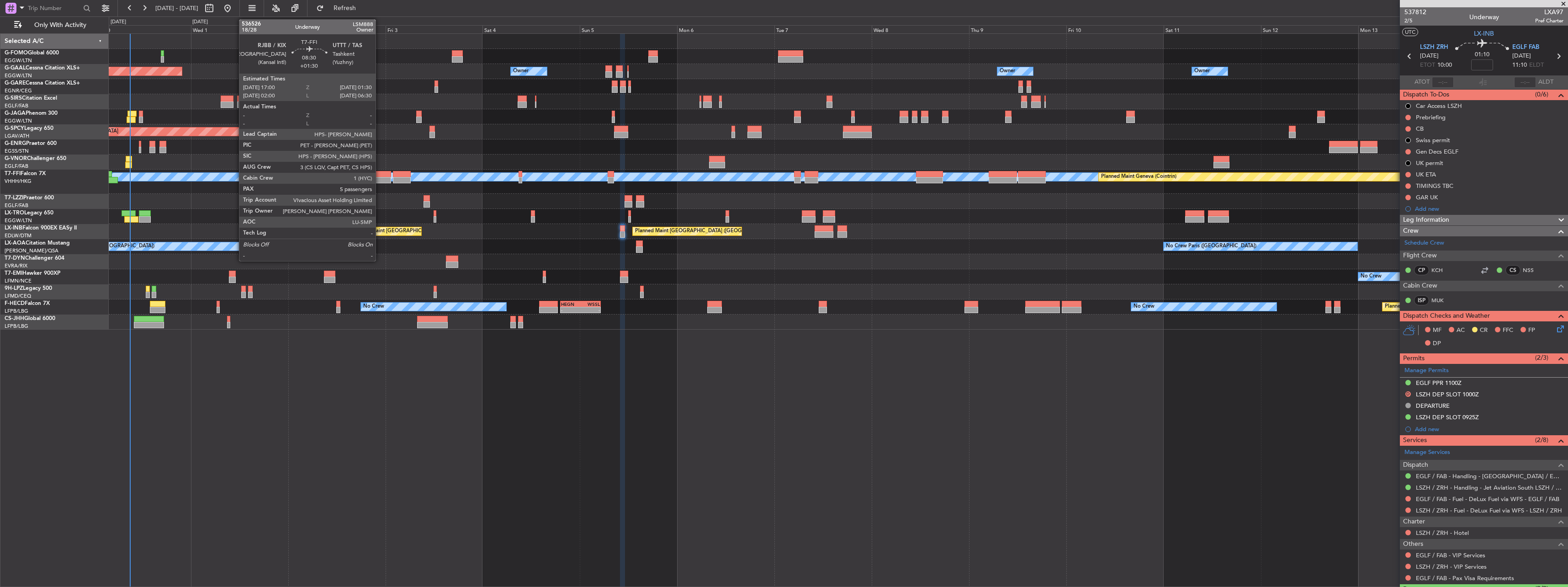
click at [380, 181] on div at bounding box center [373, 180] width 35 height 7
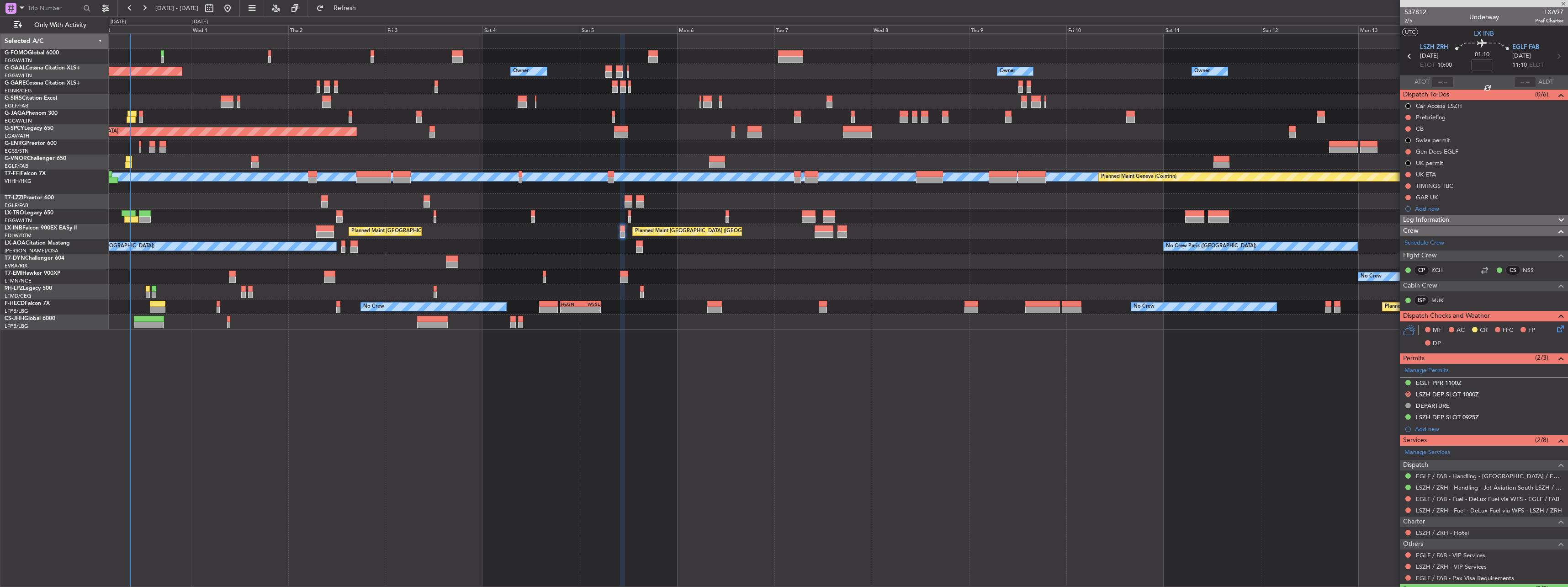
type input "+01:30"
type input "5"
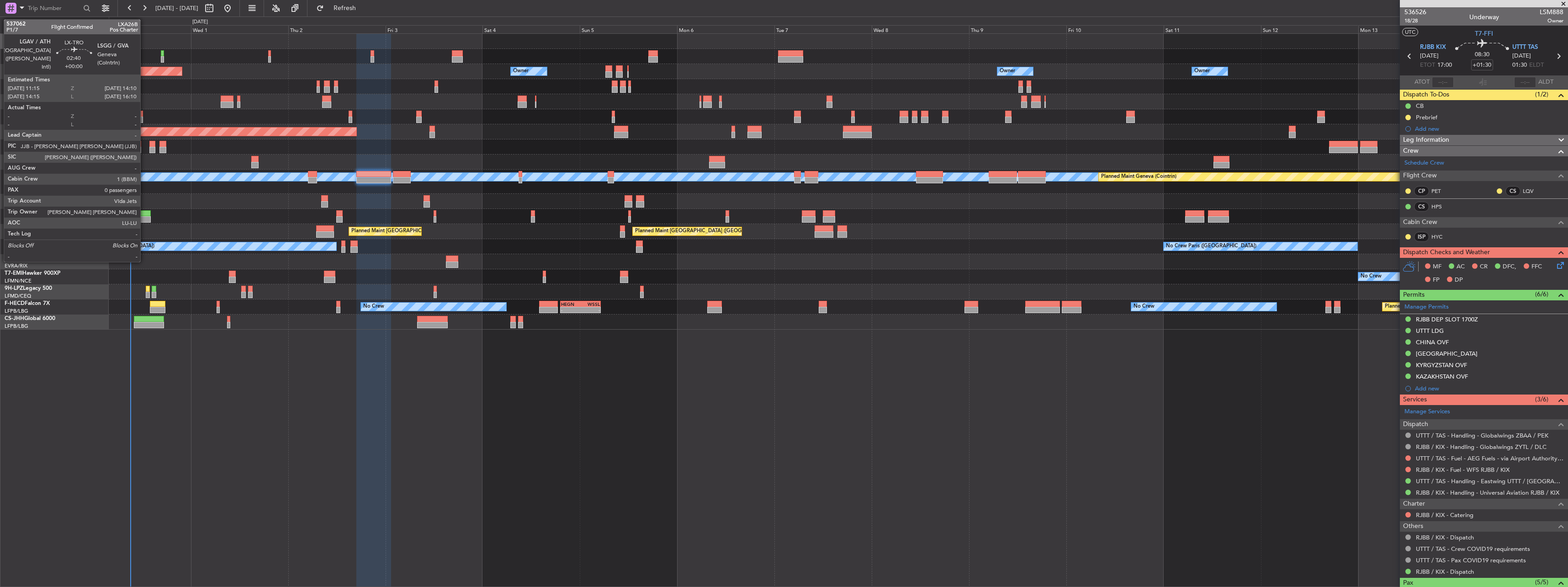
click at [144, 216] on div at bounding box center [145, 213] width 12 height 7
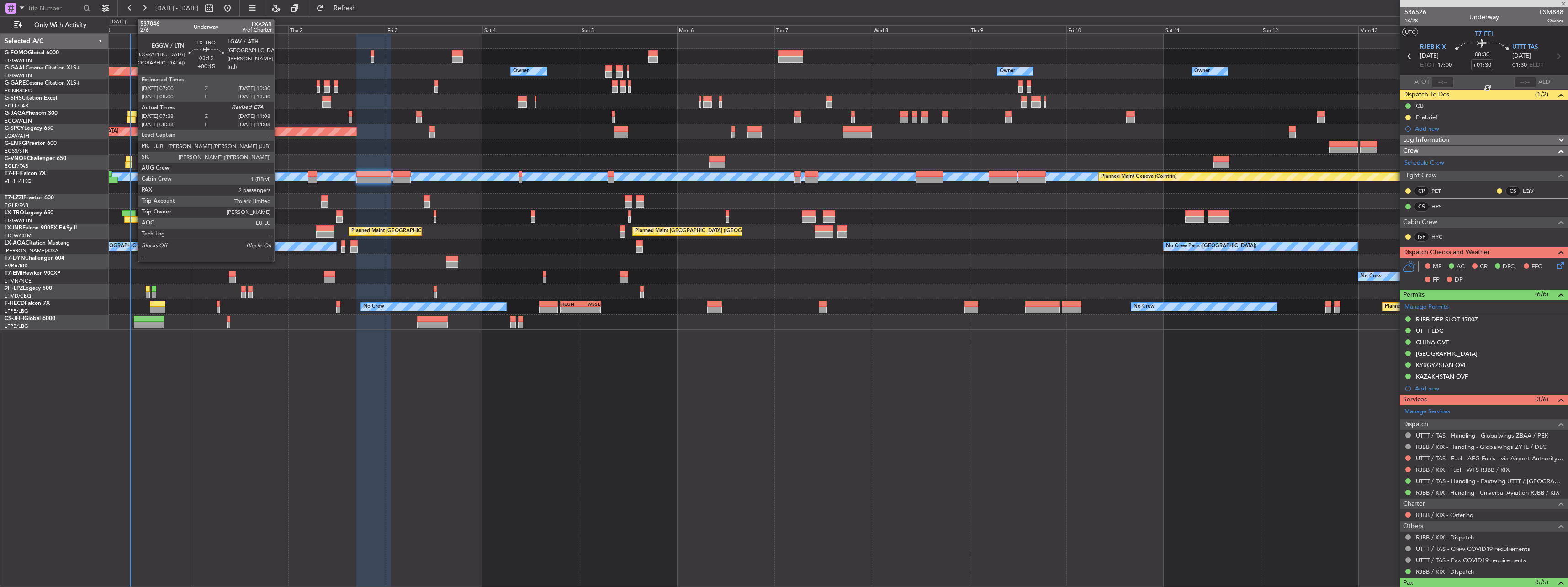
type input "0"
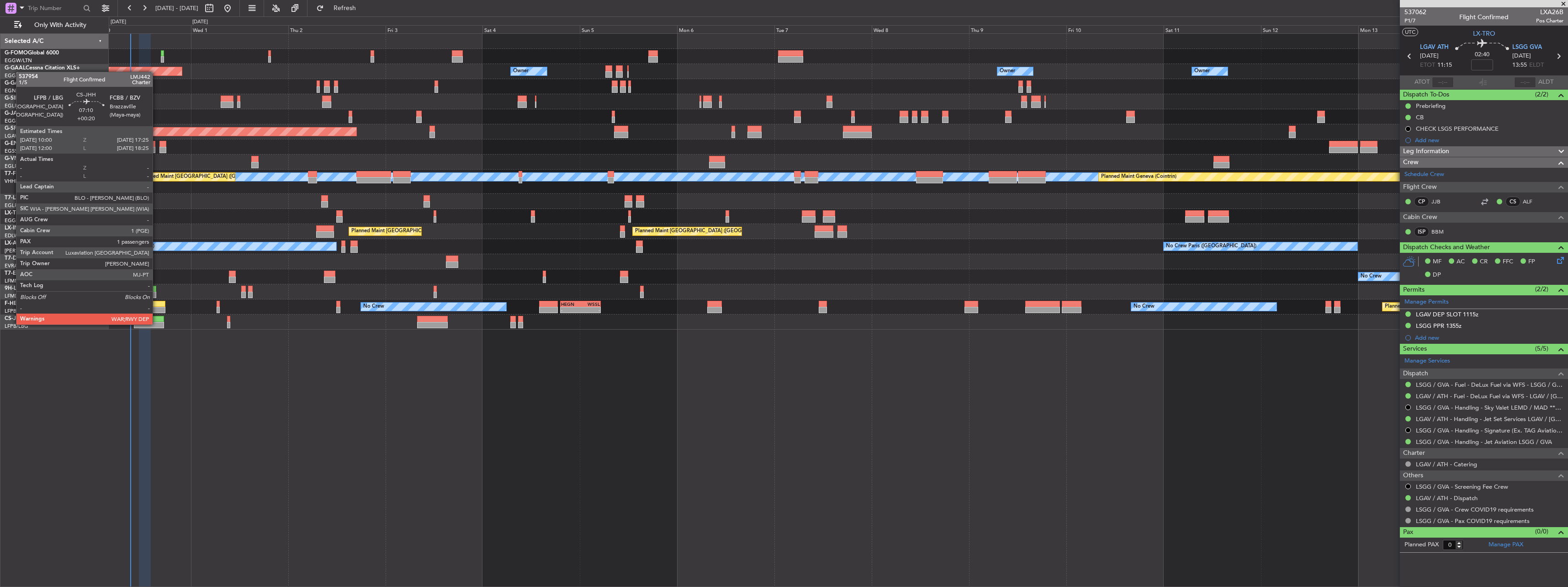
click at [156, 323] on div at bounding box center [149, 325] width 30 height 7
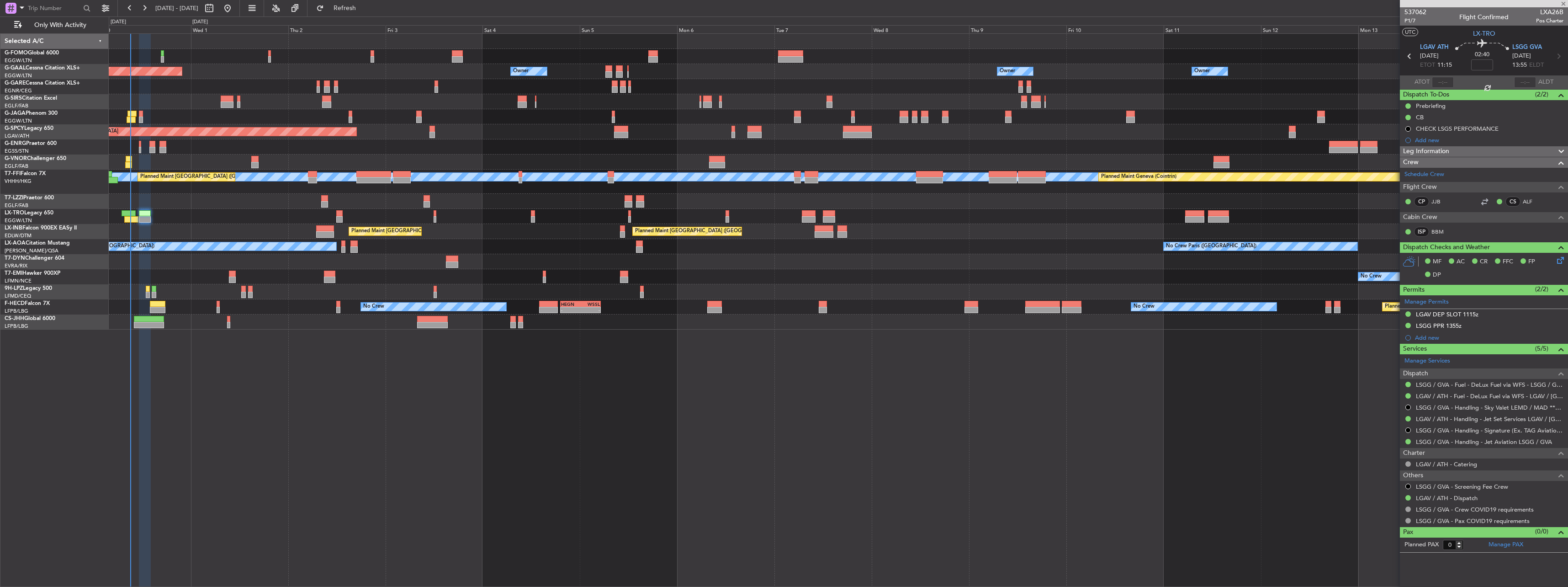
type input "+00:20"
type input "1"
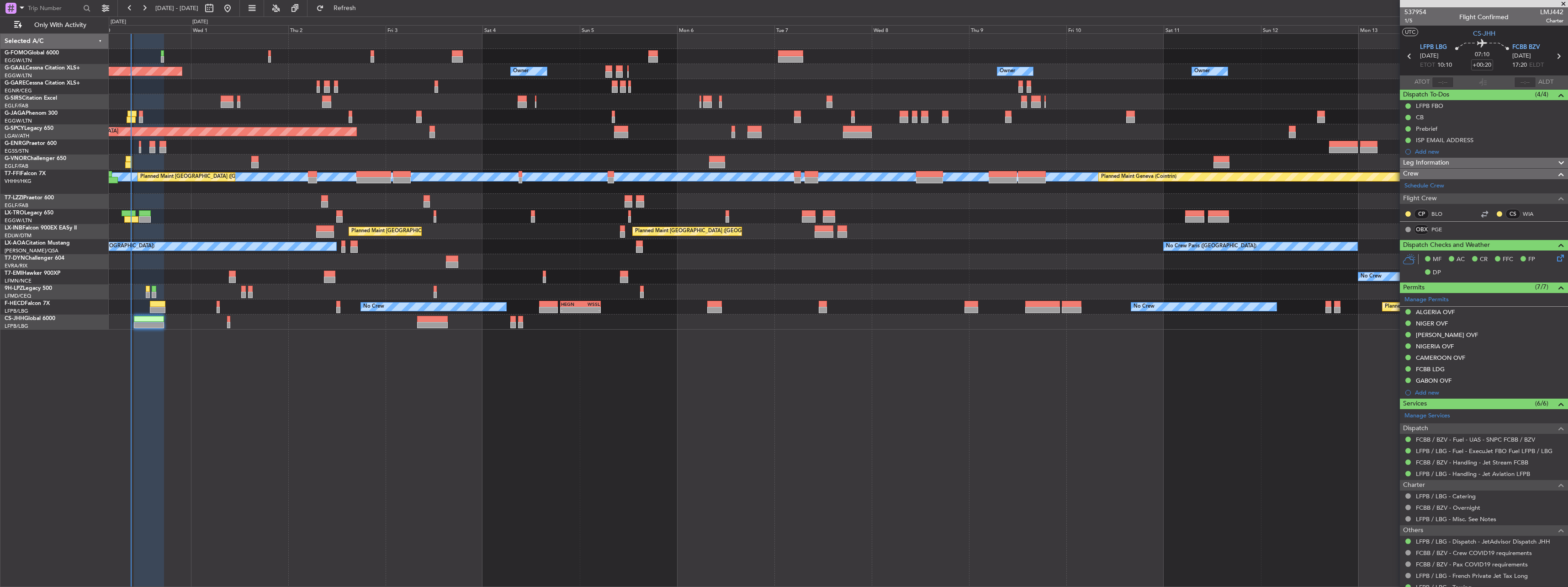
click at [191, 347] on div "Owner Planned [GEOGRAPHIC_DATA] Owner Owner Owner Owner No Crew Owner Planned M…" at bounding box center [838, 310] width 1459 height 554
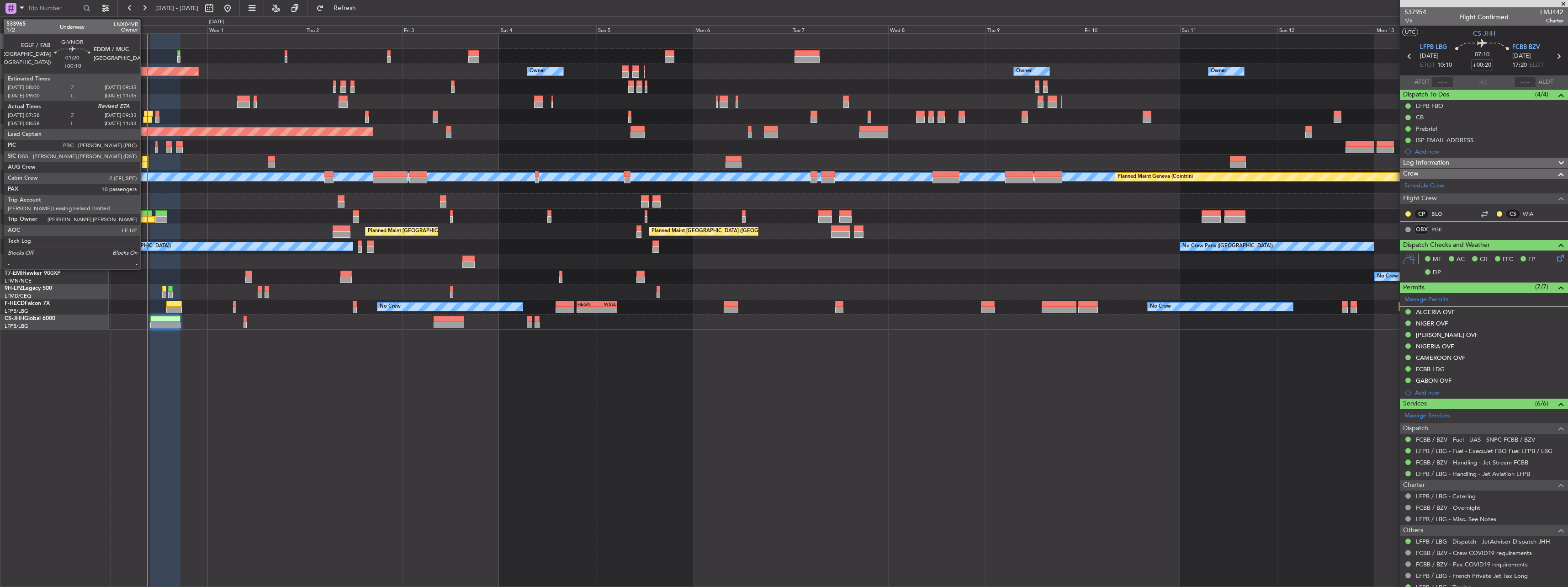
click at [144, 164] on div at bounding box center [145, 165] width 7 height 7
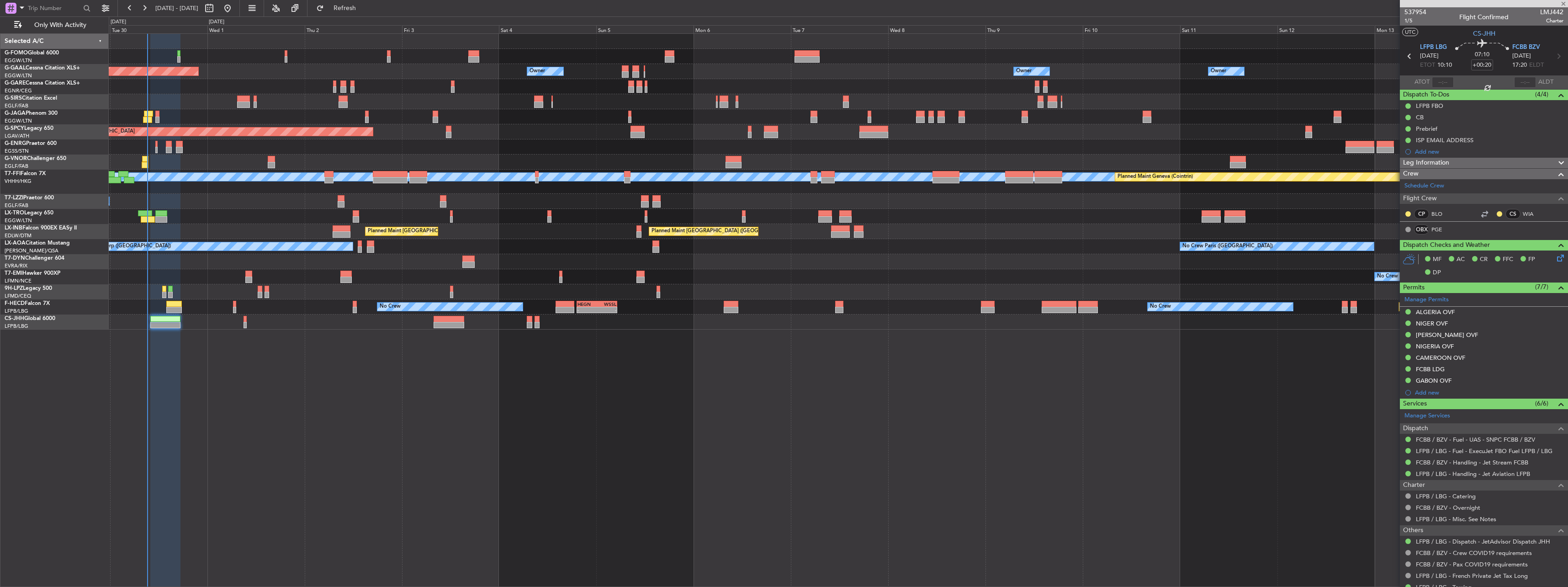
type input "+00:10"
type input "08:08"
type input "10"
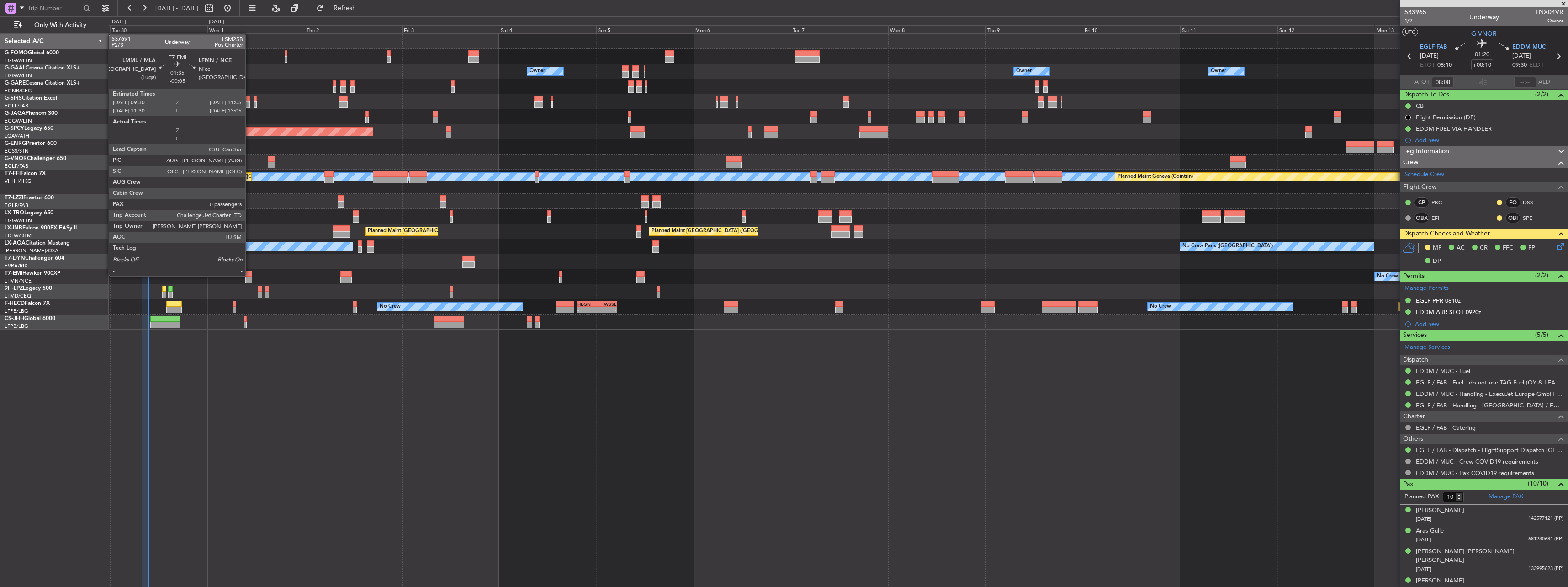
click at [250, 275] on div at bounding box center [248, 273] width 7 height 7
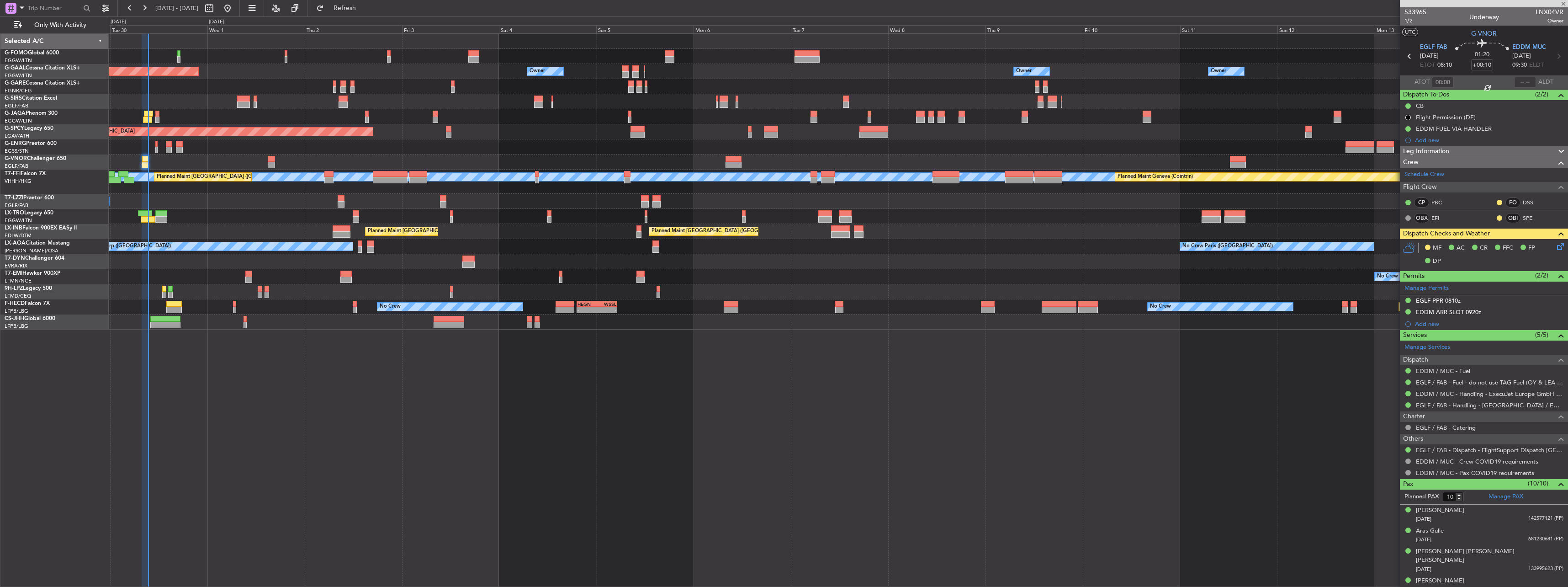
type input "-00:05"
type input "0"
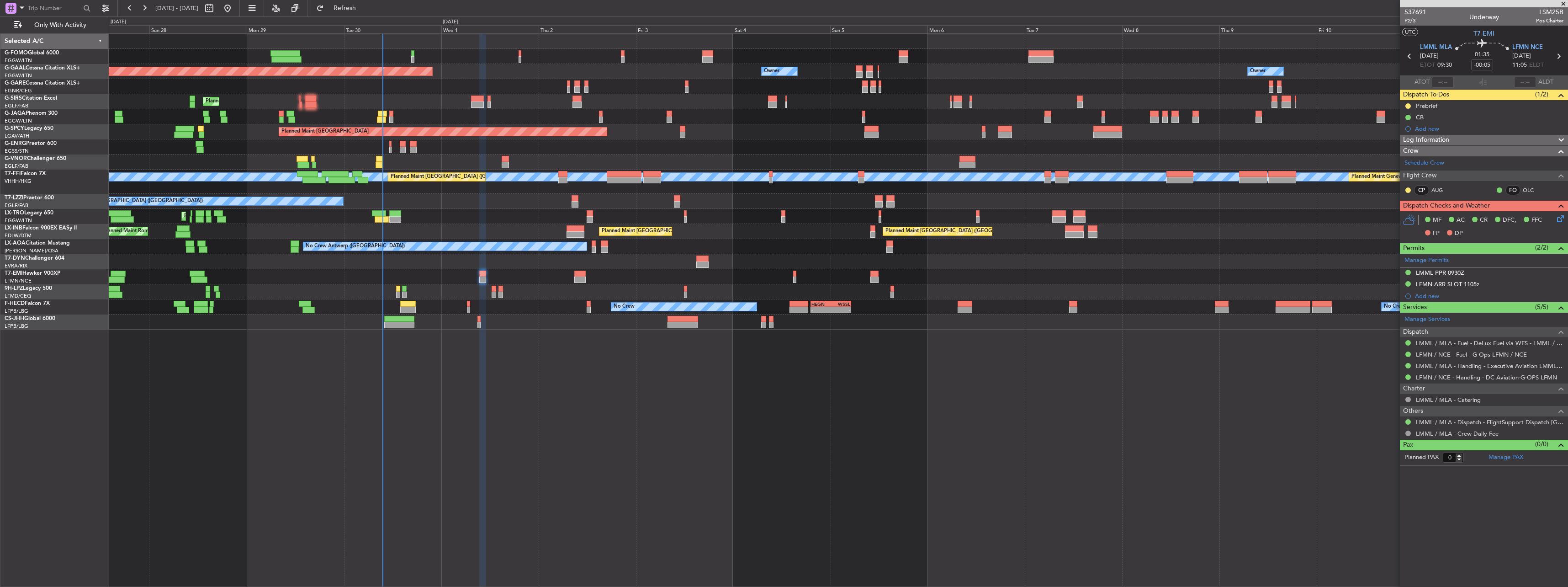
click at [489, 272] on div "No Crew" at bounding box center [838, 276] width 1459 height 15
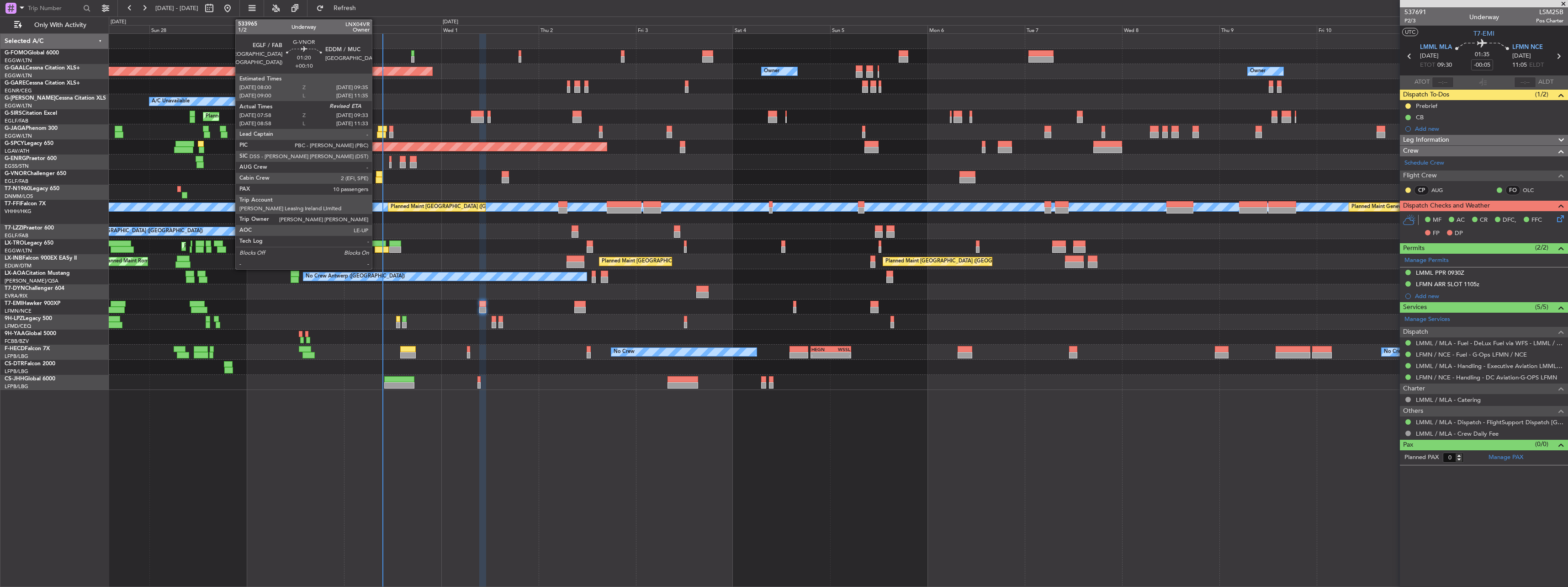
click at [376, 174] on div at bounding box center [379, 174] width 7 height 7
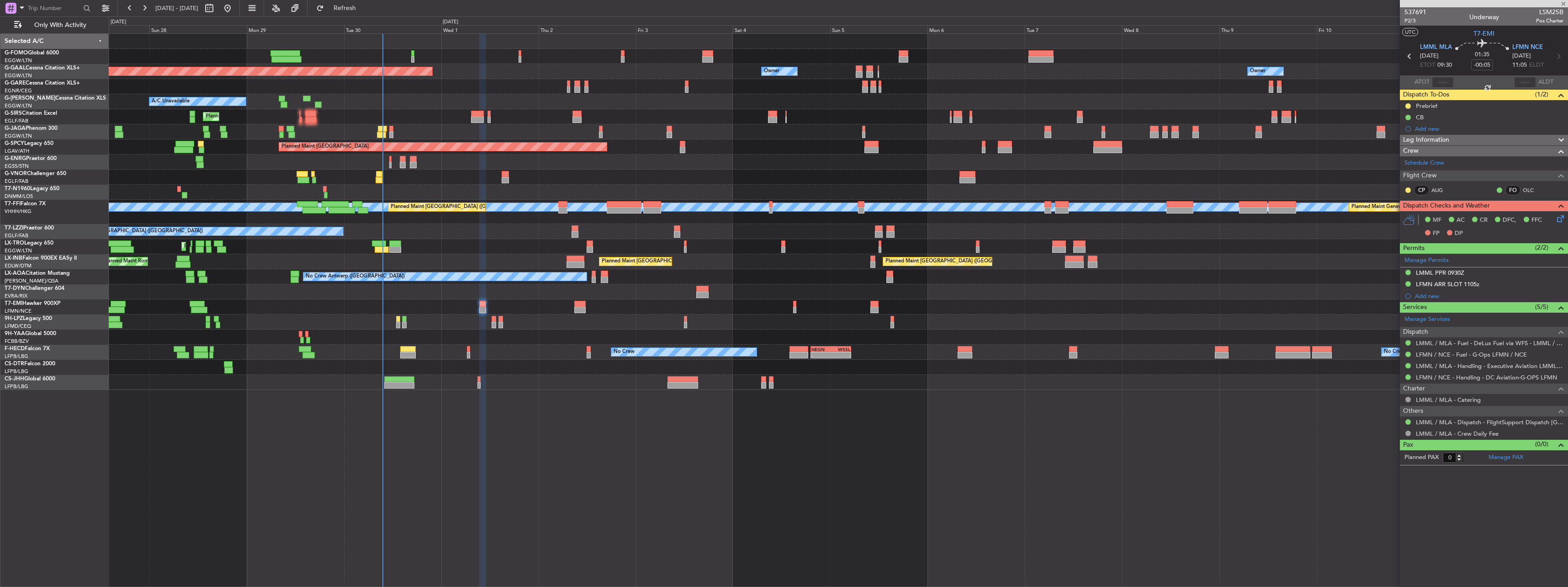
type input "+00:10"
type input "08:08"
type input "10"
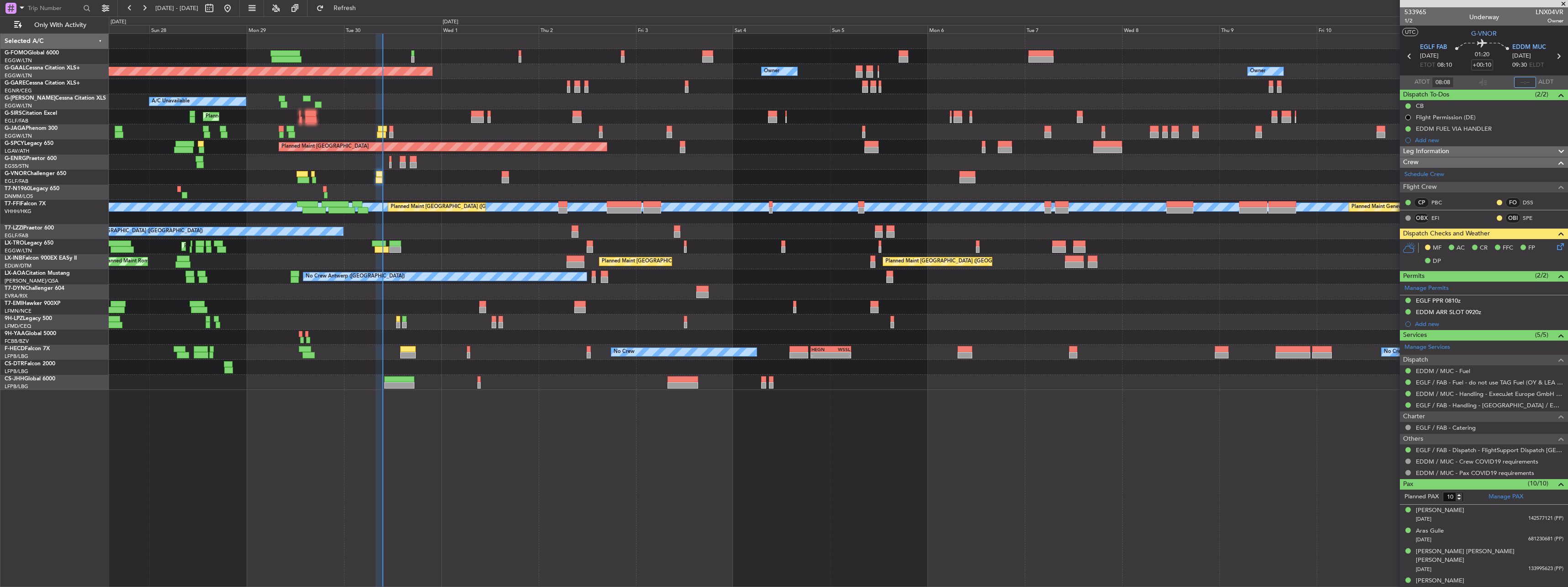
click at [1523, 80] on input "text" at bounding box center [1525, 82] width 22 height 11
type input "09:32"
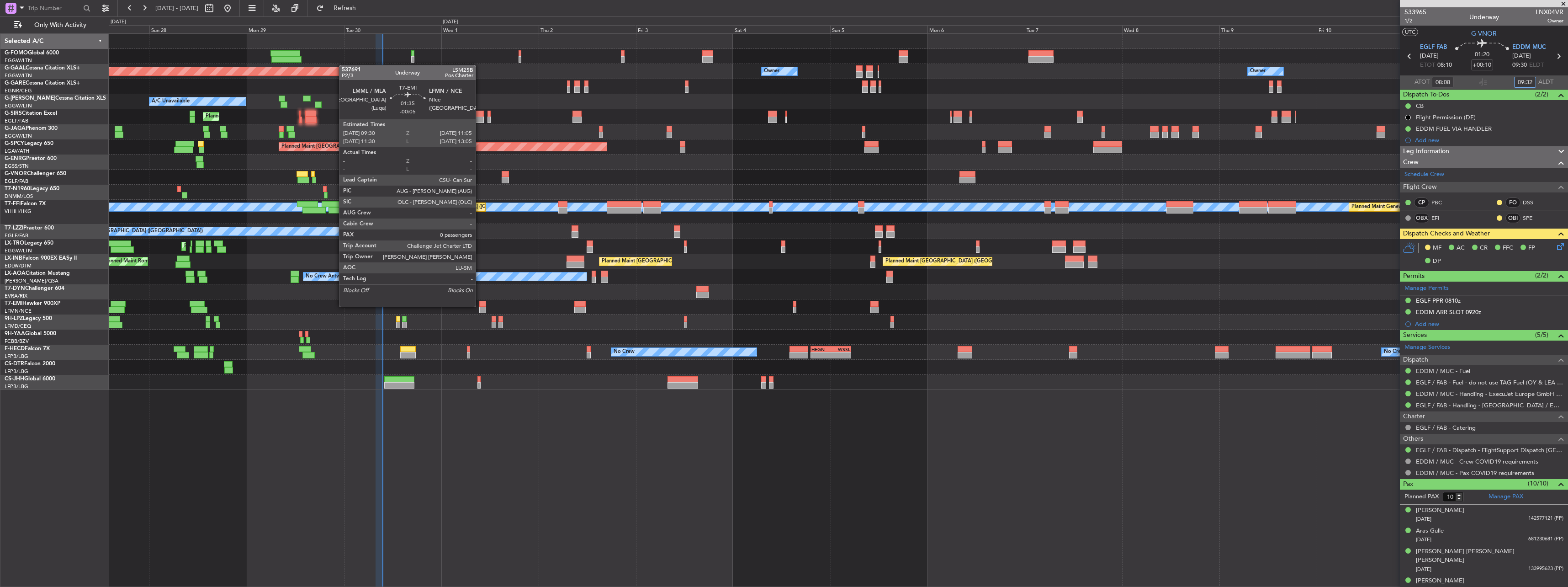
click at [481, 305] on div at bounding box center [482, 304] width 7 height 7
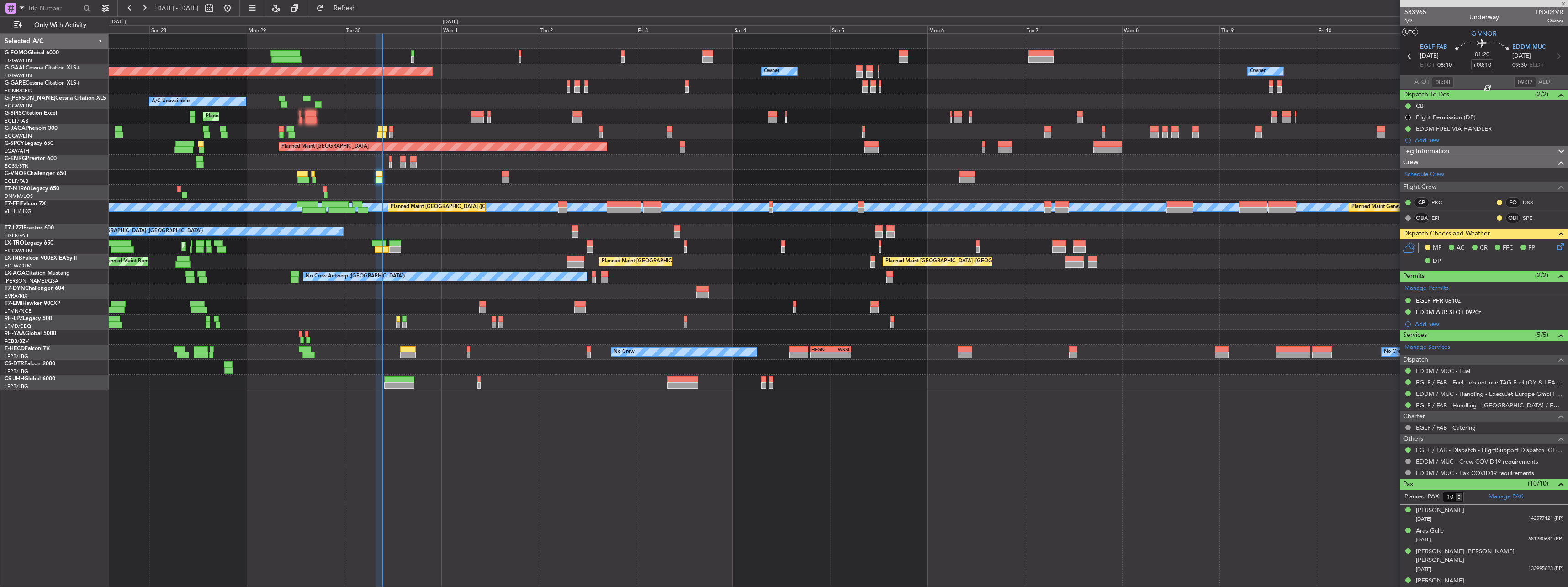
type input "-00:05"
type input "0"
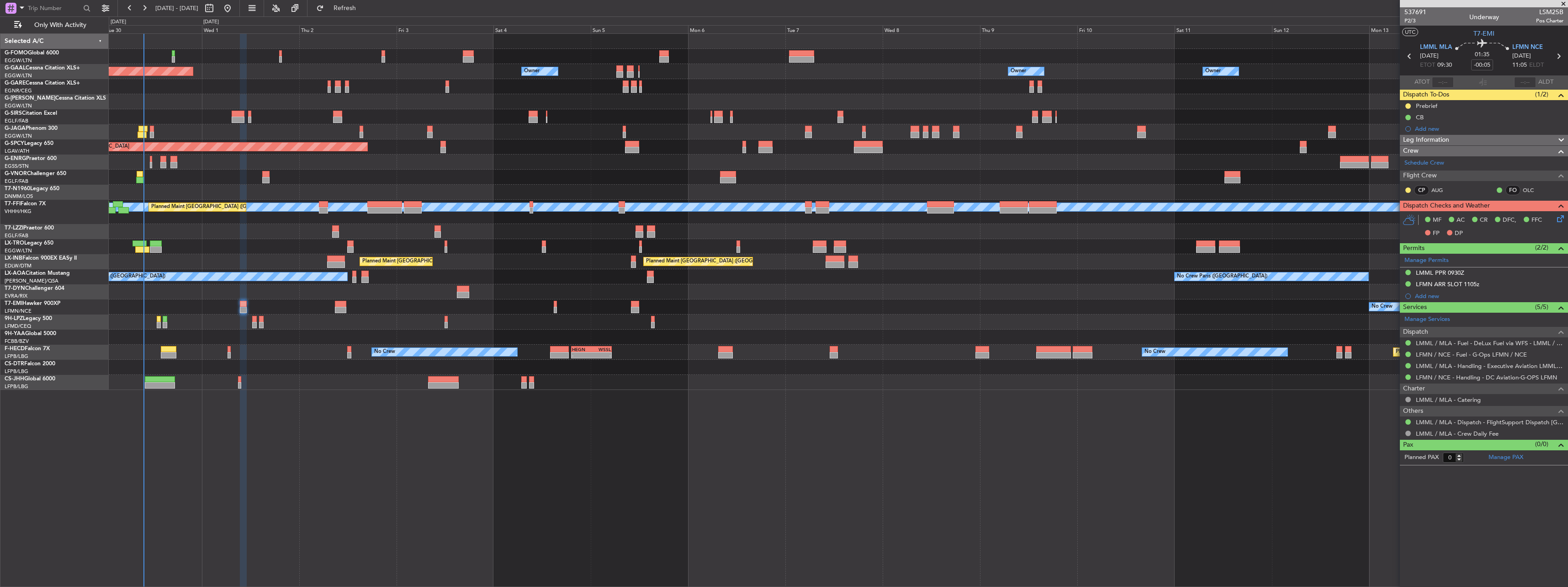
click at [732, 421] on div "Owner Planned [GEOGRAPHIC_DATA] Owner Owner Owner Owner No Crew Owner A/C Unava…" at bounding box center [838, 310] width 1459 height 554
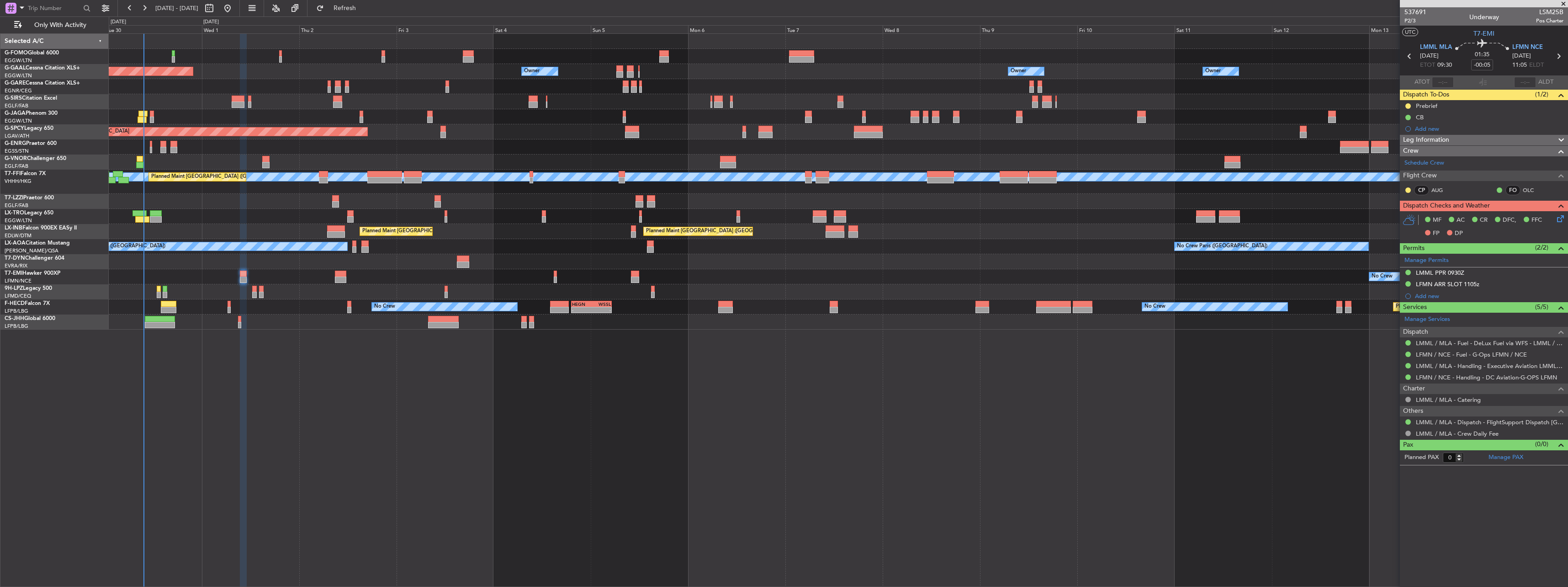
click at [1426, 104] on div "Prebrief" at bounding box center [1426, 105] width 21 height 8
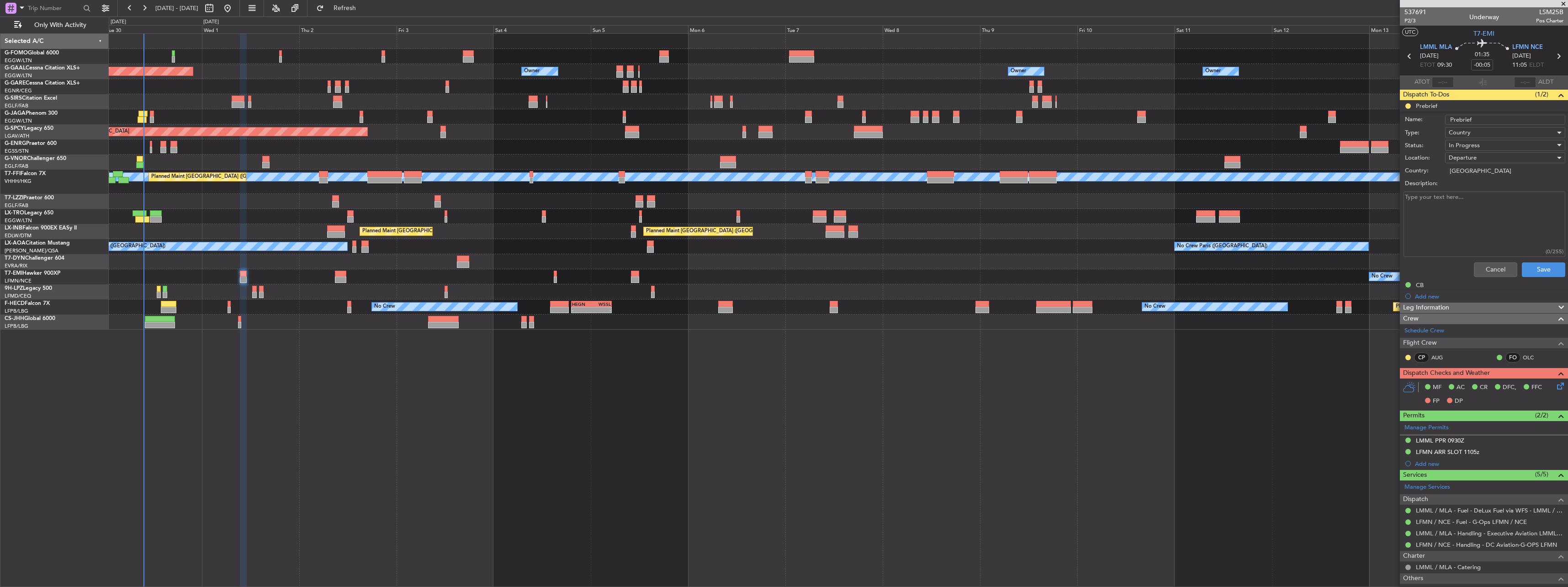
click at [1452, 209] on textarea "Description:" at bounding box center [1485, 223] width 162 height 65
paste textarea "Dom - 6 Fuel 9800"
type textarea "Dom - 6 Fuel 9800"
click at [1473, 141] on span "In Progress" at bounding box center [1464, 146] width 31 height 9
click at [1474, 190] on span "Completed" at bounding box center [1501, 191] width 107 height 14
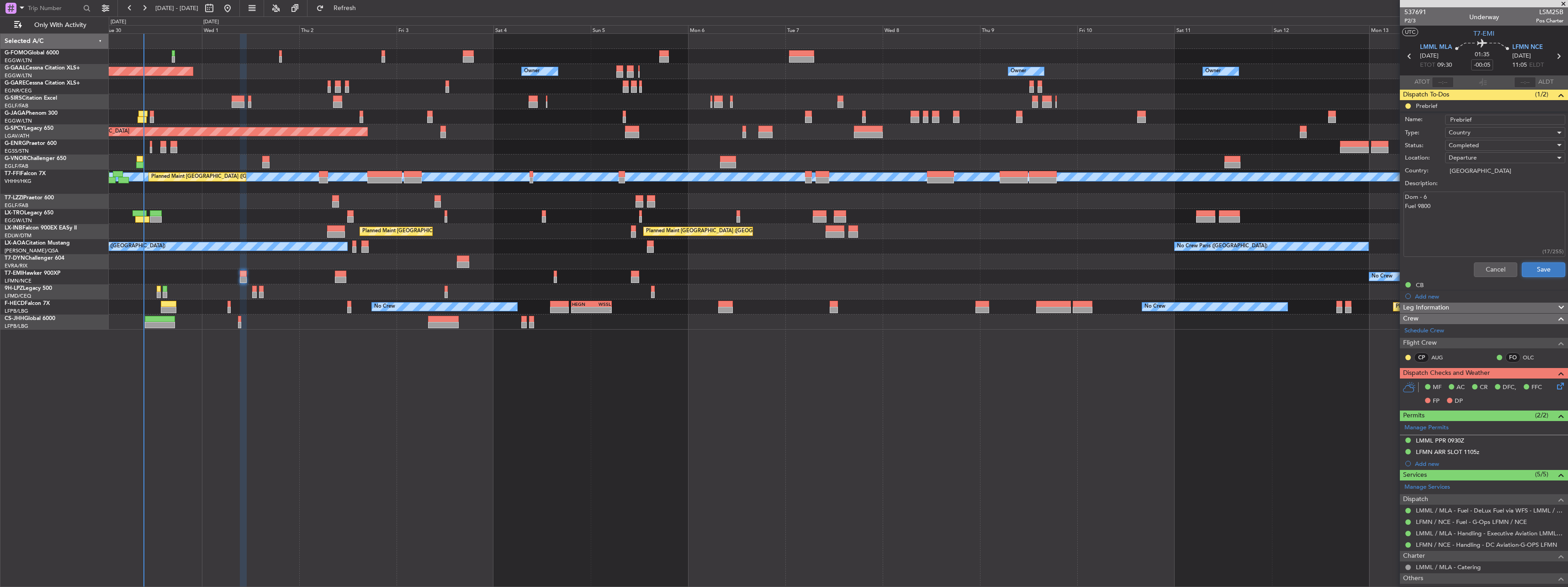
click at [1551, 269] on button "Save" at bounding box center [1543, 270] width 43 height 15
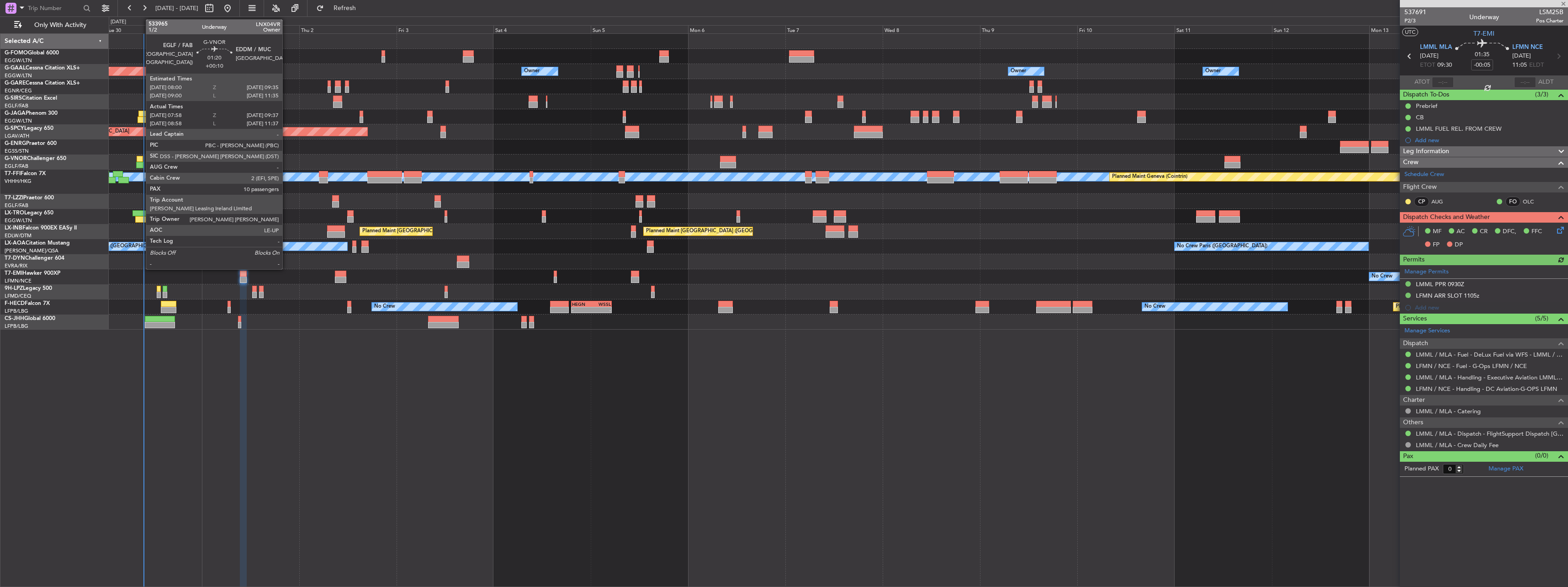
click at [142, 160] on div at bounding box center [139, 159] width 7 height 7
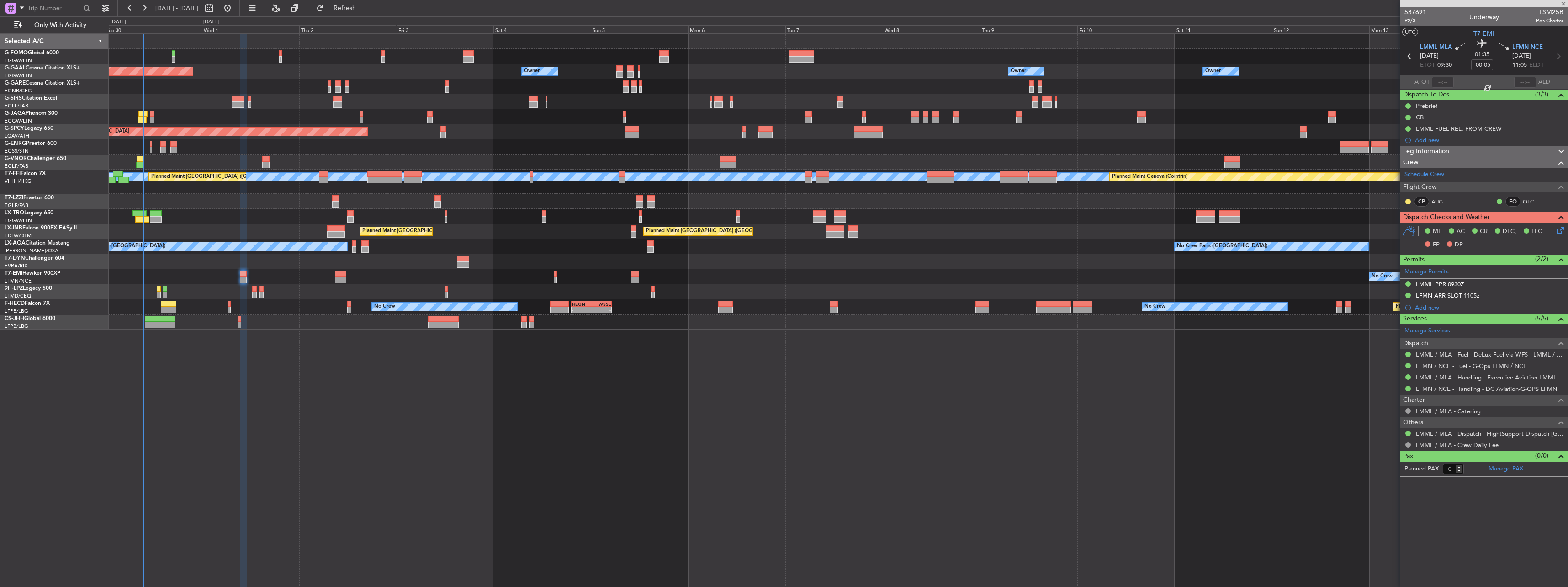
type input "+00:10"
type input "08:08"
type input "09:32"
type input "10"
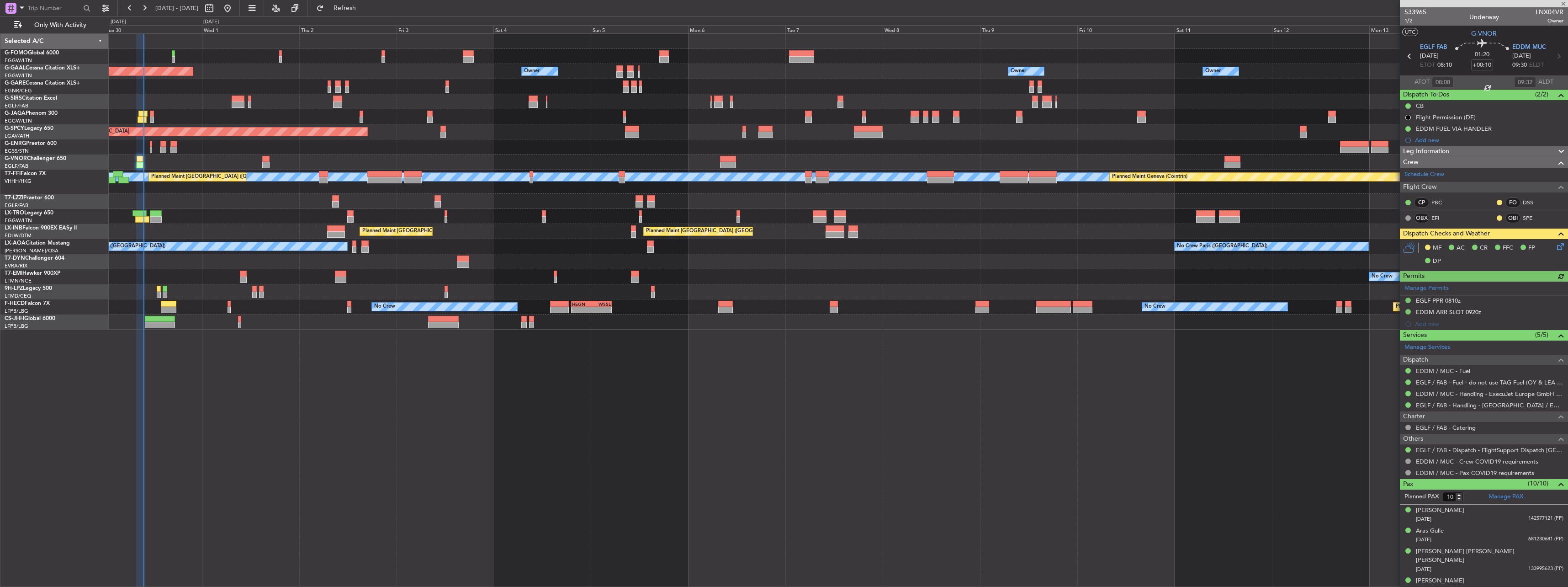
click at [1556, 248] on icon at bounding box center [1559, 245] width 7 height 7
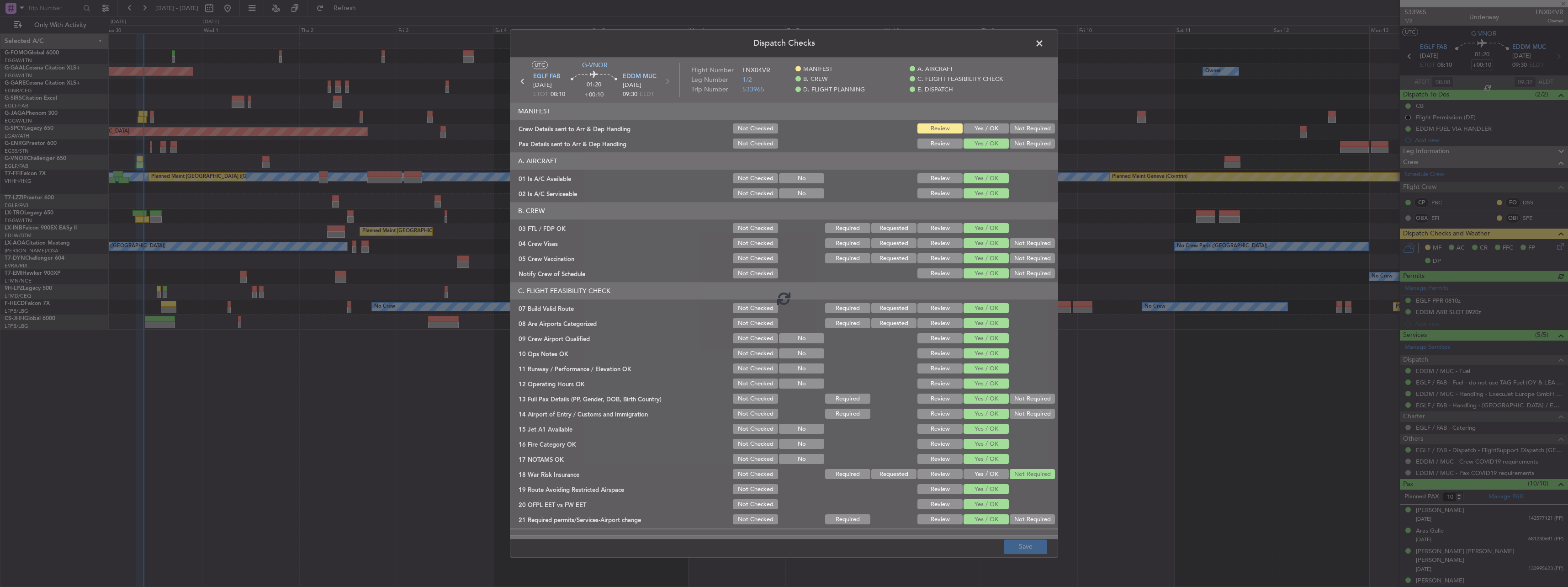
click at [975, 129] on div at bounding box center [783, 298] width 547 height 482
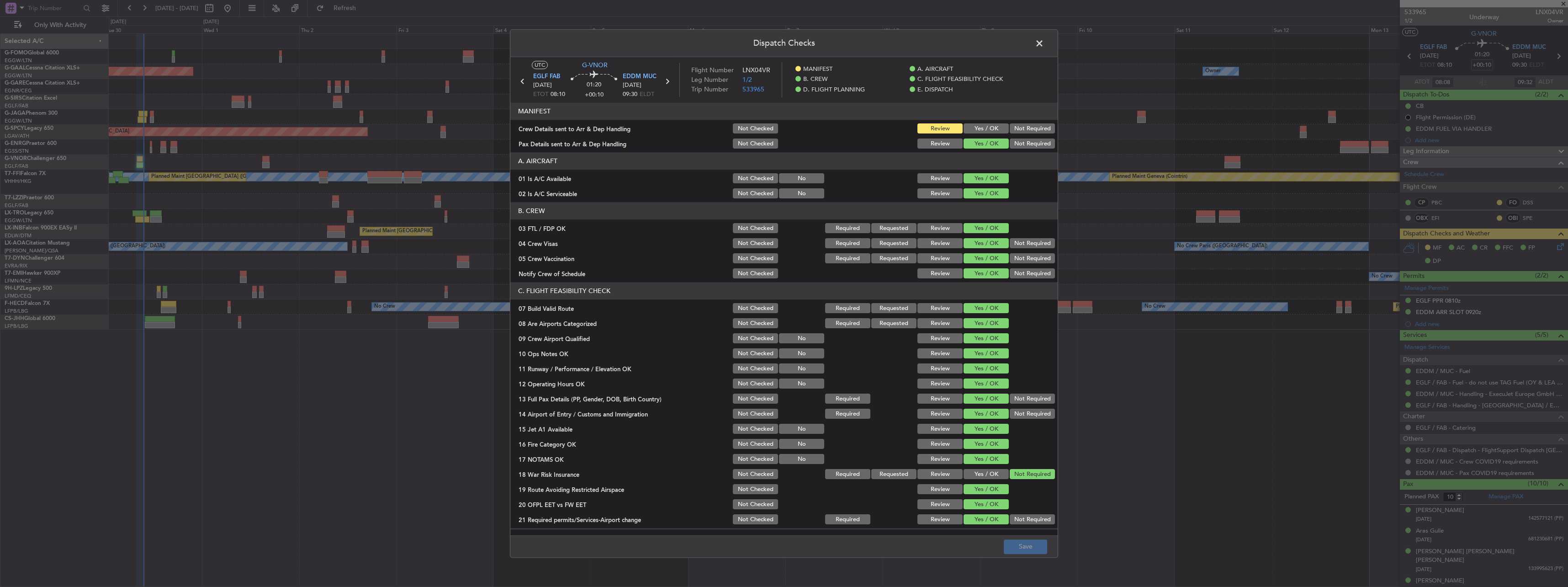
click at [979, 128] on button "Yes / OK" at bounding box center [986, 128] width 45 height 10
click at [1038, 543] on button "Save" at bounding box center [1025, 547] width 43 height 15
click at [1044, 44] on span at bounding box center [1044, 46] width 0 height 18
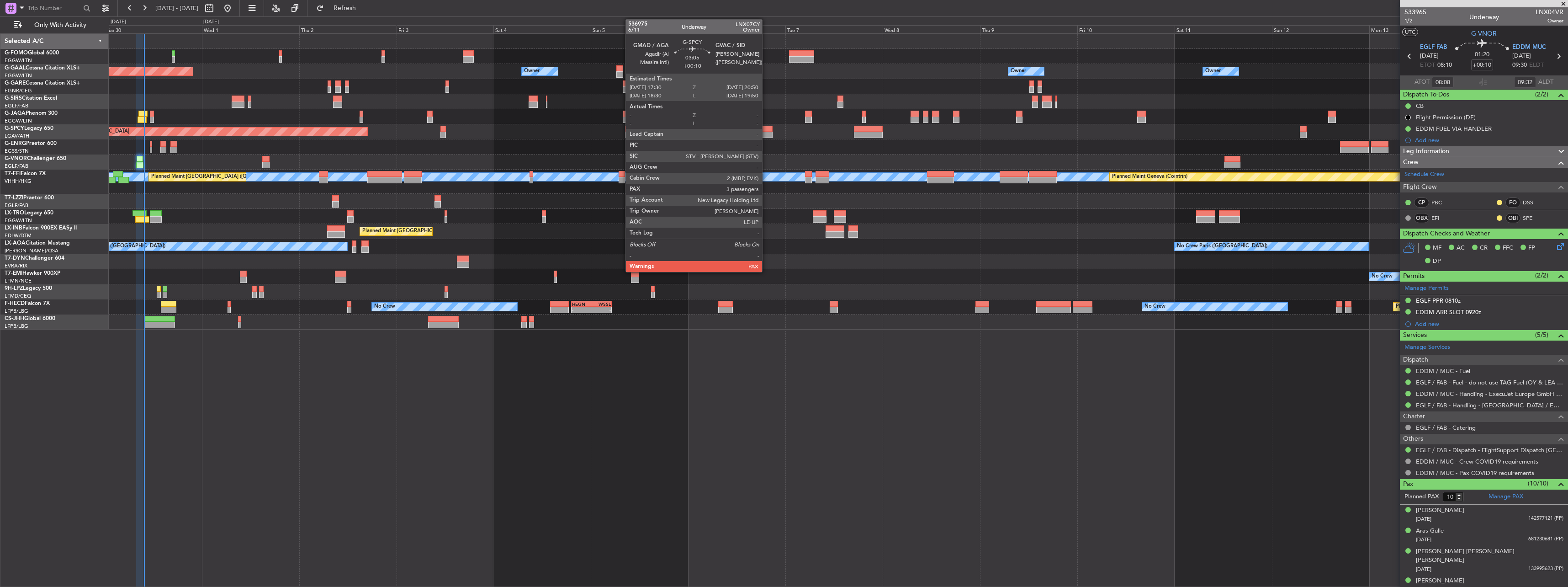
click at [766, 128] on div at bounding box center [765, 128] width 14 height 7
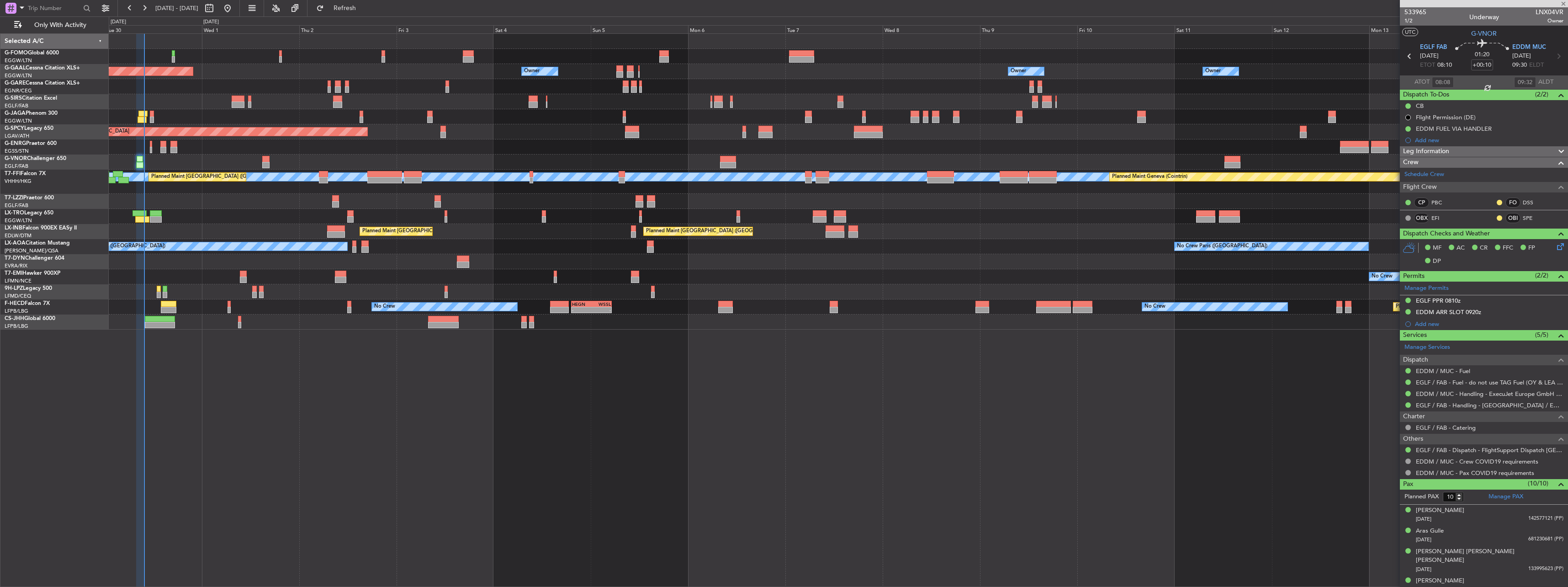
type input "3"
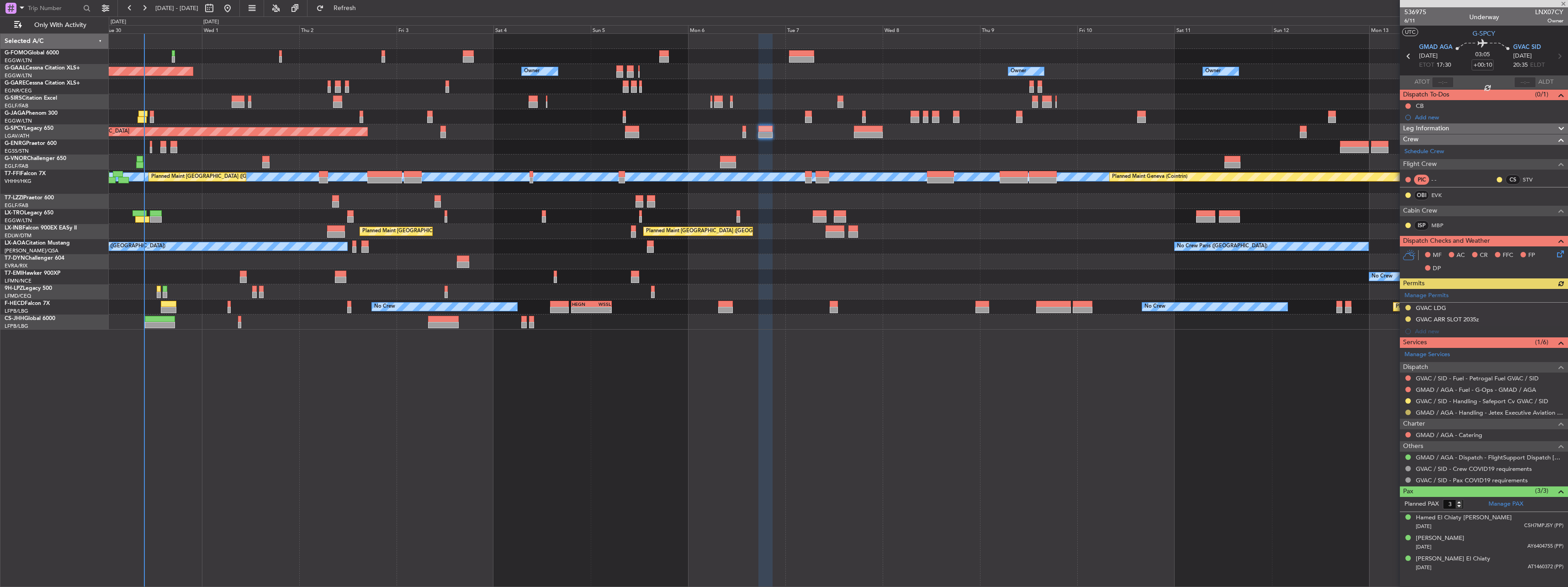
click at [1406, 413] on button at bounding box center [1408, 412] width 5 height 5
click at [1390, 516] on span "Confirmed" at bounding box center [1382, 521] width 29 height 9
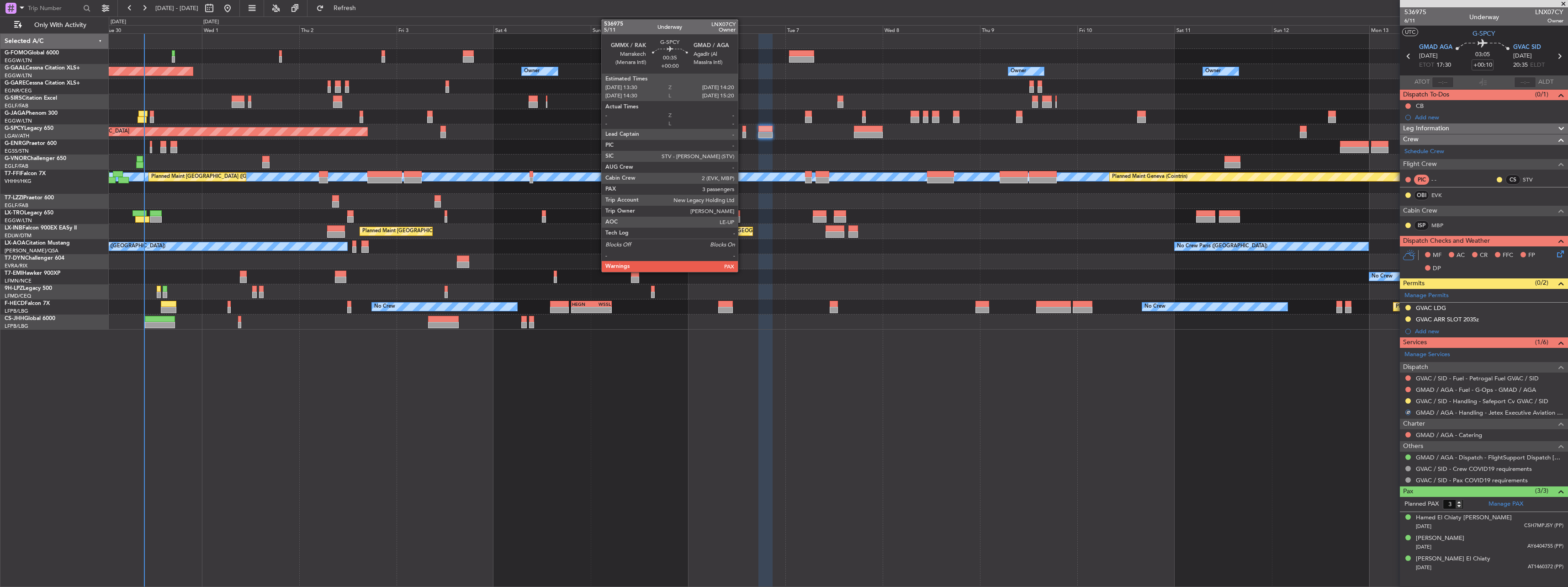
click at [743, 130] on div at bounding box center [744, 128] width 4 height 7
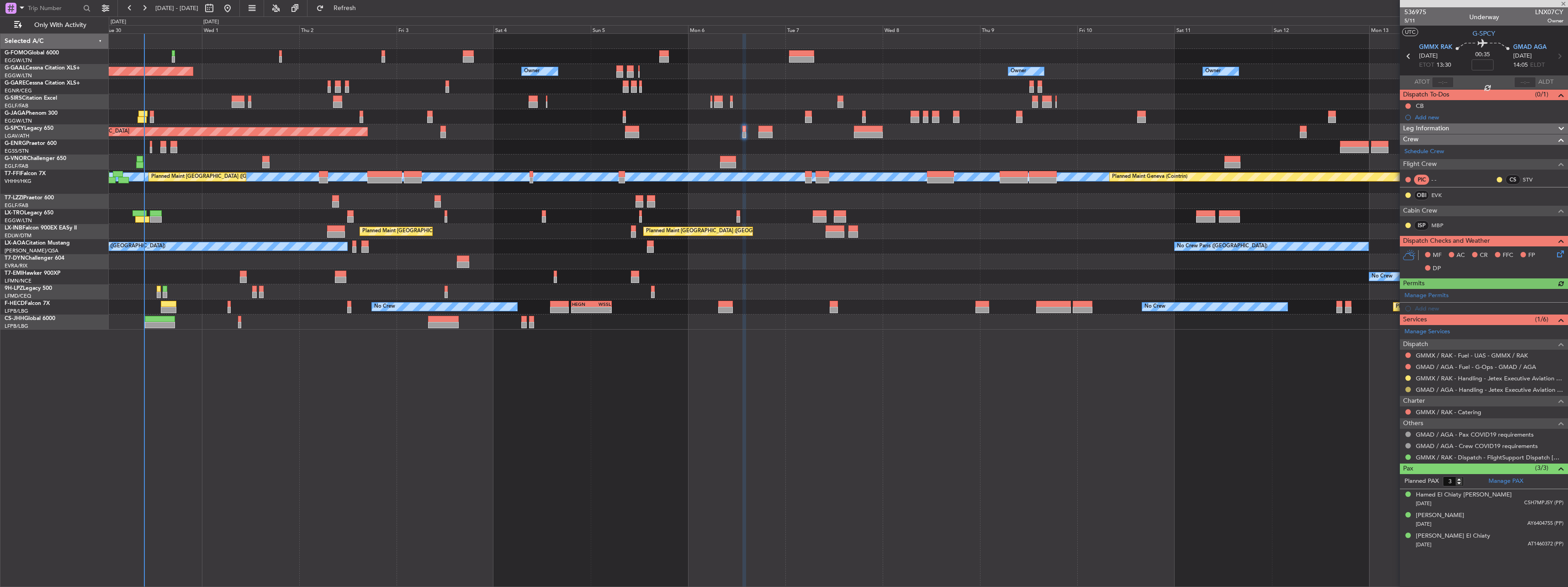
click at [1410, 389] on button at bounding box center [1408, 389] width 5 height 5
click at [1381, 497] on span "Confirmed" at bounding box center [1382, 498] width 29 height 9
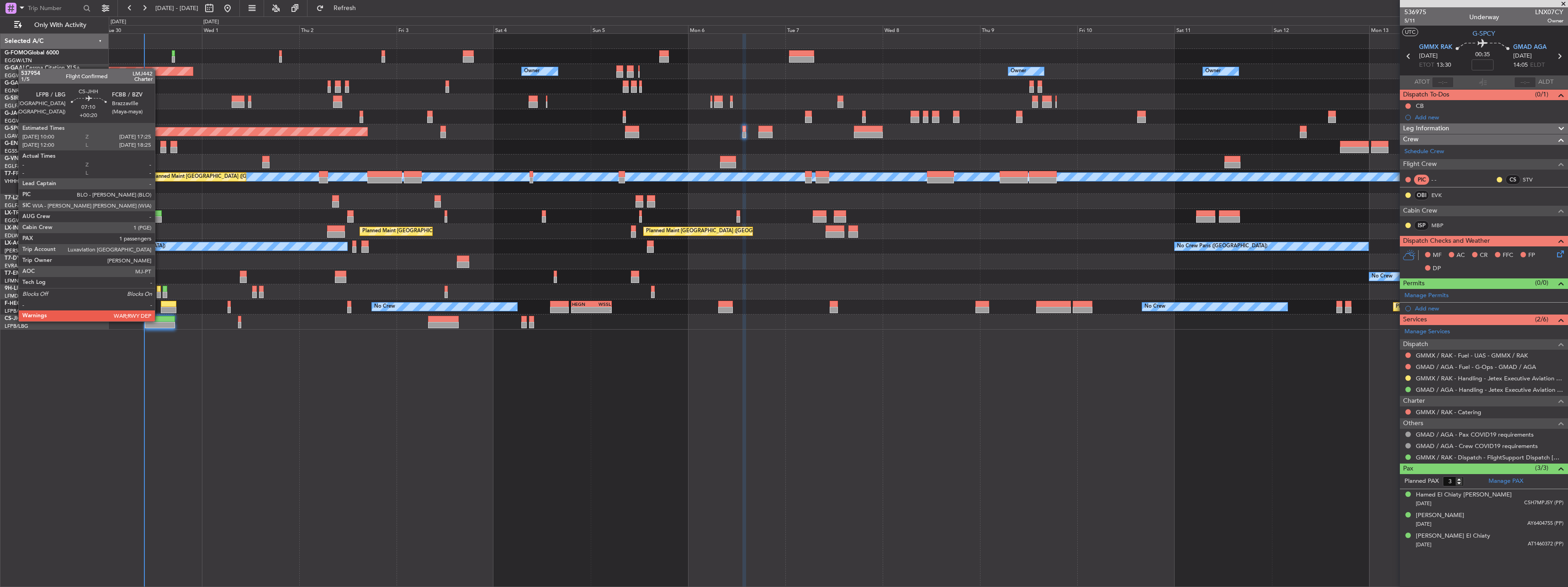
click at [159, 320] on div at bounding box center [160, 319] width 30 height 7
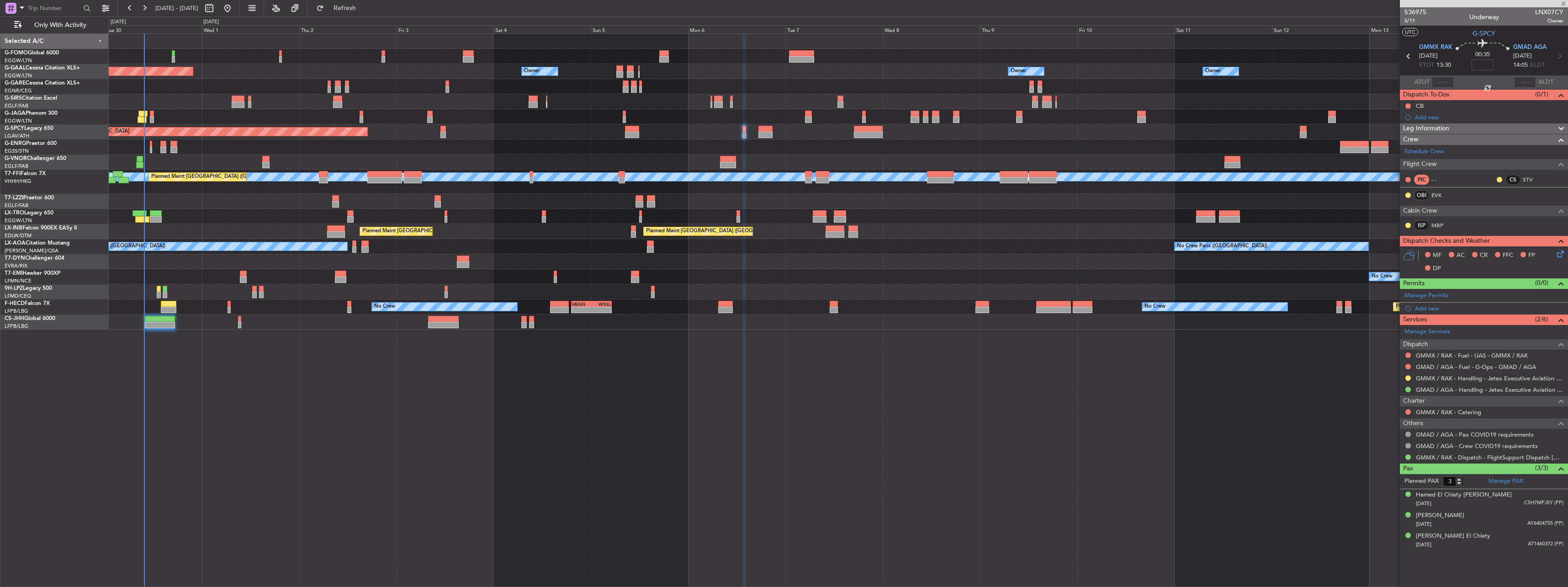
type input "+00:20"
type input "1"
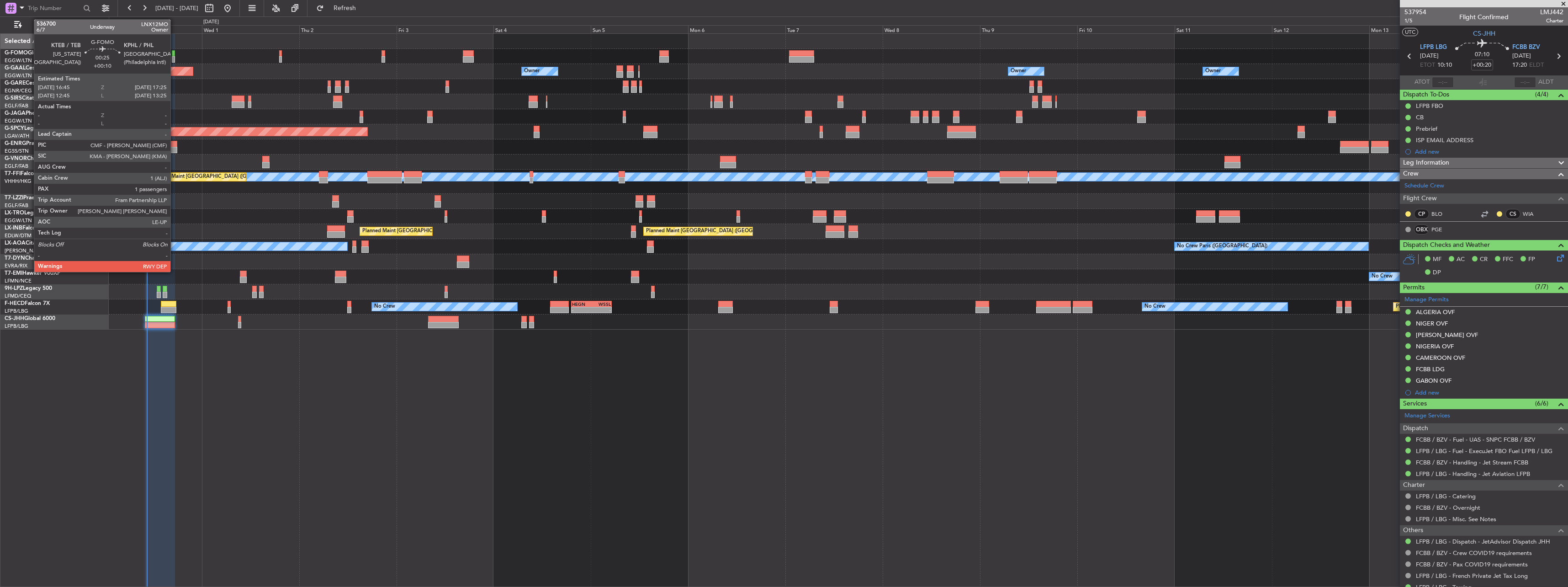
click at [175, 55] on div at bounding box center [173, 54] width 3 height 7
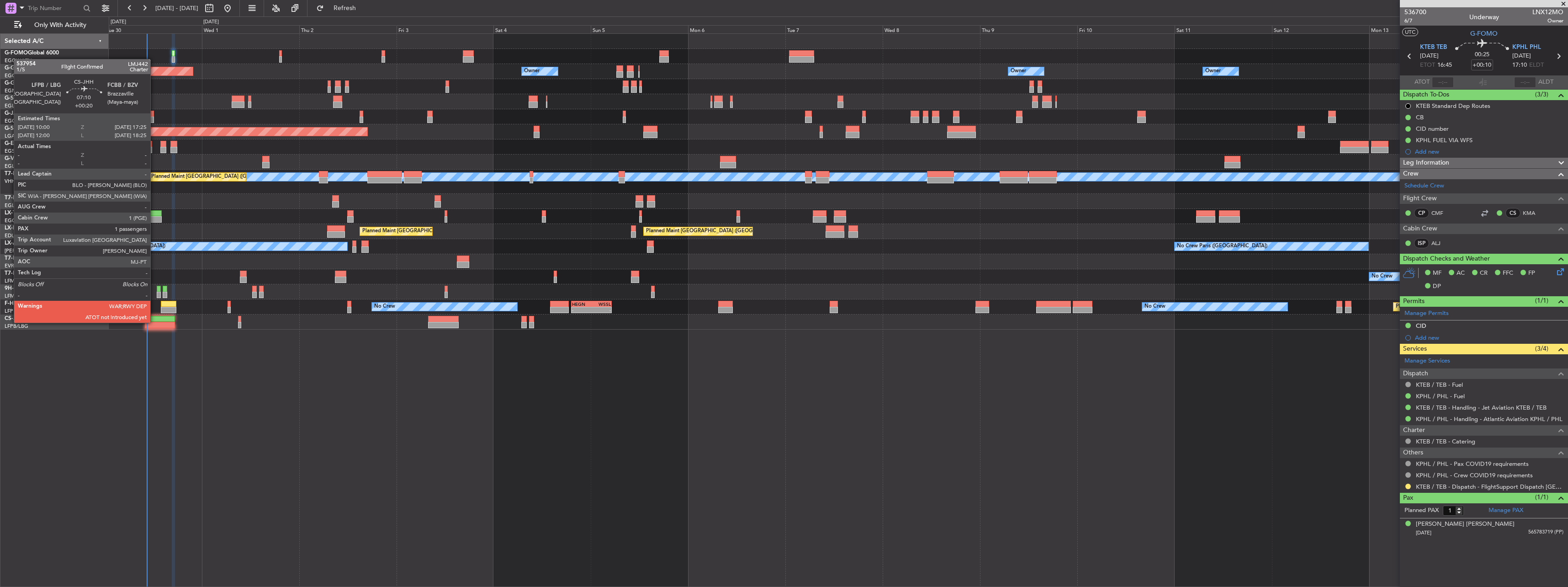
click at [155, 322] on div at bounding box center [160, 325] width 30 height 7
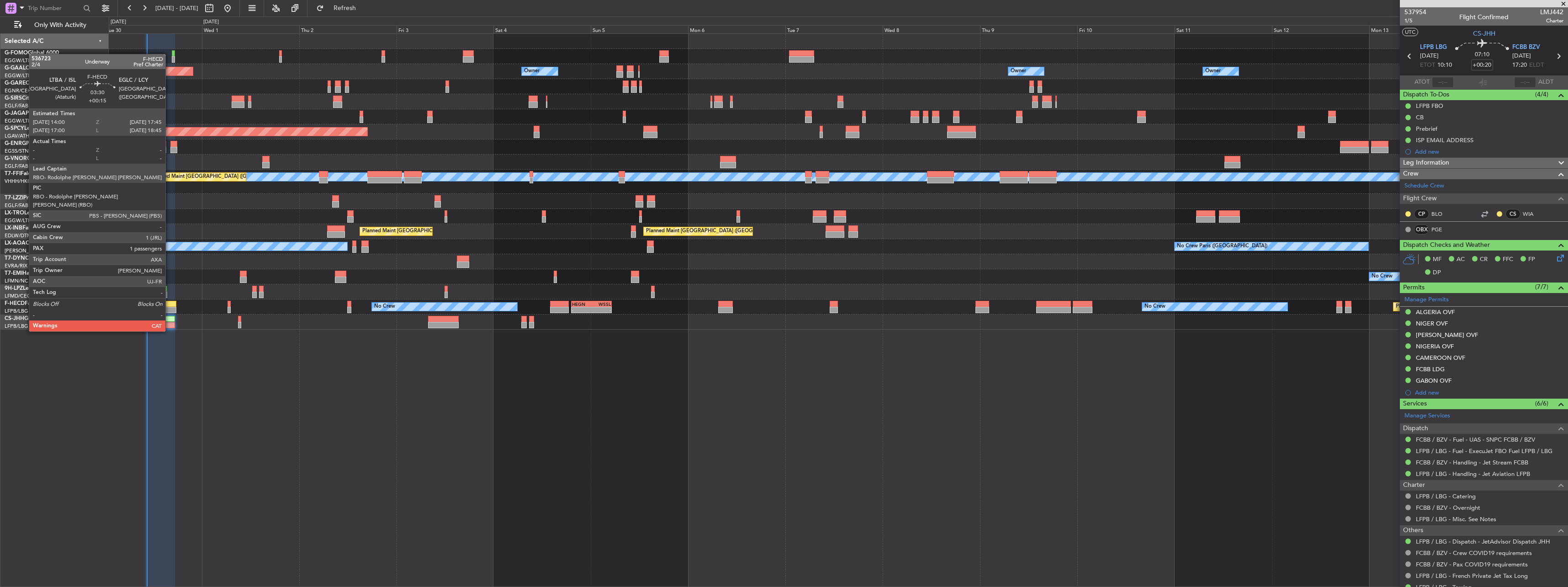
click at [169, 306] on div at bounding box center [169, 304] width 16 height 7
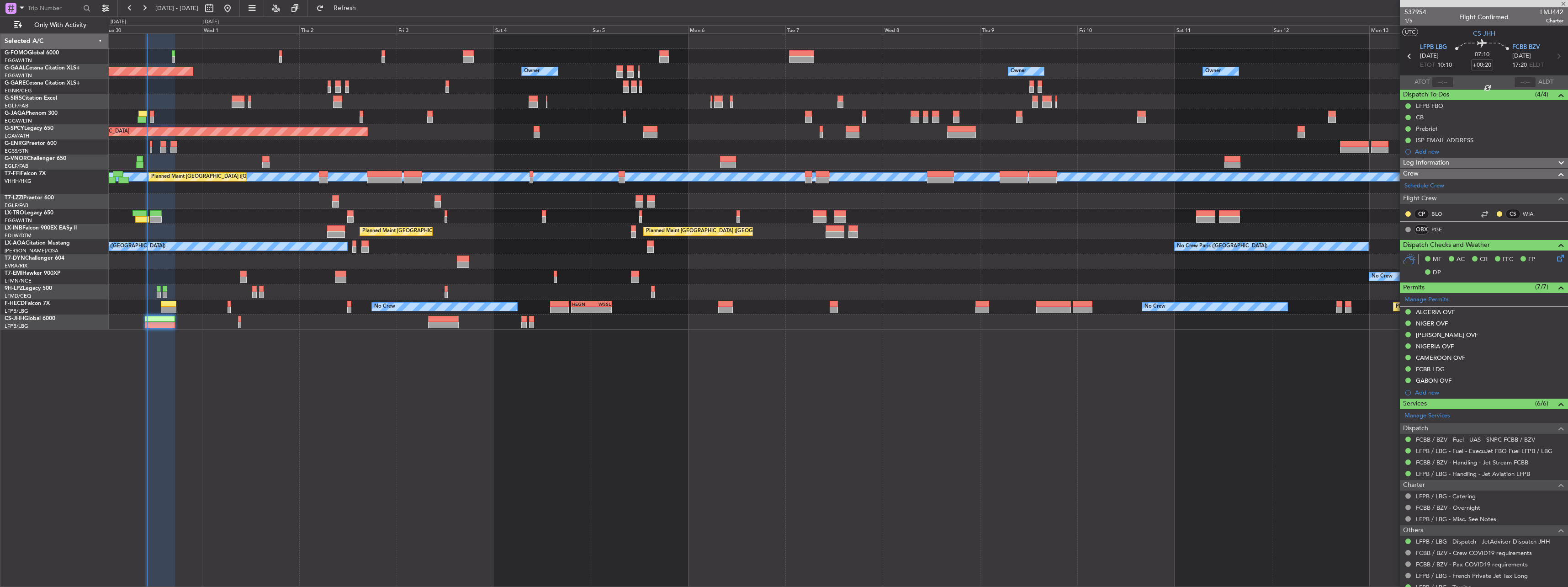
type input "+00:15"
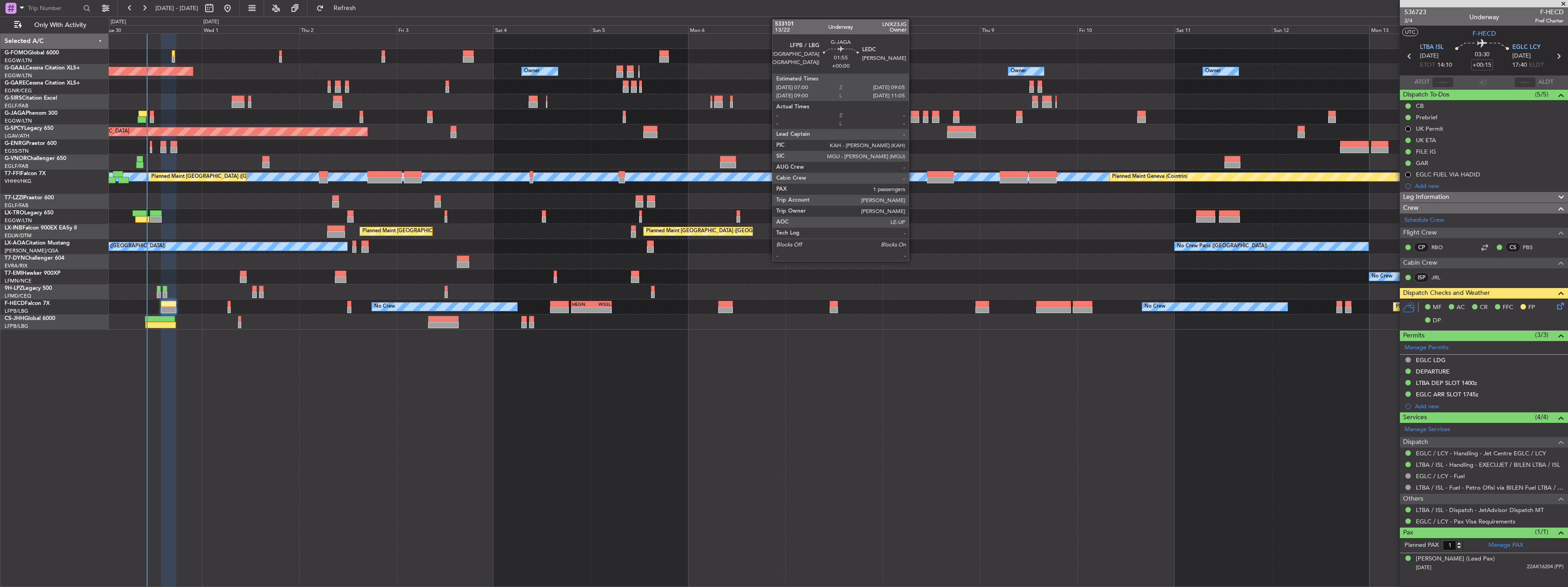
click at [913, 117] on div at bounding box center [915, 119] width 9 height 7
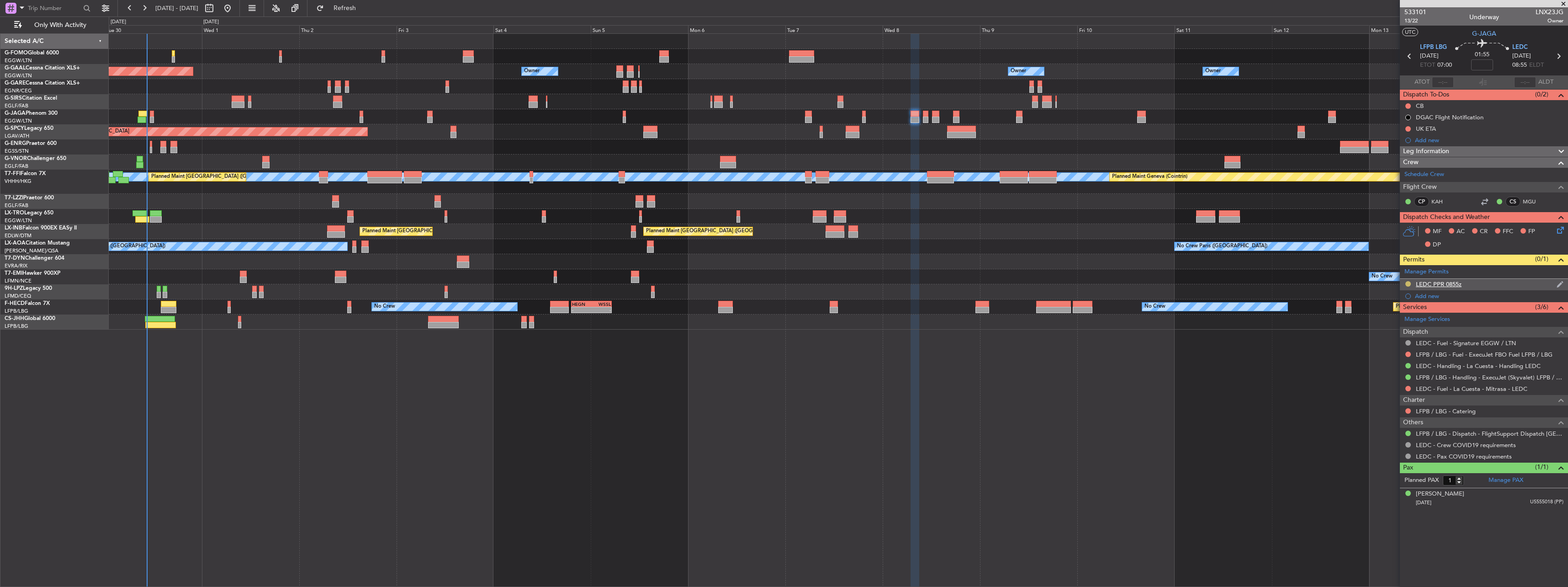
click at [1407, 285] on button at bounding box center [1408, 284] width 5 height 5
click at [1379, 395] on span "Received OK" at bounding box center [1385, 392] width 35 height 9
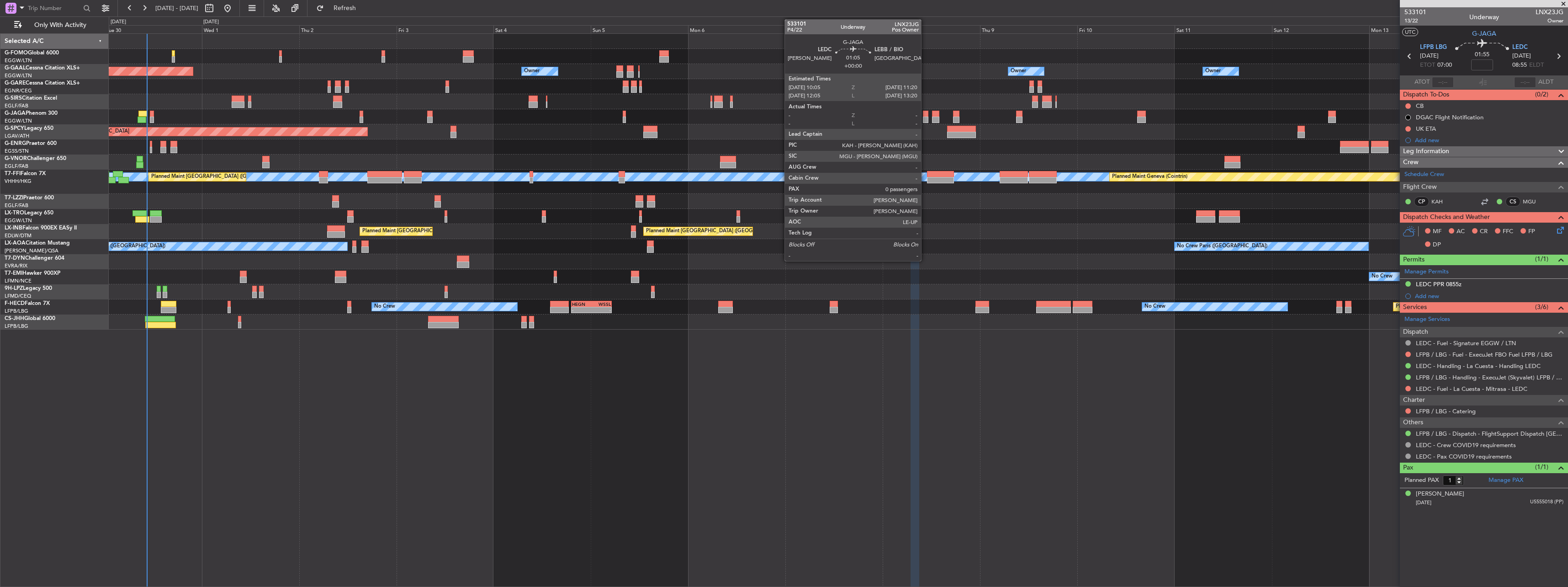
click at [925, 114] on div at bounding box center [925, 114] width 5 height 7
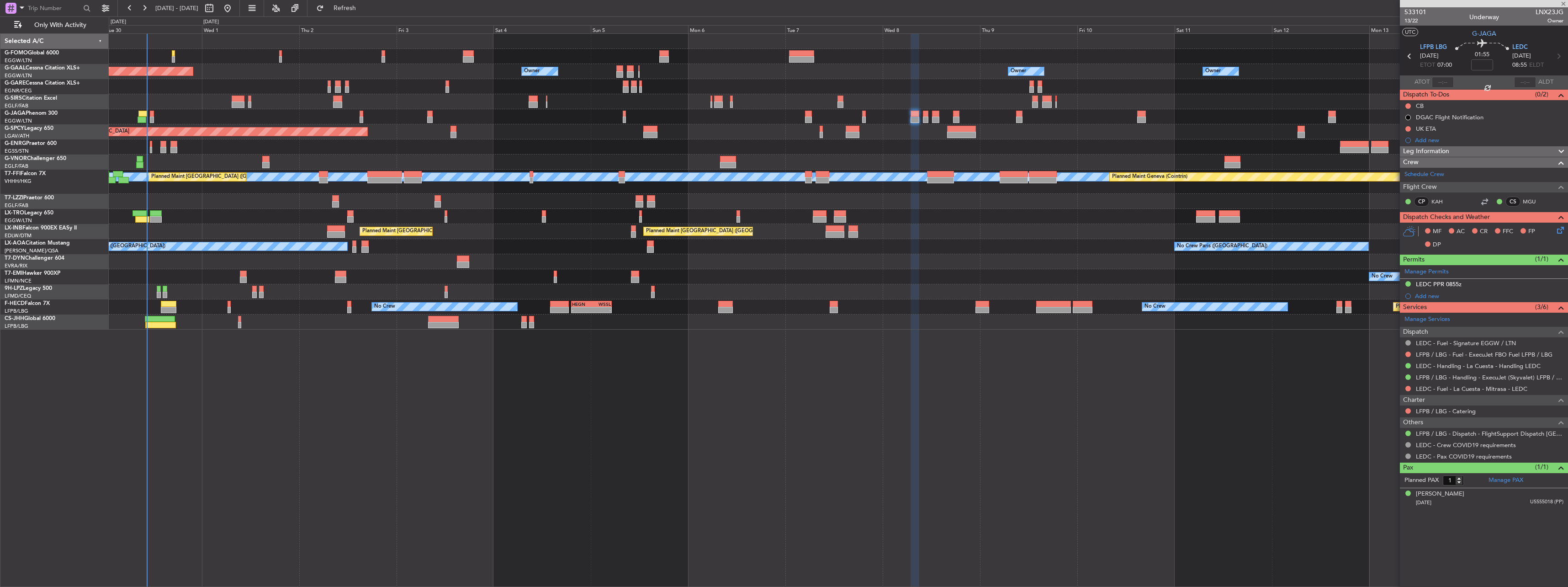
type input "0"
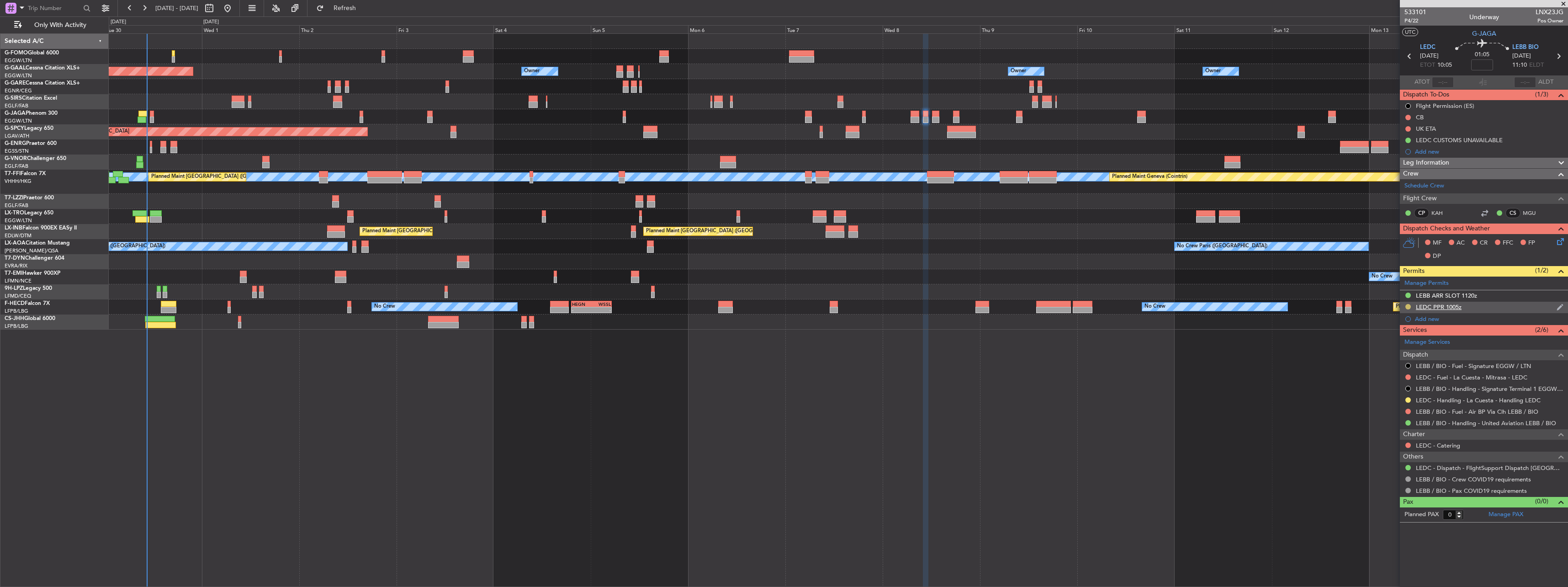
click at [1408, 305] on button at bounding box center [1408, 306] width 5 height 5
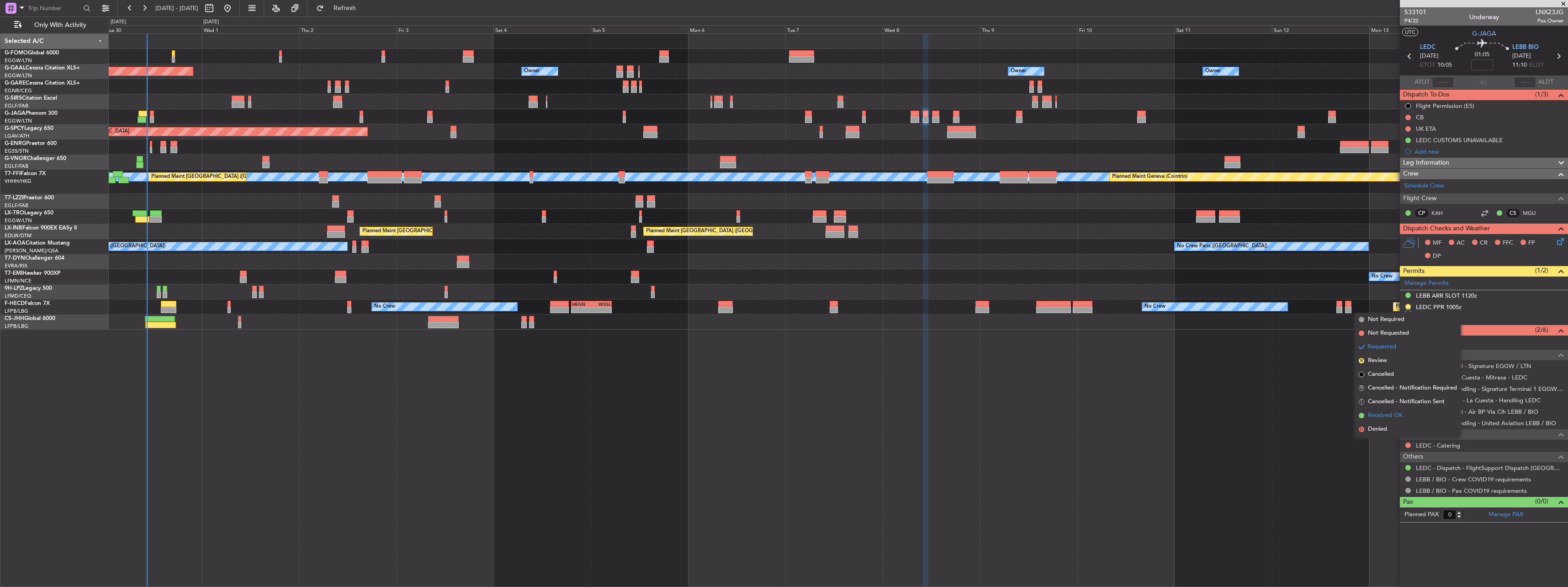
click at [1376, 412] on span "Received OK" at bounding box center [1385, 415] width 35 height 9
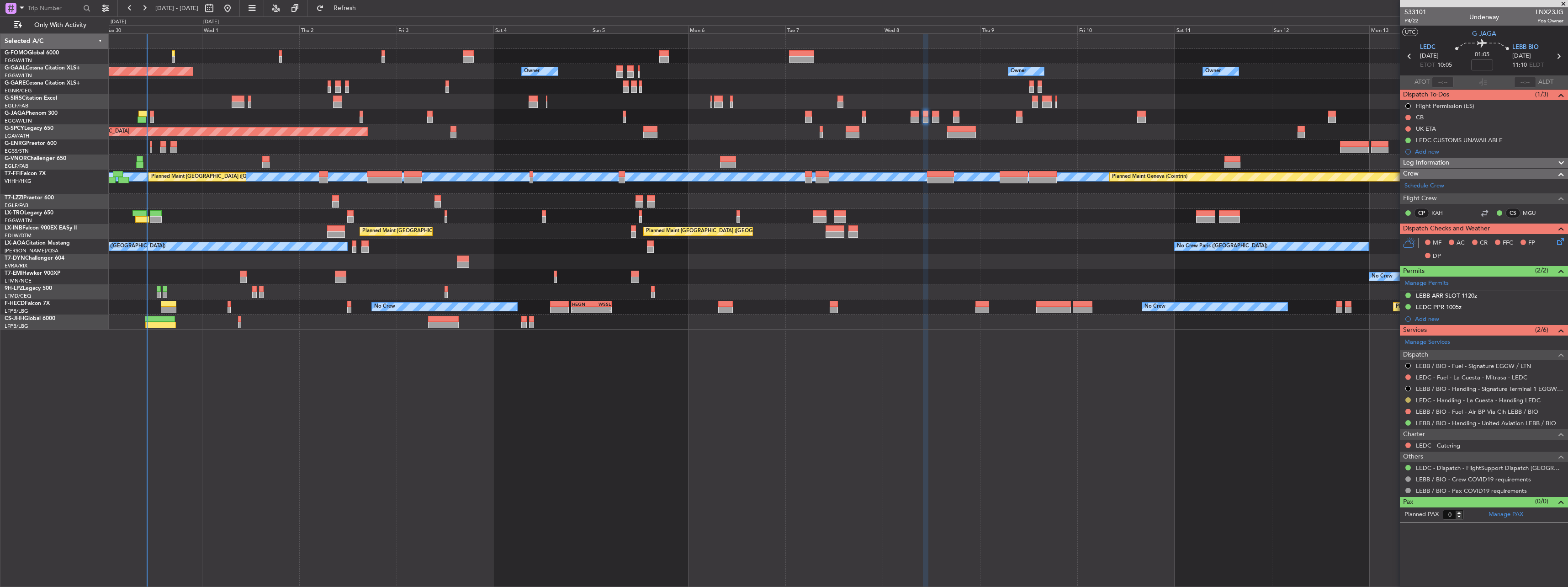
click at [1408, 398] on button at bounding box center [1408, 399] width 5 height 5
click at [1363, 511] on li "Confirmed" at bounding box center [1407, 508] width 105 height 14
click at [364, 10] on span "Refresh" at bounding box center [345, 8] width 38 height 7
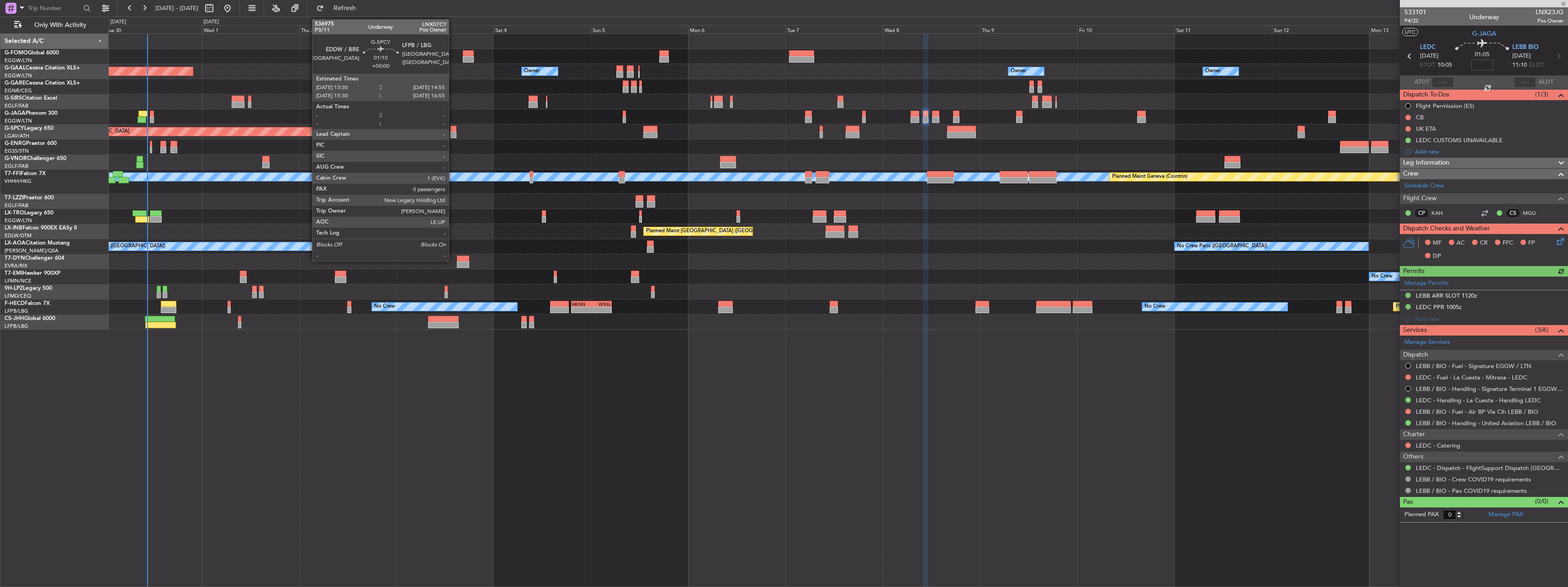
click at [453, 128] on div at bounding box center [453, 128] width 6 height 7
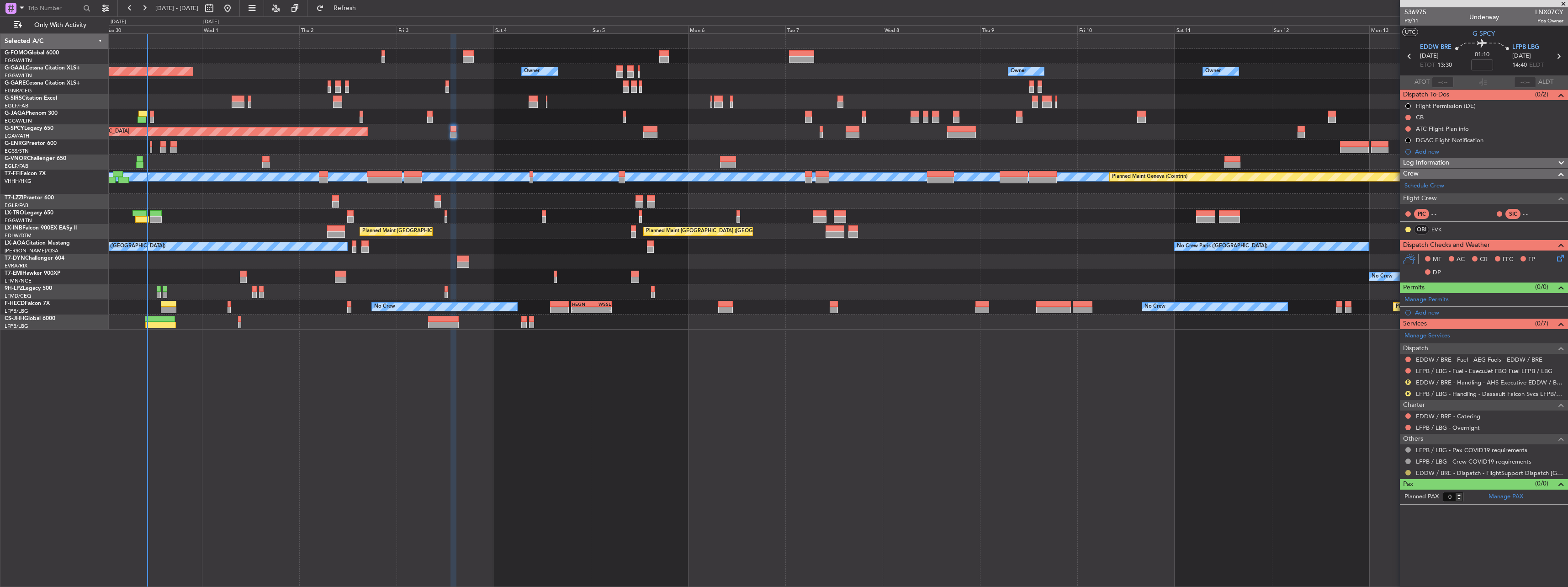
click at [1407, 472] on button at bounding box center [1408, 473] width 5 height 5
click at [1401, 461] on li "Confirmed" at bounding box center [1407, 459] width 105 height 14
click at [1433, 382] on link "EDDW / BRE - Handling - AHS Executive EDDW / BRE" at bounding box center [1489, 382] width 147 height 8
click at [1461, 388] on div "R LFPB / LBG - Handling - Dassault Falcon Svcs LFPB/LBG" at bounding box center [1484, 393] width 168 height 12
click at [1441, 396] on link "LFPB / LBG - Handling - Dassault Falcon Svcs LFPB/LBG" at bounding box center [1489, 393] width 147 height 8
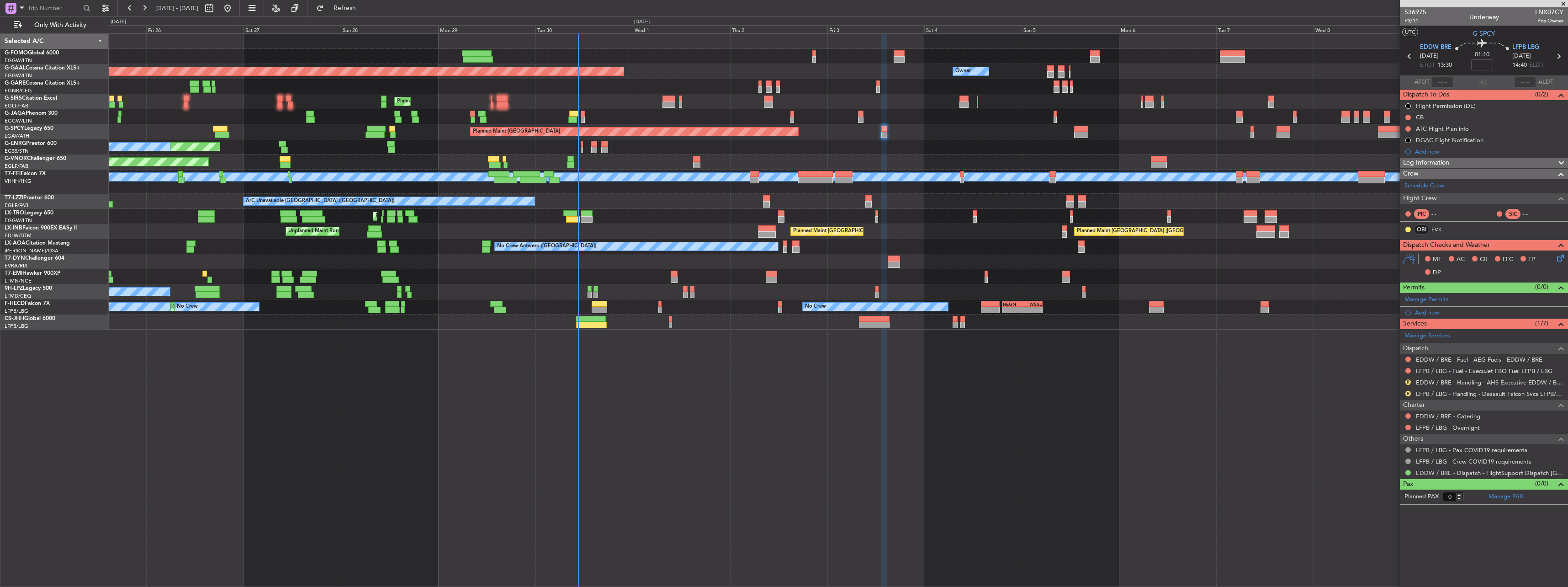
click at [652, 109] on div "Planned Maint London (Luton) Planned Maint Dusseldorf Owner Owner Owner Planned…" at bounding box center [838, 182] width 1459 height 296
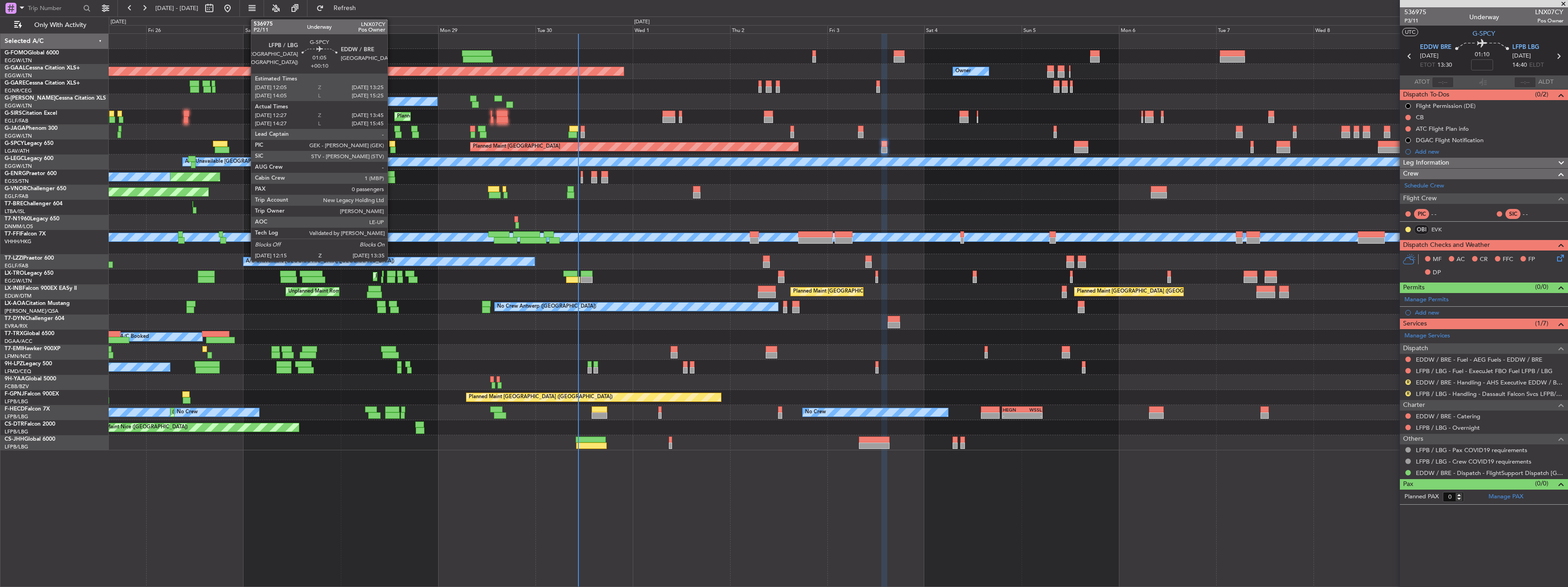
click at [391, 141] on div at bounding box center [391, 144] width 5 height 7
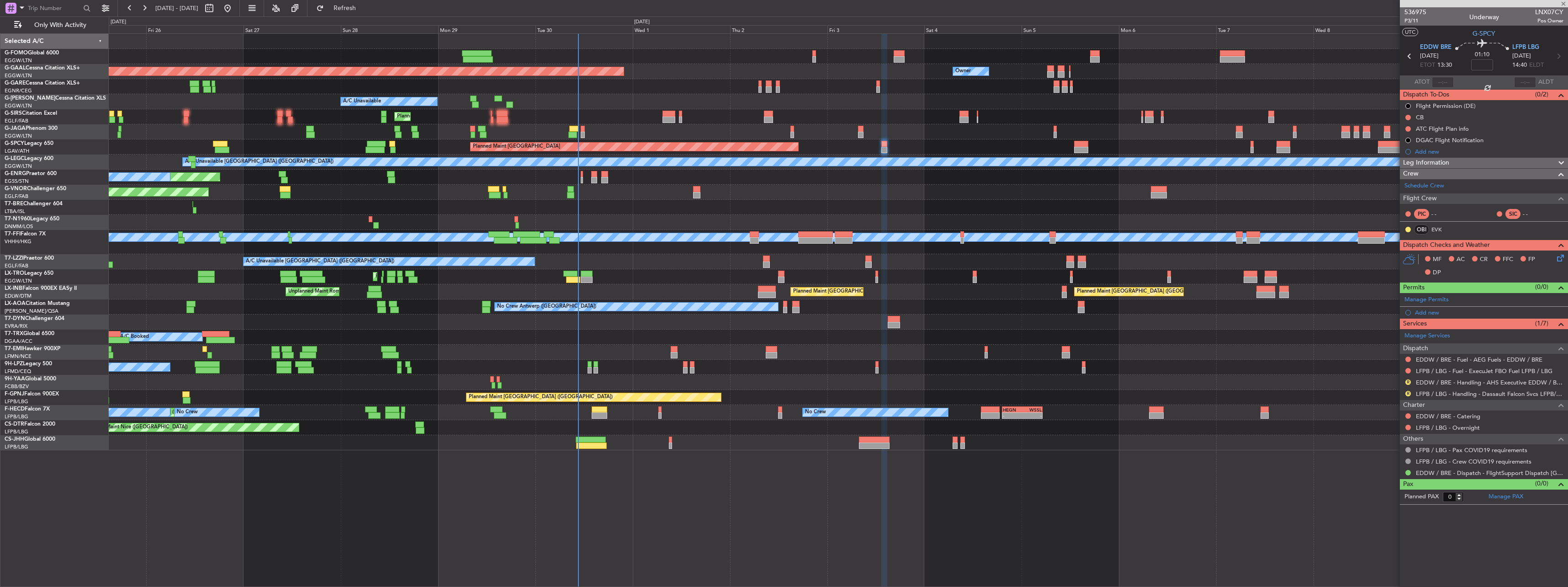
type input "+00:10"
type input "12:27"
type input "13:30"
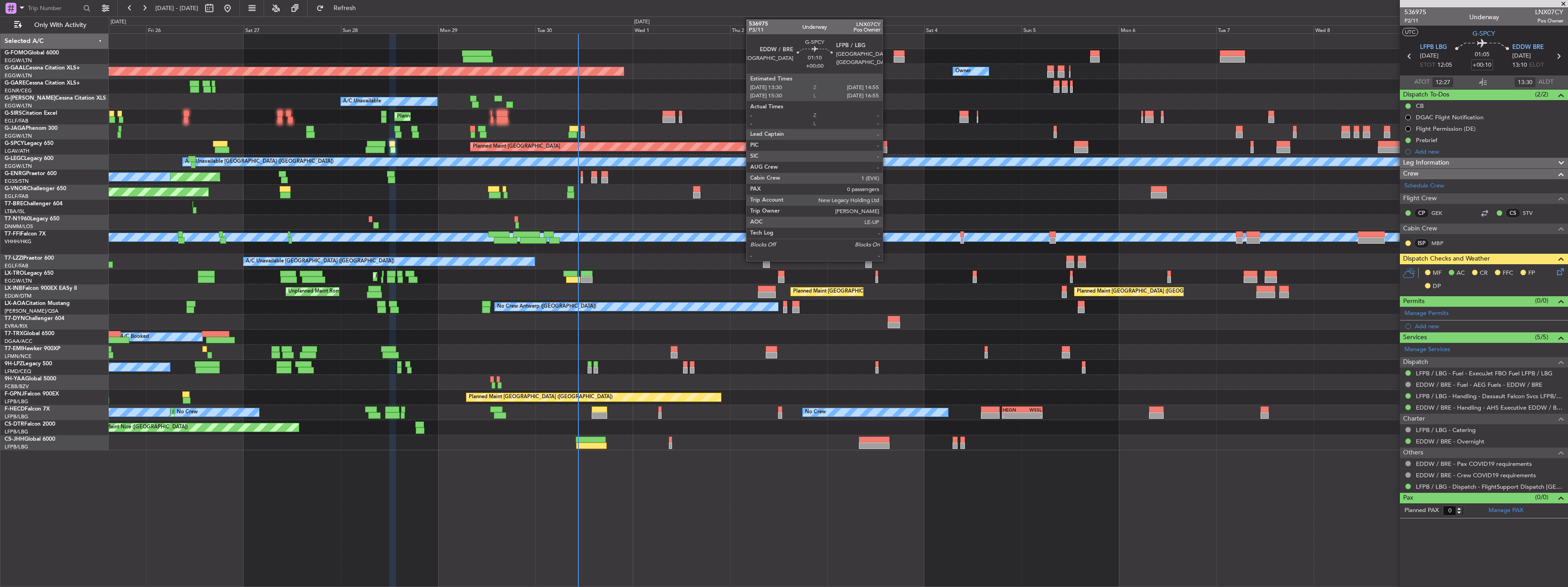
click at [886, 146] on div at bounding box center [884, 144] width 6 height 7
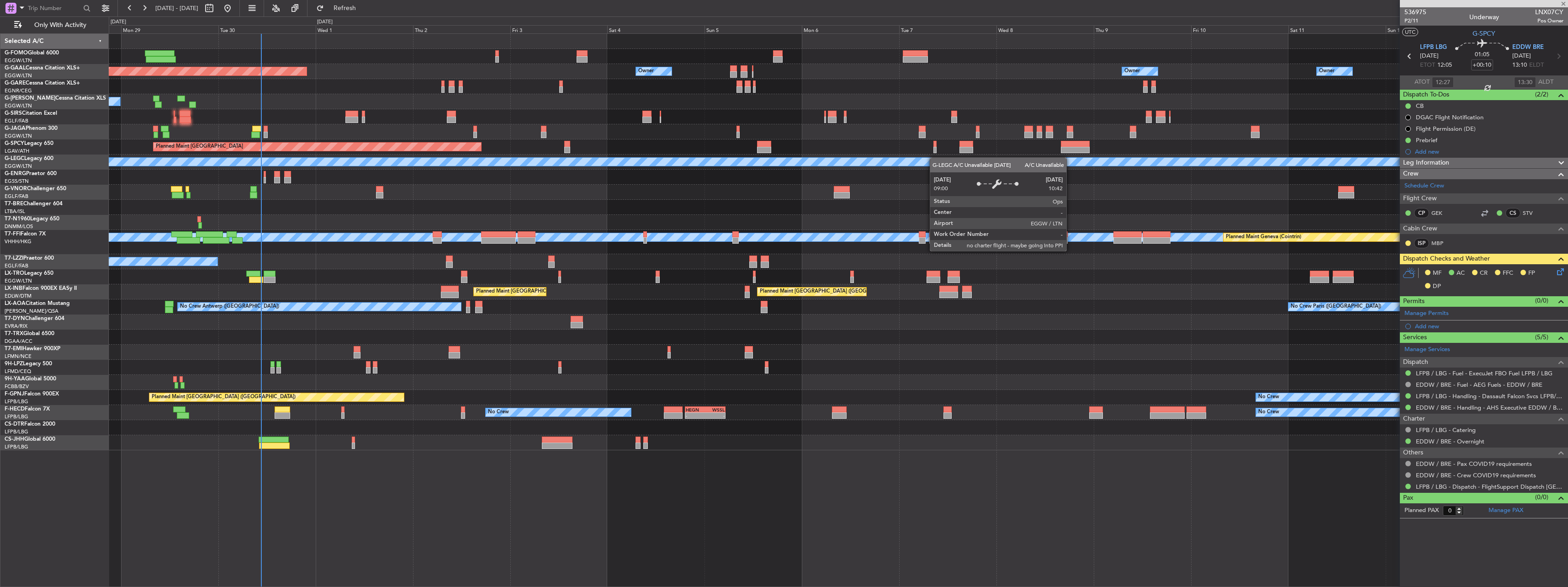
click at [615, 164] on div "A/C Unavailable [GEOGRAPHIC_DATA] ([GEOGRAPHIC_DATA])" at bounding box center [838, 162] width 1459 height 15
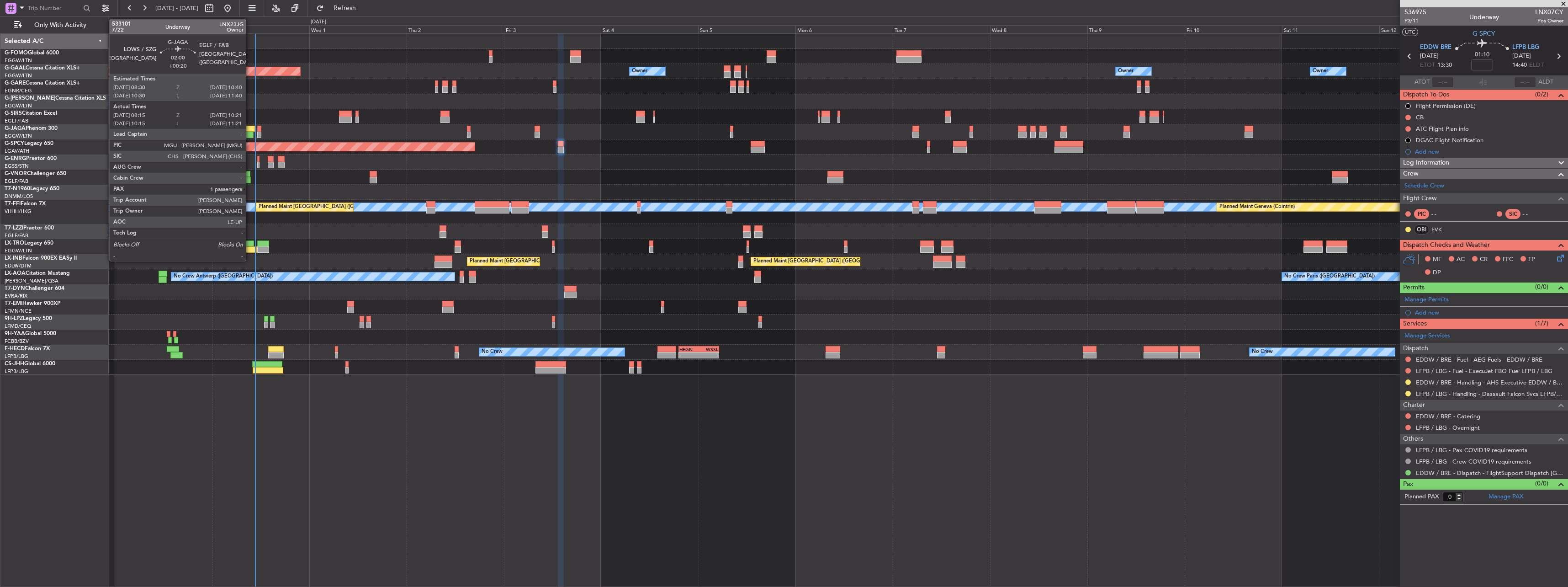
click at [250, 131] on div at bounding box center [250, 128] width 9 height 7
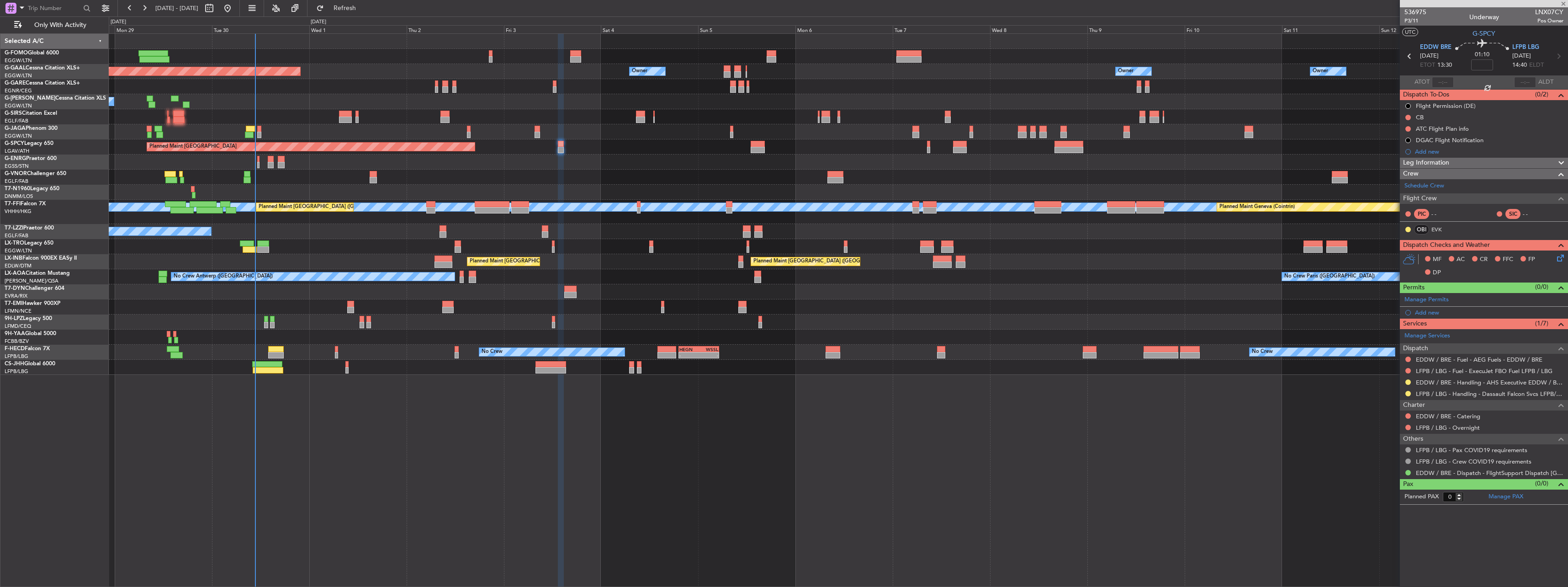
type input "+00:20"
type input "08:15"
type input "10:11"
type input "1"
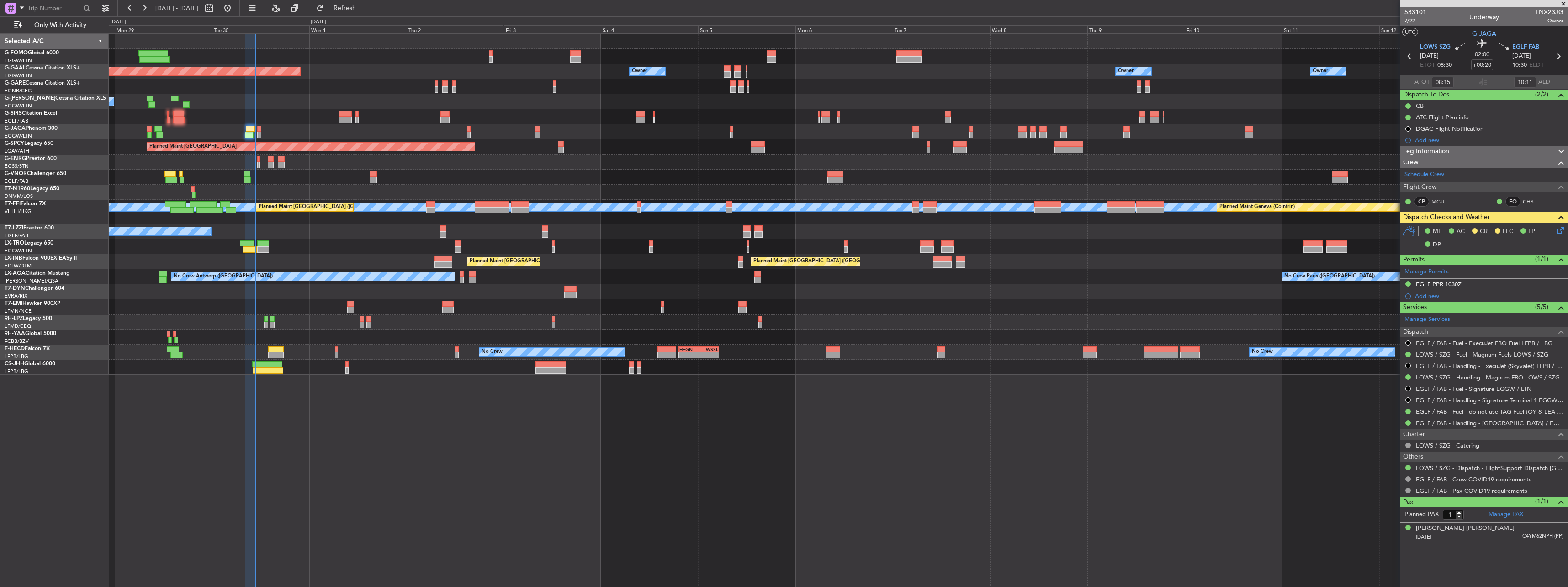
click at [1557, 228] on icon at bounding box center [1559, 228] width 7 height 7
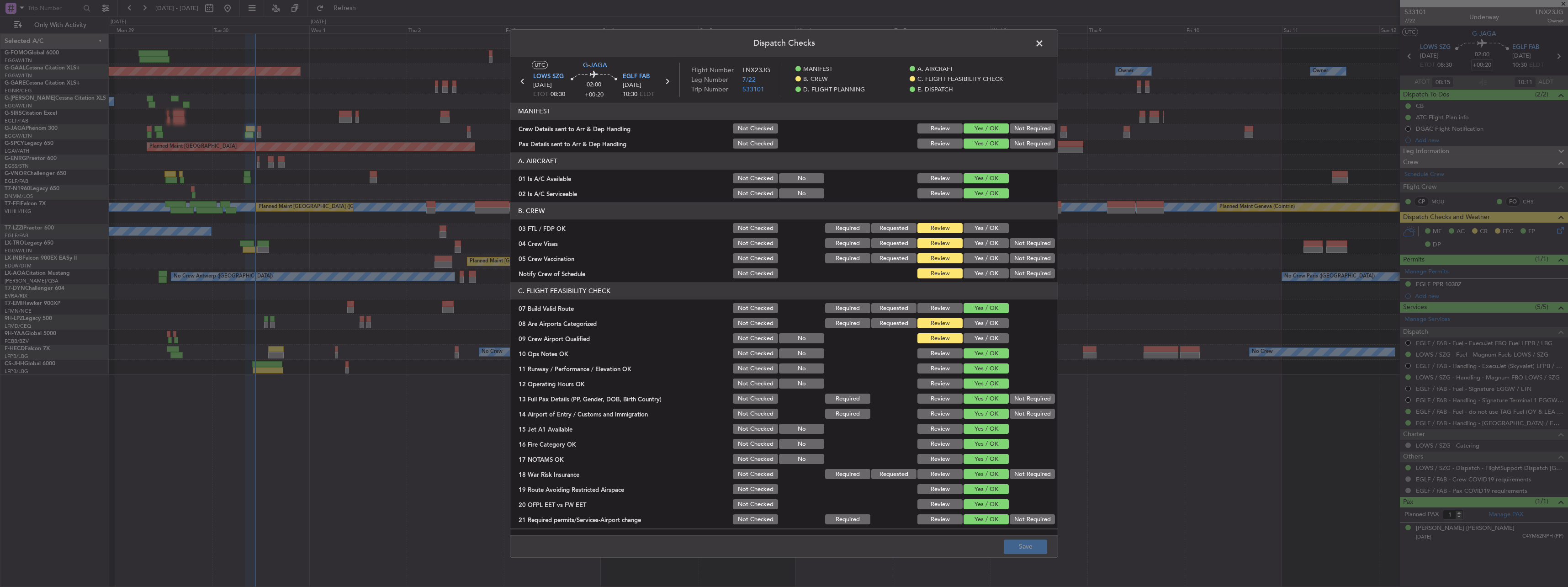
click at [1044, 46] on span at bounding box center [1044, 46] width 0 height 18
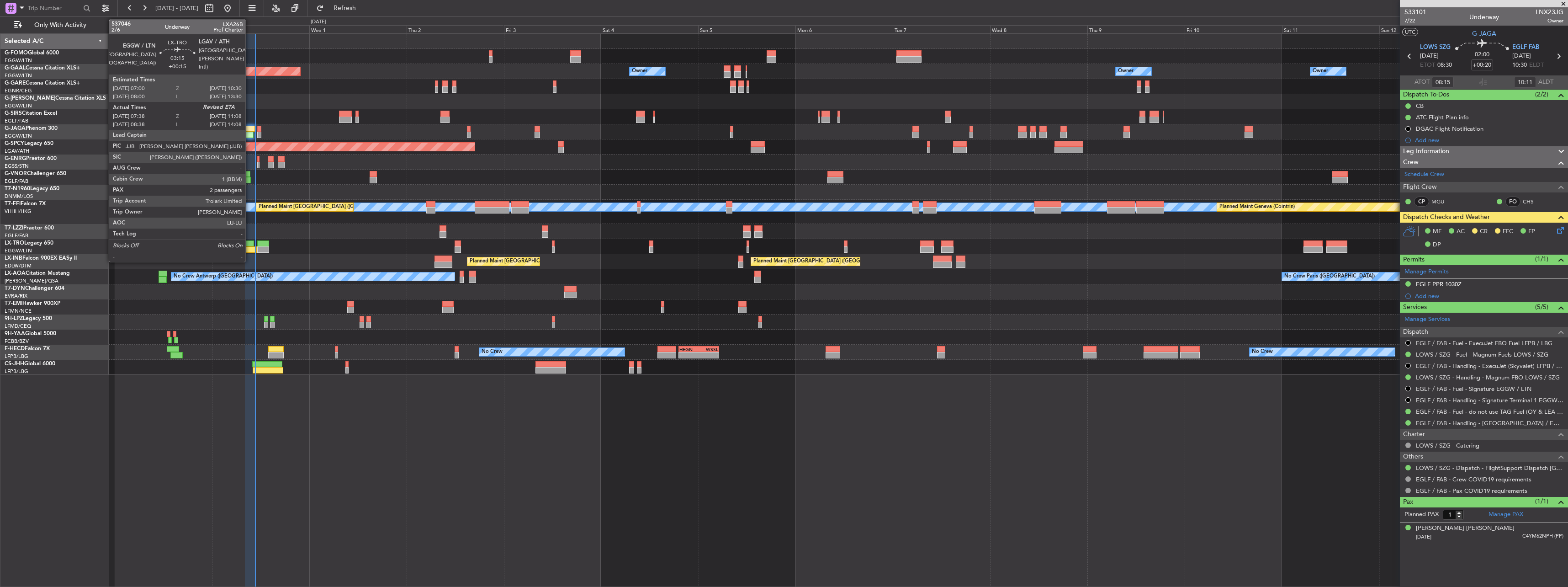
click at [250, 241] on div at bounding box center [247, 244] width 15 height 7
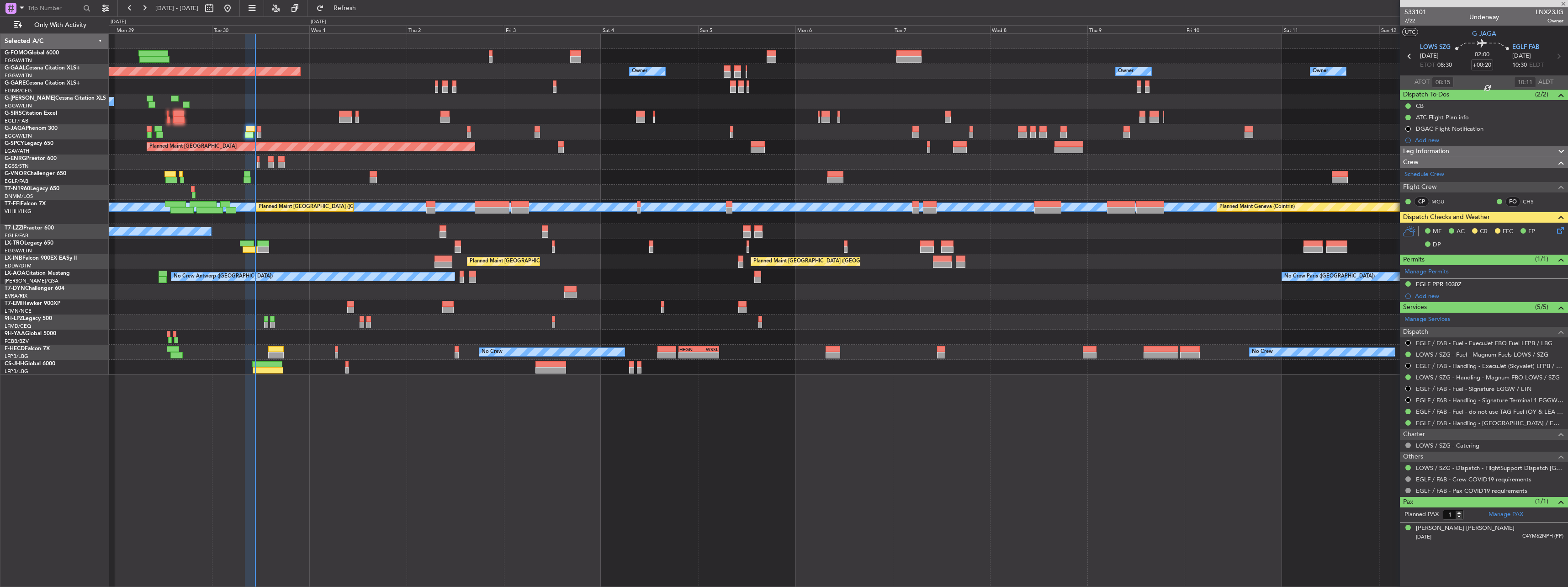
type input "+00:15"
type input "07:38"
type input "2"
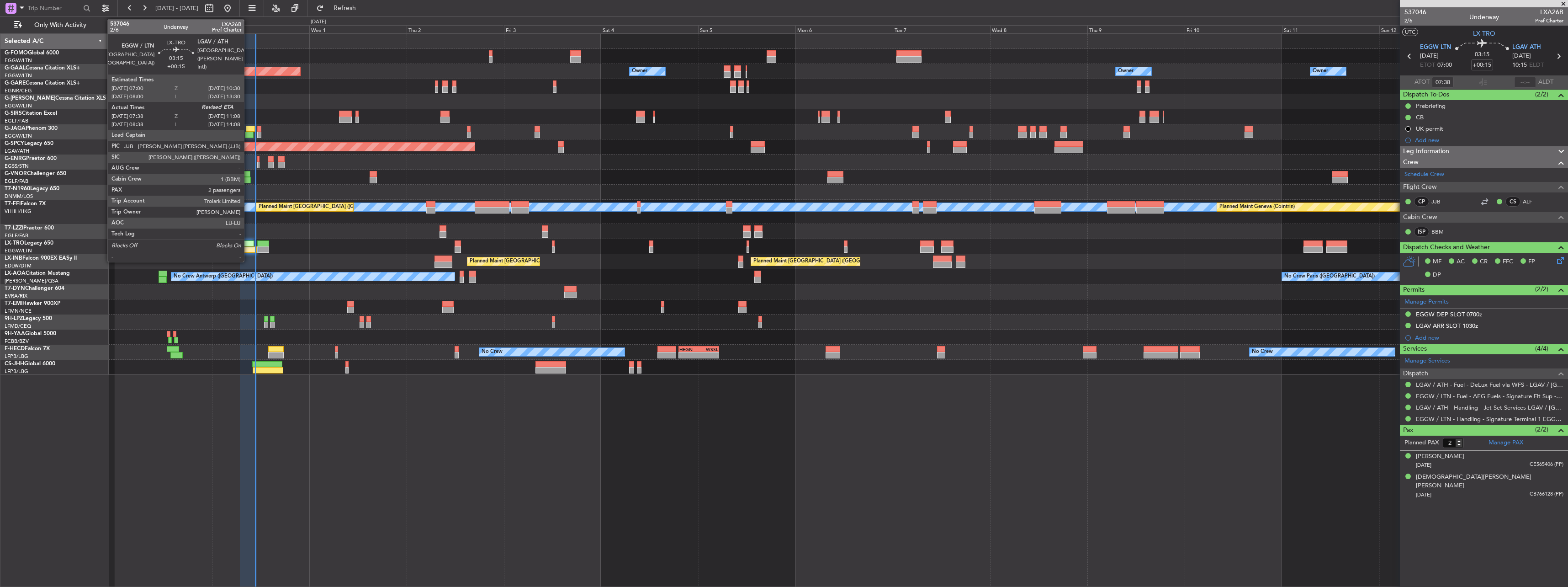
click at [248, 244] on div at bounding box center [247, 244] width 15 height 7
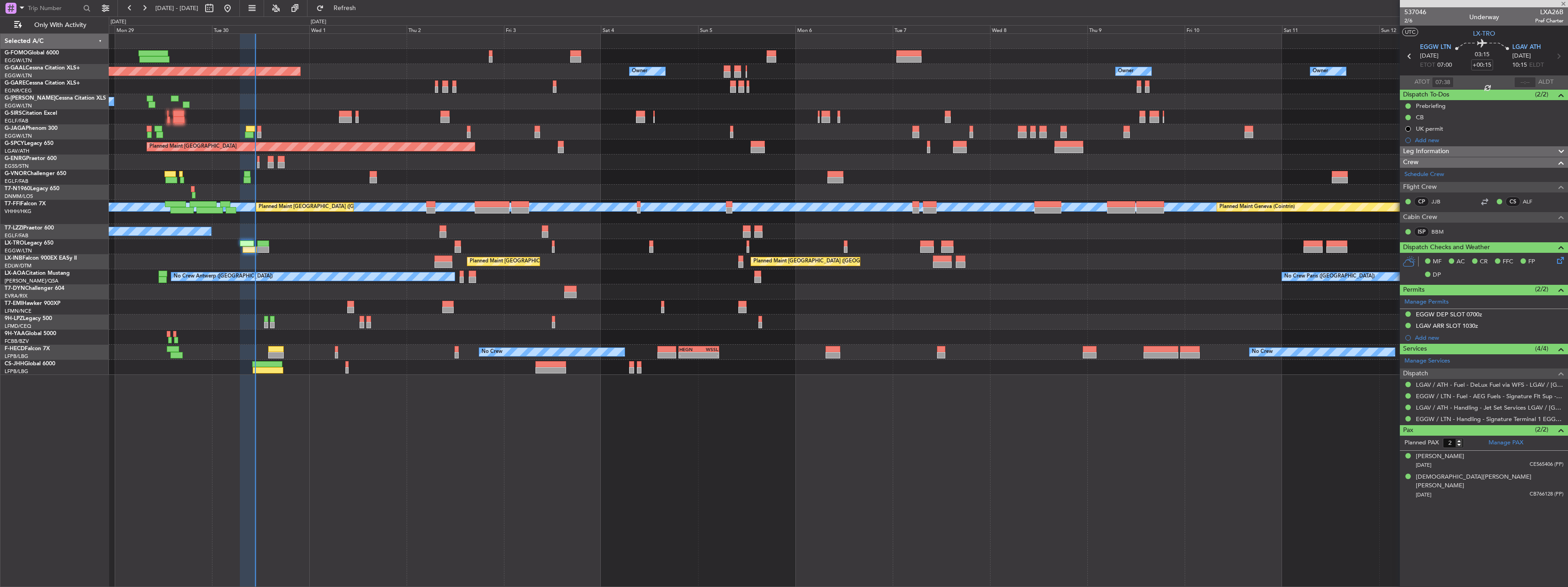
click at [248, 244] on div at bounding box center [247, 244] width 15 height 7
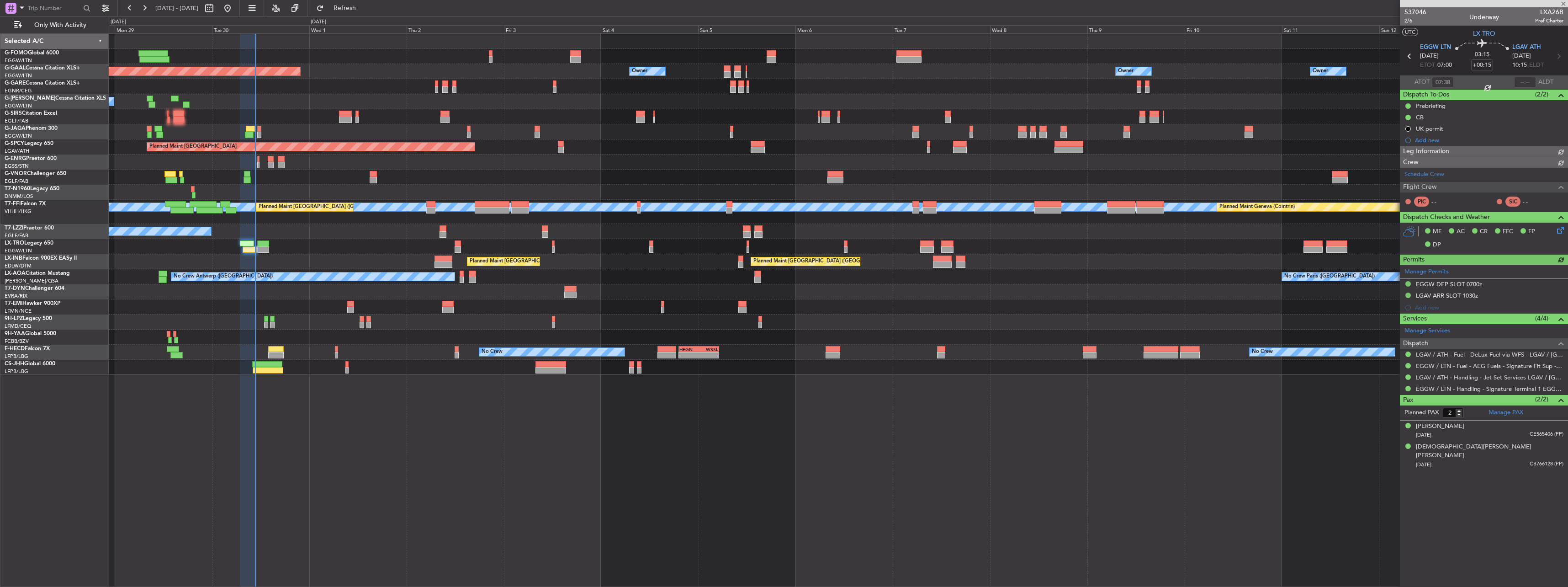
click at [248, 244] on div at bounding box center [247, 244] width 15 height 7
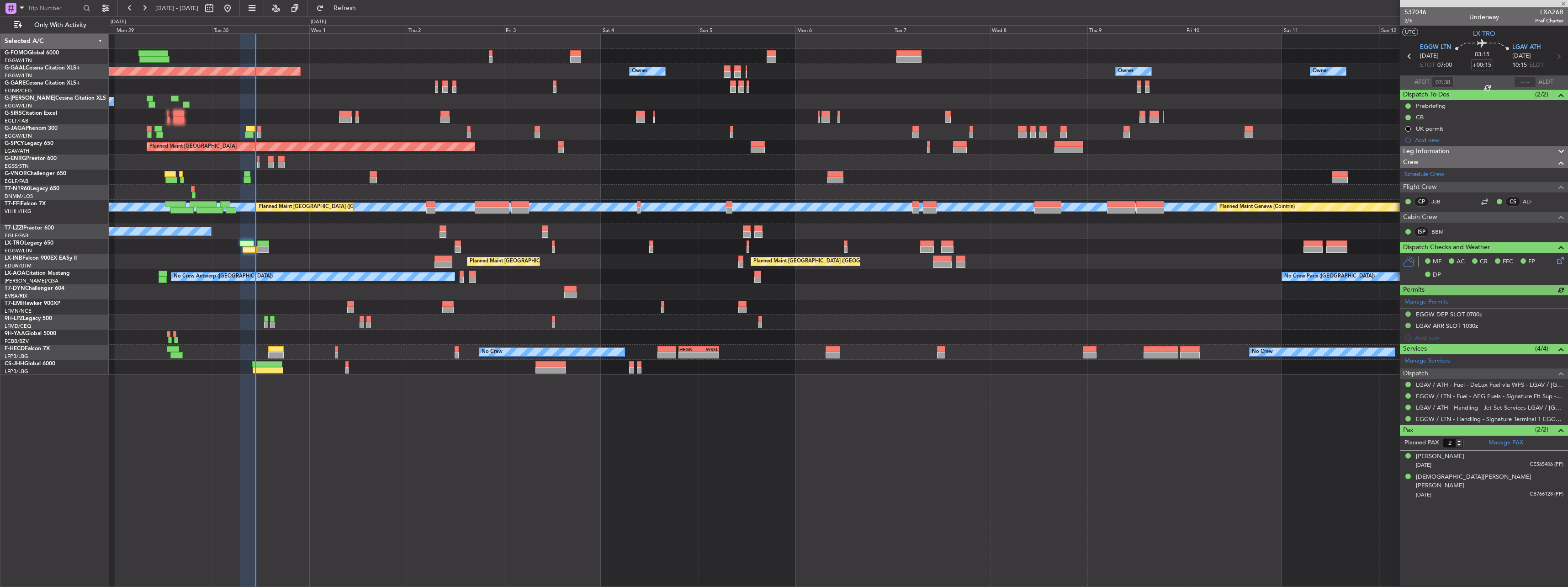
click at [1529, 80] on div at bounding box center [1525, 82] width 22 height 11
click at [1530, 83] on div at bounding box center [1525, 82] width 22 height 11
click at [1525, 82] on input "text" at bounding box center [1525, 82] width 22 height 11
type input "10:40"
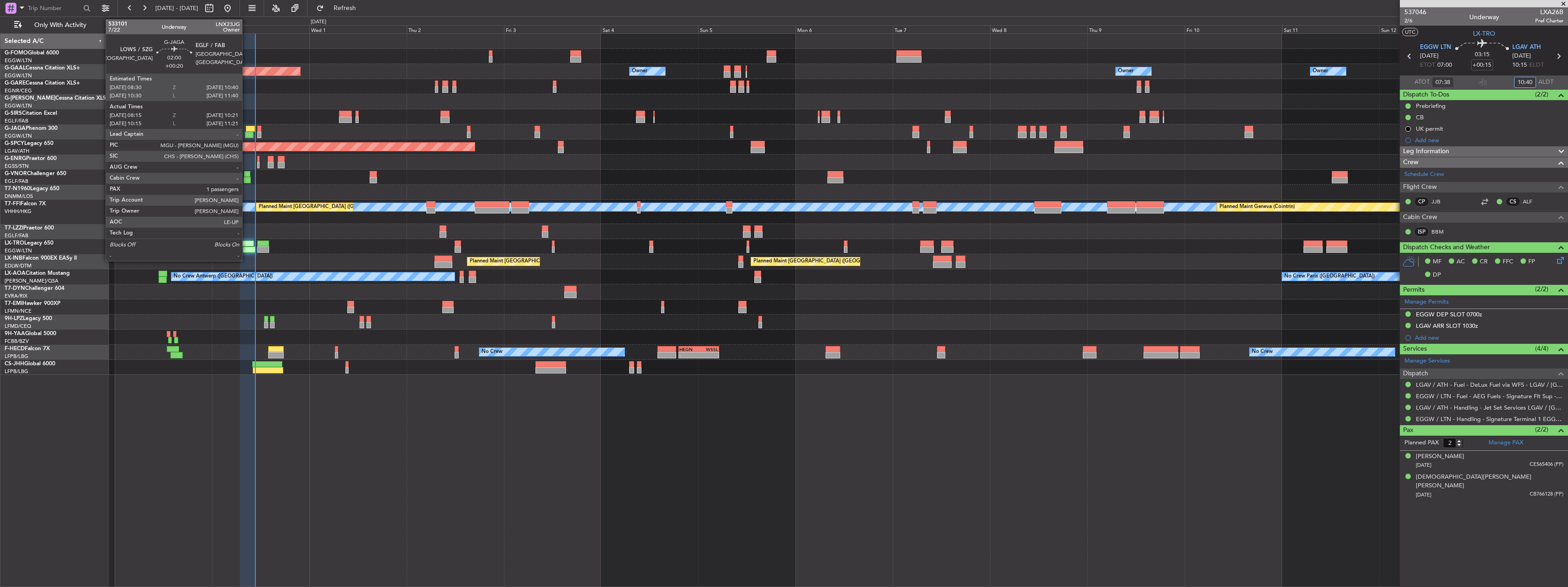
click at [247, 125] on div at bounding box center [250, 128] width 9 height 7
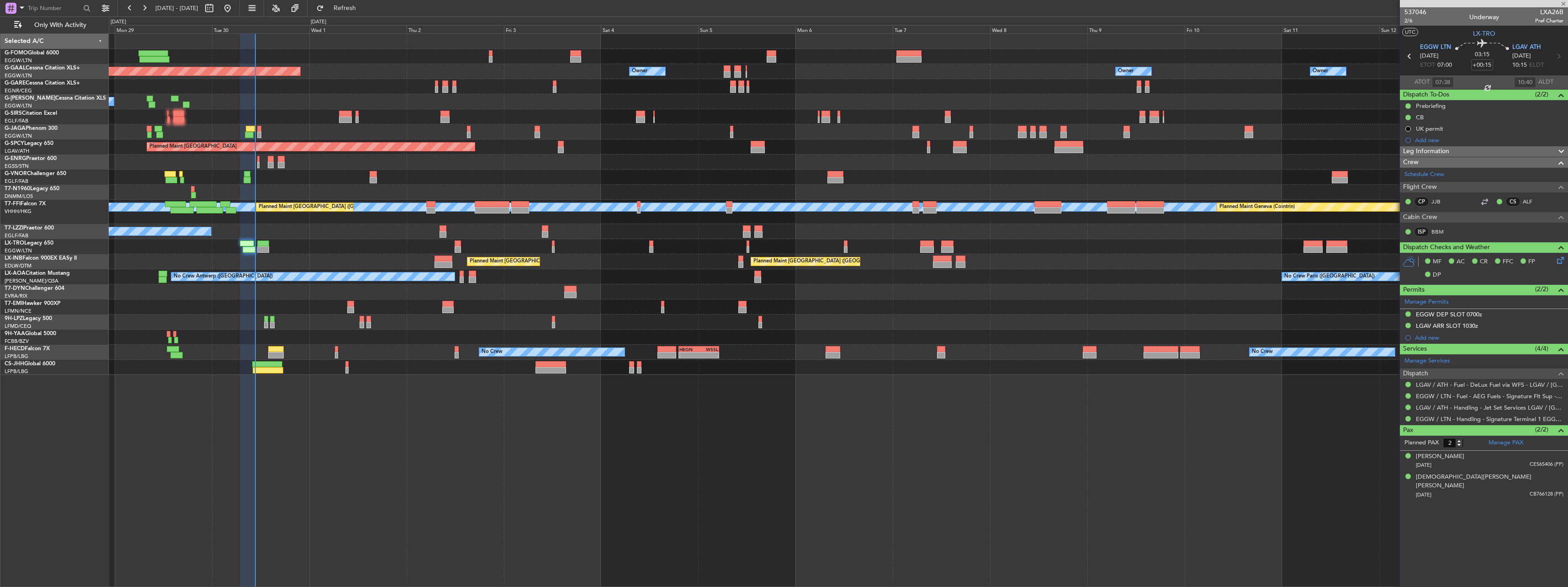
type input "+00:20"
type input "08:15"
type input "10:11"
type input "1"
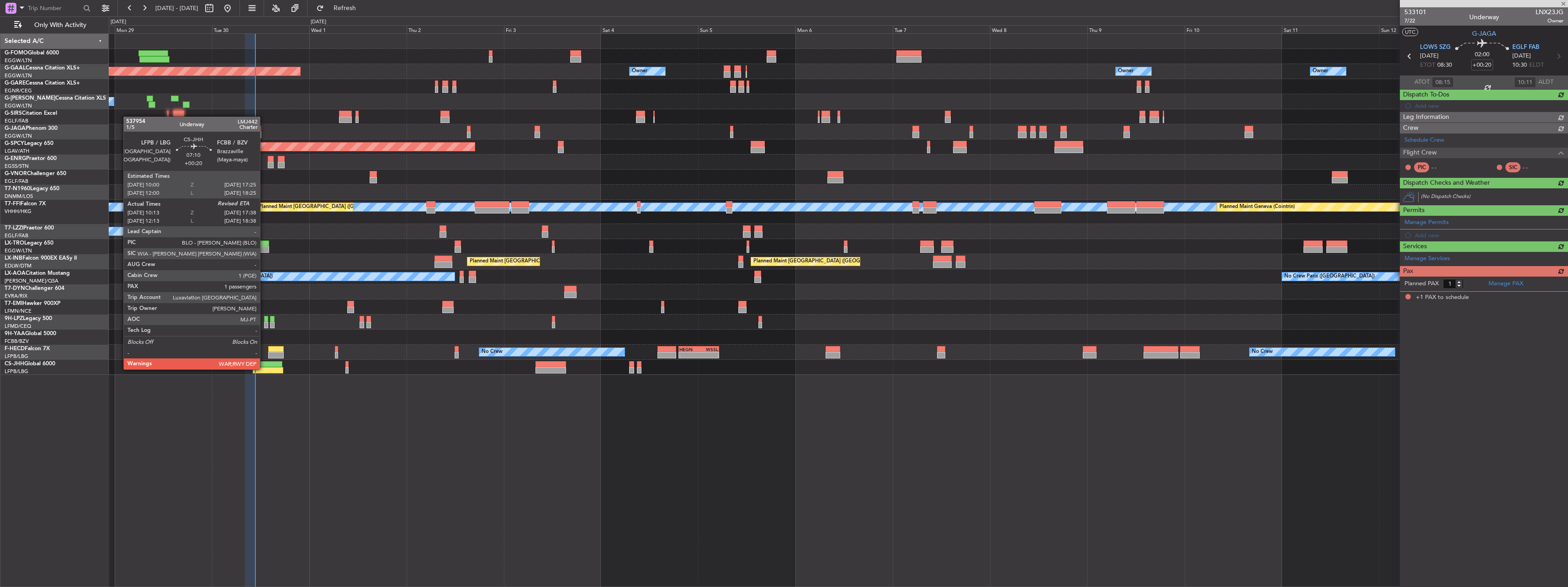
click at [264, 368] on div at bounding box center [268, 370] width 30 height 7
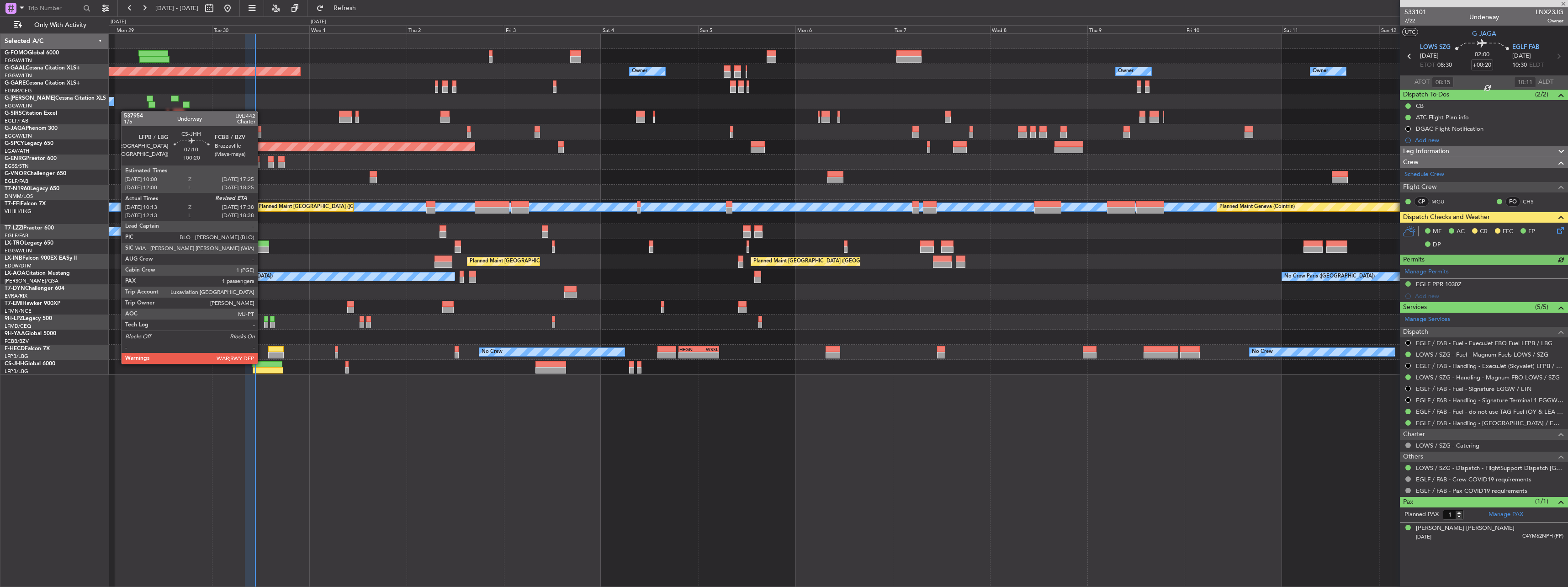
type input "10:23"
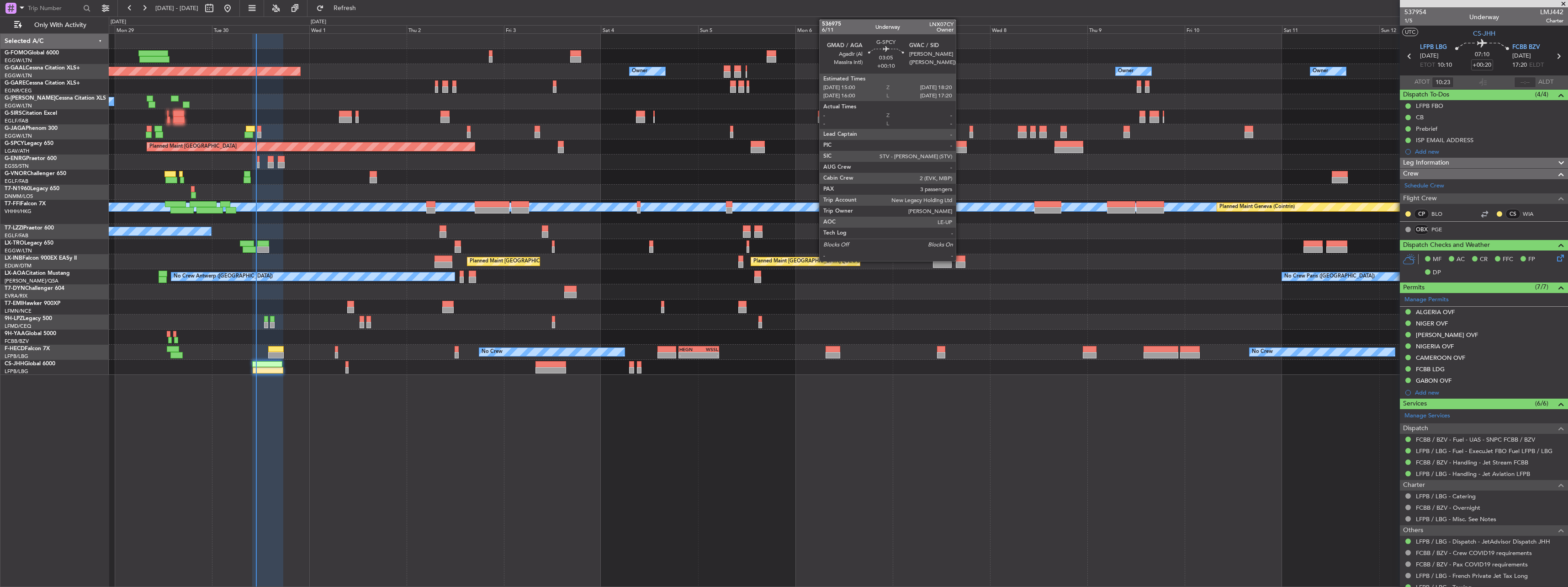
click at [961, 144] on div at bounding box center [960, 144] width 14 height 7
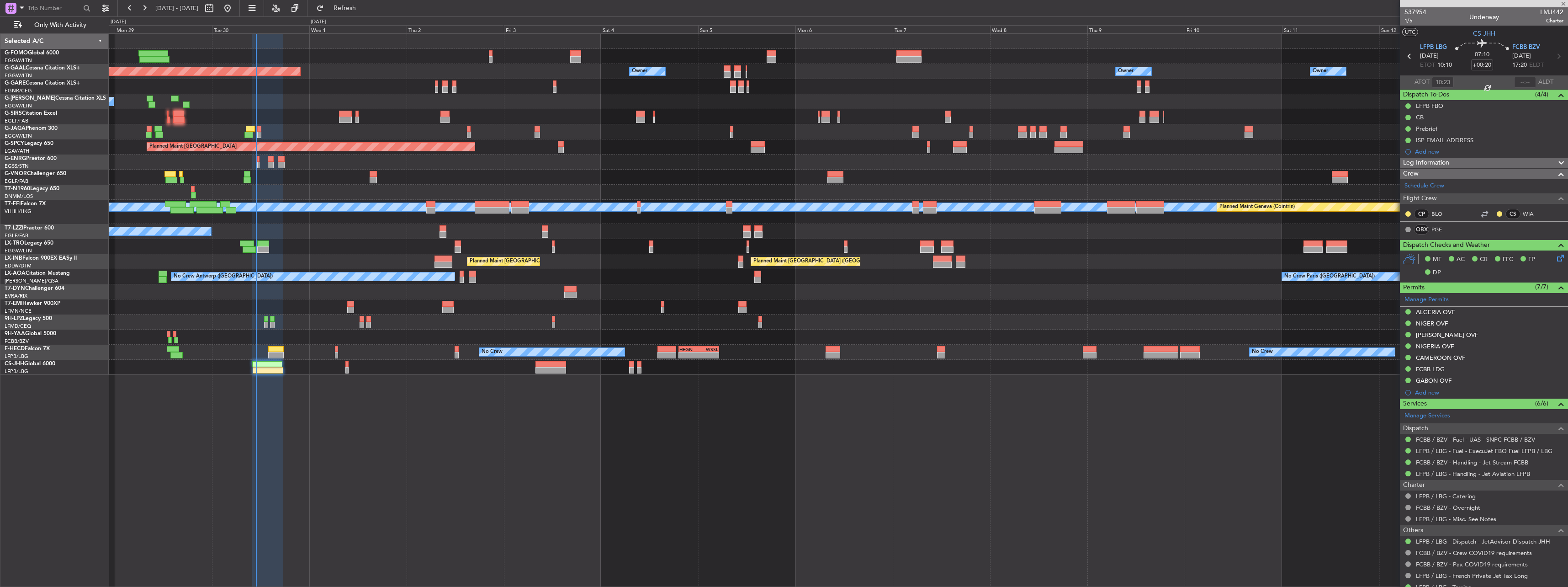
type input "+00:10"
type input "3"
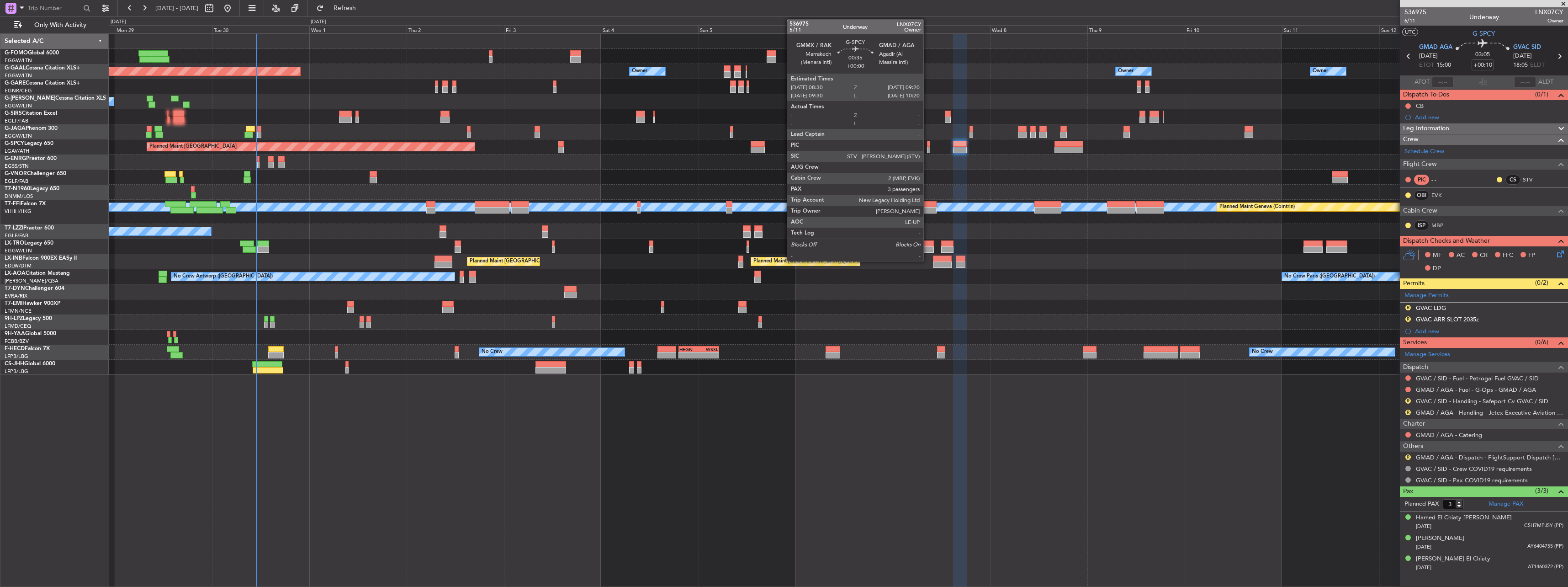
click at [928, 144] on div at bounding box center [929, 144] width 4 height 7
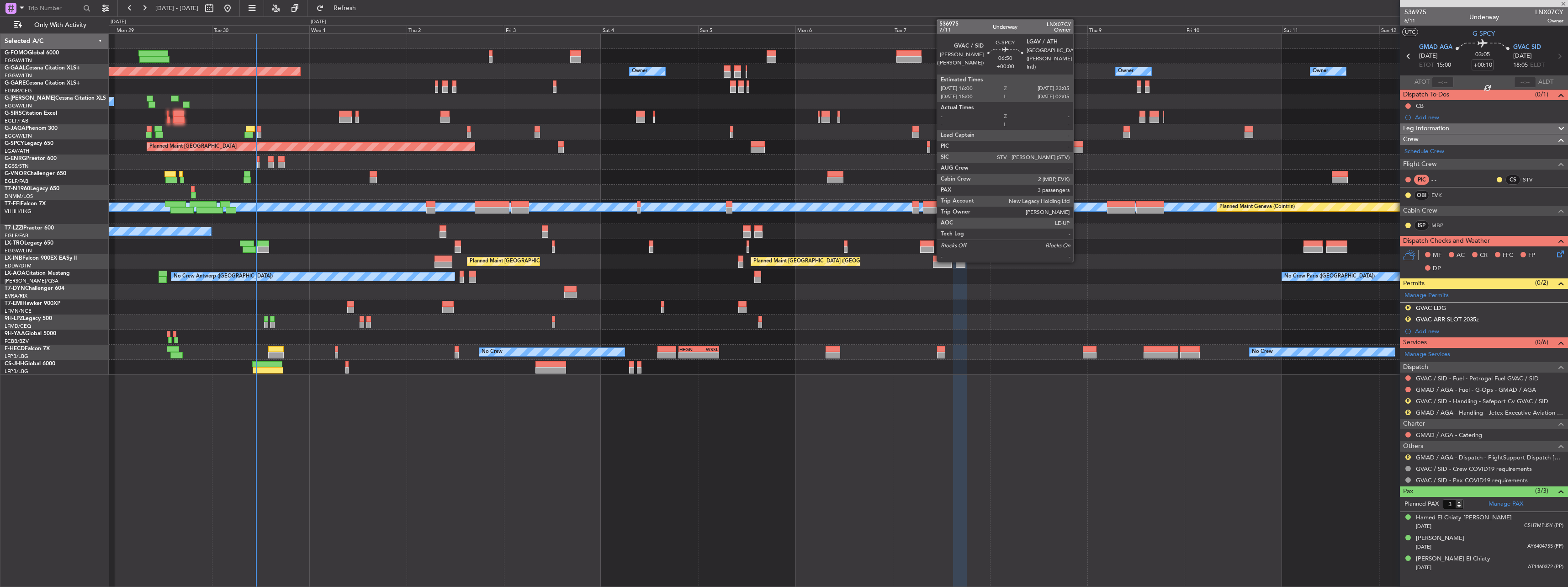
click at [1077, 146] on div at bounding box center [1068, 144] width 29 height 7
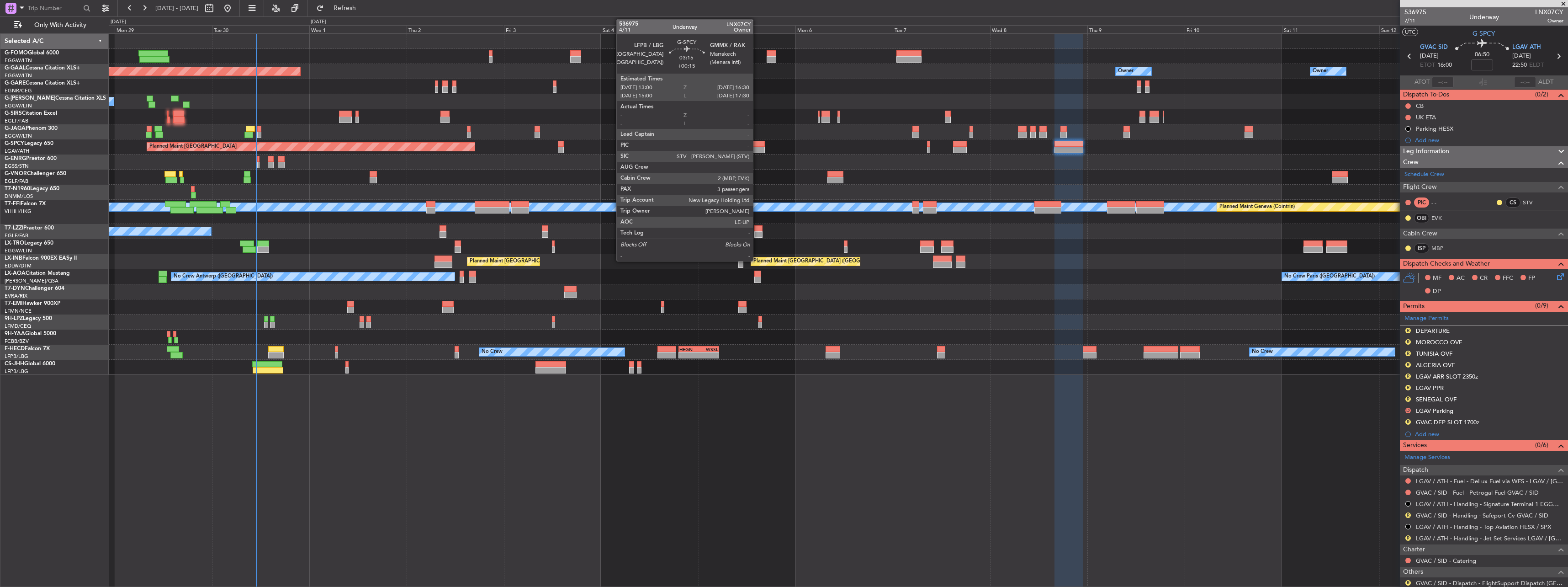
click at [757, 146] on div at bounding box center [758, 144] width 15 height 7
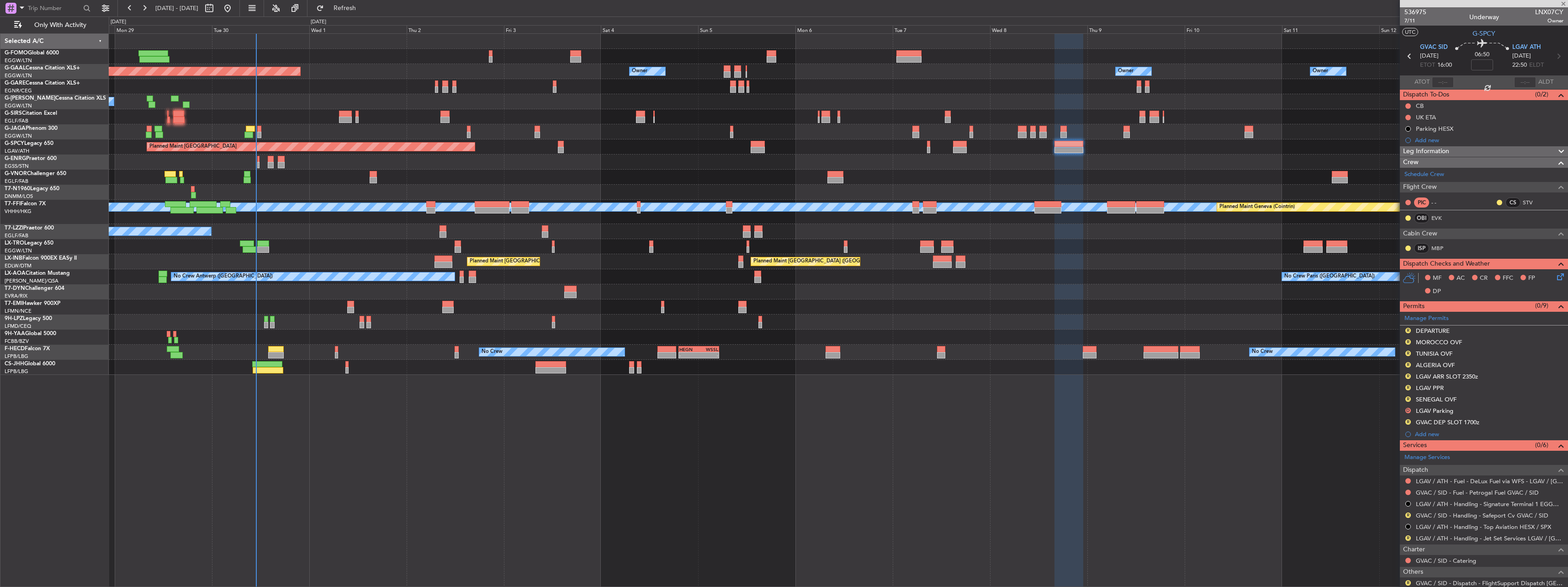
type input "+00:15"
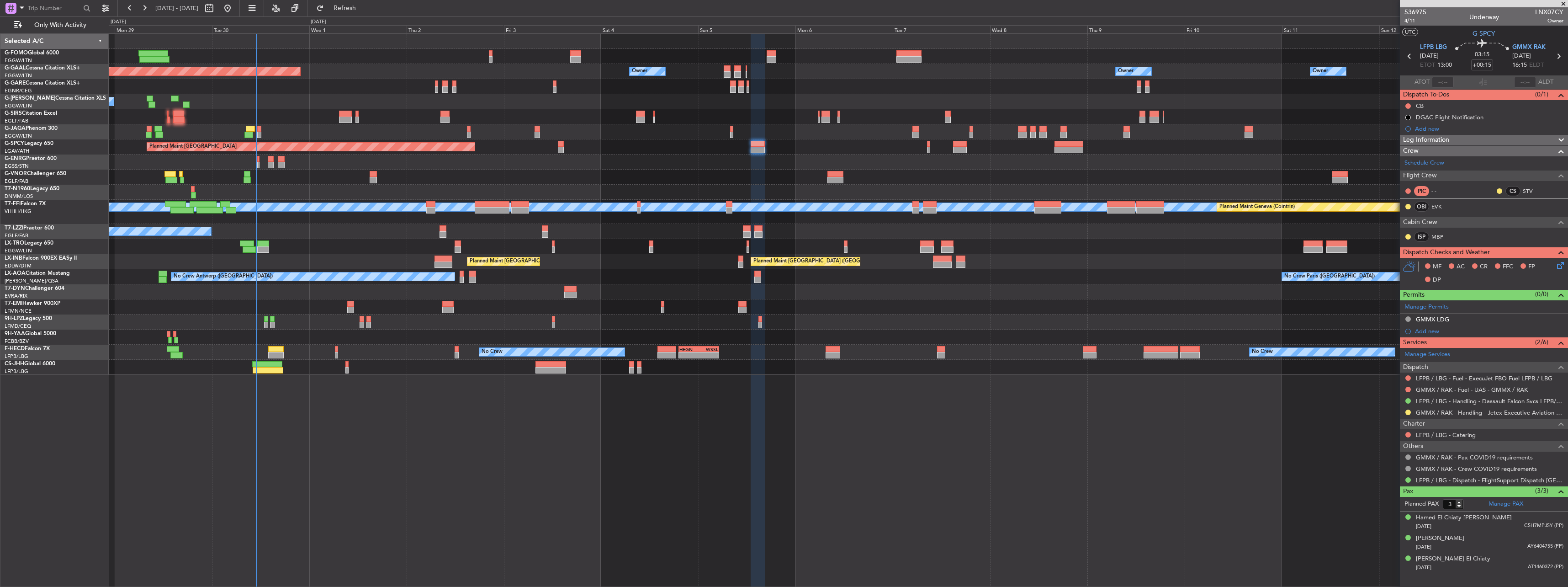
click at [925, 146] on div "Planned Maint [GEOGRAPHIC_DATA]" at bounding box center [838, 147] width 1459 height 15
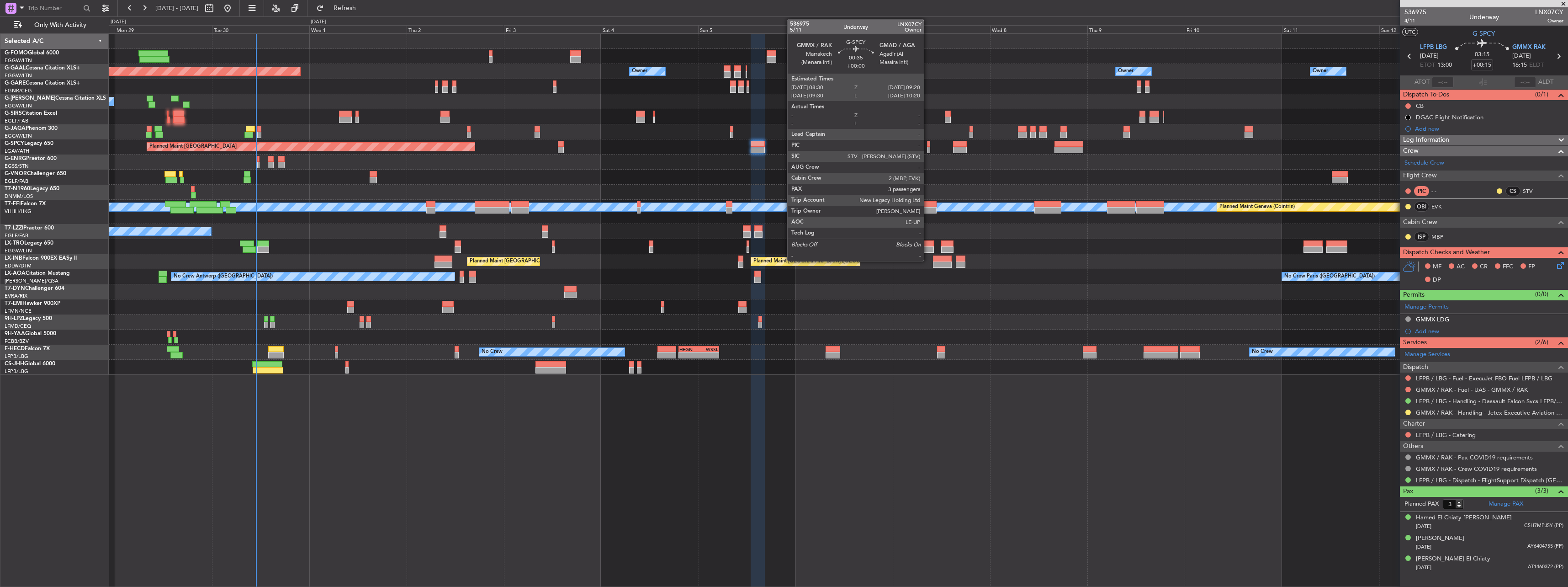
click at [928, 146] on div at bounding box center [929, 144] width 4 height 7
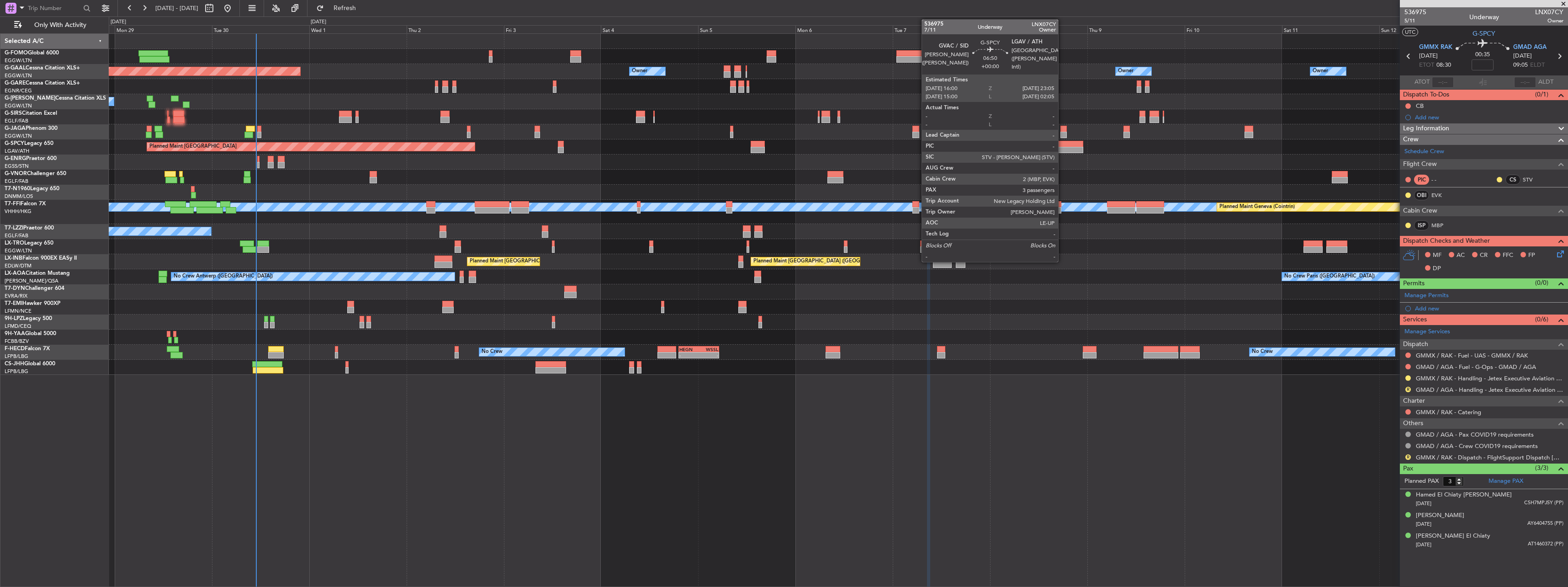
click at [1062, 142] on div at bounding box center [1068, 144] width 29 height 7
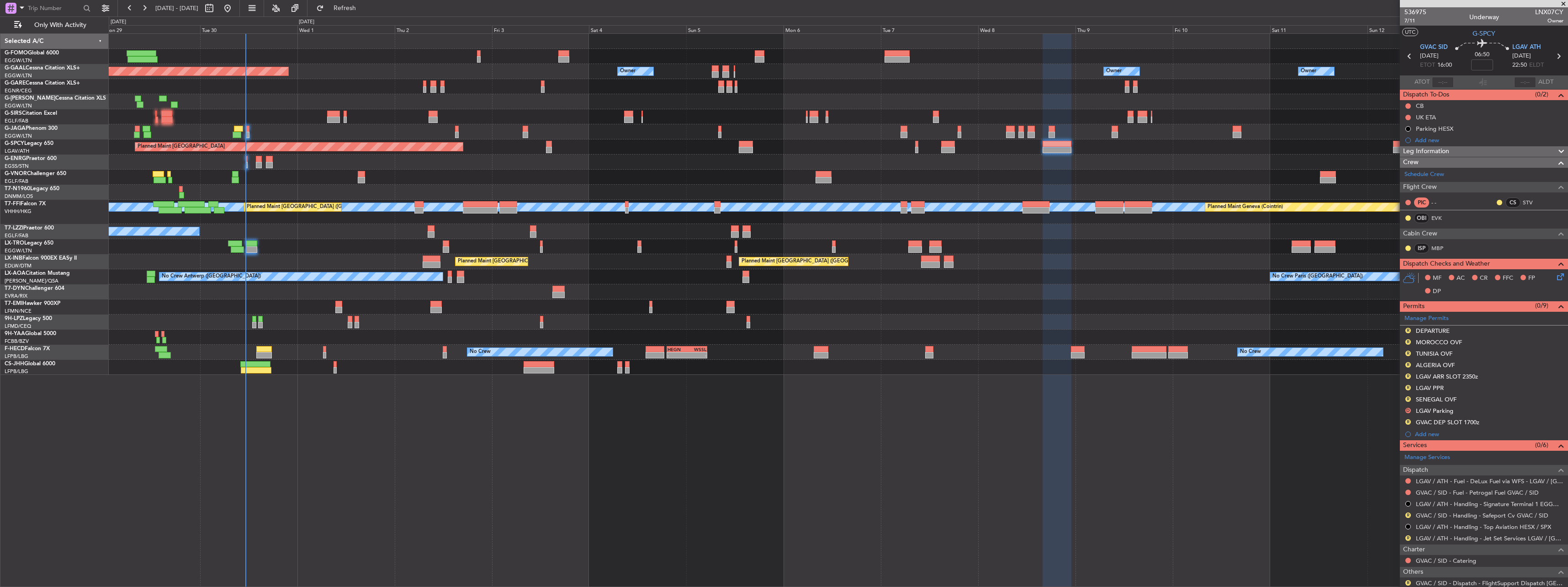
click at [429, 173] on div "Planned Maint Dusseldorf Owner Owner Owner Owner Owner No Crew A/C Unavailable …" at bounding box center [838, 205] width 1459 height 341
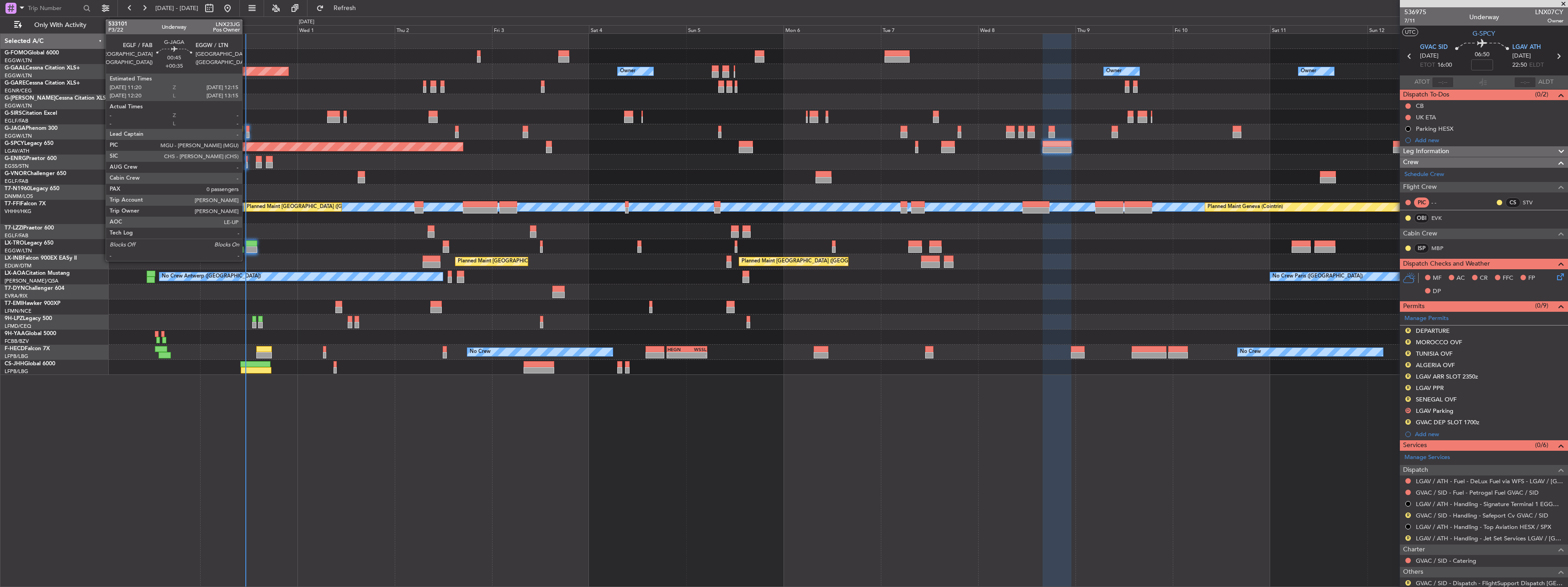
click at [247, 128] on div at bounding box center [247, 128] width 4 height 7
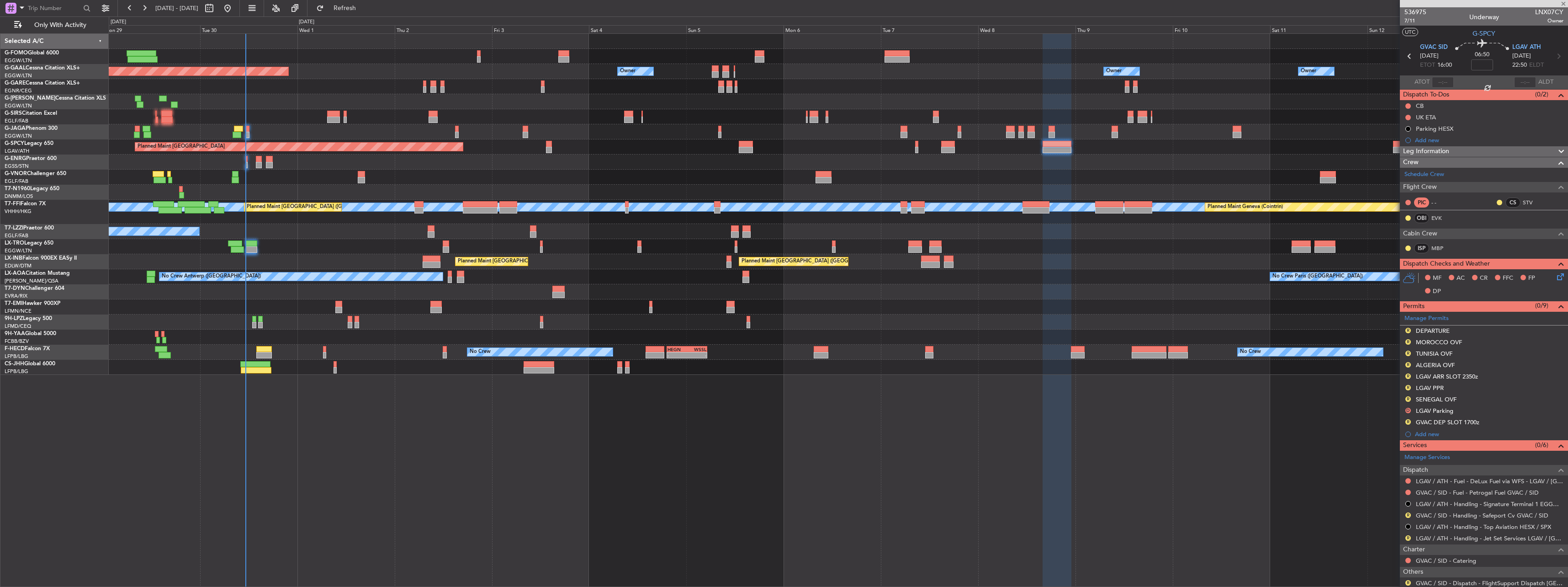
type input "+00:35"
type input "0"
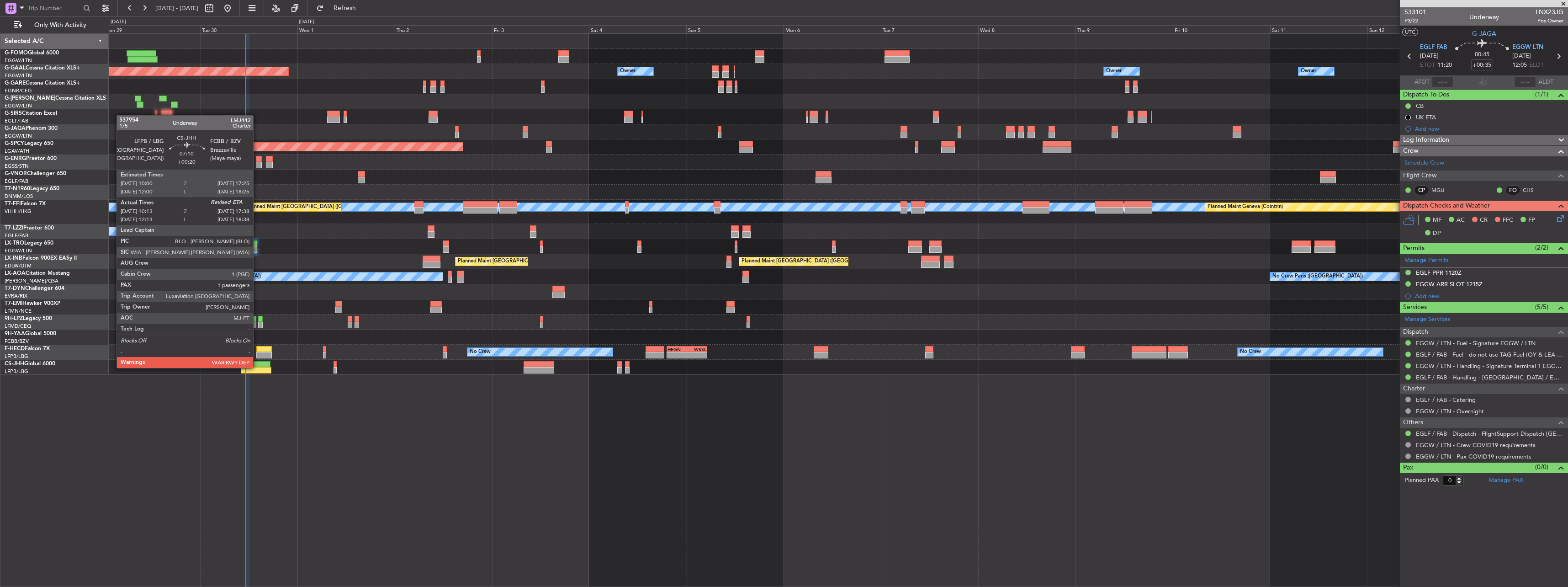
click at [257, 367] on div at bounding box center [256, 370] width 30 height 7
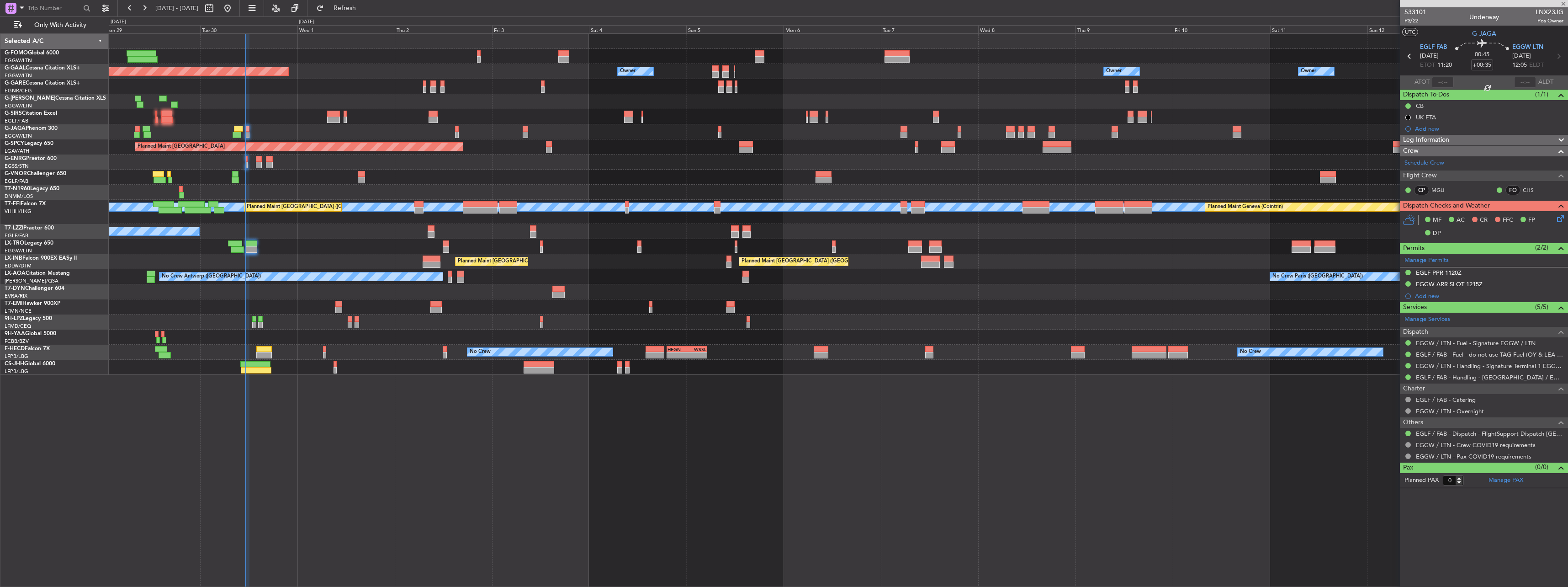
type input "+00:20"
type input "10:23"
type input "1"
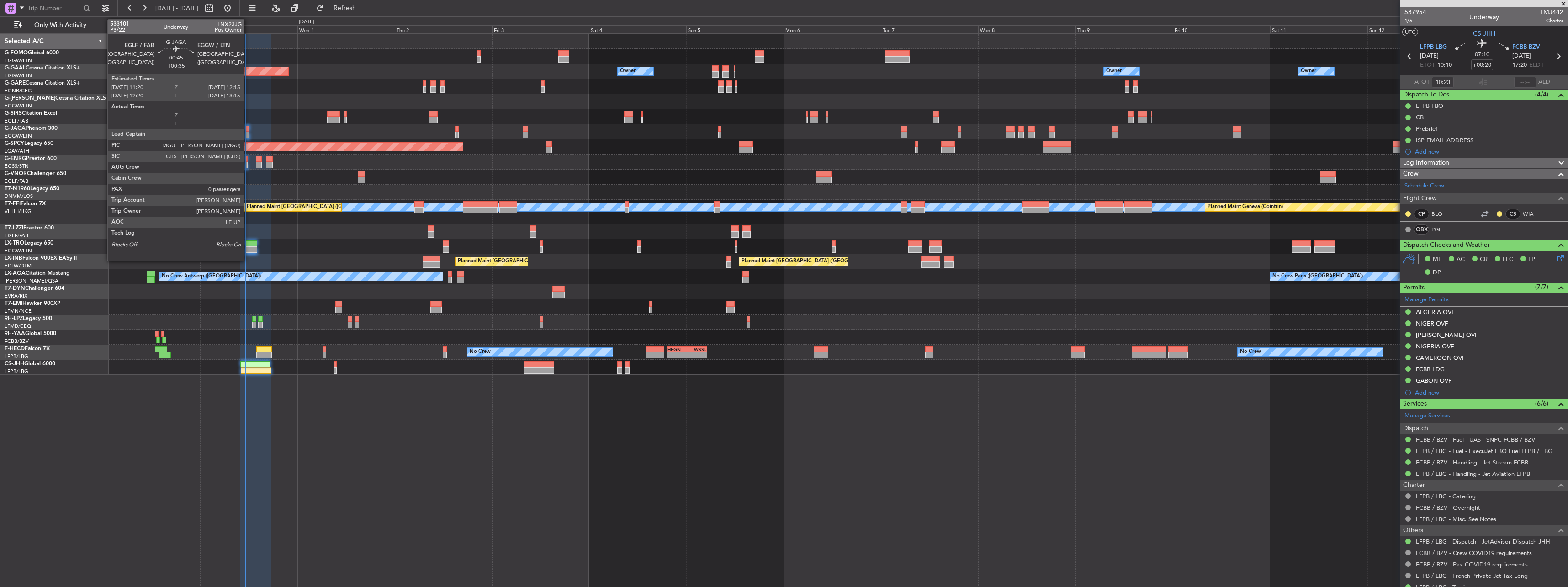
click at [248, 135] on div at bounding box center [247, 135] width 4 height 7
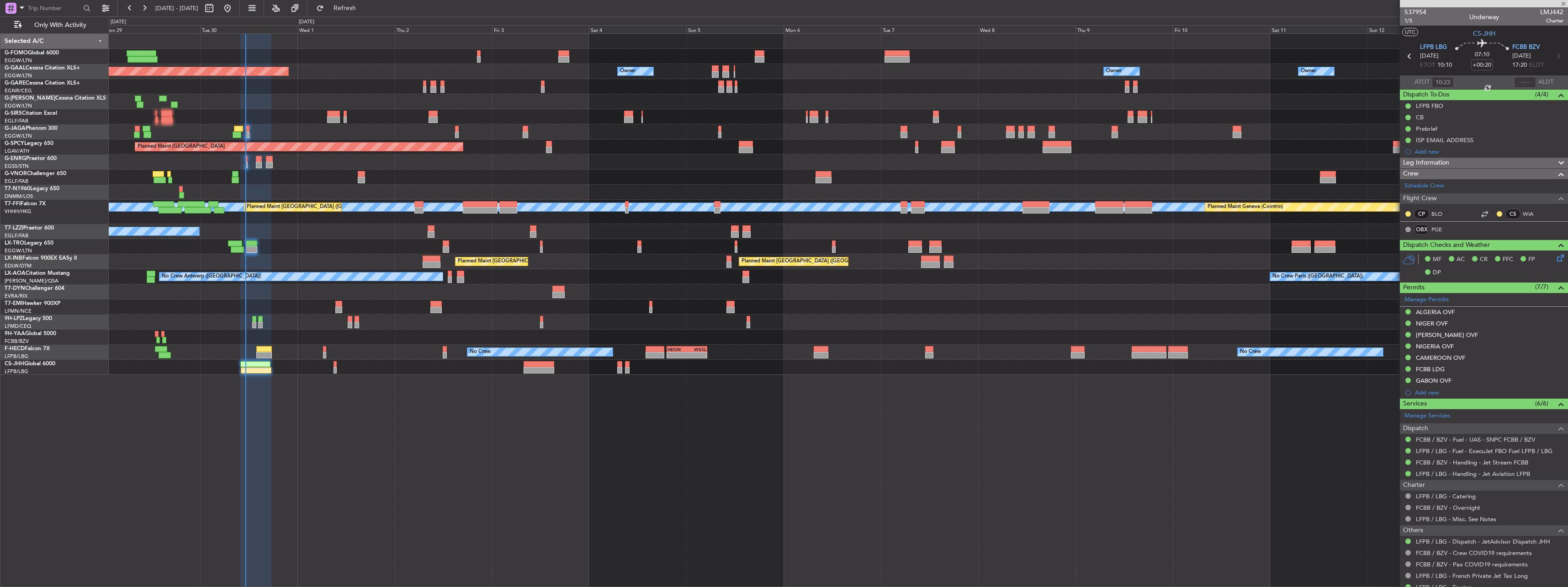
type input "+00:35"
type input "0"
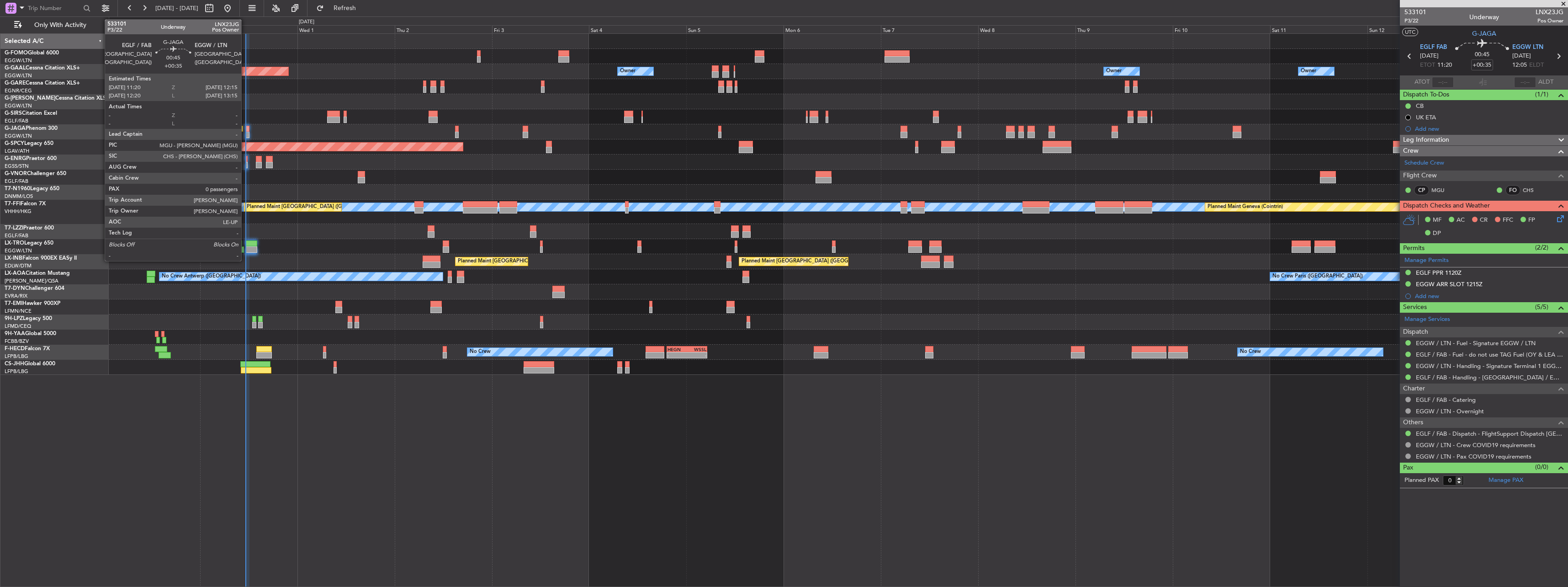
click at [245, 128] on div at bounding box center [247, 128] width 4 height 7
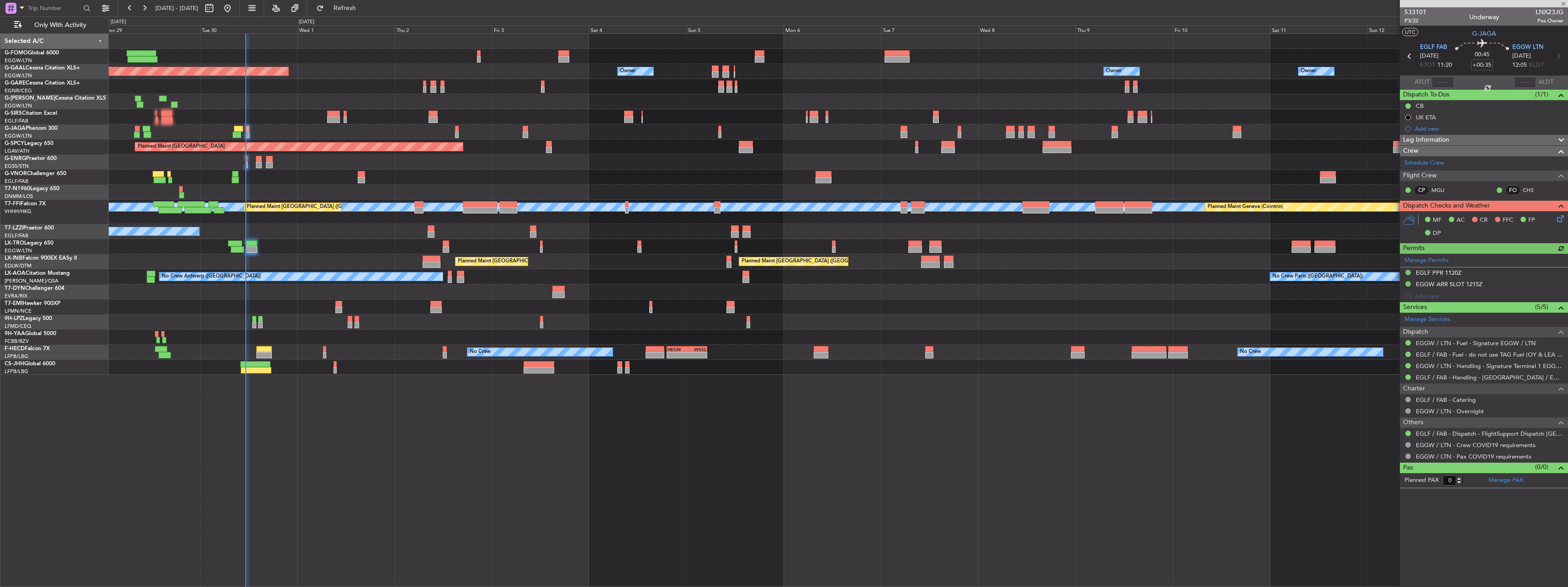
click at [1444, 83] on div at bounding box center [1443, 82] width 22 height 11
click at [1444, 82] on div at bounding box center [1443, 82] width 22 height 11
click at [1444, 78] on input "text" at bounding box center [1443, 82] width 22 height 11
type input "11:13"
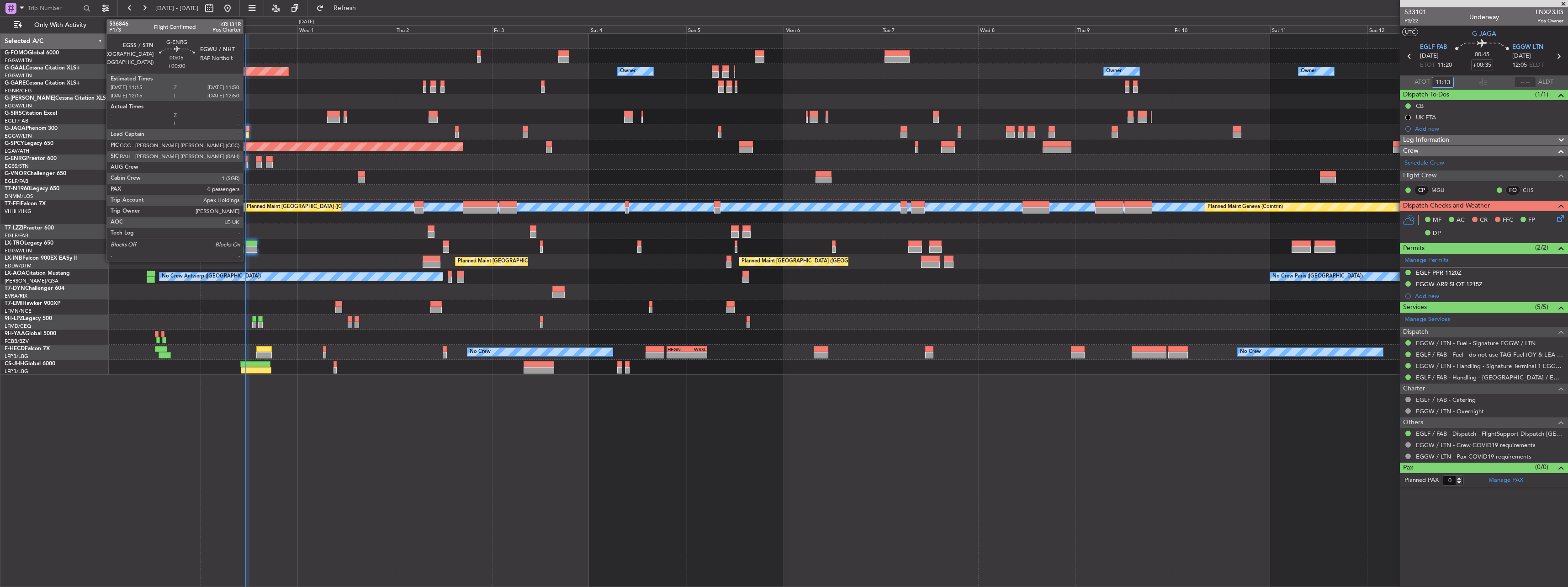
click at [247, 156] on div at bounding box center [247, 159] width 3 height 7
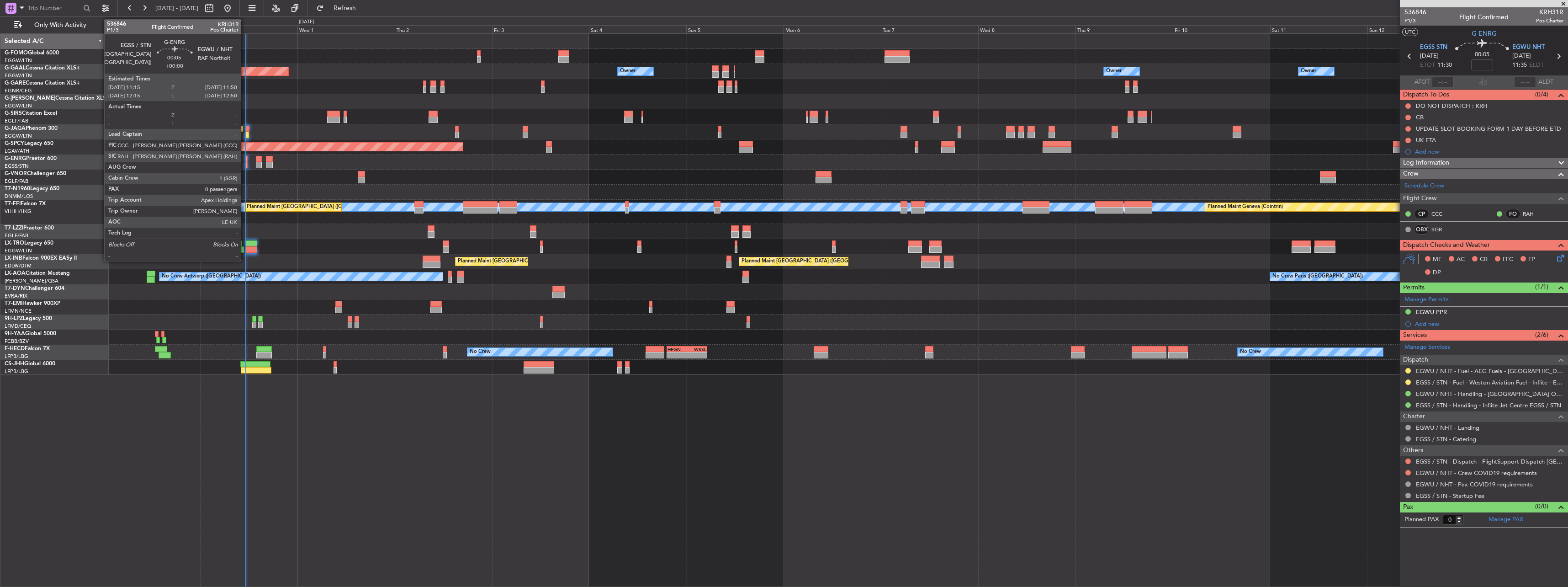
click at [245, 162] on div at bounding box center [247, 165] width 3 height 7
click at [247, 157] on div at bounding box center [247, 159] width 3 height 7
click at [248, 131] on div at bounding box center [247, 128] width 4 height 7
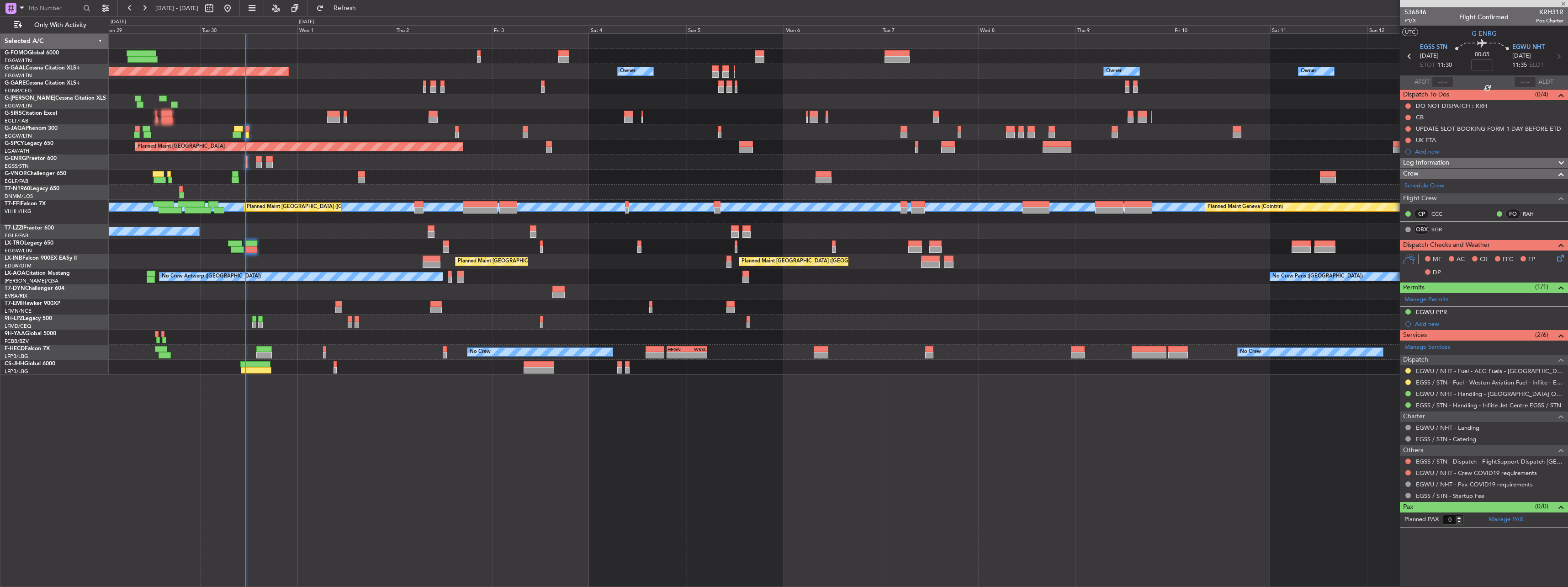
type input "+00:35"
type input "11:13"
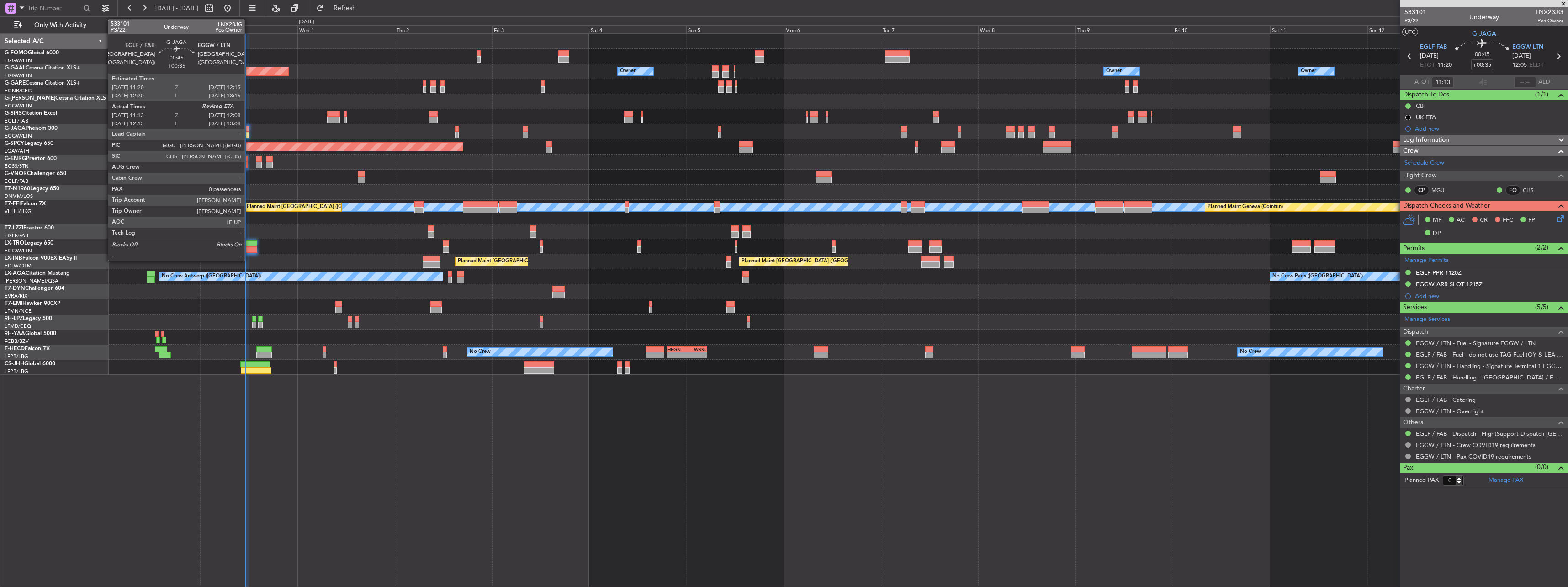
click at [248, 130] on div at bounding box center [247, 128] width 4 height 7
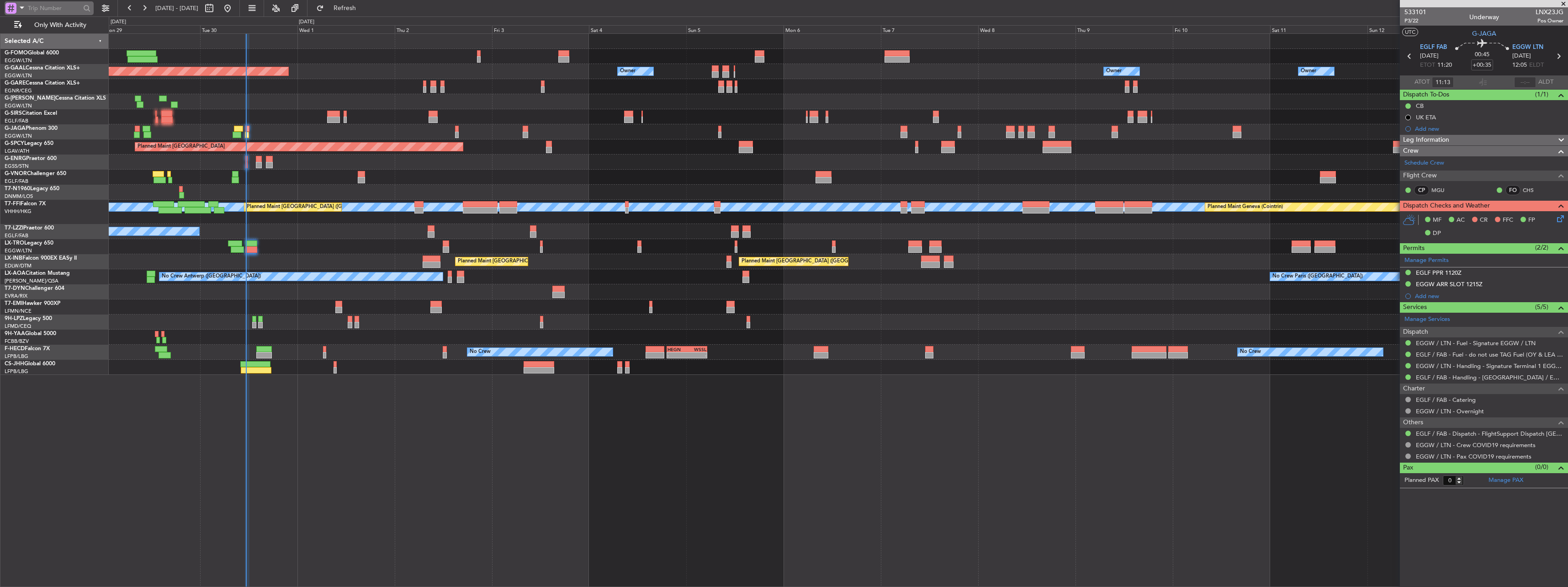
click at [16, 10] on div at bounding box center [11, 9] width 11 height 11
click at [32, 67] on div "Airport" at bounding box center [64, 72] width 117 height 16
click at [45, 12] on input "text" at bounding box center [54, 8] width 52 height 14
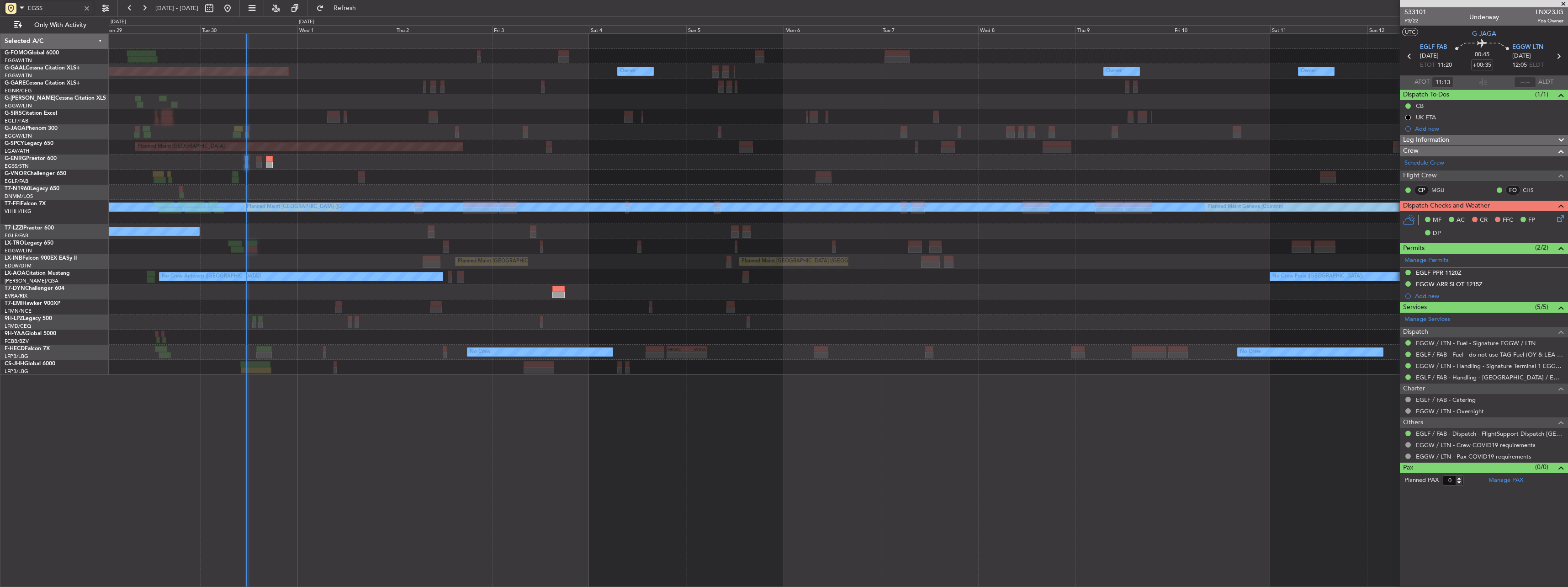
type input "EGSS"
click at [86, 9] on div at bounding box center [86, 8] width 10 height 10
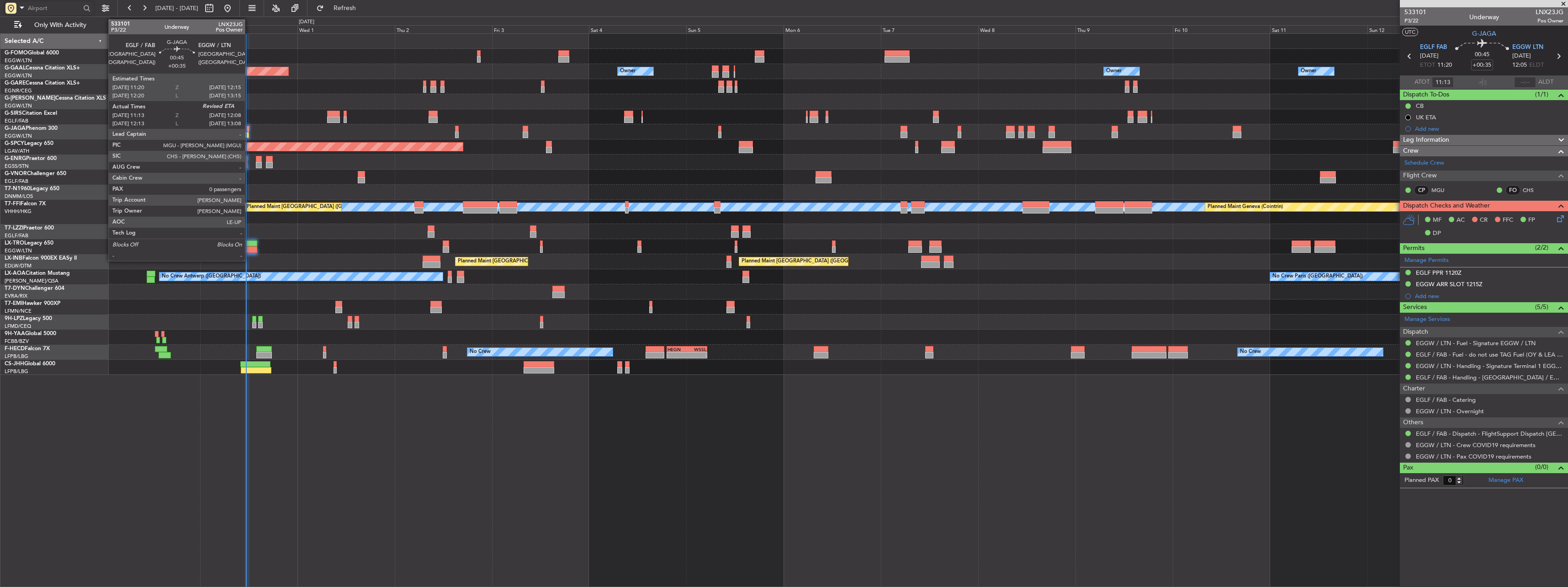
click at [249, 129] on div at bounding box center [247, 128] width 4 height 7
click at [252, 245] on div at bounding box center [251, 244] width 12 height 7
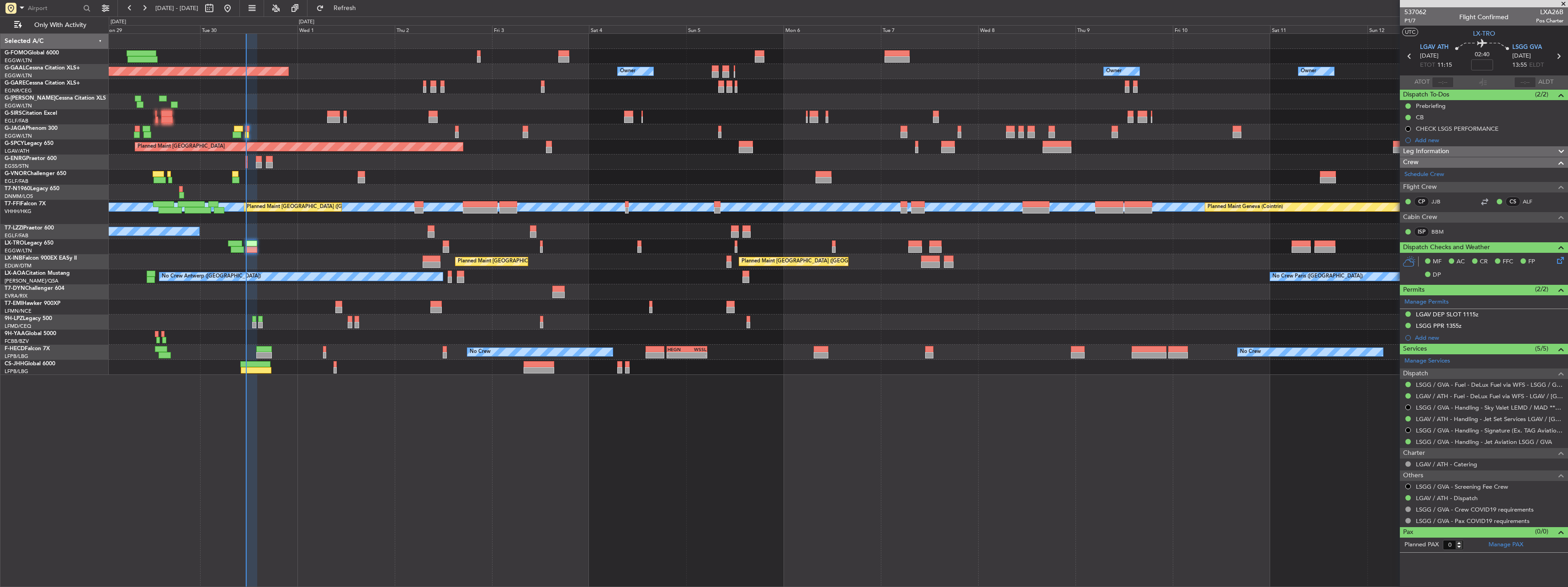
click at [443, 223] on div "[PERSON_NAME] [PERSON_NAME] Planned Maint [GEOGRAPHIC_DATA] ([GEOGRAPHIC_DATA])…" at bounding box center [838, 212] width 1459 height 24
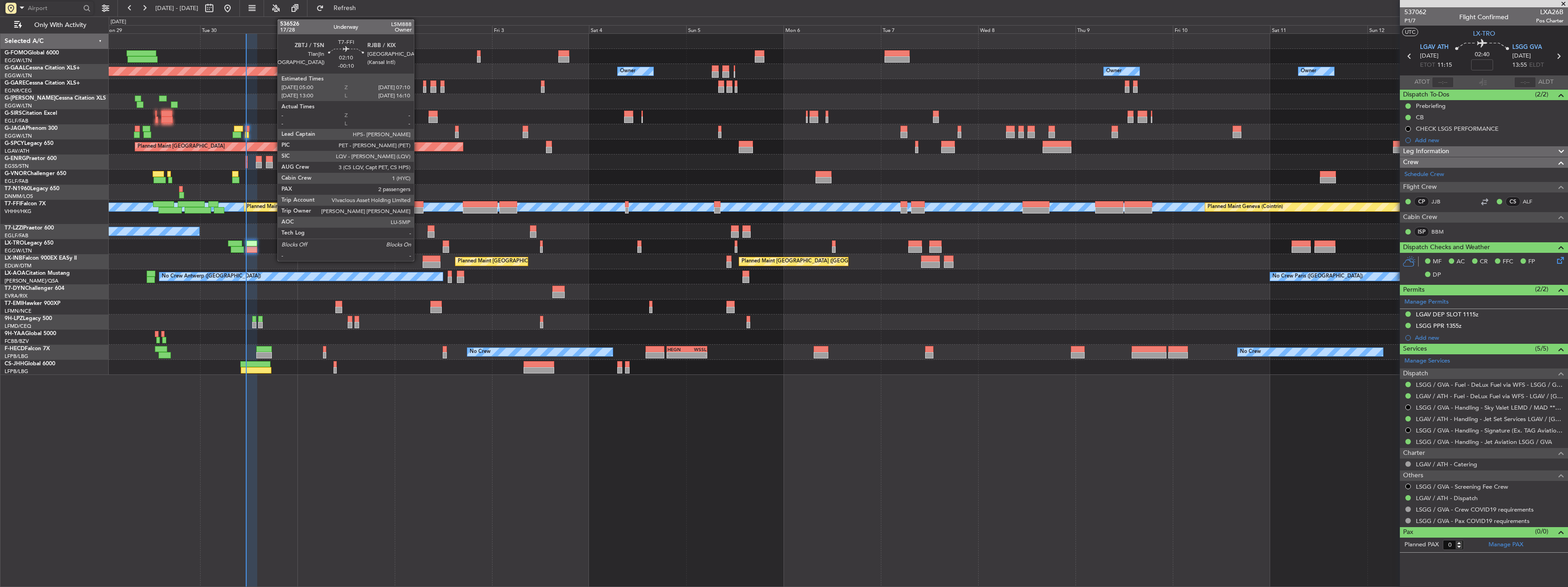
click at [418, 210] on div at bounding box center [419, 210] width 9 height 7
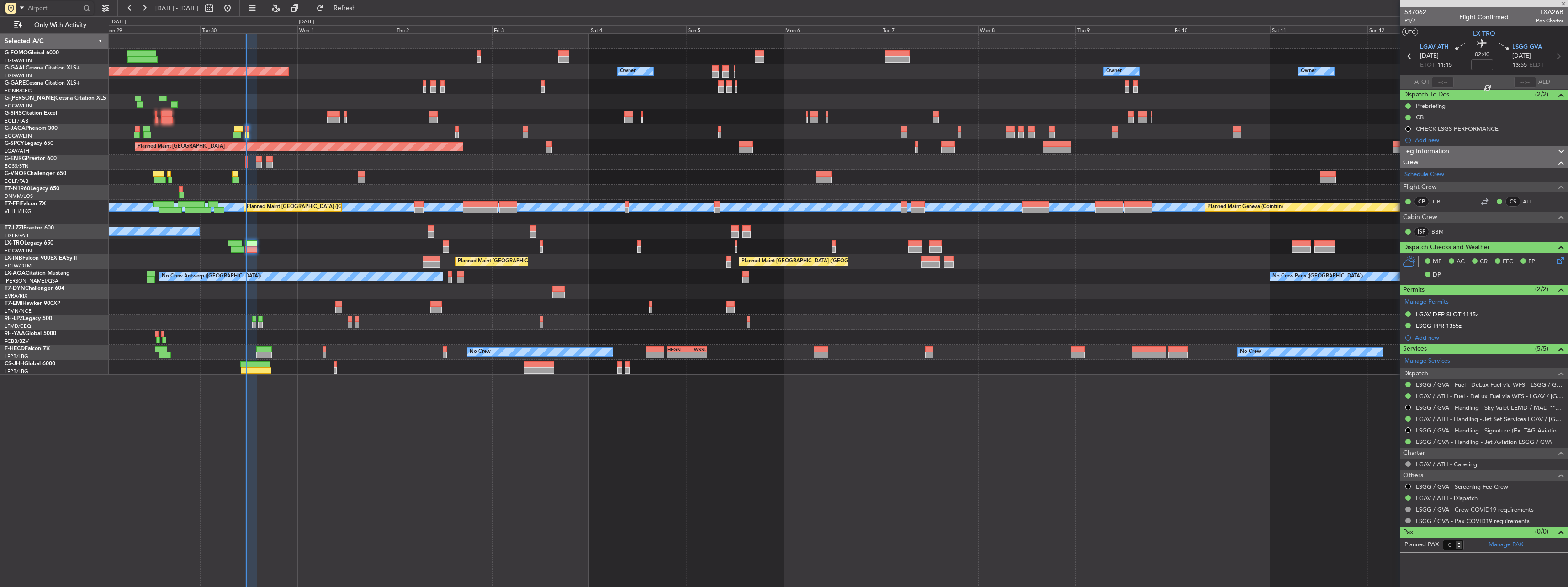
type input "-00:10"
type input "2"
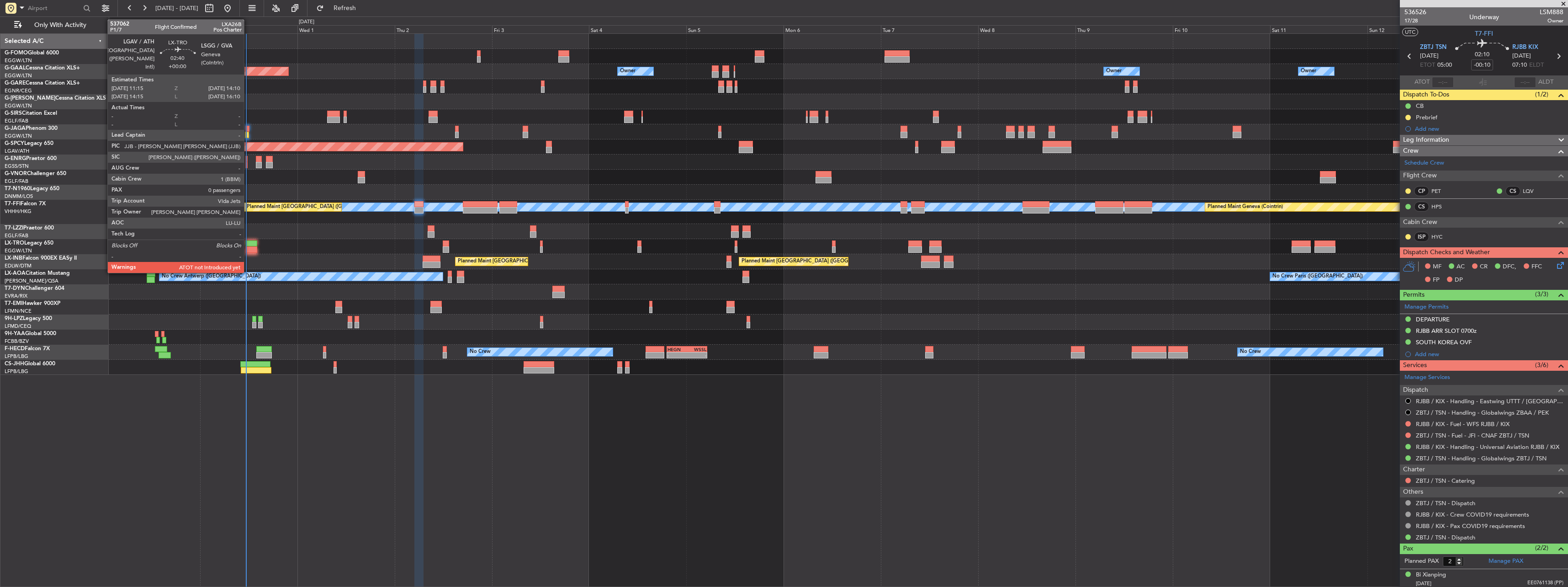
click at [250, 244] on div at bounding box center [251, 244] width 12 height 7
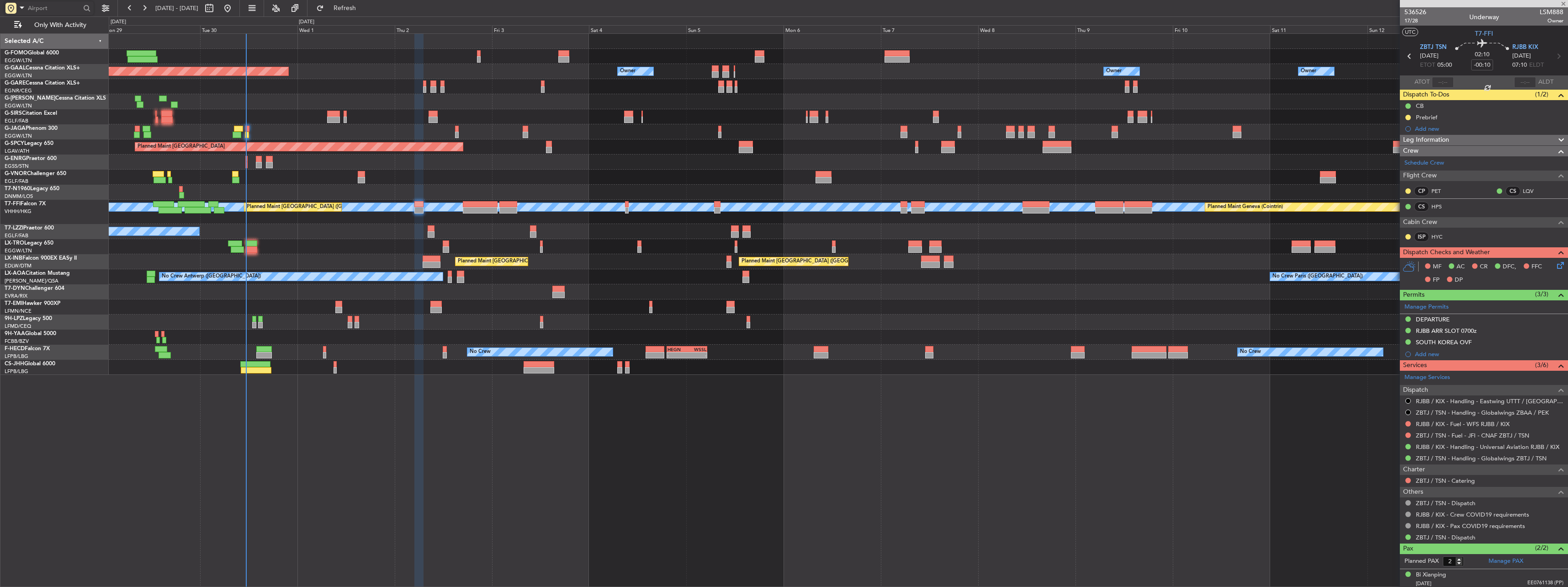
type input "0"
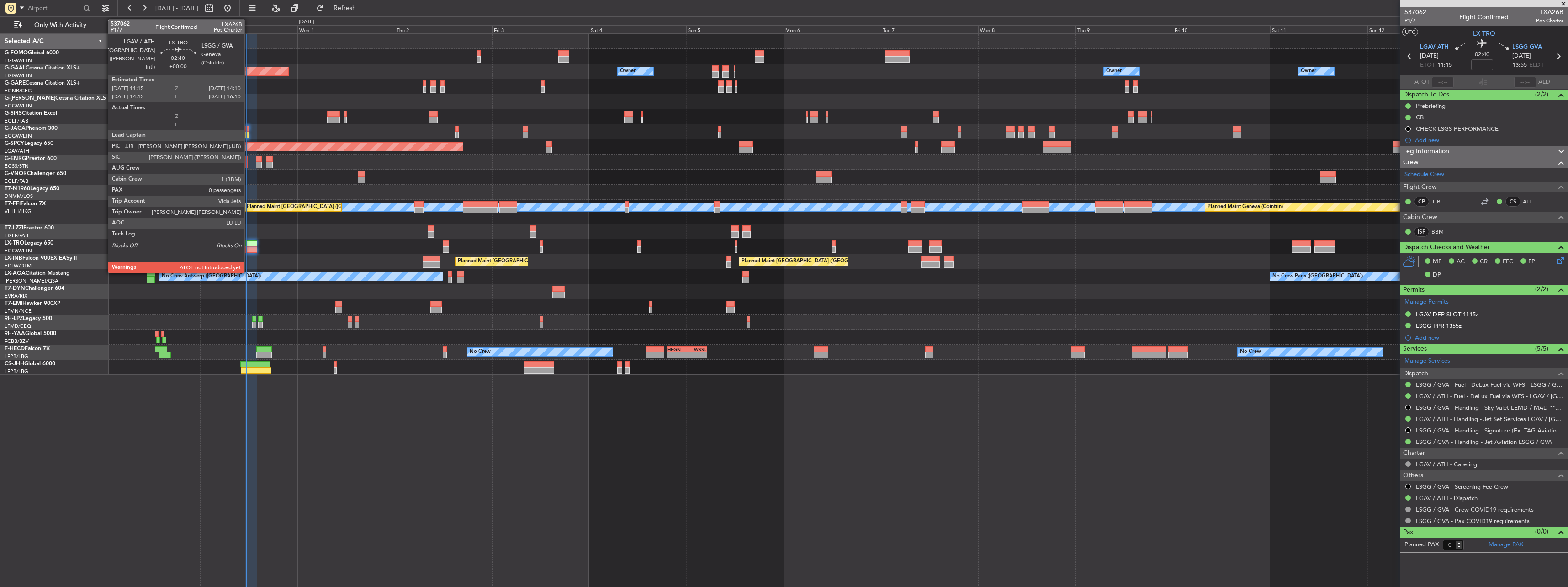
click at [248, 250] on div at bounding box center [251, 250] width 12 height 7
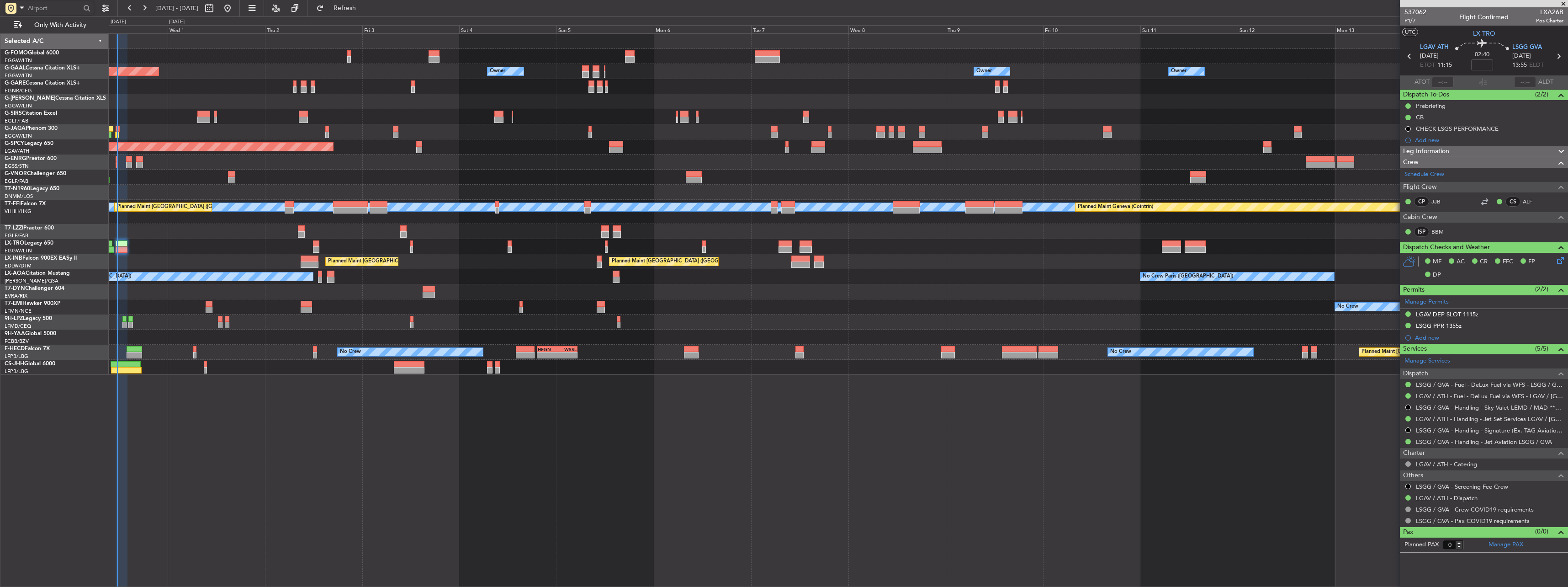
click at [362, 135] on div at bounding box center [838, 132] width 1459 height 15
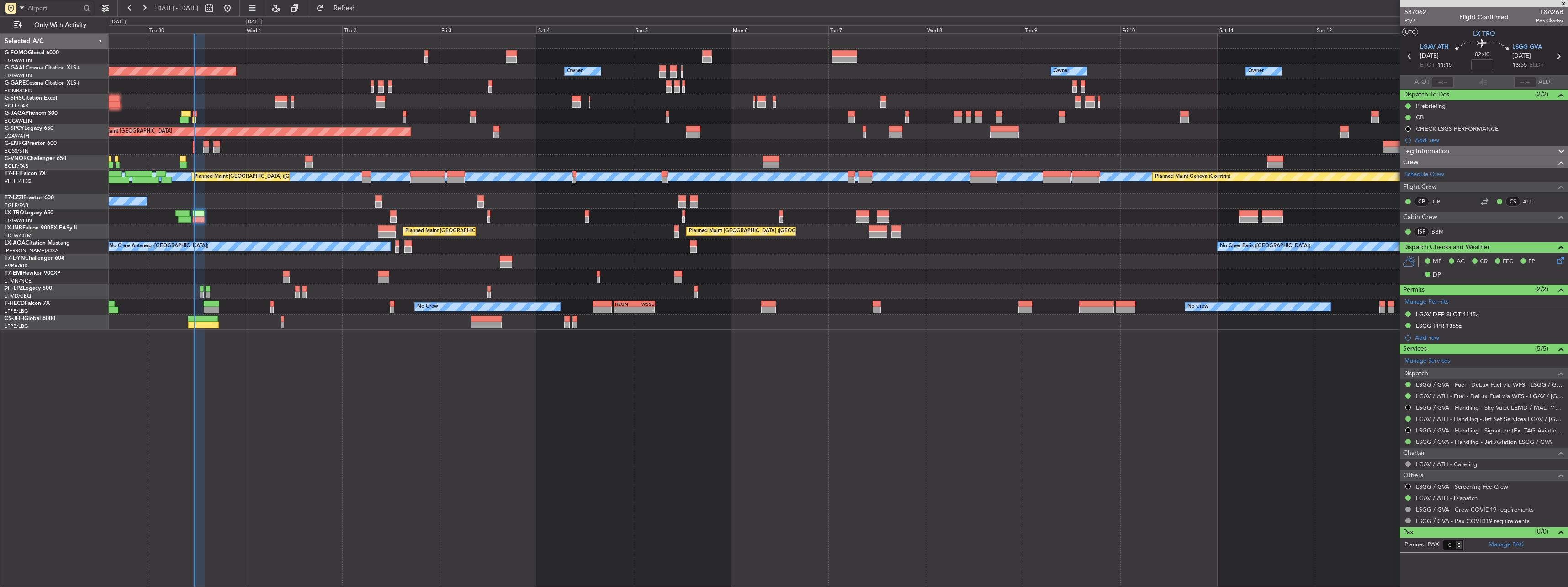
click at [665, 237] on div "Planned Maint Dusseldorf Owner Owner Owner Owner Owner No Crew Owner Planned Ma…" at bounding box center [838, 182] width 1459 height 296
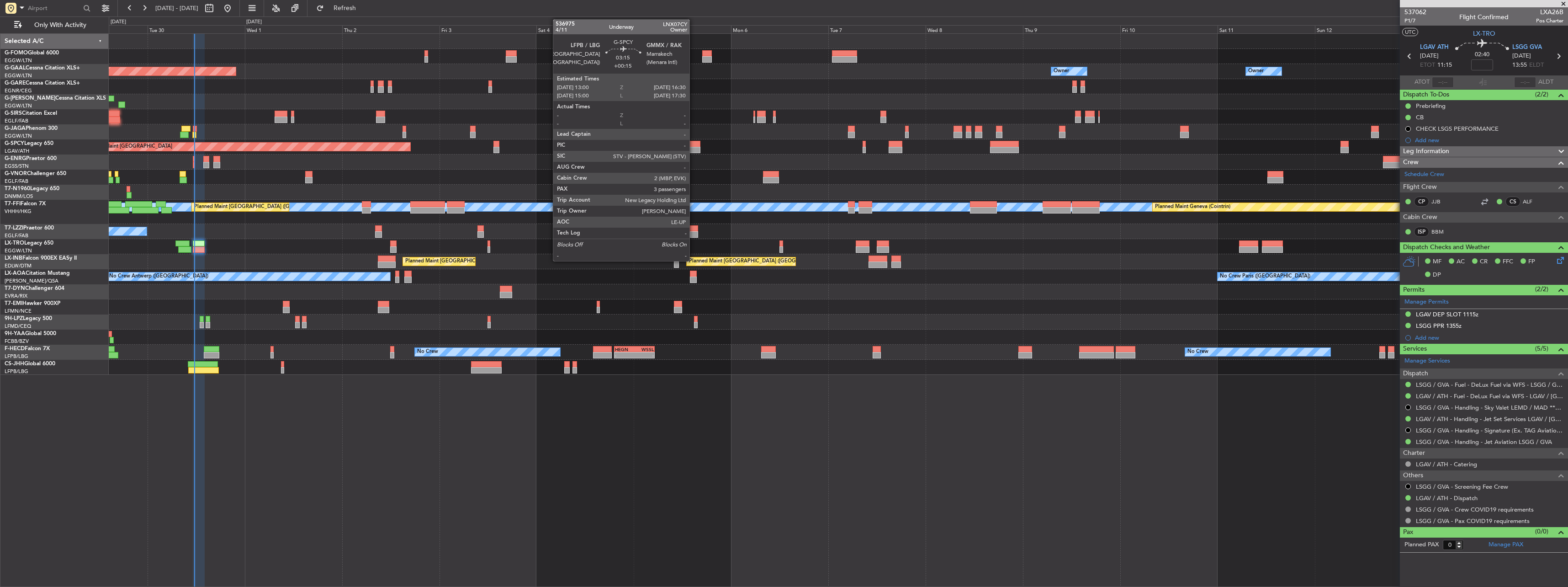
click at [693, 146] on div at bounding box center [693, 144] width 15 height 7
type input "+00:15"
type input "3"
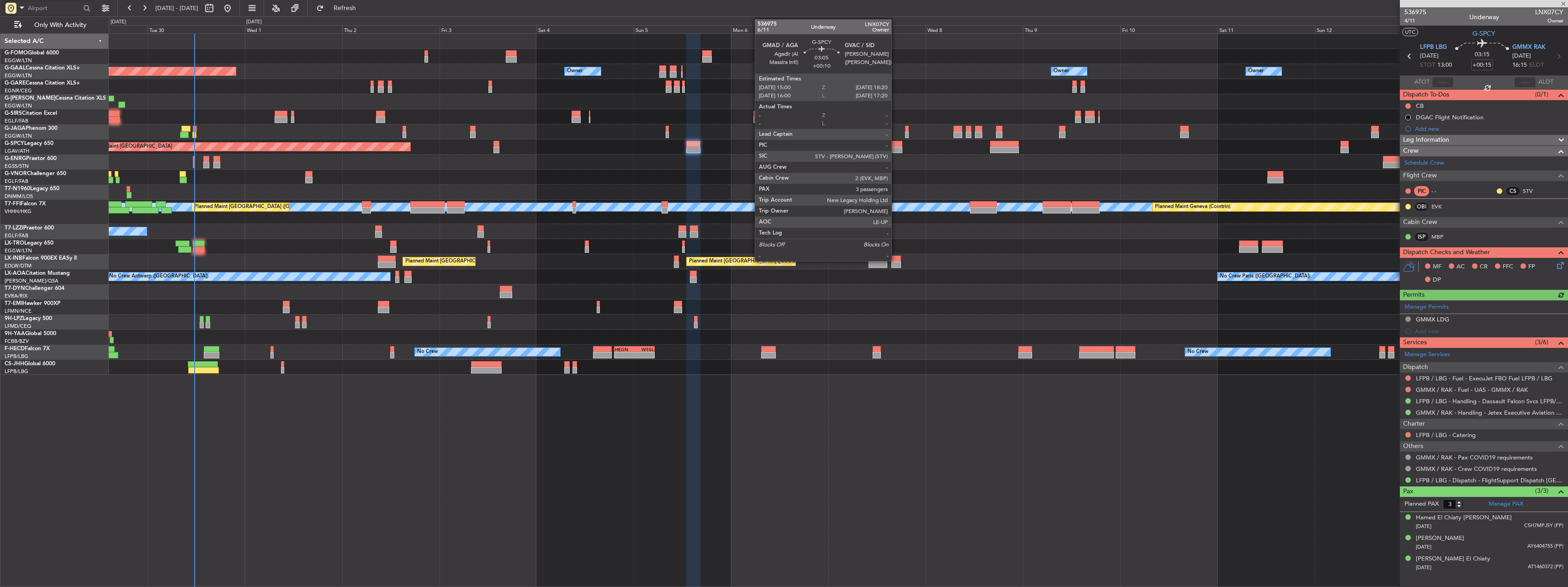
click at [895, 146] on div at bounding box center [895, 144] width 14 height 7
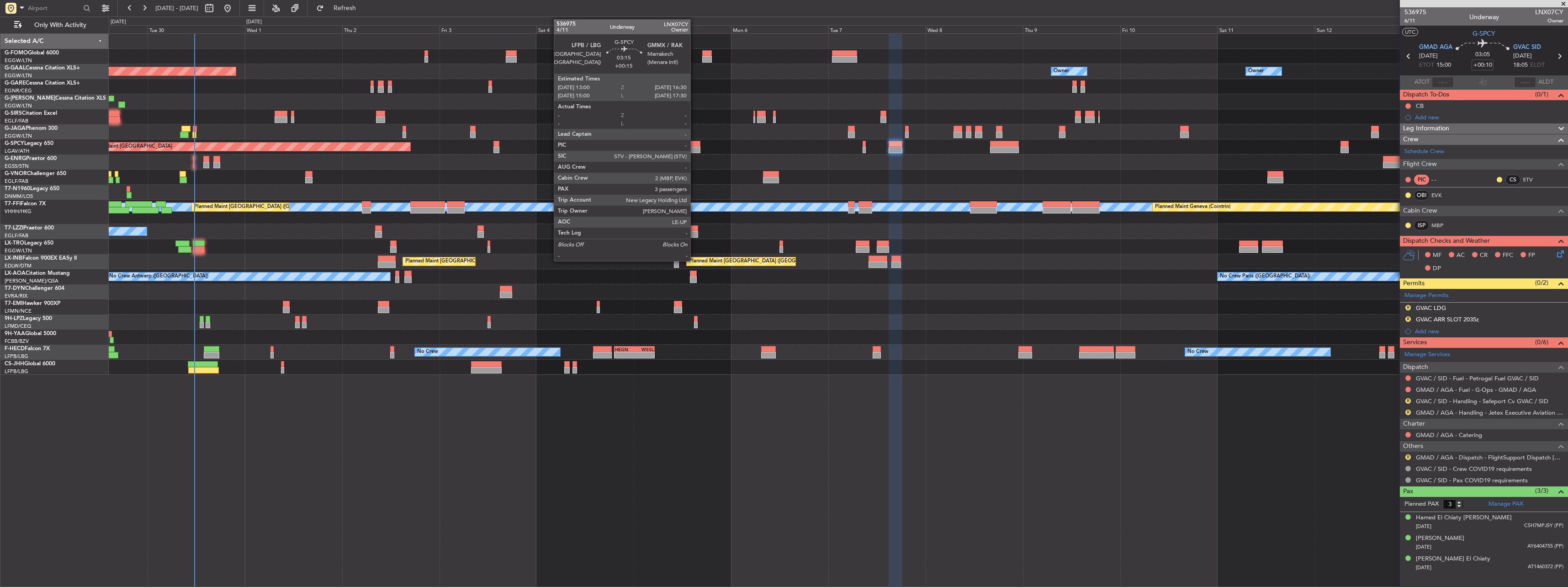
click at [695, 149] on div at bounding box center [693, 150] width 15 height 7
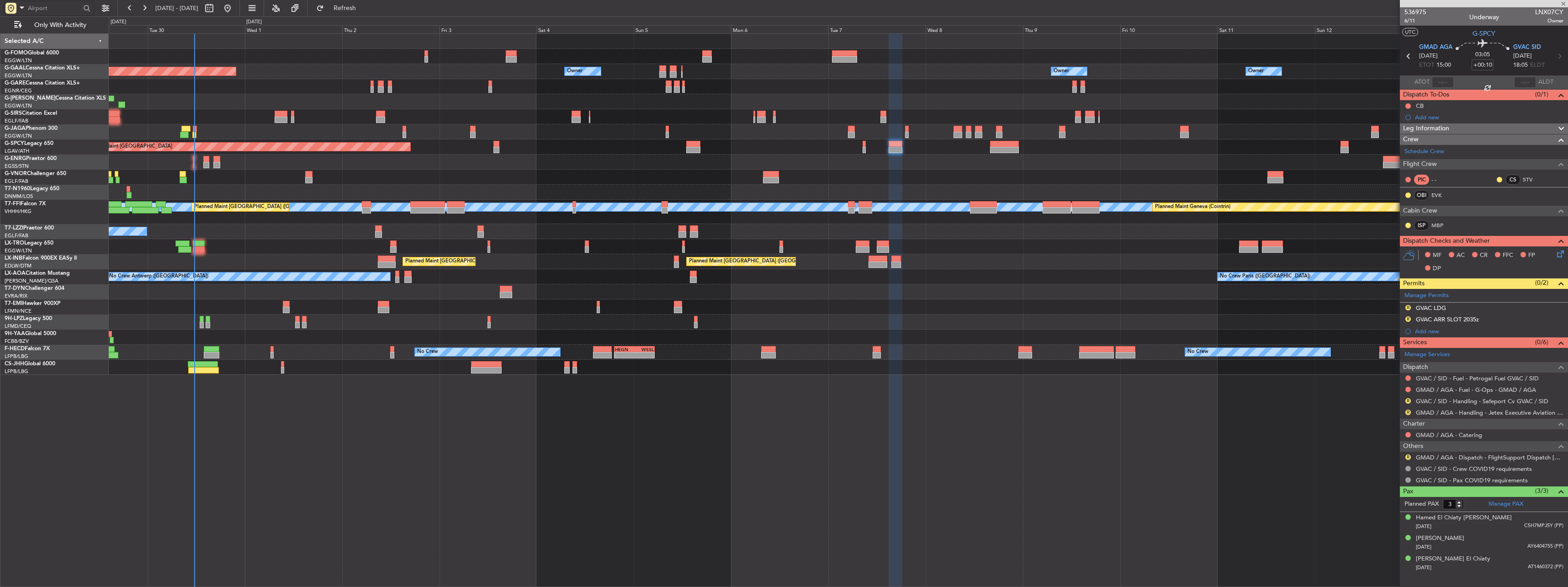
type input "+00:15"
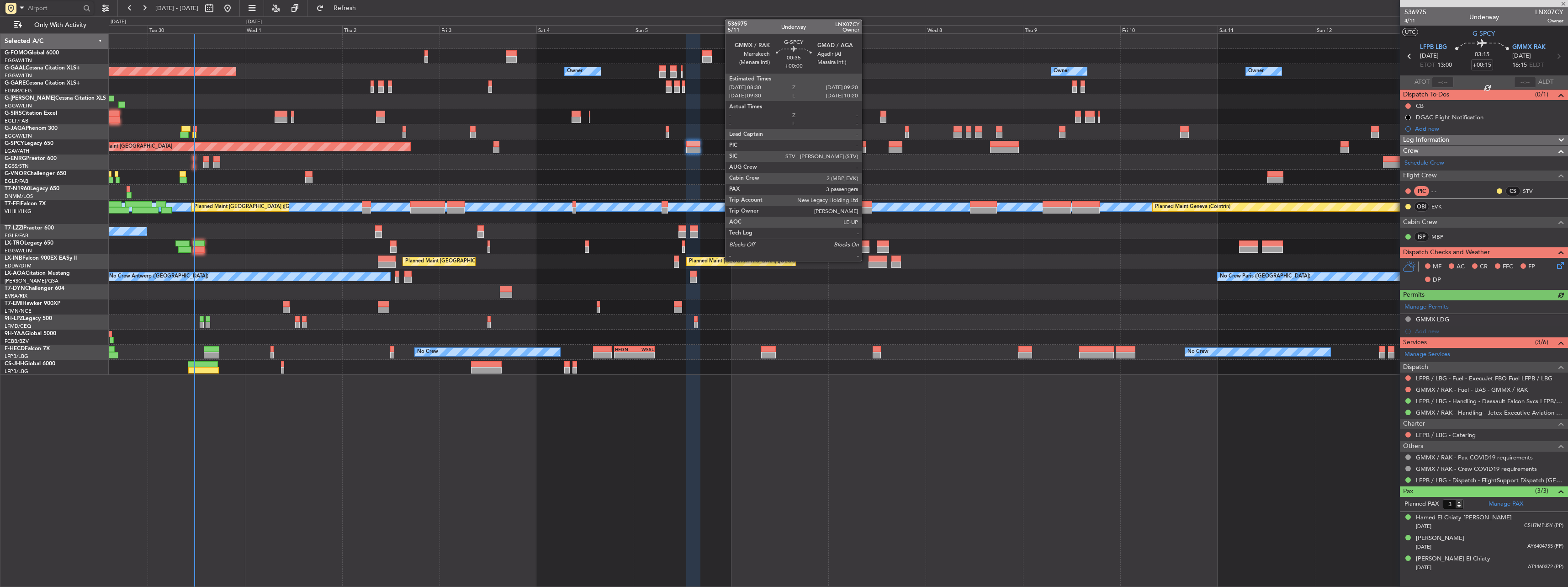
click at [866, 146] on div "Planned Maint [GEOGRAPHIC_DATA]" at bounding box center [838, 147] width 1459 height 15
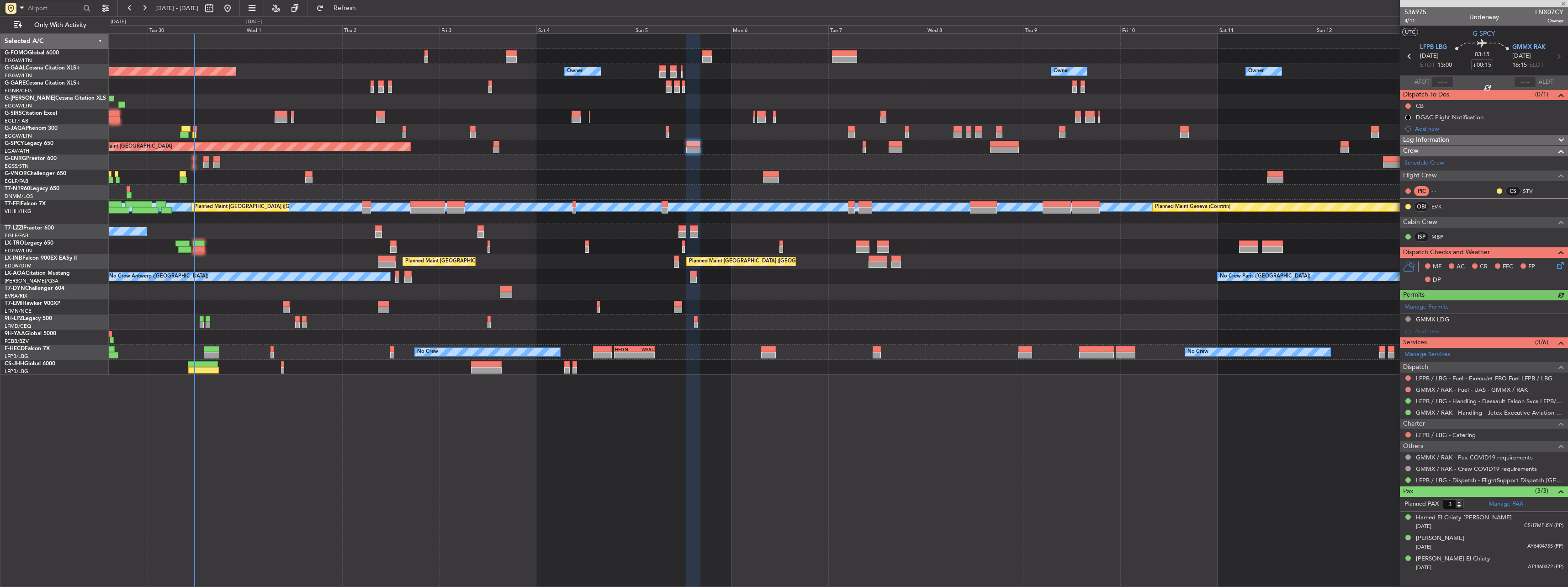
click at [861, 149] on div "Planned Maint [GEOGRAPHIC_DATA]" at bounding box center [838, 147] width 1459 height 15
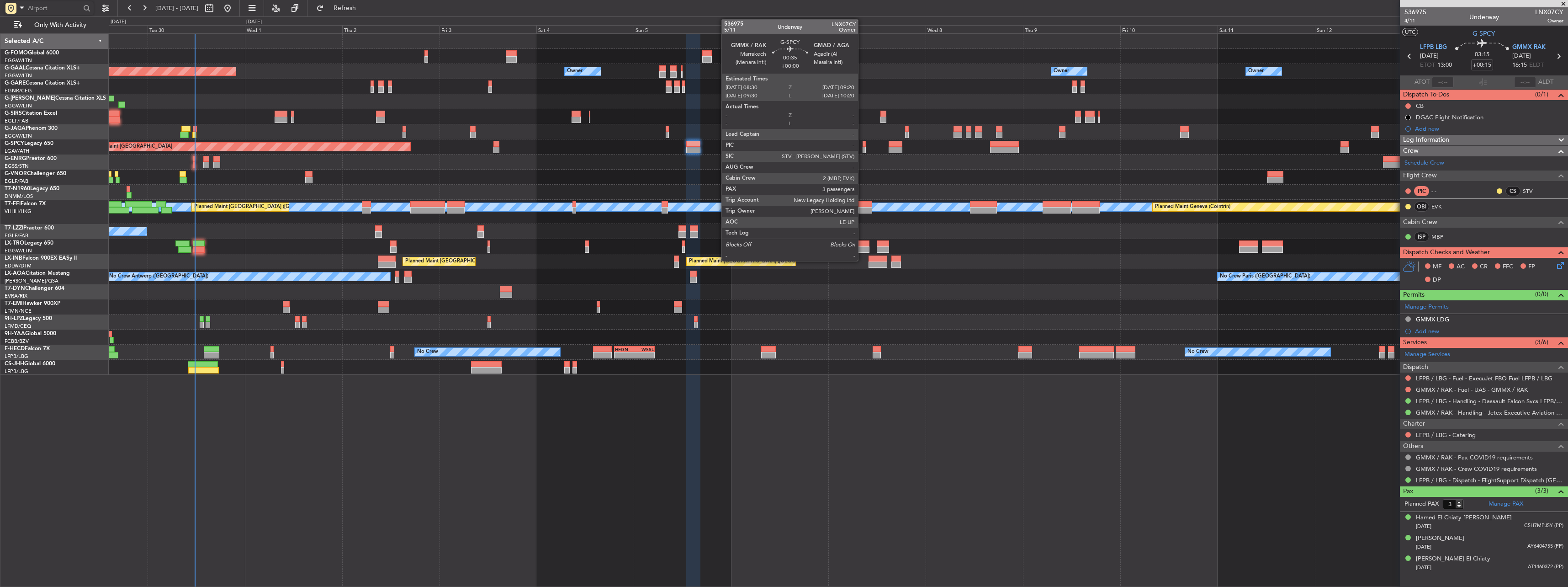
click at [863, 150] on div at bounding box center [864, 150] width 4 height 7
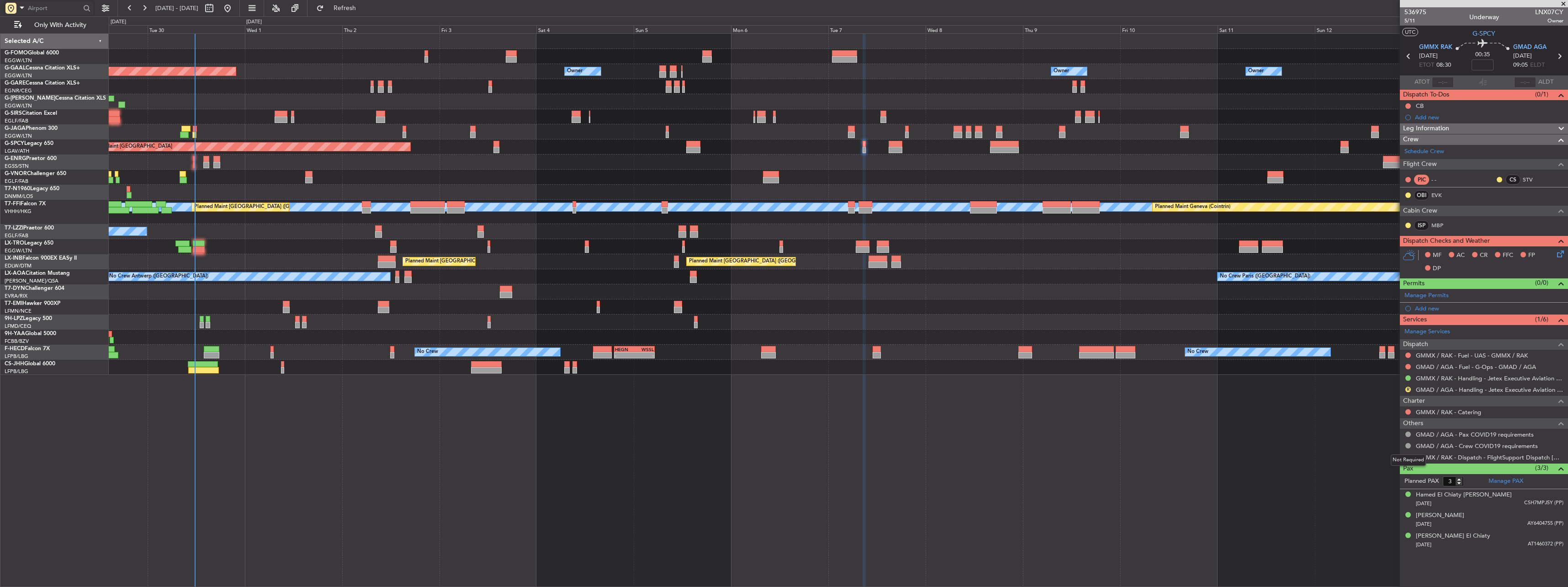
click at [1407, 454] on mat-tooltip-component "Not Required" at bounding box center [1408, 460] width 48 height 24
click at [1408, 457] on button "R" at bounding box center [1408, 457] width 5 height 5
drag, startPoint x: 1381, startPoint y: 565, endPoint x: 1391, endPoint y: 546, distance: 21.5
click at [1381, 565] on span "Confirmed" at bounding box center [1382, 566] width 29 height 9
click at [1465, 388] on link "GMAD / AGA - Handling - Jetex Executive Aviation Morocco GMAD / AGA" at bounding box center [1489, 389] width 147 height 8
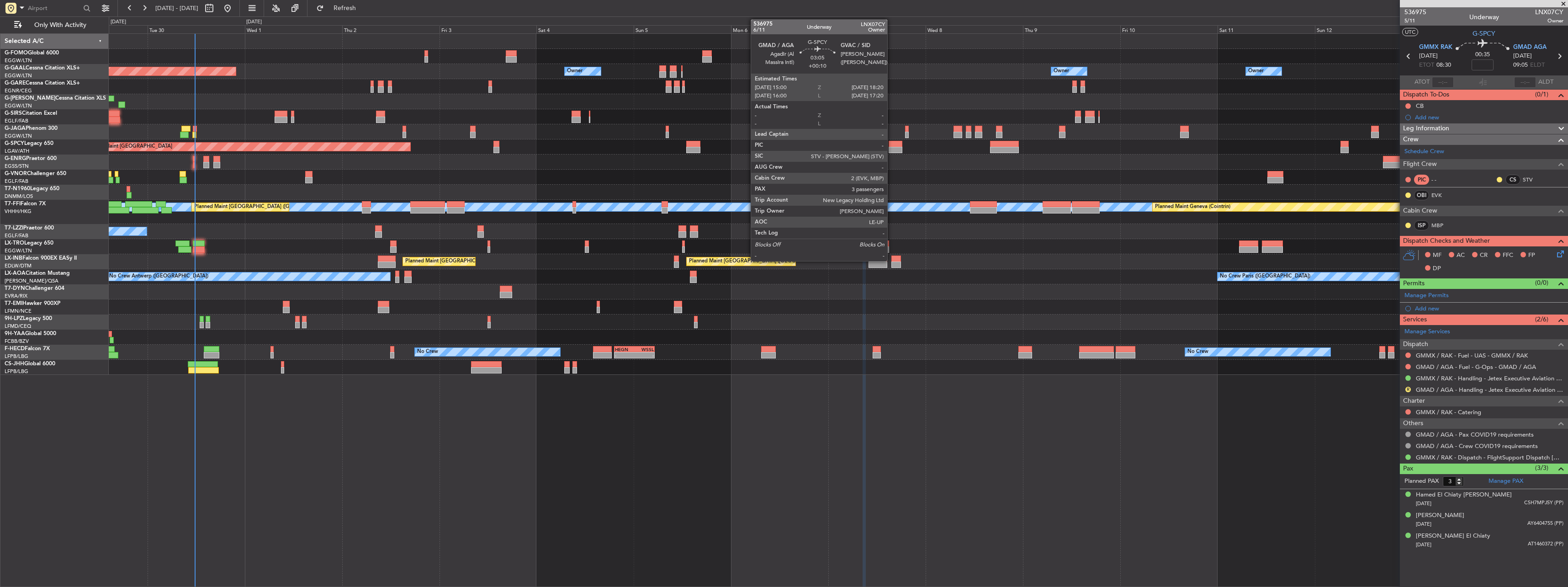
click at [891, 144] on div at bounding box center [895, 144] width 14 height 7
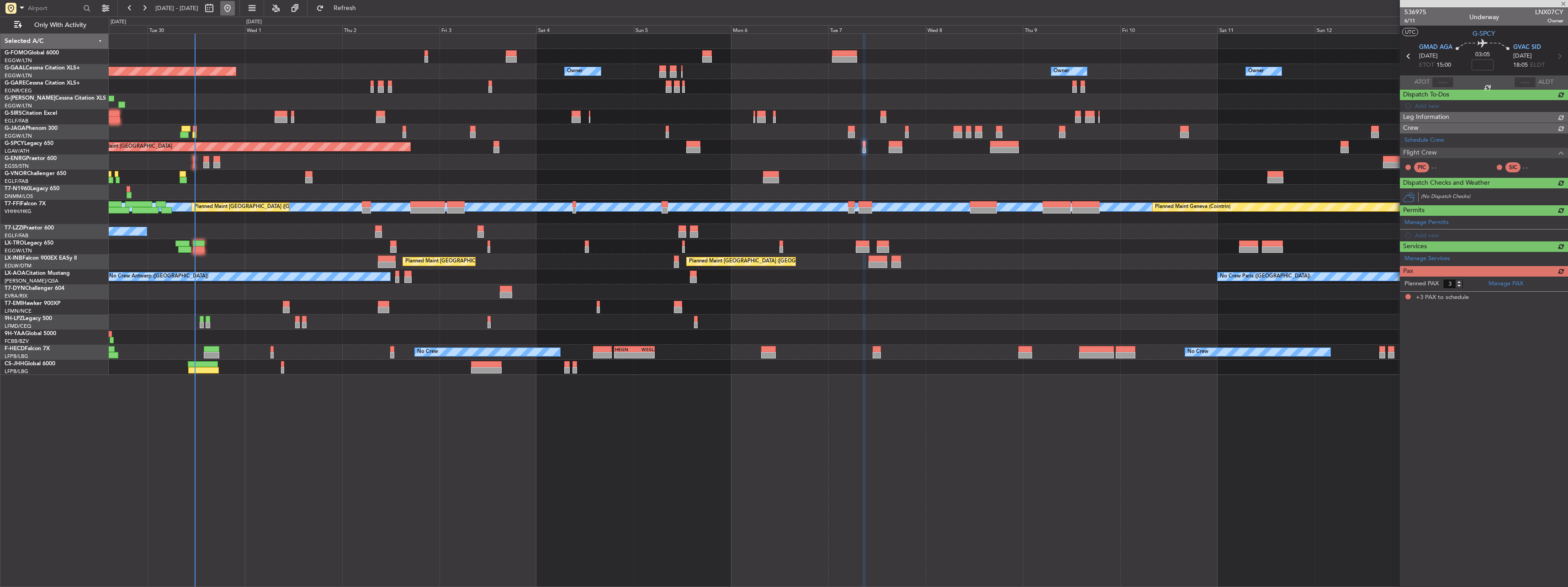
type input "+00:10"
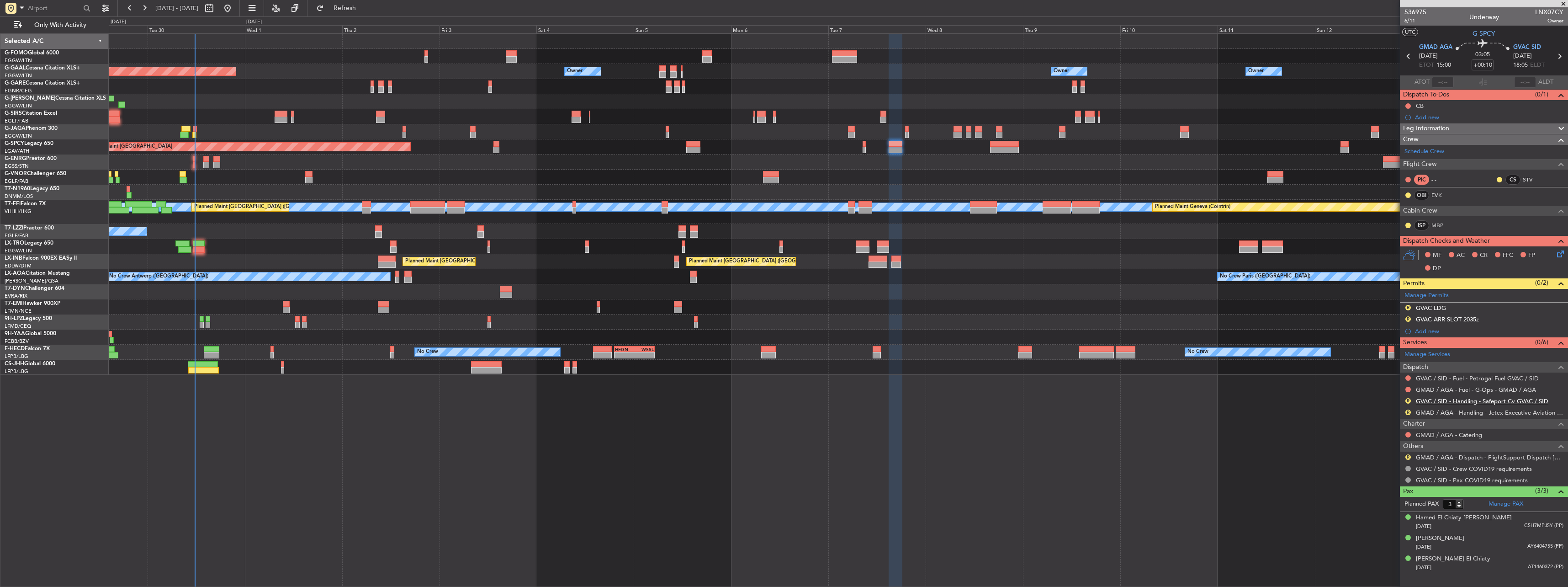
click at [1428, 401] on link "GVAC / SID - Handling - Safeport Cv GVAC / SID" at bounding box center [1482, 401] width 133 height 8
click at [1405, 455] on div "R" at bounding box center [1408, 457] width 7 height 7
click at [1407, 455] on button "R" at bounding box center [1408, 457] width 5 height 5
click at [1381, 563] on span "Confirmed" at bounding box center [1382, 566] width 29 height 9
click at [1407, 306] on button "R" at bounding box center [1408, 308] width 5 height 5
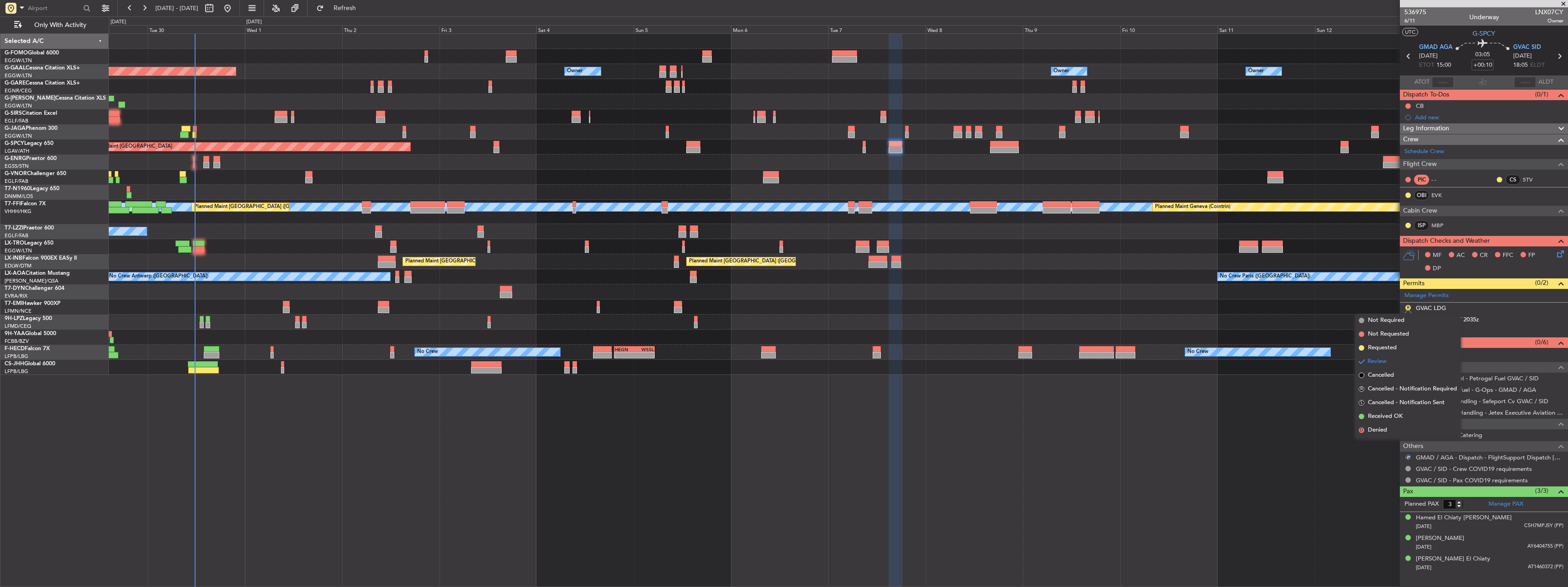
drag, startPoint x: 1401, startPoint y: 348, endPoint x: 1410, endPoint y: 347, distance: 9.1
click at [1401, 348] on li "Requested" at bounding box center [1407, 348] width 105 height 14
click at [1433, 320] on div "GVAC ARR SLOT 2035z" at bounding box center [1447, 319] width 63 height 8
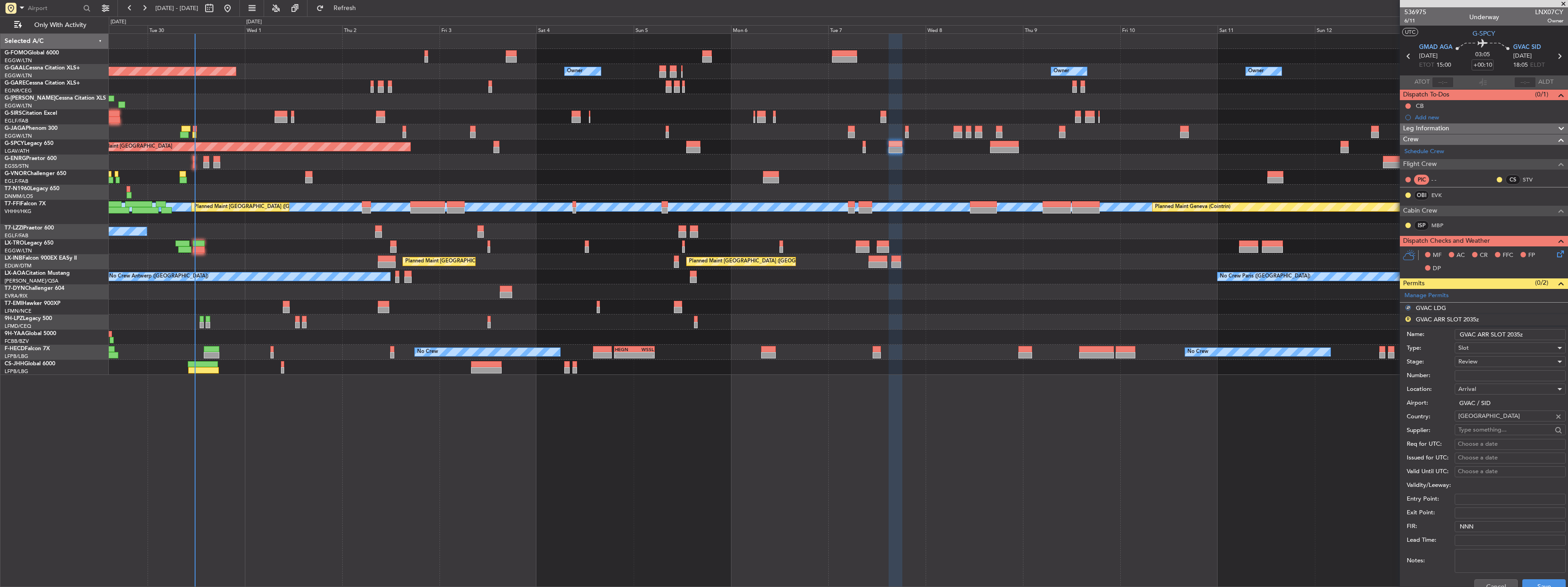
click at [1520, 334] on input "GVAC ARR SLOT 2035z" at bounding box center [1510, 334] width 111 height 11
click at [1519, 333] on input "GVAC ARR SLOT 2035z" at bounding box center [1510, 334] width 111 height 11
type input "GVAC ARR SLOT 1805z"
click at [1464, 362] on span "Review" at bounding box center [1468, 362] width 19 height 9
click at [1488, 415] on span "Requested" at bounding box center [1507, 421] width 96 height 14
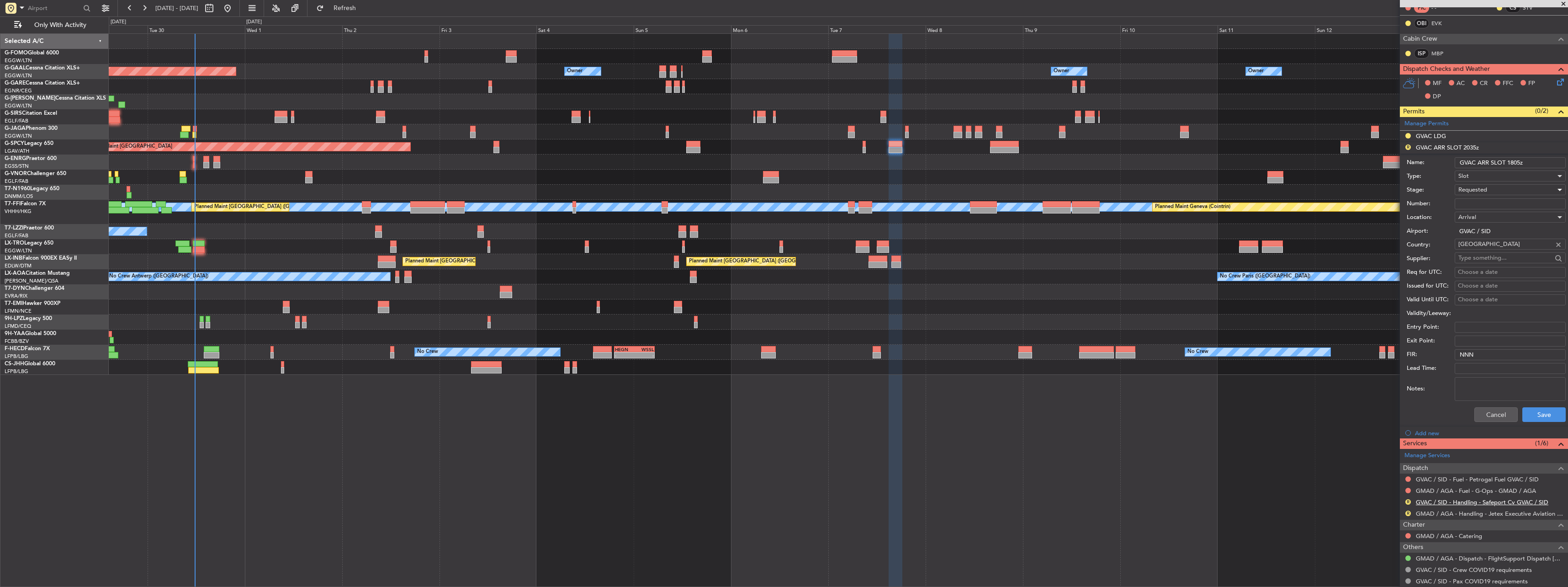
scroll to position [183, 0]
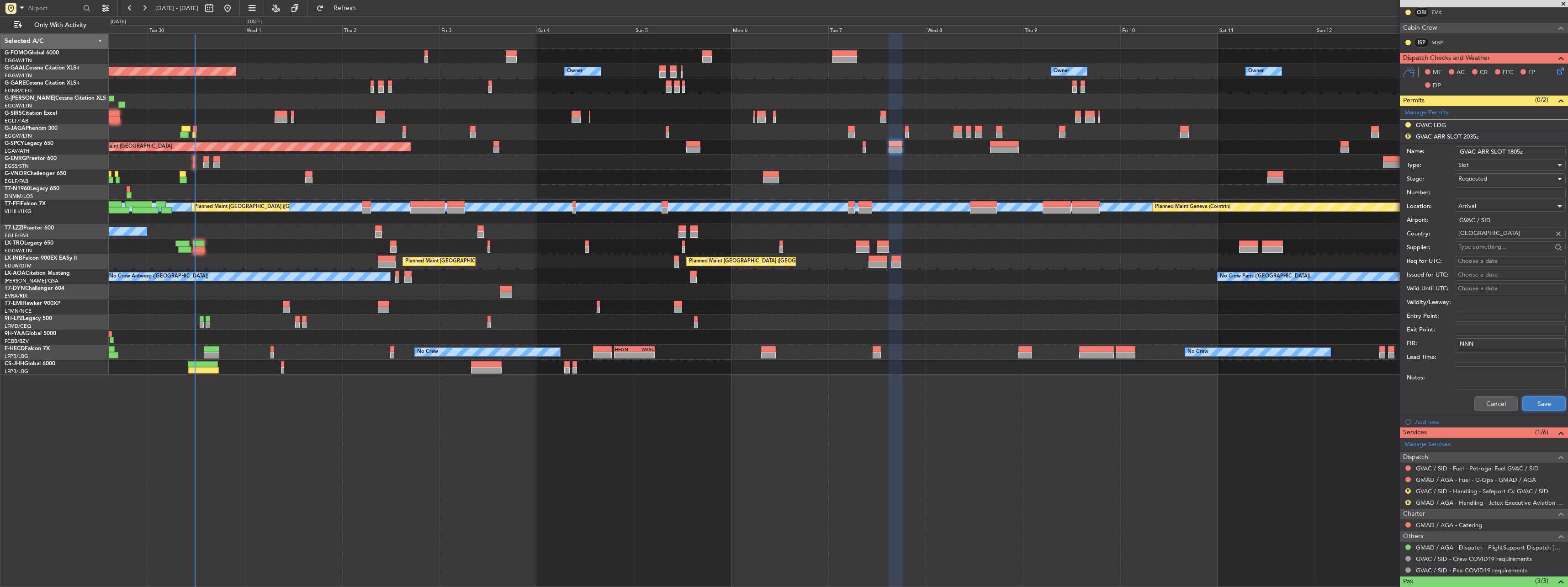
click at [1538, 408] on button "Save" at bounding box center [1544, 404] width 43 height 15
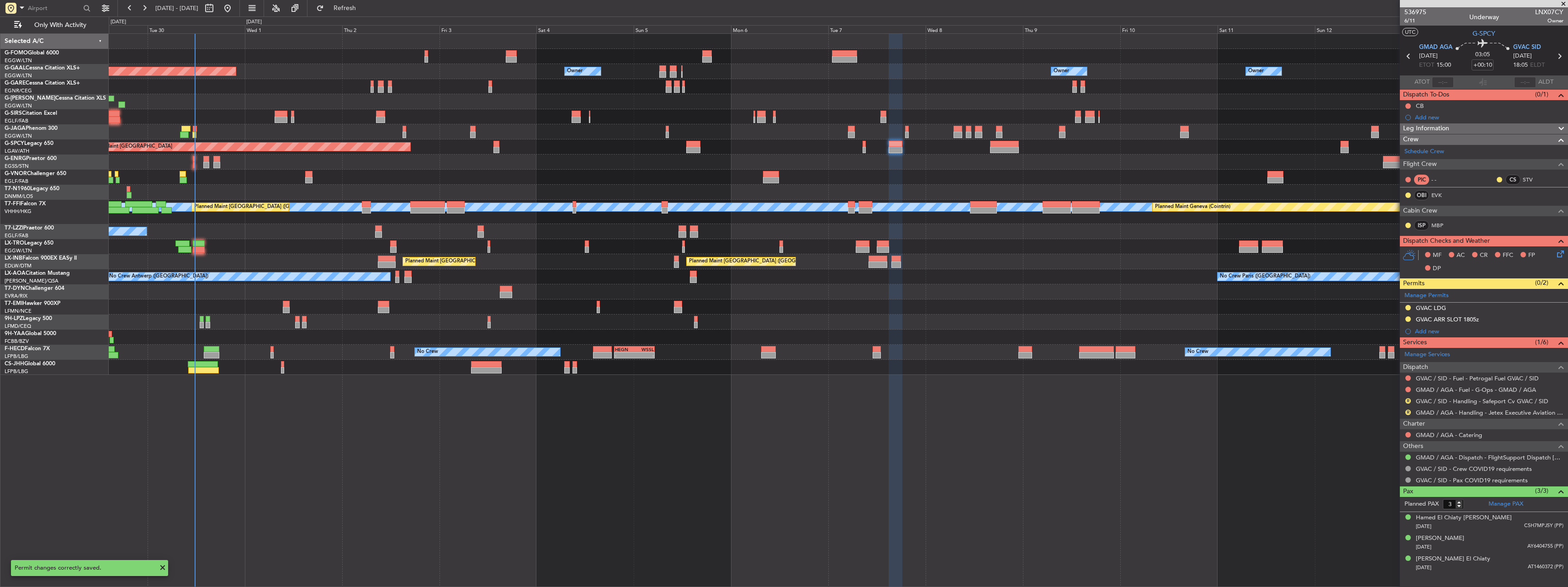
scroll to position [0, 0]
click at [352, 15] on button "Refresh" at bounding box center [340, 9] width 55 height 15
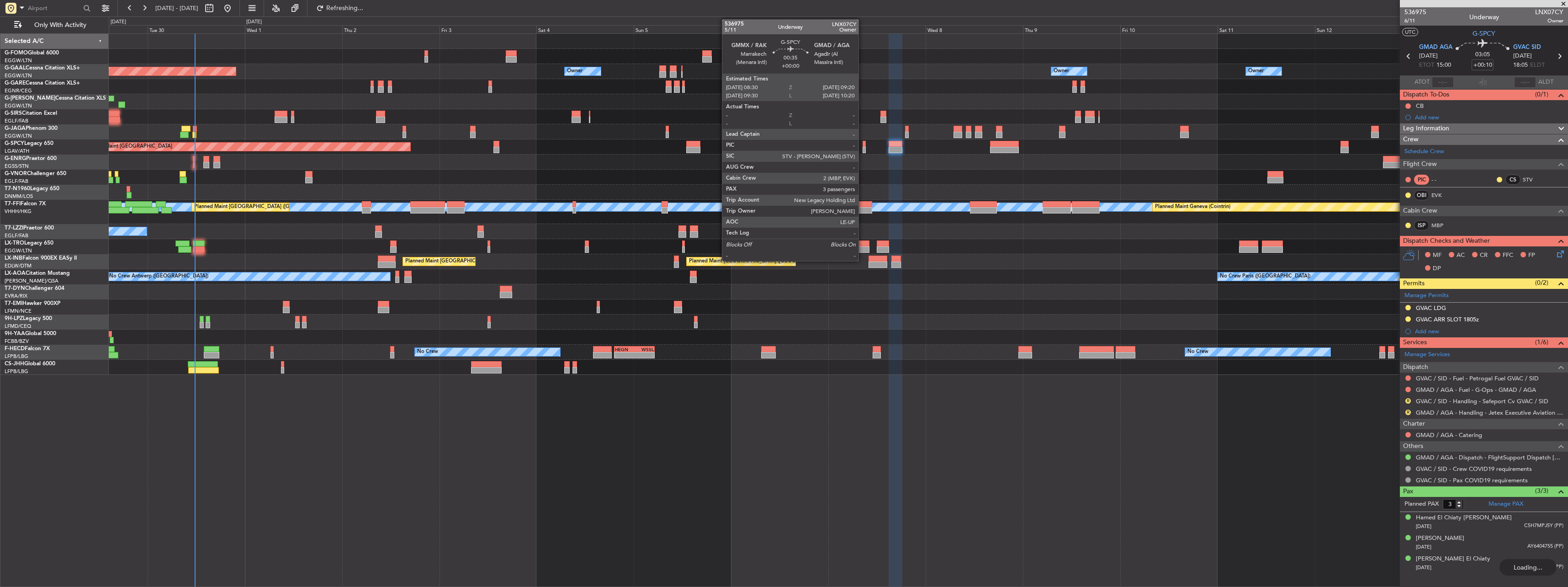
click at [863, 147] on div at bounding box center [864, 150] width 4 height 7
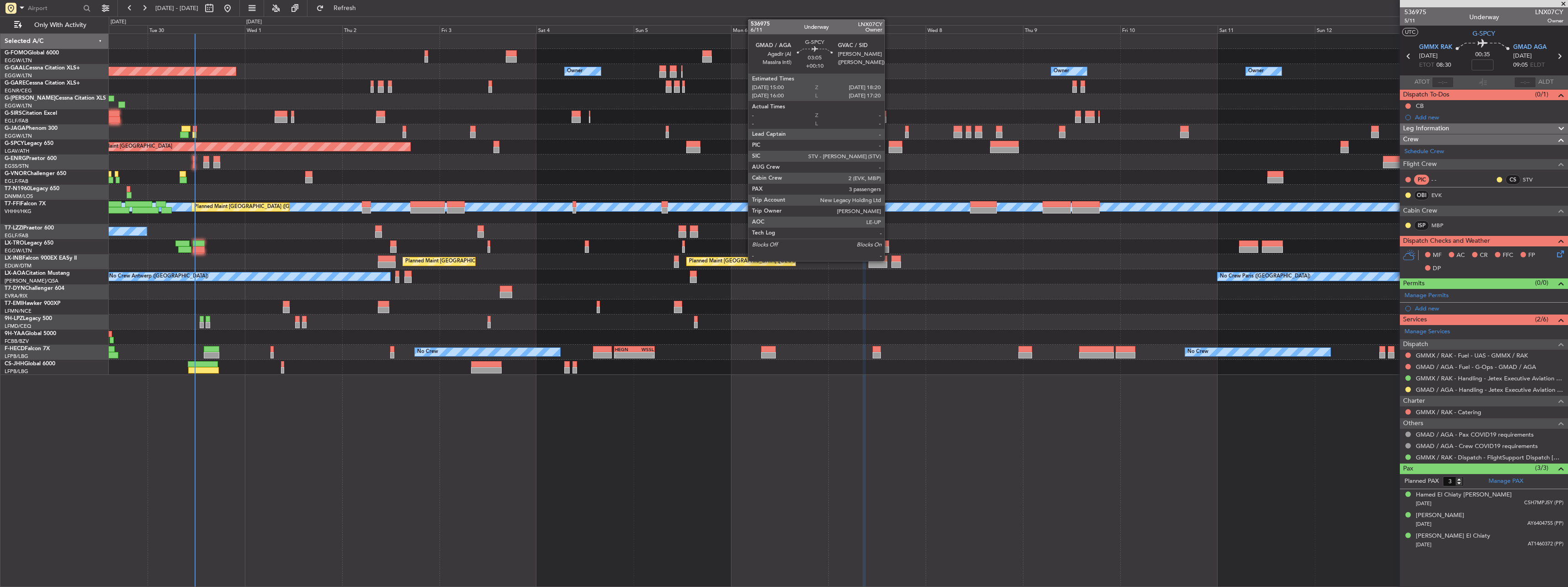
click at [894, 146] on div at bounding box center [895, 144] width 14 height 7
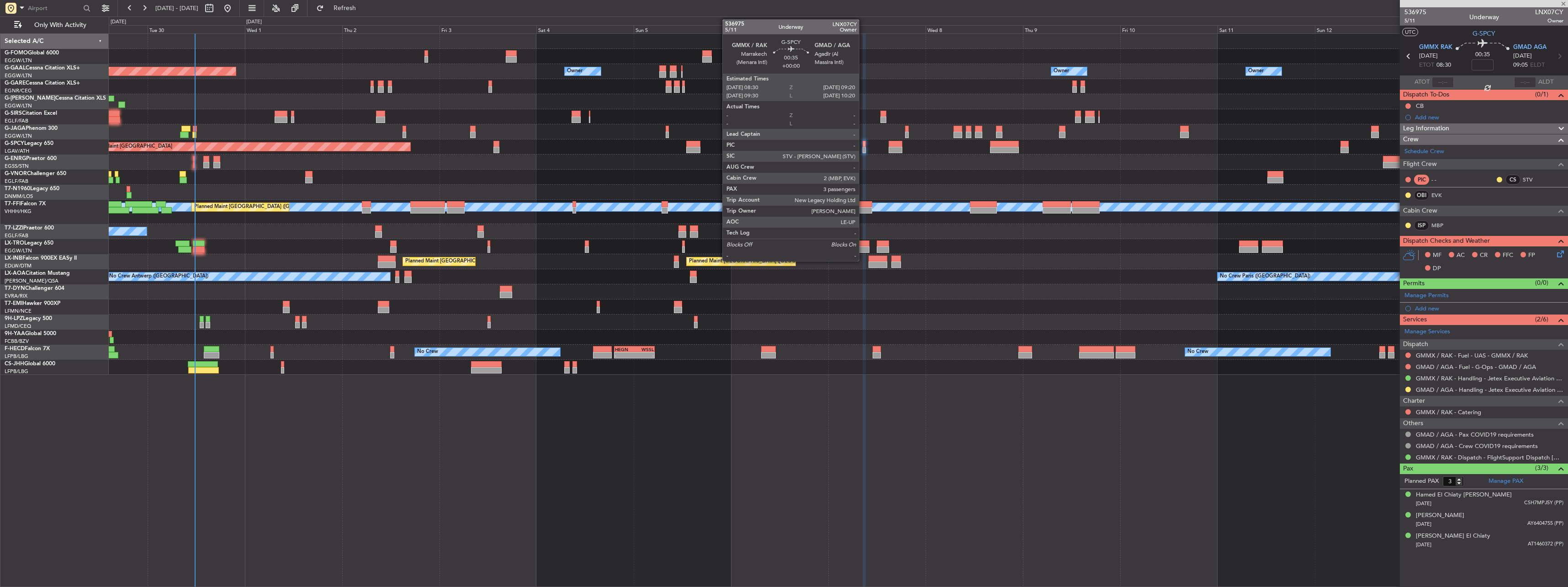
type input "+00:10"
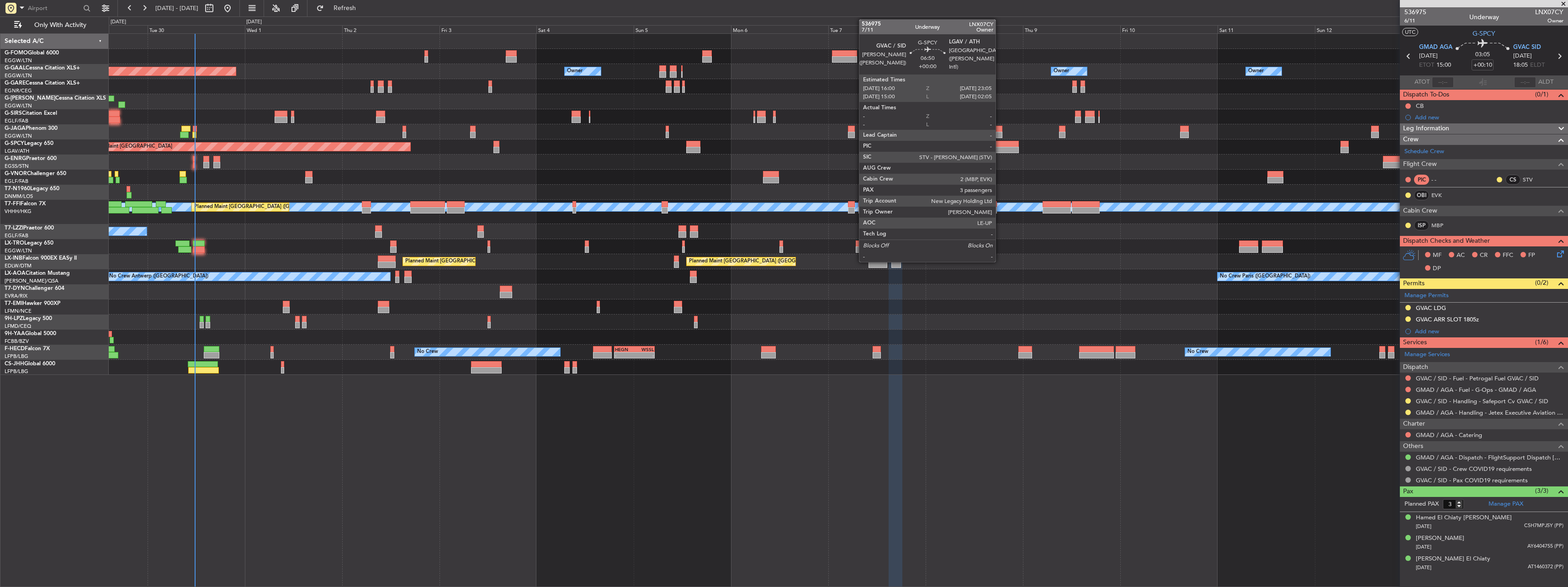
click at [1009, 151] on div at bounding box center [1004, 150] width 29 height 7
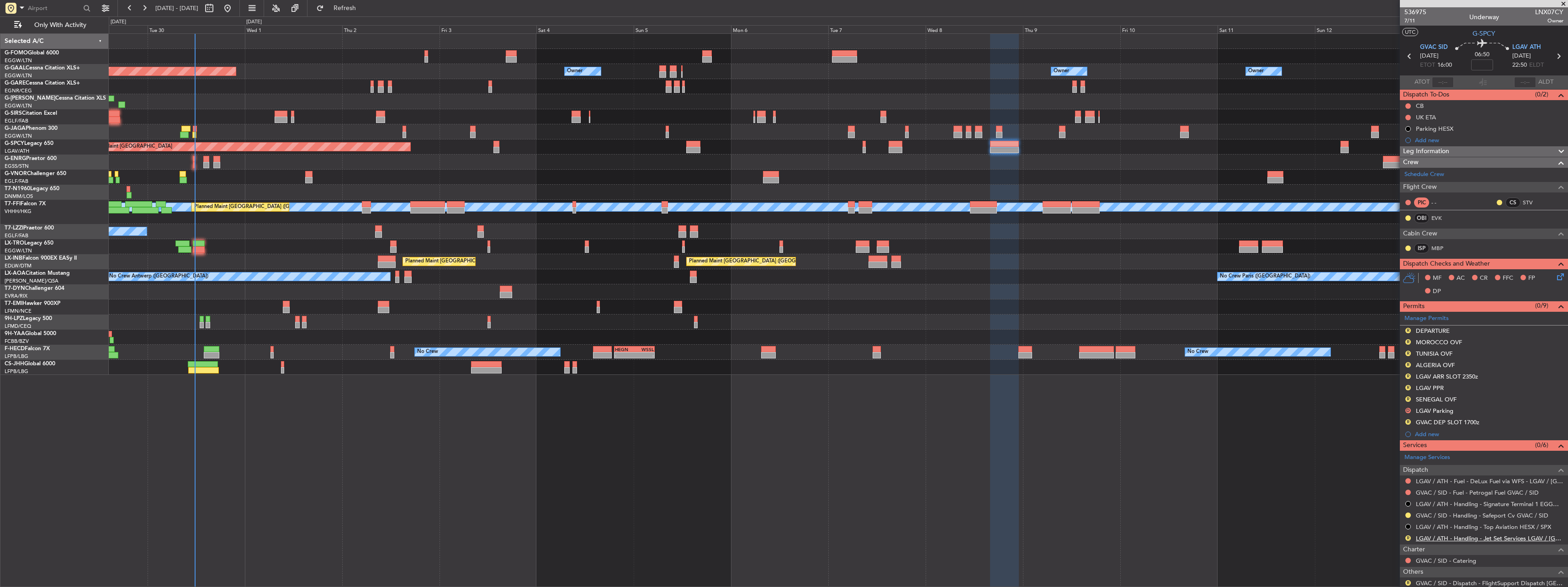
scroll to position [112, 0]
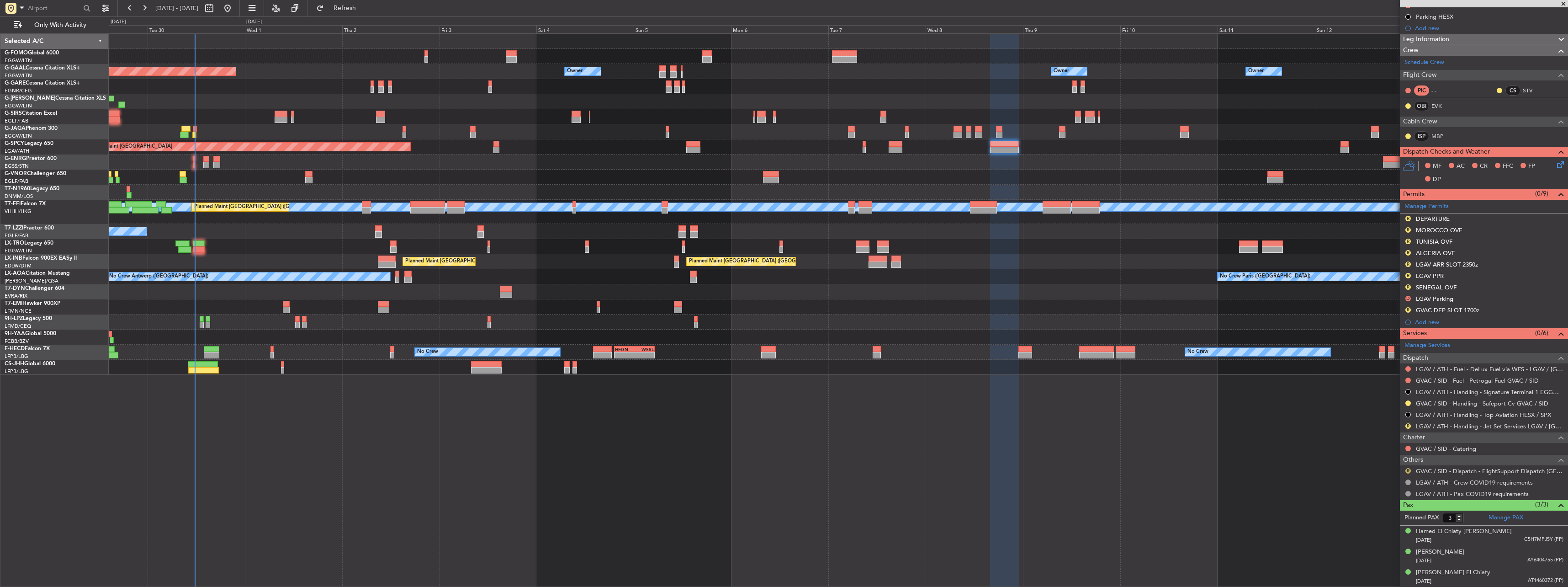
click at [1408, 470] on button "R" at bounding box center [1408, 471] width 5 height 5
drag, startPoint x: 1380, startPoint y: 581, endPoint x: 1396, endPoint y: 561, distance: 25.6
click at [1380, 580] on span "Confirmed" at bounding box center [1382, 579] width 29 height 9
click at [1444, 427] on link "LGAV / ATH - Handling - Jet Set Services LGAV / [GEOGRAPHIC_DATA]" at bounding box center [1489, 426] width 147 height 8
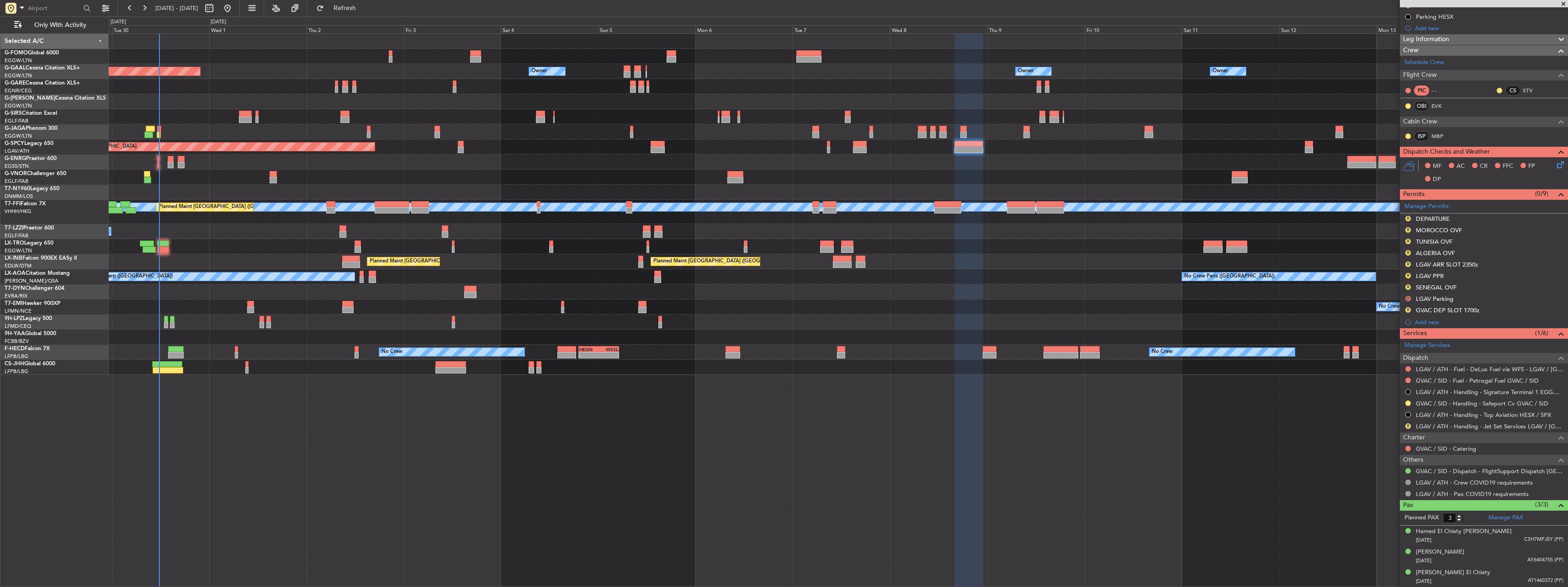
click at [1316, 147] on div "Planned Maint [GEOGRAPHIC_DATA]" at bounding box center [838, 147] width 1459 height 15
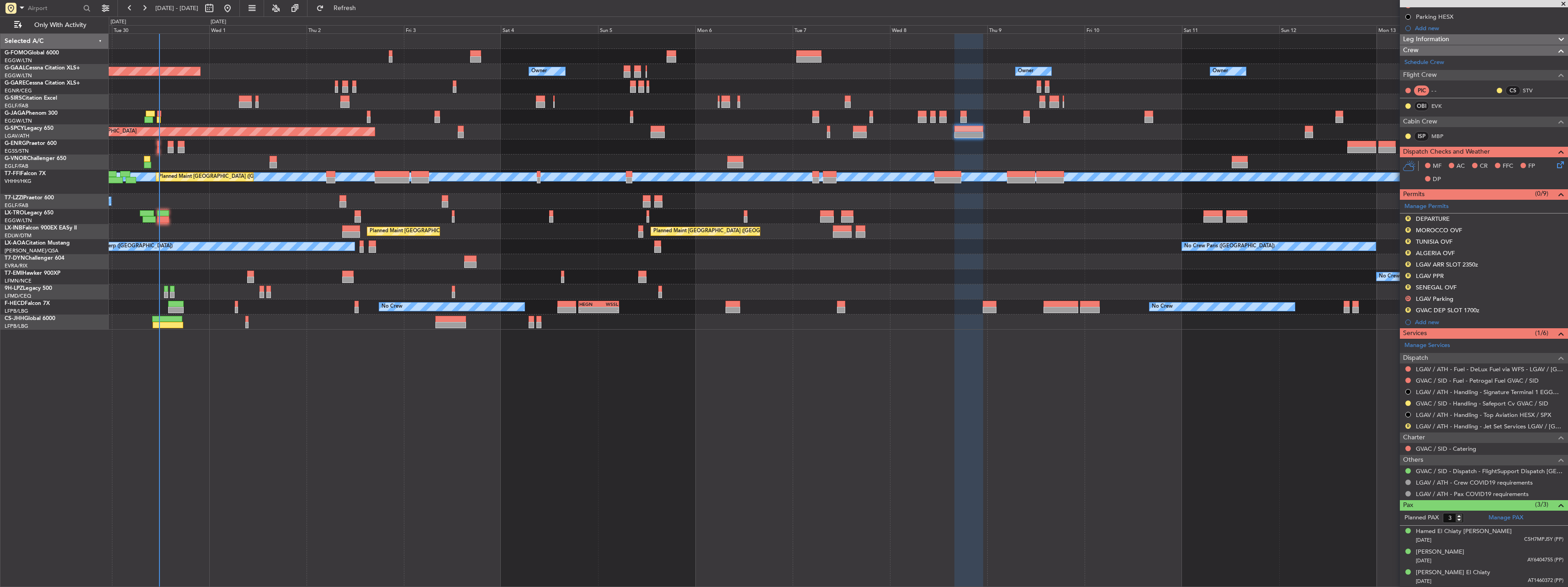
click at [1309, 129] on div at bounding box center [1309, 128] width 9 height 7
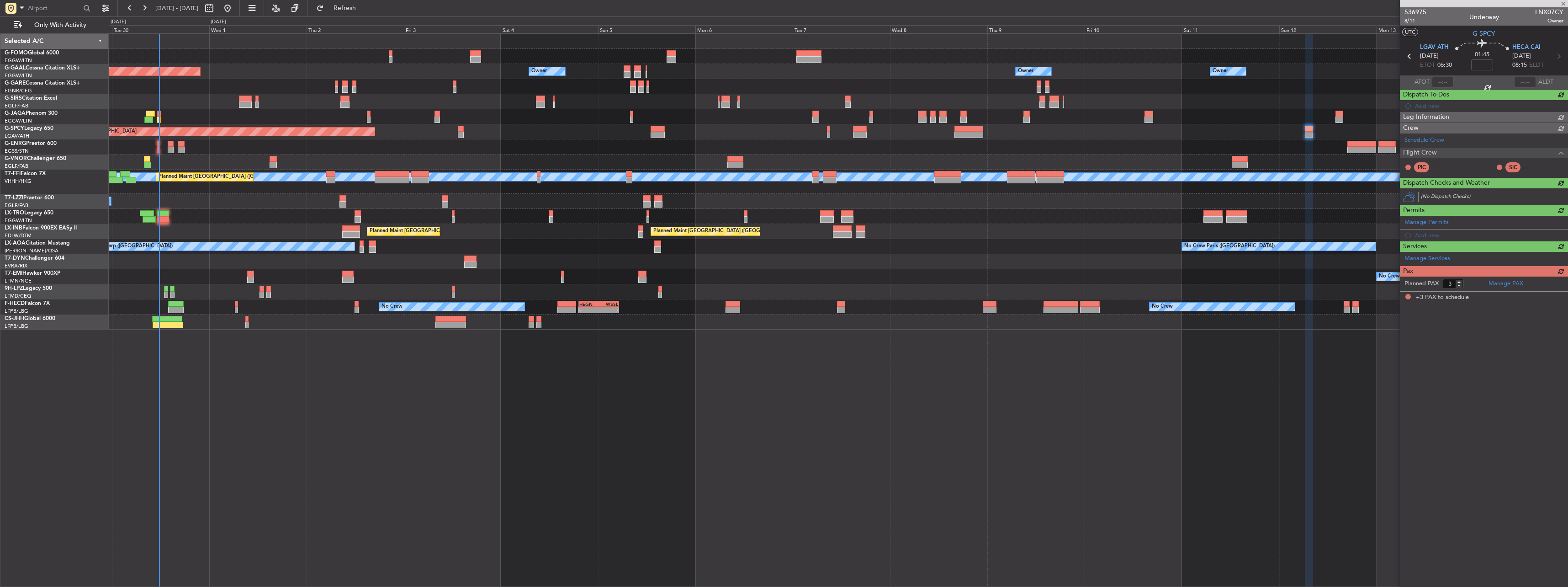
scroll to position [0, 0]
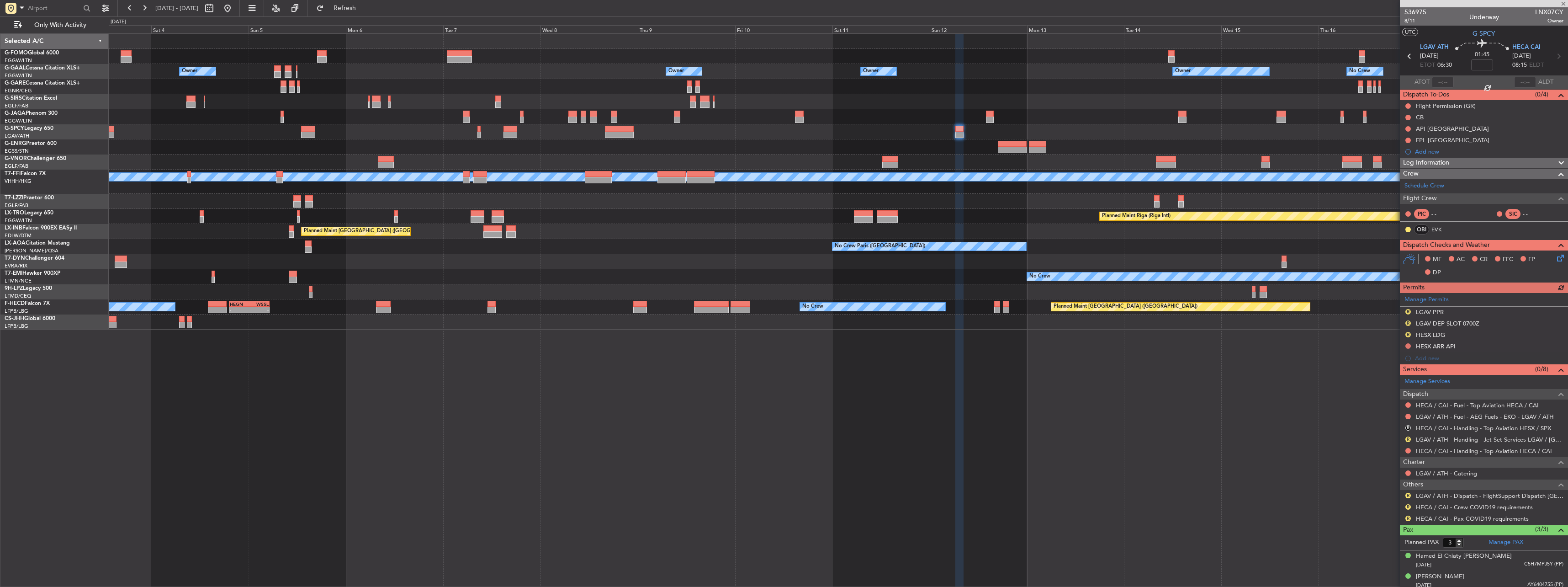
click at [906, 190] on div "Owner Owner Owner Owner Owner No Crew Owner Planned [GEOGRAPHIC_DATA] Planned M…" at bounding box center [838, 182] width 1459 height 296
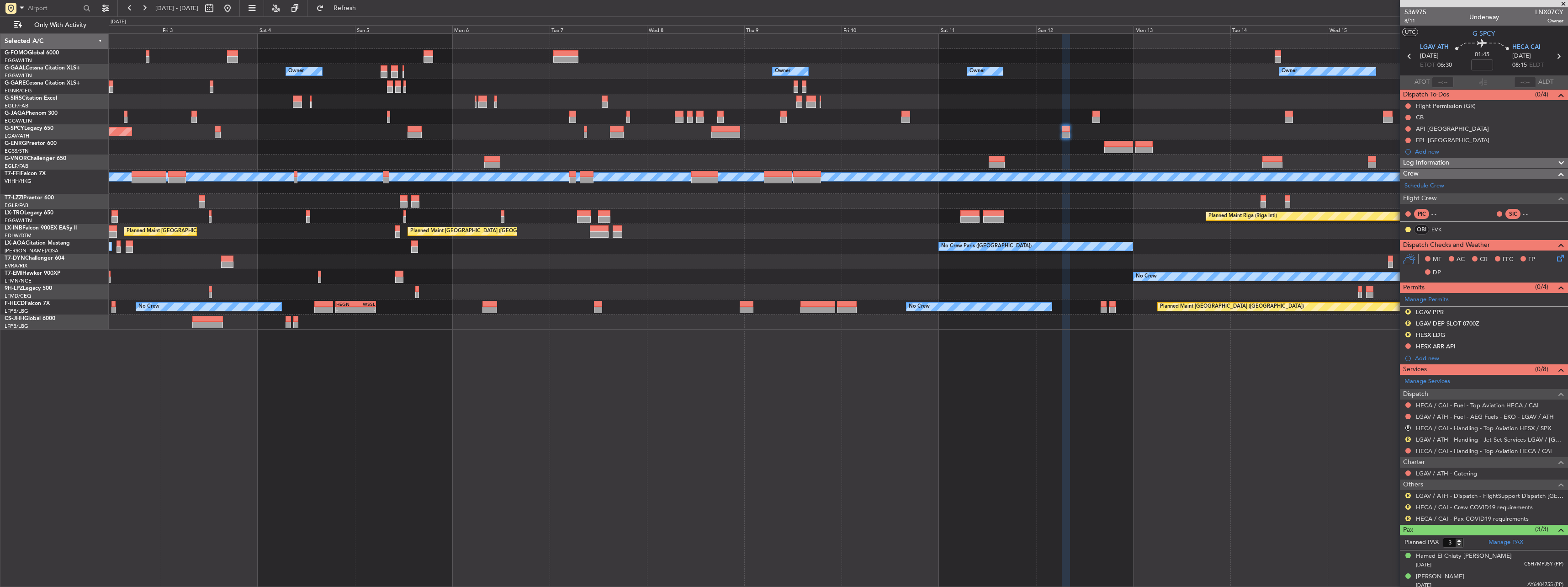
click at [1347, 120] on div "Owner Owner Owner Owner No Crew Owner Owner Planned [GEOGRAPHIC_DATA] Planned M…" at bounding box center [838, 182] width 1459 height 296
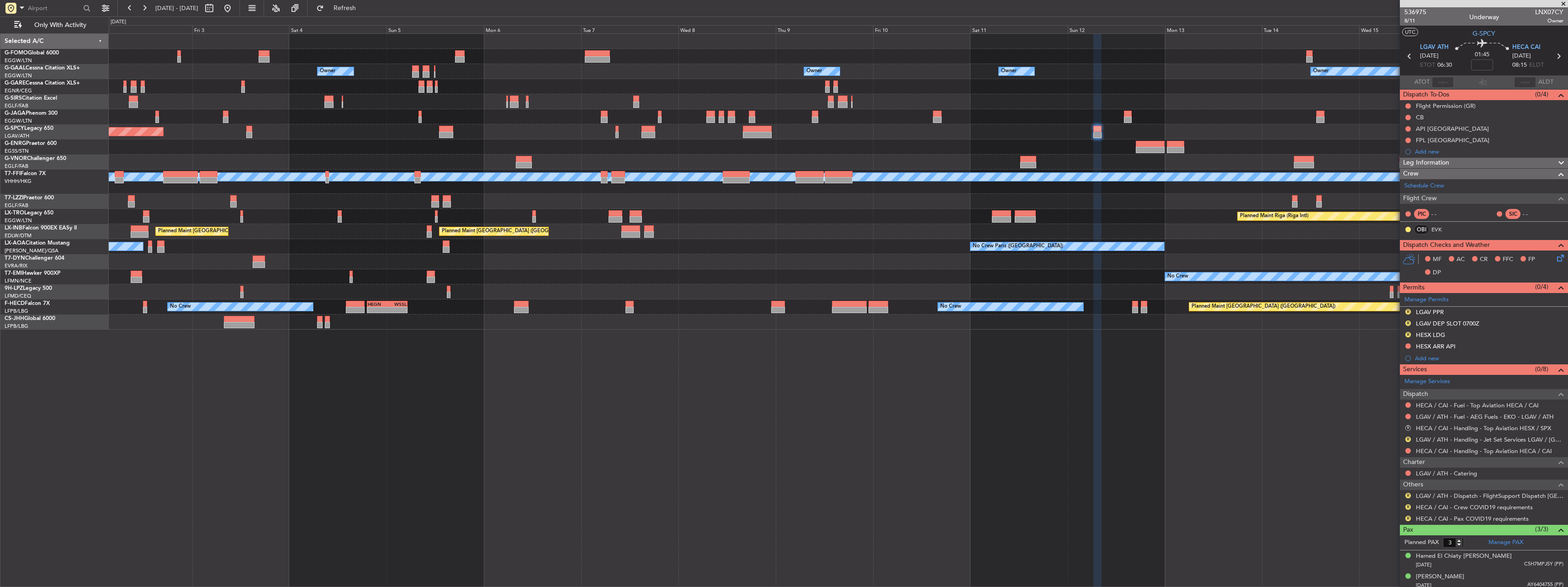
click at [1411, 493] on div "R" at bounding box center [1408, 496] width 7 height 7
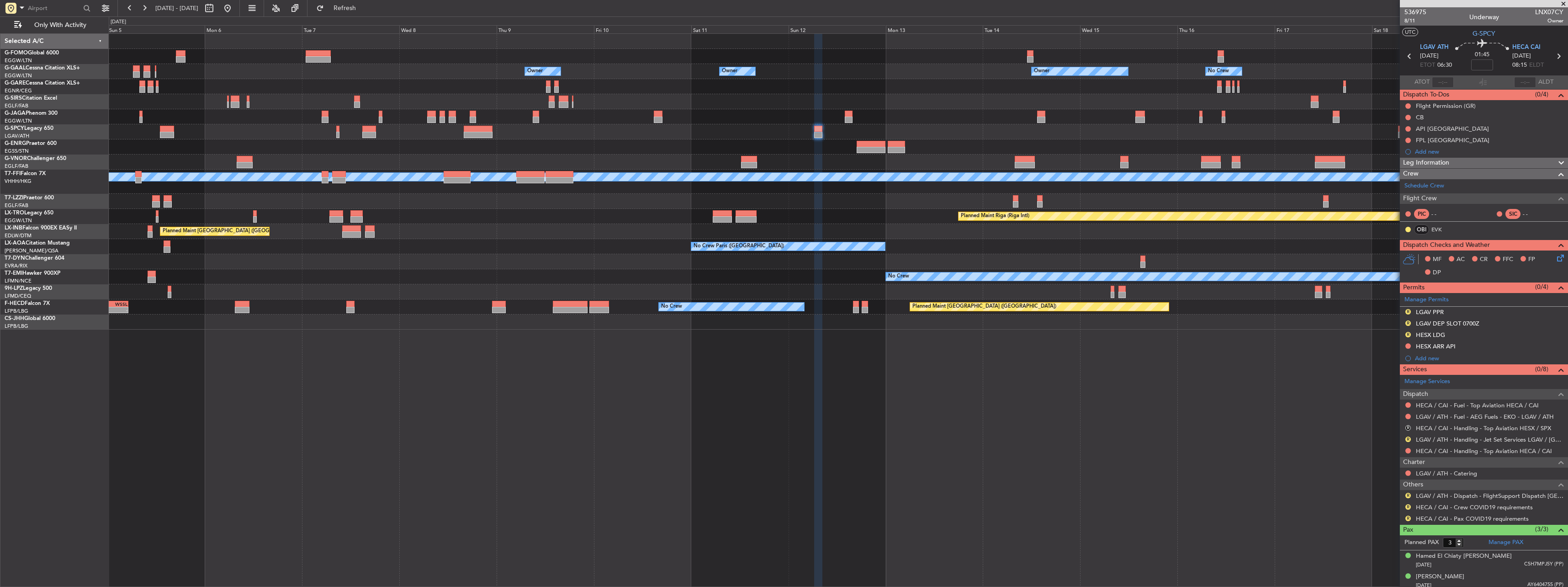
click at [941, 135] on div "Planned Maint [GEOGRAPHIC_DATA]" at bounding box center [838, 132] width 1459 height 15
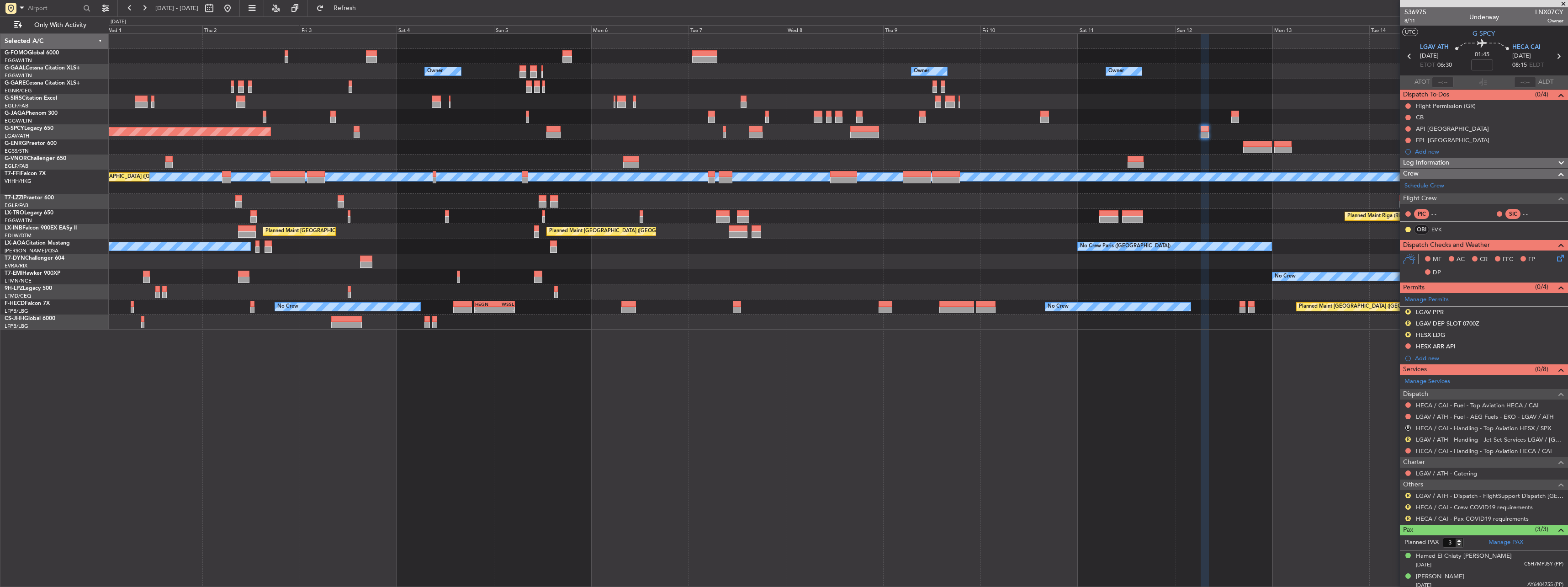
click at [1150, 133] on div "Planned Maint [GEOGRAPHIC_DATA]" at bounding box center [838, 132] width 1459 height 15
click at [1408, 311] on button "R" at bounding box center [1408, 311] width 5 height 5
click at [1381, 353] on span "Requested" at bounding box center [1382, 351] width 29 height 9
click at [1436, 322] on div "LGAV DEP SLOT 0700Z" at bounding box center [1447, 323] width 63 height 8
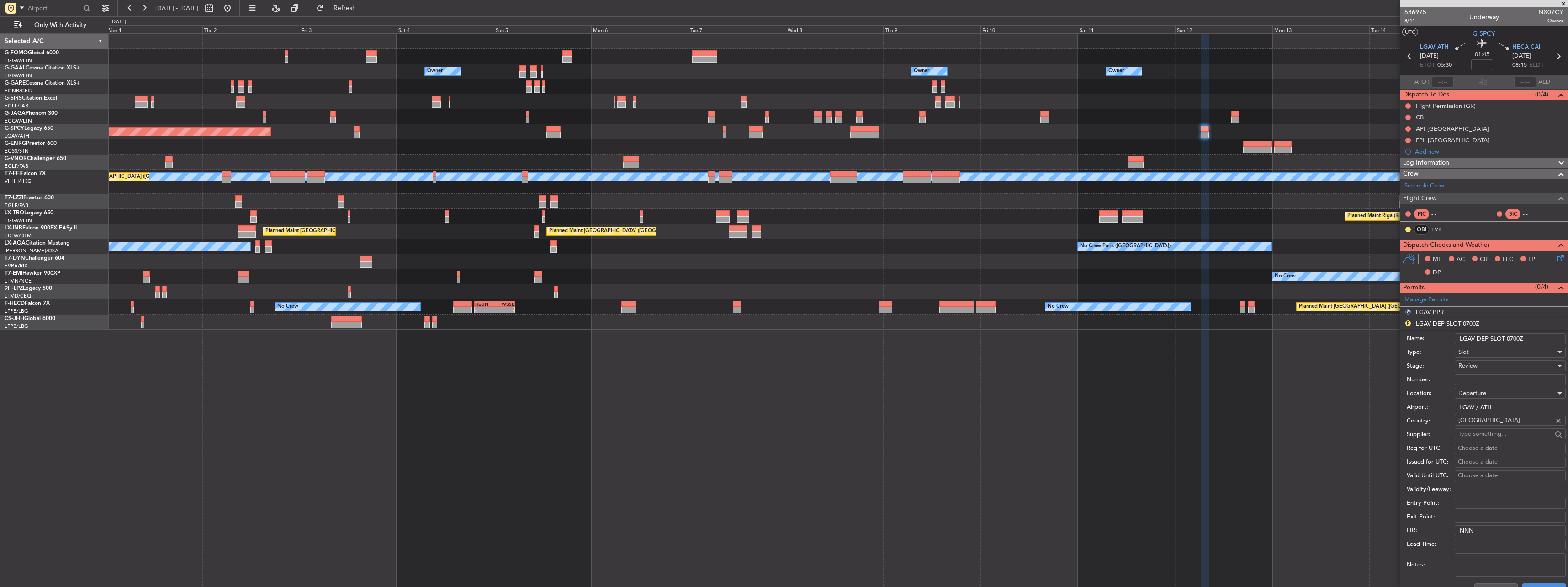
click at [1516, 336] on input "LGAV DEP SLOT 0700Z" at bounding box center [1510, 339] width 111 height 11
type input "LGAV DEP SLOT 0630Z"
click at [1482, 369] on div "Review" at bounding box center [1507, 365] width 97 height 14
click at [1482, 420] on span "Requested" at bounding box center [1507, 426] width 96 height 14
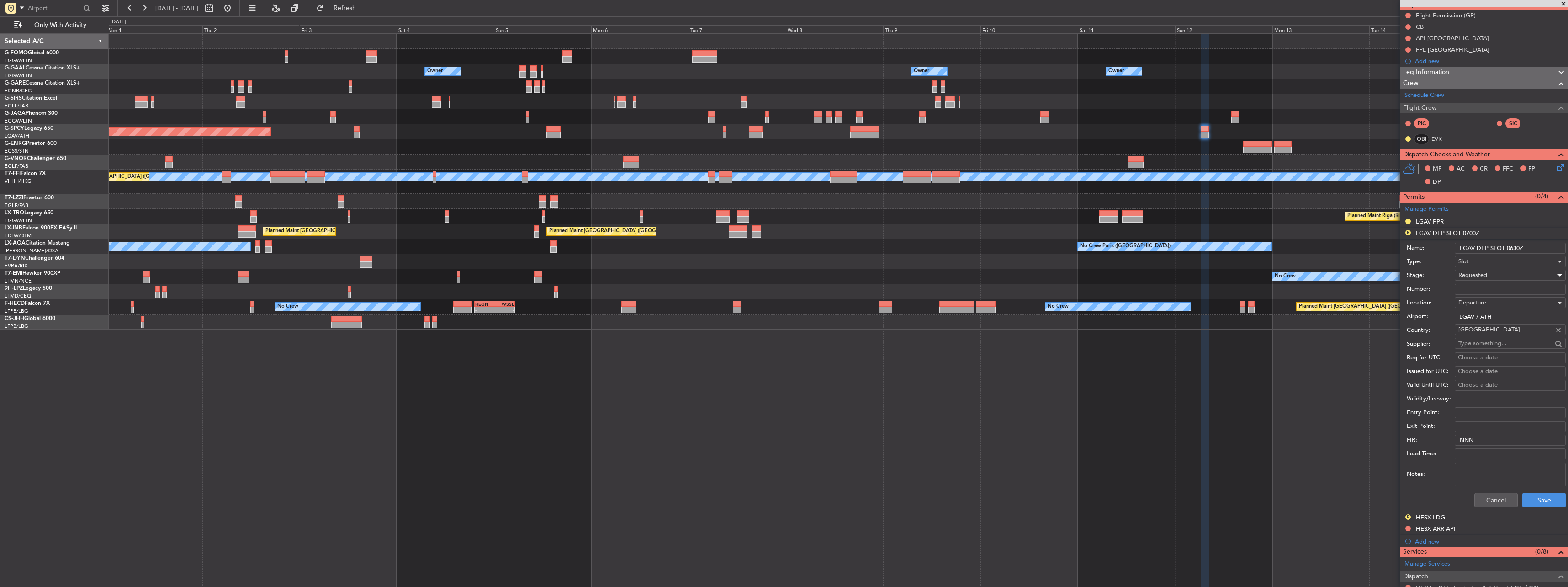
scroll to position [91, 0]
click at [1547, 502] on button "Save" at bounding box center [1544, 499] width 43 height 15
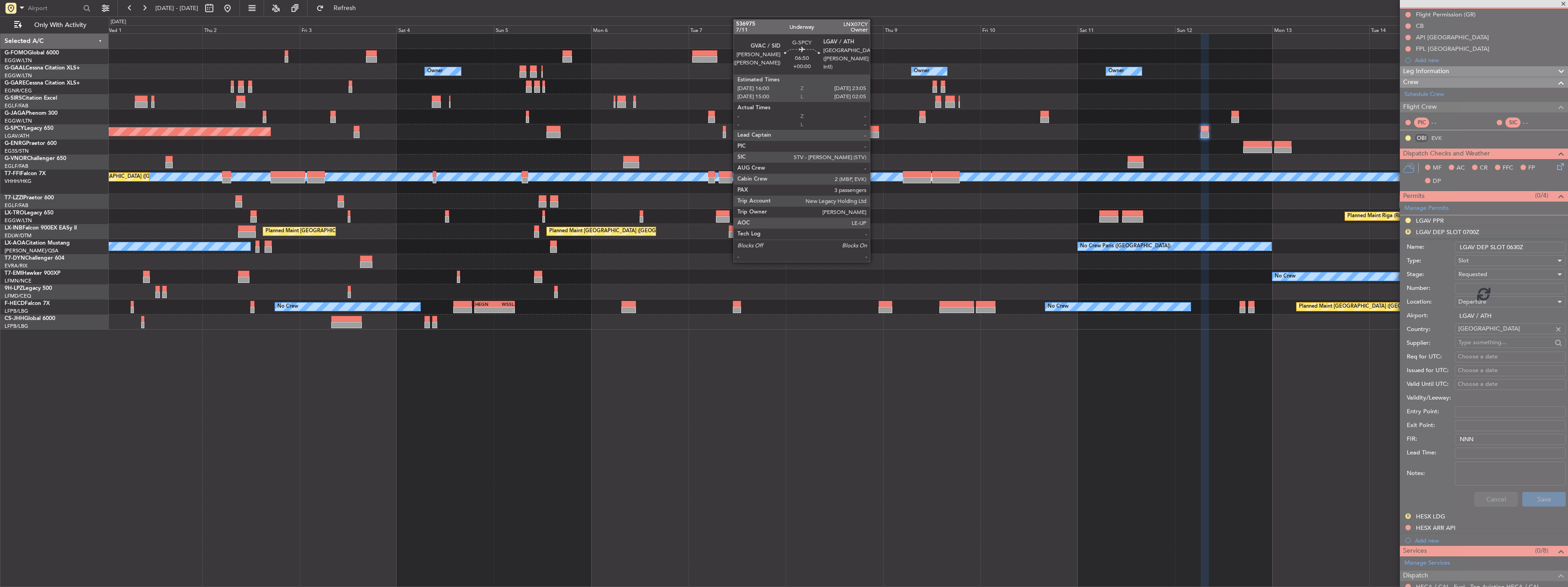
click at [874, 135] on div at bounding box center [864, 135] width 29 height 7
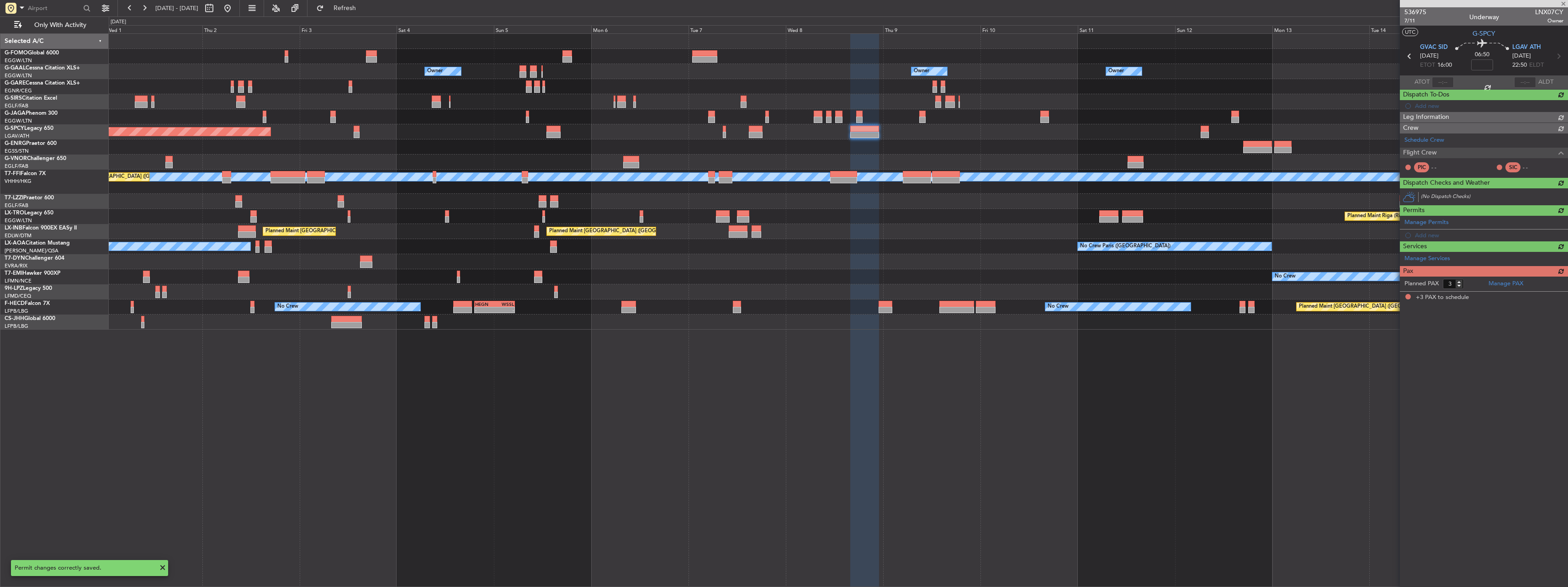
scroll to position [0, 0]
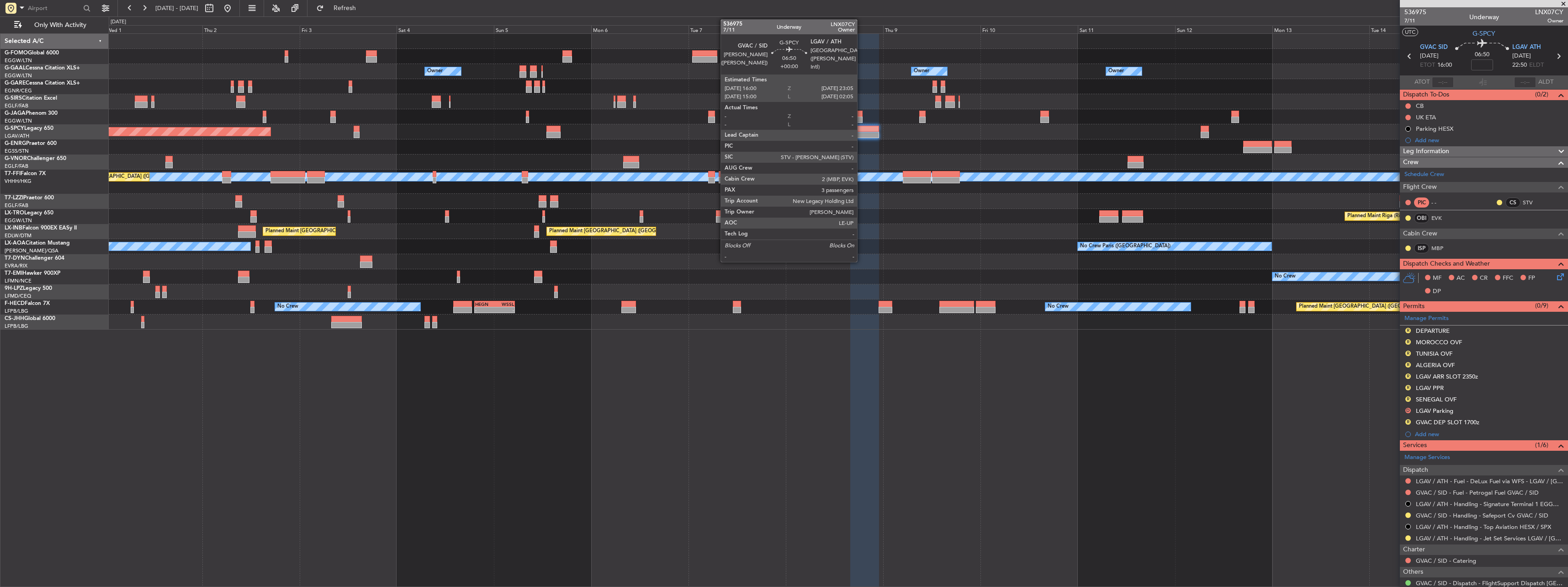
click at [861, 136] on div at bounding box center [864, 135] width 29 height 7
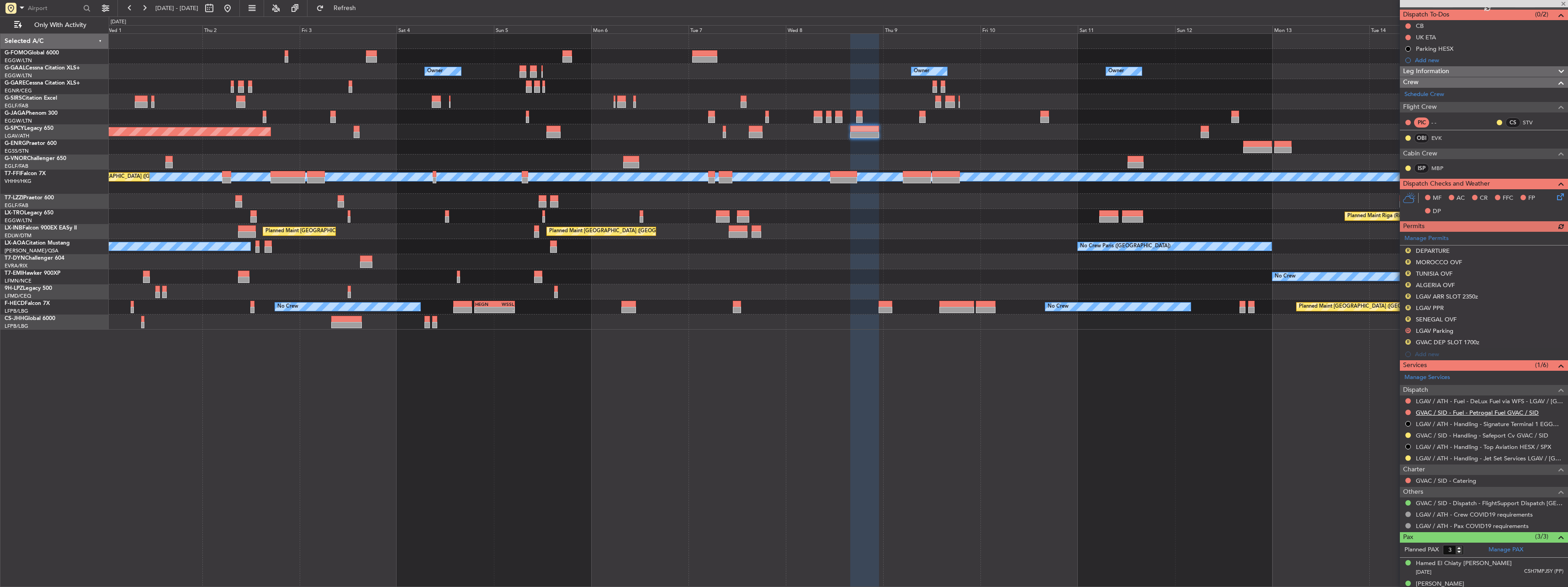
scroll to position [91, 0]
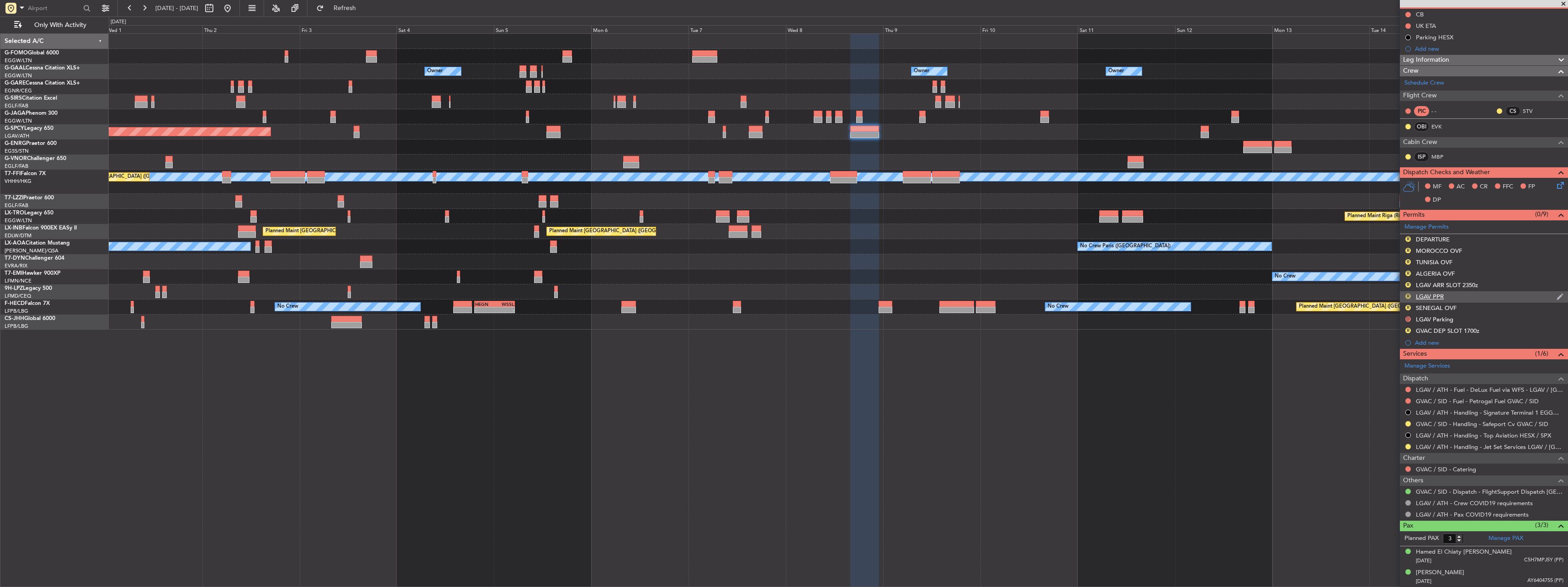
click at [1406, 295] on button "R" at bounding box center [1408, 296] width 5 height 5
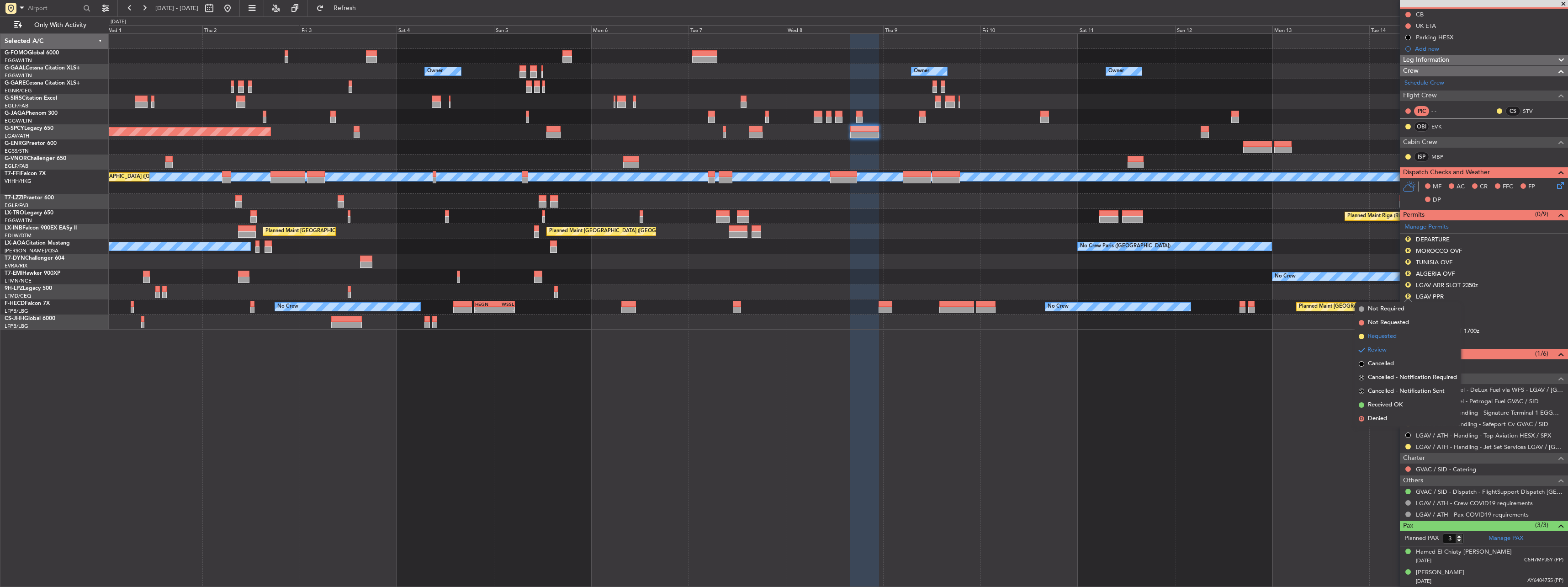
click at [1390, 332] on span "Requested" at bounding box center [1382, 336] width 29 height 9
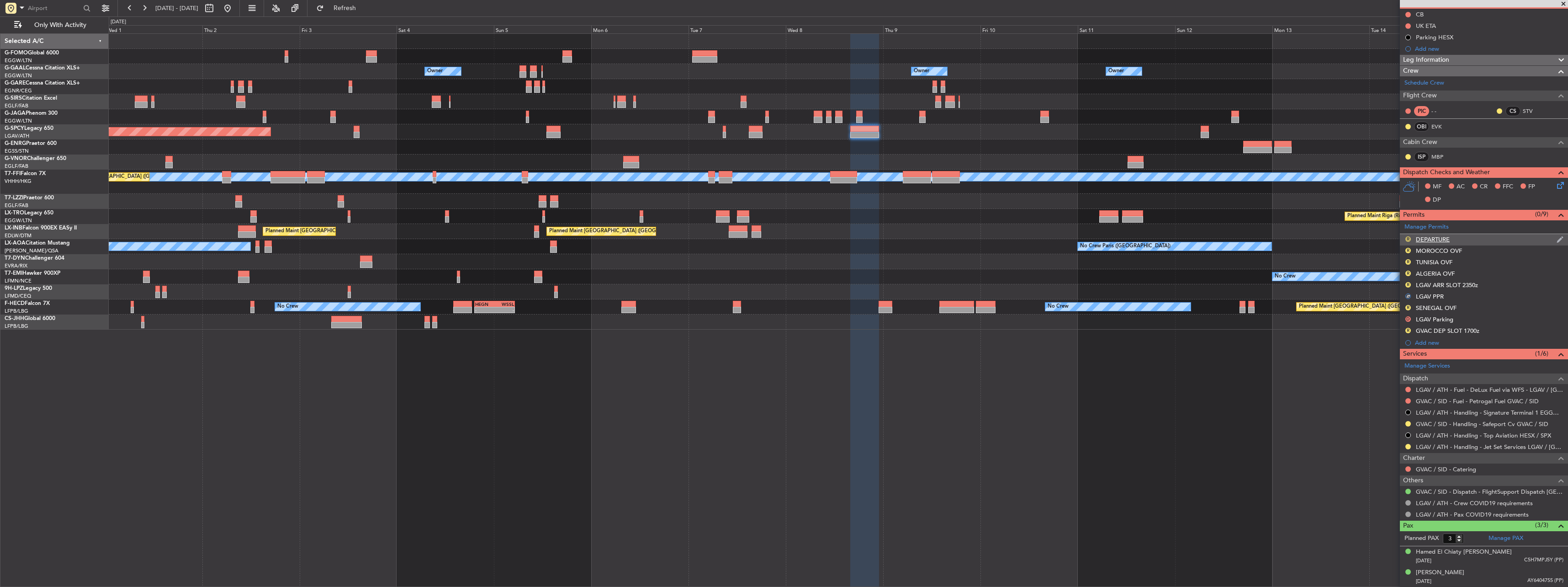
click at [1407, 237] on button "R" at bounding box center [1408, 239] width 5 height 5
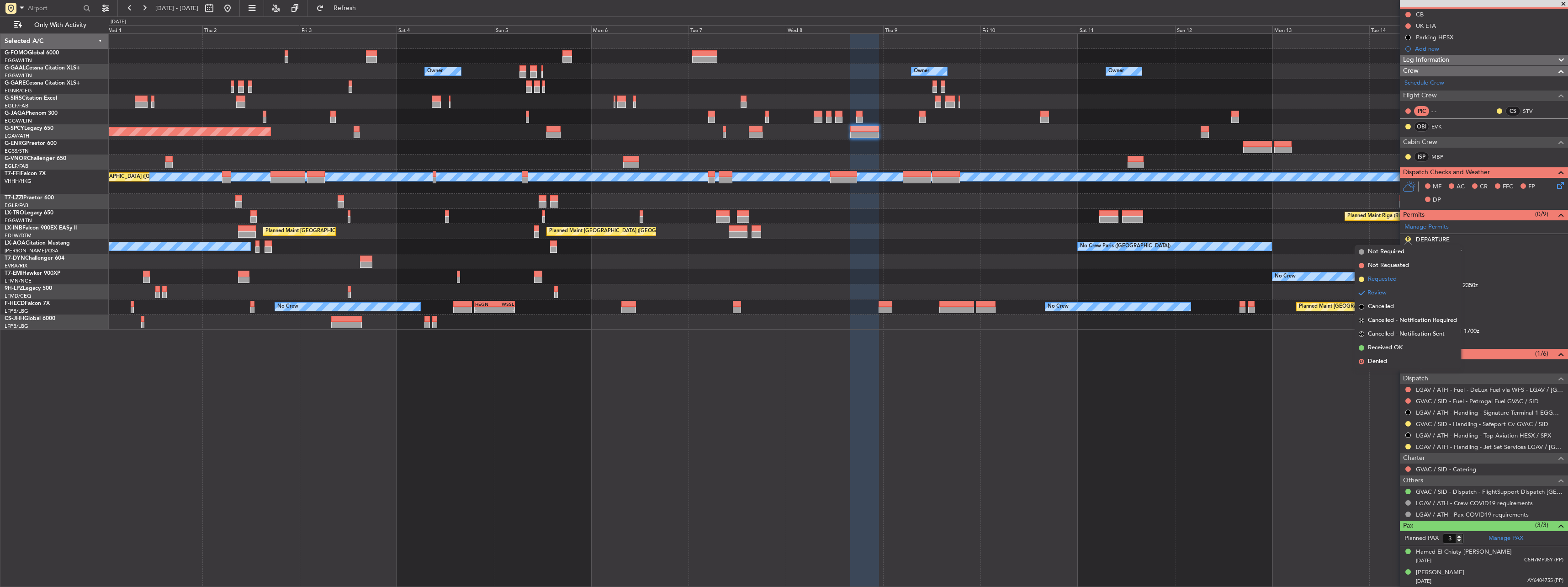
click at [1391, 285] on li "Requested" at bounding box center [1407, 279] width 105 height 14
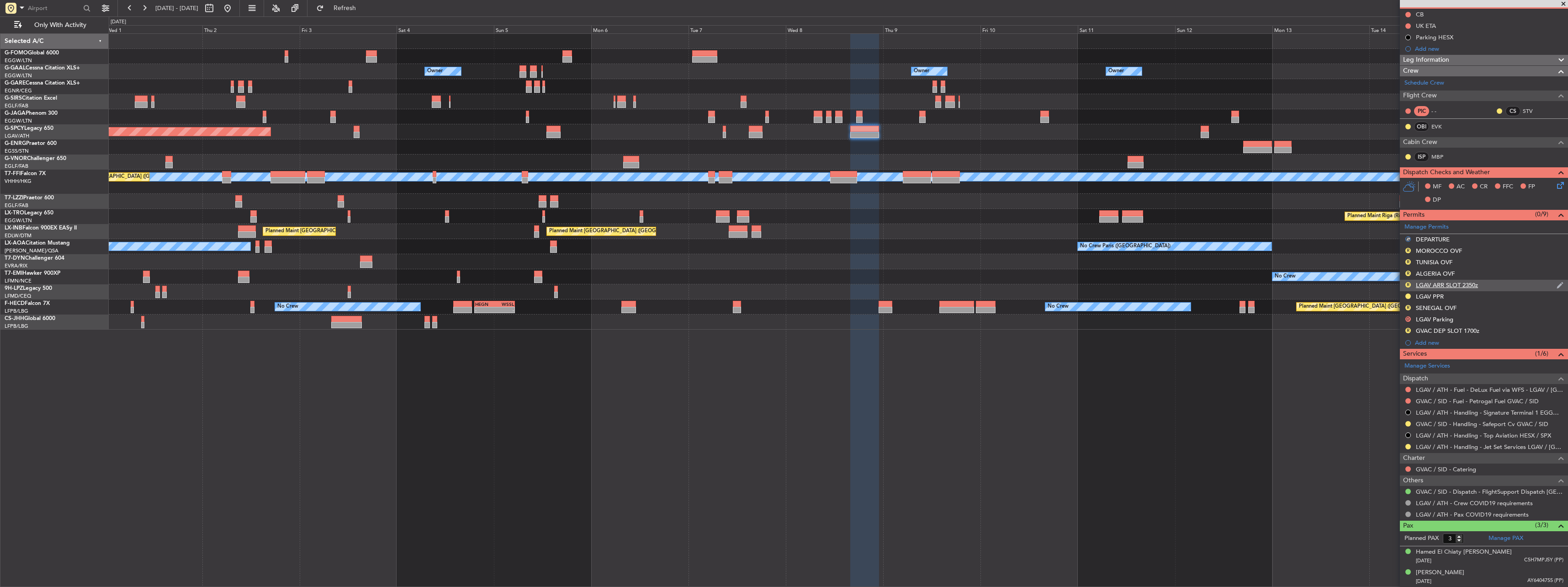
scroll to position [0, 0]
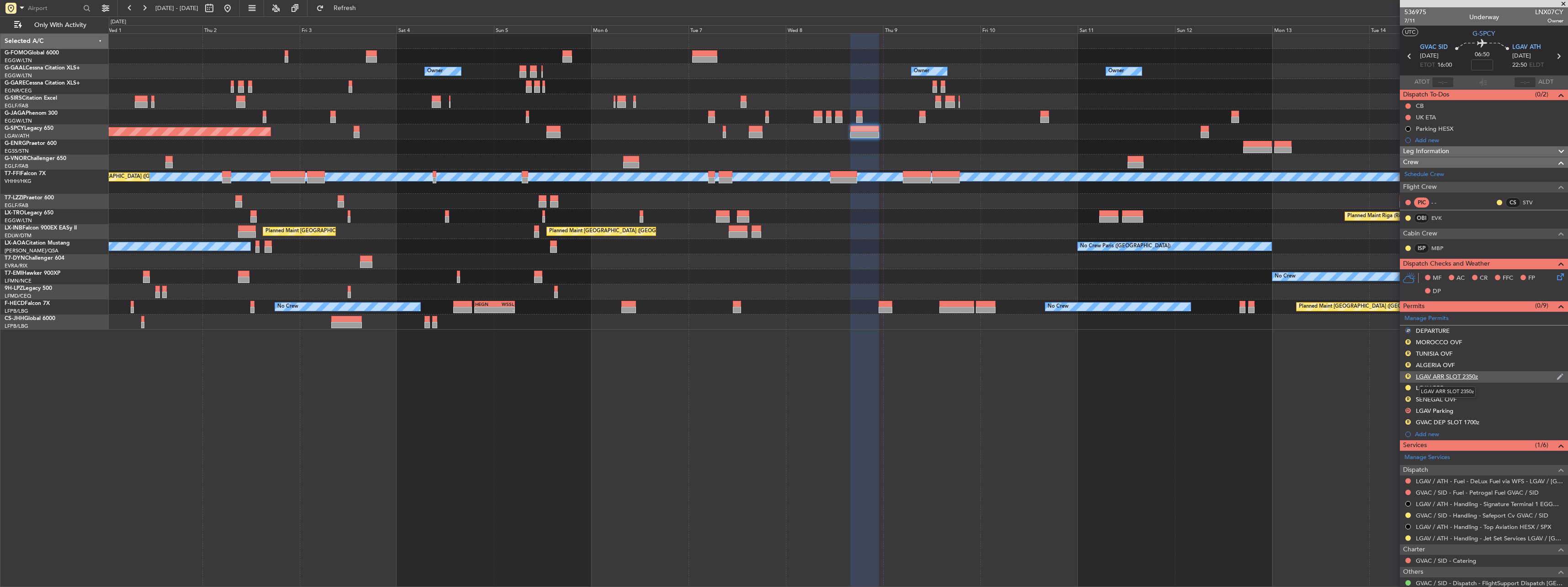
click at [1461, 378] on div "LGAV ARR SLOT 2350z" at bounding box center [1447, 376] width 62 height 8
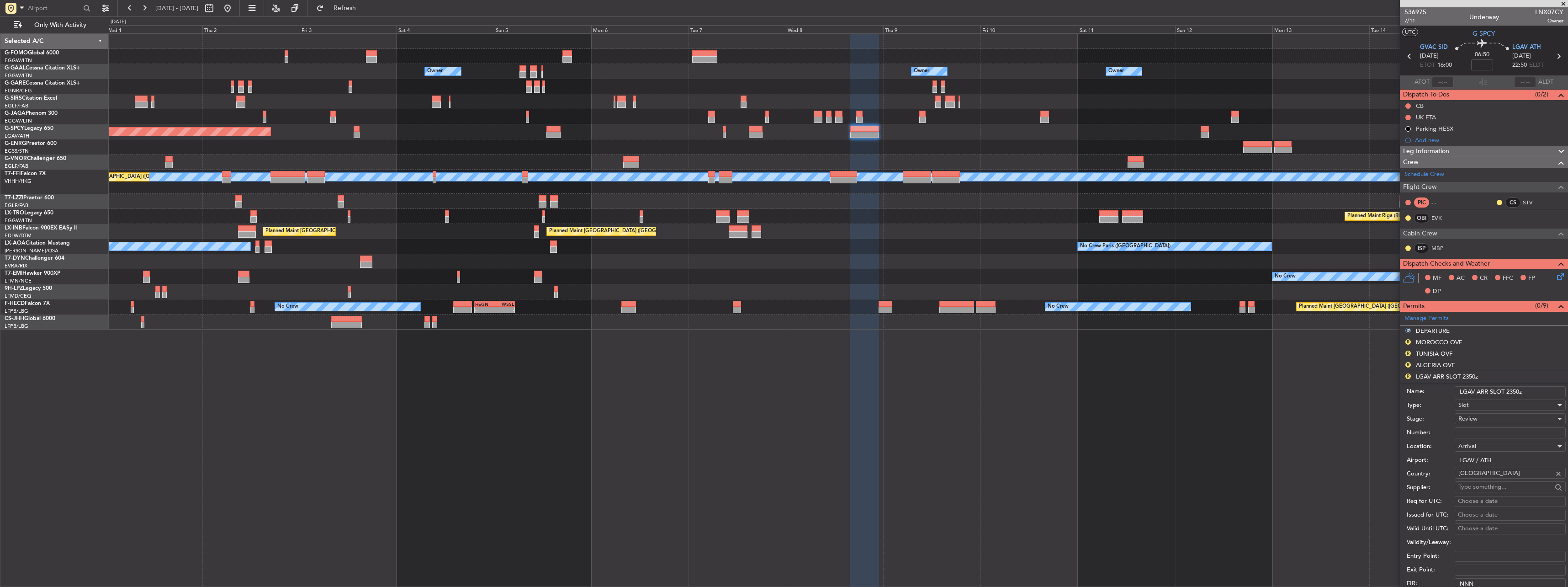
click at [1511, 389] on input "LGAV ARR SLOT 2350z" at bounding box center [1510, 392] width 111 height 11
type input "LGAV ARR SLOT 2050z"
click at [1480, 416] on div "Review" at bounding box center [1507, 418] width 97 height 14
click at [1482, 477] on span "Requested" at bounding box center [1507, 479] width 96 height 14
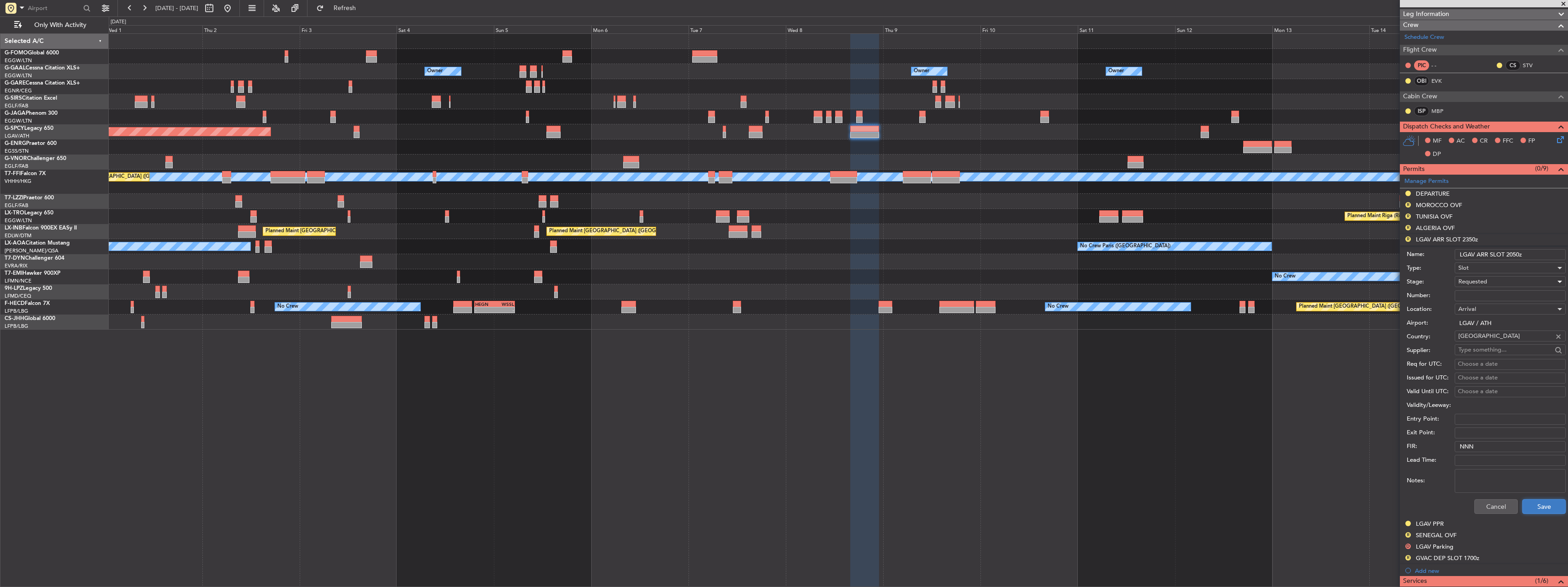
click at [1558, 505] on button "Save" at bounding box center [1544, 507] width 43 height 15
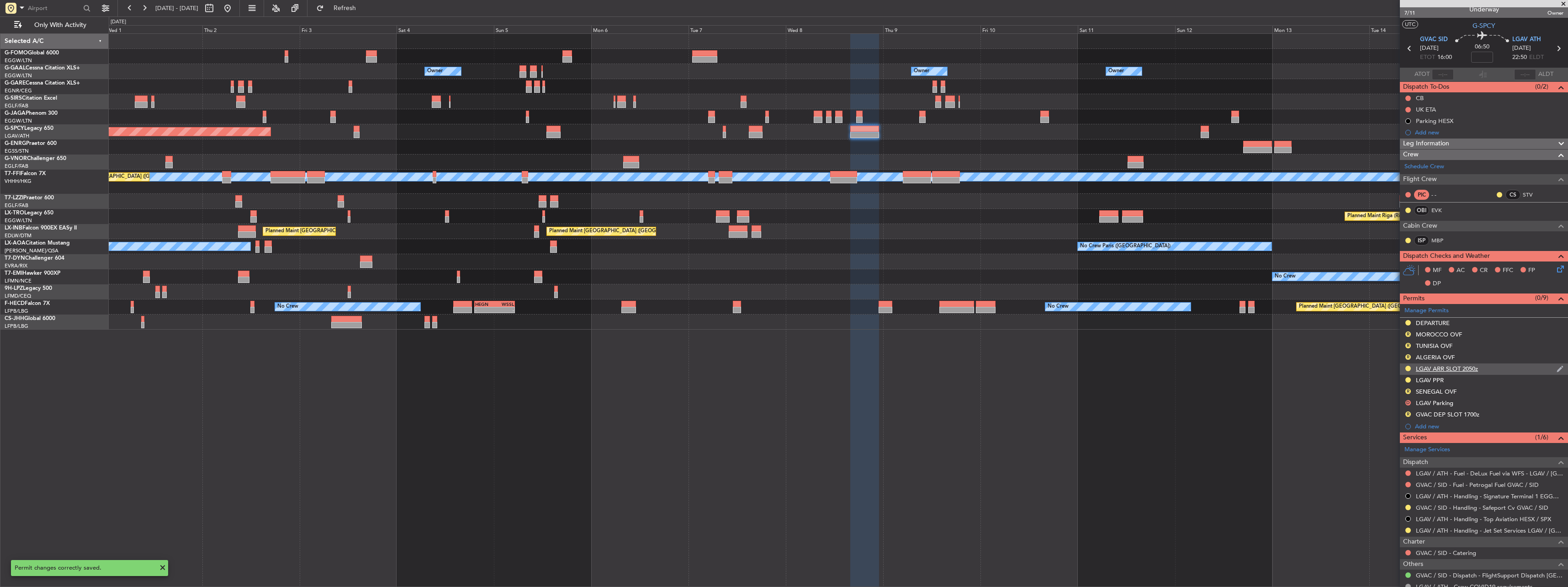
scroll to position [0, 0]
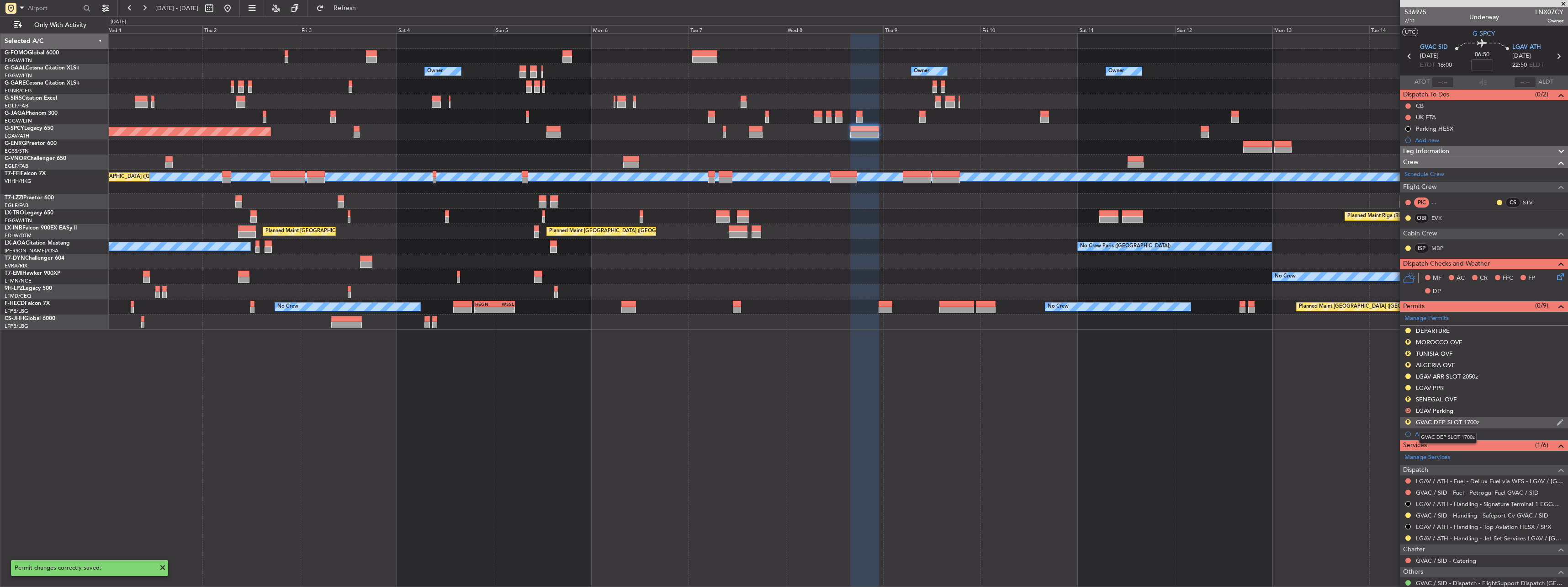
click at [1458, 424] on div "GVAC DEP SLOT 1700z" at bounding box center [1447, 422] width 63 height 8
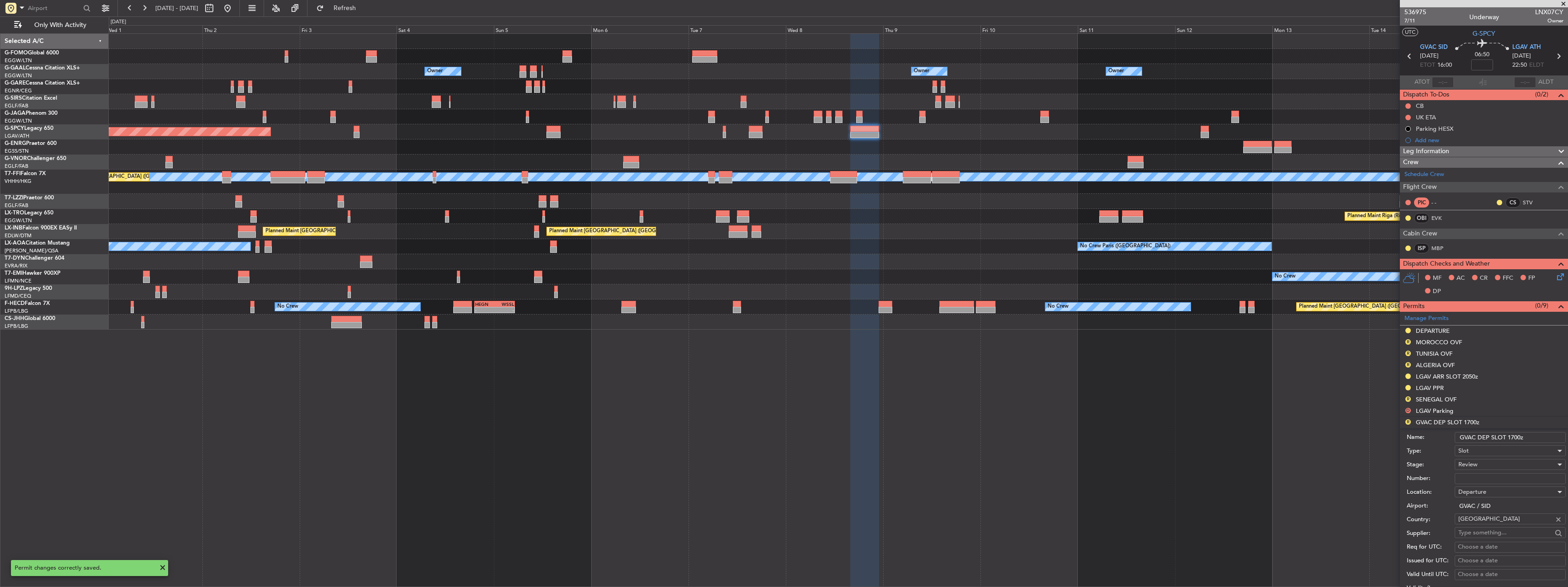
click at [1513, 437] on input "GVAC DEP SLOT 1700z" at bounding box center [1510, 437] width 111 height 11
type input "GVAC DEP SLOT 1600z"
click at [1478, 465] on div "Review" at bounding box center [1507, 464] width 97 height 14
drag, startPoint x: 1486, startPoint y: 531, endPoint x: 1486, endPoint y: 526, distance: 5.0
click at [1486, 526] on div "Denied Not Requested Review Requested Received OK Cancelled Cancelled - Notific…" at bounding box center [1507, 530] width 111 height 110
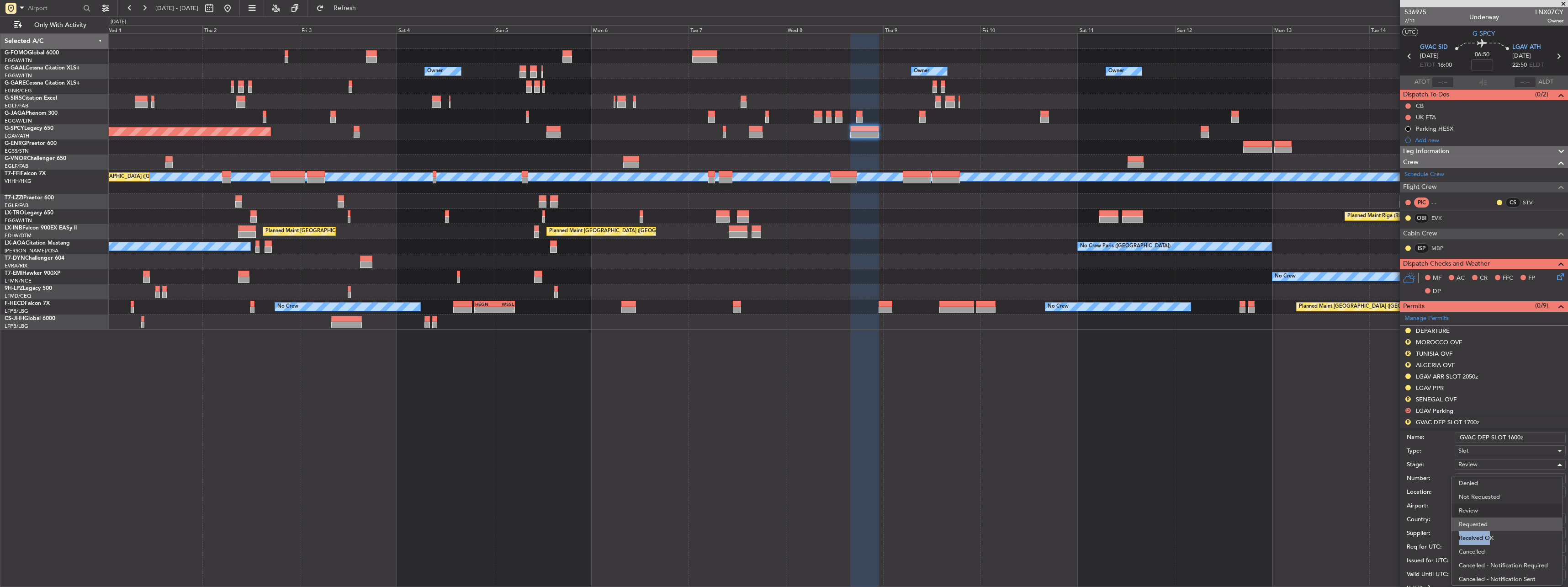
click at [1486, 526] on span "Requested" at bounding box center [1507, 524] width 96 height 14
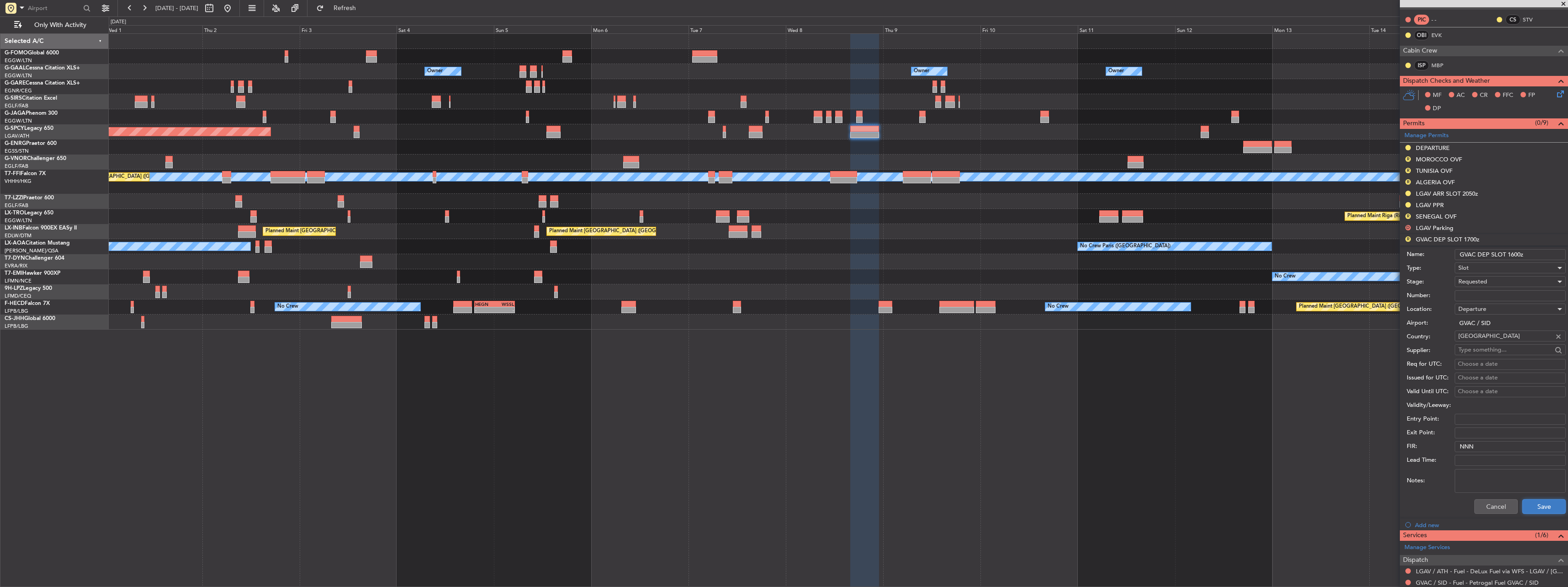
click at [1532, 508] on button "Save" at bounding box center [1544, 507] width 43 height 15
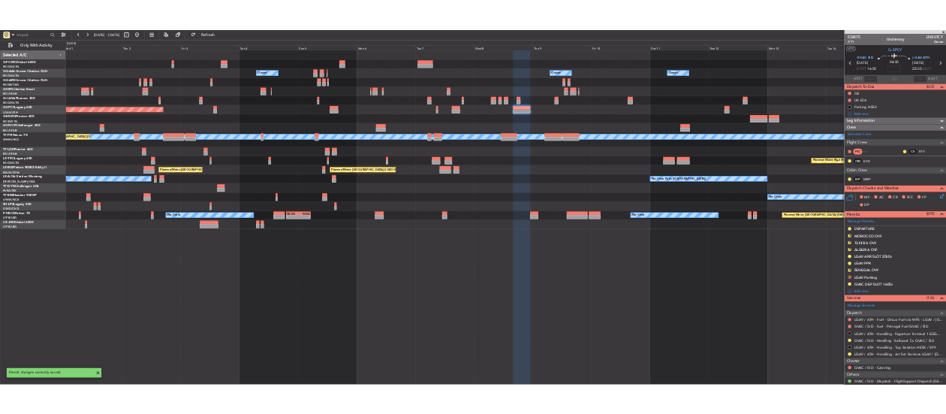
scroll to position [0, 0]
